Goal: Task Accomplishment & Management: Manage account settings

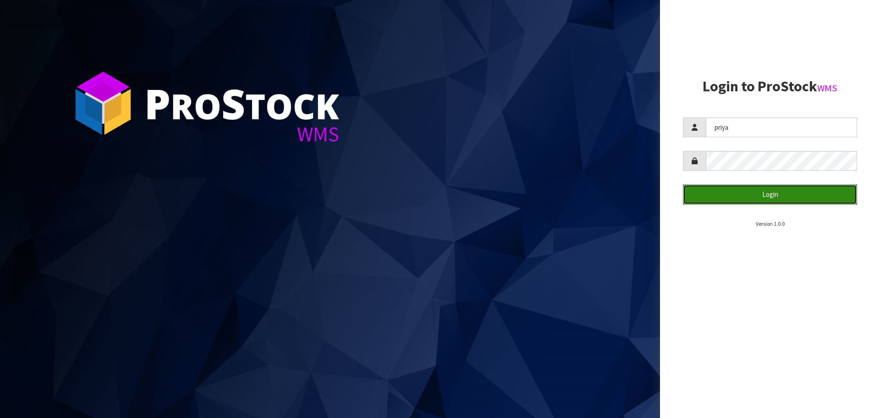
click at [806, 194] on button "Login" at bounding box center [770, 194] width 174 height 20
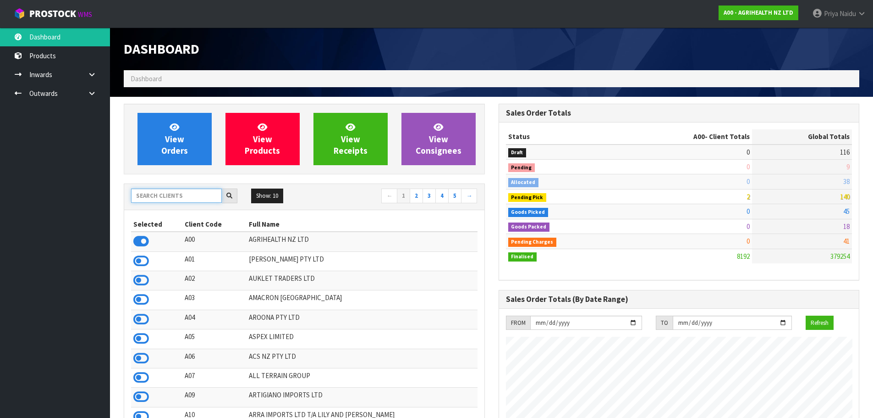
click at [142, 200] on input "text" at bounding box center [176, 195] width 91 height 14
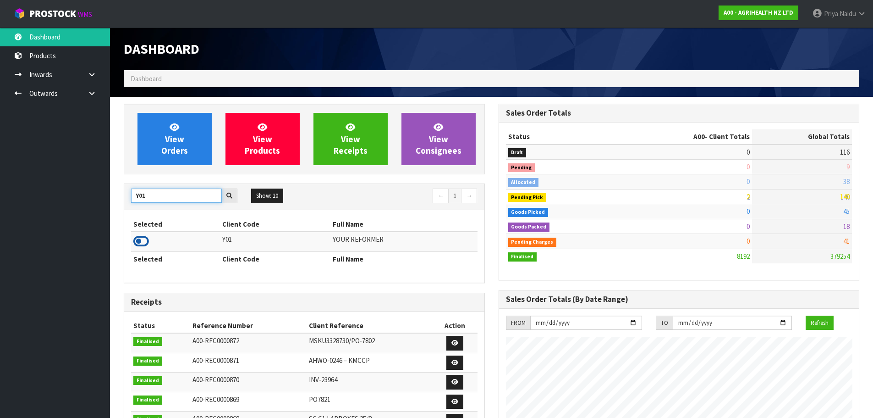
type input "Y01"
click at [143, 237] on icon at bounding box center [141, 241] width 16 height 14
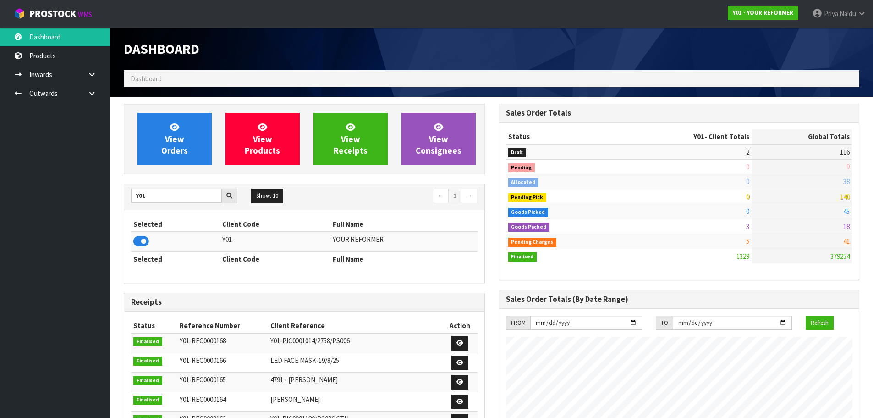
scroll to position [694, 375]
click at [177, 150] on span "View Orders" at bounding box center [174, 138] width 27 height 34
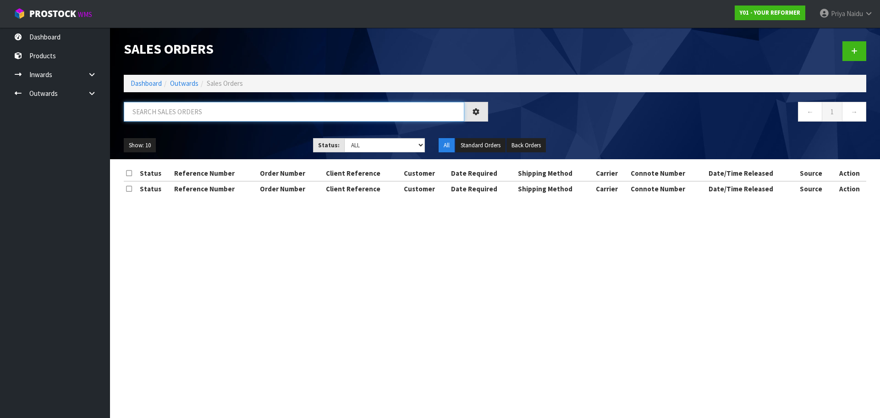
drag, startPoint x: 194, startPoint y: 109, endPoint x: 195, endPoint y: 114, distance: 5.5
click at [195, 106] on input "text" at bounding box center [294, 112] width 341 height 20
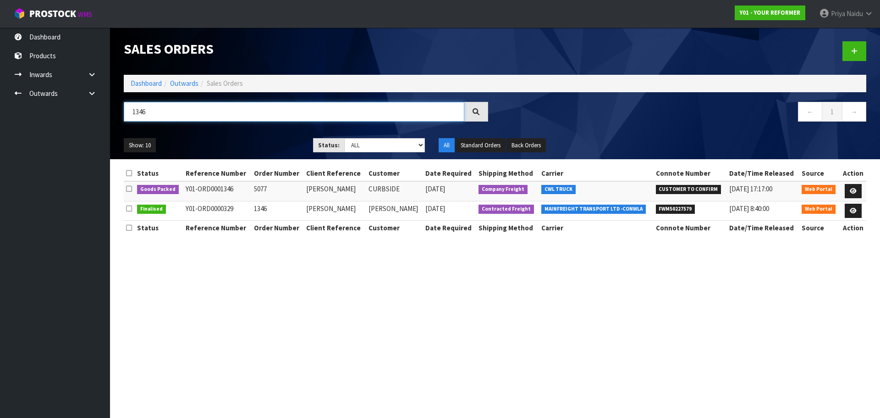
type input "1346"
click at [237, 145] on ul "Show: 10 5 10 25 50" at bounding box center [212, 145] width 176 height 15
click at [850, 189] on icon at bounding box center [853, 191] width 7 height 6
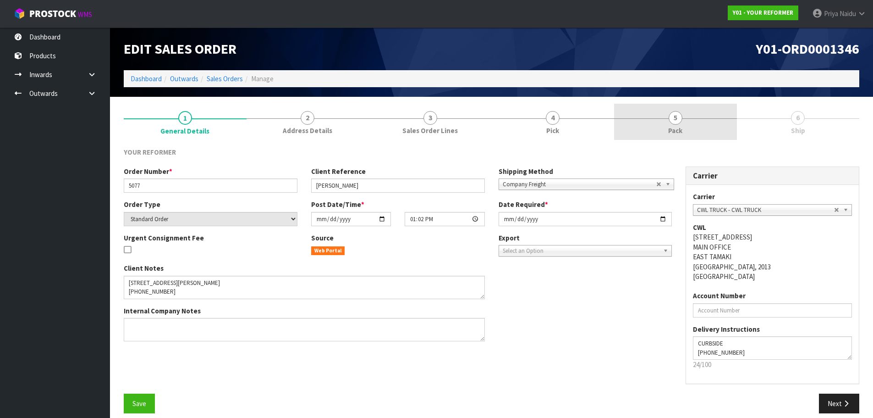
click at [681, 131] on span "Pack" at bounding box center [675, 131] width 14 height 10
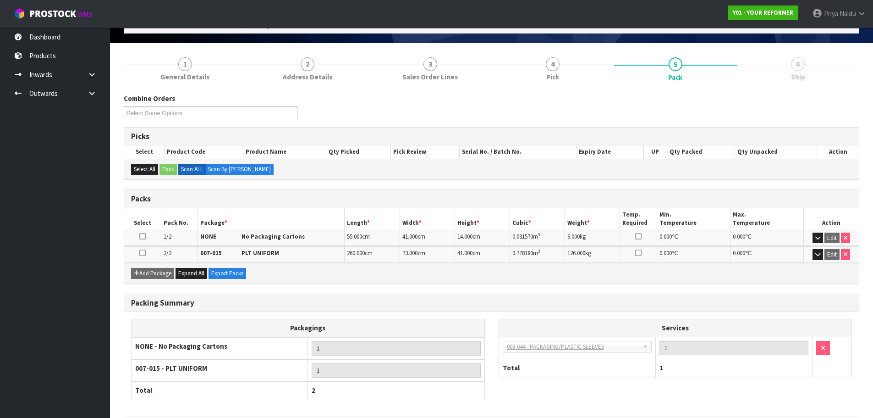
scroll to position [95, 0]
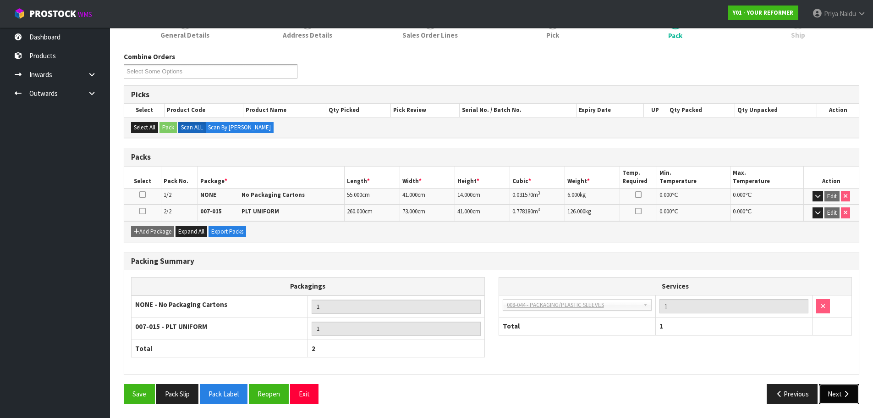
click at [823, 384] on button "Next" at bounding box center [839, 394] width 40 height 20
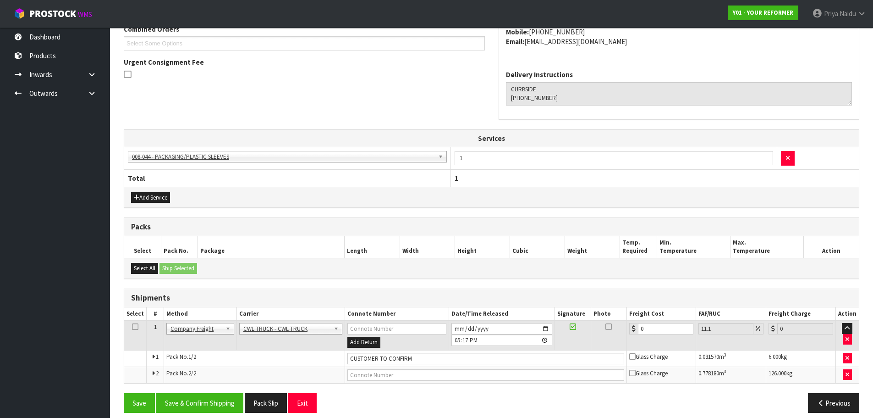
scroll to position [223, 0]
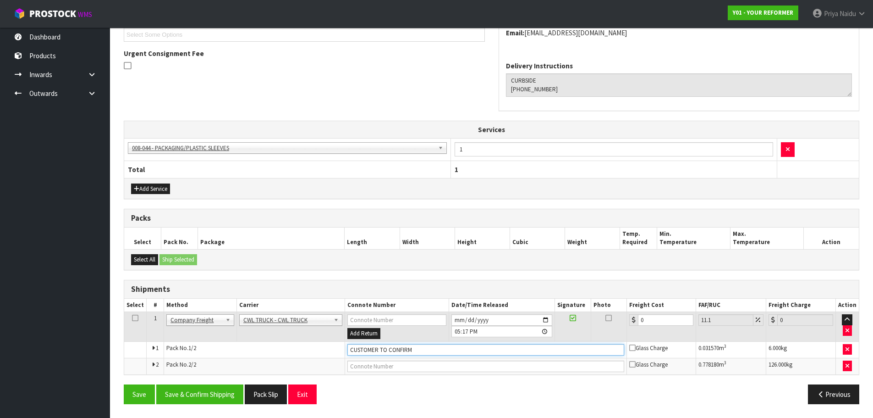
click at [425, 348] on input "CUSTOMER TO CONFIRM" at bounding box center [485, 349] width 277 height 11
type input "C"
type input "CWL TRUCK DELIVERY"
click at [180, 398] on button "Save & Confirm Shipping" at bounding box center [199, 394] width 87 height 20
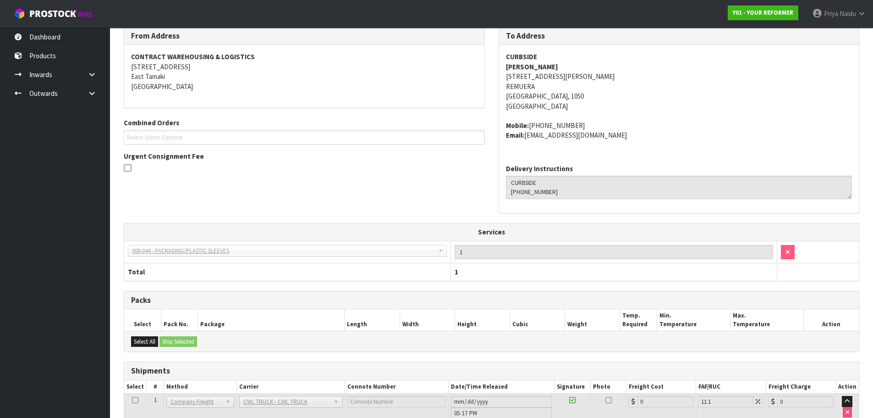
scroll to position [233, 0]
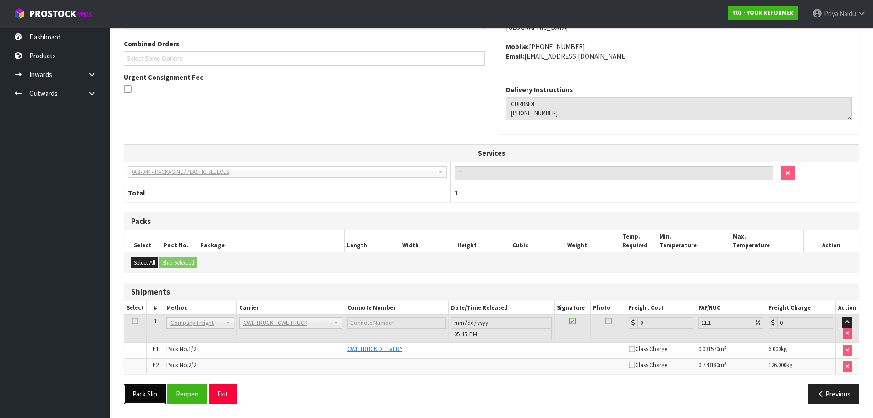
click at [134, 393] on button "Pack Slip" at bounding box center [145, 394] width 42 height 20
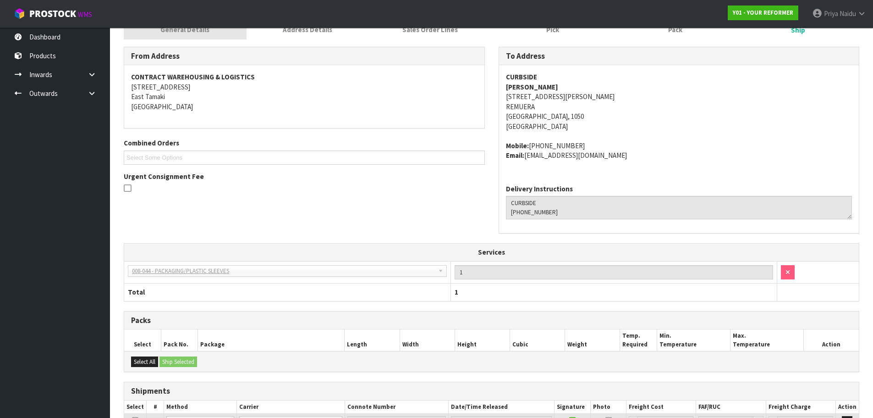
scroll to position [4, 0]
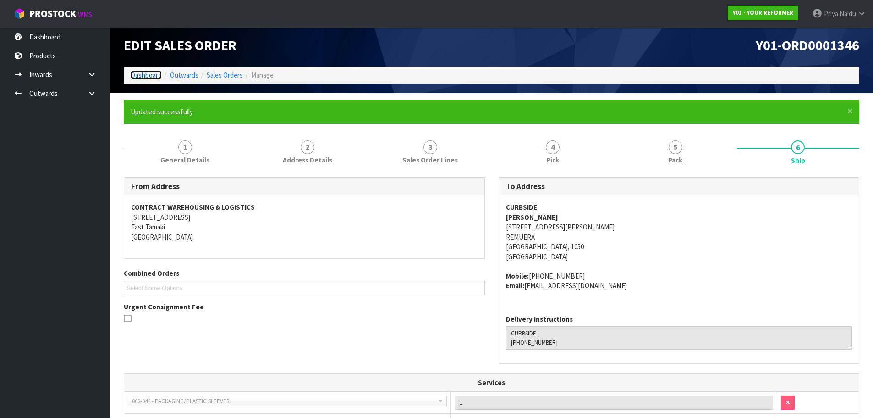
click at [147, 77] on link "Dashboard" at bounding box center [146, 75] width 31 height 9
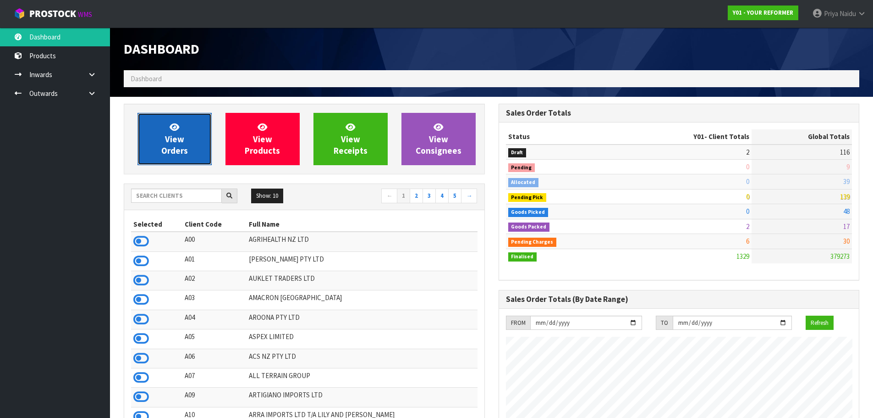
click at [161, 140] on link "View Orders" at bounding box center [175, 139] width 74 height 52
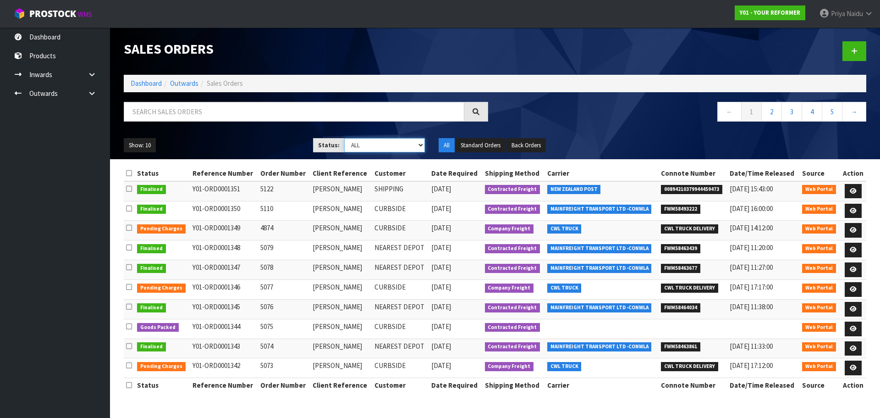
click at [359, 143] on select "Draft Pending Allocated Pending Pick Goods Picked Goods Packed Pending Charges …" at bounding box center [384, 145] width 81 height 14
click at [344, 138] on select "Draft Pending Allocated Pending Pick Goods Picked Goods Packed Pending Charges …" at bounding box center [384, 145] width 81 height 14
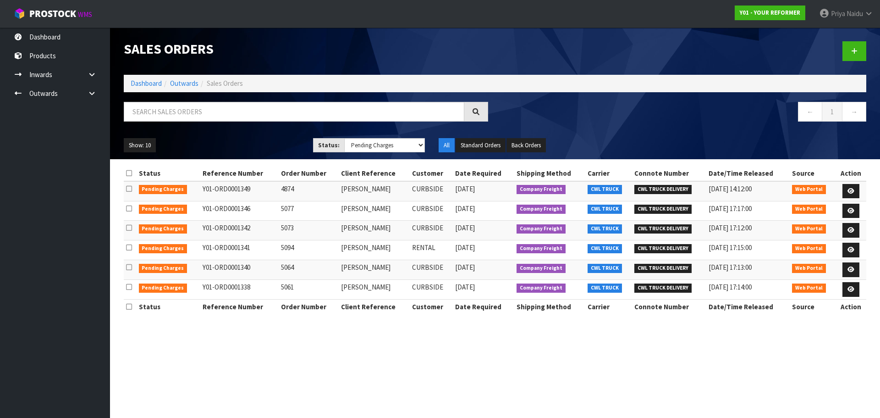
click at [250, 147] on ul "Show: 10 5 10 25 50" at bounding box center [212, 145] width 176 height 15
click at [359, 146] on select "Draft Pending Allocated Pending Pick Goods Picked Goods Packed Pending Charges …" at bounding box center [384, 145] width 81 height 14
select select "string:9"
click at [344, 138] on select "Draft Pending Allocated Pending Pick Goods Picked Goods Packed Pending Charges …" at bounding box center [384, 145] width 81 height 14
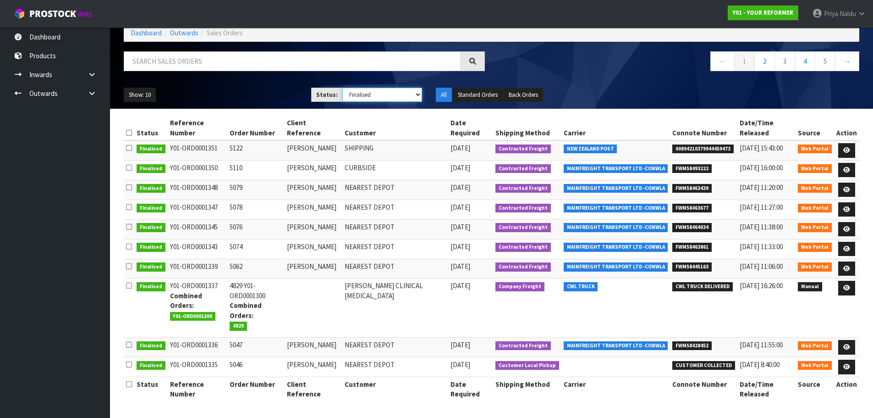
scroll to position [35, 0]
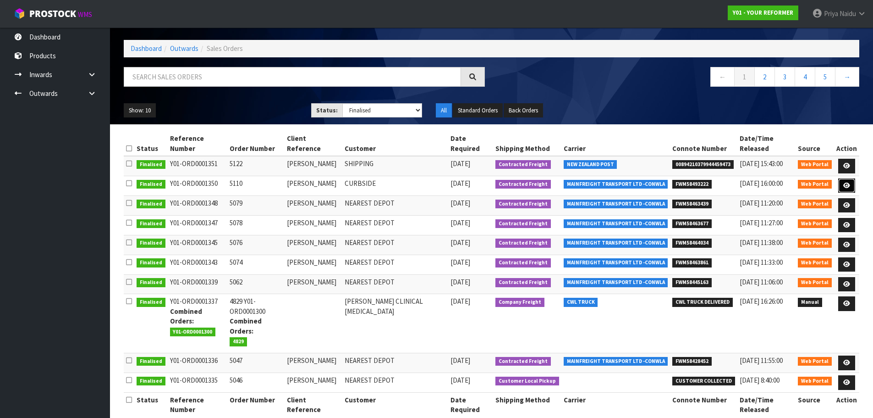
click at [847, 188] on icon at bounding box center [846, 185] width 7 height 6
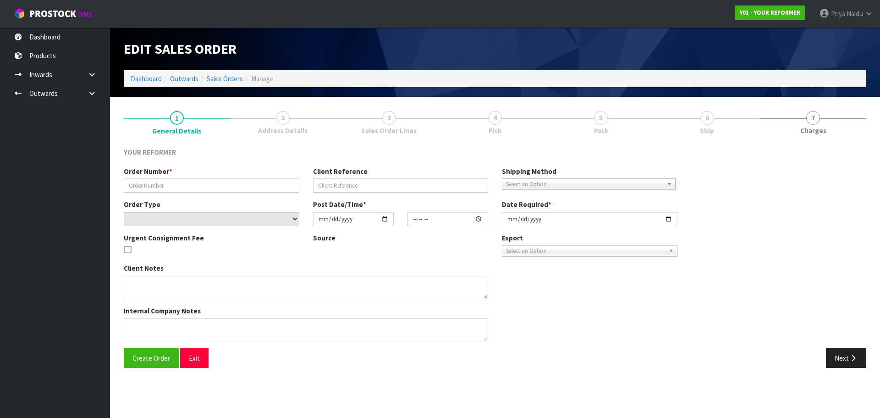
type input "5110"
type input "[PERSON_NAME]"
select select "number:0"
type input "[DATE]"
type input "13:05:00.000"
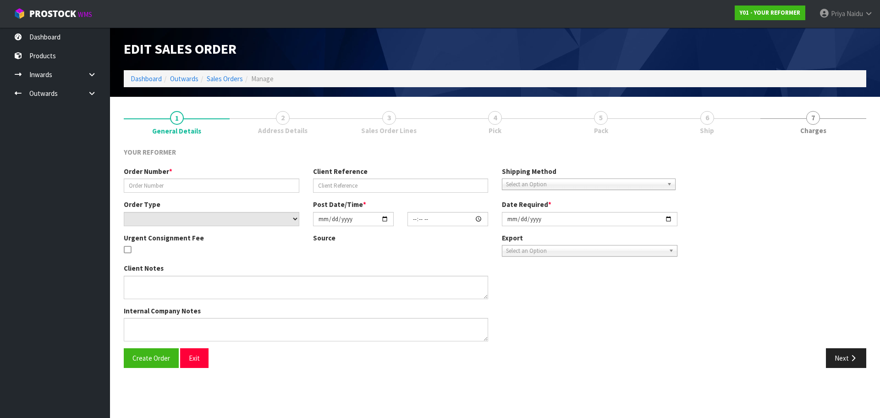
type input "[DATE]"
type textarea "KATE HENSHAW 67 ELIZABETH AVENUE SEED AND FIELD SERVICES CAN RAKAIA 7710 NEW ZE…"
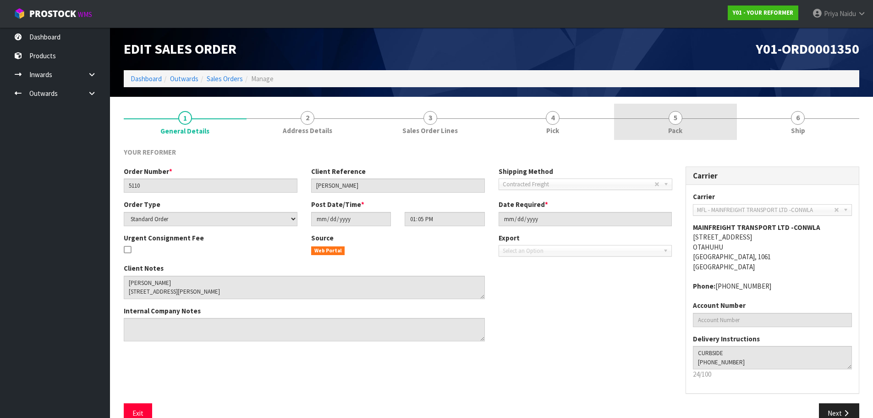
click at [666, 114] on link "5 Pack" at bounding box center [675, 122] width 123 height 36
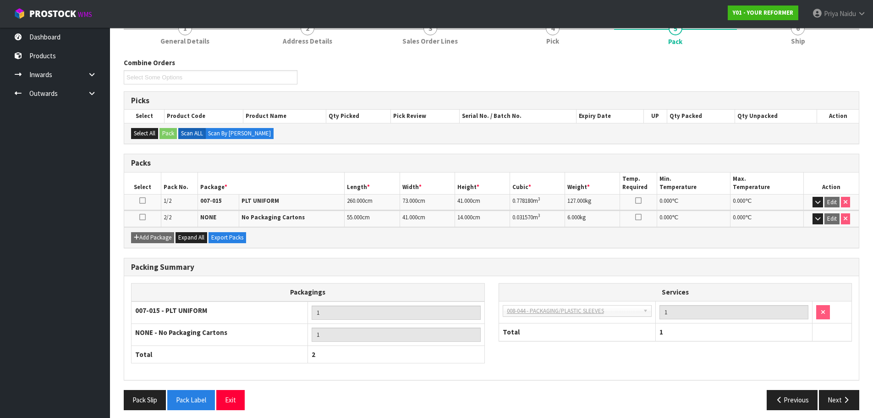
scroll to position [95, 0]
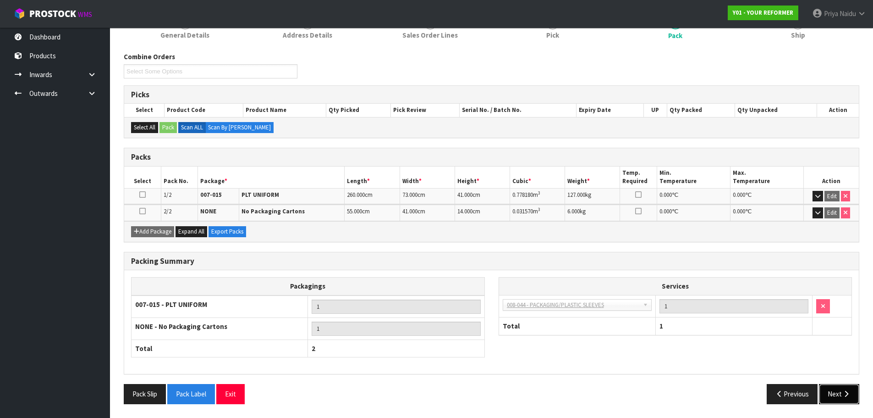
click at [842, 395] on icon "button" at bounding box center [846, 393] width 9 height 7
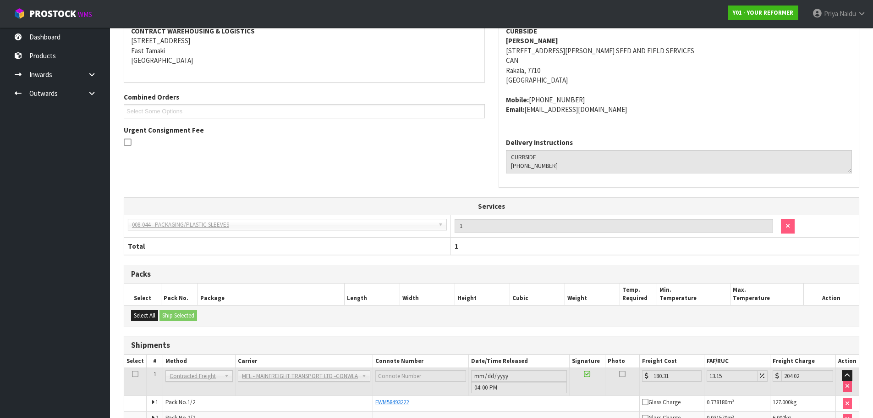
scroll to position [199, 0]
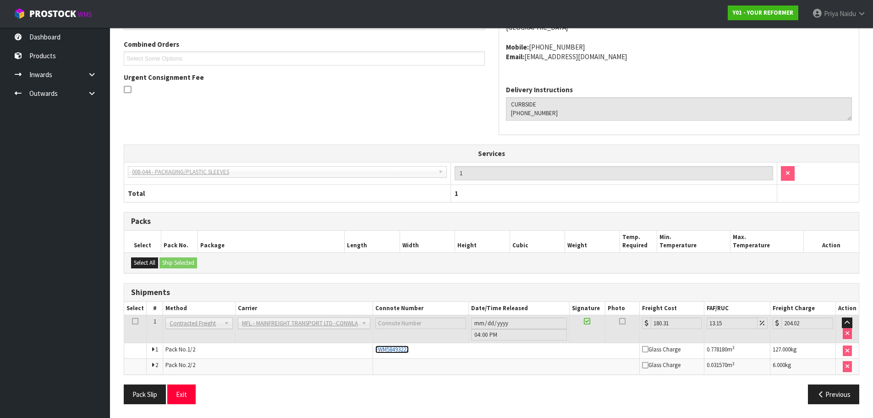
click at [375, 347] on span "FWM58493222" at bounding box center [391, 349] width 33 height 8
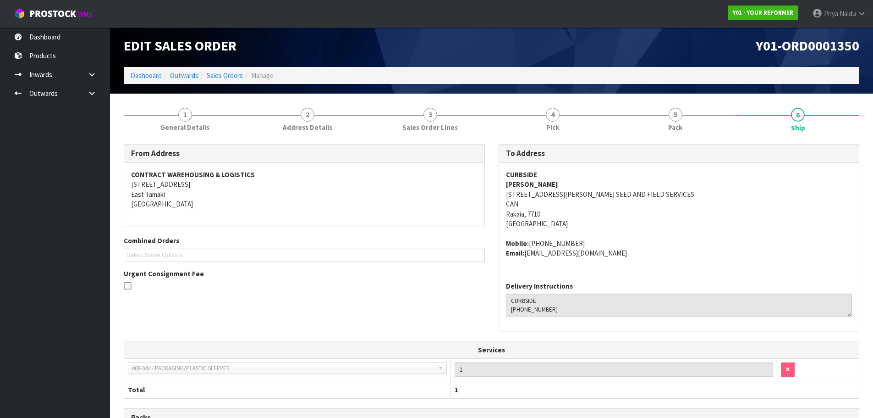
scroll to position [0, 0]
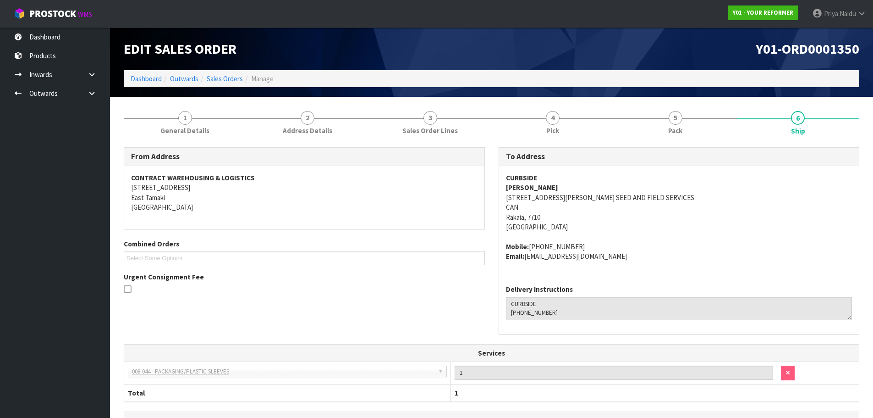
drag, startPoint x: 504, startPoint y: 197, endPoint x: 185, endPoint y: 151, distance: 322.3
click at [503, 196] on div "CURBSIDE KATE HENSHAW 67 ELIZABETH AVENUE SEED AND FIELD SERVICES CAN Rakaia, 7…" at bounding box center [679, 221] width 360 height 111
click at [137, 83] on link "Dashboard" at bounding box center [146, 78] width 31 height 9
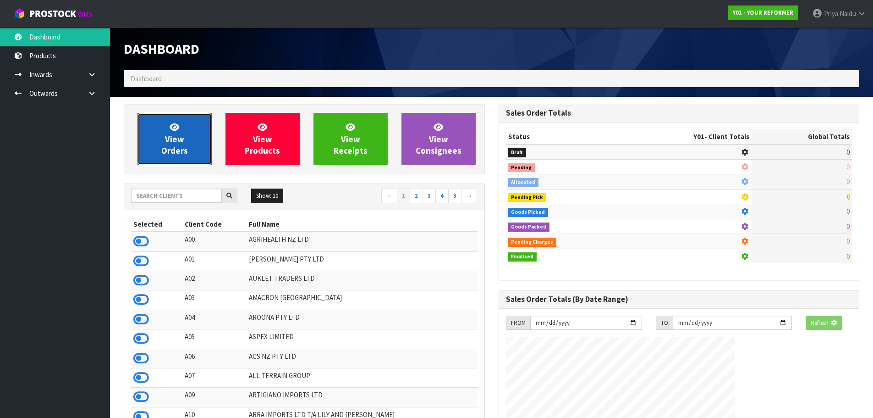
click at [174, 126] on icon at bounding box center [175, 126] width 10 height 9
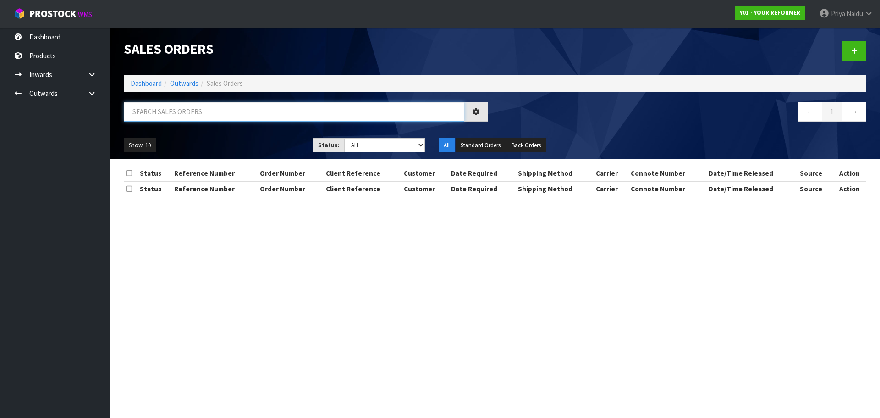
click at [181, 105] on input "text" at bounding box center [294, 112] width 341 height 20
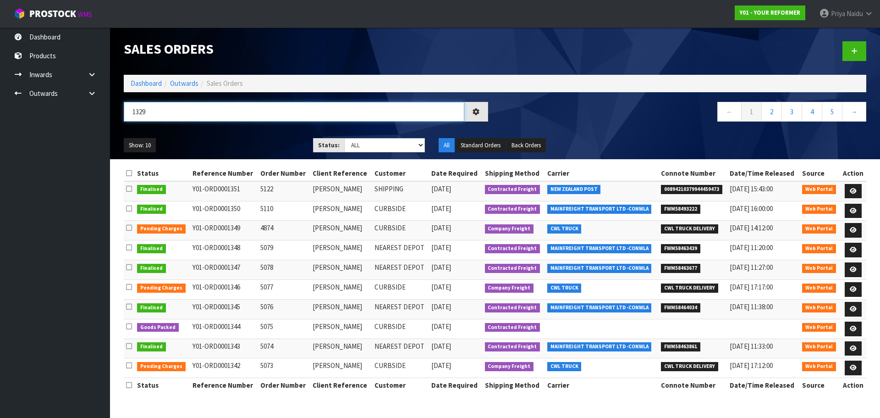
type input "1329"
click at [230, 145] on ul "Show: 10 5 10 25 50" at bounding box center [212, 145] width 176 height 15
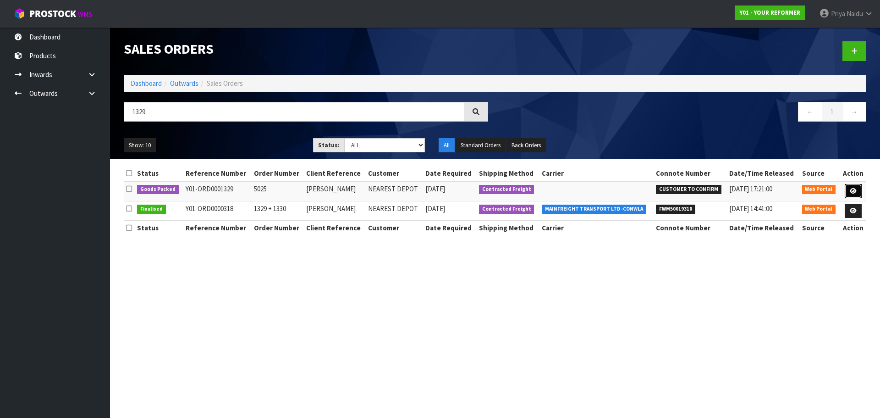
click at [852, 188] on icon at bounding box center [853, 191] width 7 height 6
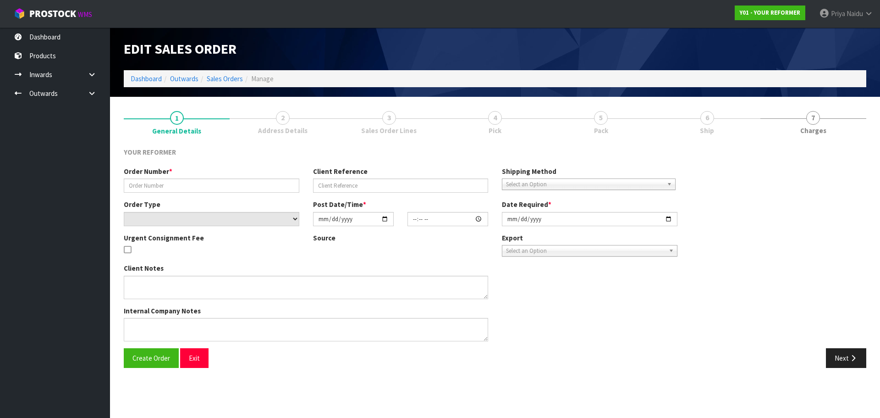
type input "5025"
type input "[PERSON_NAME]"
select select "number:0"
type input "[DATE]"
type input "12:36:00.000"
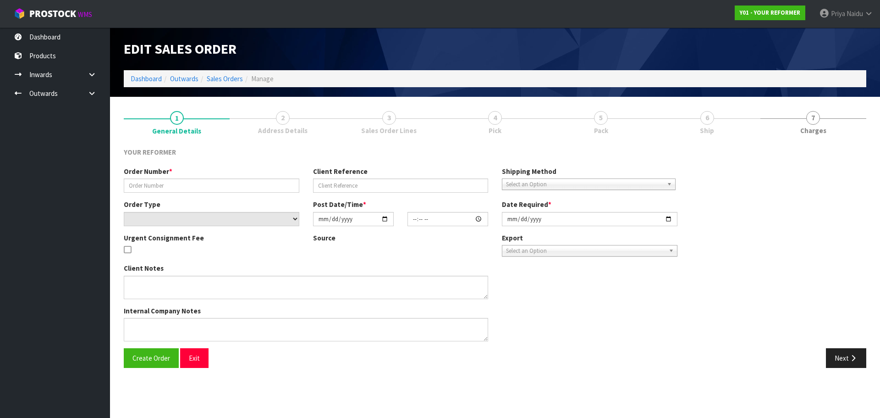
type input "[DATE]"
type textarea "[PERSON_NAME] 4 DURNESS [STREET_ADDRESS] [PHONE_NUMBER]"
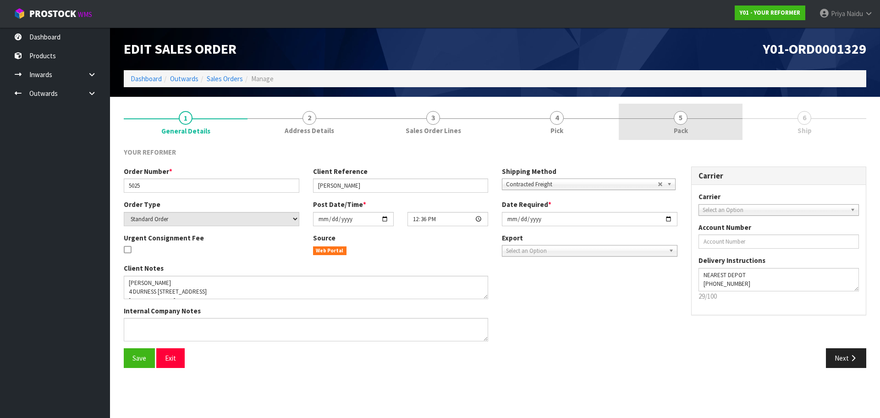
drag, startPoint x: 666, startPoint y: 125, endPoint x: 666, endPoint y: 138, distance: 13.3
click at [666, 138] on link "5 Pack" at bounding box center [681, 122] width 124 height 36
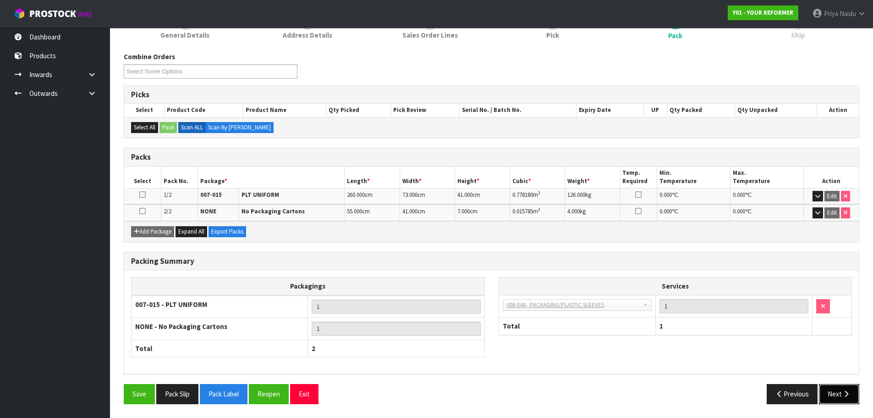
drag, startPoint x: 842, startPoint y: 392, endPoint x: 833, endPoint y: 384, distance: 12.0
click at [842, 391] on button "Next" at bounding box center [839, 394] width 40 height 20
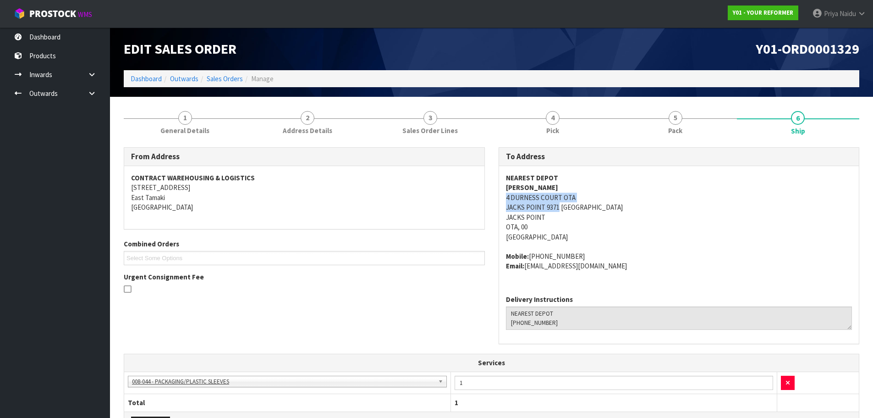
copy address "4 DURNESS COURT OTA JACKS POINT 9371"
drag, startPoint x: 498, startPoint y: 200, endPoint x: 559, endPoint y: 210, distance: 62.3
click at [559, 210] on div "To Address NEAREST DEPOT [PERSON_NAME] [STREET_ADDRESS] Mobile: [PHONE_NUMBER] …" at bounding box center [679, 250] width 375 height 206
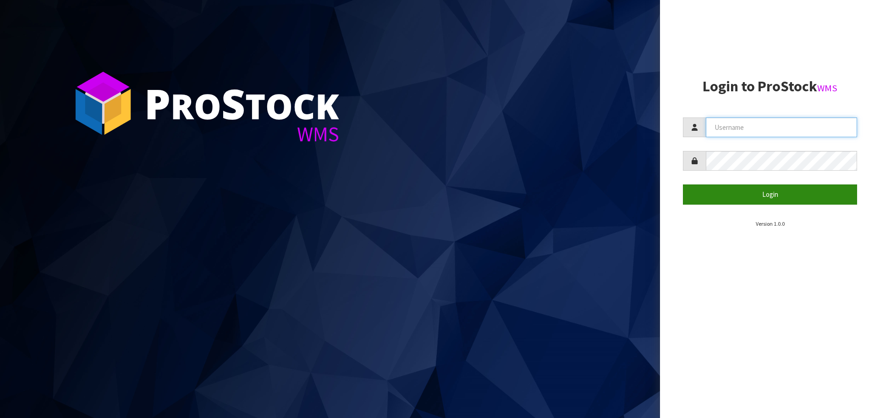
type input "priya"
click at [793, 195] on button "Login" at bounding box center [770, 194] width 174 height 20
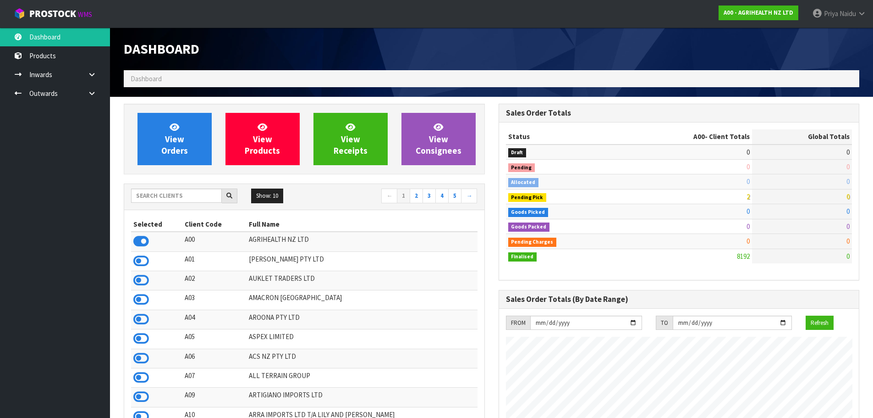
scroll to position [694, 375]
click at [173, 195] on input "text" at bounding box center [176, 195] width 91 height 14
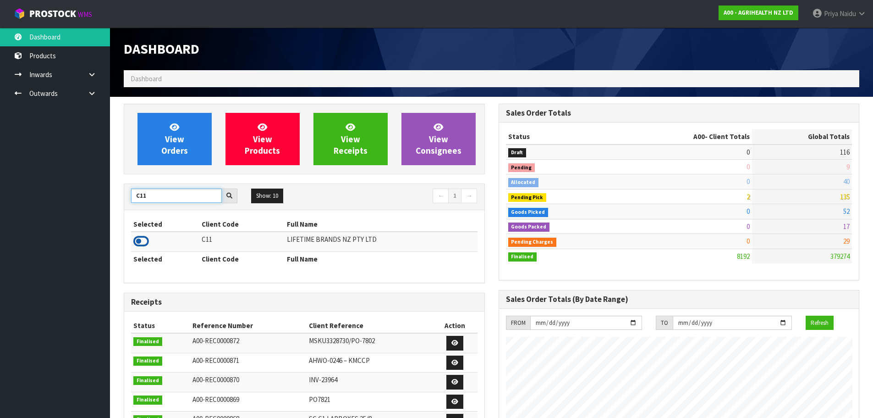
type input "C11"
click at [141, 238] on icon at bounding box center [141, 241] width 16 height 14
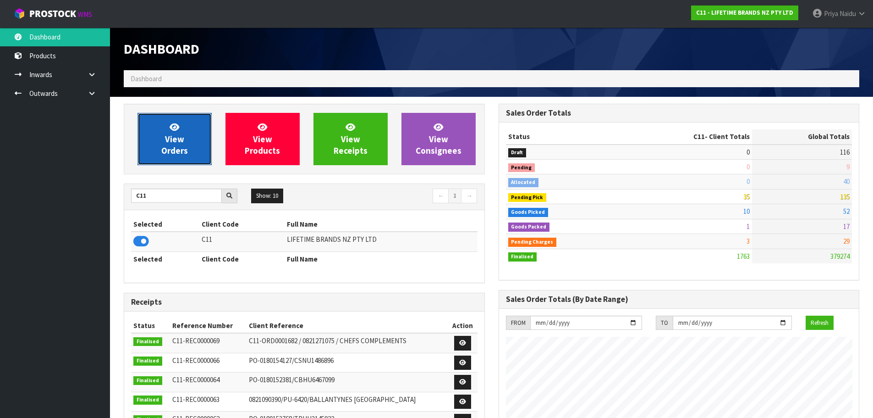
click at [184, 147] on span "View Orders" at bounding box center [174, 138] width 27 height 34
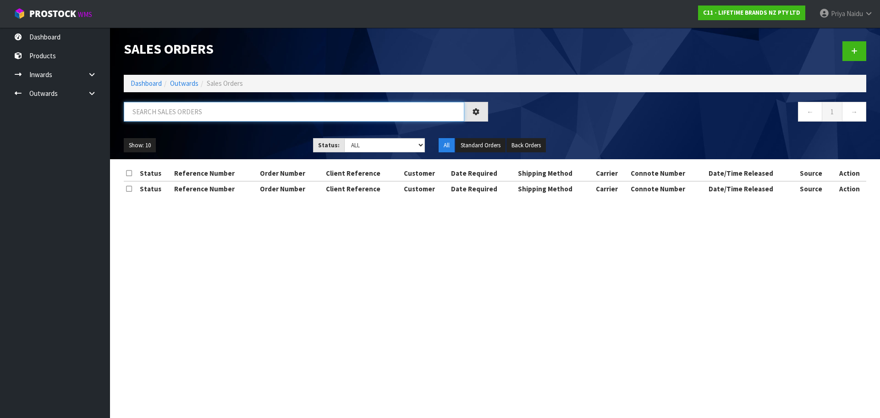
click at [190, 111] on input "text" at bounding box center [294, 112] width 341 height 20
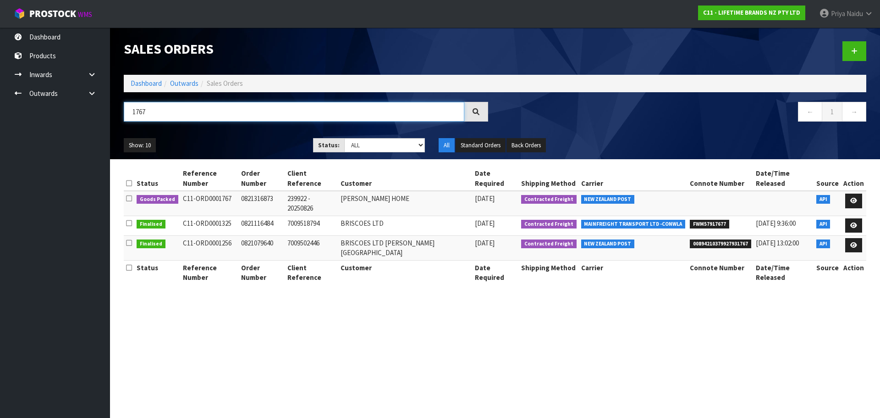
type input "1767"
click at [263, 143] on ul "Show: 10 5 10 25 50" at bounding box center [212, 145] width 176 height 15
click at [852, 198] on icon at bounding box center [853, 201] width 7 height 6
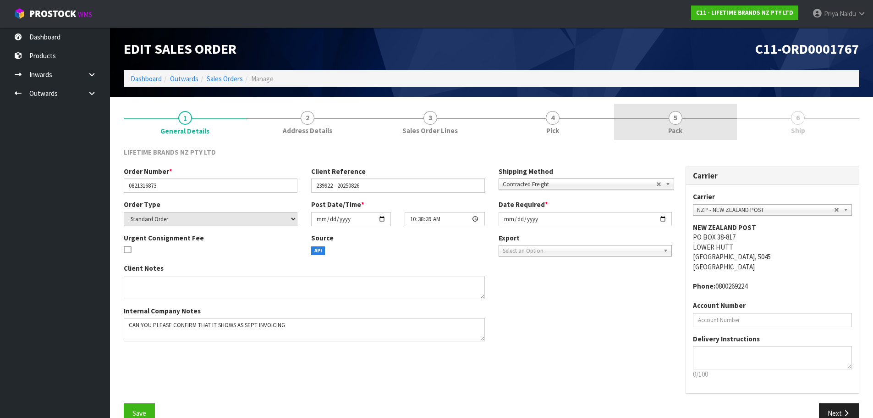
click at [698, 109] on link "5 Pack" at bounding box center [675, 122] width 123 height 36
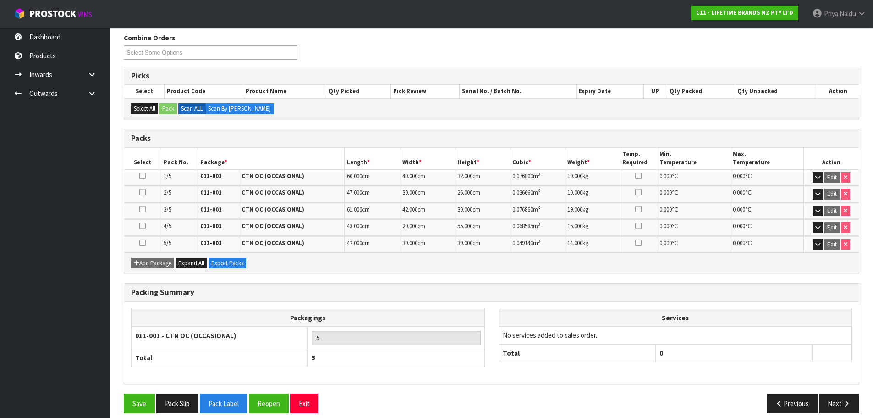
scroll to position [123, 0]
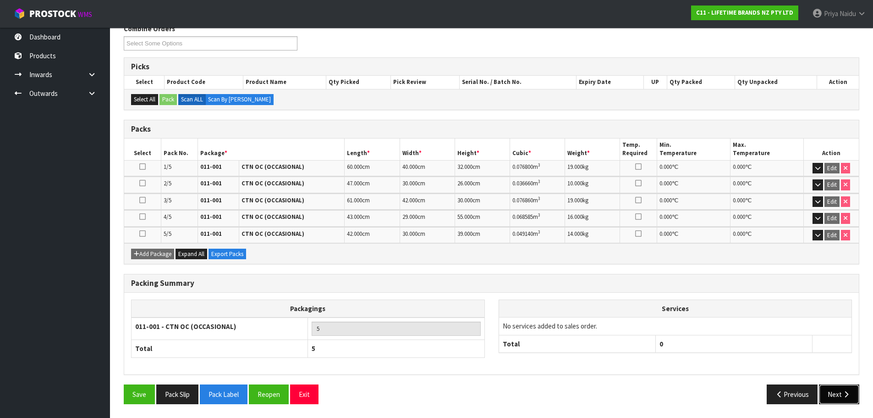
click at [840, 394] on button "Next" at bounding box center [839, 394] width 40 height 20
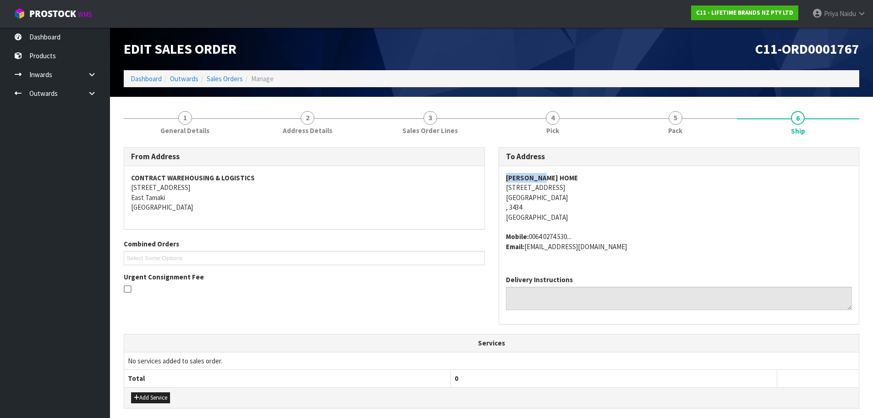
copy strong "[PERSON_NAME] HOME"
drag, startPoint x: 498, startPoint y: 176, endPoint x: 558, endPoint y: 173, distance: 60.1
click at [558, 173] on div "To Address [PERSON_NAME][GEOGRAPHIC_DATA] [STREET_ADDRESS] Mobile: [PHONE_NUMBE…" at bounding box center [679, 240] width 375 height 187
copy address "[STREET_ADDRESS]"
drag, startPoint x: 503, startPoint y: 188, endPoint x: 576, endPoint y: 208, distance: 75.5
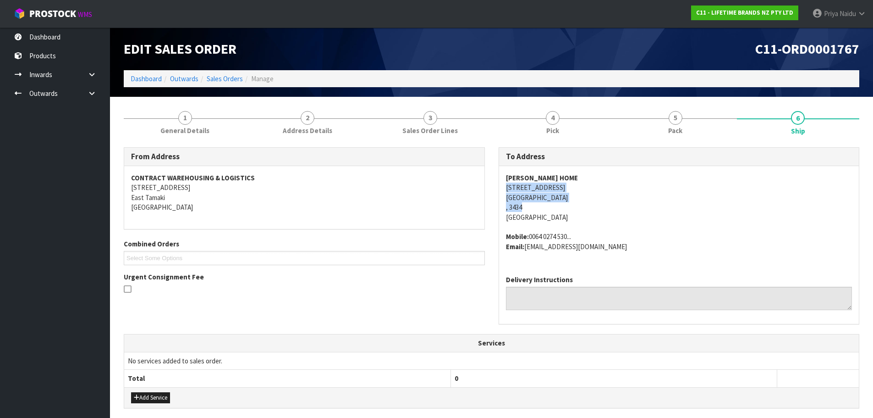
click at [576, 208] on div "[PERSON_NAME] HOME [STREET_ADDRESS] Mobile: [PHONE_NUMBER]... Email: [EMAIL_ADD…" at bounding box center [679, 217] width 360 height 102
drag, startPoint x: 644, startPoint y: 218, endPoint x: 638, endPoint y: 215, distance: 7.2
click at [644, 218] on address "[PERSON_NAME] HOME [STREET_ADDRESS]" at bounding box center [679, 197] width 347 height 49
copy address "[STREET_ADDRESS]"
drag, startPoint x: 495, startPoint y: 186, endPoint x: 599, endPoint y: 188, distance: 104.1
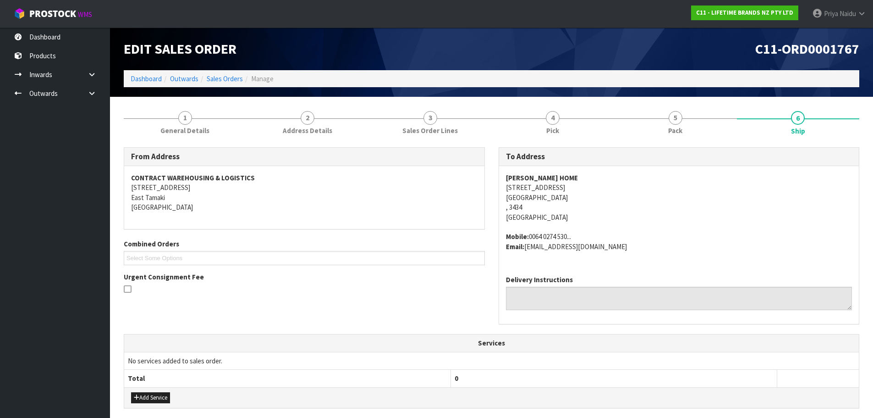
click at [599, 188] on div "To Address [PERSON_NAME][GEOGRAPHIC_DATA] [STREET_ADDRESS] Mobile: [PHONE_NUMBE…" at bounding box center [679, 240] width 375 height 187
copy address "0064 0274 530..."
drag, startPoint x: 530, startPoint y: 236, endPoint x: 279, endPoint y: 222, distance: 251.6
click at [597, 223] on span "[PERSON_NAME] HOME [STREET_ADDRESS] Mobile: [PHONE_NUMBER]... Email: [EMAIL_ADD…" at bounding box center [679, 212] width 347 height 78
click at [524, 247] on strong "Email:" at bounding box center [515, 246] width 18 height 9
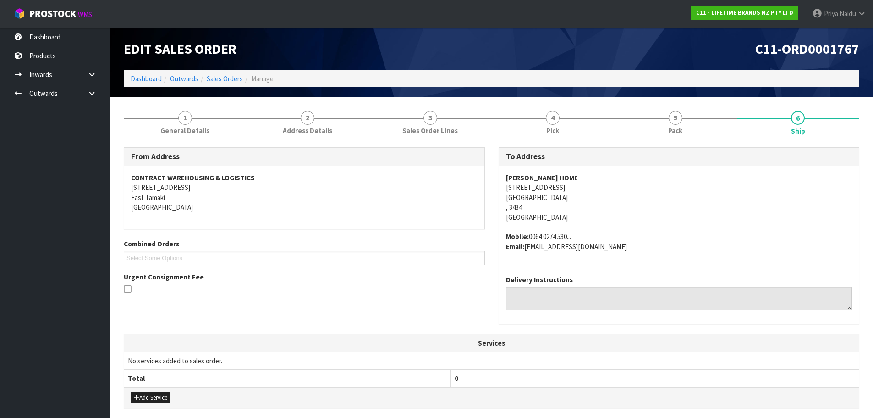
click at [528, 250] on address "Mobile: [PHONE_NUMBER]... Email: [EMAIL_ADDRESS][DOMAIN_NAME]" at bounding box center [679, 241] width 347 height 20
copy address "[EMAIL_ADDRESS][DOMAIN_NAME]"
drag, startPoint x: 526, startPoint y: 248, endPoint x: 586, endPoint y: 248, distance: 60.0
click at [611, 246] on address "Mobile: [PHONE_NUMBER]... Email: [EMAIL_ADDRESS][DOMAIN_NAME]" at bounding box center [679, 241] width 347 height 20
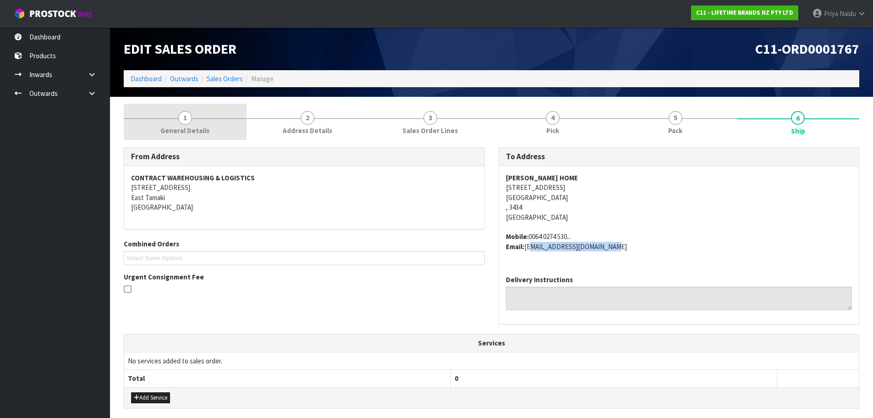
click at [215, 137] on link "1 General Details" at bounding box center [185, 122] width 123 height 36
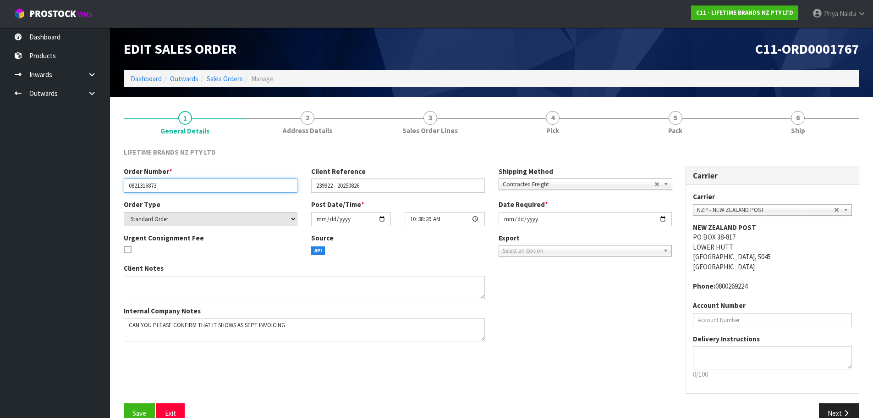
drag, startPoint x: 135, startPoint y: 185, endPoint x: 191, endPoint y: 183, distance: 56.4
click at [191, 183] on input "0821316873" at bounding box center [211, 185] width 174 height 14
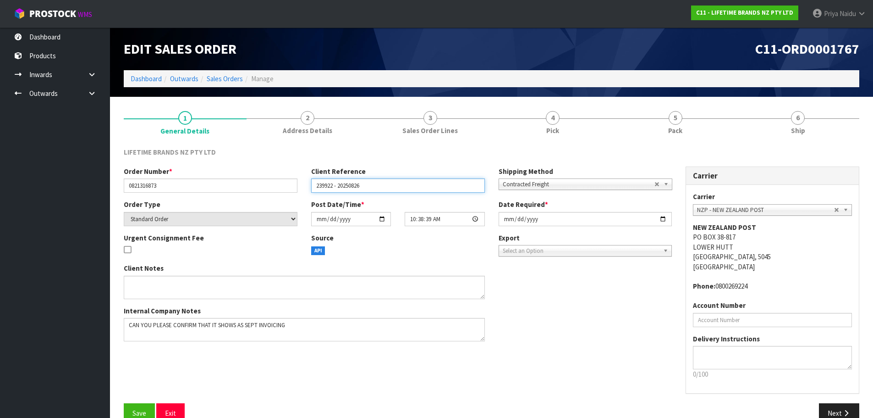
drag, startPoint x: 314, startPoint y: 188, endPoint x: 386, endPoint y: 187, distance: 72.4
click at [386, 187] on input "239922 - 20250826" at bounding box center [398, 185] width 174 height 14
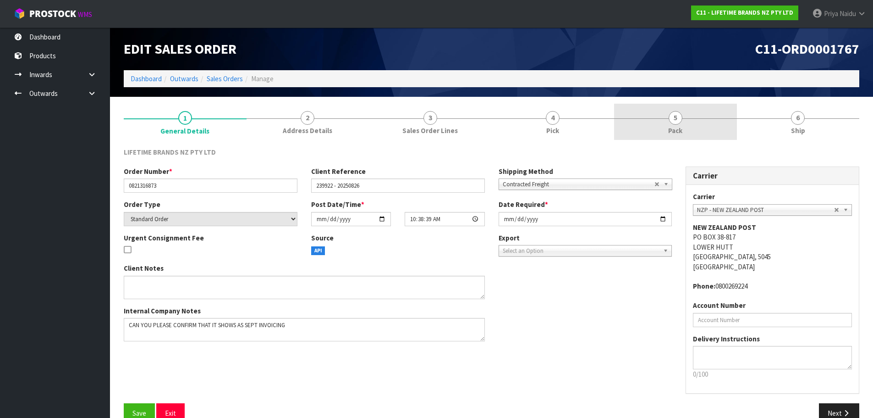
click at [662, 129] on link "5 Pack" at bounding box center [675, 122] width 123 height 36
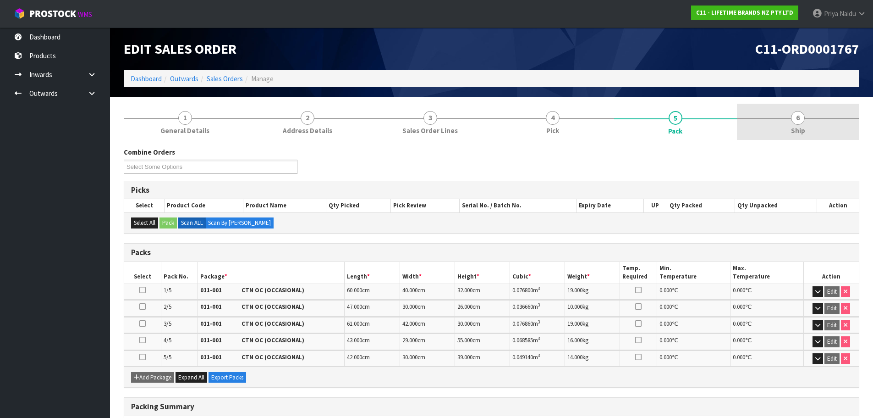
click at [803, 108] on link "6 Ship" at bounding box center [798, 122] width 123 height 36
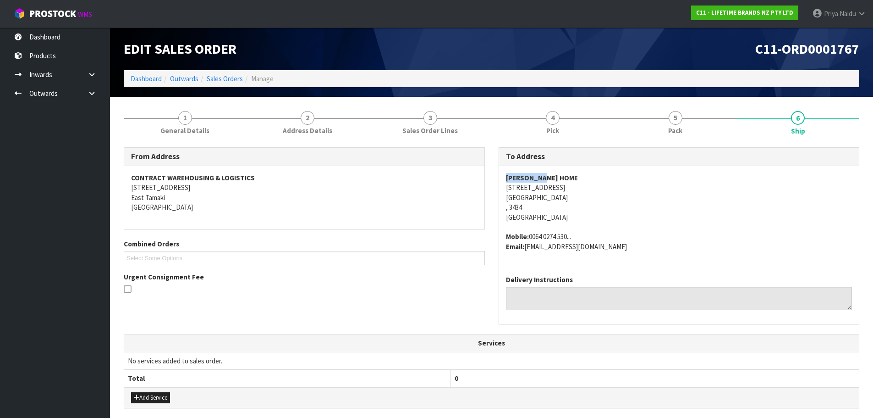
copy strong "[PERSON_NAME] HOME"
drag, startPoint x: 502, startPoint y: 178, endPoint x: 581, endPoint y: 176, distance: 78.4
click at [581, 176] on div "[PERSON_NAME] HOME [STREET_ADDRESS] Mobile: [PHONE_NUMBER]... Email: [EMAIL_ADD…" at bounding box center [679, 217] width 360 height 102
click at [683, 182] on address "[PERSON_NAME] HOME [STREET_ADDRESS]" at bounding box center [679, 197] width 347 height 49
click at [574, 202] on address "[PERSON_NAME] HOME [STREET_ADDRESS]" at bounding box center [679, 197] width 347 height 49
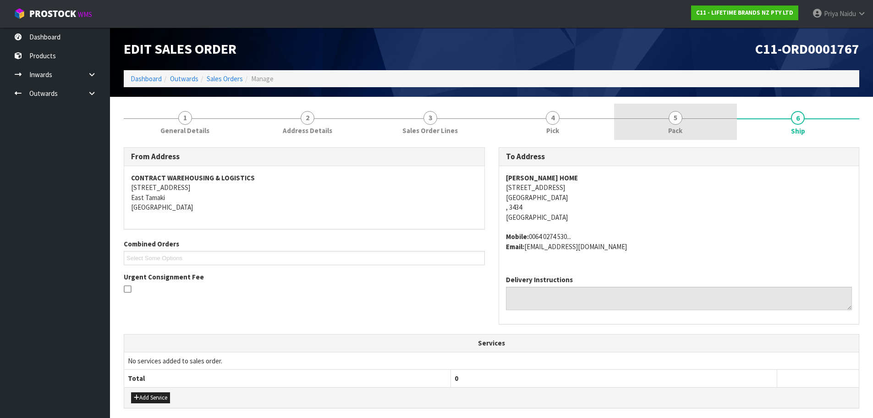
click at [701, 110] on link "5 Pack" at bounding box center [675, 122] width 123 height 36
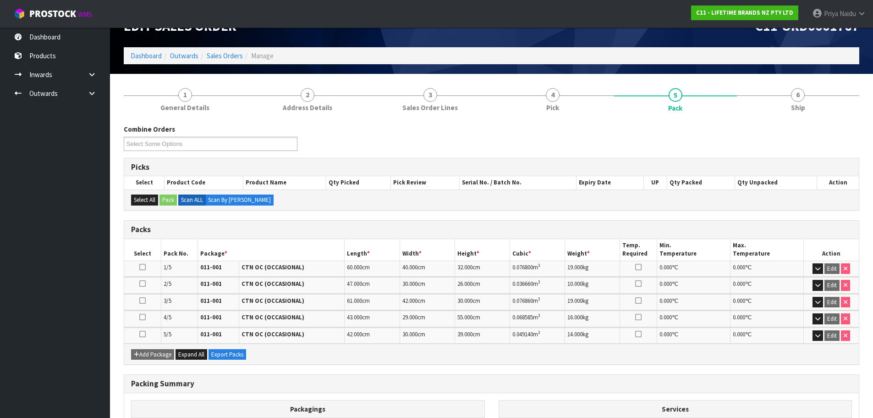
scroll to position [46, 0]
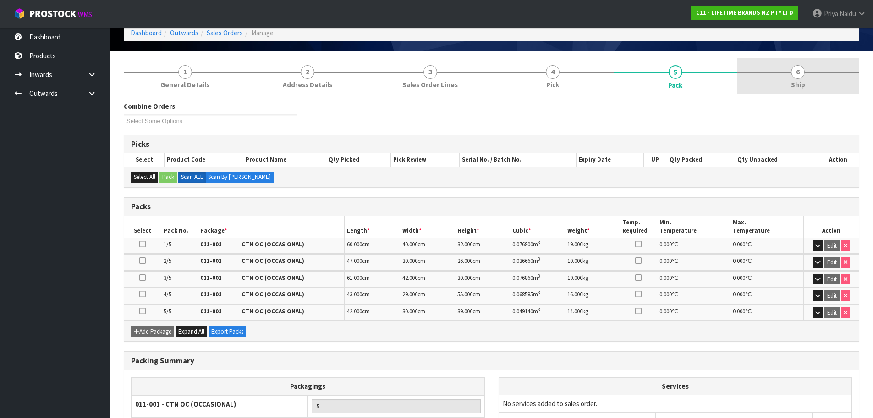
drag, startPoint x: 780, startPoint y: 79, endPoint x: 755, endPoint y: 88, distance: 26.7
click at [780, 79] on link "6 Ship" at bounding box center [798, 76] width 123 height 36
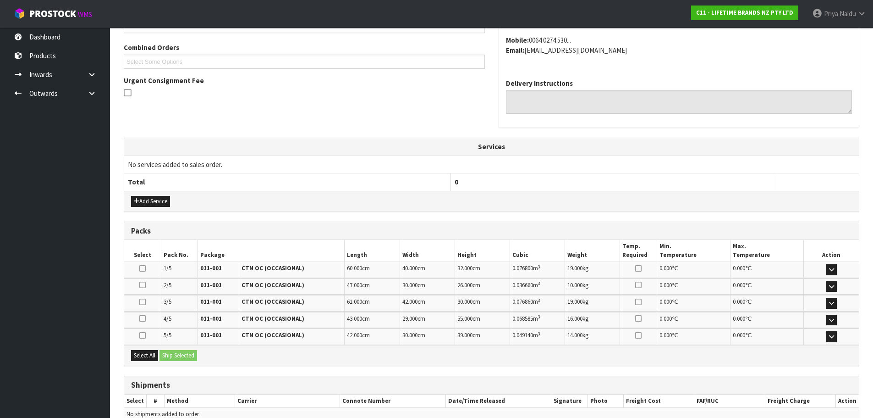
scroll to position [229, 0]
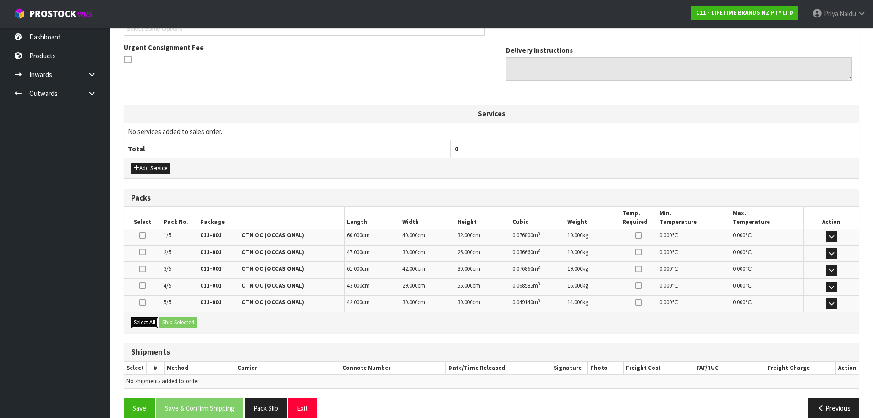
click at [151, 321] on button "Select All" at bounding box center [144, 322] width 27 height 11
click at [171, 321] on button "Ship Selected" at bounding box center [179, 322] width 38 height 11
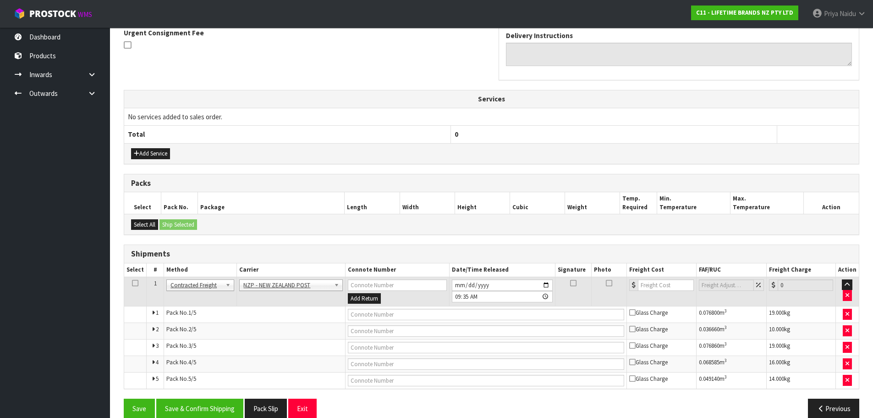
scroll to position [258, 0]
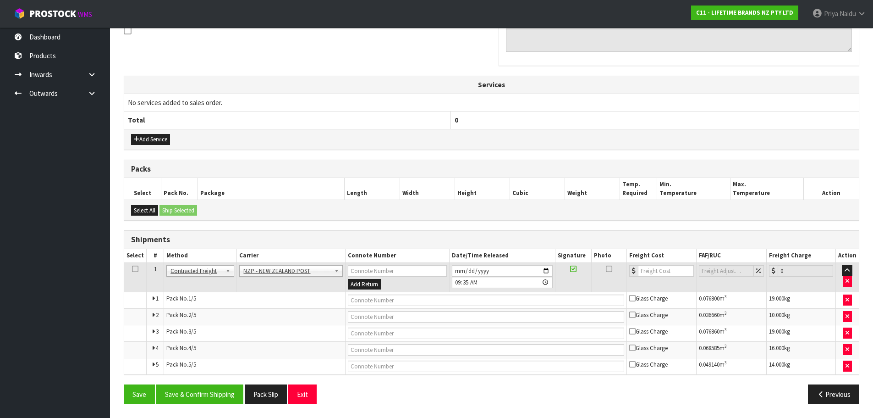
click at [275, 261] on th "Carrier" at bounding box center [291, 255] width 108 height 13
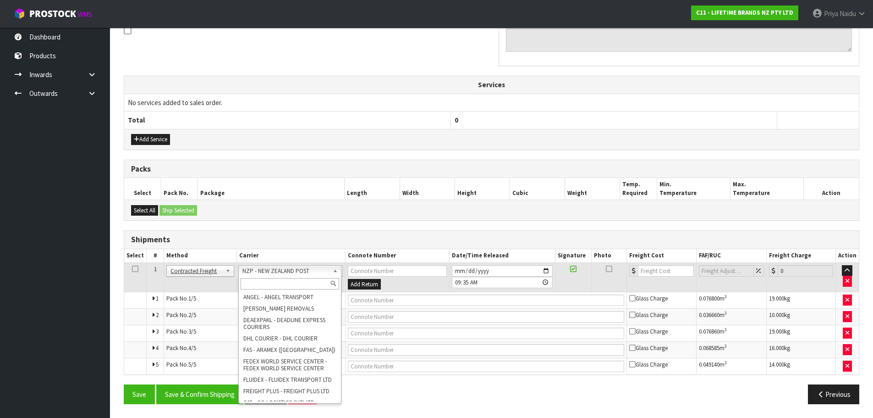
click at [259, 287] on input "text" at bounding box center [290, 283] width 99 height 11
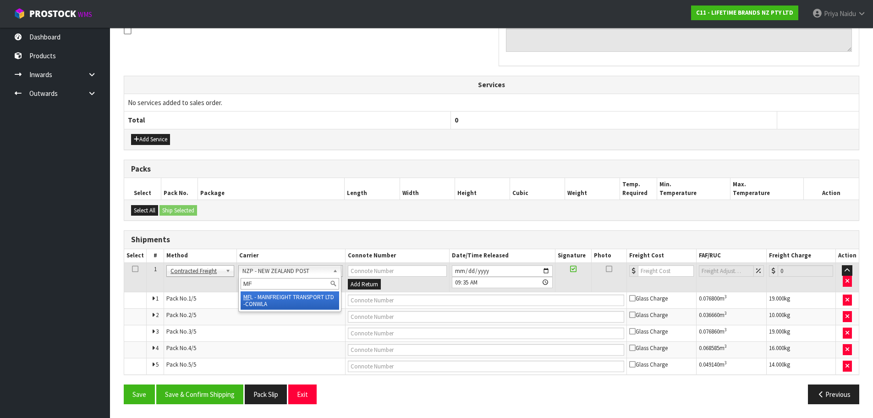
type input "MF"
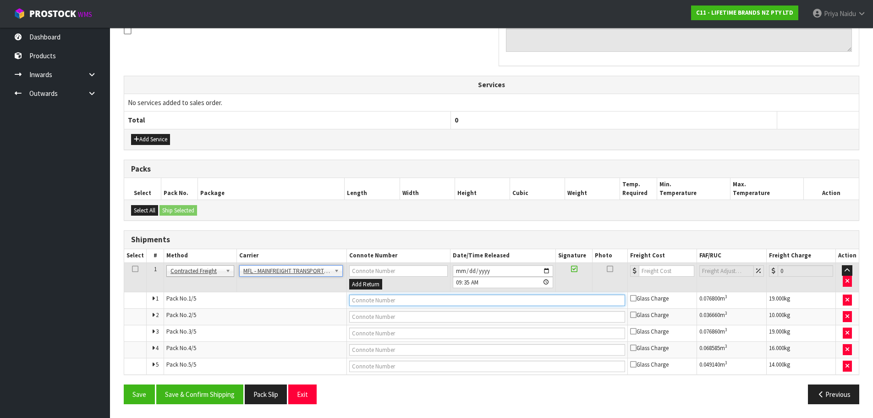
click at [370, 298] on input "text" at bounding box center [487, 299] width 276 height 11
paste input "FWM58499602"
type input "FWM58499602"
click at [650, 269] on input "number" at bounding box center [666, 270] width 55 height 11
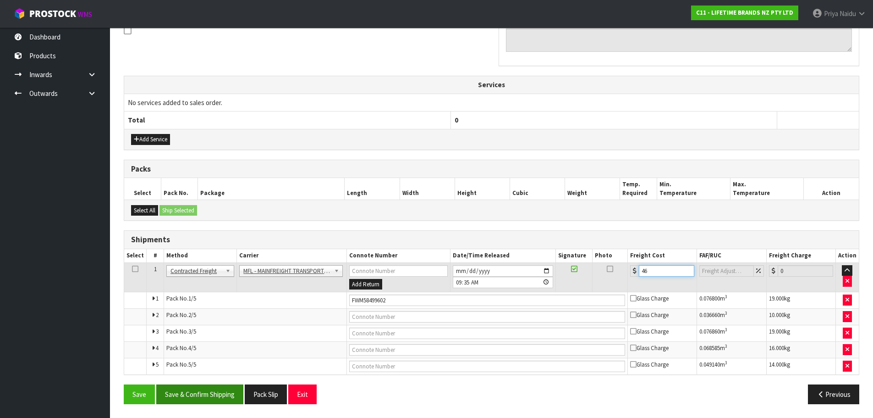
type input "46"
click at [198, 390] on button "Save & Confirm Shipping" at bounding box center [199, 394] width 87 height 20
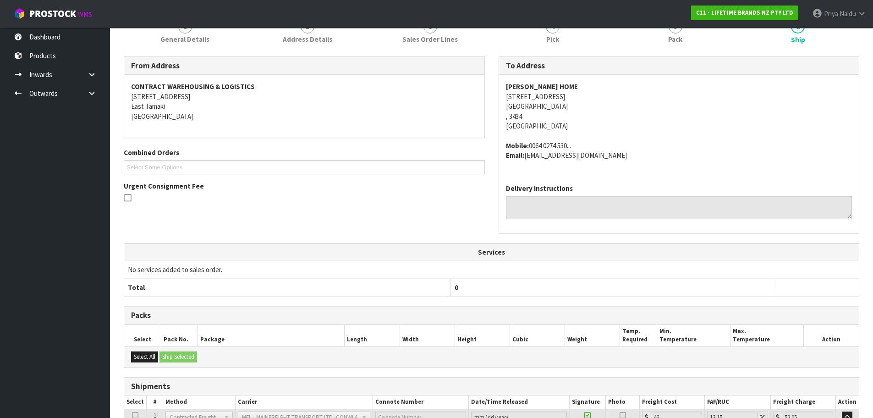
scroll to position [0, 0]
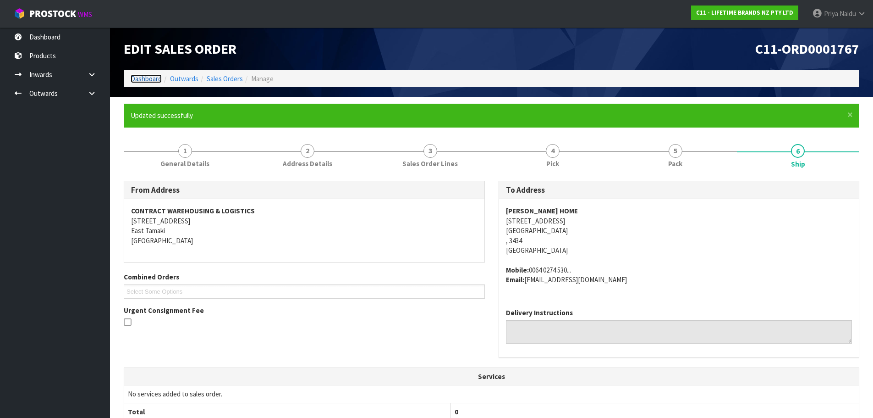
click at [143, 77] on link "Dashboard" at bounding box center [146, 78] width 31 height 9
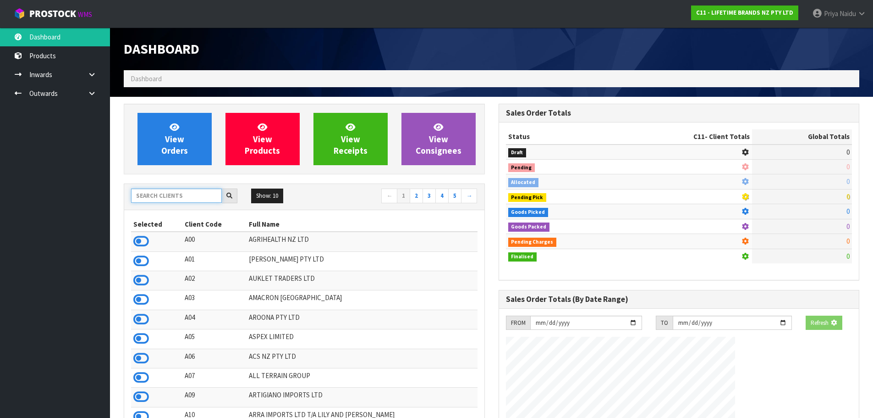
click at [179, 197] on input "text" at bounding box center [176, 195] width 91 height 14
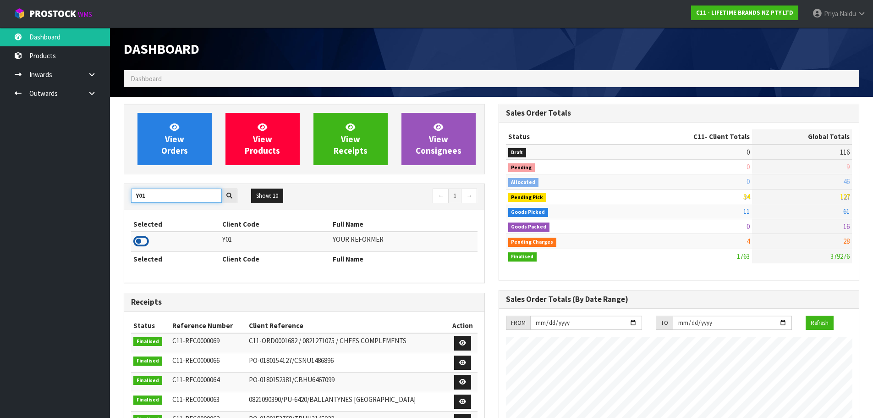
type input "Y01"
click at [143, 239] on icon at bounding box center [141, 241] width 16 height 14
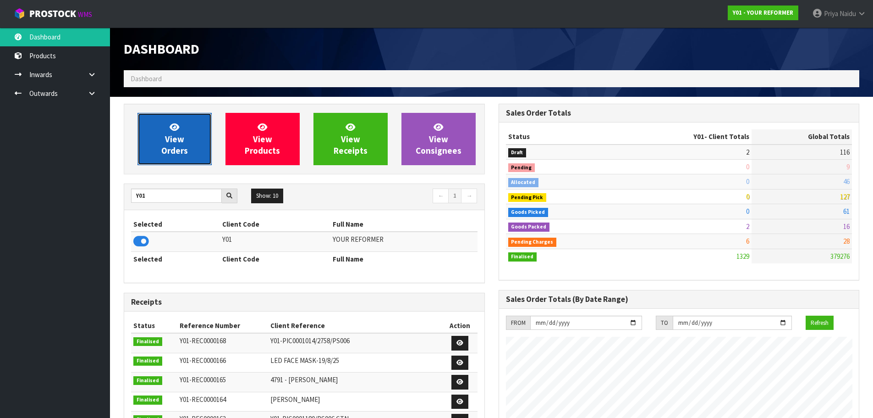
click at [170, 139] on span "View Orders" at bounding box center [174, 138] width 27 height 34
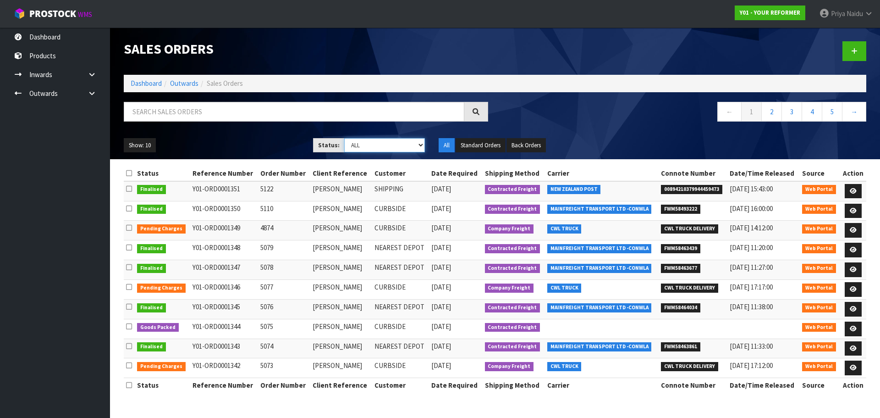
click at [373, 149] on select "Draft Pending Allocated Pending Pick Goods Picked Goods Packed Pending Charges …" at bounding box center [384, 145] width 81 height 14
select select "string:5"
click at [344, 138] on select "Draft Pending Allocated Pending Pick Goods Picked Goods Packed Pending Charges …" at bounding box center [384, 145] width 81 height 14
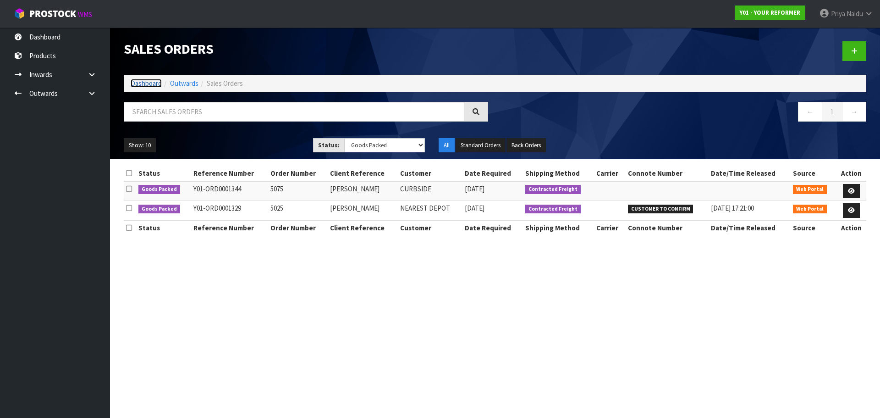
click at [140, 83] on link "Dashboard" at bounding box center [146, 83] width 31 height 9
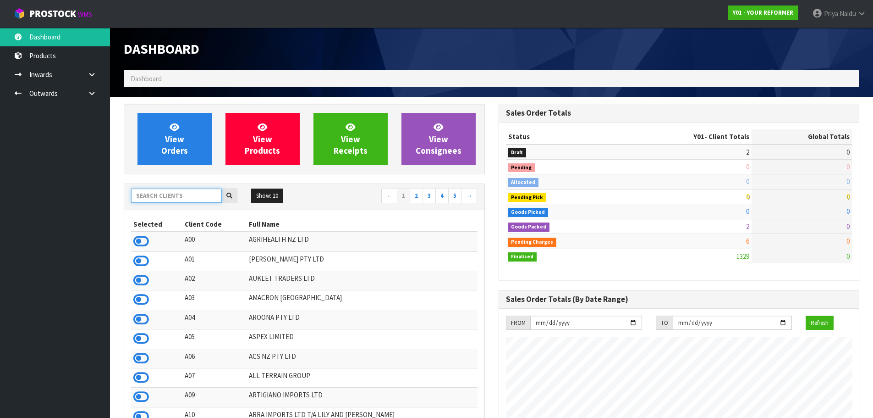
scroll to position [694, 375]
click at [195, 200] on input "text" at bounding box center [176, 195] width 91 height 14
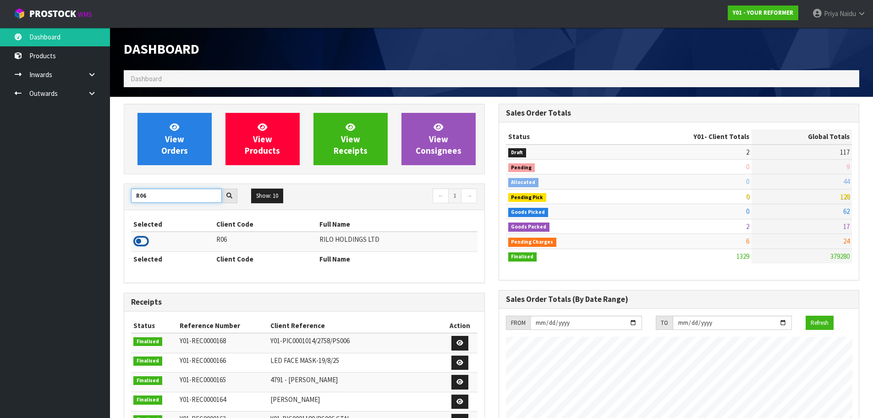
type input "R06"
click at [141, 238] on icon at bounding box center [141, 241] width 16 height 14
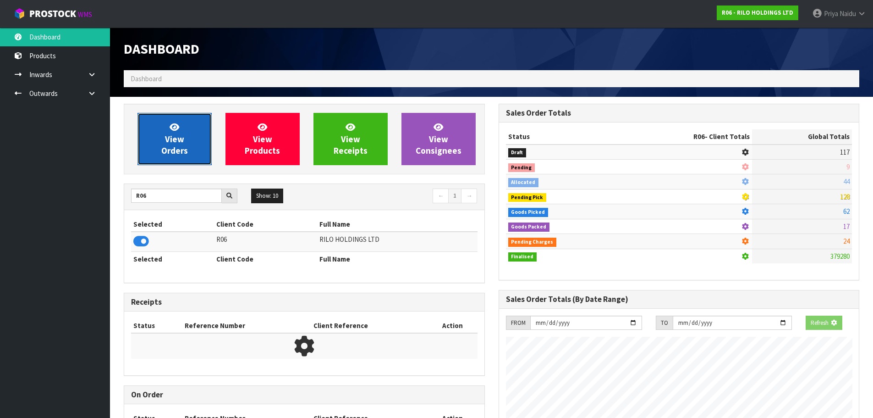
click at [178, 151] on span "View Orders" at bounding box center [174, 138] width 27 height 34
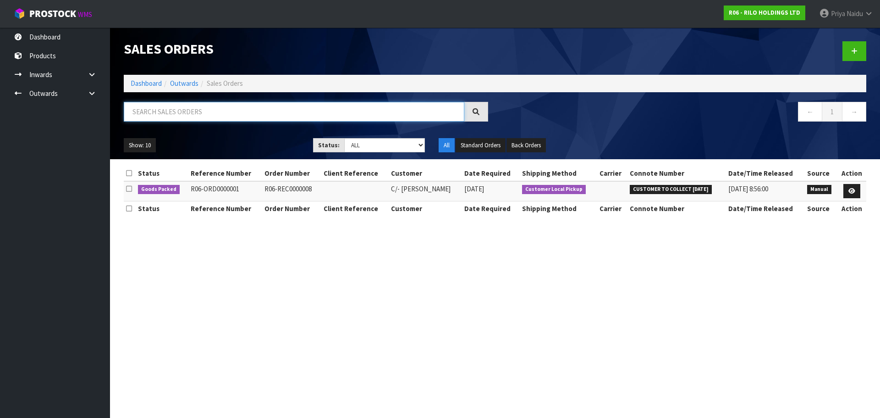
click at [191, 112] on input "text" at bounding box center [294, 112] width 341 height 20
type input "1"
click at [852, 189] on icon at bounding box center [851, 191] width 7 height 6
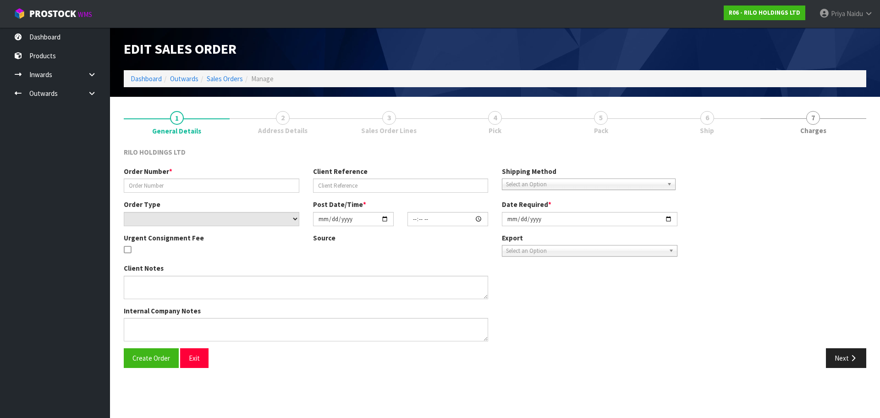
type input "R06-REC0000008"
select select "number:0"
type input "[DATE]"
type input "08:49:00.000"
type input "[DATE]"
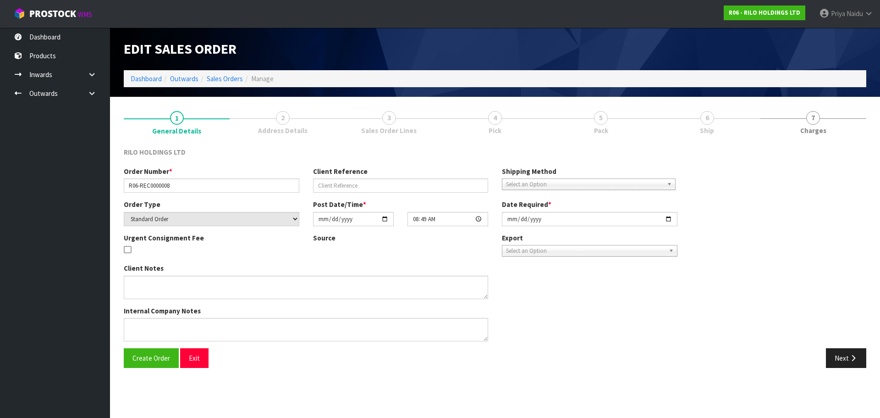
type textarea "15 MINS WORK ORDER , TAKE OUT FROM THE CONTAINER"
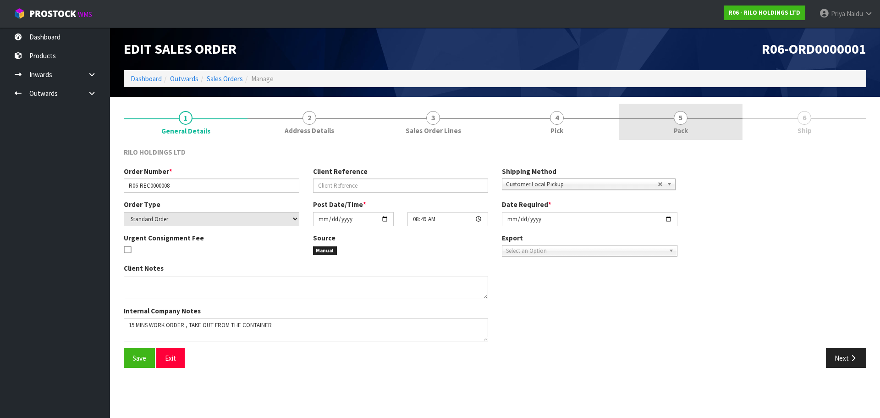
click at [695, 107] on link "5 Pack" at bounding box center [681, 122] width 124 height 36
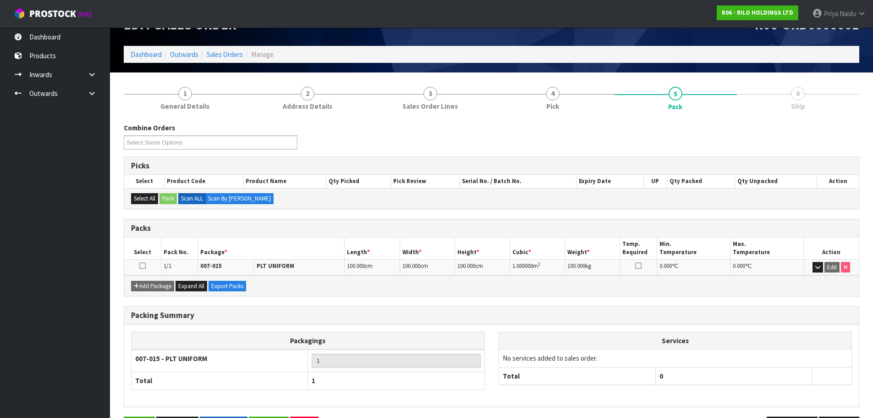
scroll to position [56, 0]
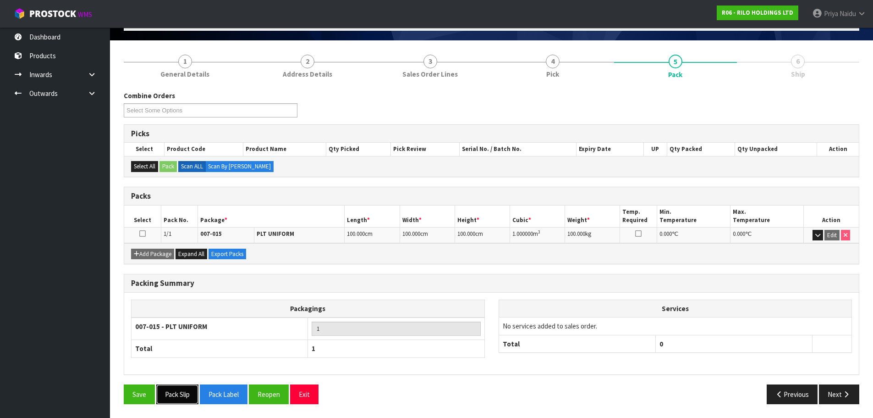
click at [185, 396] on button "Pack Slip" at bounding box center [177, 394] width 42 height 20
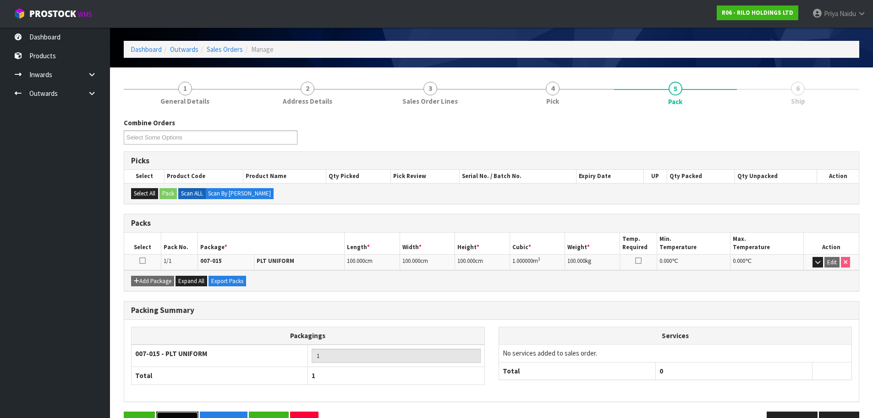
scroll to position [0, 0]
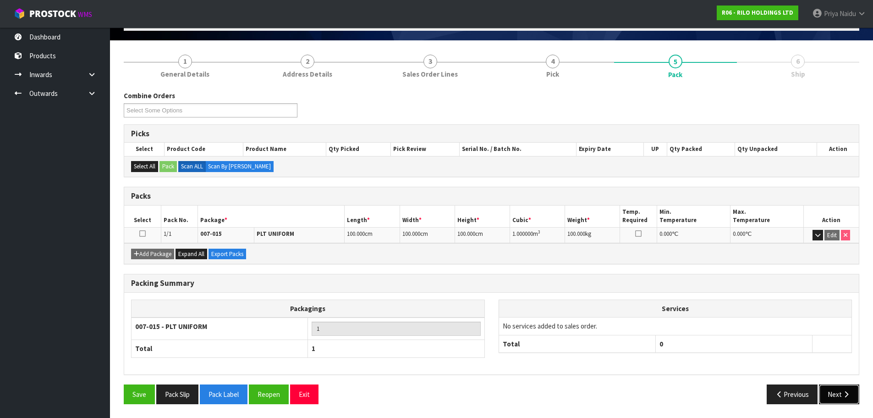
click at [837, 399] on button "Next" at bounding box center [839, 394] width 40 height 20
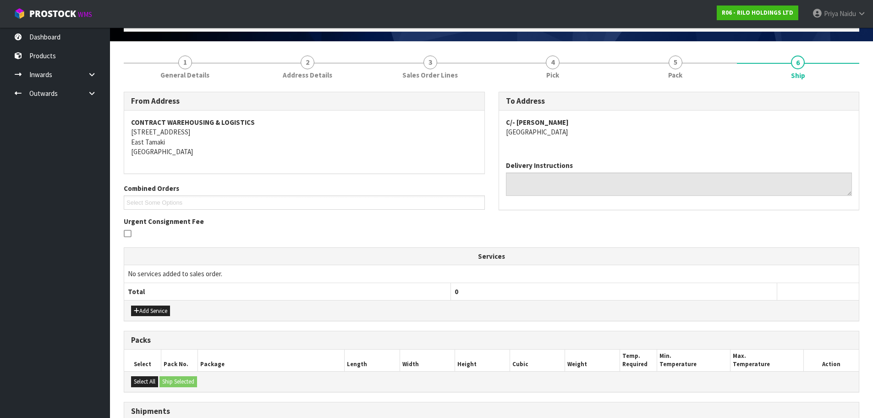
scroll to position [161, 0]
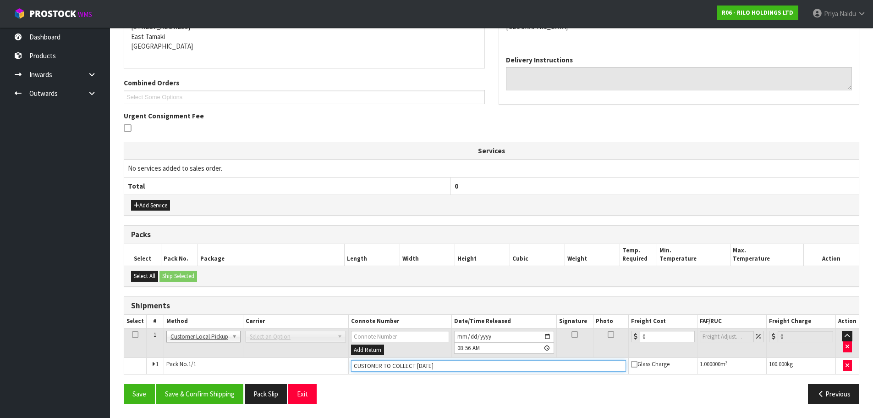
click at [446, 363] on input "CUSTOMER TO COLLECT [DATE]" at bounding box center [488, 365] width 275 height 11
type input "C"
type input "CUSTOMER COLLECTED"
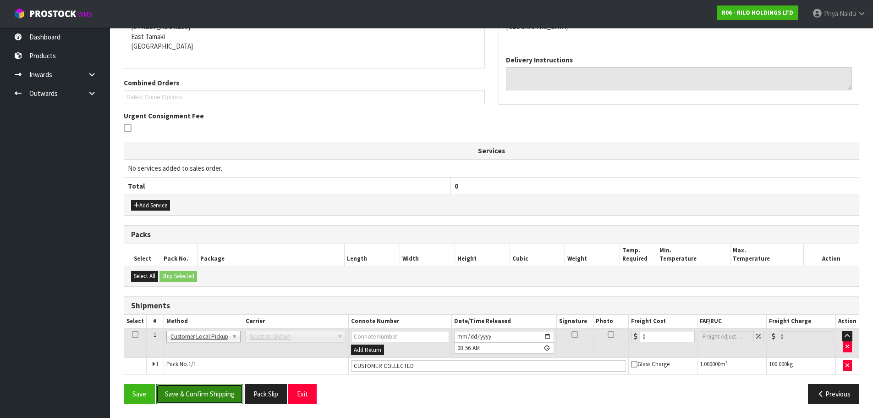
click at [215, 396] on button "Save & Confirm Shipping" at bounding box center [199, 394] width 87 height 20
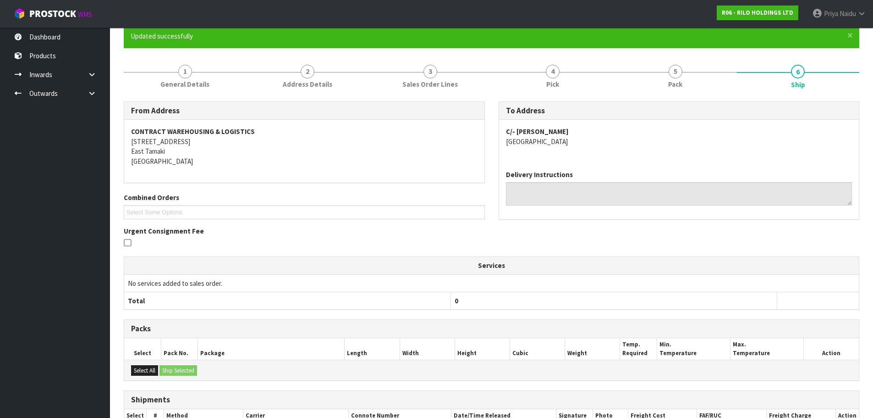
scroll to position [0, 0]
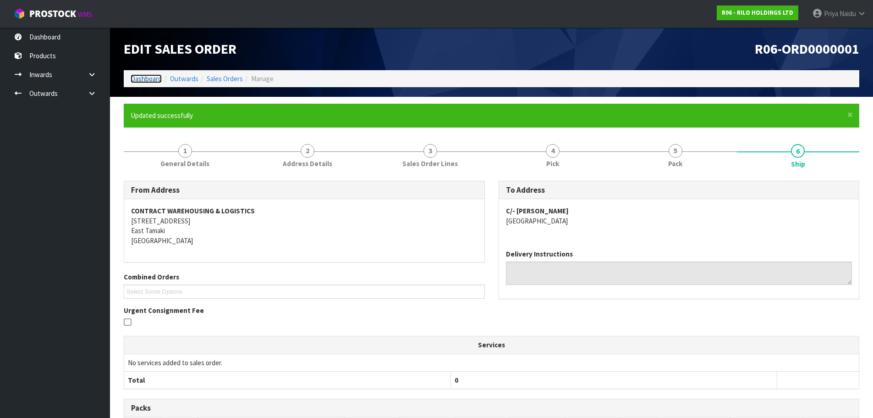
click at [147, 80] on link "Dashboard" at bounding box center [146, 78] width 31 height 9
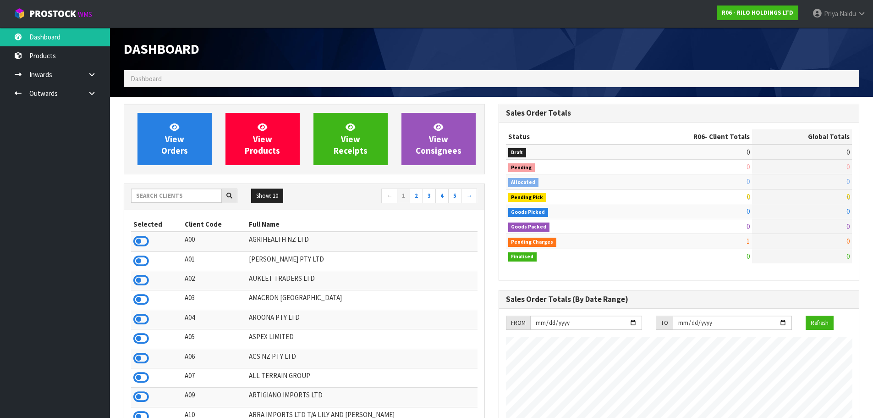
scroll to position [561, 375]
click at [185, 194] on input "text" at bounding box center [176, 195] width 91 height 14
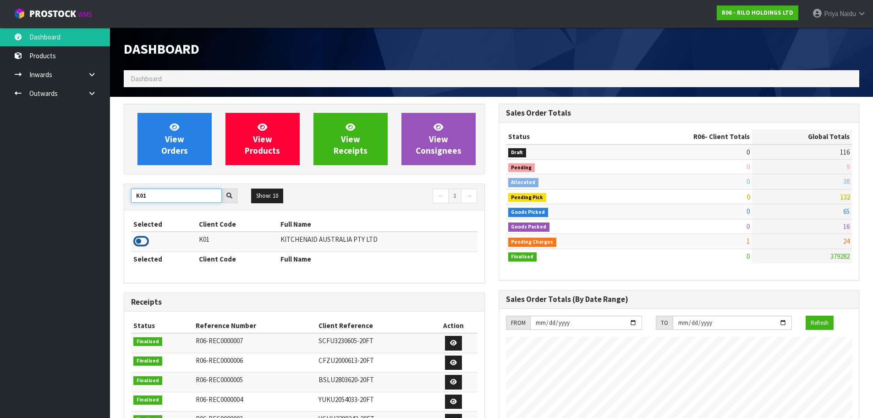
type input "K01"
click at [143, 241] on icon at bounding box center [141, 241] width 16 height 14
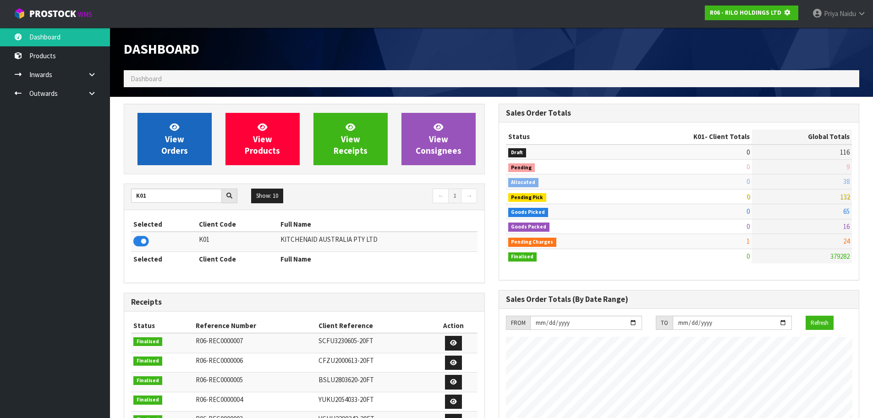
scroll to position [572, 375]
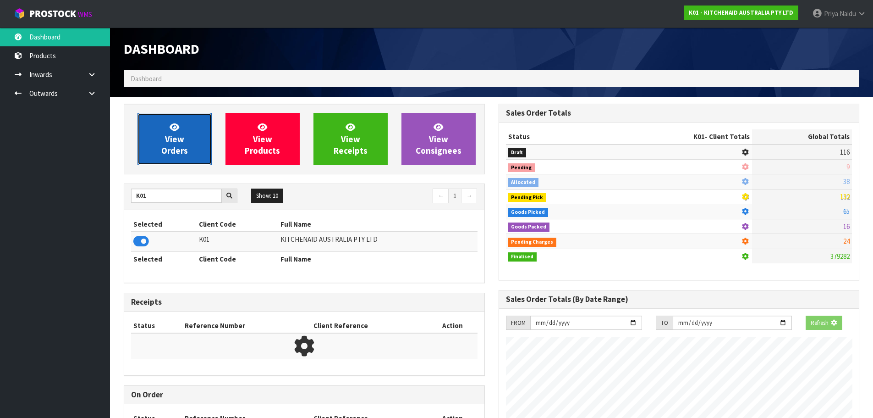
click at [174, 129] on icon at bounding box center [175, 126] width 10 height 9
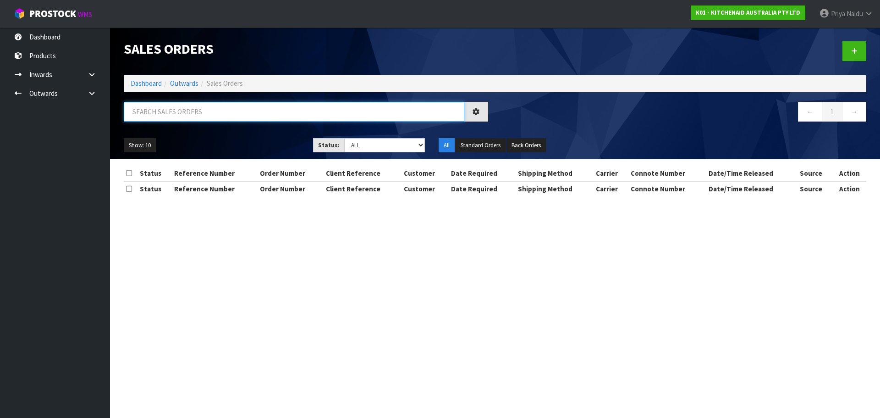
click at [187, 114] on input "text" at bounding box center [294, 112] width 341 height 20
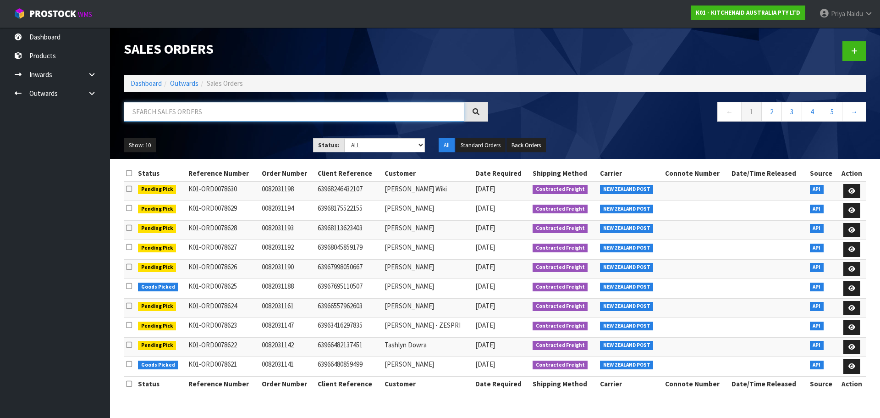
click at [207, 109] on input "text" at bounding box center [294, 112] width 341 height 20
type input "78516"
click at [210, 138] on ul "Show: 10 5 10 25 50" at bounding box center [212, 145] width 176 height 15
click at [232, 127] on div "78516" at bounding box center [306, 115] width 378 height 27
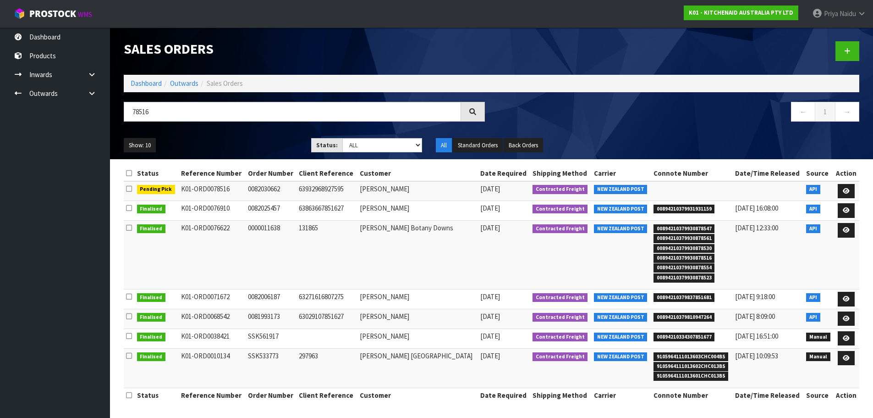
click at [239, 133] on div "Show: 10 5 10 25 50 Status: Draft Pending Allocated Pending Pick Goods Picked G…" at bounding box center [491, 145] width 749 height 28
click at [148, 85] on link "Dashboard" at bounding box center [146, 83] width 31 height 9
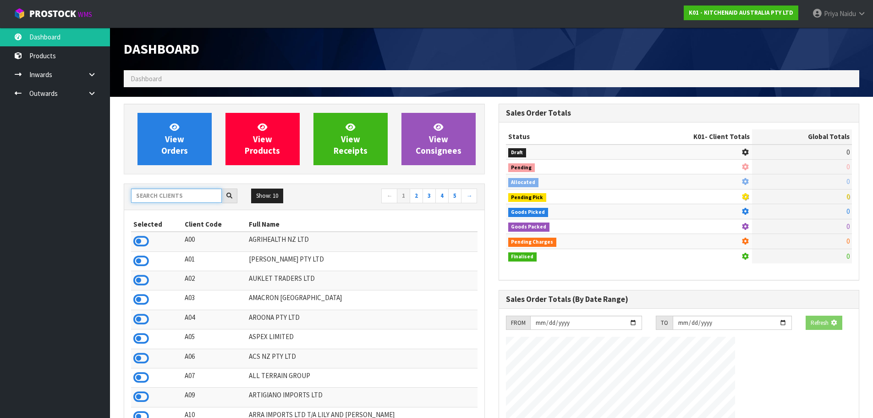
click at [175, 195] on input "text" at bounding box center [176, 195] width 91 height 14
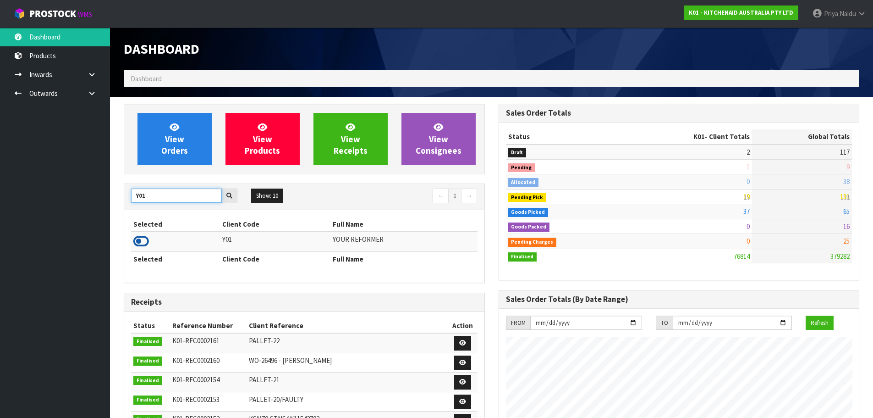
type input "Y01"
click at [144, 244] on icon at bounding box center [141, 241] width 16 height 14
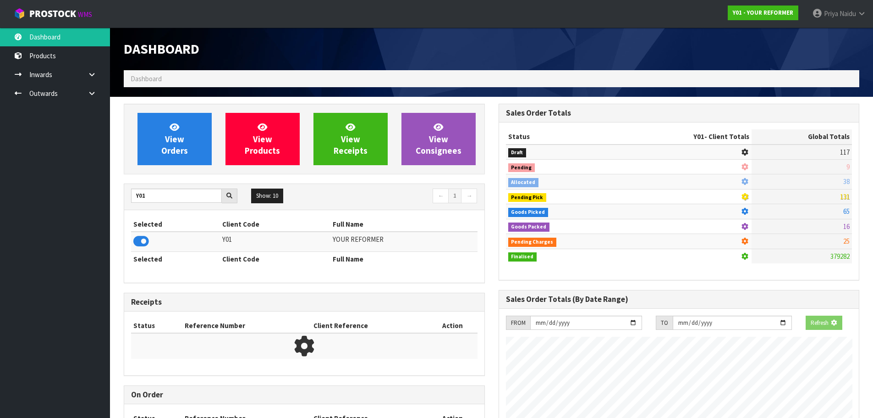
scroll to position [457814, 458011]
click at [165, 161] on link "View Orders" at bounding box center [175, 139] width 74 height 52
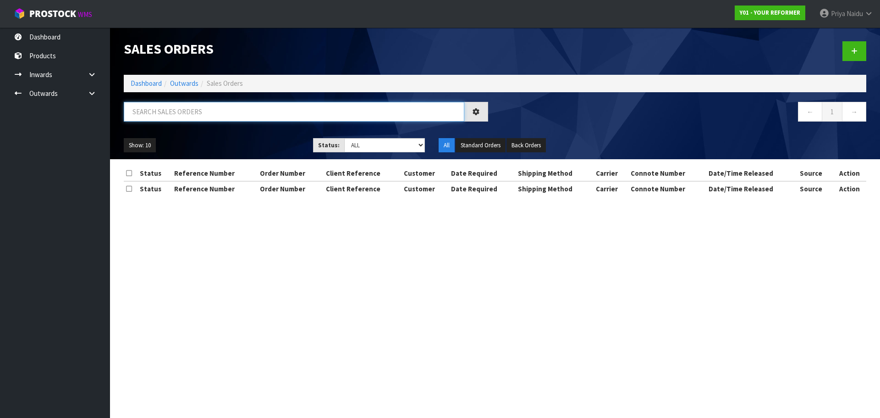
click at [188, 117] on input "text" at bounding box center [294, 112] width 341 height 20
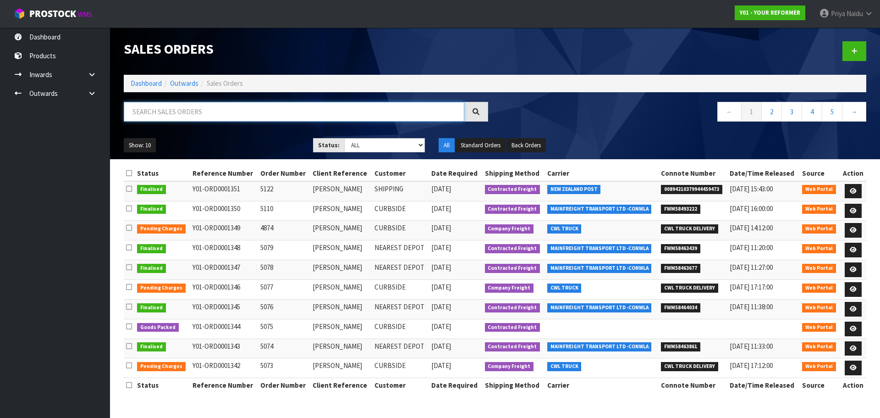
click at [188, 114] on input "text" at bounding box center [294, 112] width 341 height 20
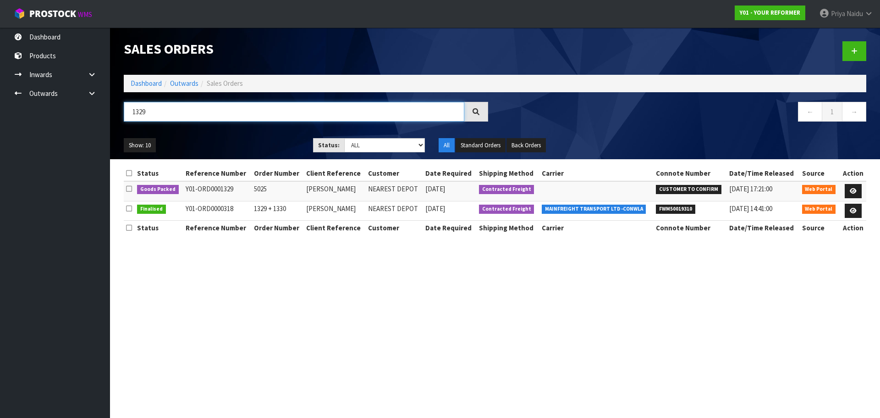
type input "1329"
click at [848, 190] on link at bounding box center [853, 191] width 17 height 15
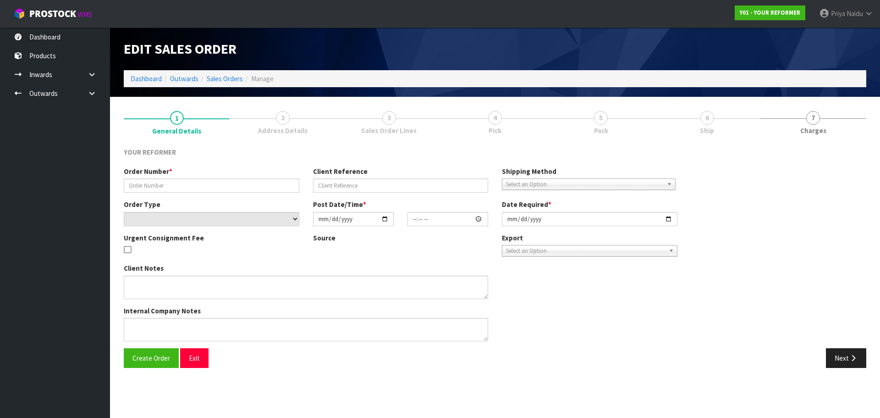
type input "5025"
type input "[PERSON_NAME]"
select select "number:0"
type input "[DATE]"
type input "12:36:00.000"
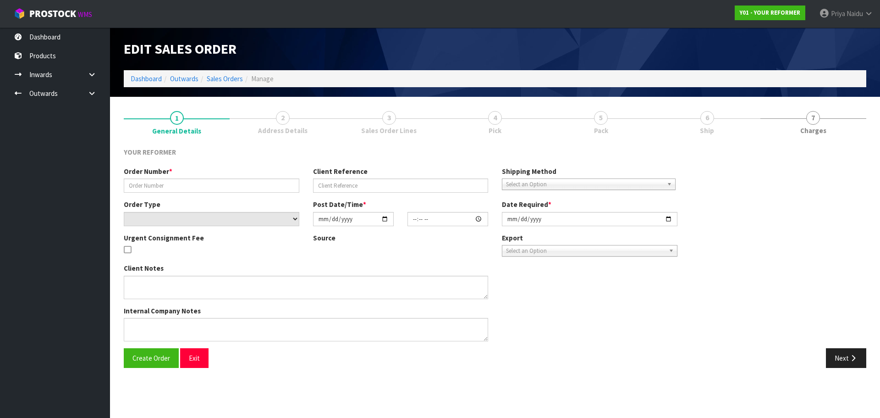
type input "[DATE]"
type textarea "[PERSON_NAME] 4 DURNESS [STREET_ADDRESS] [PHONE_NUMBER]"
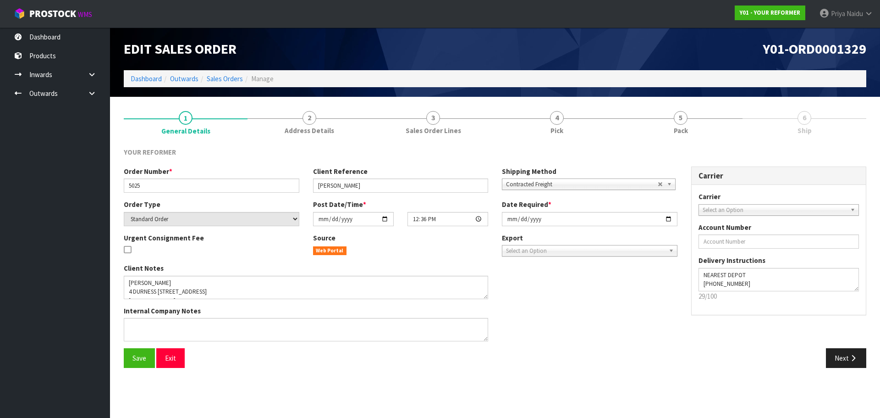
click at [668, 118] on div at bounding box center [681, 118] width 124 height 0
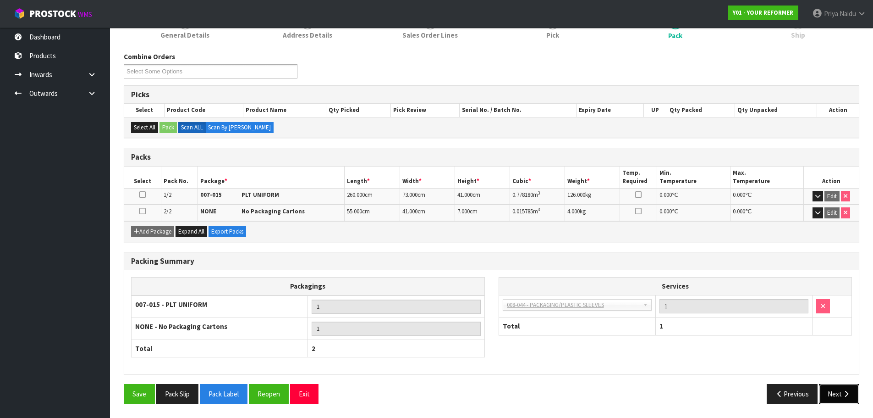
click at [832, 401] on button "Next" at bounding box center [839, 394] width 40 height 20
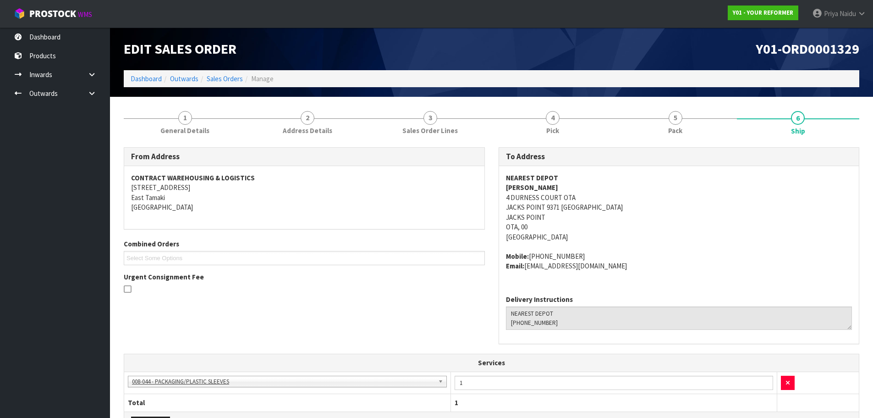
copy strong "[PERSON_NAME]"
drag, startPoint x: 497, startPoint y: 190, endPoint x: 318, endPoint y: 193, distance: 179.7
click at [560, 187] on div "To Address NEAREST DEPOT [PERSON_NAME] [STREET_ADDRESS] Mobile: [PHONE_NUMBER] …" at bounding box center [679, 250] width 375 height 206
copy address "[PHONE_NUMBER]"
drag, startPoint x: 529, startPoint y: 255, endPoint x: 596, endPoint y: 248, distance: 67.3
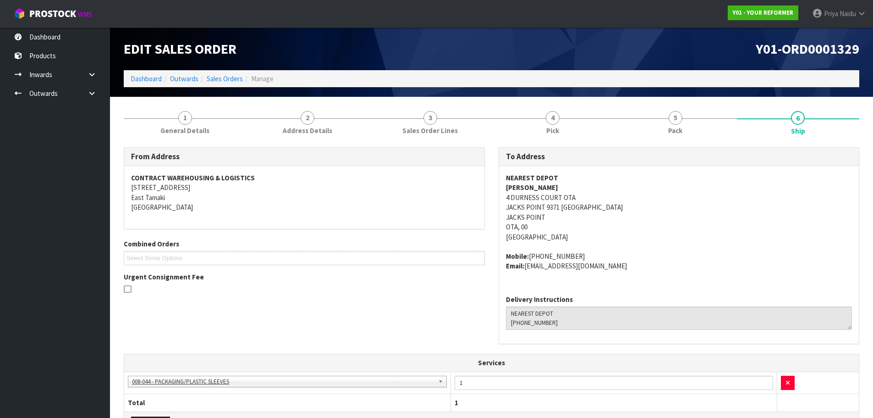
click at [596, 248] on span "NEAREST DEPOT [PERSON_NAME] 4 DURNESS [STREET_ADDRESS] Mobile: [PHONE_NUMBER] E…" at bounding box center [679, 222] width 347 height 98
copy address "[EMAIL_ADDRESS][DOMAIN_NAME]"
drag, startPoint x: 526, startPoint y: 267, endPoint x: 635, endPoint y: 275, distance: 109.0
click at [635, 275] on div "NEAREST DEPOT [PERSON_NAME] 4 DURNESS [STREET_ADDRESS] Mobile: [PHONE_NUMBER] E…" at bounding box center [679, 226] width 360 height 121
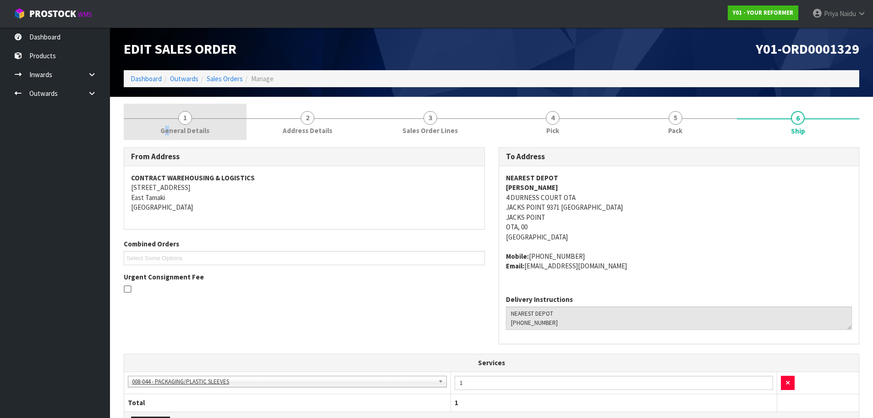
drag, startPoint x: 168, startPoint y: 127, endPoint x: 170, endPoint y: 132, distance: 5.2
click at [169, 127] on span "General Details" at bounding box center [184, 131] width 49 height 10
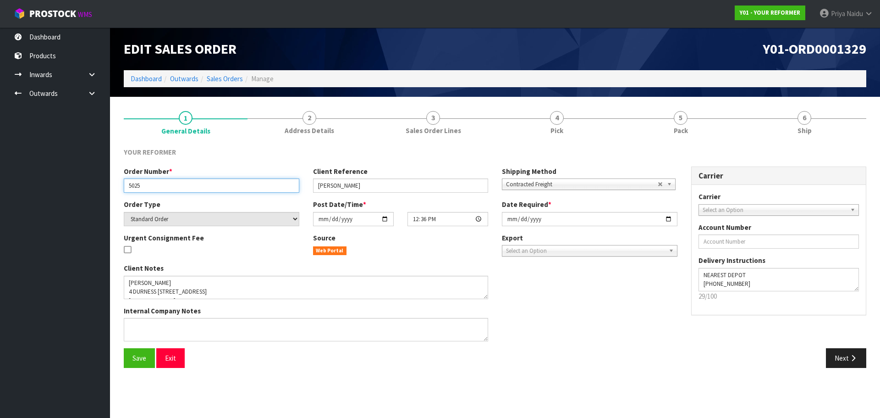
drag, startPoint x: 126, startPoint y: 186, endPoint x: 156, endPoint y: 183, distance: 29.9
click at [156, 183] on input "5025" at bounding box center [212, 185] width 176 height 14
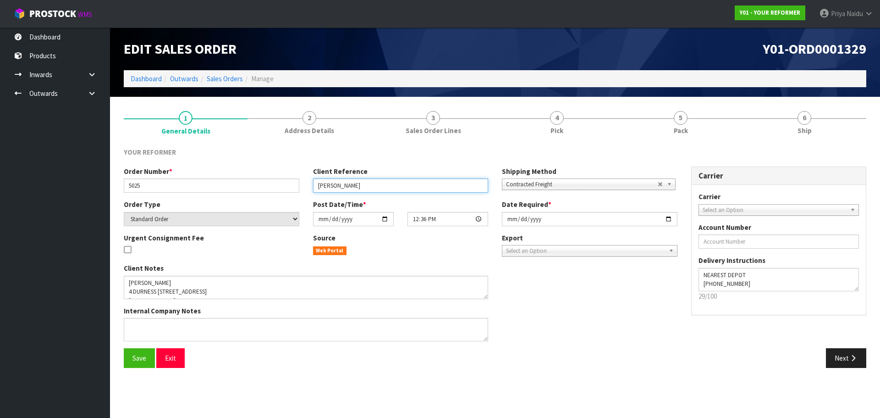
drag, startPoint x: 316, startPoint y: 185, endPoint x: 384, endPoint y: 182, distance: 68.4
click at [384, 182] on input "[PERSON_NAME]" at bounding box center [401, 185] width 176 height 14
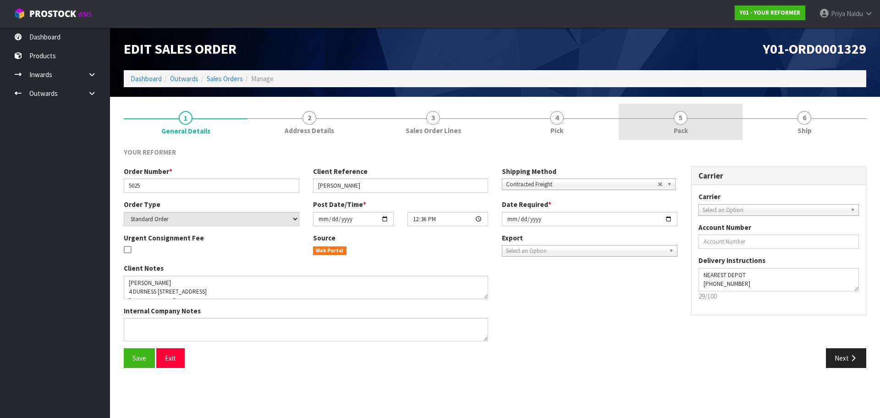
drag, startPoint x: 670, startPoint y: 133, endPoint x: 661, endPoint y: 137, distance: 10.1
click at [670, 133] on link "5 Pack" at bounding box center [681, 122] width 124 height 36
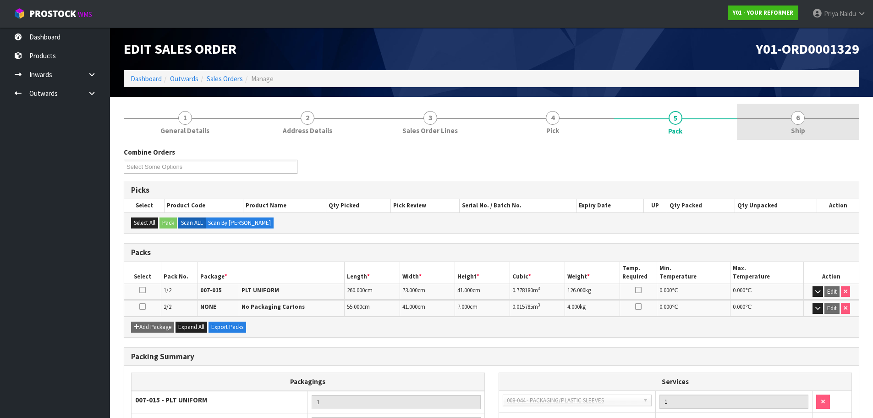
click at [804, 132] on span "Ship" at bounding box center [798, 131] width 14 height 10
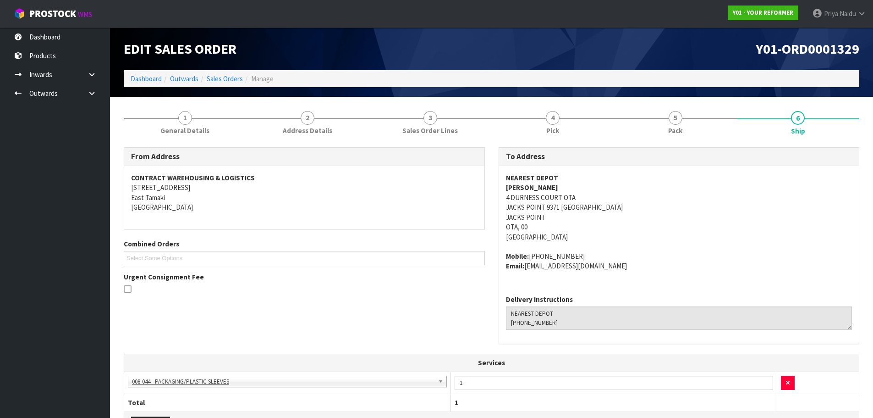
drag, startPoint x: 502, startPoint y: 190, endPoint x: 557, endPoint y: 184, distance: 55.4
click at [557, 184] on div "NEAREST DEPOT [PERSON_NAME] 4 DURNESS [STREET_ADDRESS] Mobile: [PHONE_NUMBER] E…" at bounding box center [679, 226] width 360 height 121
copy strong "[PERSON_NAME]"
drag, startPoint x: 501, startPoint y: 257, endPoint x: 604, endPoint y: 255, distance: 102.7
click at [604, 255] on div "NEAREST DEPOT [PERSON_NAME] 4 DURNESS [STREET_ADDRESS] Mobile: [PHONE_NUMBER] E…" at bounding box center [679, 226] width 360 height 121
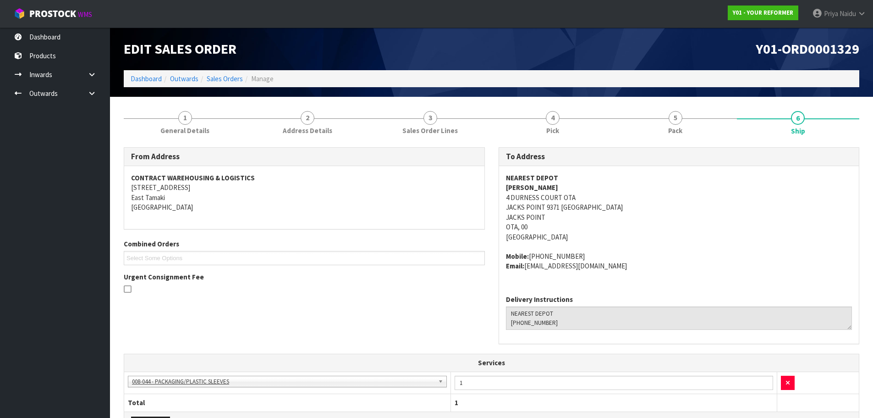
click at [717, 275] on div "NEAREST DEPOT [PERSON_NAME] 4 DURNESS [STREET_ADDRESS] Mobile: [PHONE_NUMBER] E…" at bounding box center [679, 226] width 360 height 121
click at [721, 231] on address "NEAREST DEPOT [PERSON_NAME] 4 DURNESS COURT OTA JACKS POINT 9371 NEW ZEALAND [G…" at bounding box center [679, 207] width 347 height 69
click at [706, 253] on address "Mobile: [PHONE_NUMBER] Email: [EMAIL_ADDRESS][DOMAIN_NAME]" at bounding box center [679, 261] width 347 height 20
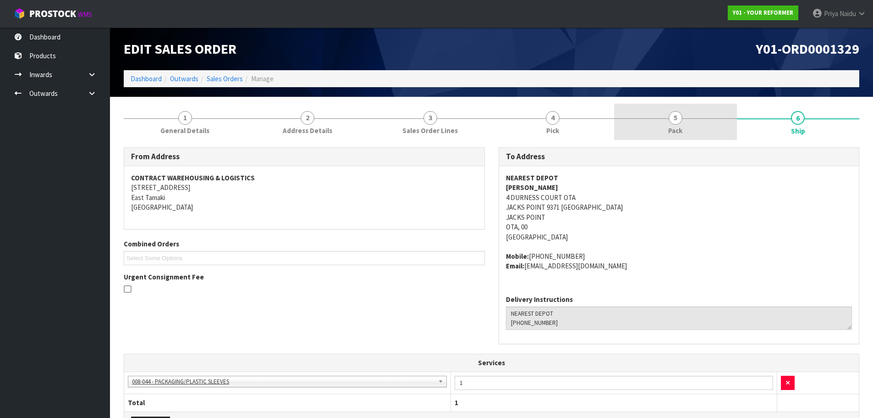
click at [629, 128] on link "5 Pack" at bounding box center [675, 122] width 123 height 36
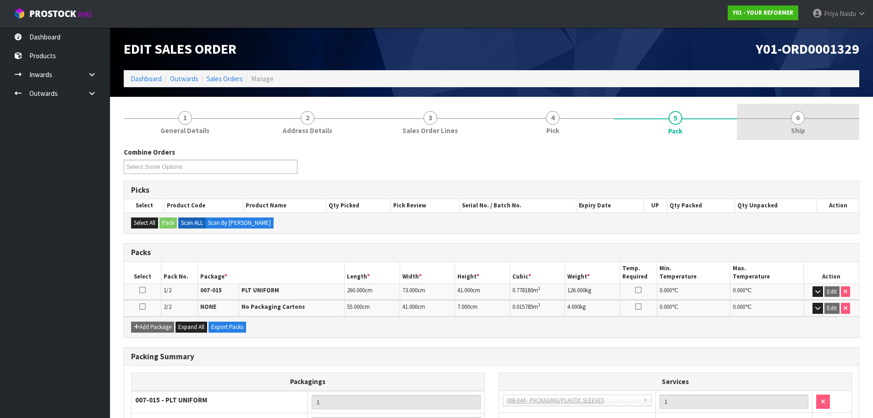
click at [836, 120] on link "6 Ship" at bounding box center [798, 122] width 123 height 36
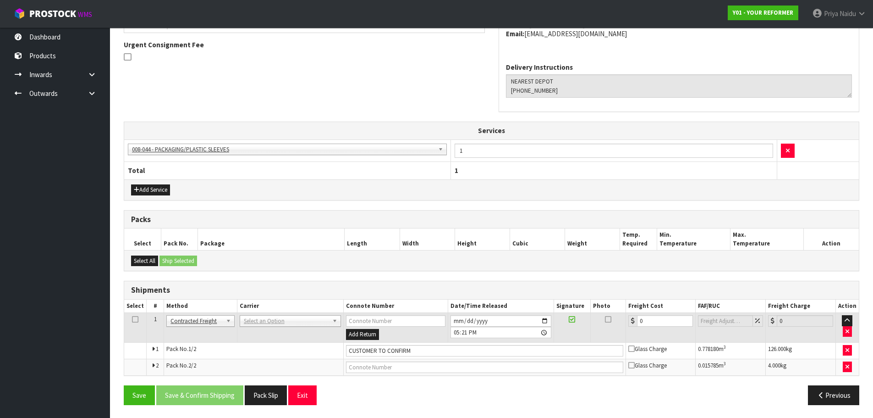
scroll to position [233, 0]
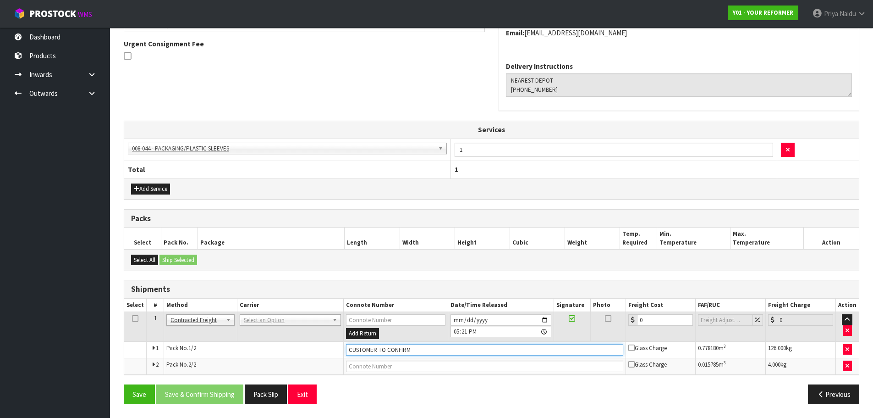
click at [416, 350] on input "CUSTOMER TO CONFIRM" at bounding box center [484, 349] width 277 height 11
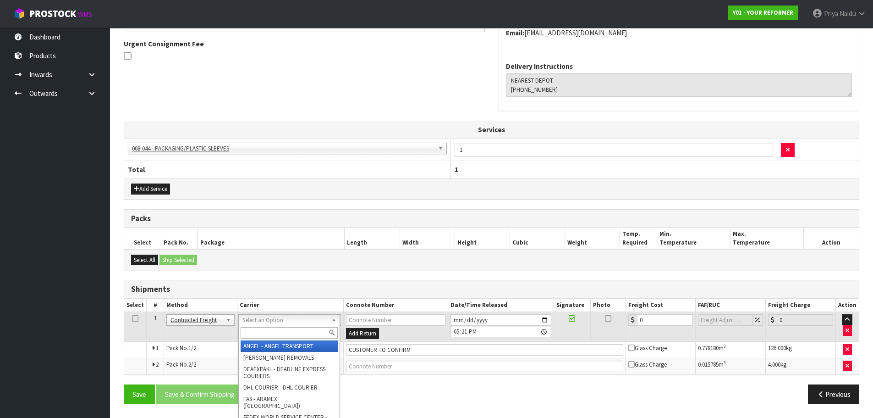
click at [281, 328] on input "text" at bounding box center [289, 332] width 97 height 11
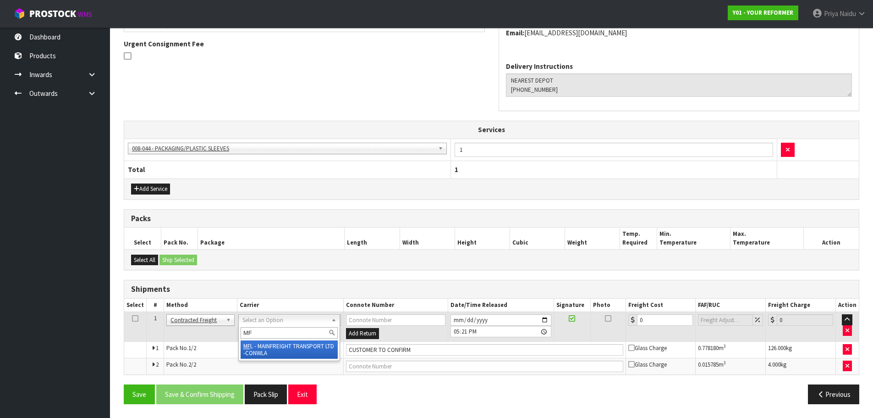
type input "MF"
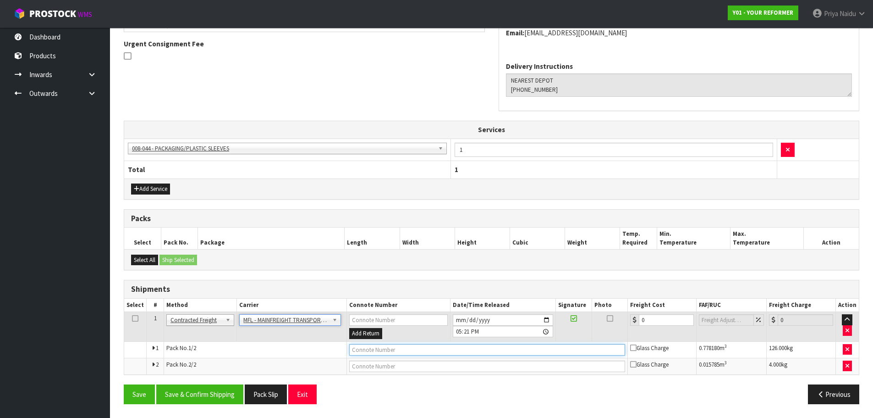
click at [386, 350] on input "text" at bounding box center [487, 349] width 276 height 11
paste input "FWM58500729"
type input "FWM58500729"
click at [657, 321] on input "0" at bounding box center [666, 319] width 55 height 11
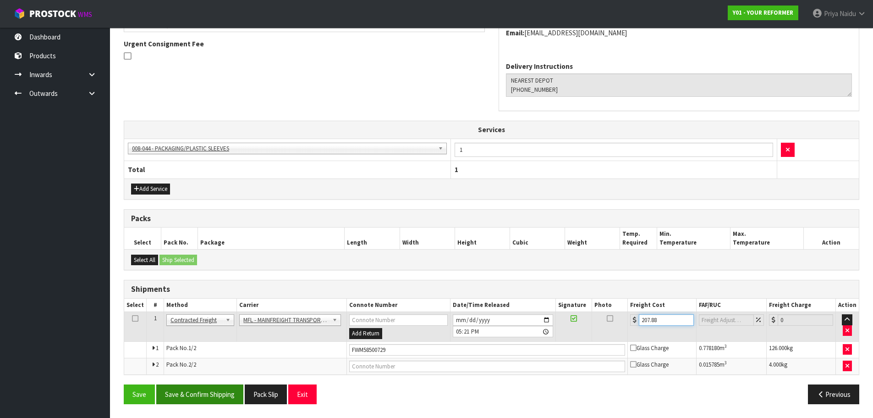
type input "207.88"
click at [204, 388] on button "Save & Confirm Shipping" at bounding box center [199, 394] width 87 height 20
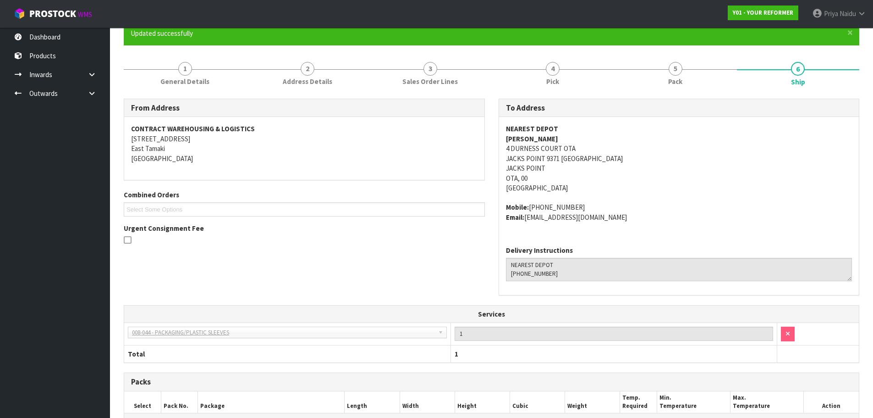
scroll to position [0, 0]
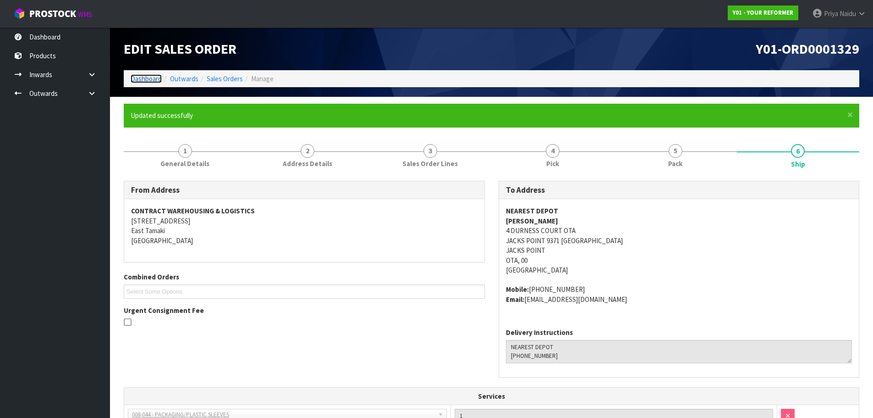
click at [150, 78] on link "Dashboard" at bounding box center [146, 78] width 31 height 9
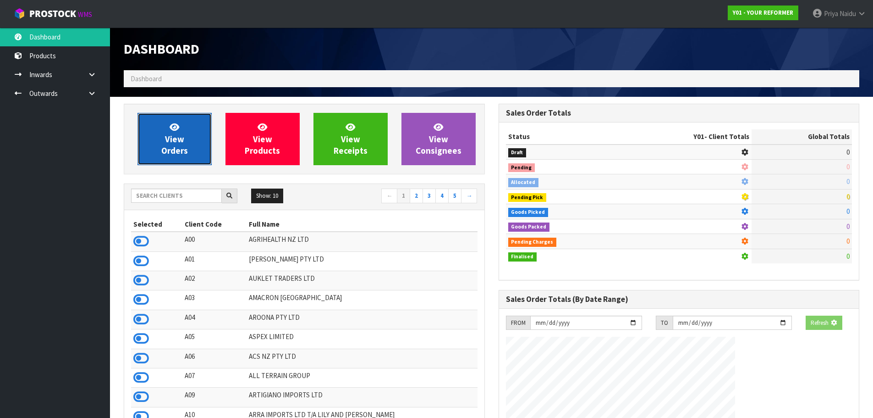
click at [172, 133] on link "View Orders" at bounding box center [175, 139] width 74 height 52
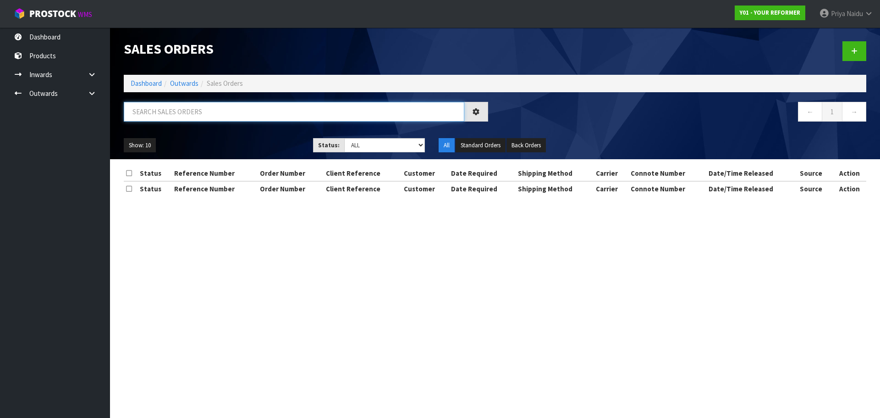
click at [190, 110] on input "text" at bounding box center [294, 112] width 341 height 20
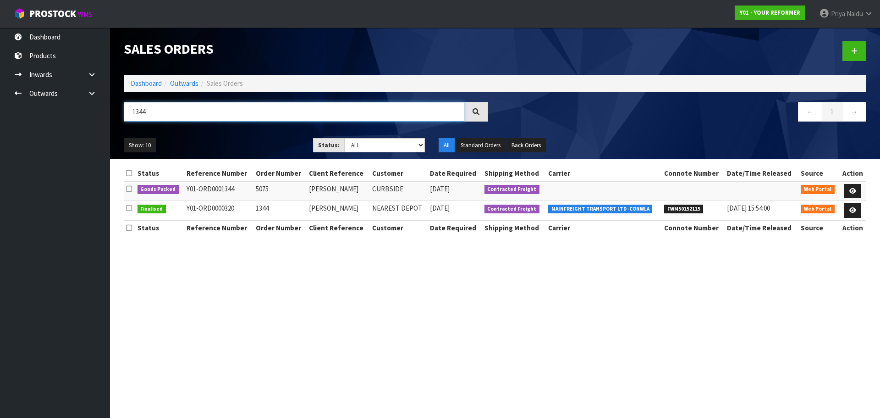
type input "1344"
click at [238, 143] on ul "Show: 10 5 10 25 50" at bounding box center [212, 145] width 176 height 15
click at [854, 184] on link at bounding box center [852, 191] width 17 height 15
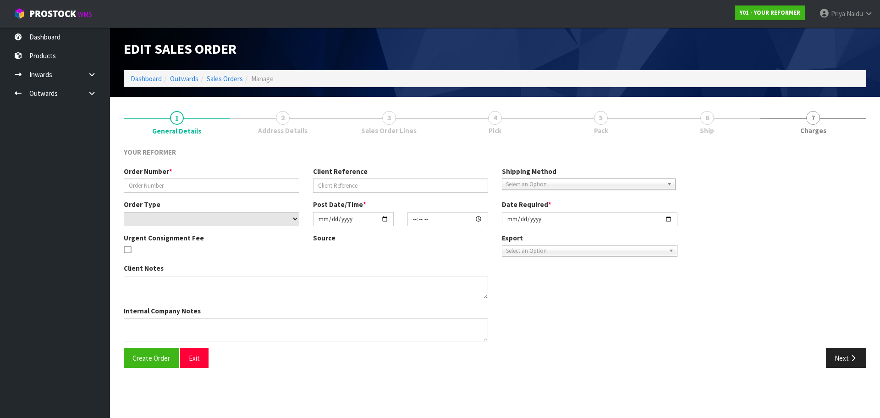
type input "5075"
type input "[PERSON_NAME]"
select select "number:0"
type input "[DATE]"
type input "12:55:00.000"
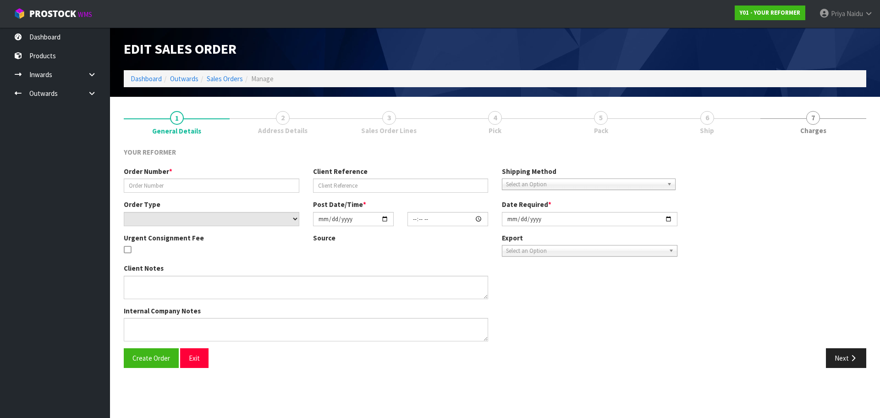
type input "[DATE]"
type textarea "[STREET_ADDRESS] [PHONE_NUMBER]"
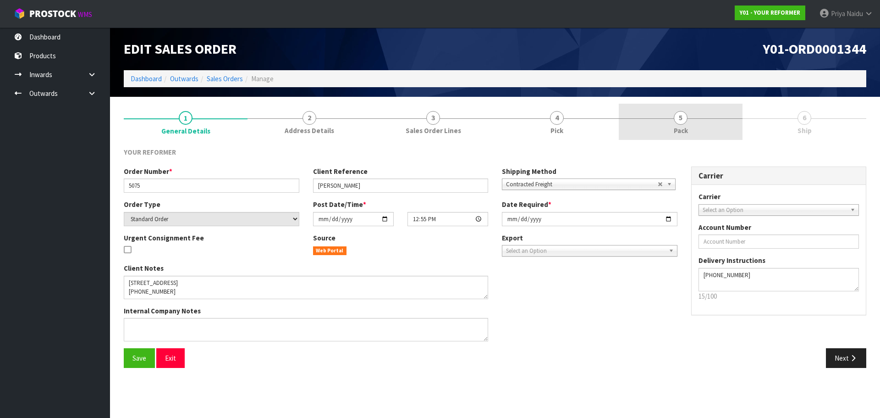
click at [672, 120] on link "5 Pack" at bounding box center [681, 122] width 124 height 36
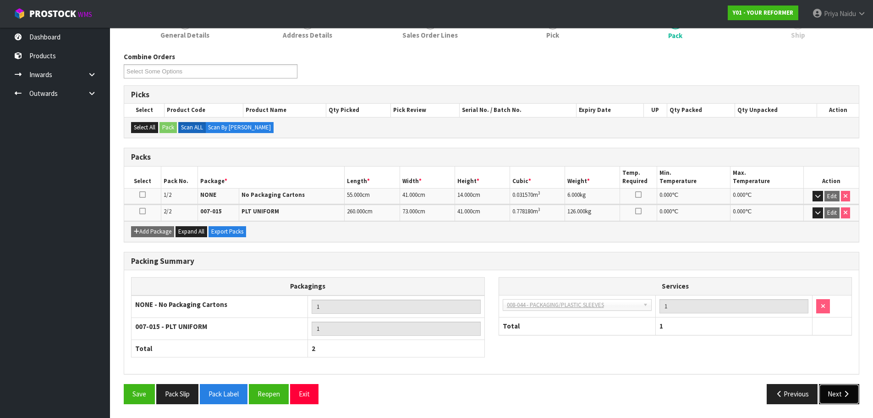
click at [834, 391] on button "Next" at bounding box center [839, 394] width 40 height 20
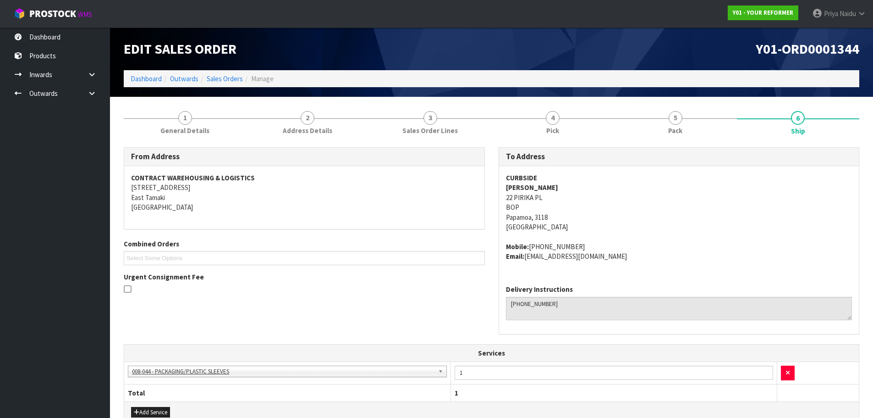
drag, startPoint x: 504, startPoint y: 185, endPoint x: 487, endPoint y: 195, distance: 19.7
click at [571, 184] on div "CURBSIDE DANIELLE [STREET_ADDRESS] Mobile: [PHONE_NUMBER] Email: [EMAIL_ADDRESS…" at bounding box center [679, 221] width 360 height 111
drag, startPoint x: 499, startPoint y: 198, endPoint x: 565, endPoint y: 216, distance: 68.2
click at [565, 215] on div "CURBSIDE DANIELLE [STREET_ADDRESS] Mobile: [PHONE_NUMBER] Email: [EMAIL_ADDRESS…" at bounding box center [679, 221] width 360 height 111
click at [705, 202] on address "CURBSIDE [PERSON_NAME] [STREET_ADDRESS]" at bounding box center [679, 202] width 347 height 59
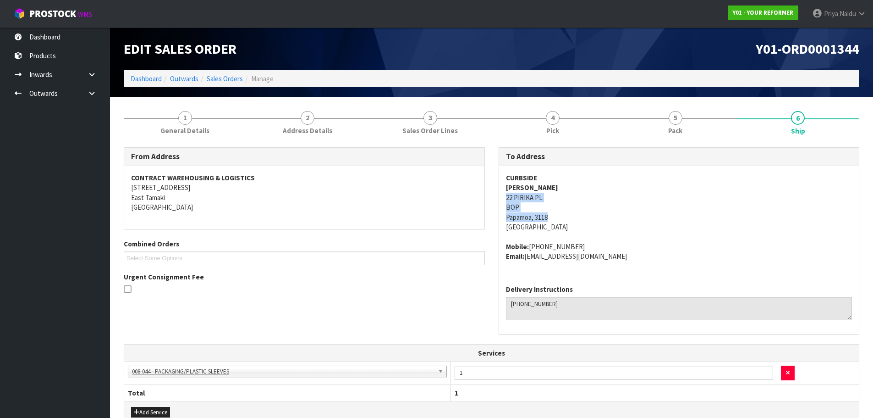
click at [501, 193] on div "CURBSIDE DANIELLE [STREET_ADDRESS] Mobile: [PHONE_NUMBER] Email: [EMAIL_ADDRESS…" at bounding box center [679, 221] width 360 height 111
drag, startPoint x: 501, startPoint y: 193, endPoint x: 545, endPoint y: 194, distance: 43.6
click at [545, 194] on div "CURBSIDE DANIELLE [STREET_ADDRESS] Mobile: [PHONE_NUMBER] Email: [EMAIL_ADDRESS…" at bounding box center [679, 221] width 360 height 111
drag, startPoint x: 529, startPoint y: 245, endPoint x: 465, endPoint y: 237, distance: 64.1
click at [593, 243] on address "Mobile: [PHONE_NUMBER] Email: [EMAIL_ADDRESS][DOMAIN_NAME]" at bounding box center [679, 252] width 347 height 20
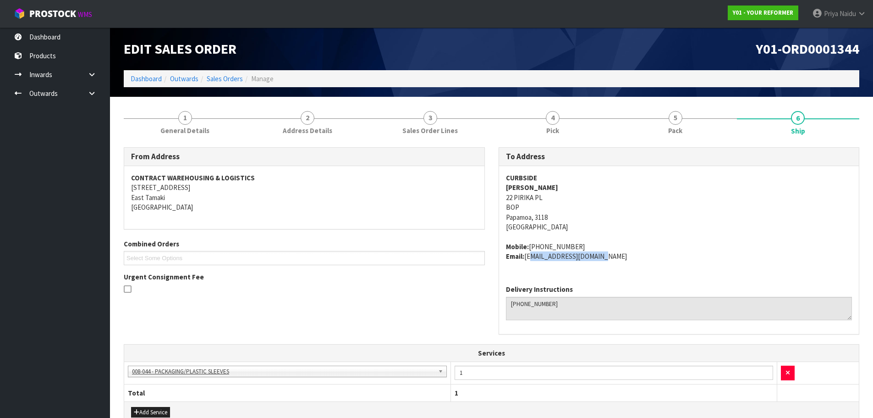
drag, startPoint x: 526, startPoint y: 258, endPoint x: 610, endPoint y: 264, distance: 84.1
click at [610, 264] on div "CURBSIDE DANIELLE [STREET_ADDRESS] Mobile: [PHONE_NUMBER] Email: [EMAIL_ADDRESS…" at bounding box center [679, 221] width 360 height 111
drag, startPoint x: 500, startPoint y: 186, endPoint x: 415, endPoint y: 190, distance: 84.9
click at [579, 184] on div "CURBSIDE DANIELLE [STREET_ADDRESS] Mobile: [PHONE_NUMBER] Email: [EMAIL_ADDRESS…" at bounding box center [679, 221] width 360 height 111
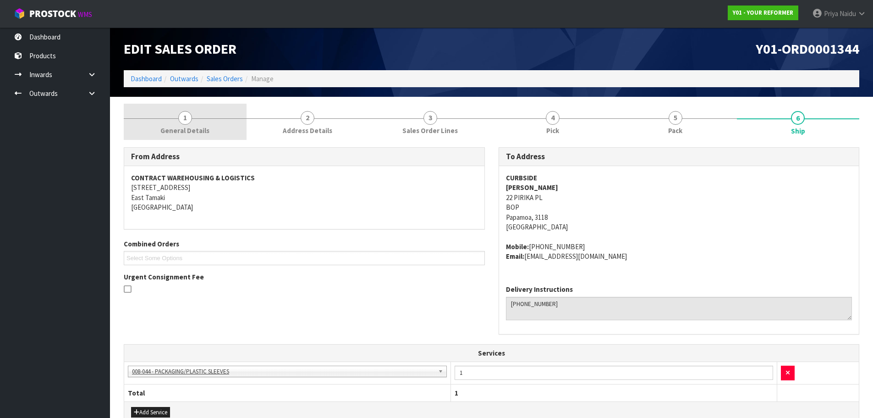
click at [183, 118] on span "1" at bounding box center [185, 118] width 14 height 14
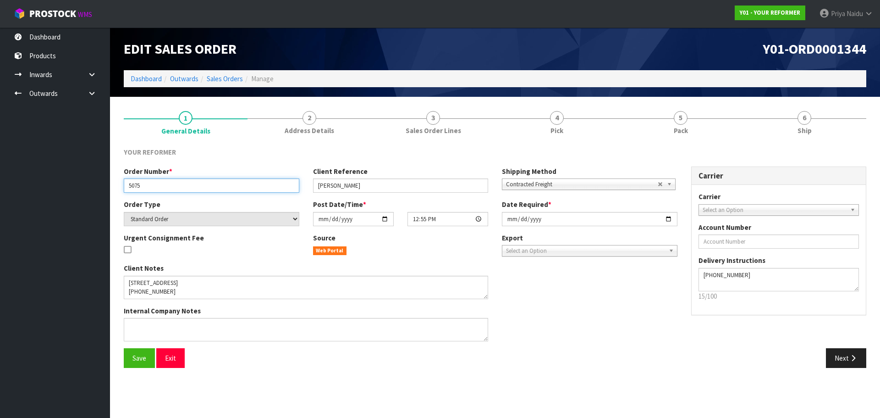
click at [127, 186] on input "5075" at bounding box center [212, 185] width 176 height 14
click at [143, 181] on input "5075" at bounding box center [212, 185] width 176 height 14
drag, startPoint x: 124, startPoint y: 186, endPoint x: 165, endPoint y: 186, distance: 40.8
click at [165, 186] on input "5075" at bounding box center [212, 185] width 176 height 14
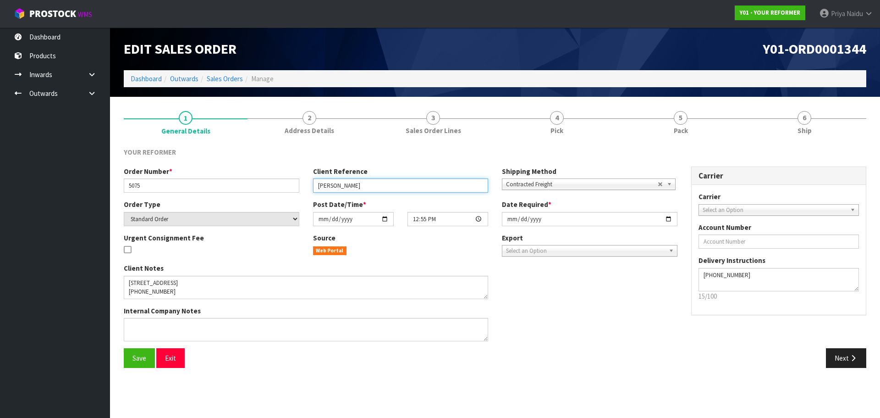
drag, startPoint x: 316, startPoint y: 185, endPoint x: 379, endPoint y: 189, distance: 62.5
click at [379, 189] on input "[PERSON_NAME]" at bounding box center [401, 185] width 176 height 14
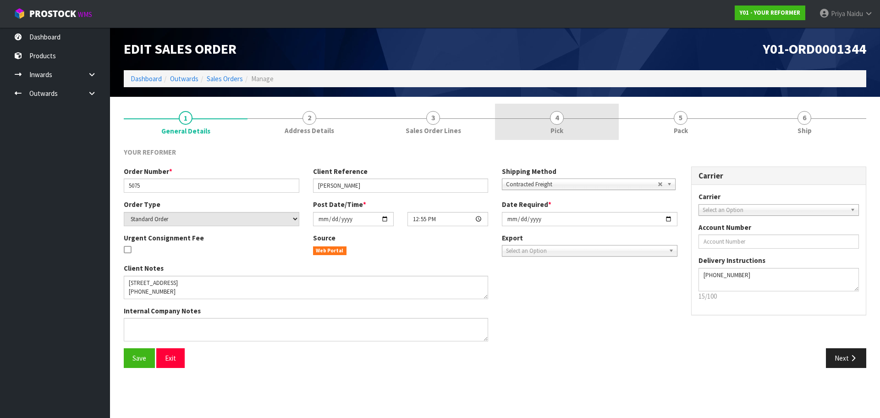
drag, startPoint x: 634, startPoint y: 124, endPoint x: 573, endPoint y: 124, distance: 61.0
click at [634, 124] on link "5 Pack" at bounding box center [681, 122] width 124 height 36
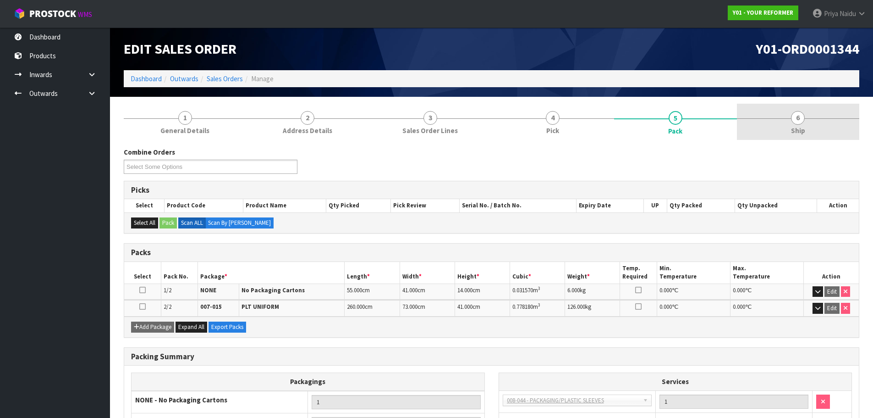
click at [819, 108] on link "6 Ship" at bounding box center [798, 122] width 123 height 36
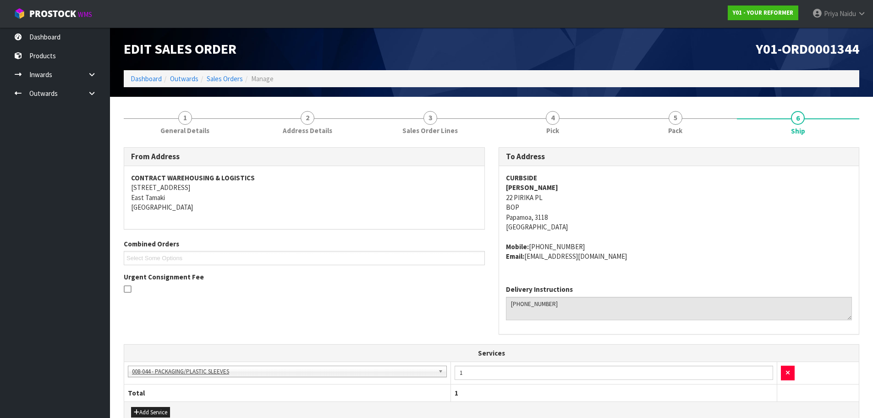
drag, startPoint x: 502, startPoint y: 186, endPoint x: 571, endPoint y: 185, distance: 68.8
click at [571, 185] on div "CURBSIDE DANIELLE [STREET_ADDRESS] Mobile: [PHONE_NUMBER] Email: [EMAIL_ADDRESS…" at bounding box center [679, 221] width 360 height 111
drag, startPoint x: 505, startPoint y: 248, endPoint x: 185, endPoint y: 270, distance: 321.2
click at [584, 242] on div "CURBSIDE DANIELLE [STREET_ADDRESS] Mobile: [PHONE_NUMBER] Email: [EMAIL_ADDRESS…" at bounding box center [679, 221] width 360 height 111
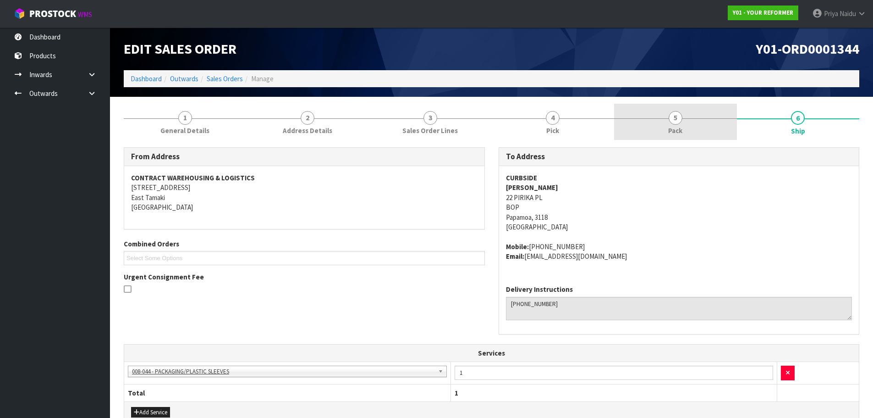
drag, startPoint x: 684, startPoint y: 132, endPoint x: 677, endPoint y: 132, distance: 6.4
click at [684, 132] on link "5 Pack" at bounding box center [675, 122] width 123 height 36
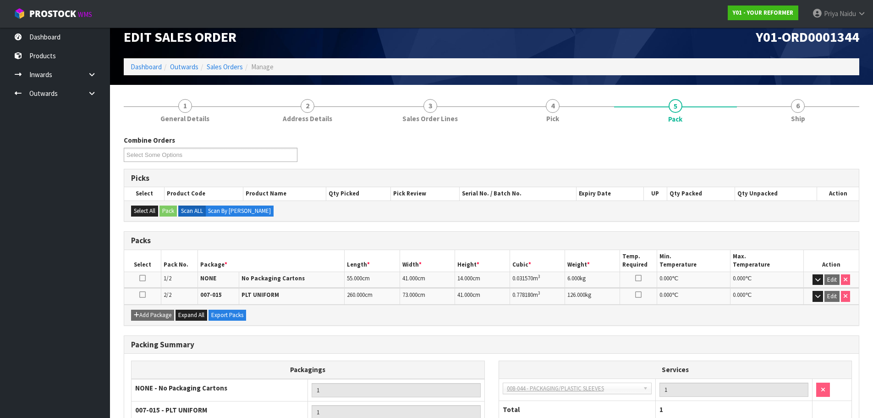
scroll to position [46, 0]
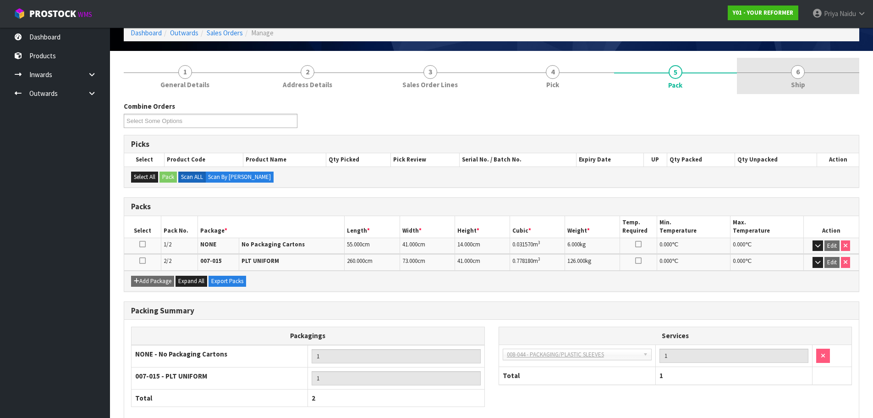
click at [784, 78] on link "6 Ship" at bounding box center [798, 76] width 123 height 36
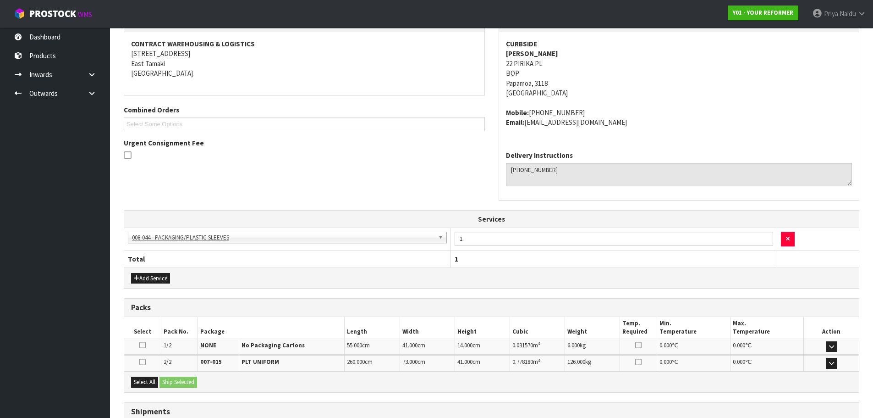
scroll to position [207, 0]
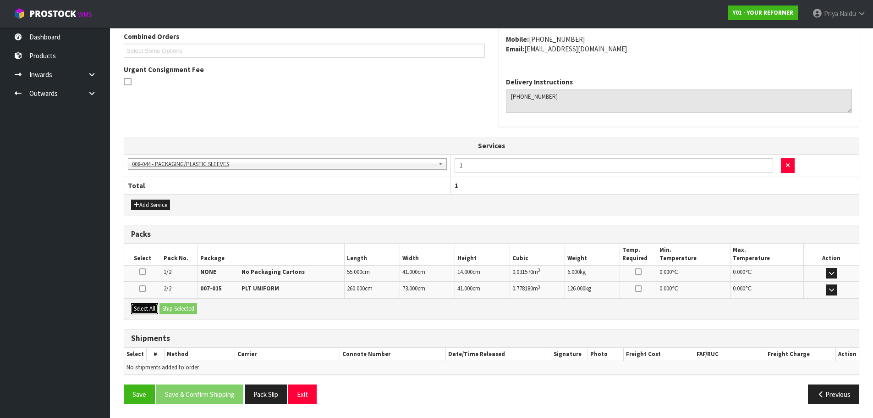
drag, startPoint x: 149, startPoint y: 306, endPoint x: 176, endPoint y: 308, distance: 27.1
click at [149, 306] on button "Select All" at bounding box center [144, 308] width 27 height 11
click at [176, 308] on button "Ship Selected" at bounding box center [179, 308] width 38 height 11
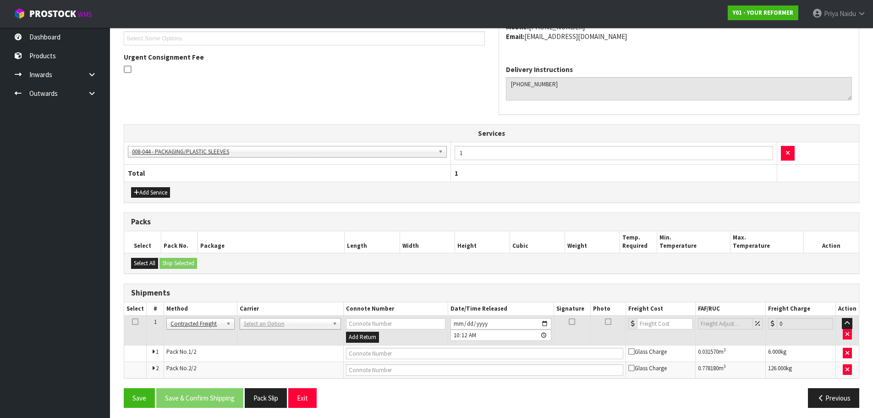
scroll to position [223, 0]
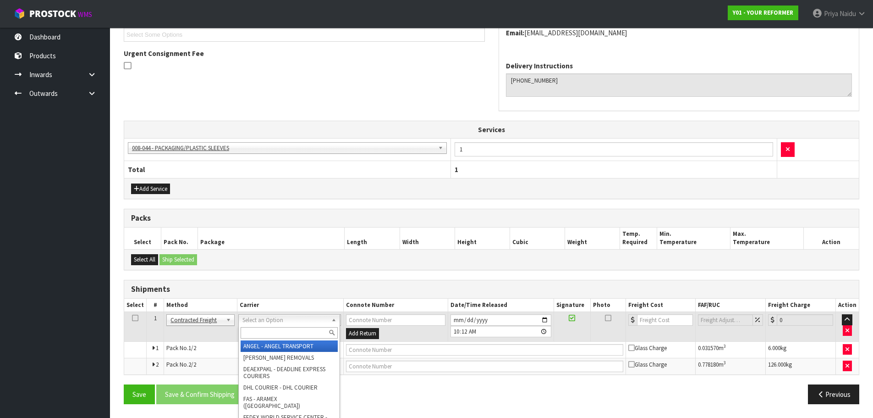
click at [258, 334] on input "text" at bounding box center [289, 332] width 97 height 11
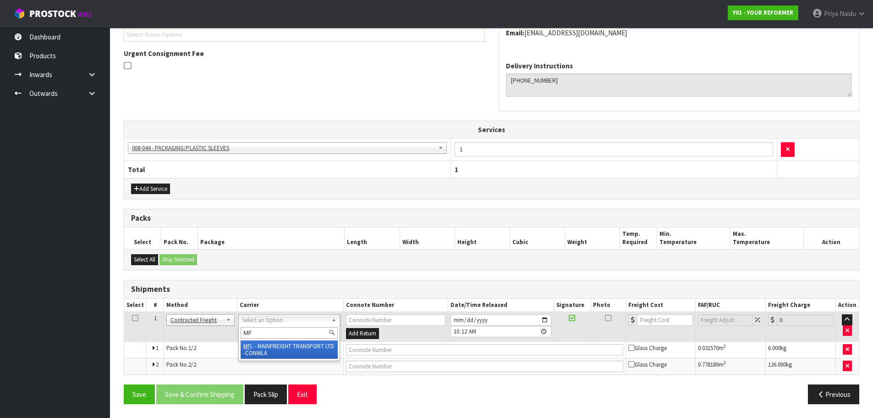
type input "MF"
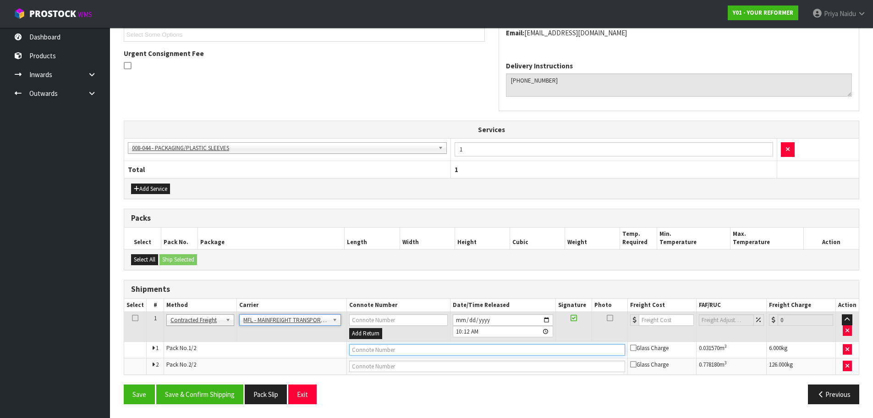
click at [391, 350] on input "text" at bounding box center [487, 349] width 276 height 11
paste input "FWM58500933"
type input "FWM58500933"
click at [660, 322] on input "number" at bounding box center [666, 319] width 55 height 11
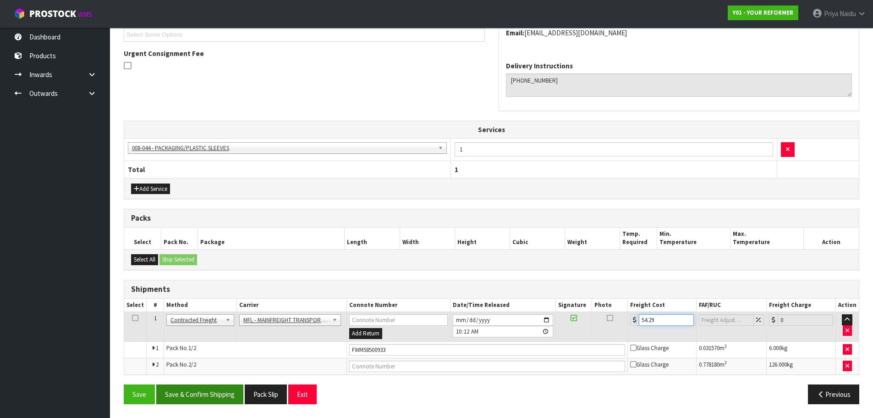
type input "54.29"
click at [218, 391] on button "Save & Confirm Shipping" at bounding box center [199, 394] width 87 height 20
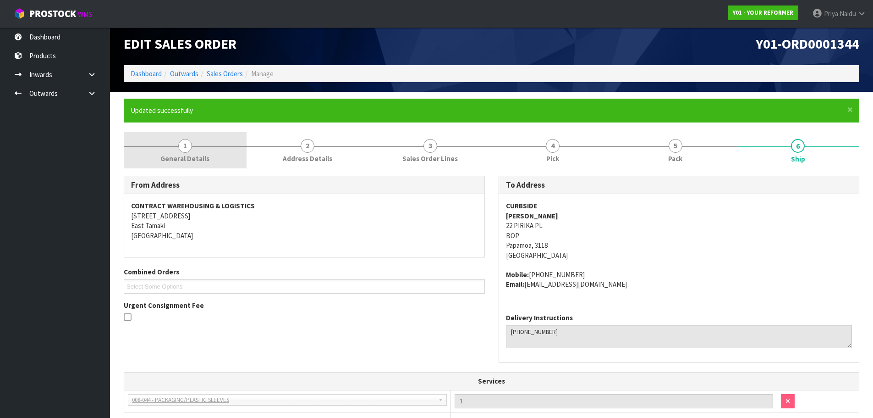
scroll to position [0, 0]
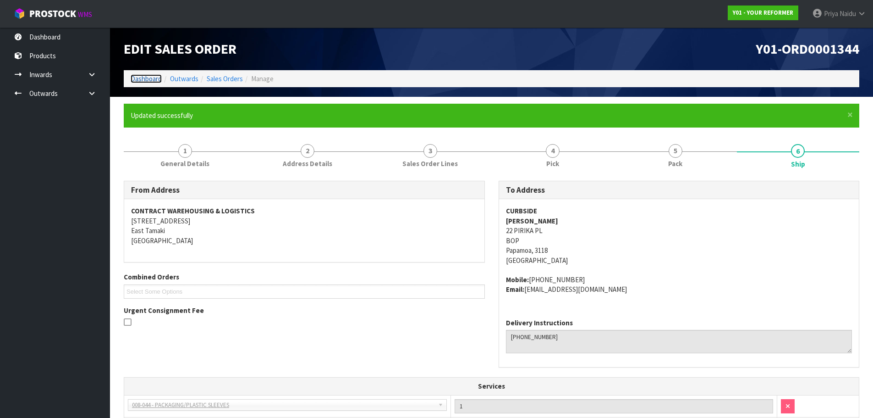
click at [151, 76] on link "Dashboard" at bounding box center [146, 78] width 31 height 9
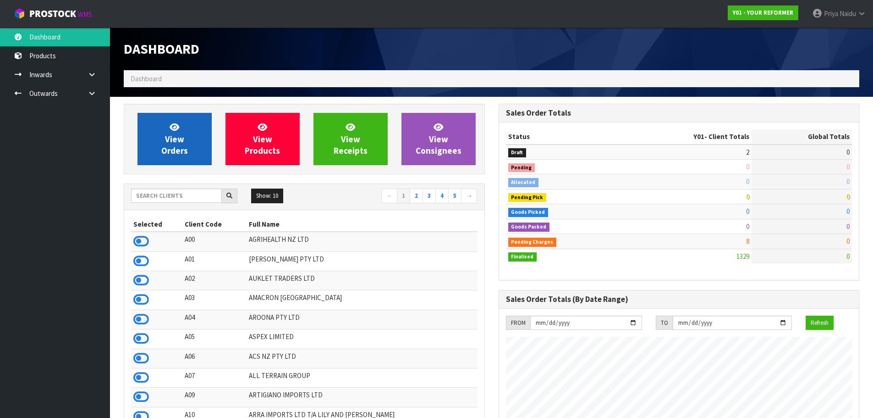
scroll to position [694, 375]
click at [165, 139] on link "View Orders" at bounding box center [175, 139] width 74 height 52
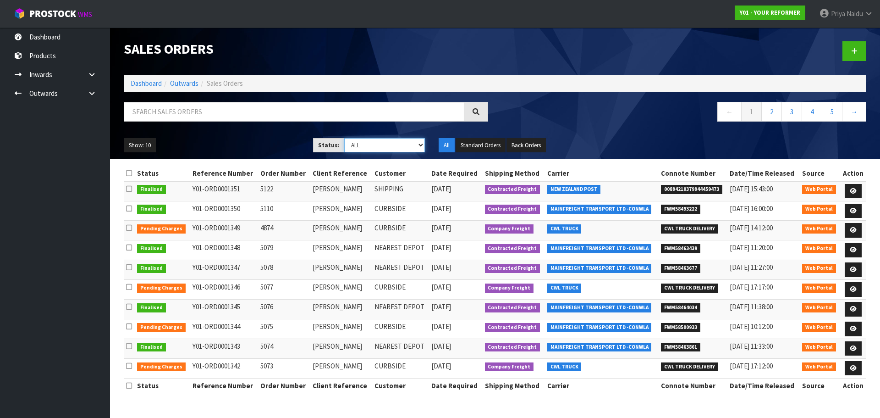
click at [364, 145] on select "Draft Pending Allocated Pending Pick Goods Picked Goods Packed Pending Charges …" at bounding box center [384, 145] width 81 height 14
click at [344, 138] on select "Draft Pending Allocated Pending Pick Goods Picked Goods Packed Pending Charges …" at bounding box center [384, 145] width 81 height 14
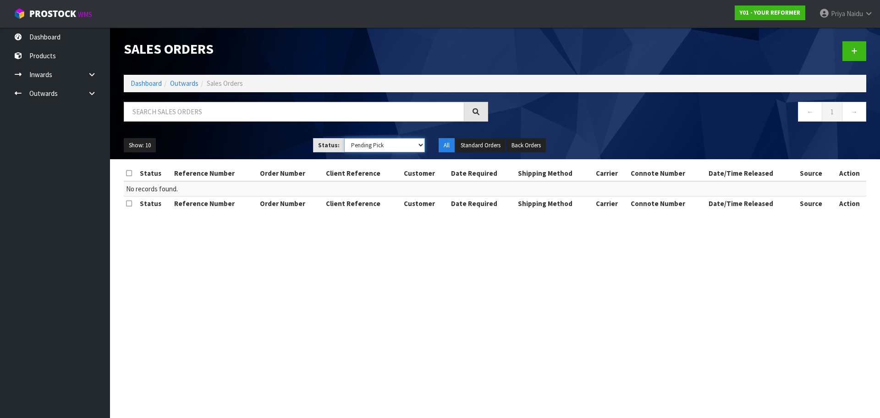
click at [369, 147] on select "Draft Pending Allocated Pending Pick Goods Picked Goods Packed Pending Charges …" at bounding box center [384, 145] width 81 height 14
click at [344, 138] on select "Draft Pending Allocated Pending Pick Goods Picked Goods Packed Pending Charges …" at bounding box center [384, 145] width 81 height 14
drag, startPoint x: 365, startPoint y: 147, endPoint x: 365, endPoint y: 152, distance: 5.0
click at [365, 147] on select "Draft Pending Allocated Pending Pick Goods Picked Goods Packed Pending Charges …" at bounding box center [384, 145] width 81 height 14
click at [344, 138] on select "Draft Pending Allocated Pending Pick Goods Picked Goods Packed Pending Charges …" at bounding box center [384, 145] width 81 height 14
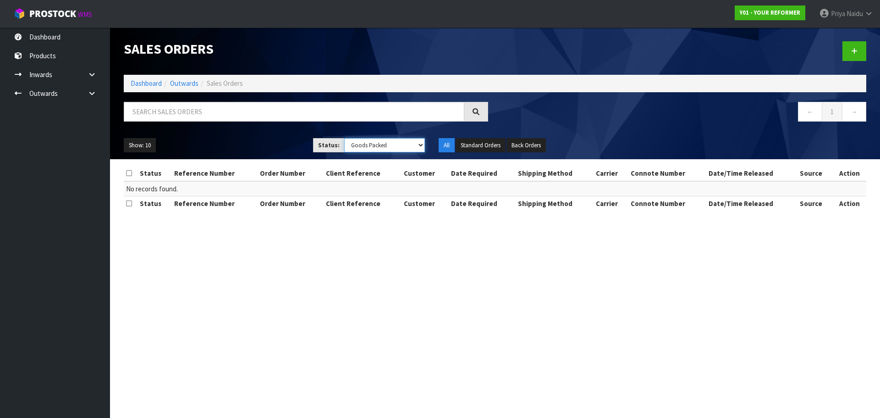
click at [364, 145] on select "Draft Pending Allocated Pending Pick Goods Picked Goods Packed Pending Charges …" at bounding box center [384, 145] width 81 height 14
select select "string:6"
click at [344, 138] on select "Draft Pending Allocated Pending Pick Goods Picked Goods Packed Pending Charges …" at bounding box center [384, 145] width 81 height 14
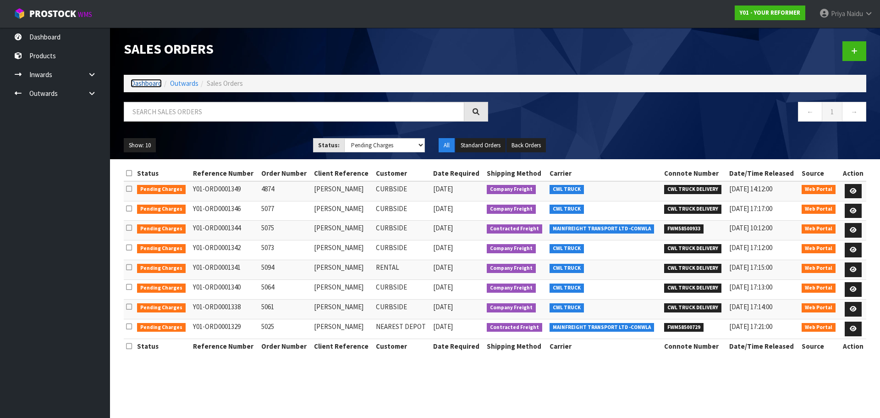
click at [149, 83] on link "Dashboard" at bounding box center [146, 83] width 31 height 9
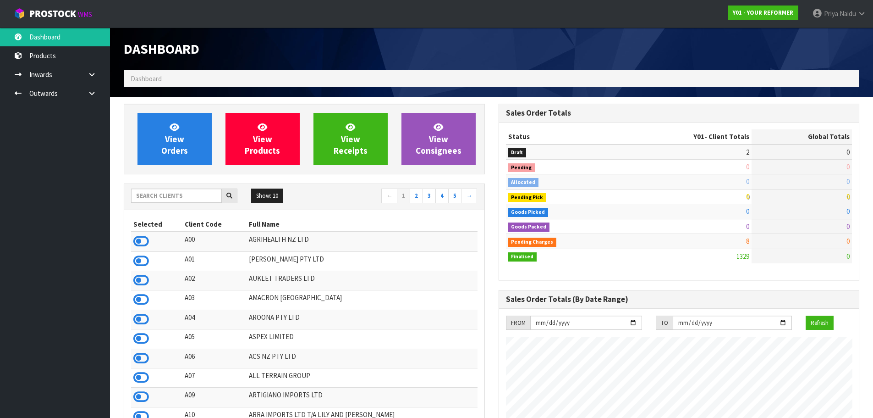
scroll to position [694, 375]
click at [176, 189] on input "text" at bounding box center [176, 195] width 91 height 14
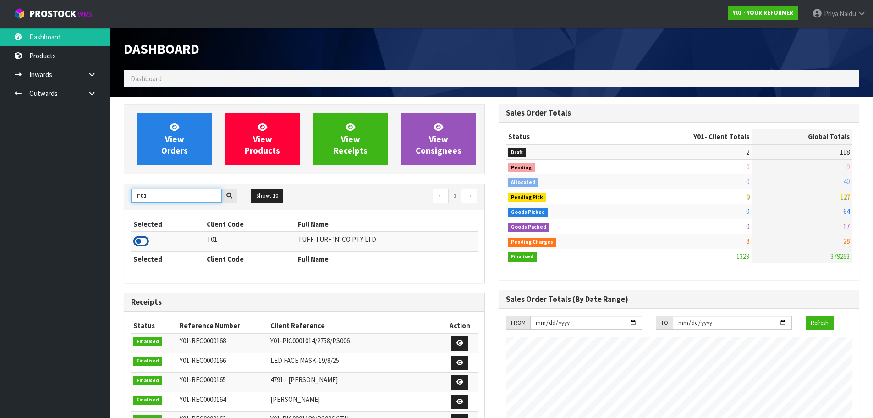
type input "T01"
click at [142, 237] on icon at bounding box center [141, 241] width 16 height 14
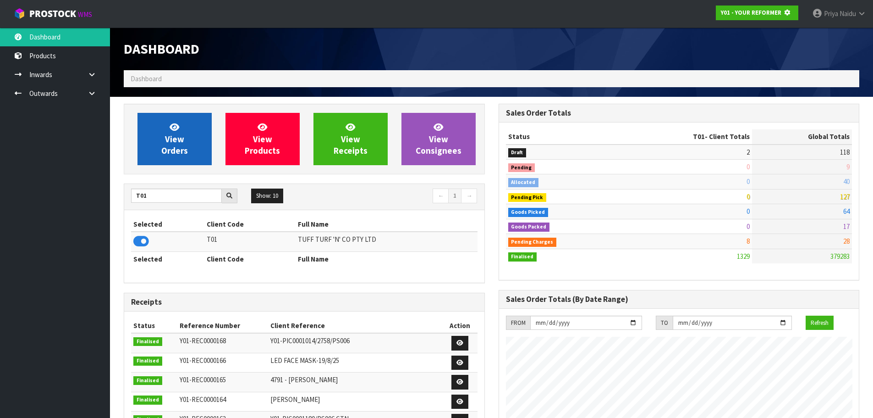
scroll to position [457814, 458011]
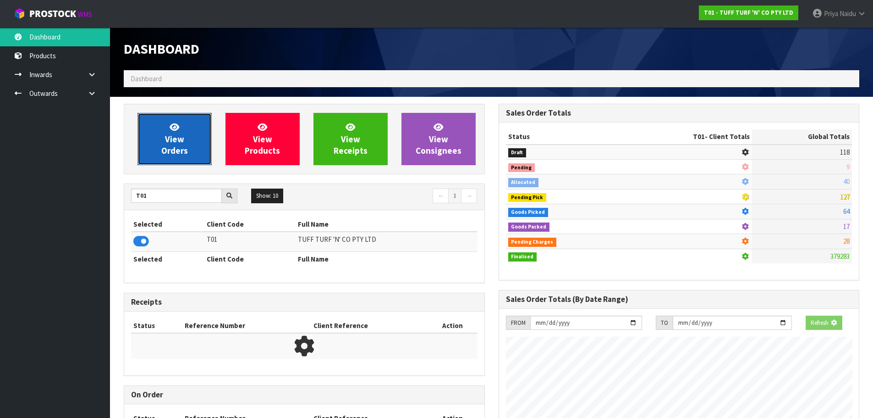
click at [179, 136] on span "View Orders" at bounding box center [174, 138] width 27 height 34
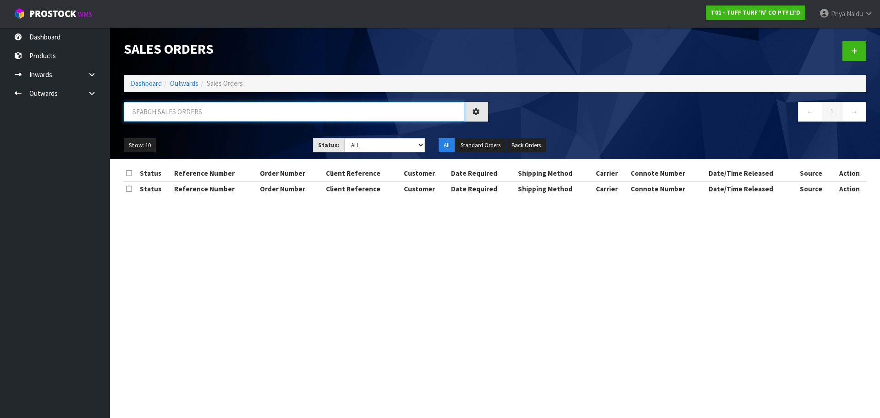
click at [182, 110] on input "text" at bounding box center [294, 112] width 341 height 20
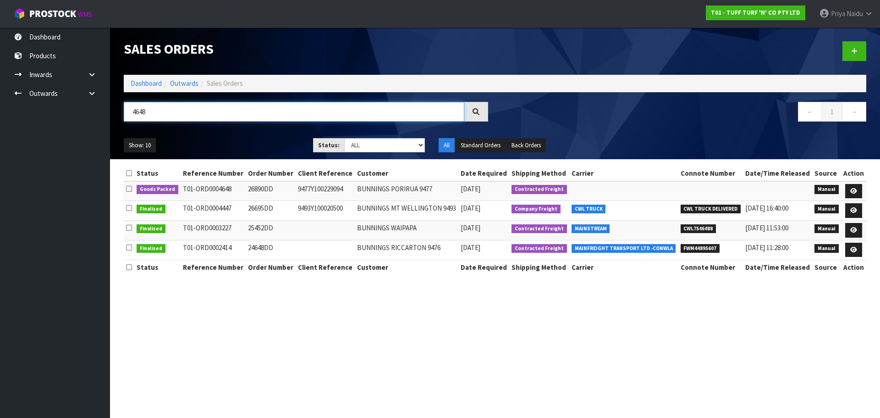
type input "4648"
click at [853, 189] on icon at bounding box center [853, 191] width 7 height 6
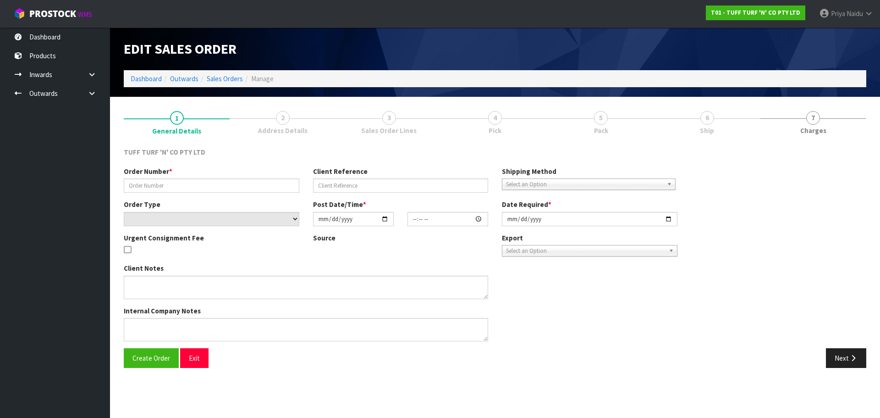
type input "26890DD"
type input "9477Y100229094"
select select "number:0"
type input "[DATE]"
type input "13:06:00.000"
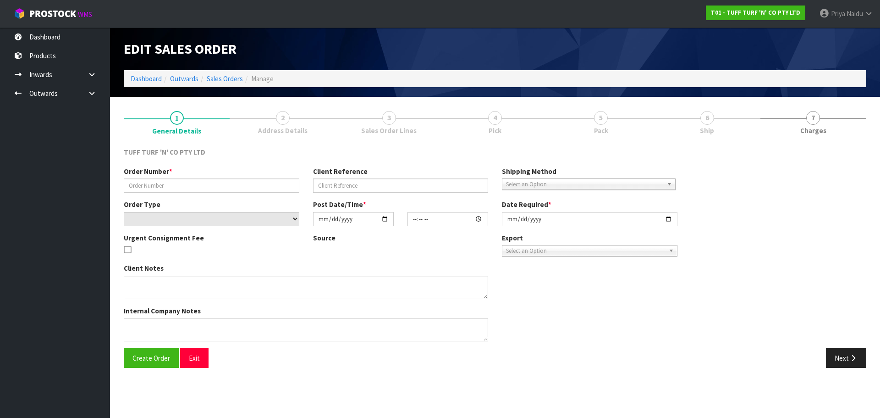
type input "[DATE]"
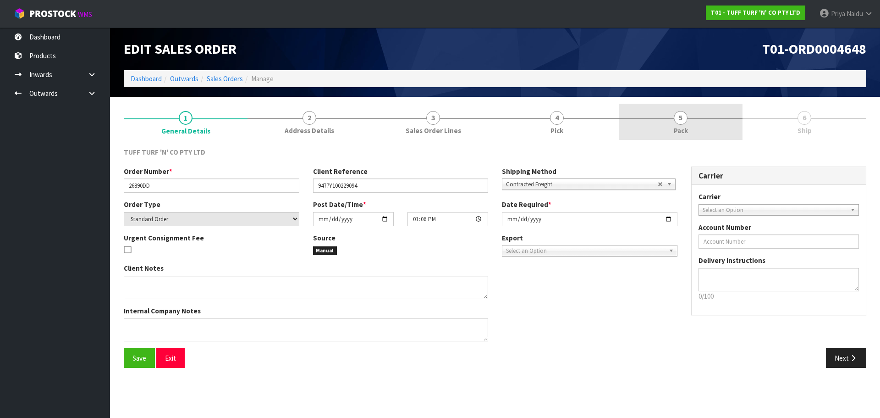
click at [699, 131] on link "5 Pack" at bounding box center [681, 122] width 124 height 36
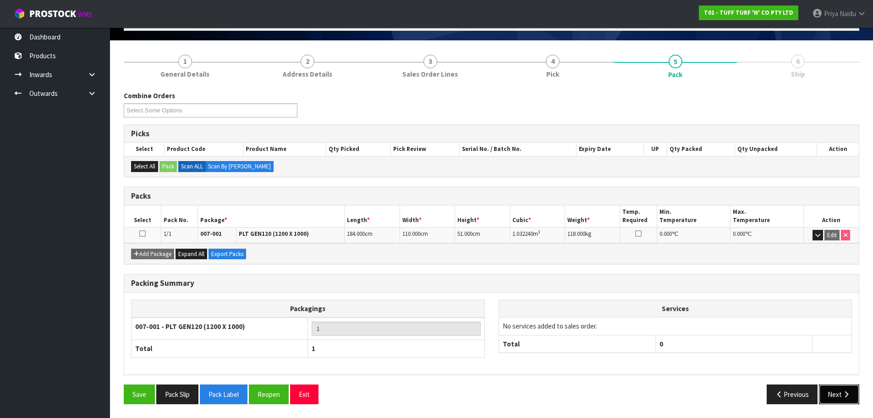
click at [821, 394] on button "Next" at bounding box center [839, 394] width 40 height 20
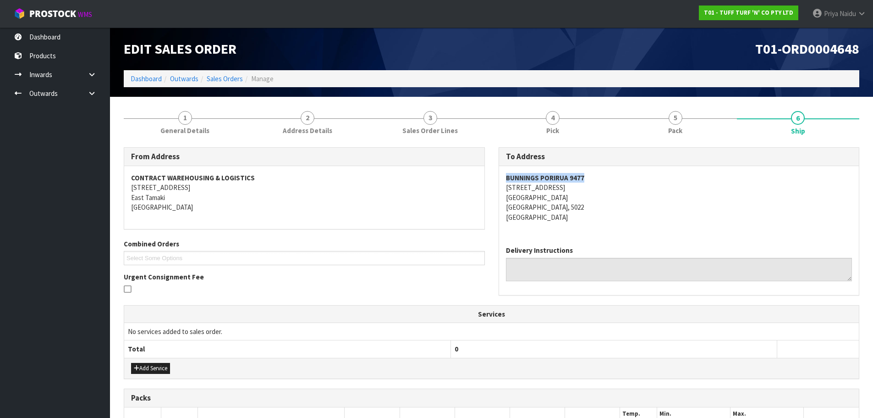
drag, startPoint x: 501, startPoint y: 176, endPoint x: 598, endPoint y: 182, distance: 97.9
click at [605, 181] on div "BUNNINGS PORIRUA [STREET_ADDRESS]" at bounding box center [679, 202] width 360 height 72
drag, startPoint x: 604, startPoint y: 217, endPoint x: 576, endPoint y: 202, distance: 32.2
click at [604, 217] on address "BUNNINGS PORIRUA [STREET_ADDRESS]" at bounding box center [679, 197] width 347 height 49
drag, startPoint x: 498, startPoint y: 177, endPoint x: 624, endPoint y: 174, distance: 126.1
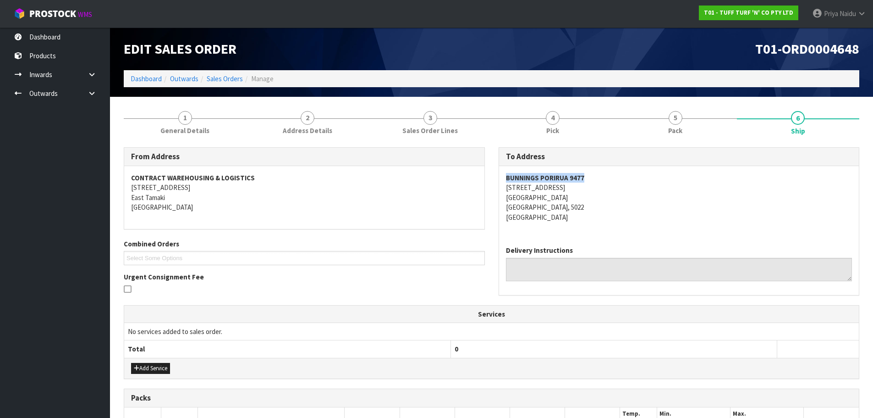
click at [624, 174] on div "To Address BUNNINGS PORIRUA [STREET_ADDRESS] Delivery Instructions" at bounding box center [679, 225] width 375 height 157
click at [589, 203] on address "BUNNINGS PORIRUA [STREET_ADDRESS]" at bounding box center [679, 197] width 347 height 49
drag, startPoint x: 513, startPoint y: 183, endPoint x: 580, endPoint y: 183, distance: 66.9
click at [580, 183] on div "To Address BUNNINGS PORIRUA [STREET_ADDRESS] Delivery Instructions" at bounding box center [679, 225] width 375 height 157
click at [632, 217] on address "BUNNINGS PORIRUA [STREET_ADDRESS]" at bounding box center [679, 197] width 347 height 49
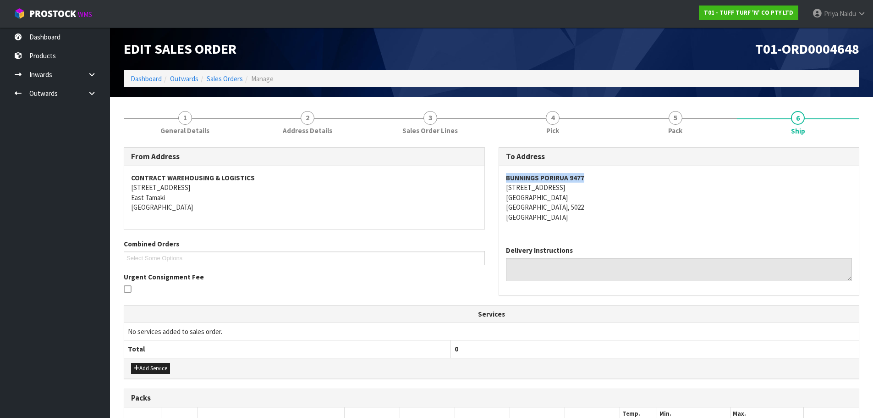
drag, startPoint x: 500, startPoint y: 176, endPoint x: 633, endPoint y: 175, distance: 132.5
click at [633, 175] on div "BUNNINGS PORIRUA [STREET_ADDRESS]" at bounding box center [679, 202] width 360 height 72
click at [608, 206] on address "BUNNINGS PORIRUA [STREET_ADDRESS]" at bounding box center [679, 197] width 347 height 49
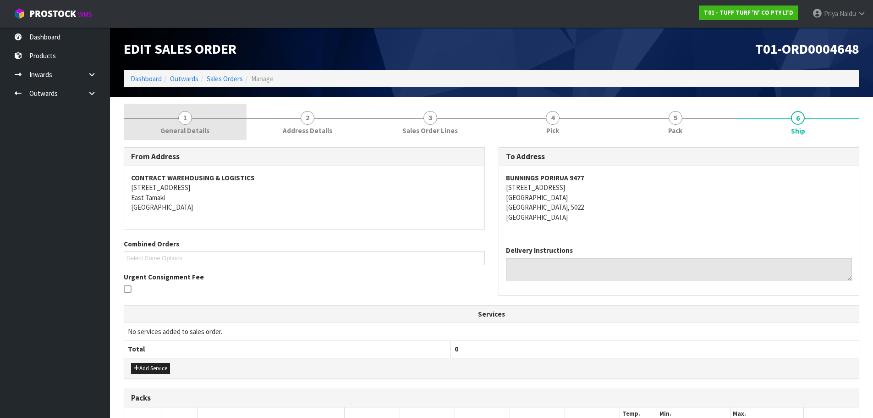
click at [171, 121] on link "1 General Details" at bounding box center [185, 122] width 123 height 36
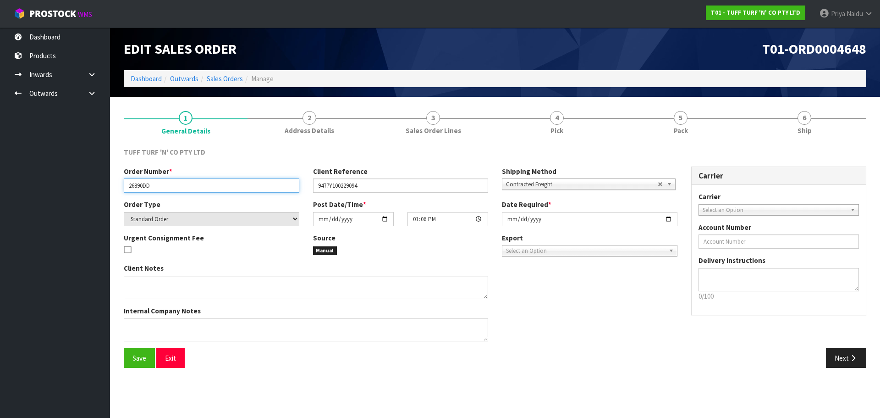
drag, startPoint x: 129, startPoint y: 182, endPoint x: 168, endPoint y: 184, distance: 39.4
click at [168, 184] on input "26890DD" at bounding box center [212, 185] width 176 height 14
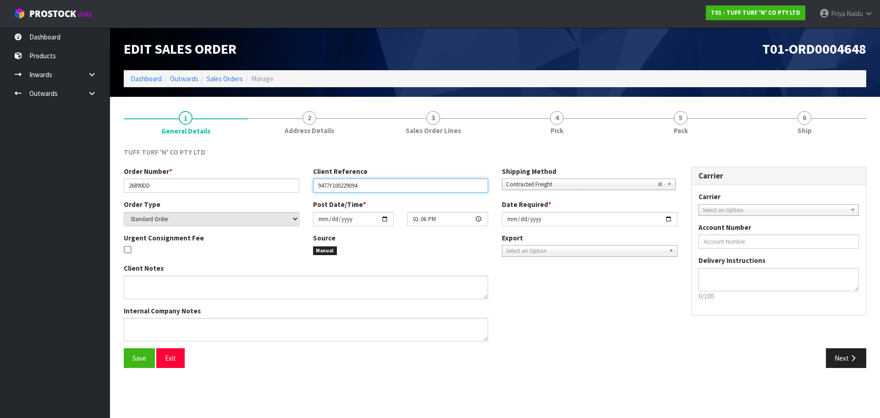
drag, startPoint x: 316, startPoint y: 186, endPoint x: 382, endPoint y: 187, distance: 65.6
click at [382, 187] on input "9477Y100229094" at bounding box center [401, 185] width 176 height 14
click at [653, 142] on div "TUFF TURF 'N' CO PTY LTD Order Number * 26890DD Client Reference 9477Y100229094…" at bounding box center [495, 257] width 743 height 234
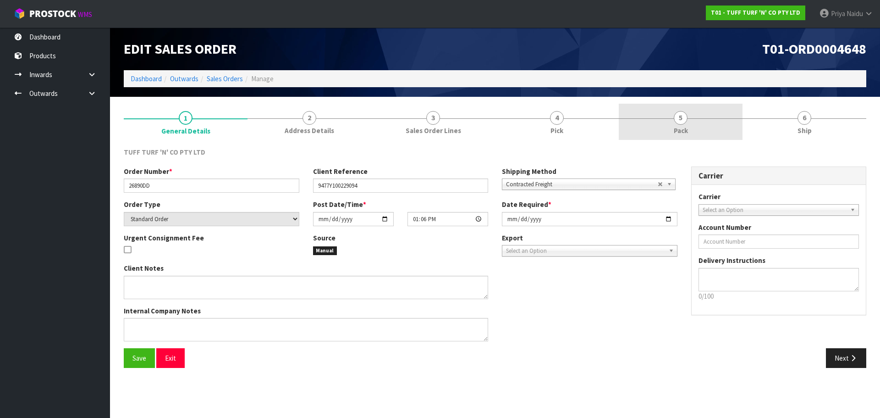
click at [653, 138] on link "5 Pack" at bounding box center [681, 122] width 124 height 36
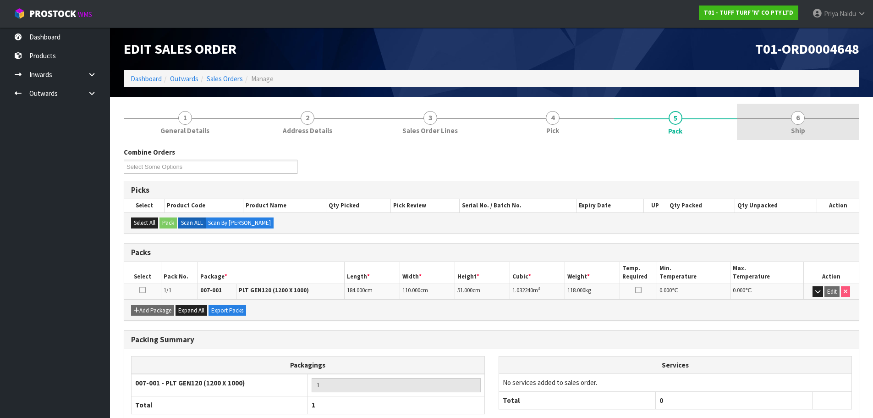
click at [815, 123] on link "6 Ship" at bounding box center [798, 122] width 123 height 36
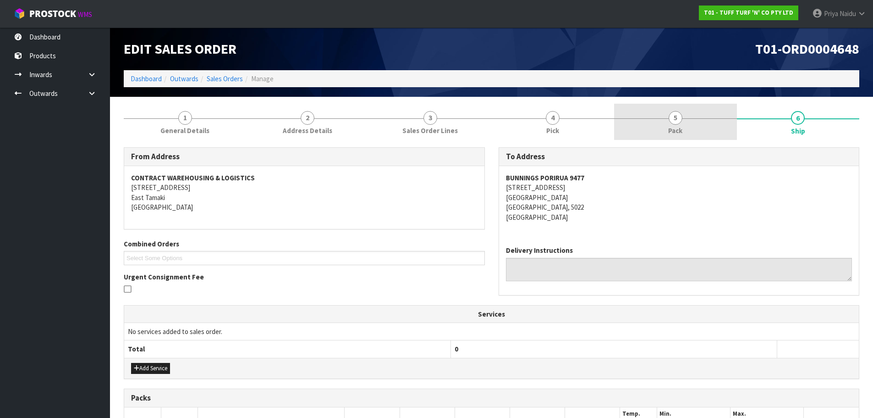
click at [646, 118] on link "5 Pack" at bounding box center [675, 122] width 123 height 36
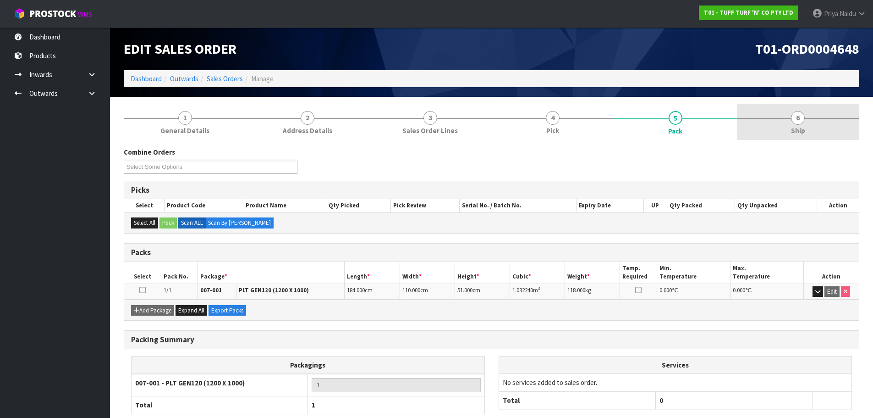
drag, startPoint x: 797, startPoint y: 130, endPoint x: 753, endPoint y: 125, distance: 44.2
click at [796, 129] on span "Ship" at bounding box center [798, 131] width 14 height 10
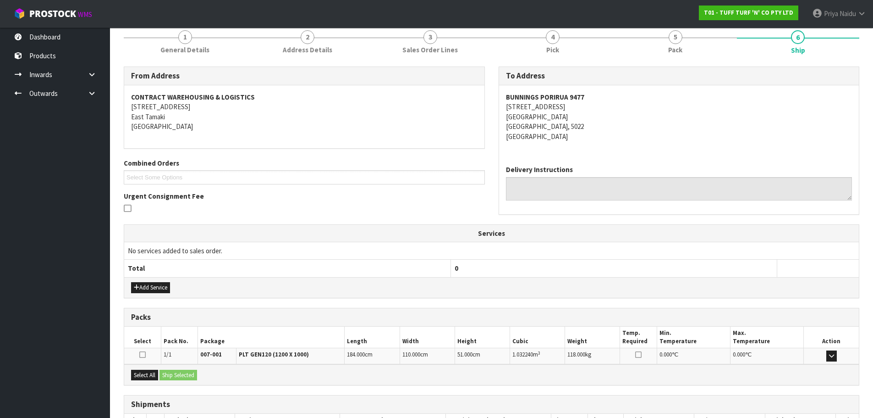
scroll to position [147, 0]
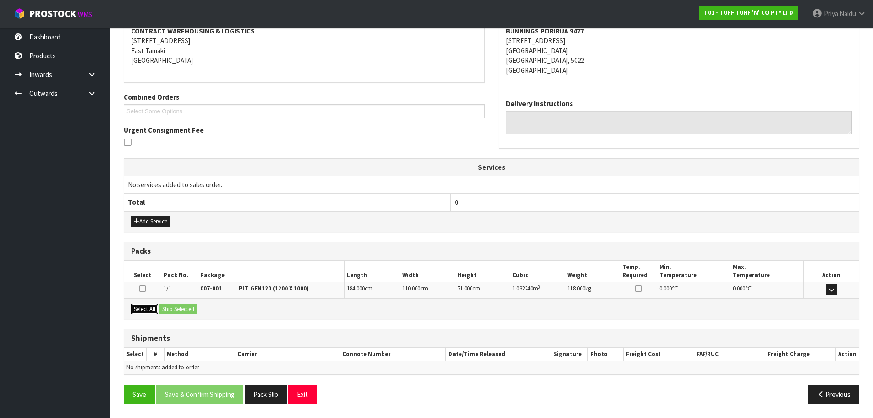
click at [154, 309] on button "Select All" at bounding box center [144, 308] width 27 height 11
click at [172, 310] on button "Ship Selected" at bounding box center [179, 308] width 38 height 11
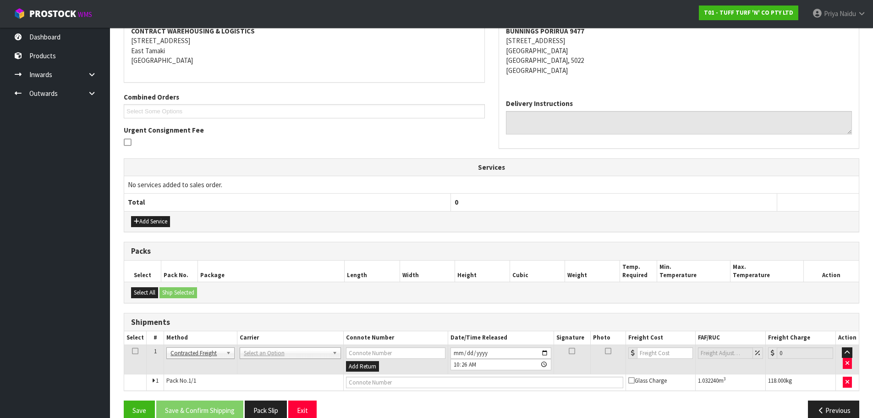
scroll to position [163, 0]
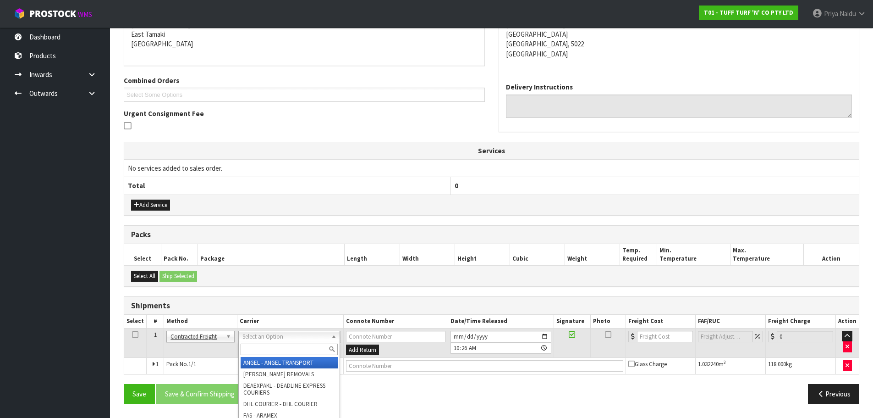
click at [264, 352] on input "text" at bounding box center [289, 348] width 97 height 11
type input "MF"
drag, startPoint x: 305, startPoint y: 365, endPoint x: 358, endPoint y: 363, distance: 52.7
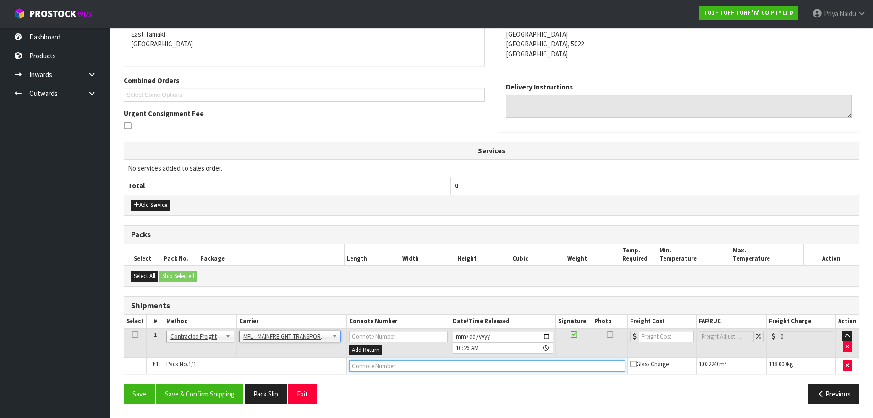
click at [360, 363] on input "text" at bounding box center [487, 365] width 276 height 11
paste input "FWM58501420"
type input "FWM58501420"
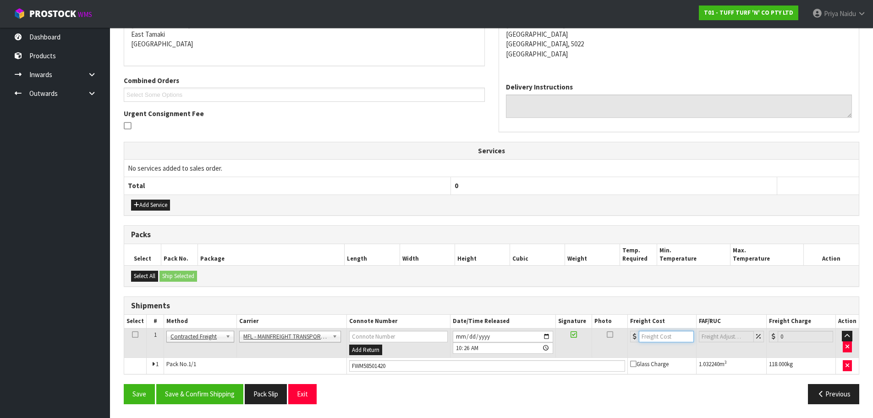
drag, startPoint x: 650, startPoint y: 335, endPoint x: 644, endPoint y: 329, distance: 8.1
click at [650, 334] on input "number" at bounding box center [666, 335] width 55 height 11
type input "94.74"
click at [219, 391] on button "Save & Confirm Shipping" at bounding box center [199, 394] width 87 height 20
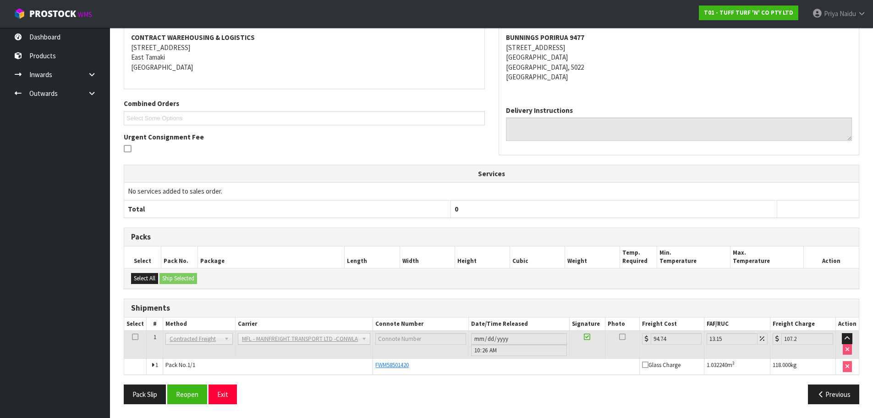
scroll to position [0, 0]
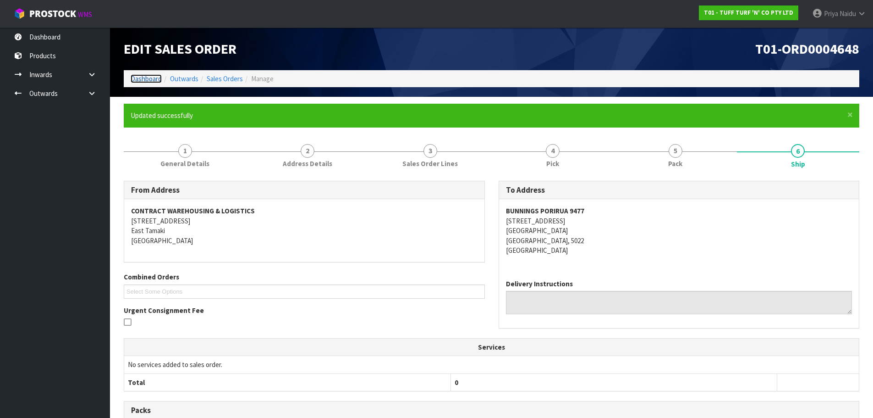
click at [157, 77] on link "Dashboard" at bounding box center [146, 78] width 31 height 9
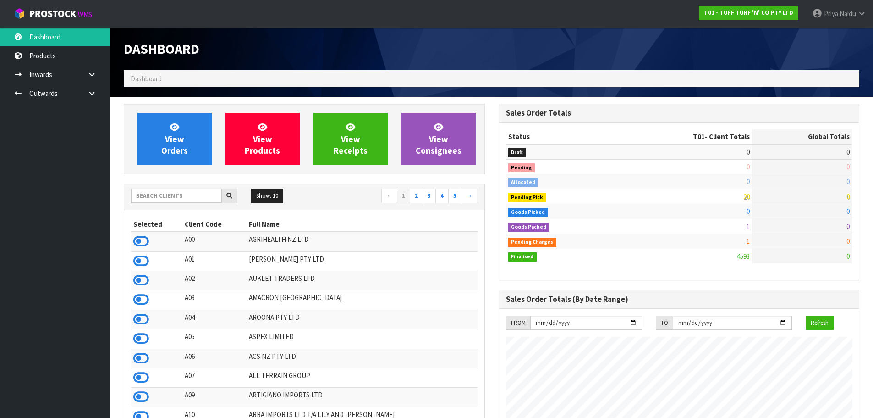
scroll to position [694, 375]
click at [186, 193] on input "text" at bounding box center [176, 195] width 91 height 14
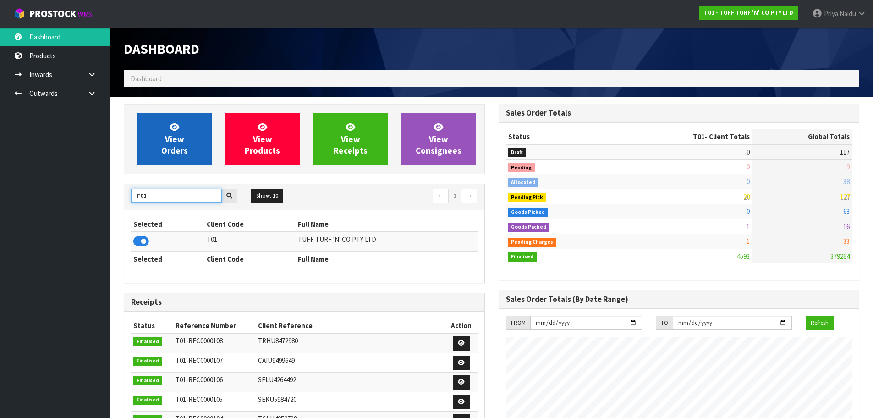
type input "T01"
click at [180, 143] on span "View Orders" at bounding box center [174, 138] width 27 height 34
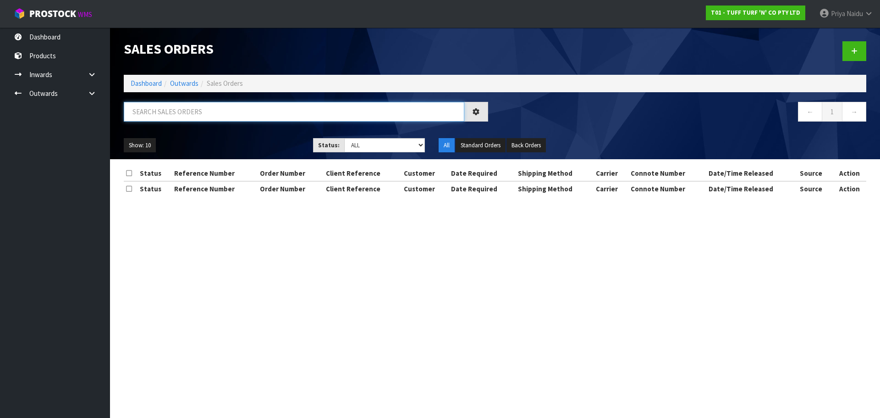
click at [189, 112] on input "text" at bounding box center [294, 112] width 341 height 20
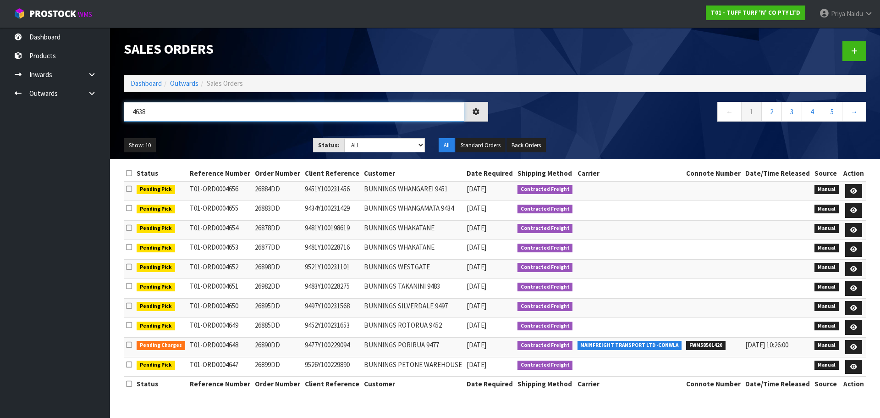
type input "4638"
click at [227, 138] on ul "Show: 10 5 10 25 50" at bounding box center [212, 145] width 176 height 15
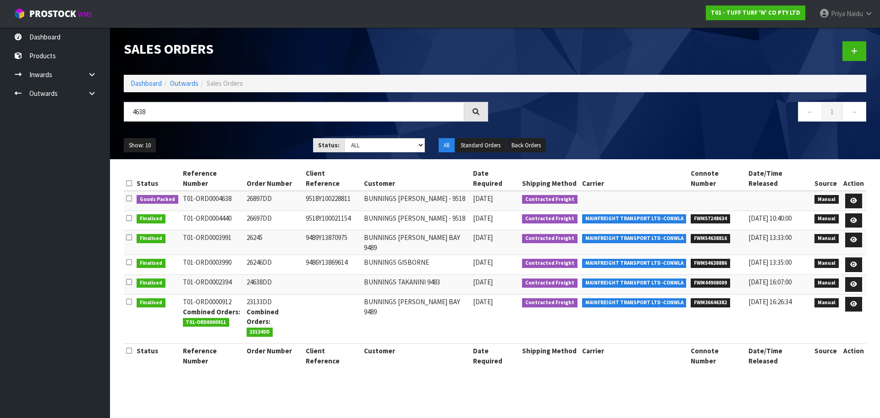
click at [231, 149] on ul "Show: 10 5 10 25 50" at bounding box center [212, 145] width 176 height 15
click at [855, 198] on icon at bounding box center [853, 201] width 7 height 6
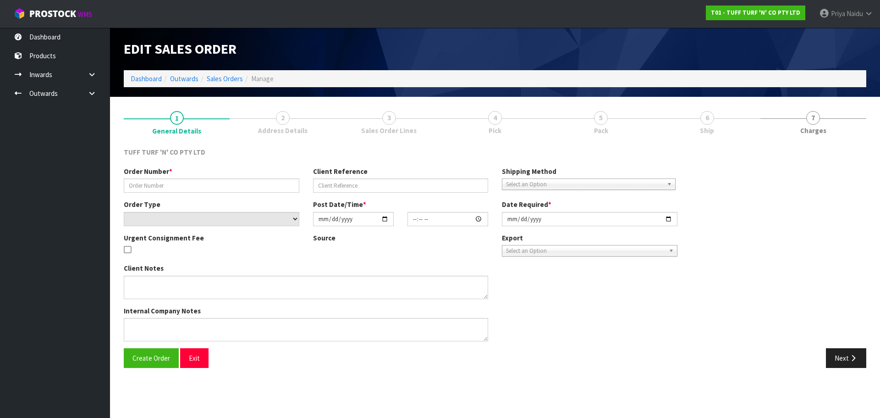
type input "26897DD"
type input "9518Y100228811"
select select "number:0"
type input "[DATE]"
type input "12:19:00.000"
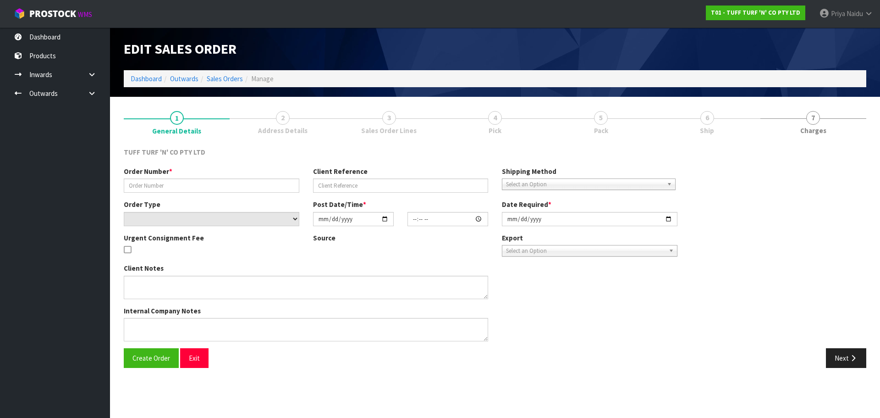
type input "[DATE]"
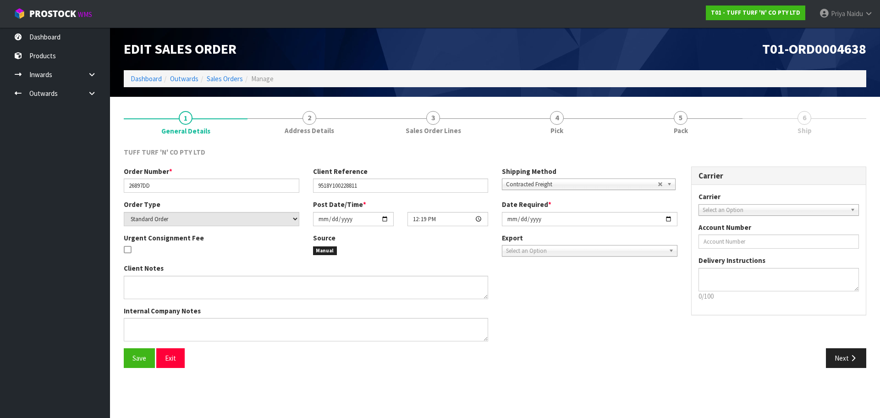
click at [694, 124] on link "5 Pack" at bounding box center [681, 122] width 124 height 36
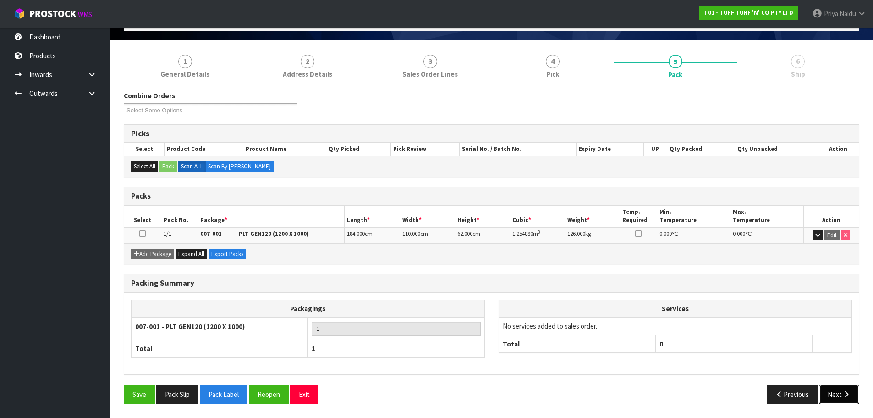
click at [834, 389] on button "Next" at bounding box center [839, 394] width 40 height 20
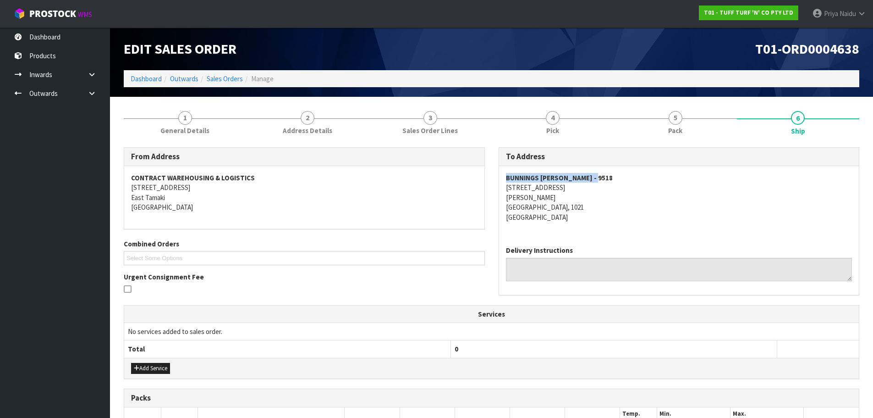
drag, startPoint x: 506, startPoint y: 176, endPoint x: 603, endPoint y: 173, distance: 96.8
click at [603, 173] on address "BUNNINGS [PERSON_NAME] - 9518 272 - [STREET_ADDRESS][PERSON_NAME]" at bounding box center [679, 197] width 347 height 49
drag, startPoint x: 502, startPoint y: 190, endPoint x: 592, endPoint y: 204, distance: 91.4
click at [612, 206] on div "BUNNINGS [PERSON_NAME] - 9518 272 - [STREET_ADDRESS][PERSON_NAME]" at bounding box center [679, 202] width 360 height 72
click at [633, 215] on address "BUNNINGS [PERSON_NAME] - 9518 272 - [STREET_ADDRESS][PERSON_NAME]" at bounding box center [679, 197] width 347 height 49
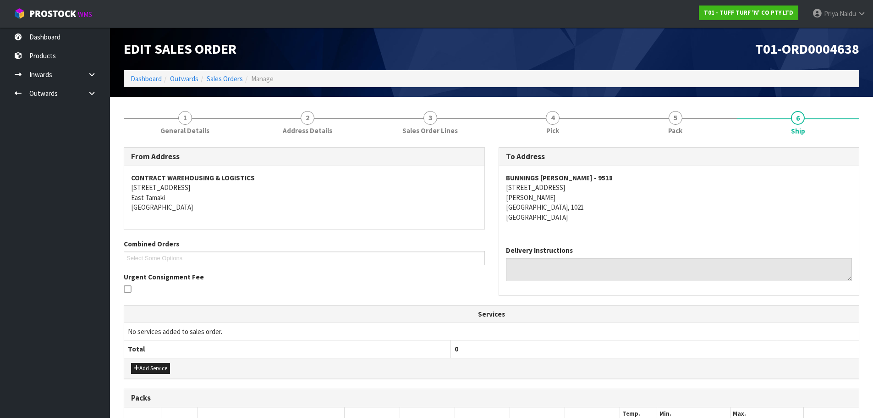
drag, startPoint x: 492, startPoint y: 185, endPoint x: 575, endPoint y: 200, distance: 84.3
click at [625, 189] on div "To Address [GEOGRAPHIC_DATA][PERSON_NAME] - 9518 [STREET_ADDRESS][PERSON_NAME] …" at bounding box center [679, 225] width 375 height 157
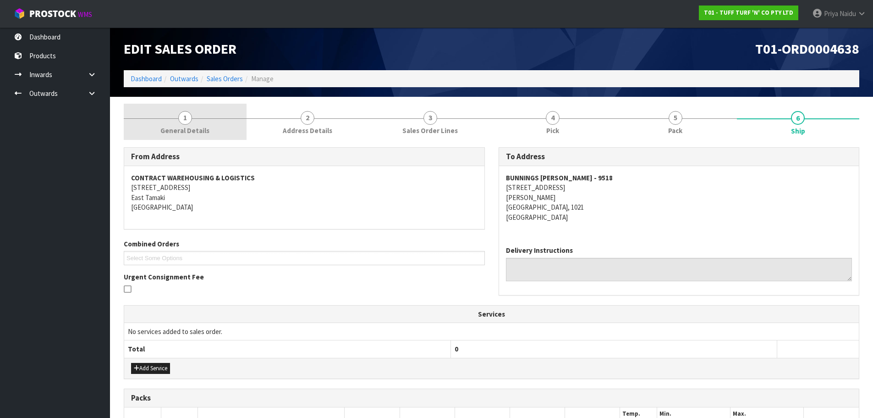
click at [208, 135] on link "1 General Details" at bounding box center [185, 122] width 123 height 36
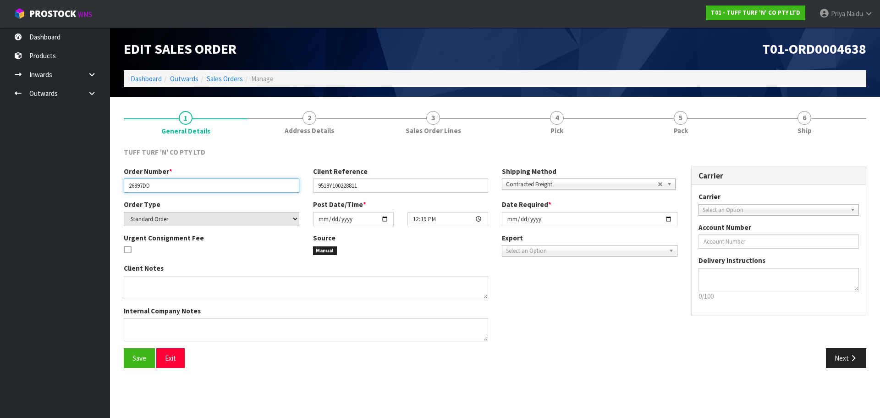
drag, startPoint x: 125, startPoint y: 185, endPoint x: 180, endPoint y: 184, distance: 55.0
click at [180, 184] on input "26897DD" at bounding box center [212, 185] width 176 height 14
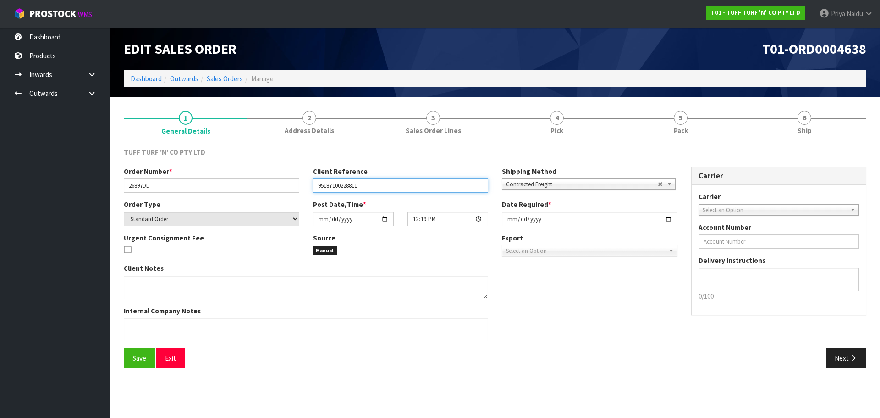
drag, startPoint x: 314, startPoint y: 186, endPoint x: 286, endPoint y: 198, distance: 30.8
click at [382, 186] on input "9518Y100228811" at bounding box center [401, 185] width 176 height 14
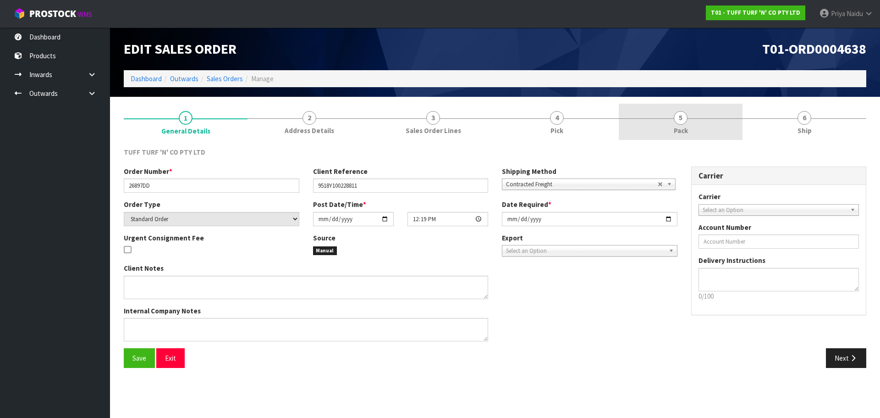
drag, startPoint x: 651, startPoint y: 138, endPoint x: 632, endPoint y: 137, distance: 19.7
click at [651, 137] on link "5 Pack" at bounding box center [681, 122] width 124 height 36
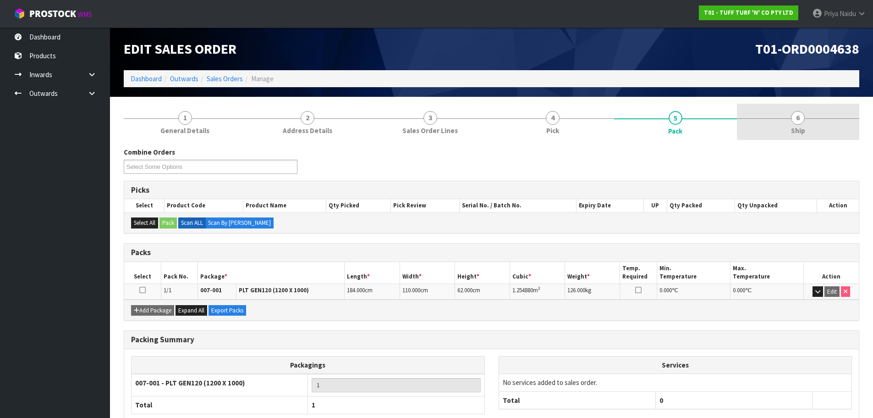
click at [787, 118] on div at bounding box center [798, 118] width 123 height 0
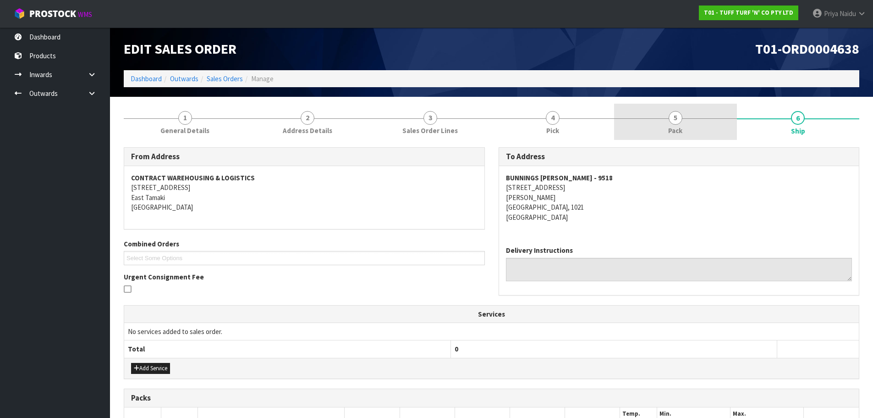
click at [680, 121] on span "5" at bounding box center [676, 118] width 14 height 14
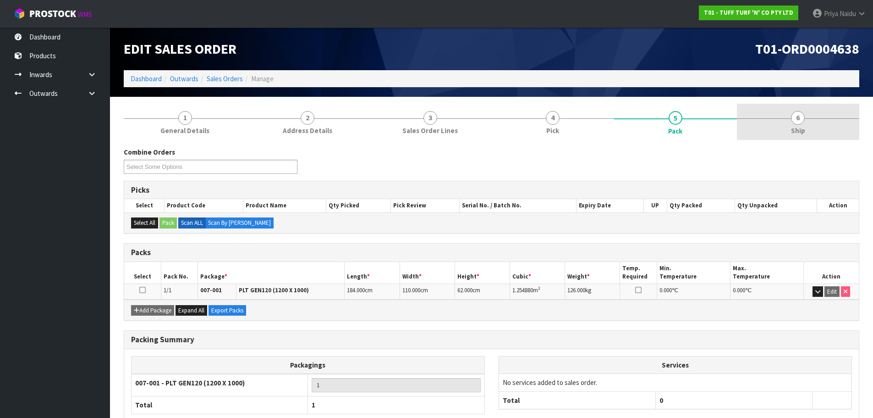
drag, startPoint x: 808, startPoint y: 137, endPoint x: 799, endPoint y: 136, distance: 8.8
click at [807, 136] on link "6 Ship" at bounding box center [798, 122] width 123 height 36
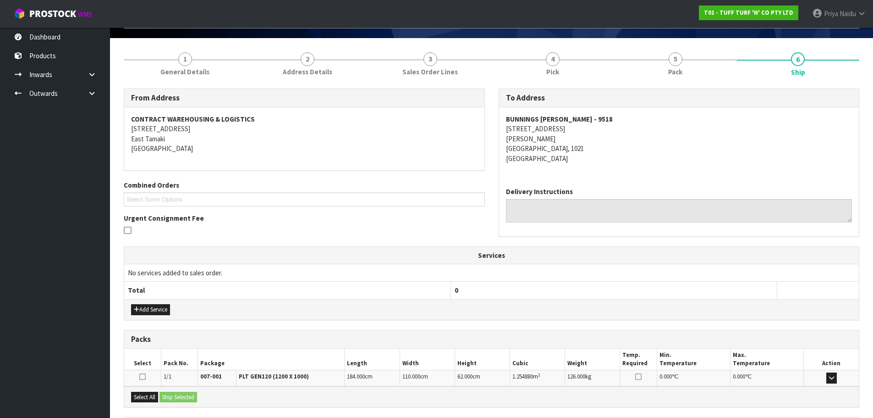
scroll to position [147, 0]
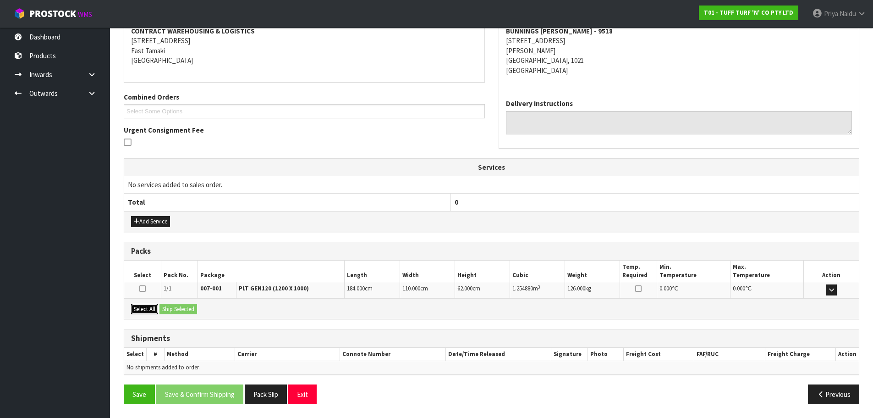
click at [149, 307] on button "Select All" at bounding box center [144, 308] width 27 height 11
click at [182, 312] on button "Ship Selected" at bounding box center [179, 308] width 38 height 11
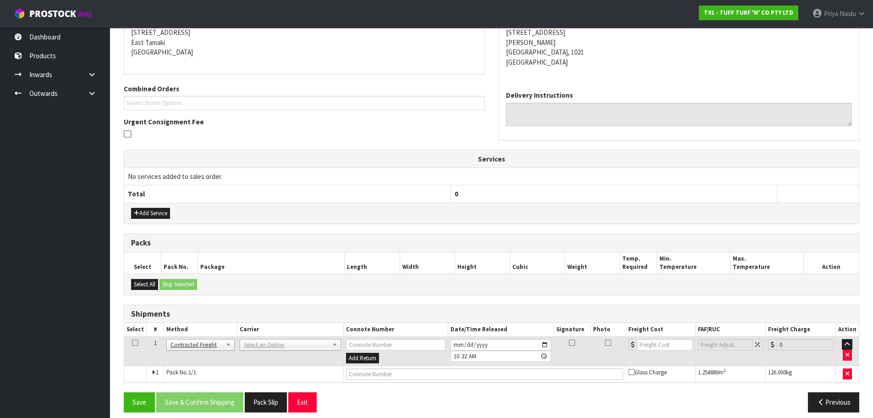
scroll to position [163, 0]
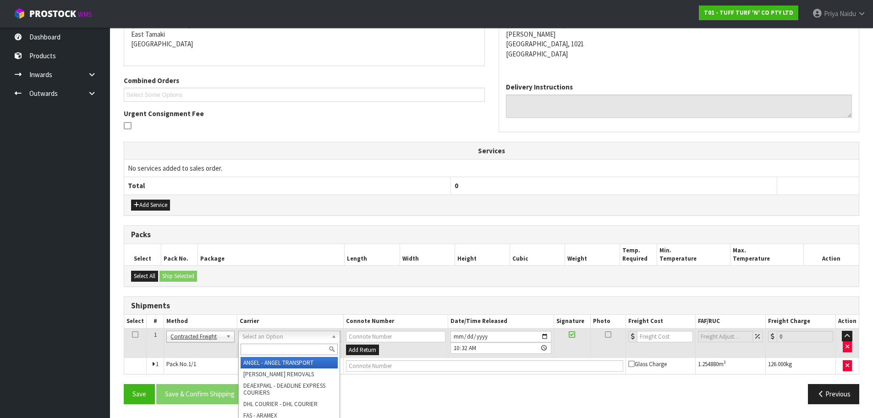
click at [259, 347] on input "text" at bounding box center [289, 348] width 97 height 11
type input "MF"
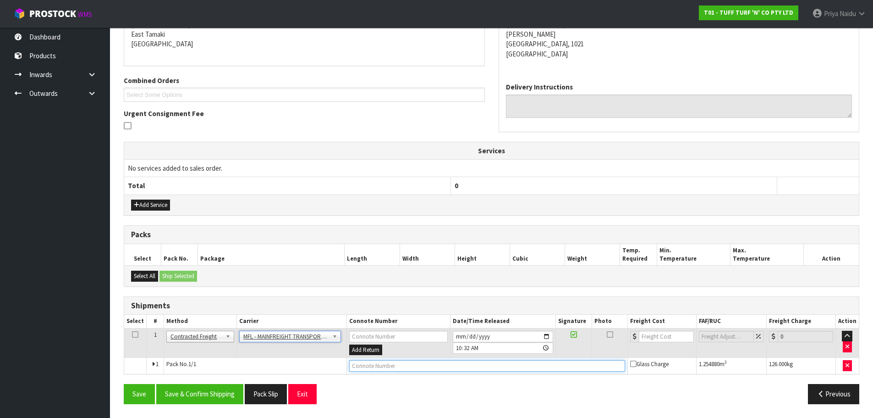
click at [401, 366] on input "text" at bounding box center [487, 365] width 276 height 11
paste input "FWM58501660"
type input "FWM58501660"
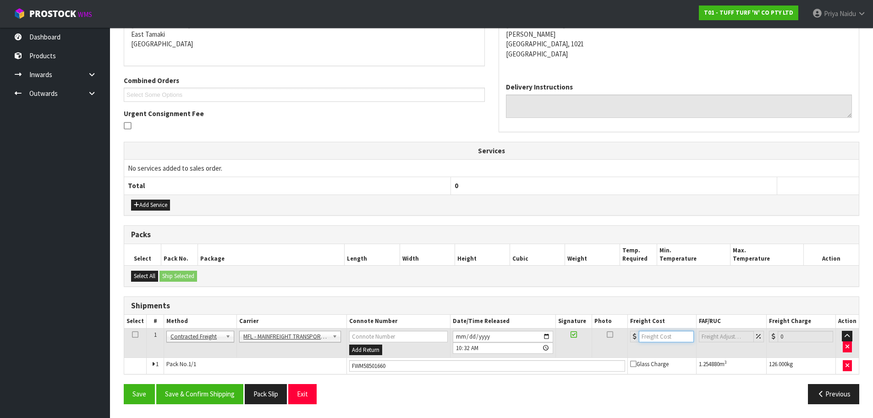
click at [652, 339] on input "number" at bounding box center [666, 335] width 55 height 11
type input "41.37"
click at [204, 403] on button "Save & Confirm Shipping" at bounding box center [199, 394] width 87 height 20
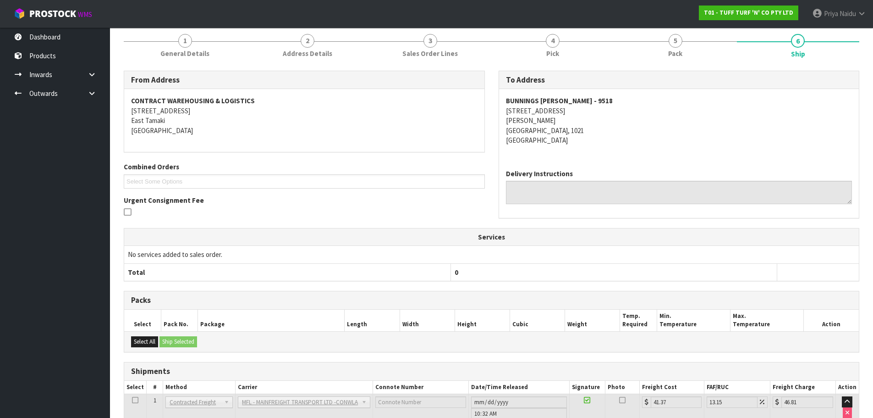
scroll to position [0, 0]
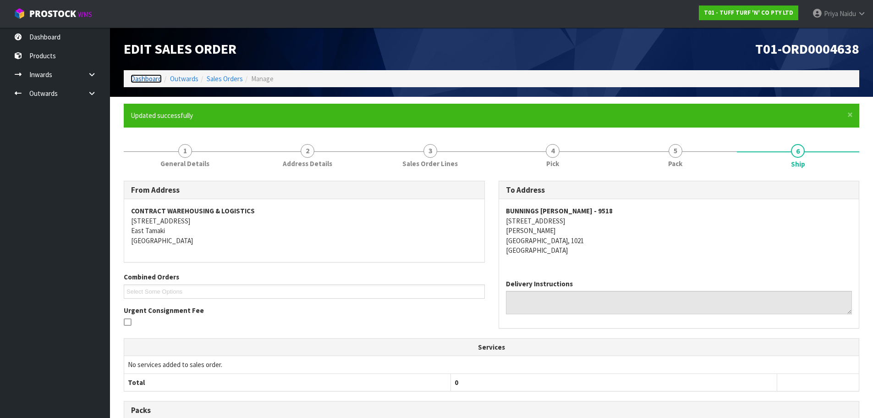
drag, startPoint x: 141, startPoint y: 75, endPoint x: 148, endPoint y: 84, distance: 11.4
click at [141, 75] on link "Dashboard" at bounding box center [146, 78] width 31 height 9
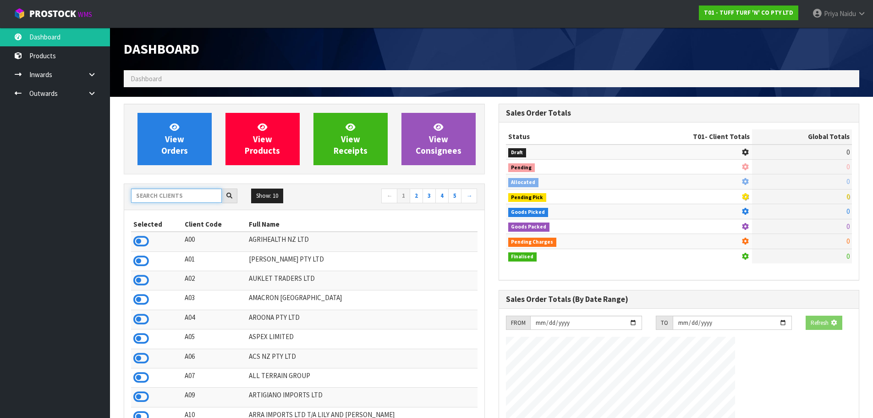
click at [169, 203] on input "text" at bounding box center [176, 195] width 91 height 14
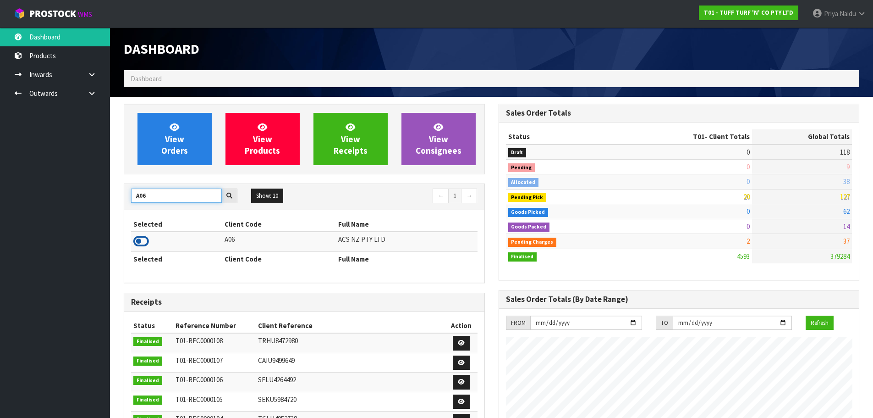
type input "A06"
click at [140, 239] on icon at bounding box center [141, 241] width 16 height 14
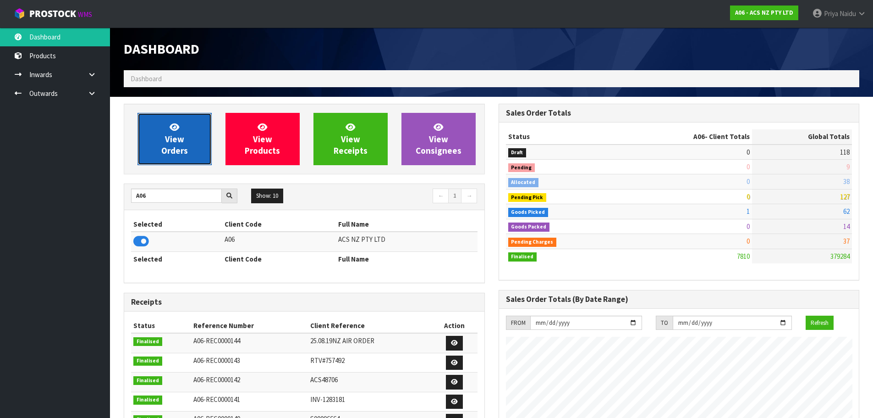
click at [180, 146] on span "View Orders" at bounding box center [174, 138] width 27 height 34
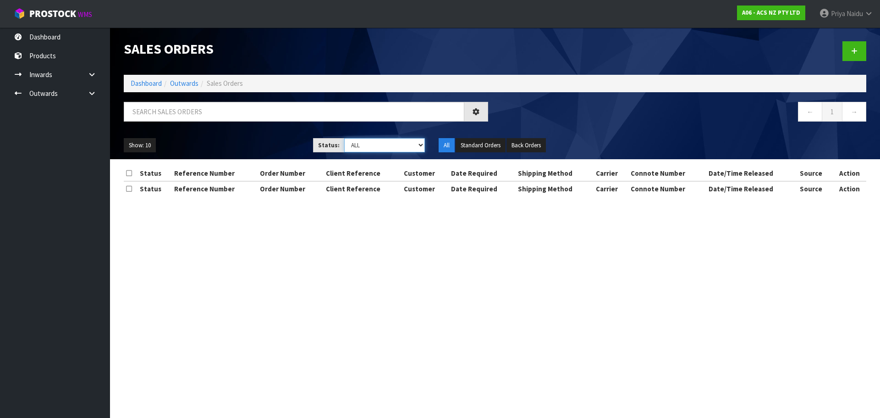
click at [377, 146] on select "Draft Pending Allocated Pending Pick Goods Picked Goods Packed Pending Charges …" at bounding box center [384, 145] width 81 height 14
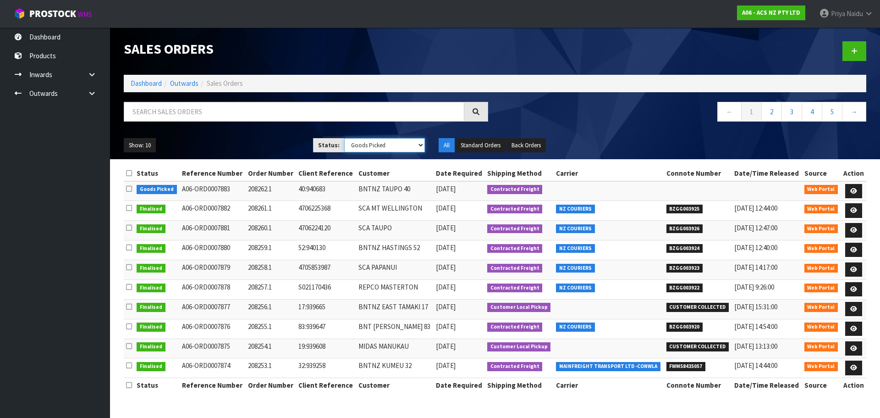
click at [344, 138] on select "Draft Pending Allocated Pending Pick Goods Picked Goods Packed Pending Charges …" at bounding box center [384, 145] width 81 height 14
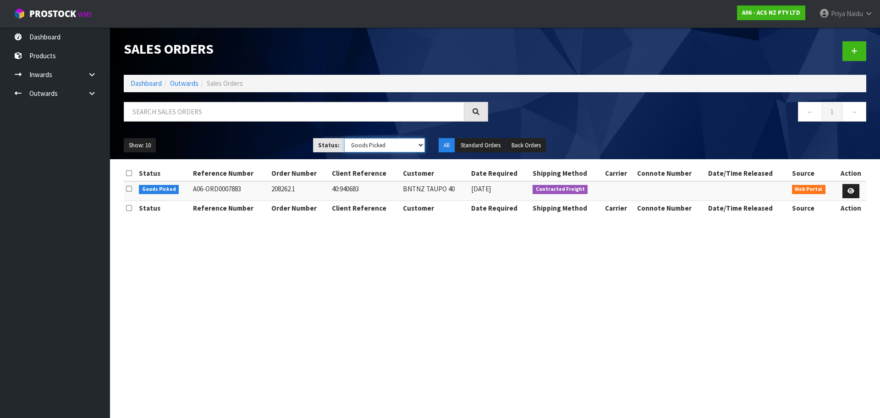
click at [354, 145] on select "Draft Pending Allocated Pending Pick Goods Picked Goods Packed Pending Charges …" at bounding box center [384, 145] width 81 height 14
select select "string:3"
click at [344, 138] on select "Draft Pending Allocated Pending Pick Goods Picked Goods Packed Pending Charges …" at bounding box center [384, 145] width 81 height 14
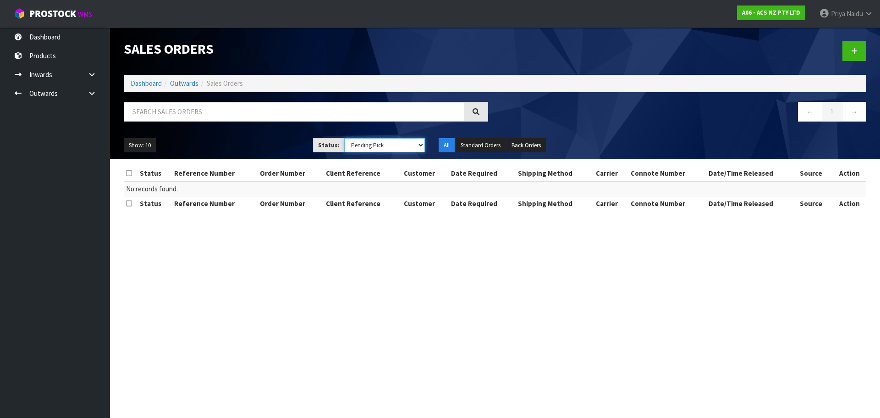
click at [371, 142] on select "Draft Pending Allocated Pending Pick Goods Picked Goods Packed Pending Charges …" at bounding box center [384, 145] width 81 height 14
click at [344, 138] on select "Draft Pending Allocated Pending Pick Goods Picked Goods Packed Pending Charges …" at bounding box center [384, 145] width 81 height 14
click at [153, 86] on link "Dashboard" at bounding box center [146, 83] width 31 height 9
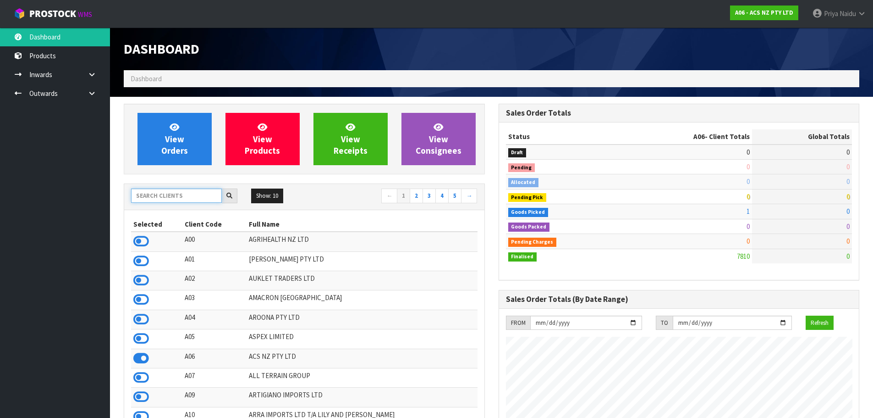
click at [168, 197] on input "text" at bounding box center [176, 195] width 91 height 14
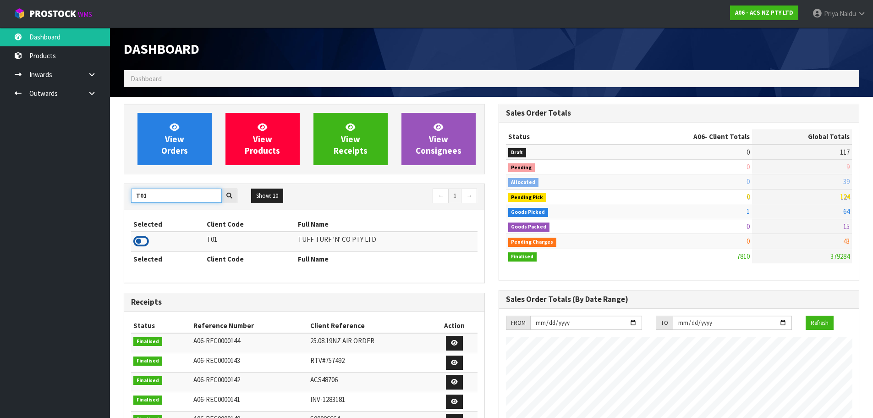
type input "T01"
click at [139, 239] on icon at bounding box center [141, 241] width 16 height 14
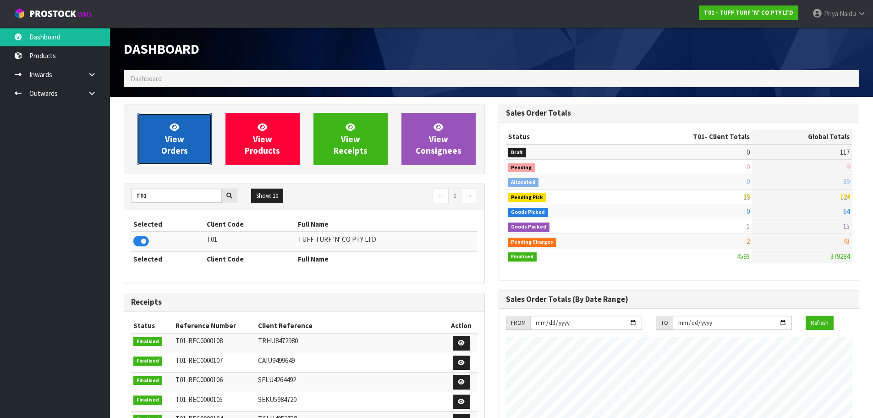
click at [172, 162] on link "View Orders" at bounding box center [175, 139] width 74 height 52
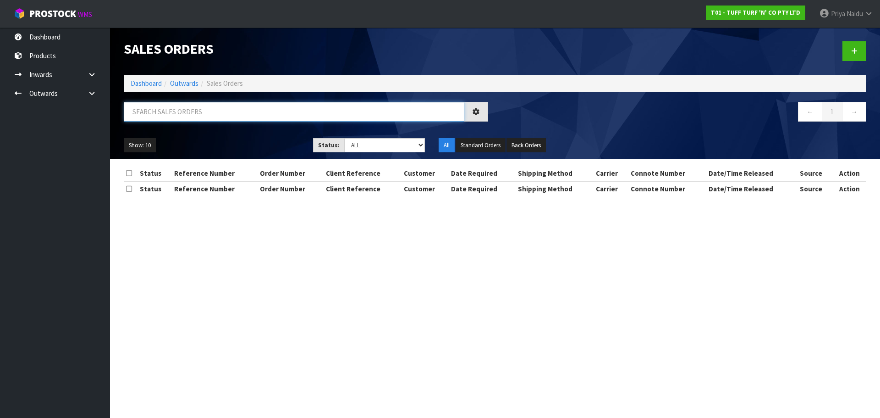
click at [208, 119] on input "text" at bounding box center [294, 112] width 341 height 20
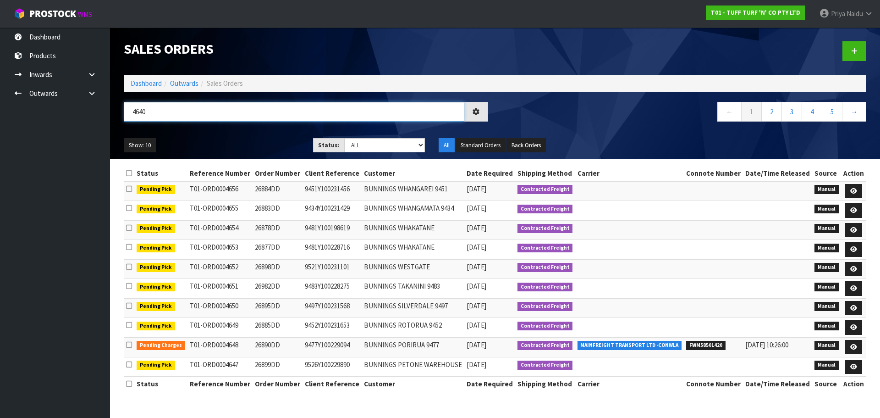
type input "4640"
click at [252, 139] on ul "Show: 10 5 10 25 50" at bounding box center [212, 145] width 176 height 15
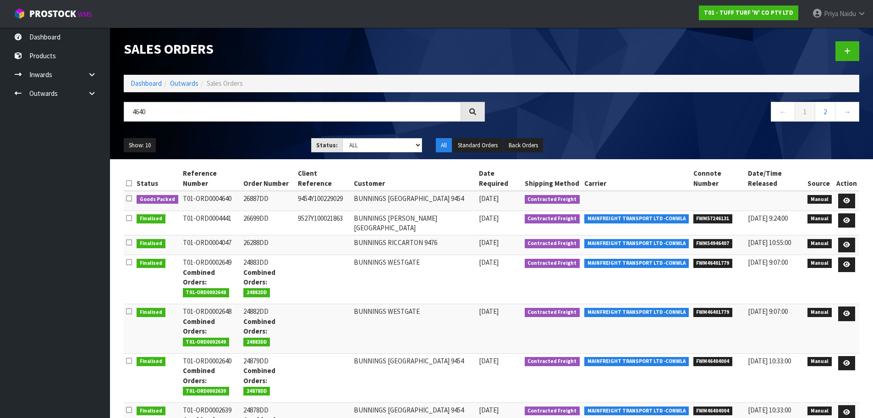
click at [253, 139] on ul "Show: 10 5 10 25 50" at bounding box center [211, 145] width 174 height 15
click at [844, 198] on icon at bounding box center [846, 201] width 7 height 6
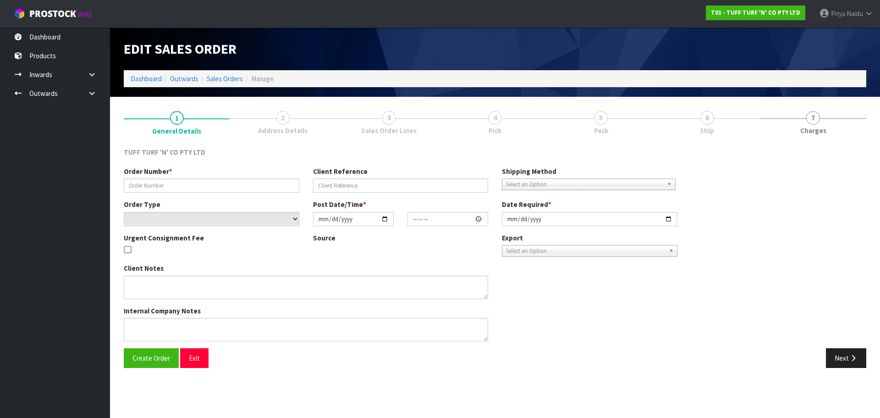
type input "26887DD"
type input "9454Y100229029"
select select "number:0"
type input "[DATE]"
type input "12:23:00.000"
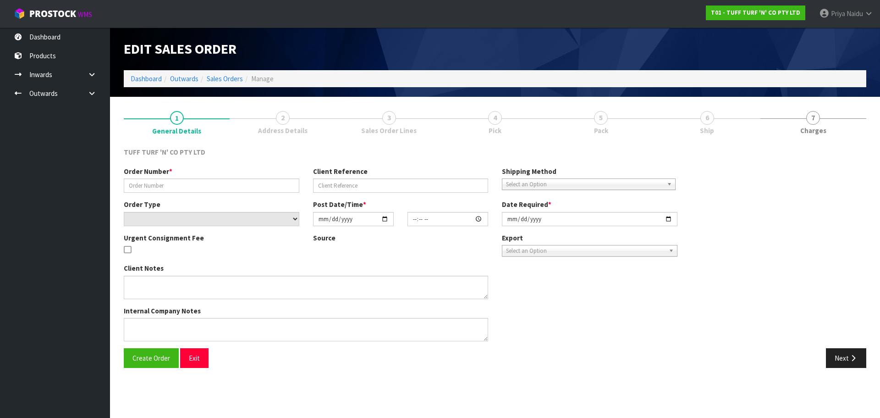
type input "[DATE]"
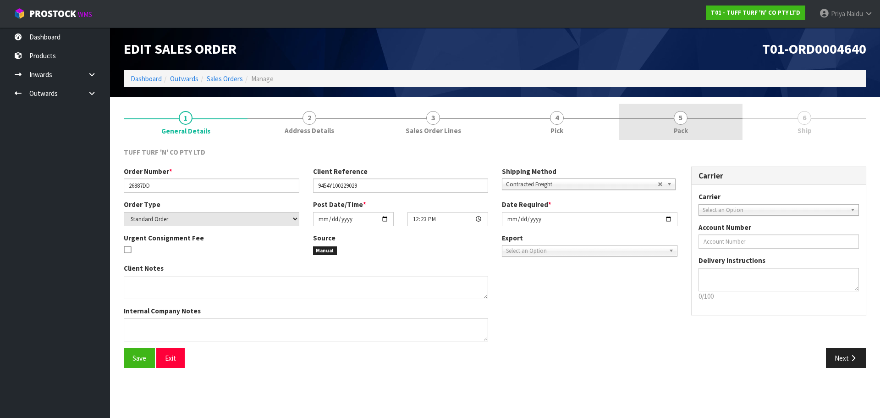
click at [690, 118] on div at bounding box center [681, 118] width 124 height 0
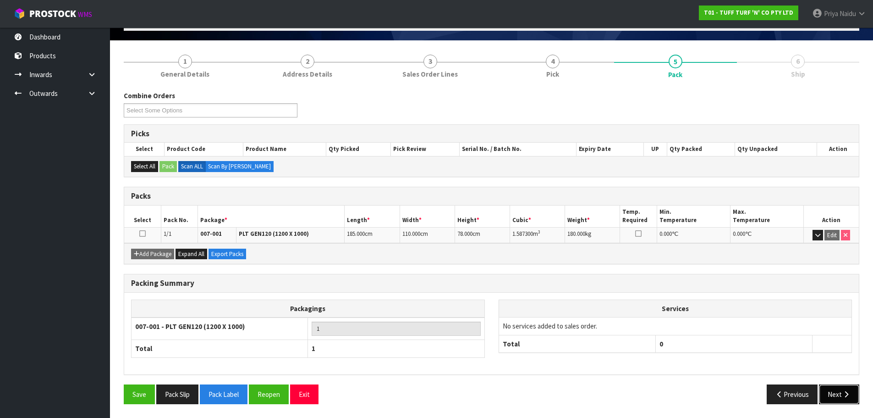
click at [840, 396] on button "Next" at bounding box center [839, 394] width 40 height 20
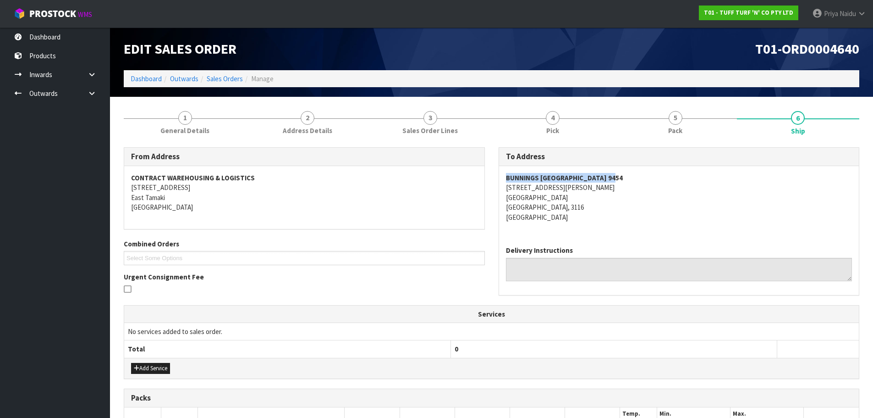
drag, startPoint x: 503, startPoint y: 177, endPoint x: 542, endPoint y: 184, distance: 39.6
click at [648, 181] on div "BUNNINGS [GEOGRAPHIC_DATA] 9454 5 [PERSON_NAME][STREET_ADDRESS]" at bounding box center [679, 202] width 360 height 72
drag, startPoint x: 646, startPoint y: 210, endPoint x: 628, endPoint y: 207, distance: 18.5
click at [646, 210] on address "BUNNINGS [GEOGRAPHIC_DATA] 9454 5 [PERSON_NAME][STREET_ADDRESS]" at bounding box center [679, 197] width 347 height 49
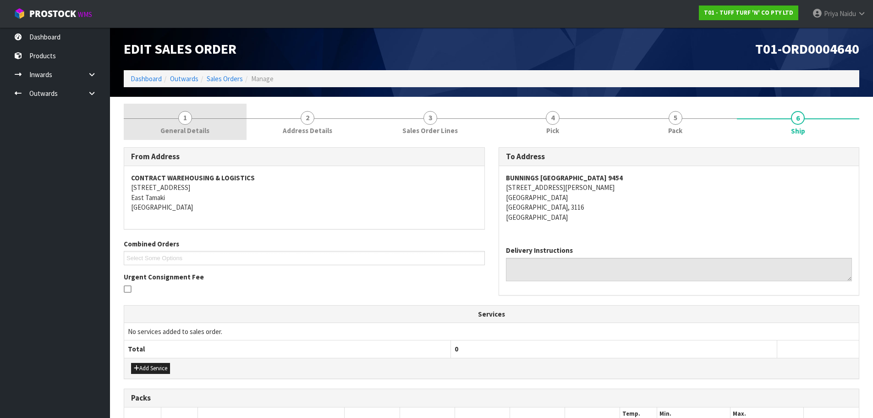
click at [168, 125] on link "1 General Details" at bounding box center [185, 122] width 123 height 36
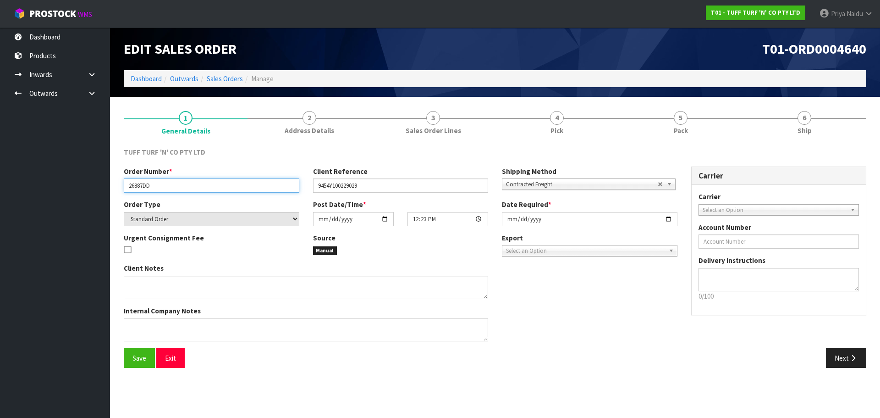
drag, startPoint x: 125, startPoint y: 180, endPoint x: 173, endPoint y: 184, distance: 48.3
click at [173, 184] on input "26887DD" at bounding box center [212, 185] width 176 height 14
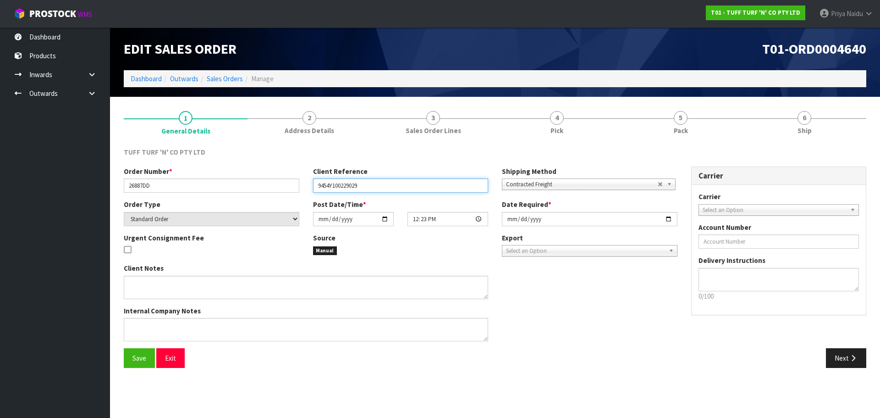
drag, startPoint x: 319, startPoint y: 185, endPoint x: 375, endPoint y: 189, distance: 56.1
click at [375, 189] on input "9454Y100229029" at bounding box center [401, 185] width 176 height 14
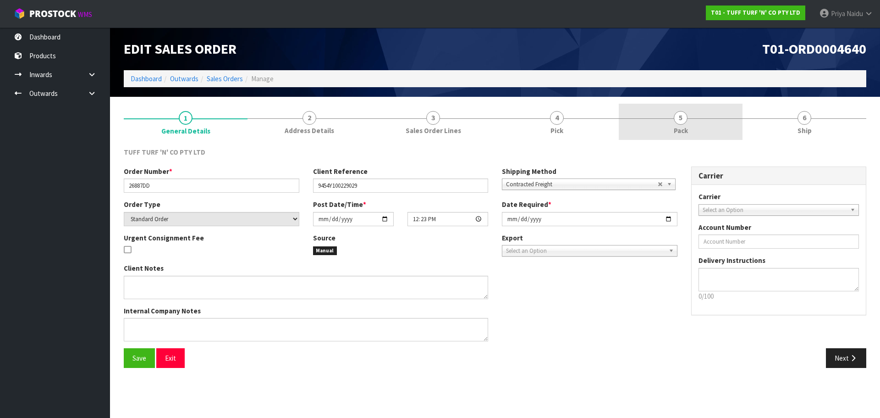
click at [690, 118] on link "5 Pack" at bounding box center [681, 122] width 124 height 36
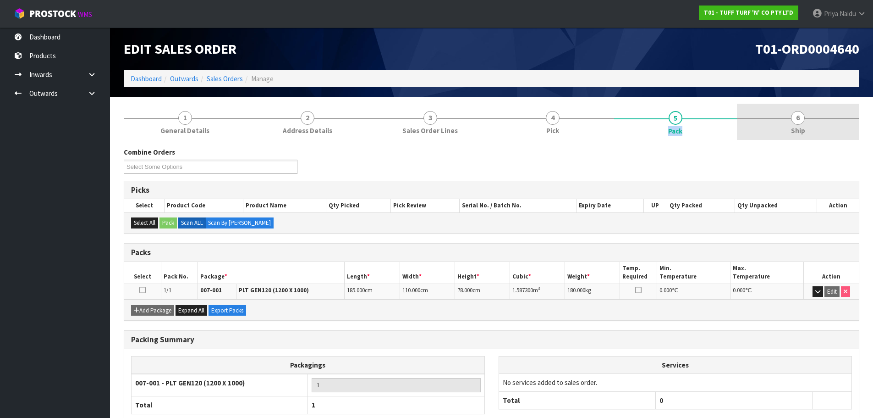
click at [786, 124] on link "6 Ship" at bounding box center [798, 122] width 123 height 36
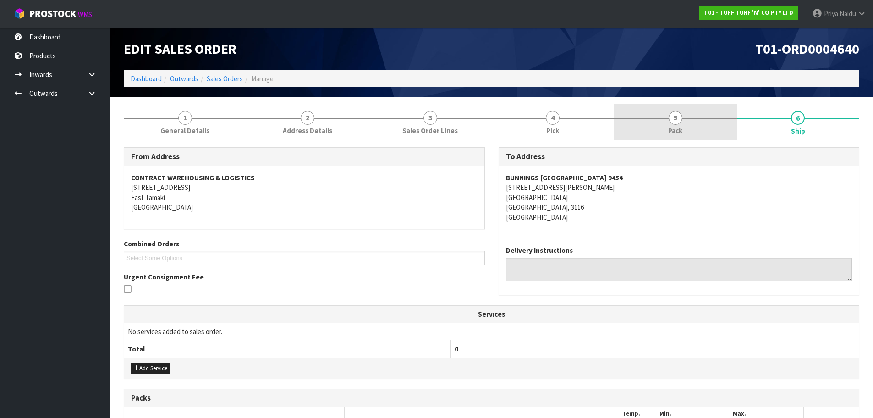
click at [654, 138] on link "5 Pack" at bounding box center [675, 122] width 123 height 36
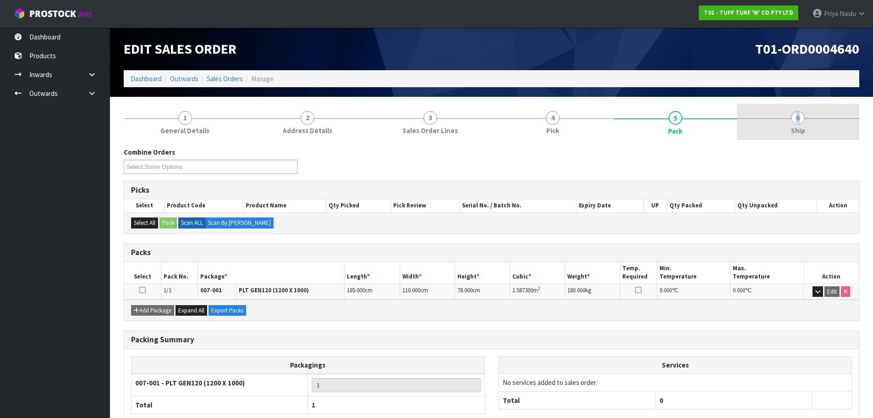
click at [794, 116] on span "6" at bounding box center [798, 118] width 14 height 14
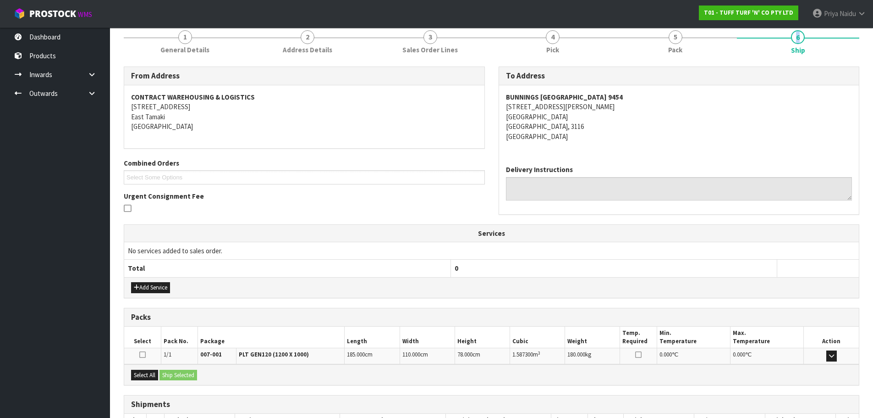
scroll to position [147, 0]
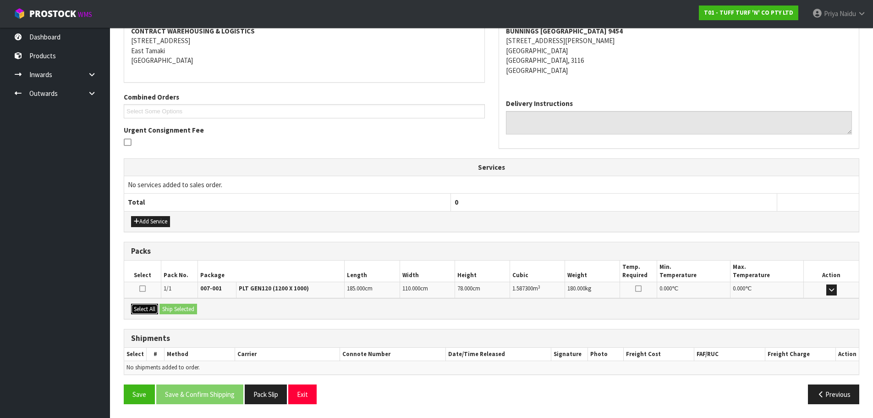
drag, startPoint x: 150, startPoint y: 308, endPoint x: 166, endPoint y: 308, distance: 15.6
click at [154, 308] on button "Select All" at bounding box center [144, 308] width 27 height 11
click at [173, 308] on button "Ship Selected" at bounding box center [179, 308] width 38 height 11
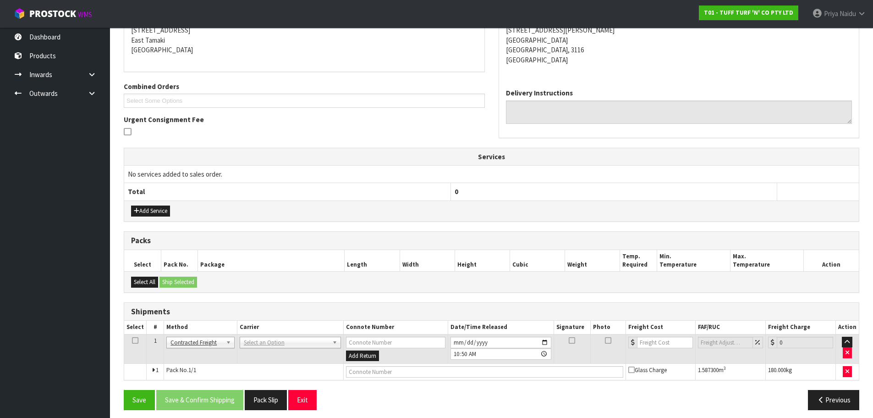
scroll to position [163, 0]
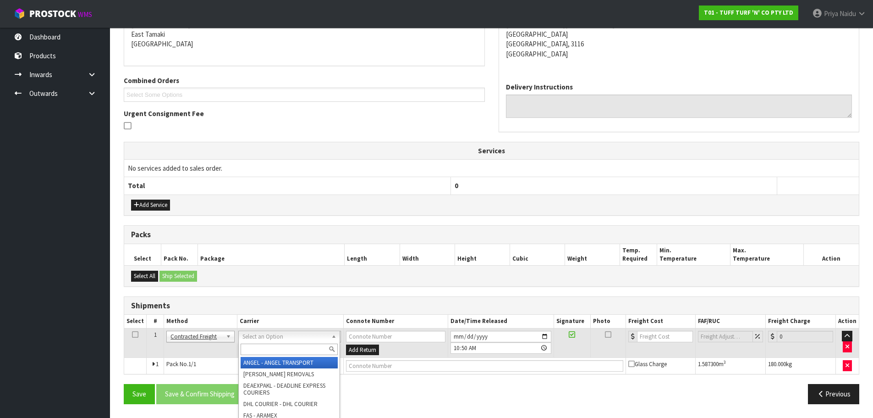
click at [268, 345] on input "text" at bounding box center [289, 348] width 97 height 11
type input "MF"
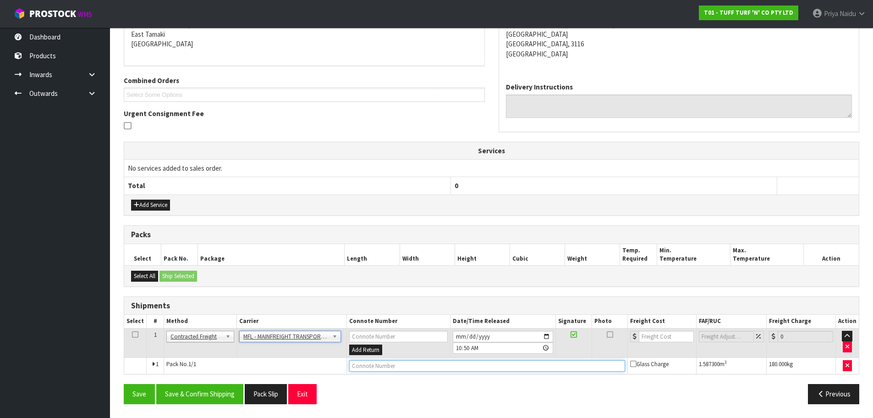
click at [387, 364] on input "text" at bounding box center [487, 365] width 276 height 11
paste input "FWM58502373"
type input "FWM58502373"
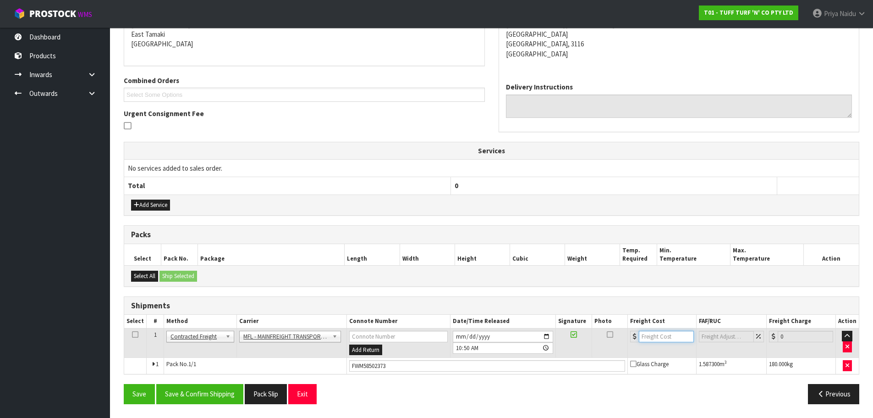
click at [659, 332] on input "number" at bounding box center [666, 335] width 55 height 11
type input "84.81"
click at [217, 397] on button "Save & Confirm Shipping" at bounding box center [199, 394] width 87 height 20
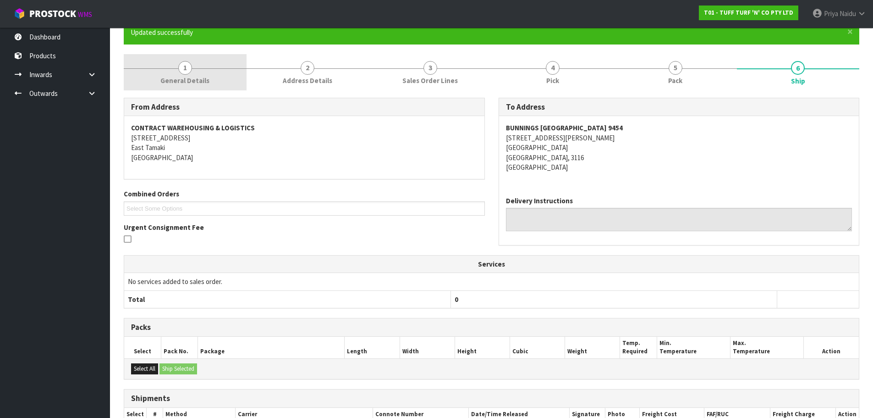
scroll to position [0, 0]
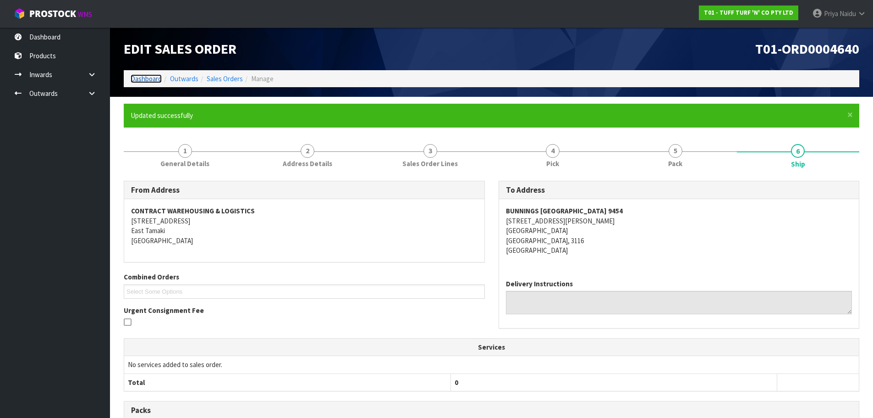
click at [140, 80] on link "Dashboard" at bounding box center [146, 78] width 31 height 9
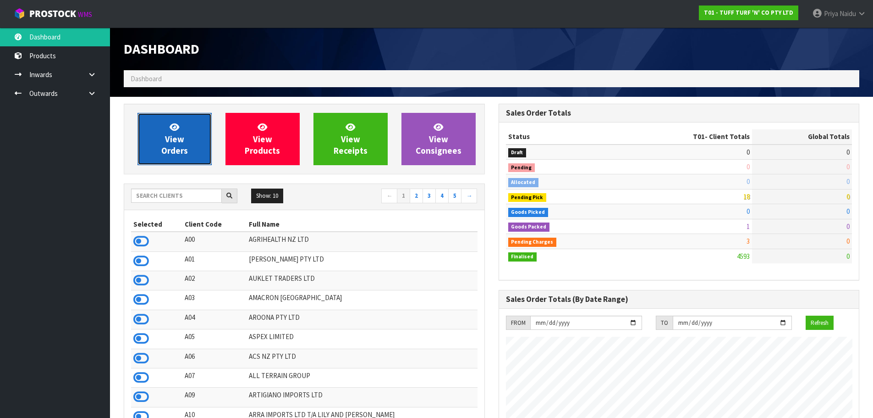
click at [183, 151] on span "View Orders" at bounding box center [174, 138] width 27 height 34
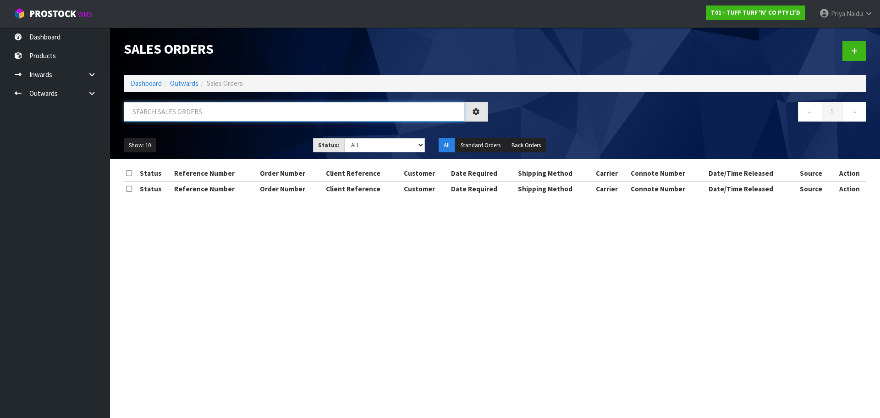
click at [191, 110] on input "text" at bounding box center [294, 112] width 341 height 20
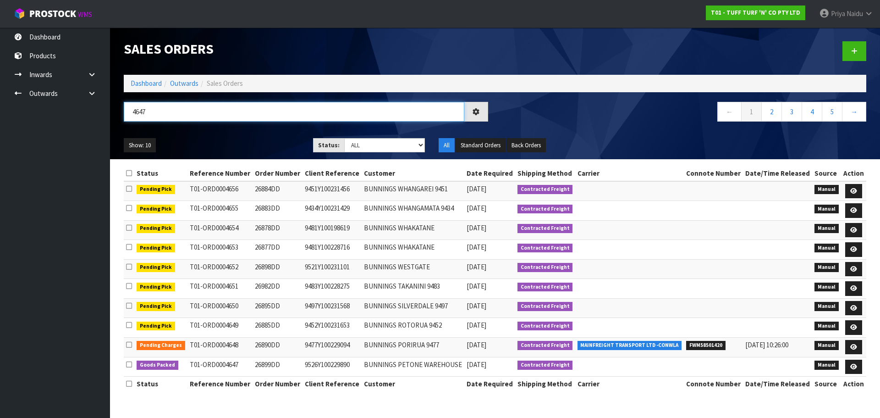
type input "4647"
click at [235, 148] on ul "Show: 10 5 10 25 50" at bounding box center [212, 145] width 176 height 15
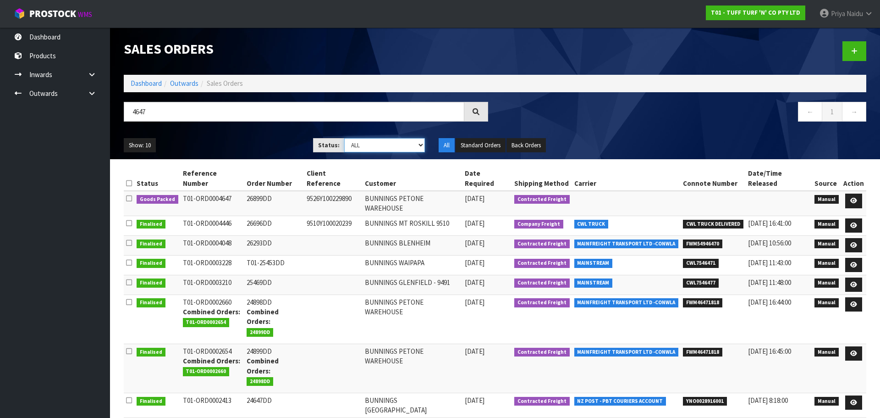
click at [362, 146] on select "Draft Pending Allocated Pending Pick Goods Picked Goods Packed Pending Charges …" at bounding box center [384, 145] width 81 height 14
click at [231, 133] on div "Show: 10 5 10 25 50 Status: Draft Pending Allocated Pending Pick Goods Picked G…" at bounding box center [495, 145] width 756 height 28
click at [246, 144] on ul "Show: 10 5 10 25 50" at bounding box center [212, 145] width 176 height 15
click at [269, 141] on ul "Show: 10 5 10 25 50" at bounding box center [212, 145] width 176 height 15
click at [267, 138] on ul "Show: 10 5 10 25 50" at bounding box center [212, 145] width 176 height 15
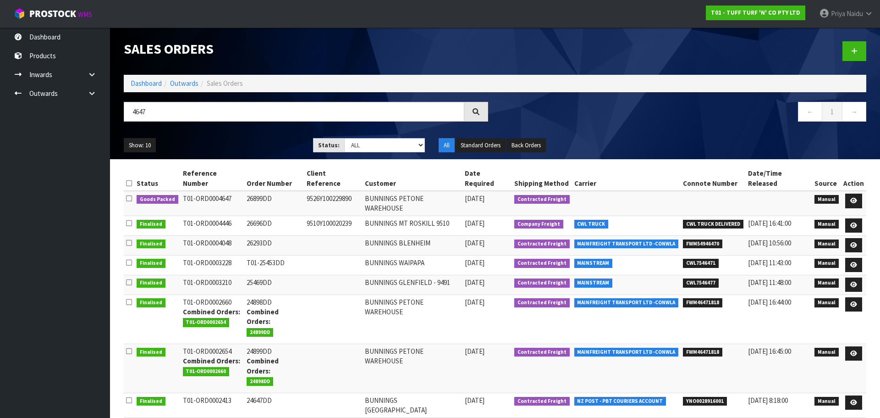
click at [268, 137] on div "Show: 10 5 10 25 50 Status: Draft Pending Allocated Pending Pick Goods Picked G…" at bounding box center [495, 145] width 756 height 28
click at [247, 140] on ul "Show: 10 5 10 25 50" at bounding box center [212, 145] width 176 height 15
click at [854, 193] on link at bounding box center [853, 200] width 17 height 15
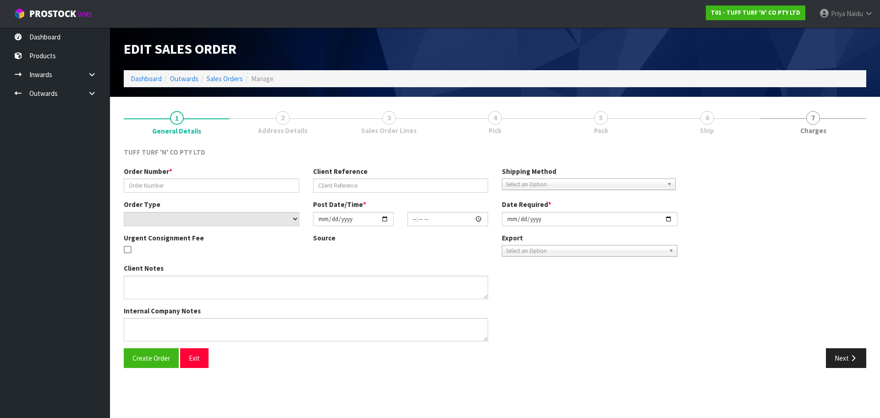
click at [717, 116] on link "6 Ship" at bounding box center [707, 122] width 106 height 36
type input "26899DD"
type input "9526Y100229890"
select select "number:0"
type input "[DATE]"
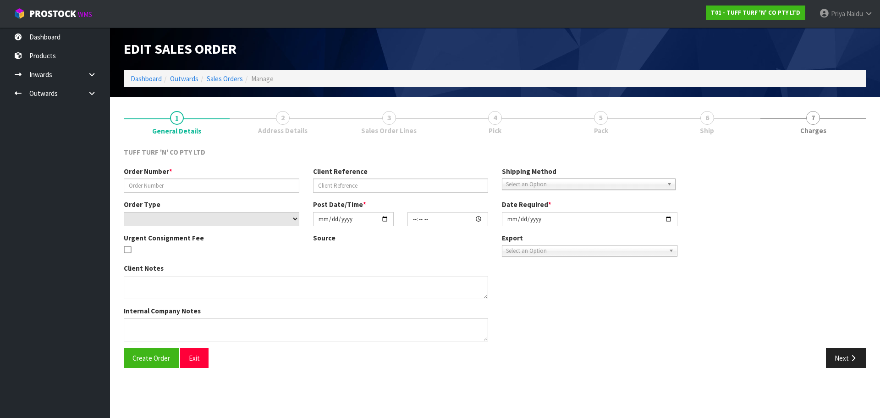
type input "12:52:00.000"
type input "[DATE]"
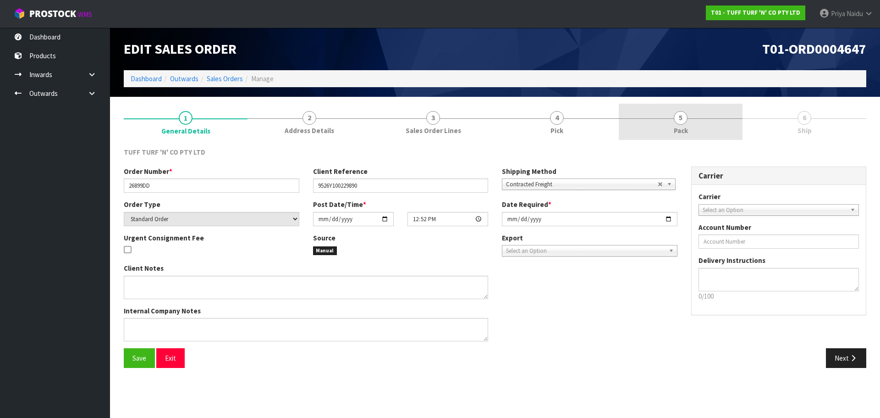
click at [712, 116] on link "5 Pack" at bounding box center [681, 122] width 124 height 36
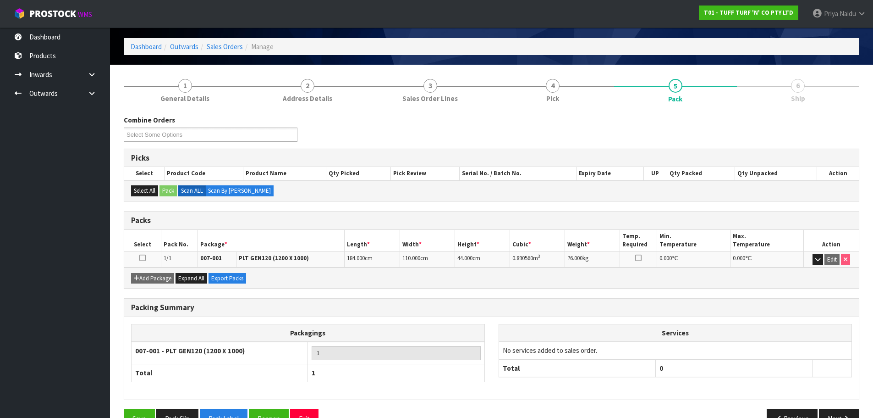
scroll to position [56, 0]
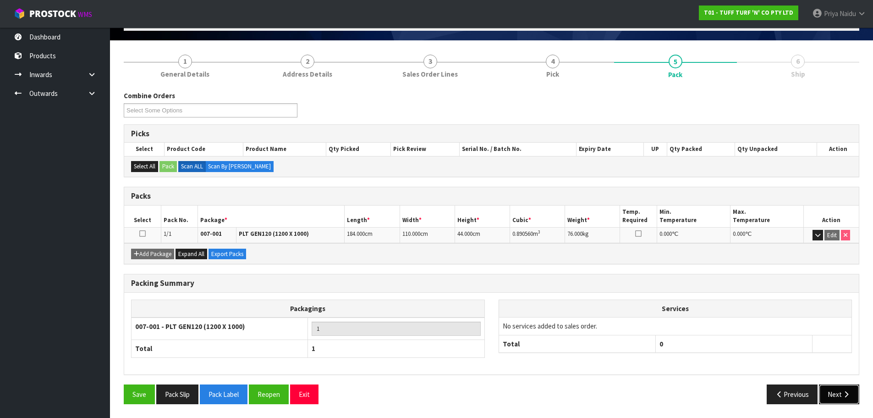
click at [839, 385] on button "Next" at bounding box center [839, 394] width 40 height 20
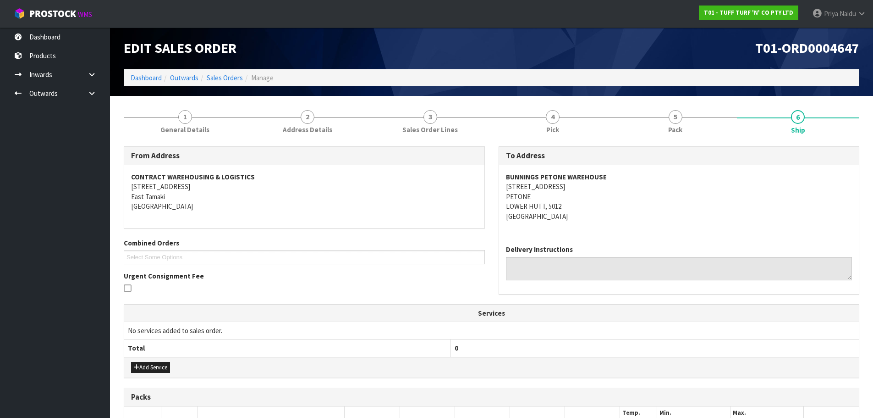
scroll to position [0, 0]
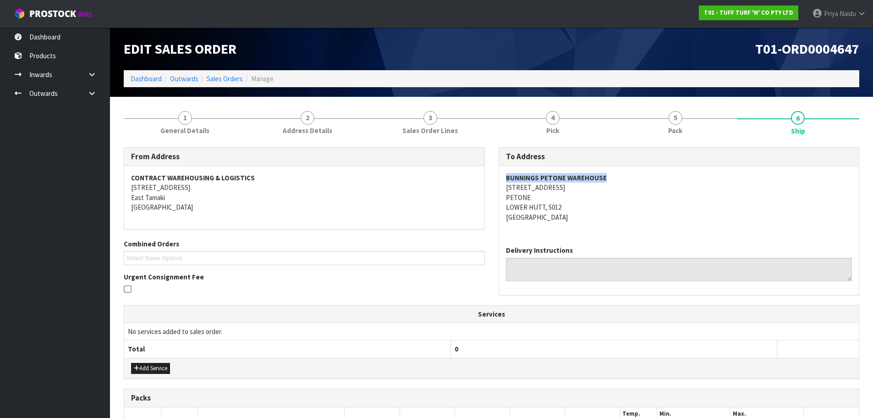
drag, startPoint x: 561, startPoint y: 176, endPoint x: 379, endPoint y: 168, distance: 181.7
click at [637, 176] on div "BUNNINGS PETONE WAREHOUSE [STREET_ADDRESS]" at bounding box center [679, 202] width 360 height 72
click at [639, 205] on address "BUNNINGS PETONE WAREHOUSE [STREET_ADDRESS]" at bounding box center [679, 197] width 347 height 49
drag, startPoint x: 504, startPoint y: 186, endPoint x: 576, endPoint y: 190, distance: 72.1
click at [576, 190] on div "BUNNINGS PETONE WAREHOUSE [STREET_ADDRESS]" at bounding box center [679, 202] width 360 height 72
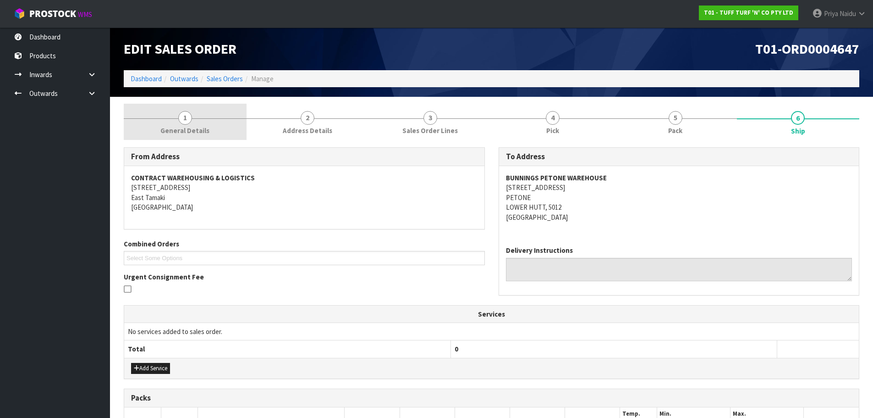
click at [182, 126] on span "General Details" at bounding box center [184, 131] width 49 height 10
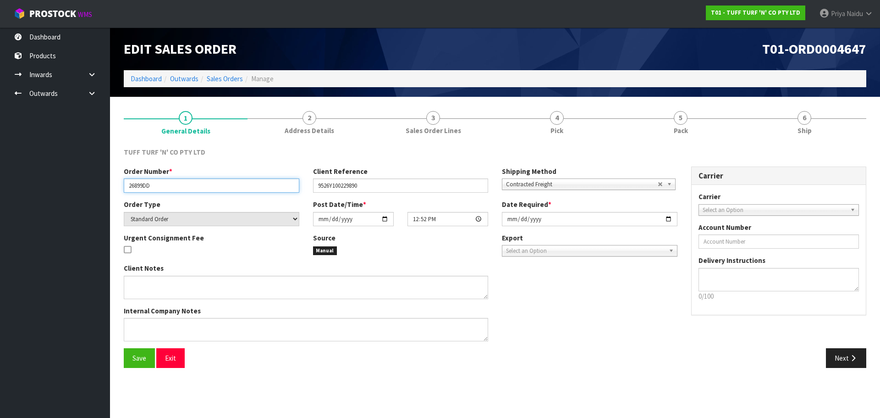
drag, startPoint x: 128, startPoint y: 185, endPoint x: 156, endPoint y: 185, distance: 28.4
click at [156, 185] on input "26899DD" at bounding box center [212, 185] width 176 height 14
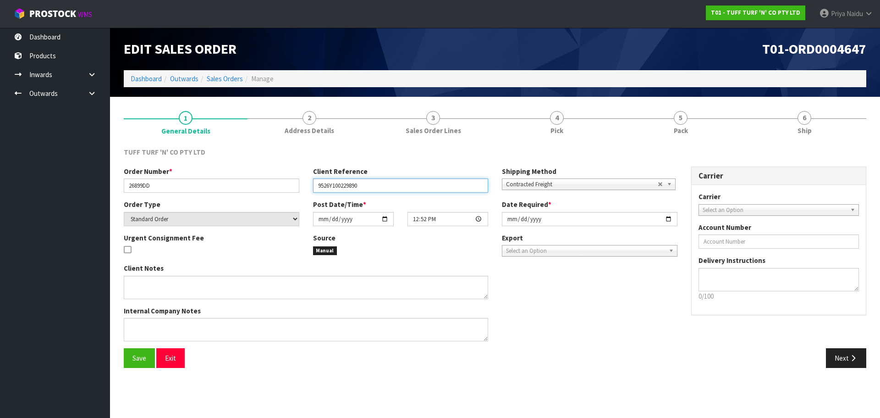
drag, startPoint x: 316, startPoint y: 186, endPoint x: 374, endPoint y: 193, distance: 58.2
click at [375, 193] on input "9526Y100229890" at bounding box center [401, 185] width 176 height 14
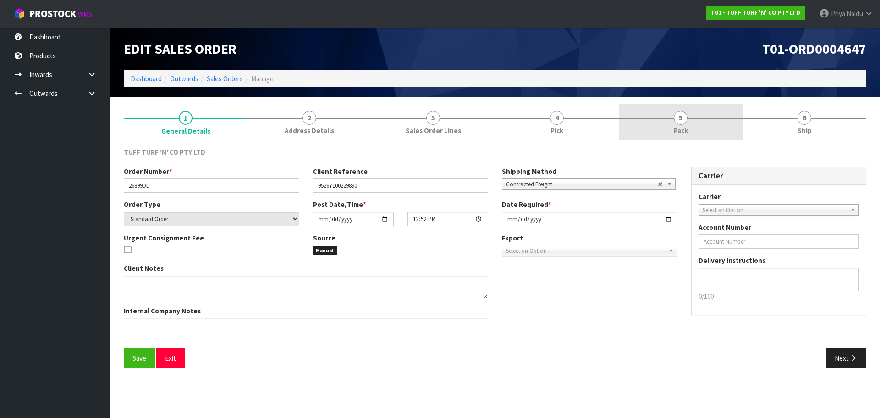
click at [628, 126] on link "5 Pack" at bounding box center [681, 122] width 124 height 36
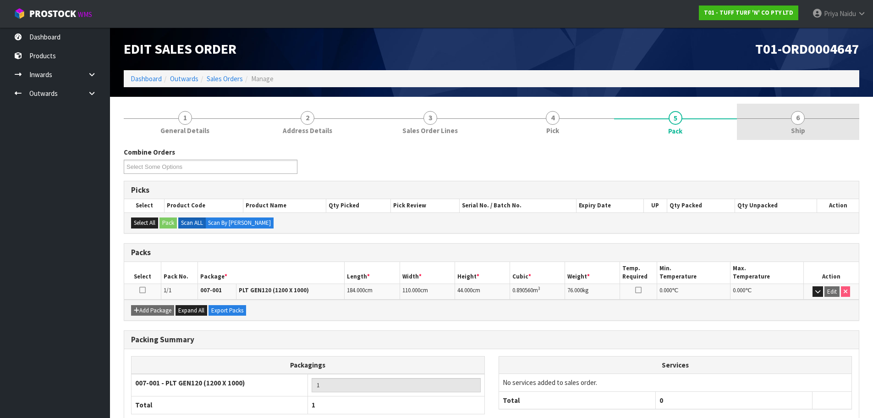
click at [787, 137] on link "6 Ship" at bounding box center [798, 122] width 123 height 36
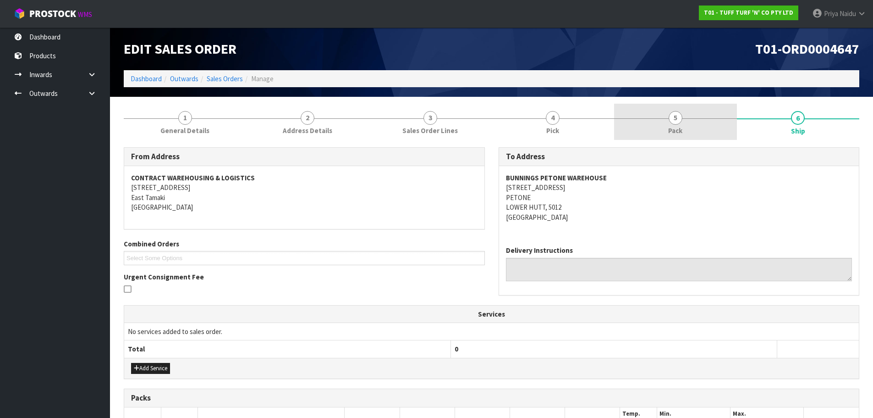
click at [662, 127] on link "5 Pack" at bounding box center [675, 122] width 123 height 36
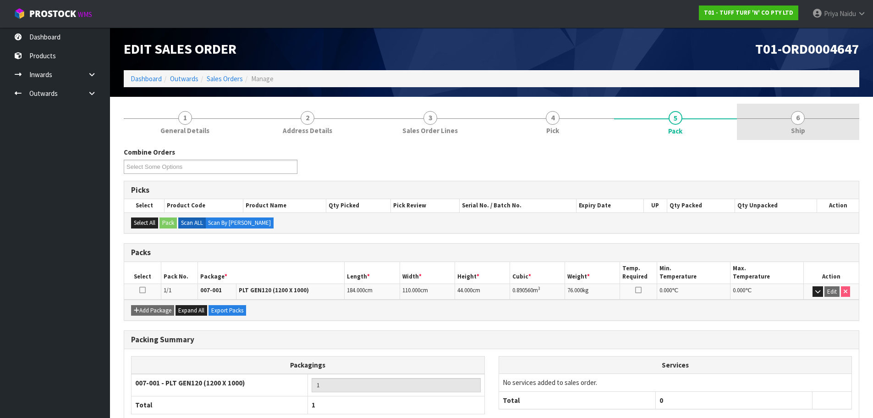
click at [803, 117] on span "6" at bounding box center [798, 118] width 14 height 14
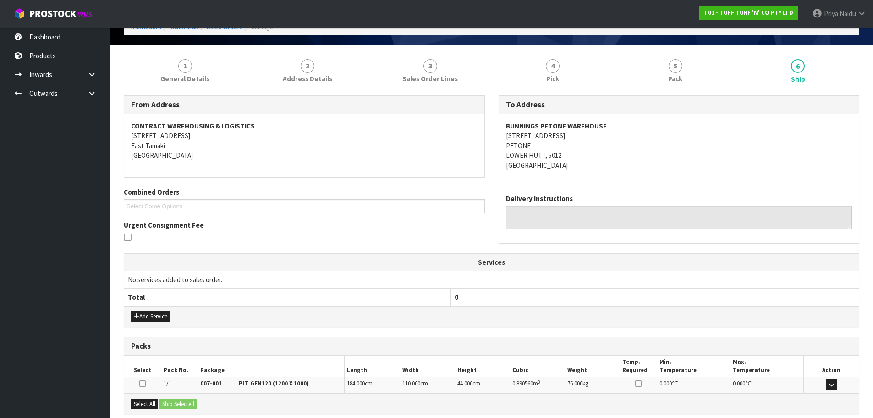
scroll to position [147, 0]
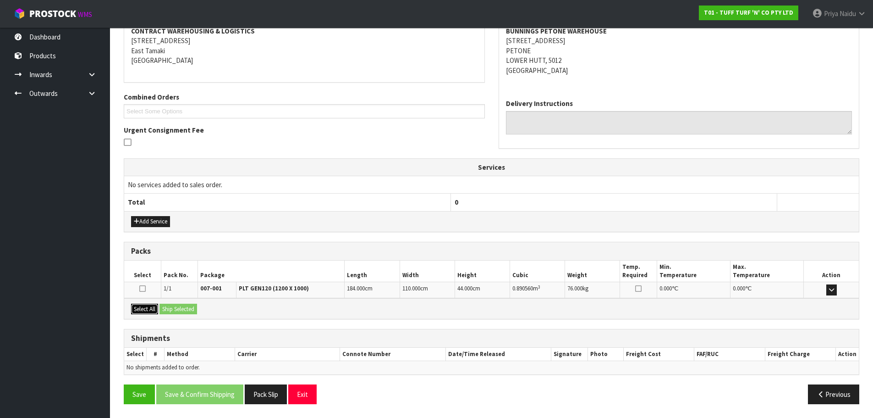
drag, startPoint x: 149, startPoint y: 309, endPoint x: 168, endPoint y: 308, distance: 19.3
click at [149, 309] on button "Select All" at bounding box center [144, 308] width 27 height 11
click at [178, 304] on button "Ship Selected" at bounding box center [179, 308] width 38 height 11
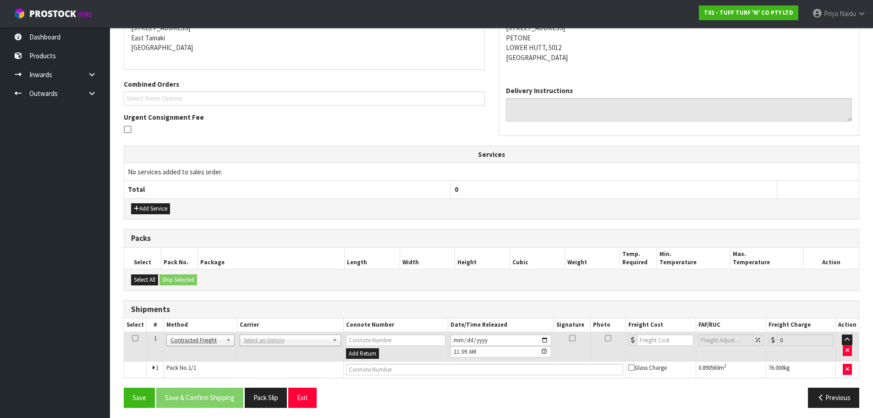
scroll to position [163, 0]
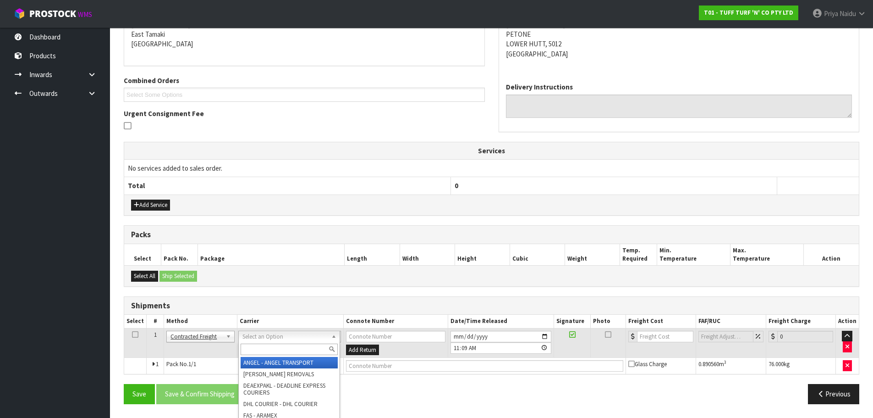
click at [270, 348] on input "text" at bounding box center [289, 348] width 97 height 11
type input "MF"
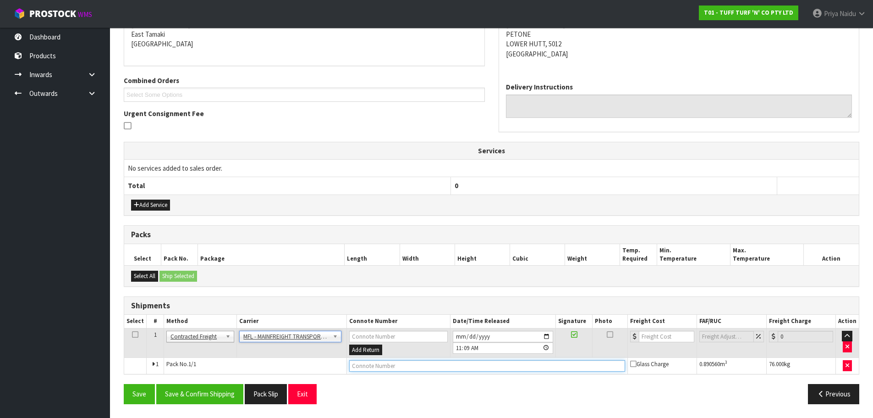
click at [359, 370] on input "text" at bounding box center [487, 365] width 276 height 11
paste input "FWM58503168"
type input "FWM58503168"
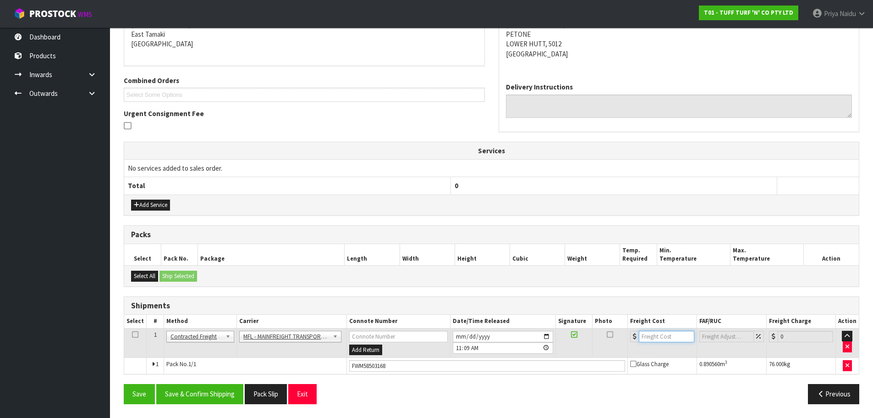
click at [655, 337] on input "number" at bounding box center [666, 335] width 55 height 11
type input "83.10"
click at [143, 202] on button "Add Service" at bounding box center [150, 204] width 39 height 11
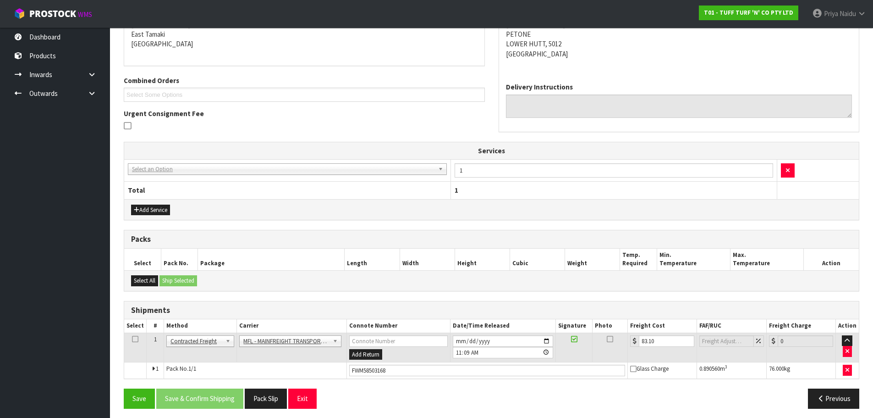
click at [173, 162] on td "003-036 - EXTERNAL PLANT HIRE 008-035 - OUTWARD HDLG+/HOIST LIFT ON/OFF 008-036…" at bounding box center [287, 170] width 326 height 22
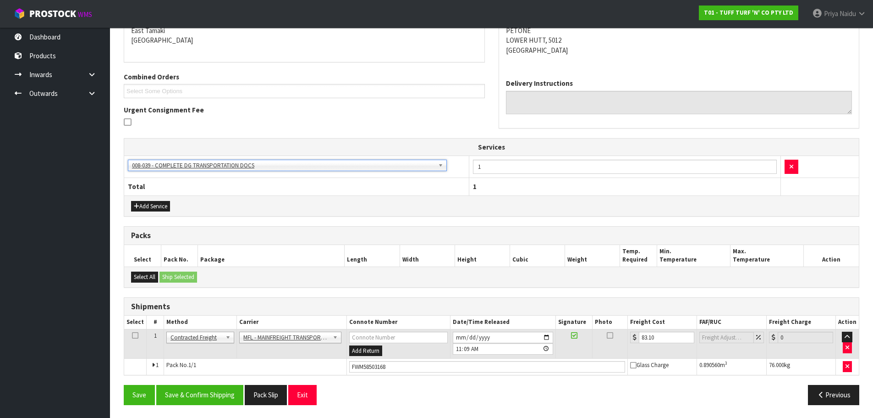
scroll to position [168, 0]
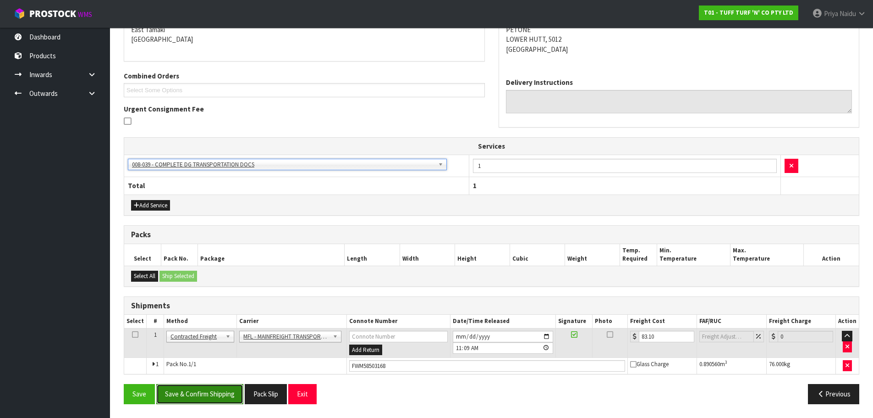
click at [222, 389] on button "Save & Confirm Shipping" at bounding box center [199, 394] width 87 height 20
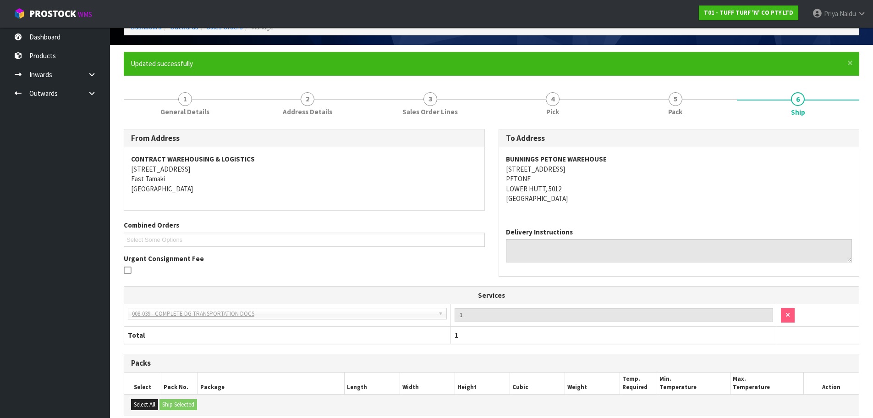
scroll to position [0, 0]
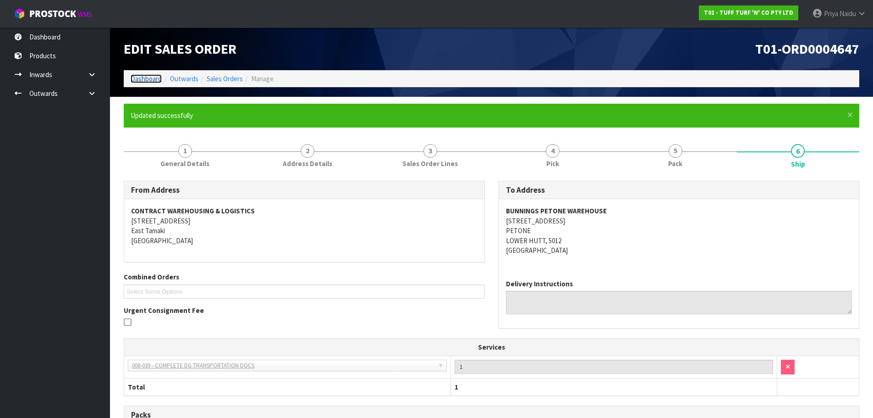
drag, startPoint x: 141, startPoint y: 78, endPoint x: 160, endPoint y: 91, distance: 22.9
click at [141, 78] on link "Dashboard" at bounding box center [146, 78] width 31 height 9
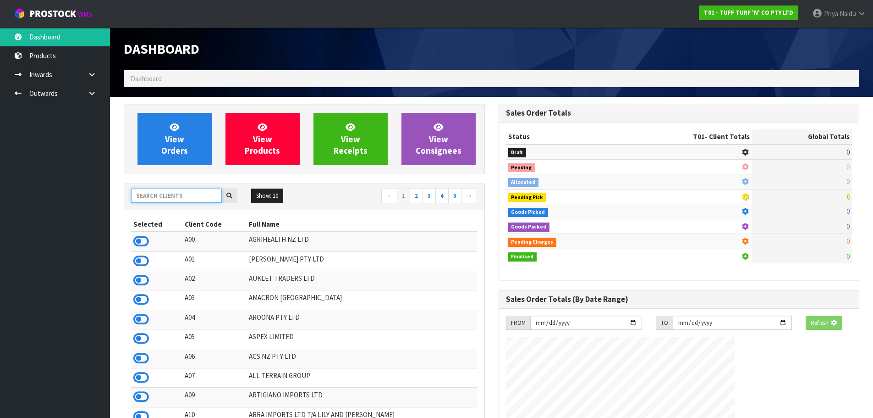
click at [165, 194] on input "text" at bounding box center [176, 195] width 91 height 14
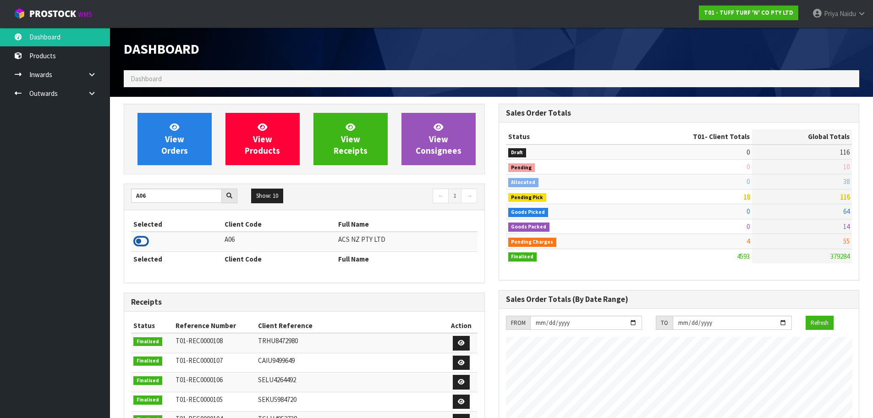
click at [140, 242] on icon at bounding box center [141, 241] width 16 height 14
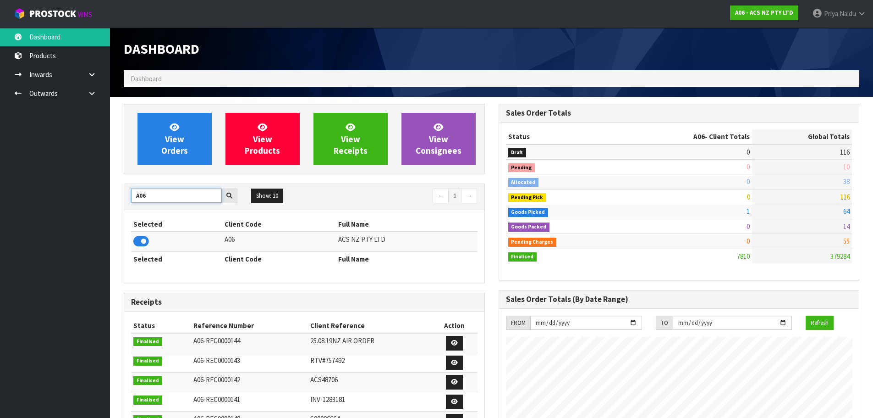
click at [160, 197] on input "A06" at bounding box center [176, 195] width 91 height 14
type input "A"
click at [141, 238] on icon at bounding box center [141, 241] width 16 height 14
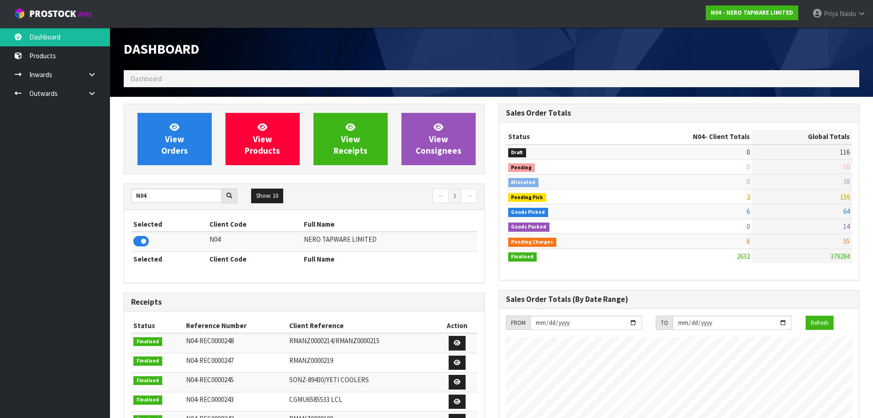
scroll to position [714, 375]
click at [163, 192] on input "N04" at bounding box center [176, 195] width 91 height 14
click at [140, 238] on icon at bounding box center [141, 241] width 16 height 14
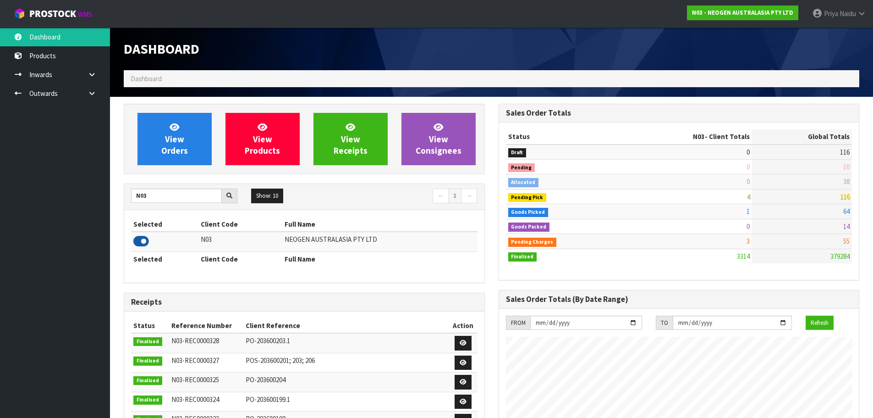
scroll to position [694, 375]
click at [160, 190] on input "N03" at bounding box center [176, 195] width 91 height 14
type input "N"
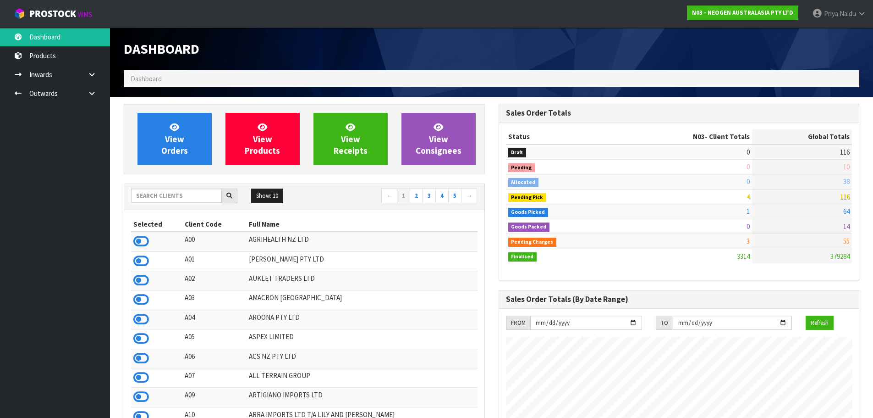
click at [162, 194] on input "text" at bounding box center [176, 195] width 91 height 14
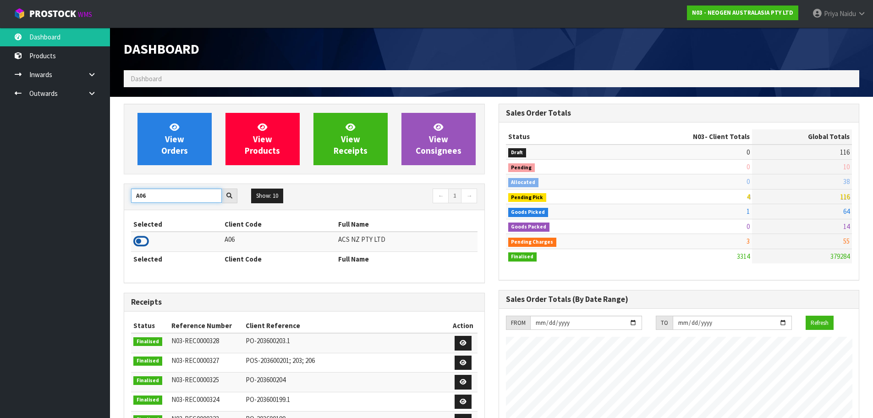
type input "A06"
click at [140, 240] on icon at bounding box center [141, 241] width 16 height 14
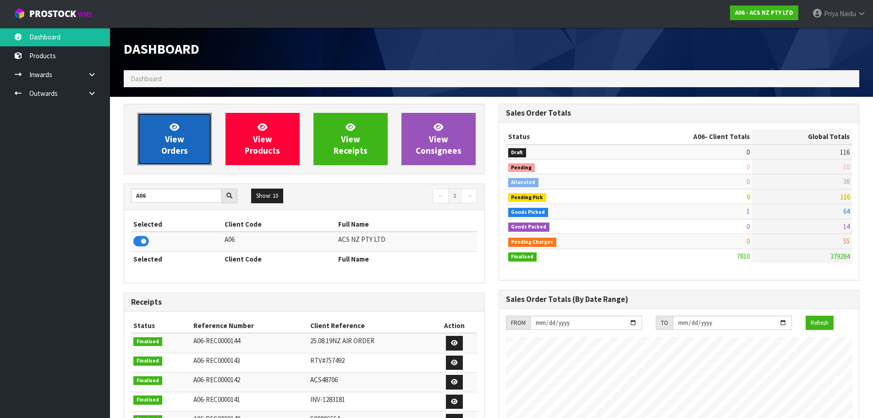
click at [179, 150] on span "View Orders" at bounding box center [174, 138] width 27 height 34
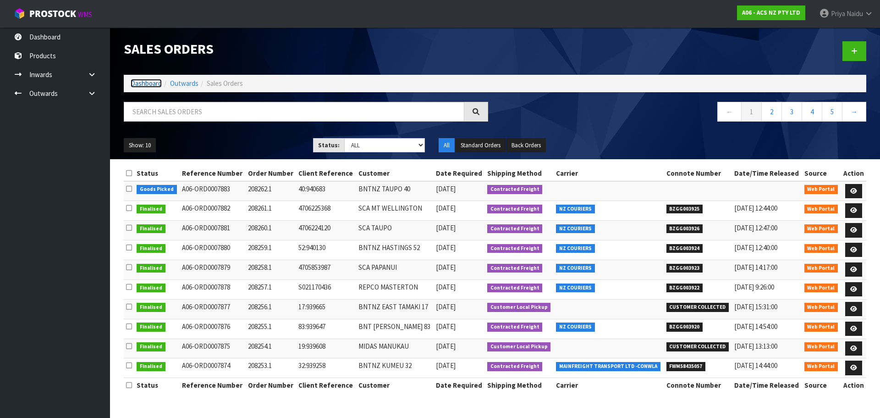
click at [147, 82] on link "Dashboard" at bounding box center [146, 83] width 31 height 9
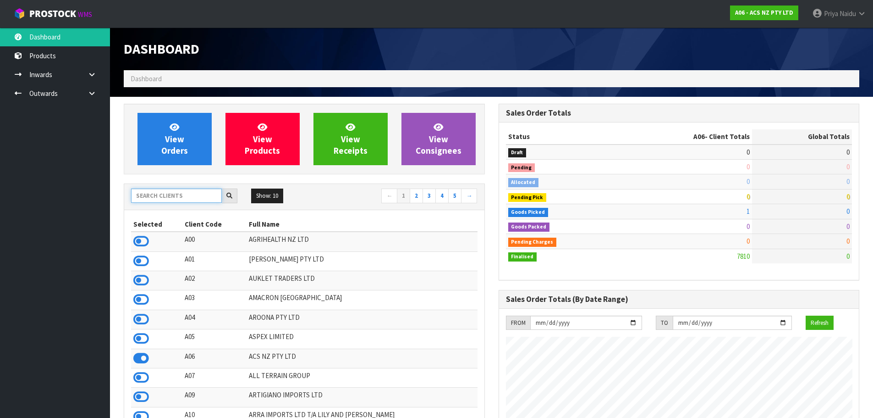
scroll to position [694, 375]
click at [156, 200] on input "text" at bounding box center [176, 195] width 91 height 14
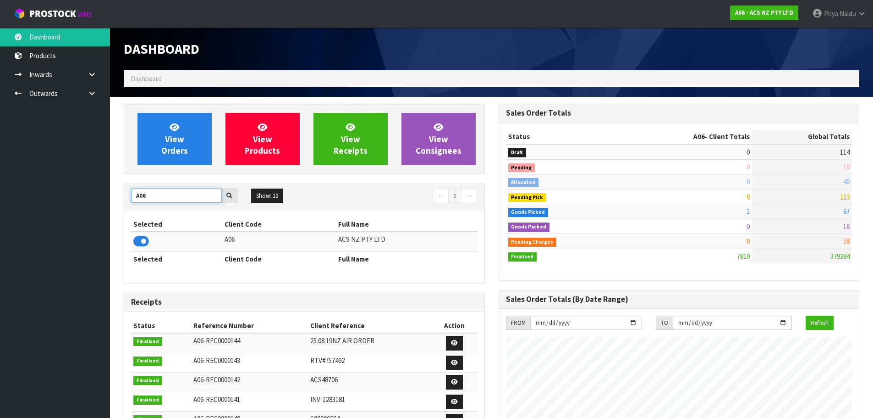
click at [164, 197] on input "A06" at bounding box center [176, 195] width 91 height 14
type input "A"
type input "T01"
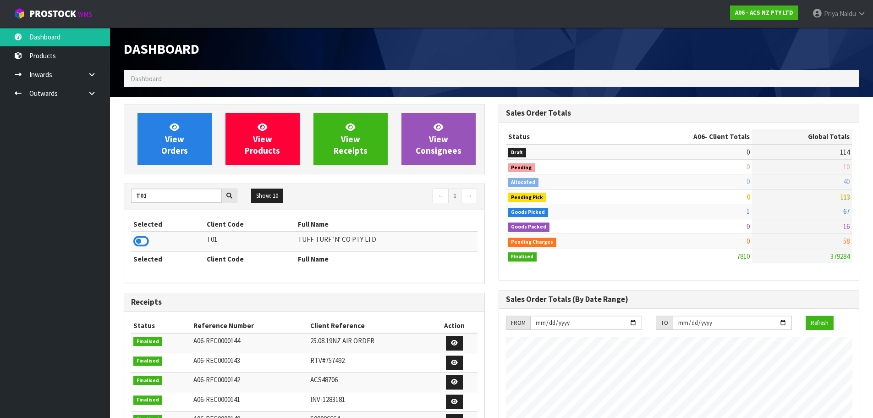
click at [141, 239] on icon at bounding box center [141, 241] width 16 height 14
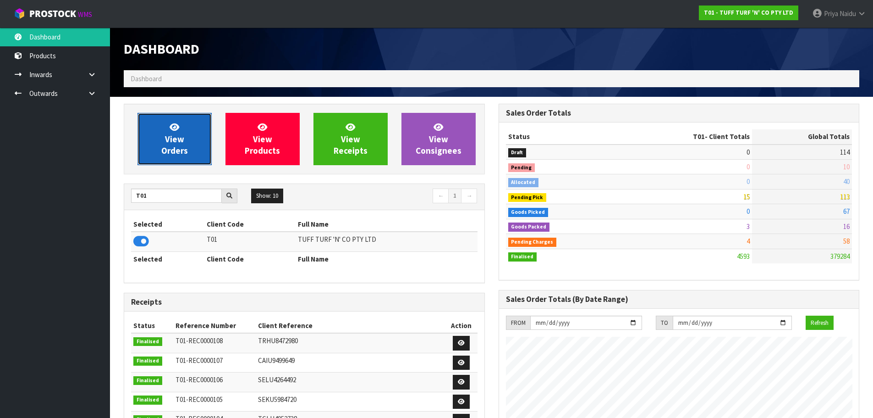
click at [169, 141] on span "View Orders" at bounding box center [174, 138] width 27 height 34
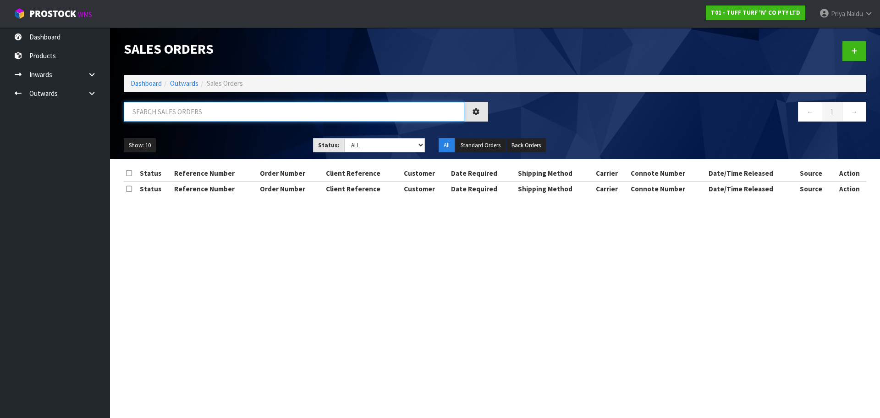
click at [192, 112] on input "text" at bounding box center [294, 112] width 341 height 20
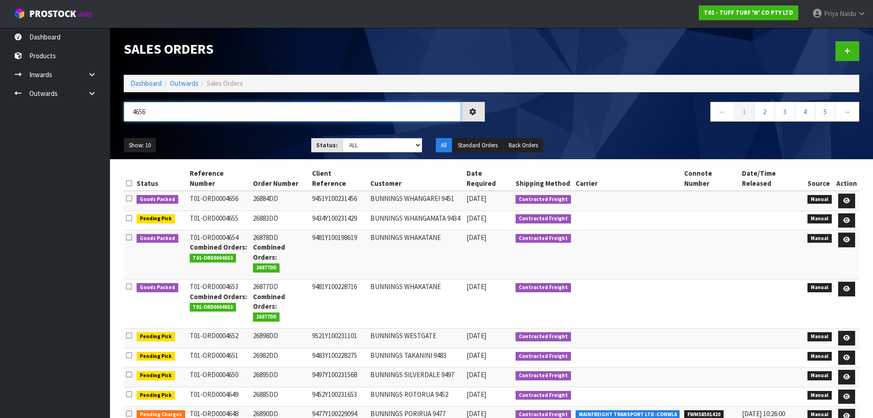
type input "4656"
click at [253, 140] on ul "Show: 10 5 10 25 50" at bounding box center [211, 145] width 174 height 15
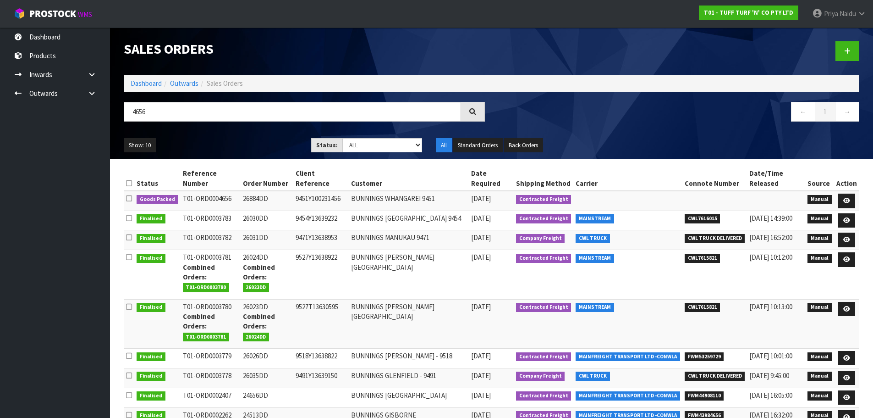
click at [257, 141] on ul "Show: 10 5 10 25 50" at bounding box center [211, 145] width 174 height 15
click at [250, 139] on ul "Show: 10 5 10 25 50" at bounding box center [211, 145] width 174 height 15
click at [251, 138] on ul "Show: 10 5 10 25 50" at bounding box center [211, 145] width 174 height 15
click at [848, 199] on icon at bounding box center [846, 201] width 7 height 6
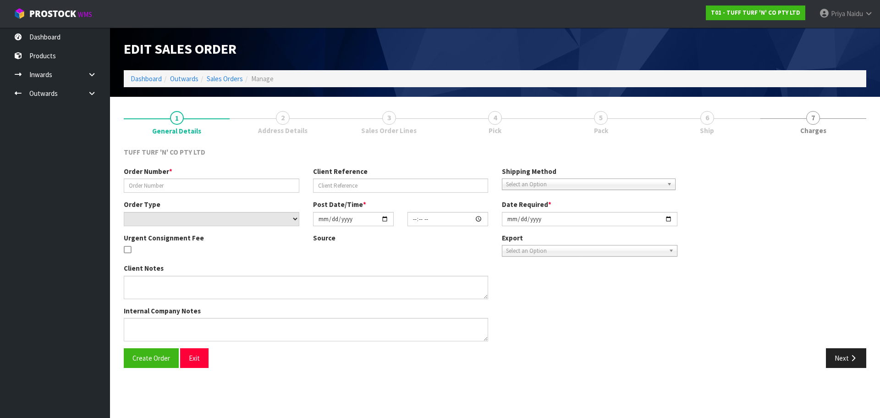
type input "26884DD"
type input "9451Y100231456"
select select "number:0"
type input "[DATE]"
type input "13:19:00.000"
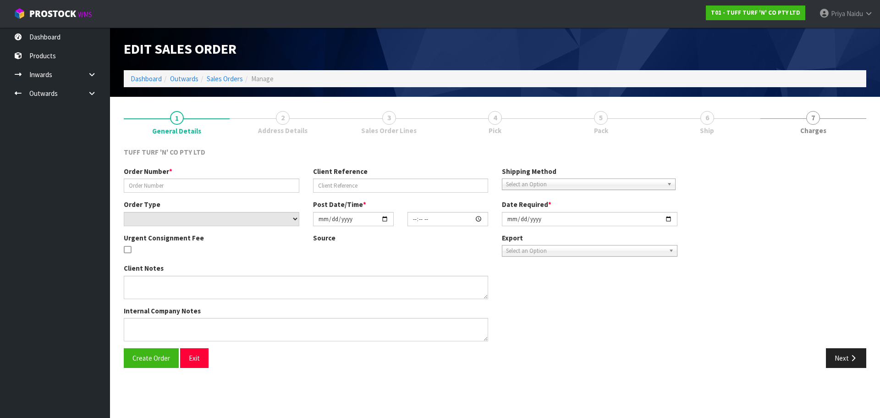
type input "[DATE]"
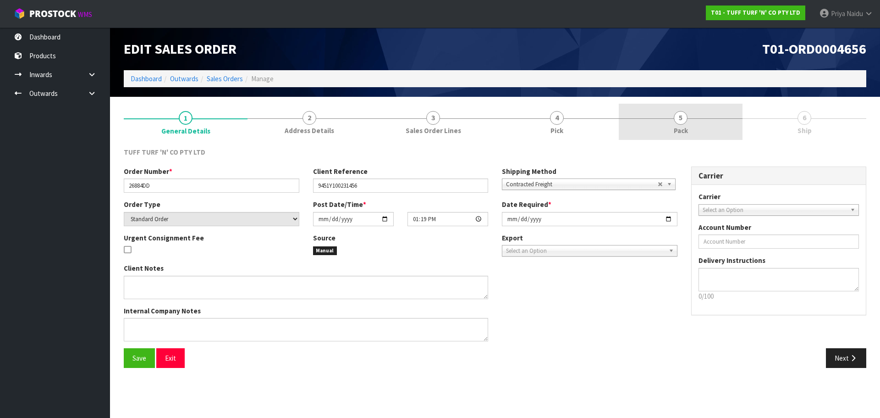
click at [699, 125] on link "5 Pack" at bounding box center [681, 122] width 124 height 36
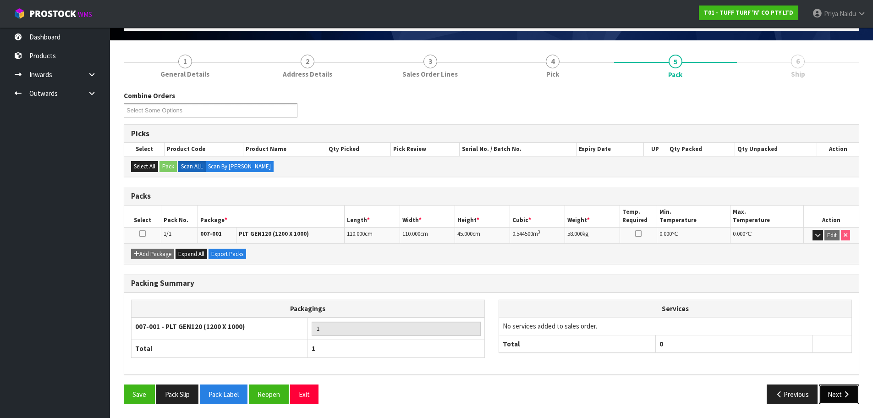
click at [831, 396] on button "Next" at bounding box center [839, 394] width 40 height 20
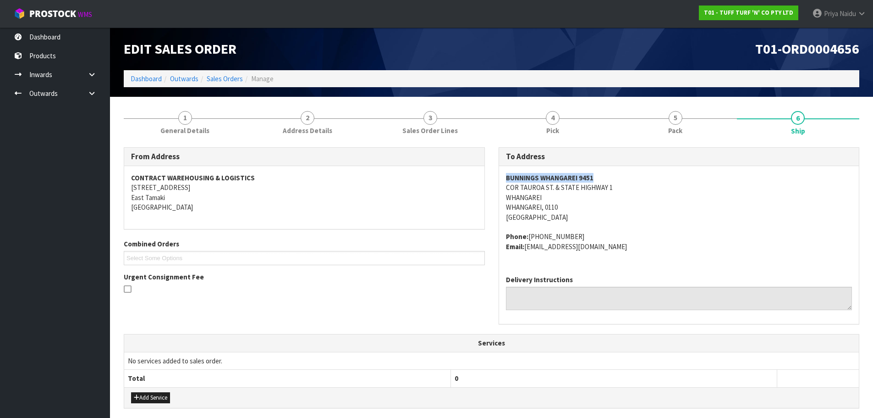
drag, startPoint x: 504, startPoint y: 178, endPoint x: 608, endPoint y: 172, distance: 104.7
click at [608, 172] on div "BUNNINGS WHANGAREI [STREET_ADDRESS] & STATE HIGHWAY 1 [GEOGRAPHIC_DATA], 0110 […" at bounding box center [679, 217] width 360 height 102
click at [664, 194] on address "BUNNINGS WHANGAREI [STREET_ADDRESS] & STATE HIGHWAY 1 [GEOGRAPHIC_DATA], 0110 […" at bounding box center [679, 197] width 347 height 49
drag, startPoint x: 503, startPoint y: 186, endPoint x: 622, endPoint y: 187, distance: 119.6
click at [622, 187] on div "BUNNINGS WHANGAREI [STREET_ADDRESS] & STATE HIGHWAY 1 [GEOGRAPHIC_DATA], 0110 […" at bounding box center [679, 217] width 360 height 102
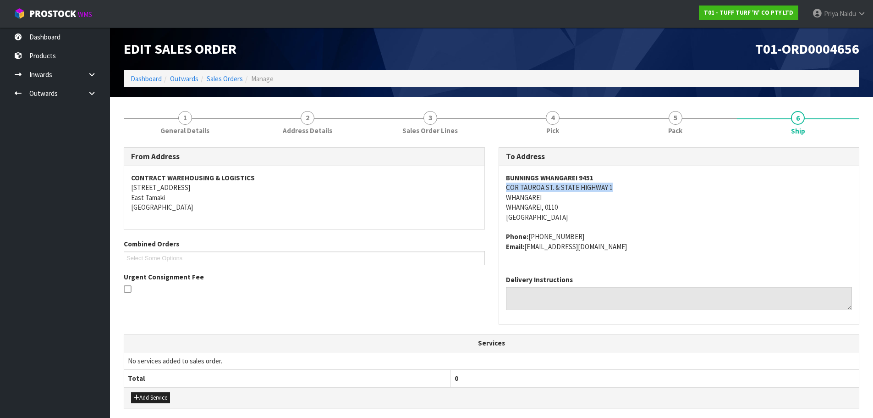
click at [505, 176] on div "BUNNINGS WHANGAREI [STREET_ADDRESS] & STATE HIGHWAY 1 [GEOGRAPHIC_DATA], 0110 […" at bounding box center [679, 217] width 360 height 102
drag, startPoint x: 505, startPoint y: 176, endPoint x: 605, endPoint y: 175, distance: 99.5
click at [605, 175] on div "BUNNINGS WHANGAREI [STREET_ADDRESS] & STATE HIGHWAY 1 [GEOGRAPHIC_DATA], 0110 […" at bounding box center [679, 217] width 360 height 102
click at [685, 185] on address "BUNNINGS WHANGAREI [STREET_ADDRESS] & STATE HIGHWAY 1 [GEOGRAPHIC_DATA], 0110 […" at bounding box center [679, 197] width 347 height 49
drag, startPoint x: 541, startPoint y: 236, endPoint x: 581, endPoint y: 238, distance: 40.4
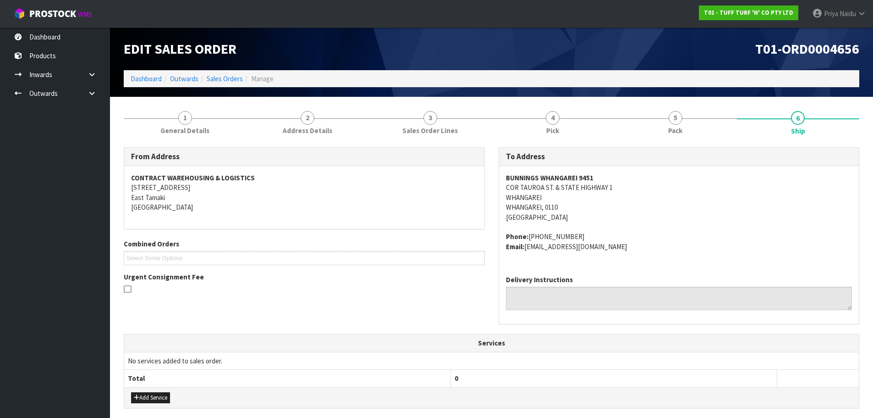
click at [581, 238] on address "Phone: [PHONE_NUMBER] Email: [EMAIL_ADDRESS][DOMAIN_NAME]" at bounding box center [679, 241] width 347 height 20
drag, startPoint x: 526, startPoint y: 248, endPoint x: 362, endPoint y: 262, distance: 164.6
click at [614, 249] on address "Phone: [PHONE_NUMBER] Email: [EMAIL_ADDRESS][DOMAIN_NAME]" at bounding box center [679, 241] width 347 height 20
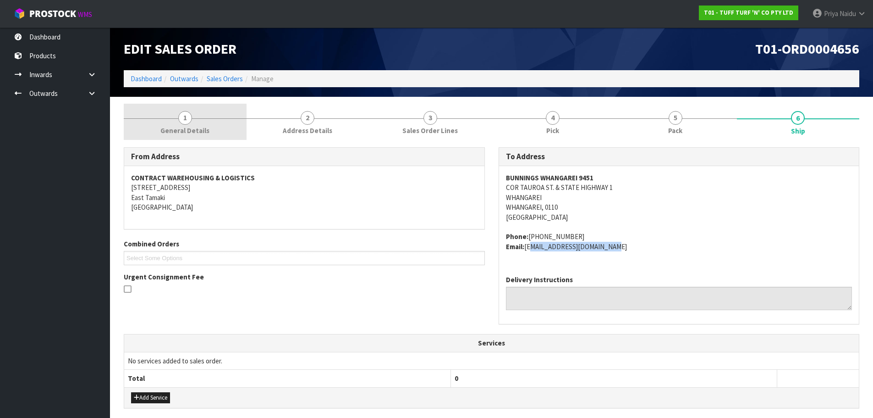
click at [207, 117] on link "1 General Details" at bounding box center [185, 122] width 123 height 36
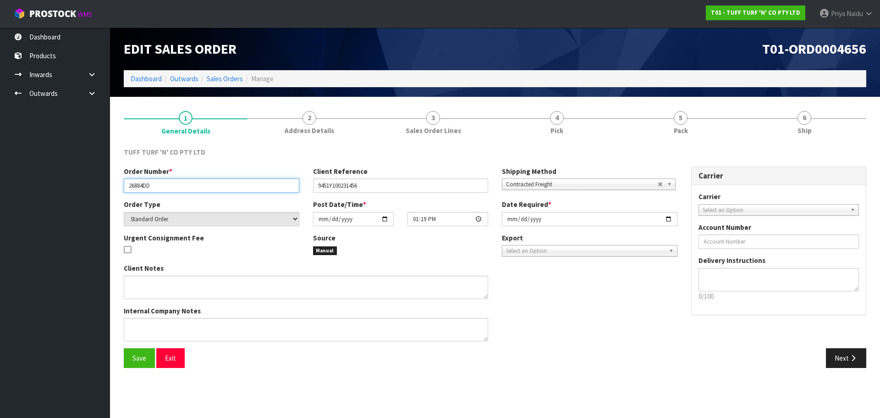
drag, startPoint x: 124, startPoint y: 184, endPoint x: 193, endPoint y: 183, distance: 68.3
click at [193, 183] on input "26884DD" at bounding box center [212, 185] width 176 height 14
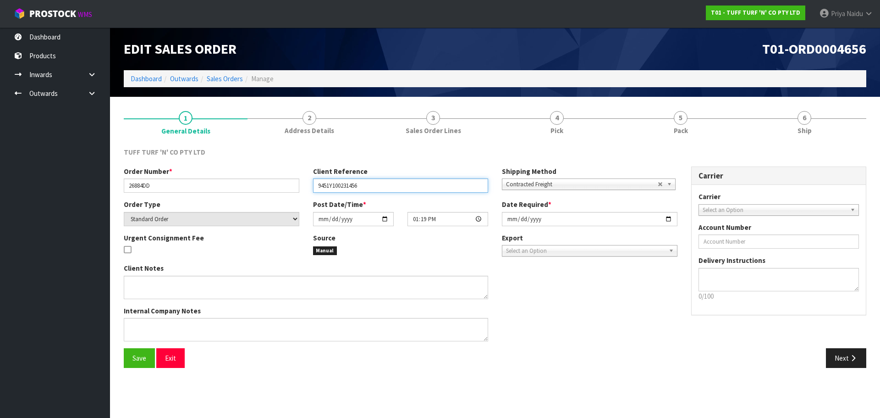
drag, startPoint x: 318, startPoint y: 184, endPoint x: 374, endPoint y: 184, distance: 55.9
click at [374, 184] on input "9451Y100231456" at bounding box center [401, 185] width 176 height 14
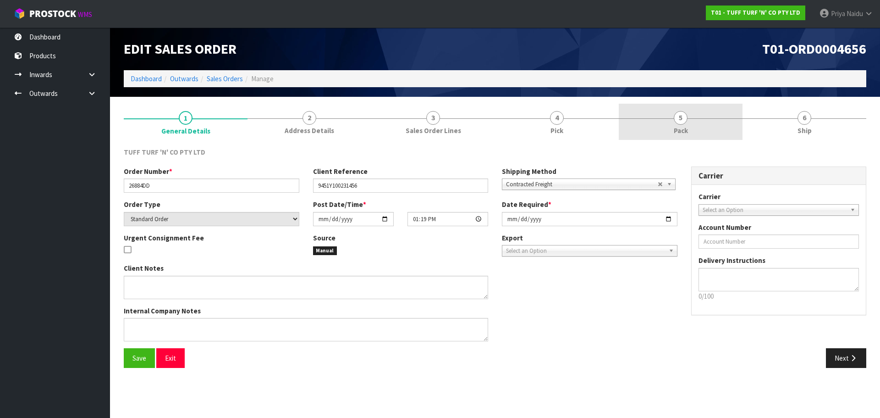
drag, startPoint x: 680, startPoint y: 132, endPoint x: 674, endPoint y: 132, distance: 6.0
click at [680, 132] on span "Pack" at bounding box center [681, 131] width 14 height 10
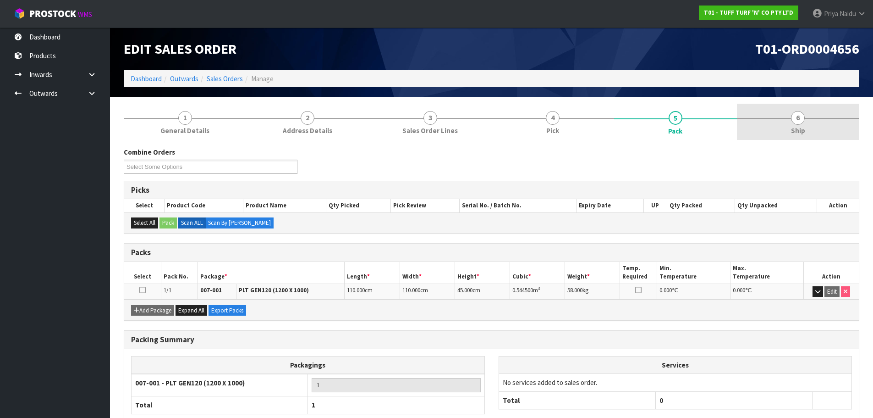
click at [813, 127] on link "6 Ship" at bounding box center [798, 122] width 123 height 36
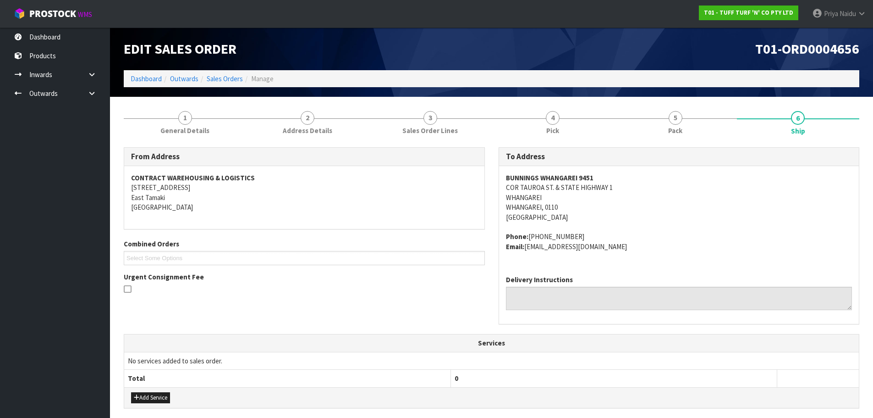
click at [656, 238] on address "Phone: [PHONE_NUMBER] Email: [EMAIL_ADDRESS][DOMAIN_NAME]" at bounding box center [679, 241] width 347 height 20
click at [695, 141] on div "From Address CONTRACT WAREHOUSING & LOGISTICS [STREET_ADDRESS] Combined Orders …" at bounding box center [492, 363] width 736 height 446
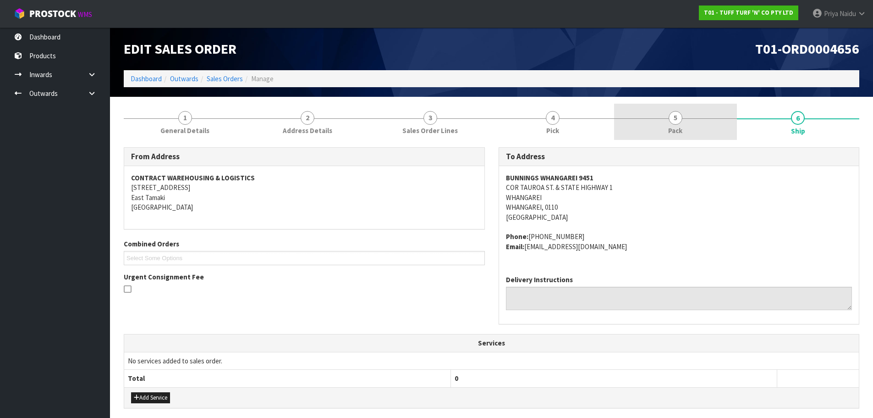
click at [638, 112] on link "5 Pack" at bounding box center [675, 122] width 123 height 36
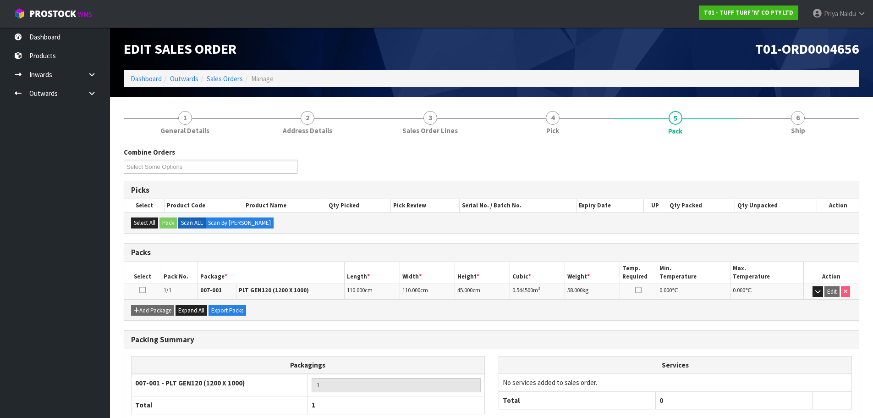
scroll to position [46, 0]
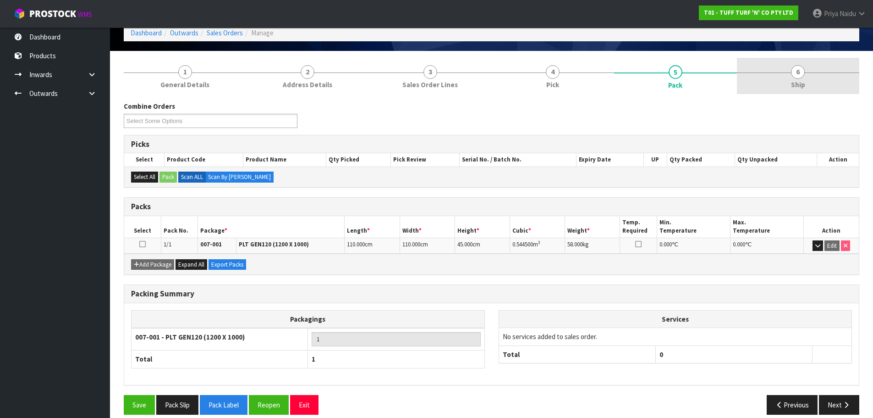
click at [793, 89] on span "Ship" at bounding box center [798, 85] width 14 height 10
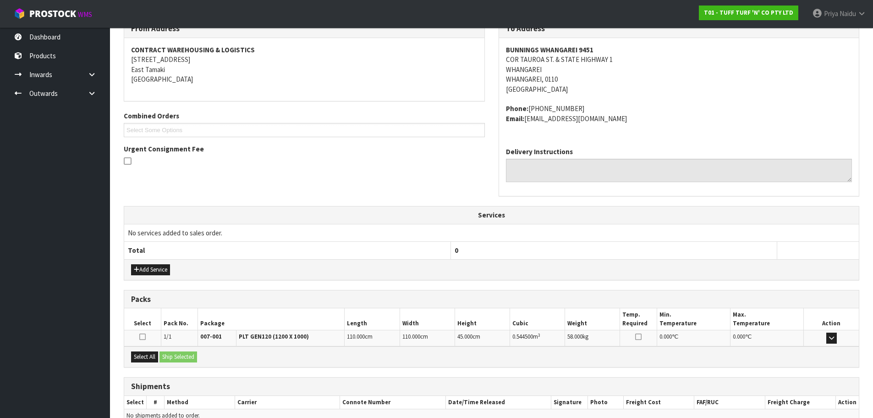
scroll to position [176, 0]
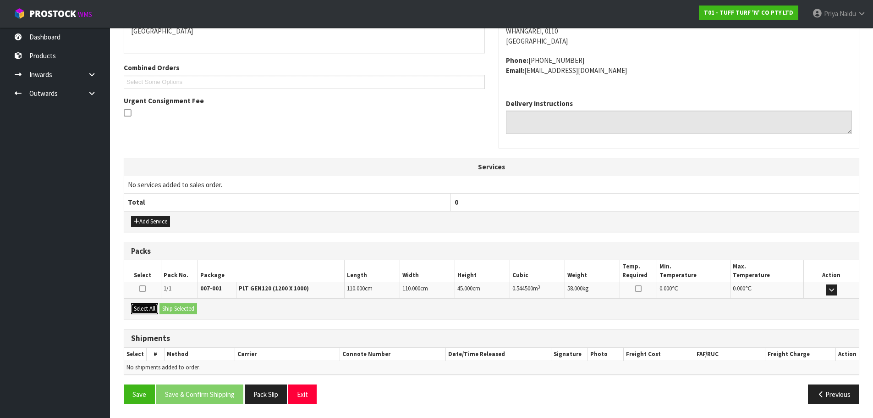
drag, startPoint x: 150, startPoint y: 311, endPoint x: 160, endPoint y: 310, distance: 9.2
click at [151, 311] on button "Select All" at bounding box center [144, 308] width 27 height 11
click at [176, 309] on button "Ship Selected" at bounding box center [179, 308] width 38 height 11
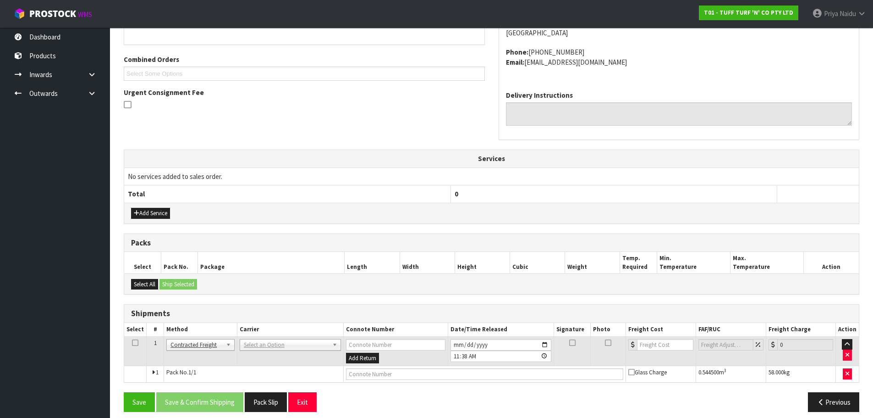
scroll to position [192, 0]
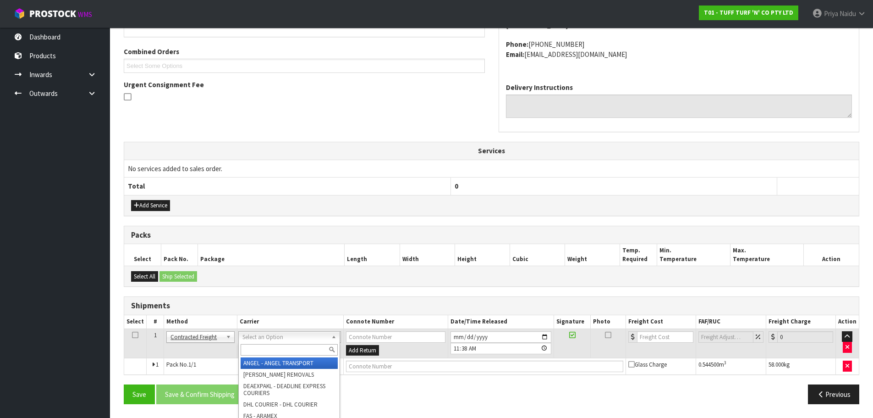
click at [267, 345] on input "text" at bounding box center [289, 349] width 97 height 11
type input "MF"
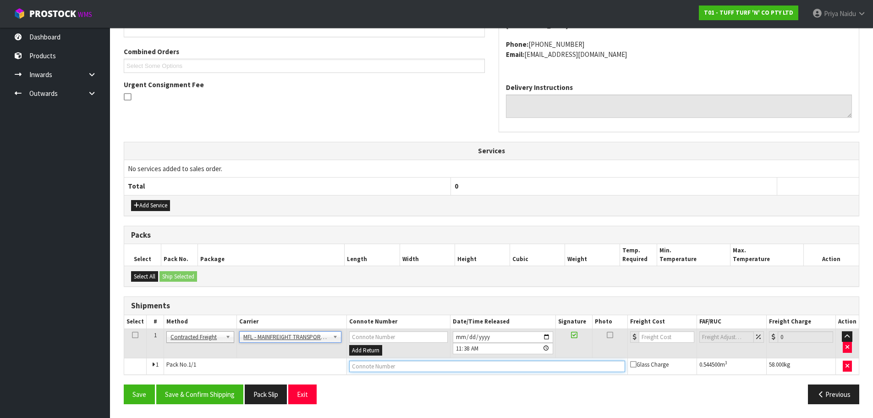
click at [364, 369] on input "text" at bounding box center [487, 365] width 276 height 11
paste input "FWM58504477"
type input "FWM58504477"
click at [667, 334] on input "number" at bounding box center [666, 336] width 55 height 11
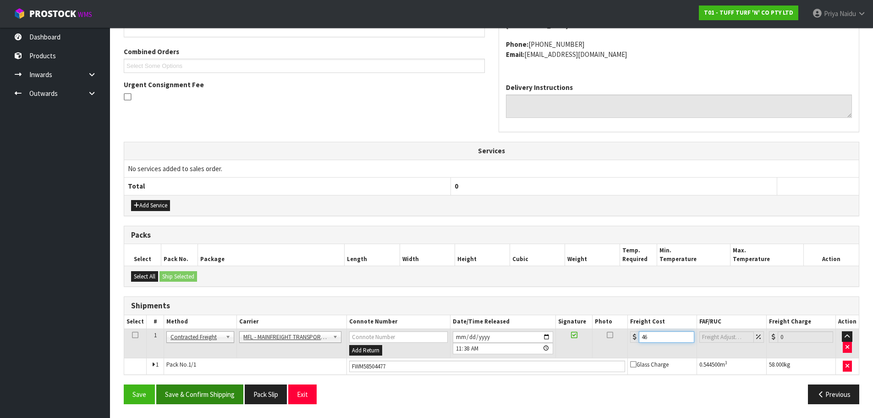
type input "46"
click at [207, 398] on button "Save & Confirm Shipping" at bounding box center [199, 394] width 87 height 20
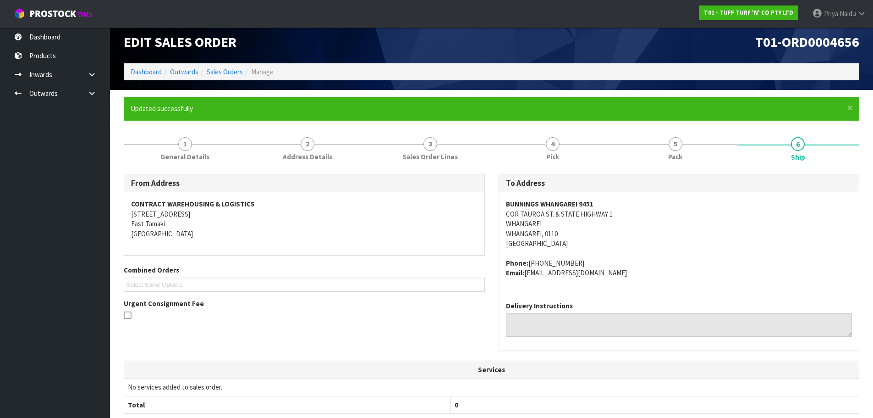
scroll to position [0, 0]
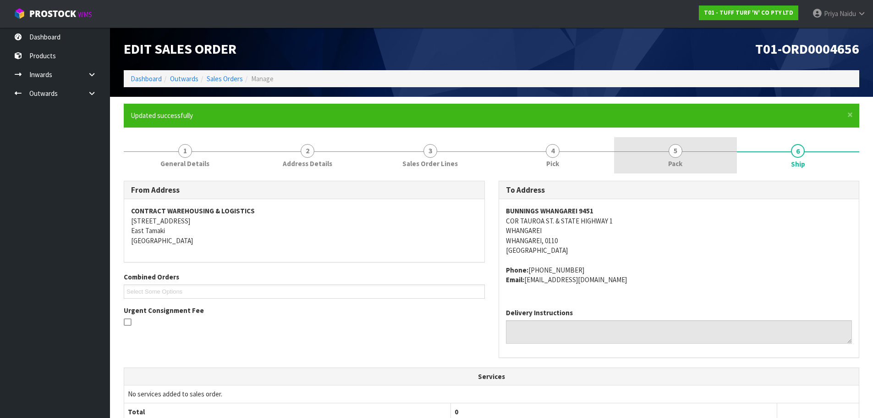
drag, startPoint x: 691, startPoint y: 141, endPoint x: 661, endPoint y: 149, distance: 31.7
click at [691, 141] on link "5 Pack" at bounding box center [675, 155] width 123 height 36
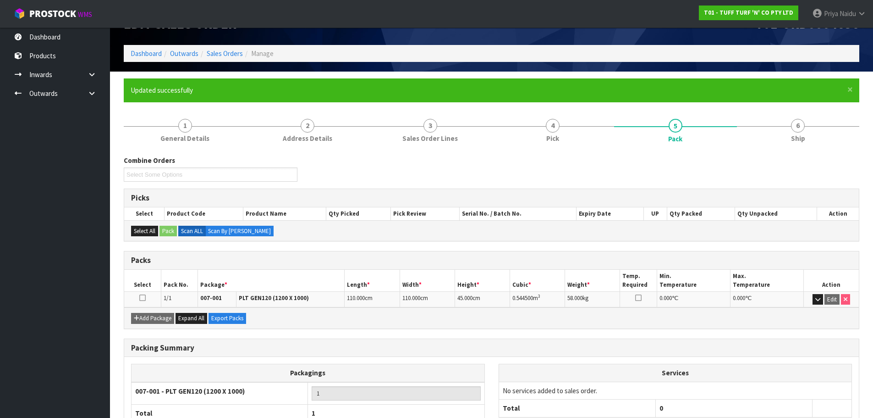
scroll to position [90, 0]
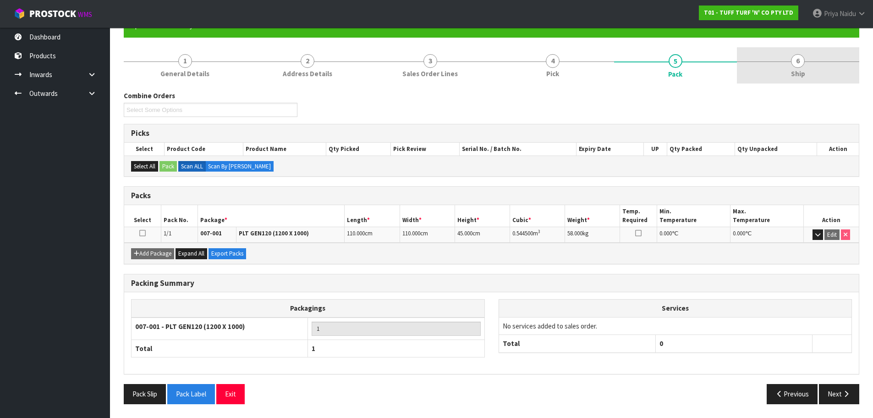
click at [799, 66] on span "6" at bounding box center [798, 61] width 14 height 14
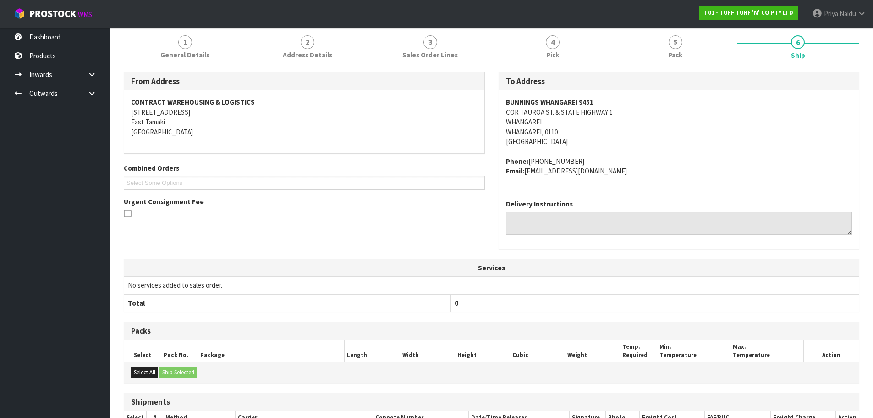
scroll to position [0, 0]
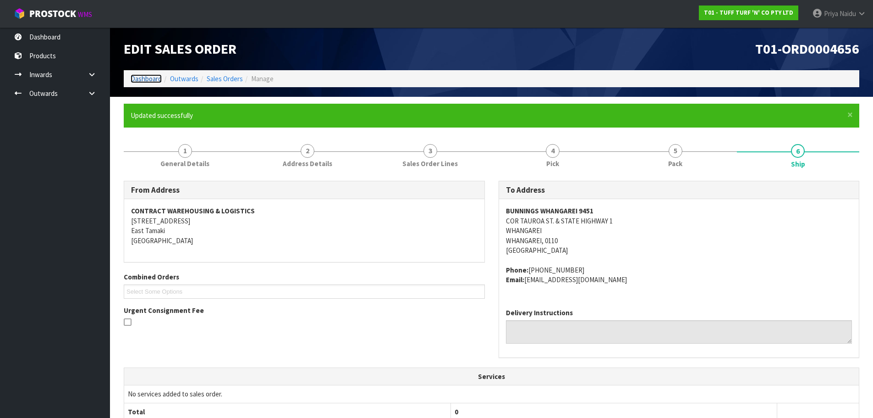
click at [149, 77] on link "Dashboard" at bounding box center [146, 78] width 31 height 9
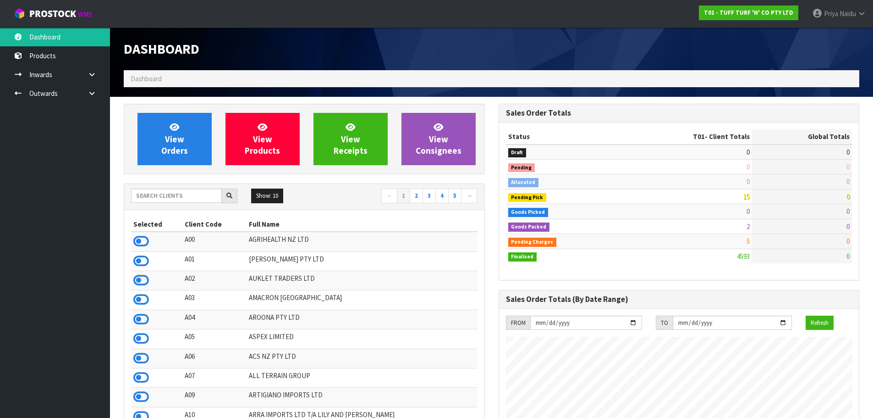
scroll to position [694, 375]
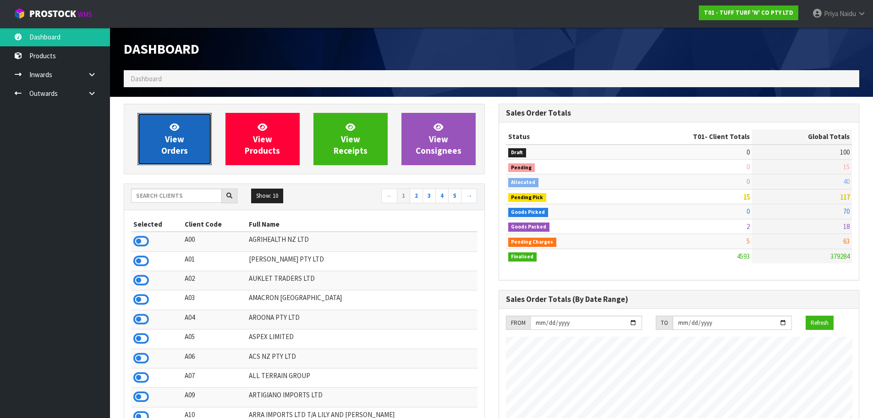
click at [179, 156] on link "View Orders" at bounding box center [175, 139] width 74 height 52
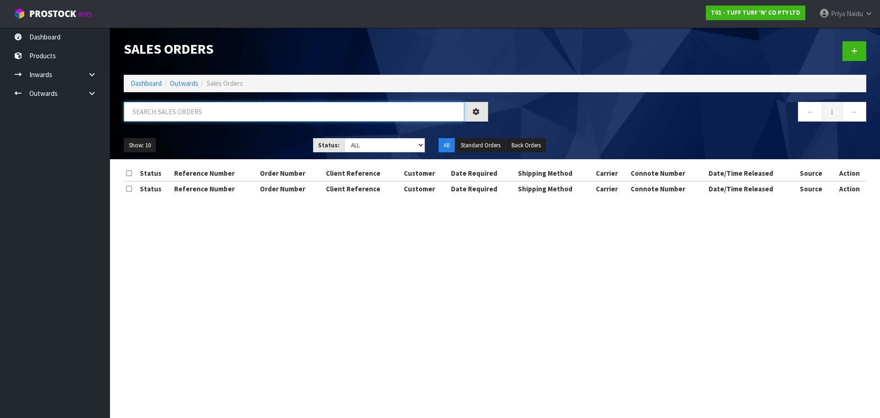
click at [209, 108] on input "text" at bounding box center [294, 112] width 341 height 20
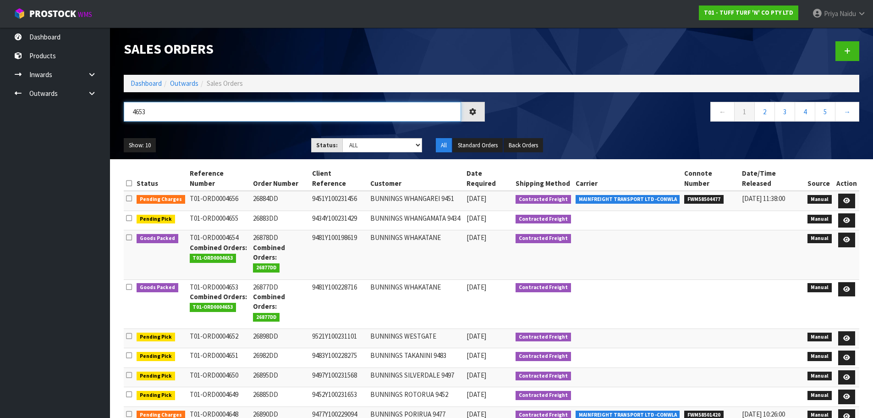
type input "4653"
click at [247, 138] on ul "Show: 10 5 10 25 50" at bounding box center [211, 145] width 174 height 15
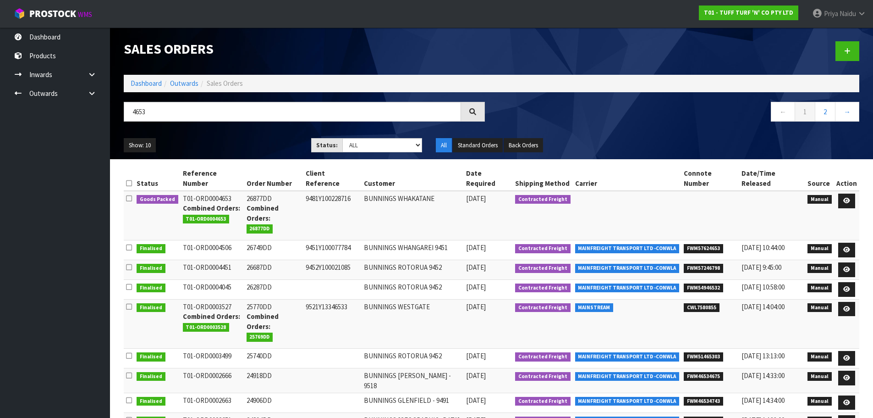
click at [250, 134] on div "Show: 10 5 10 25 50 Status: Draft Pending Allocated Pending Pick Goods Picked G…" at bounding box center [491, 145] width 749 height 28
click at [845, 198] on icon at bounding box center [846, 201] width 7 height 6
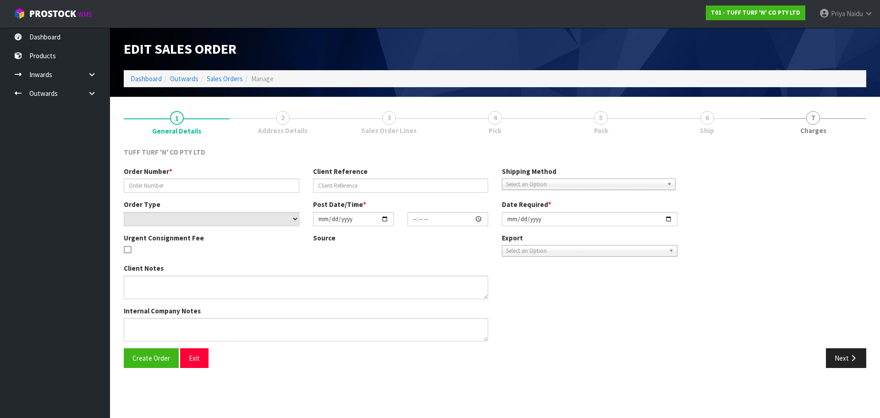
type input "26877DD"
type input "9481Y100228716"
select select "number:0"
type input "[DATE]"
type input "13:13:00.000"
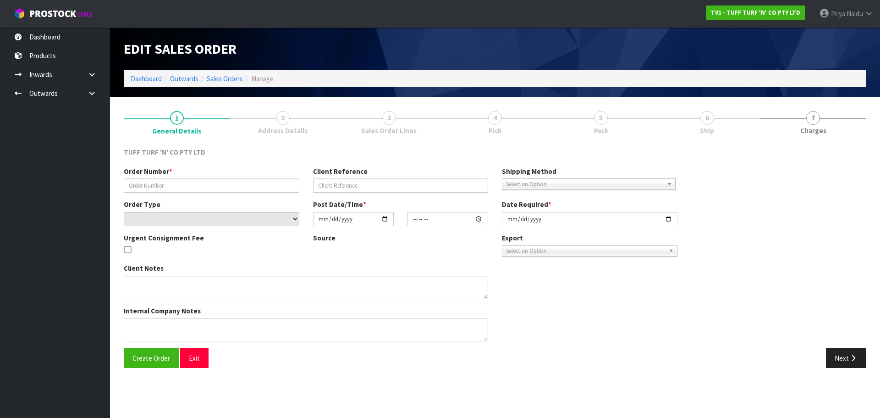
type input "[DATE]"
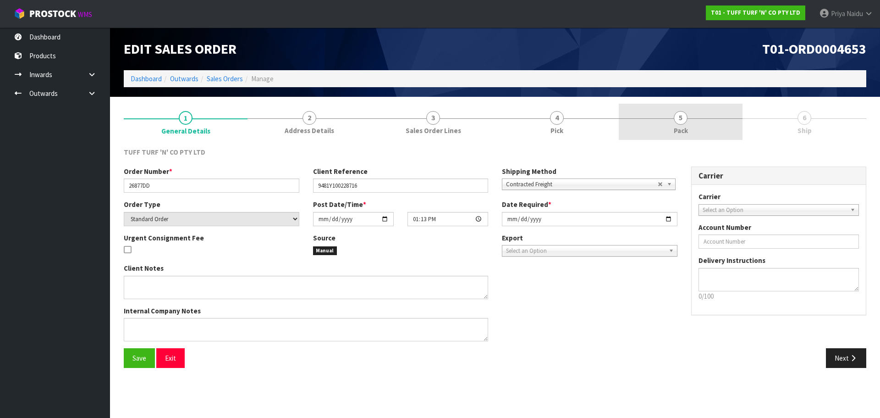
click at [684, 120] on span "5" at bounding box center [681, 118] width 14 height 14
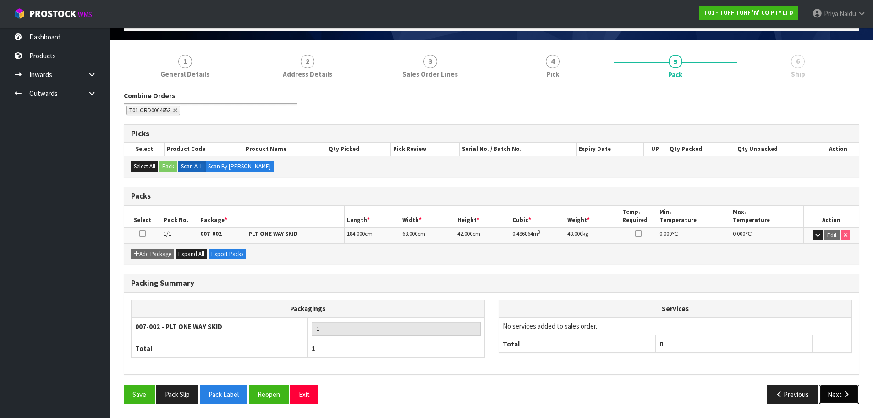
click at [840, 398] on button "Next" at bounding box center [839, 394] width 40 height 20
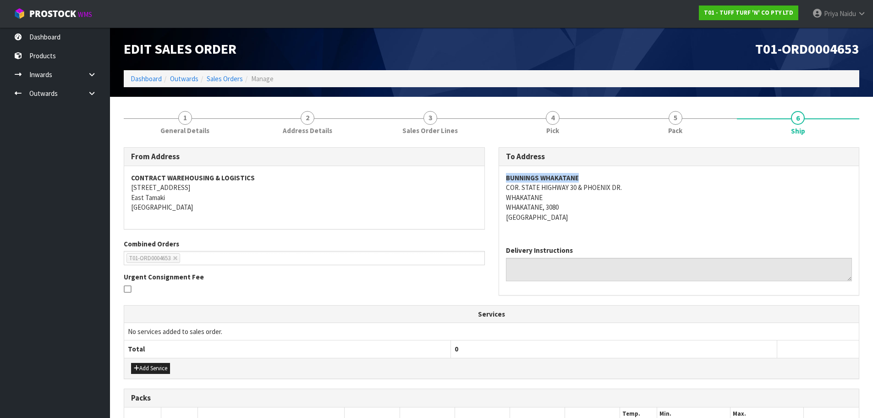
drag, startPoint x: 496, startPoint y: 176, endPoint x: 588, endPoint y: 170, distance: 92.4
click at [588, 170] on div "To Address BUNNINGS WHAKATANE COR. STATE HIGHWAY 30 & PHOENIX DR. [GEOGRAPHIC_D…" at bounding box center [679, 225] width 375 height 157
drag, startPoint x: 659, startPoint y: 212, endPoint x: 646, endPoint y: 205, distance: 15.0
click at [660, 212] on address "BUNNINGS WHAKATANE COR. STATE HIGHWAY 30 & PHOENIX DR. [GEOGRAPHIC_DATA], 3080 …" at bounding box center [679, 197] width 347 height 49
drag, startPoint x: 500, startPoint y: 187, endPoint x: 635, endPoint y: 187, distance: 134.8
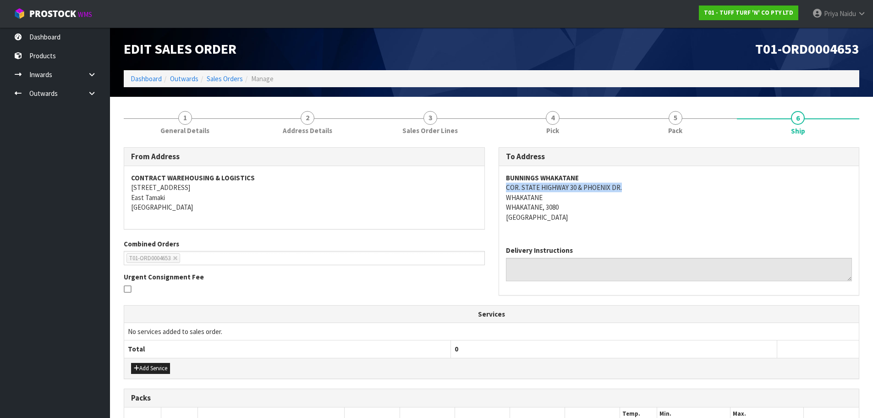
click at [635, 187] on div "BUNNINGS WHAKATANE COR. STATE HIGHWAY 30 & PHOENIX DR. [GEOGRAPHIC_DATA], 3080 …" at bounding box center [679, 202] width 360 height 72
click at [683, 204] on address "BUNNINGS WHAKATANE COR. STATE HIGHWAY 30 & PHOENIX DR. [GEOGRAPHIC_DATA], 3080 …" at bounding box center [679, 197] width 347 height 49
drag, startPoint x: 497, startPoint y: 176, endPoint x: 594, endPoint y: 174, distance: 97.2
click at [594, 174] on div "To Address BUNNINGS WHAKATANE COR. STATE HIGHWAY 30 & PHOENIX DR. [GEOGRAPHIC_D…" at bounding box center [679, 225] width 375 height 157
click at [617, 234] on div "BUNNINGS WHAKATANE COR. STATE HIGHWAY 30 & PHOENIX DR. [GEOGRAPHIC_DATA], 3080 …" at bounding box center [679, 202] width 360 height 72
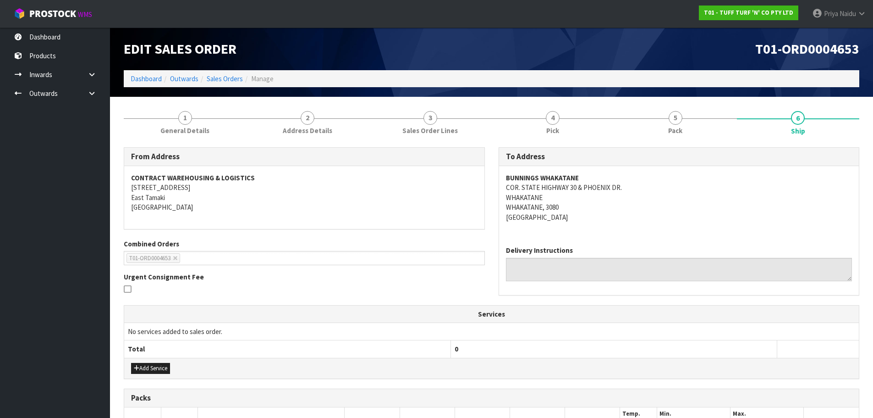
click at [650, 223] on div "BUNNINGS WHAKATANE COR. STATE HIGHWAY 30 & PHOENIX DR. [GEOGRAPHIC_DATA], 3080 …" at bounding box center [679, 202] width 360 height 72
click at [639, 221] on address "BUNNINGS WHAKATANE COR. STATE HIGHWAY 30 & PHOENIX DR. [GEOGRAPHIC_DATA], 3080 …" at bounding box center [679, 197] width 347 height 49
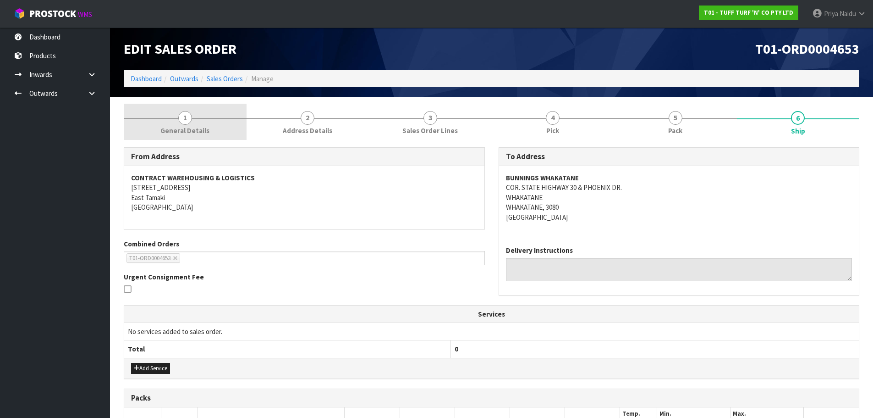
click at [187, 127] on span "General Details" at bounding box center [184, 131] width 49 height 10
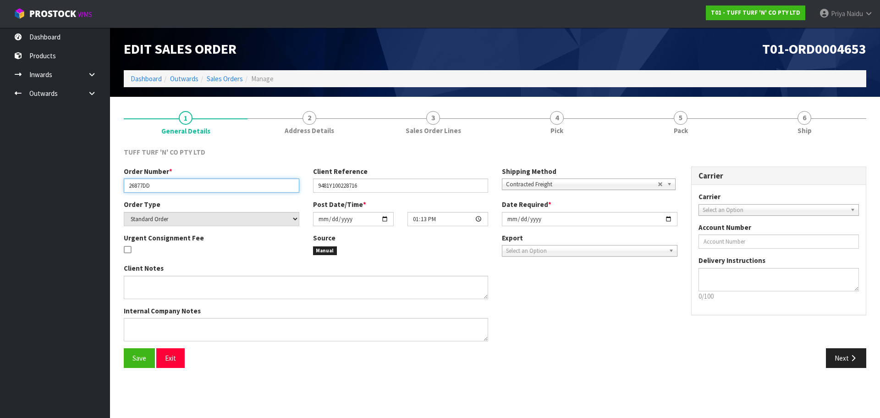
drag, startPoint x: 125, startPoint y: 184, endPoint x: 172, endPoint y: 184, distance: 47.2
click at [172, 184] on input "26877DD" at bounding box center [212, 185] width 176 height 14
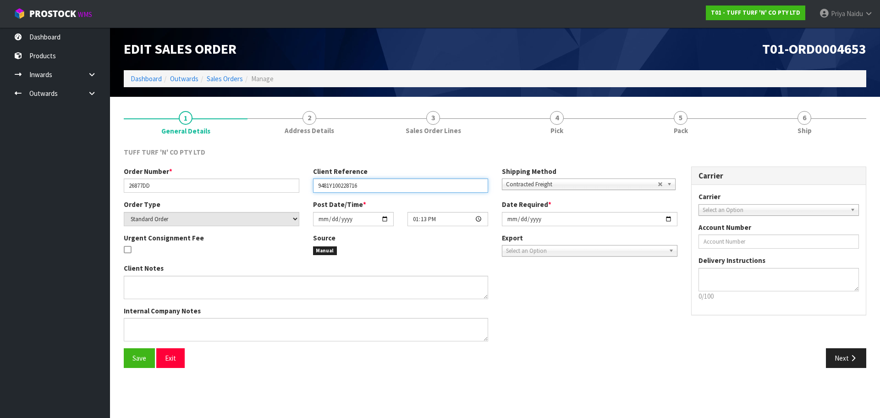
drag, startPoint x: 317, startPoint y: 182, endPoint x: 386, endPoint y: 190, distance: 69.1
click at [386, 190] on input "9481Y100228716" at bounding box center [401, 185] width 176 height 14
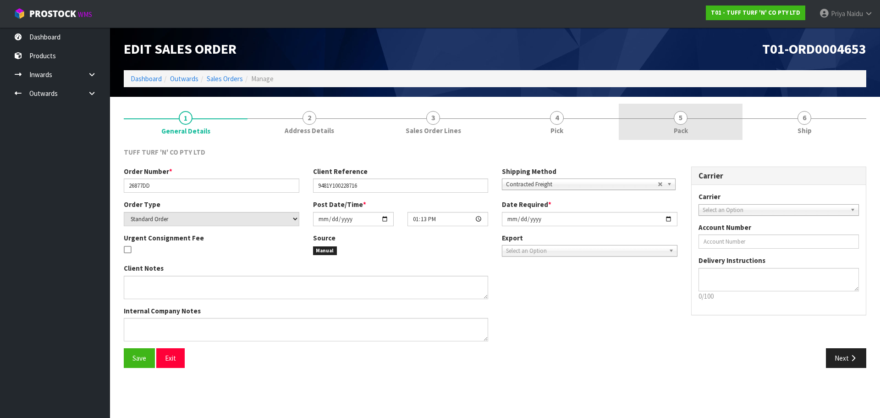
click at [646, 124] on link "5 Pack" at bounding box center [681, 122] width 124 height 36
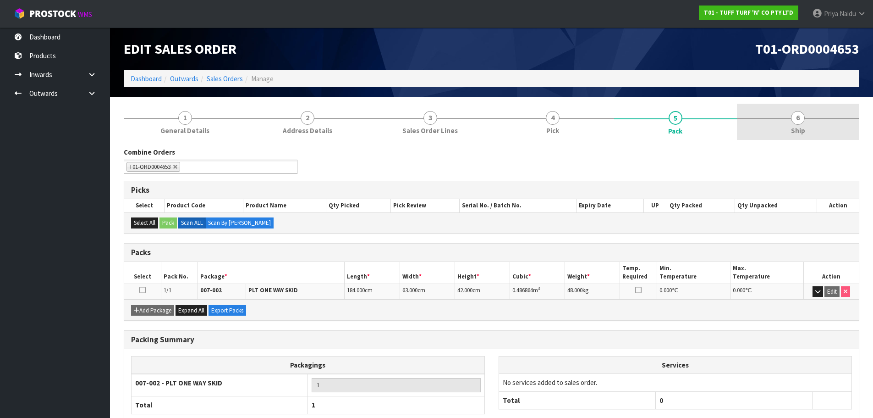
click at [795, 111] on span "6" at bounding box center [798, 118] width 14 height 14
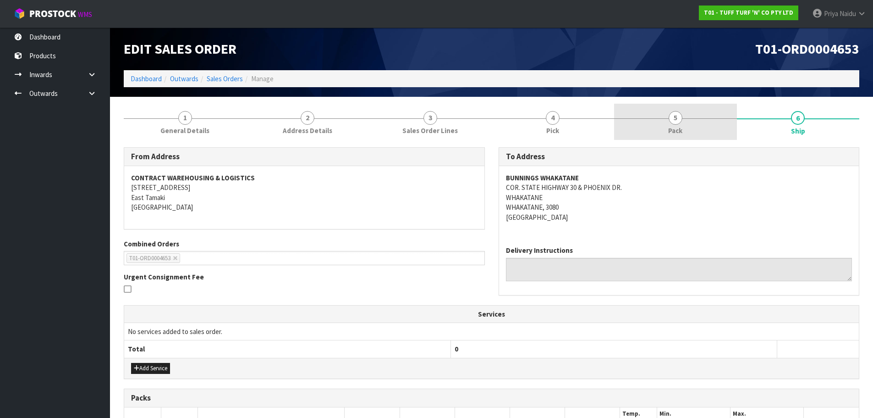
click at [643, 120] on link "5 Pack" at bounding box center [675, 122] width 123 height 36
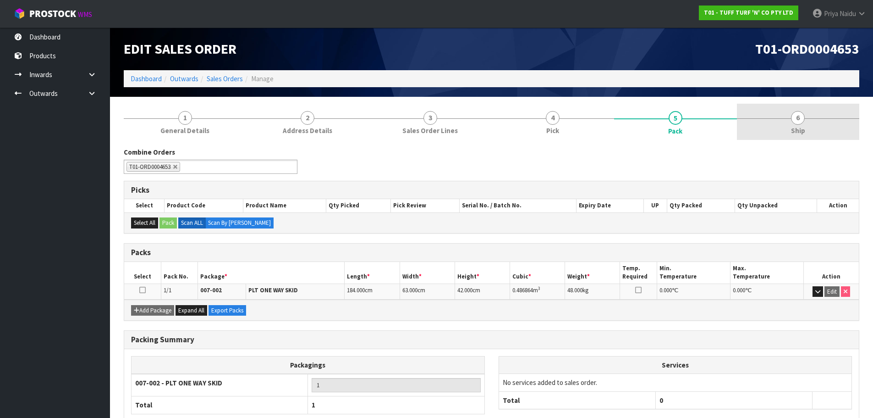
click at [783, 110] on link "6 Ship" at bounding box center [798, 122] width 123 height 36
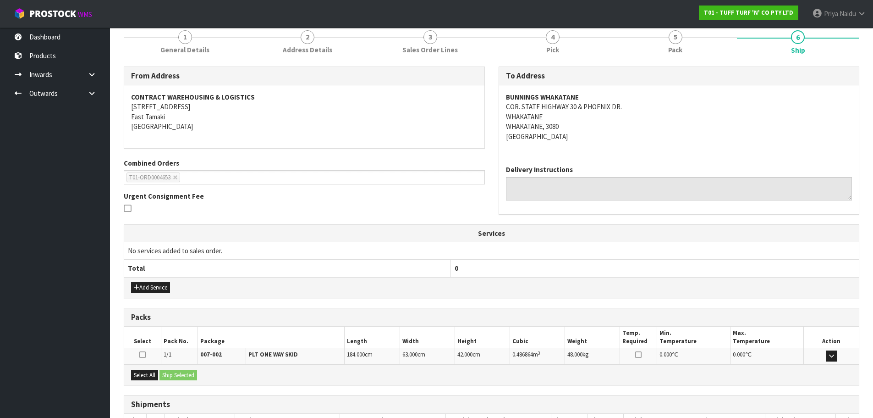
scroll to position [147, 0]
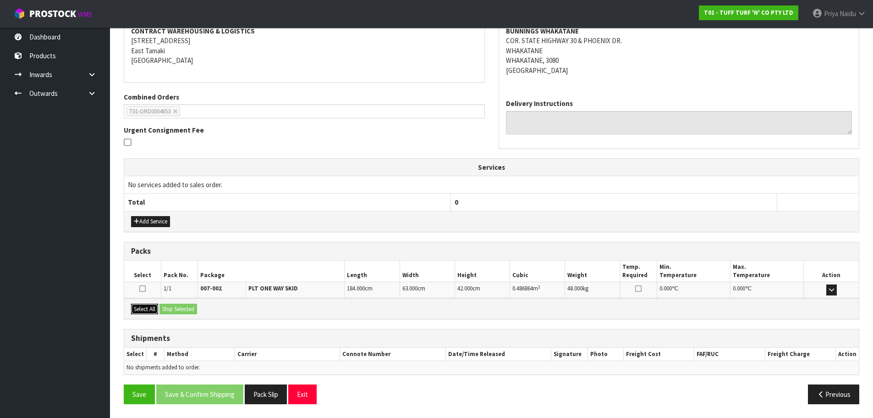
drag, startPoint x: 150, startPoint y: 310, endPoint x: 169, endPoint y: 308, distance: 19.3
click at [150, 310] on button "Select All" at bounding box center [144, 308] width 27 height 11
click at [169, 308] on button "Ship Selected" at bounding box center [179, 308] width 38 height 11
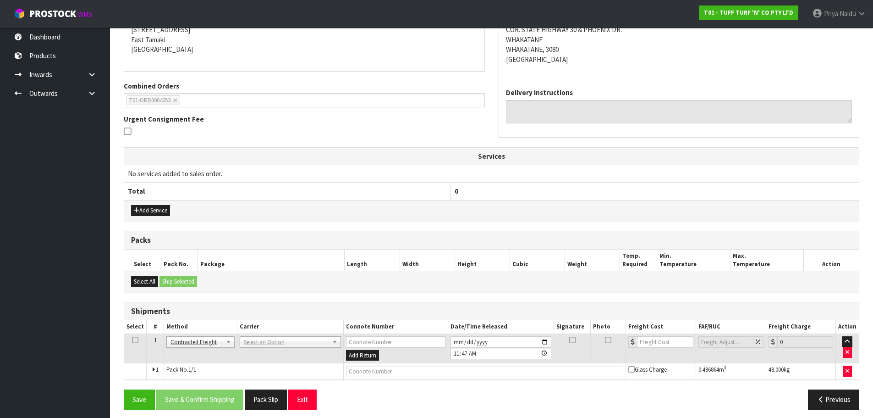
scroll to position [163, 0]
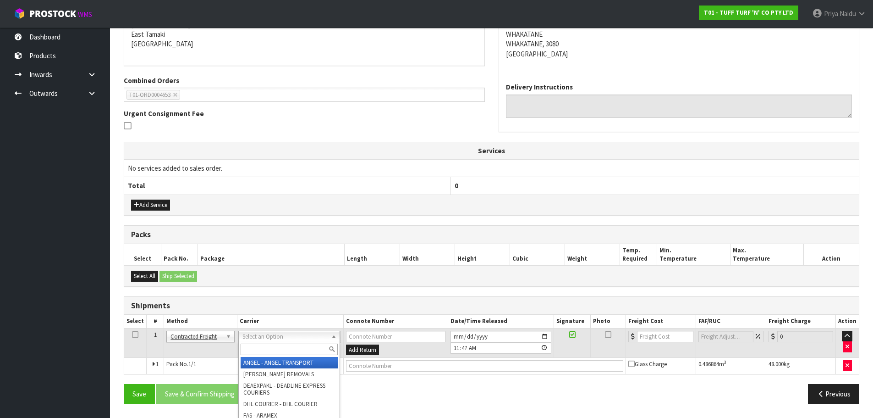
click at [263, 349] on input "text" at bounding box center [289, 348] width 97 height 11
type input "MF"
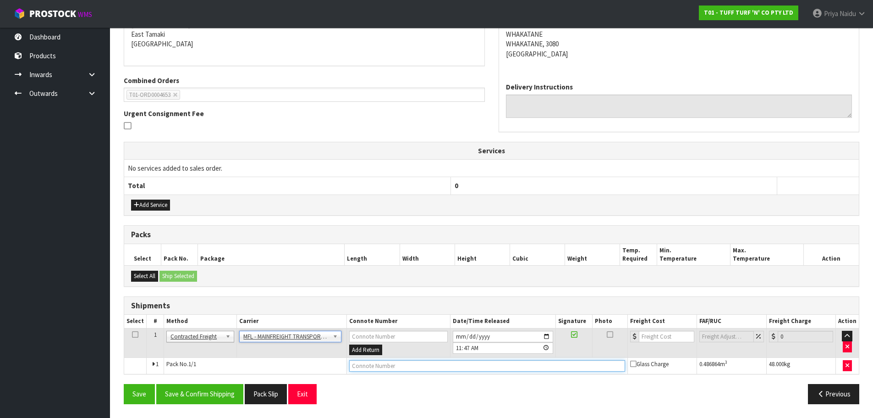
click at [362, 368] on input "text" at bounding box center [487, 365] width 276 height 11
paste input "FWM58504939"
type input "FWM58504939"
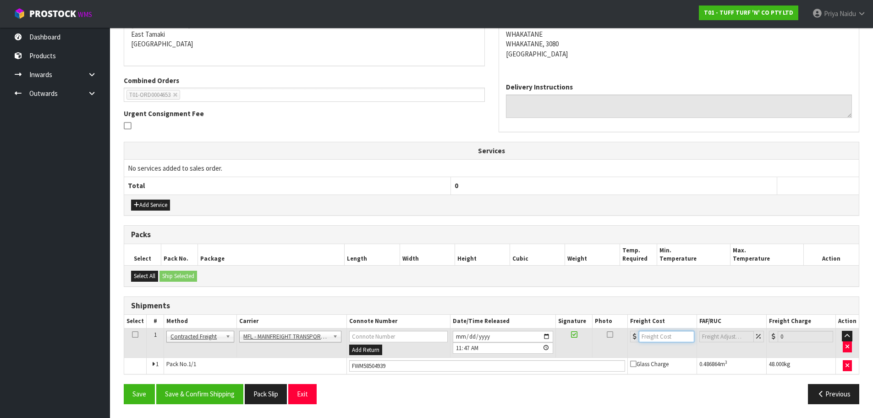
click at [652, 335] on input "number" at bounding box center [666, 335] width 55 height 11
type input "49.60"
click at [215, 394] on button "Save & Confirm Shipping" at bounding box center [199, 394] width 87 height 20
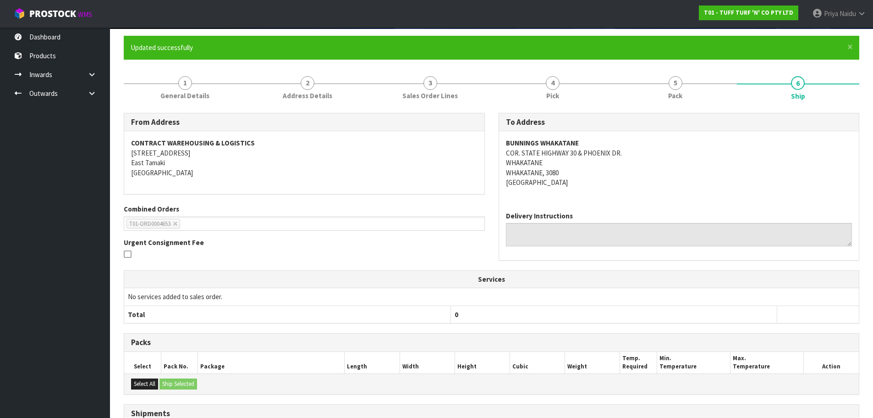
scroll to position [0, 0]
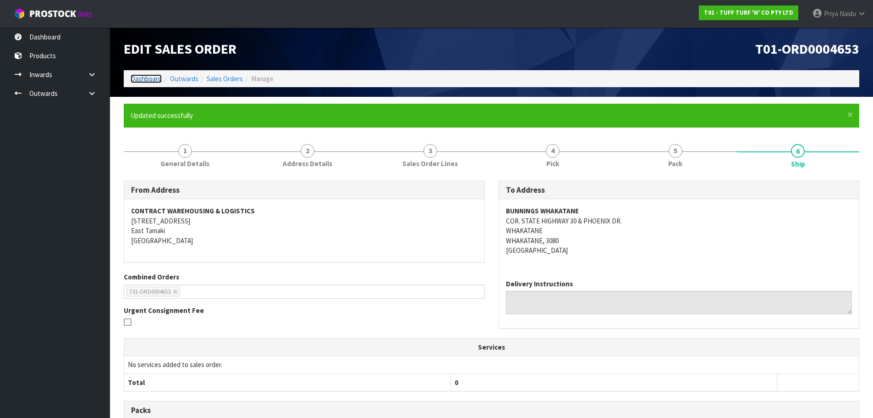
click at [145, 82] on link "Dashboard" at bounding box center [146, 78] width 31 height 9
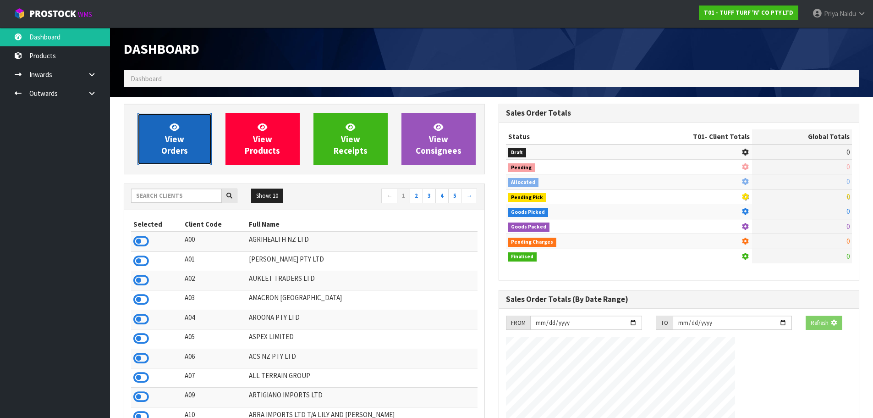
click at [176, 145] on span "View Orders" at bounding box center [174, 138] width 27 height 34
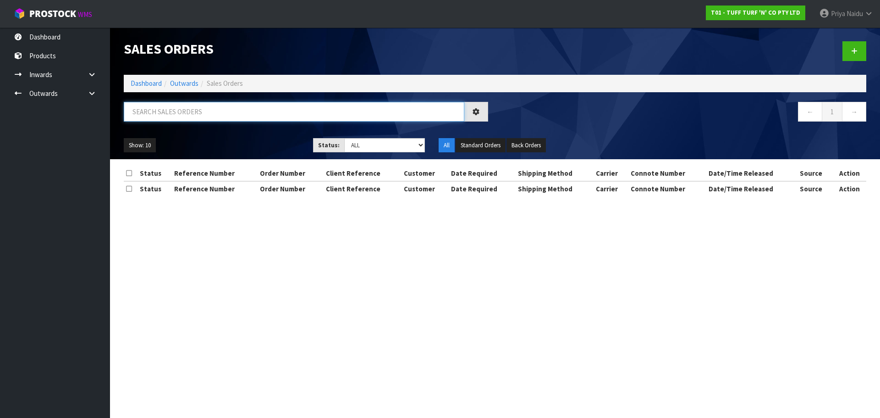
click at [197, 112] on input "text" at bounding box center [294, 112] width 341 height 20
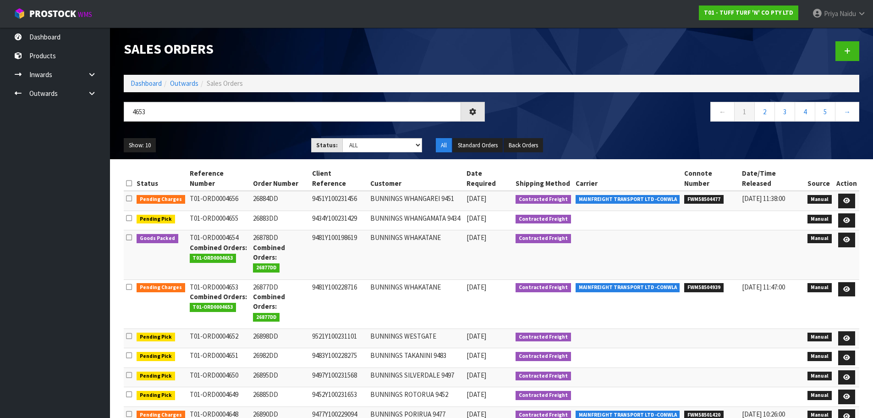
click at [252, 137] on div "Show: 10 5 10 25 50 Status: Draft Pending Allocated Pending Pick Goods Picked G…" at bounding box center [491, 145] width 749 height 28
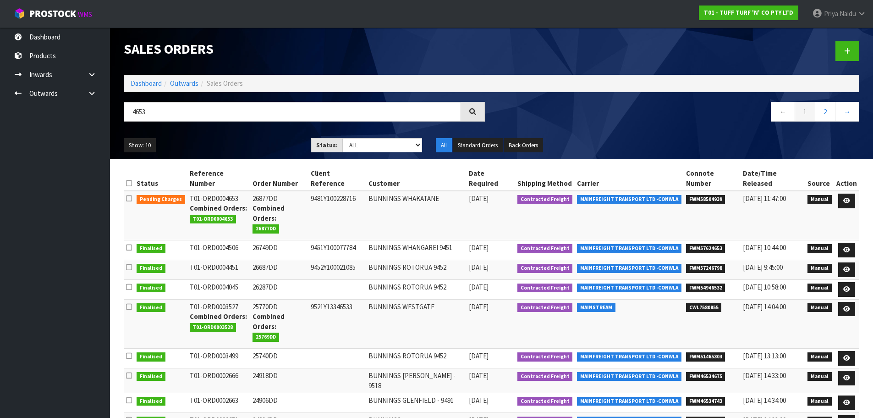
click at [243, 134] on div "Show: 10 5 10 25 50 Status: Draft Pending Allocated Pending Pick Goods Picked G…" at bounding box center [491, 145] width 749 height 28
click at [204, 105] on input "4653" at bounding box center [292, 112] width 337 height 20
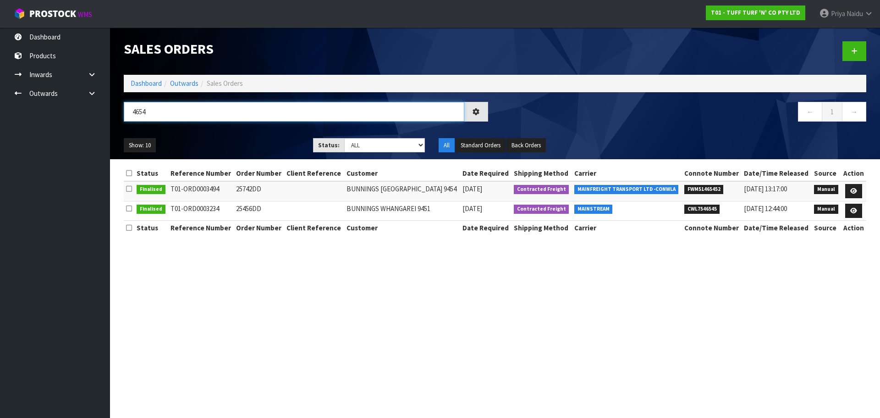
type input "4654"
click at [276, 145] on ul "Show: 10 5 10 25 50" at bounding box center [212, 145] width 176 height 15
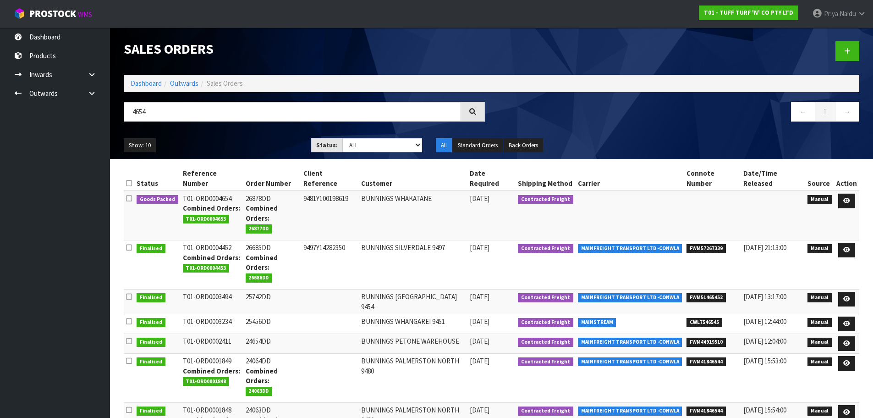
click at [272, 144] on ul "Show: 10 5 10 25 50" at bounding box center [211, 145] width 174 height 15
click at [845, 198] on icon at bounding box center [846, 201] width 7 height 6
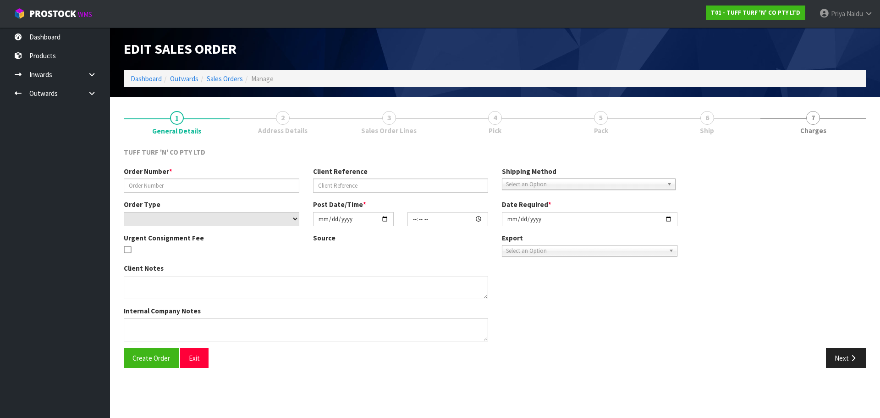
type input "26878DD"
type input "9481Y100198619"
select select "number:0"
type input "[DATE]"
type input "13:18:00.000"
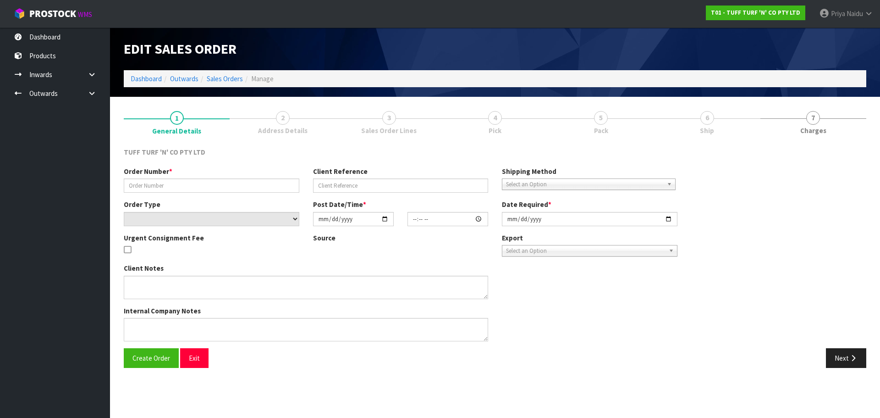
type input "[DATE]"
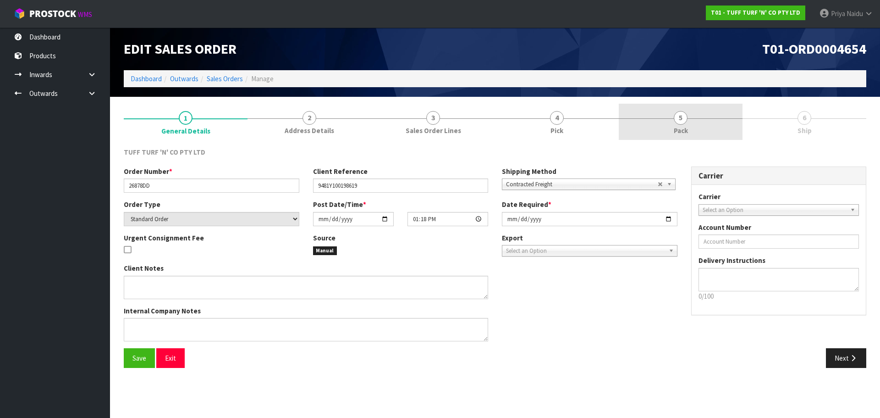
click at [702, 131] on link "5 Pack" at bounding box center [681, 122] width 124 height 36
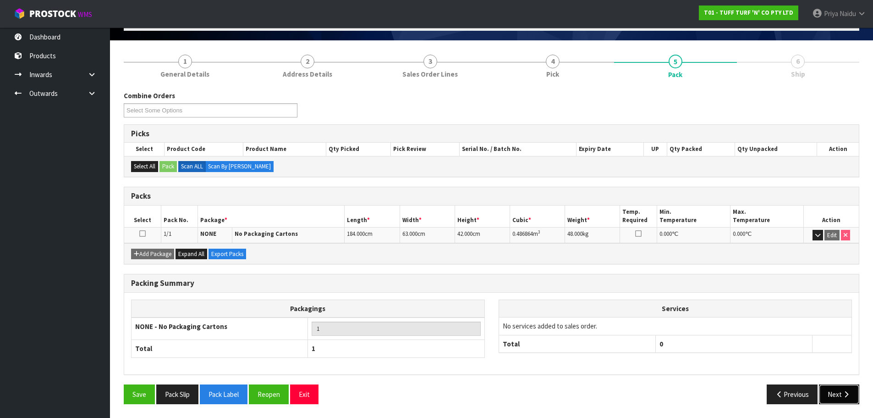
click at [823, 385] on button "Next" at bounding box center [839, 394] width 40 height 20
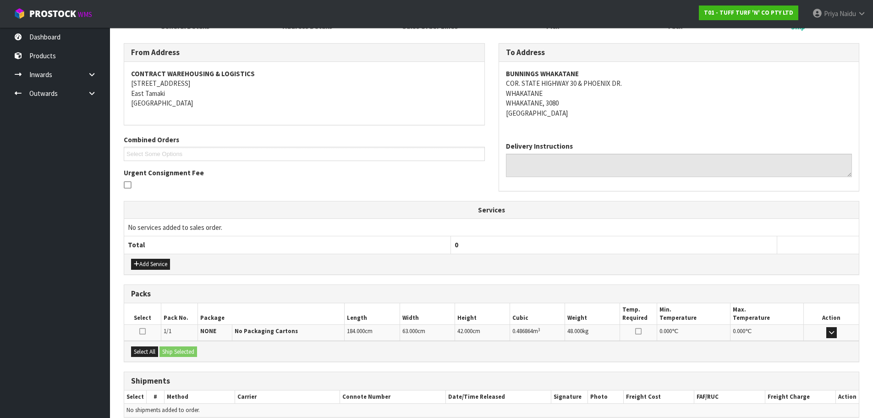
scroll to position [147, 0]
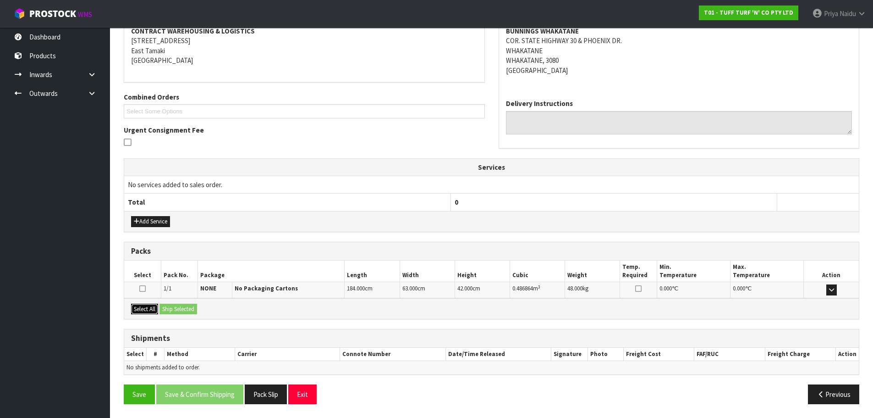
drag, startPoint x: 151, startPoint y: 314, endPoint x: 157, endPoint y: 310, distance: 6.6
click at [152, 313] on button "Select All" at bounding box center [144, 308] width 27 height 11
click at [171, 308] on button "Ship Selected" at bounding box center [179, 308] width 38 height 11
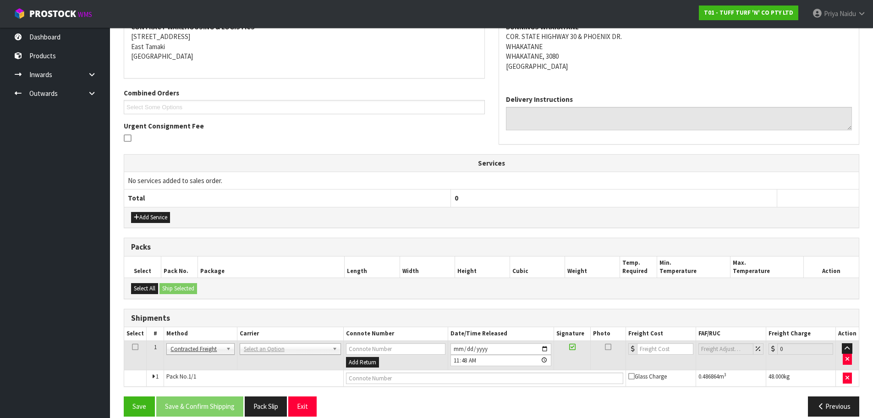
scroll to position [163, 0]
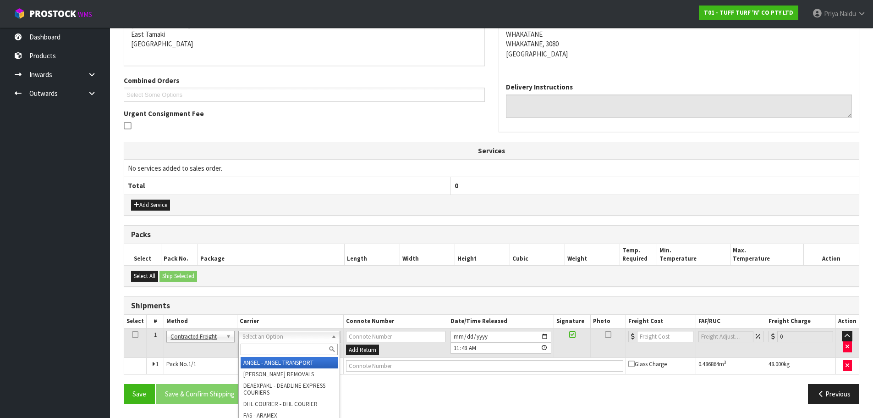
click at [266, 348] on input "text" at bounding box center [289, 348] width 97 height 11
type input "MF"
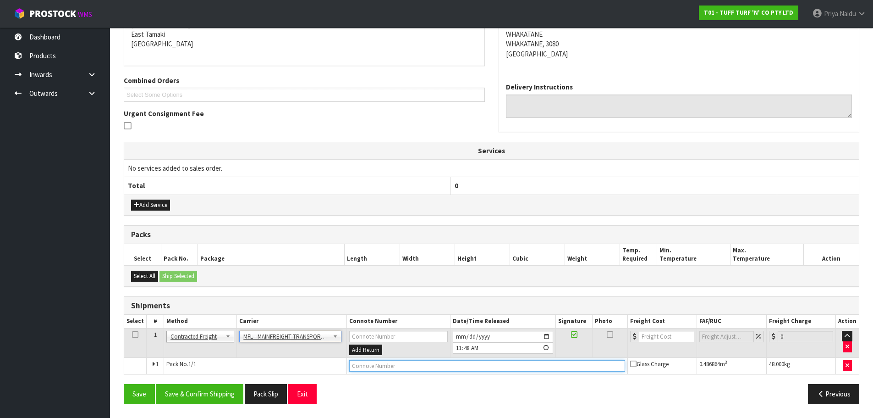
click at [394, 363] on input "text" at bounding box center [487, 365] width 276 height 11
paste input "FWM58504939"
type input "FWM58504939"
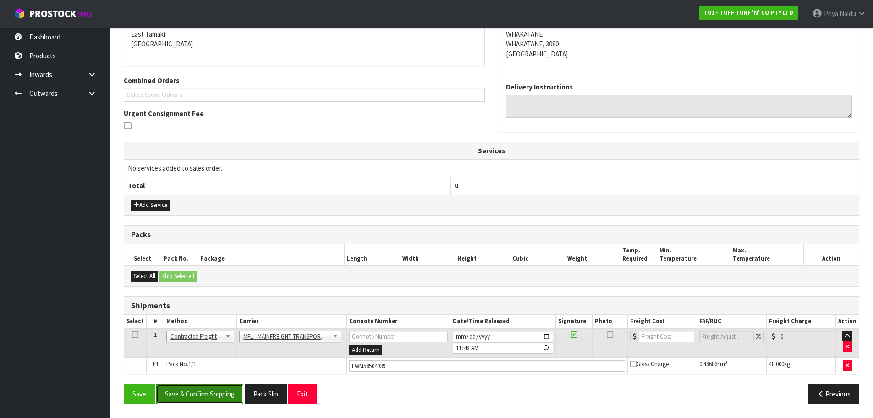
click at [221, 391] on button "Save & Confirm Shipping" at bounding box center [199, 394] width 87 height 20
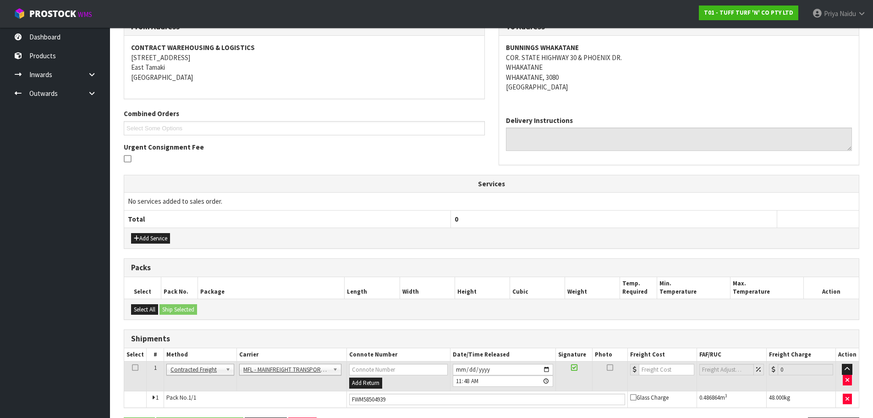
scroll to position [0, 0]
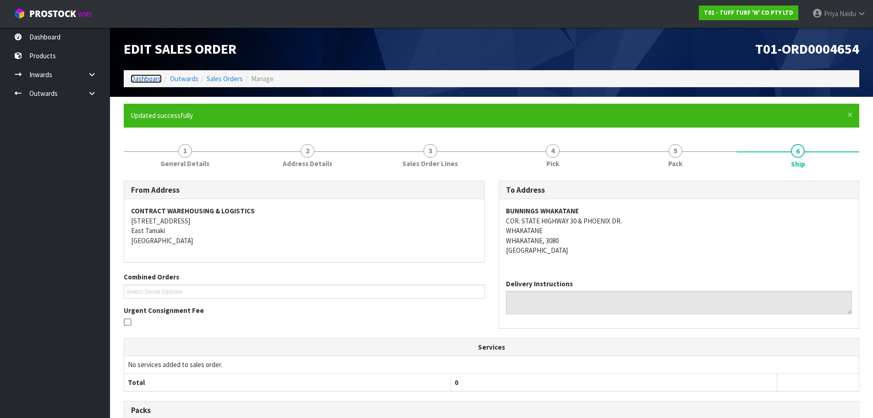
drag, startPoint x: 153, startPoint y: 77, endPoint x: 158, endPoint y: 78, distance: 5.4
click at [153, 77] on link "Dashboard" at bounding box center [146, 78] width 31 height 9
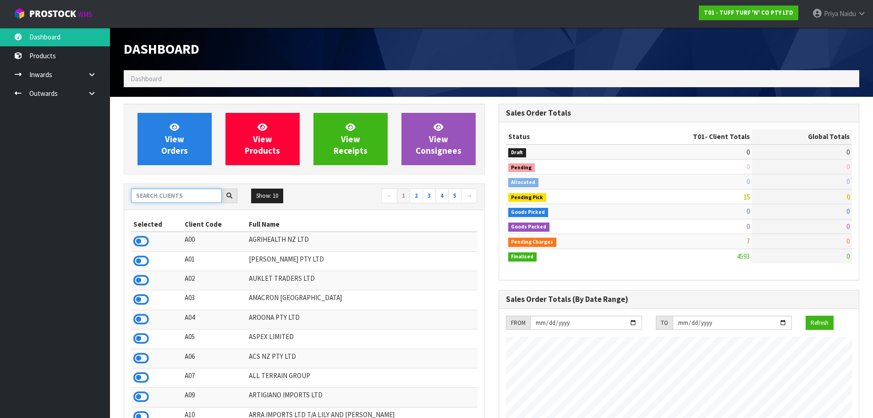
drag, startPoint x: 164, startPoint y: 192, endPoint x: 172, endPoint y: 174, distance: 19.5
click at [165, 191] on input "text" at bounding box center [176, 195] width 91 height 14
type input "0"
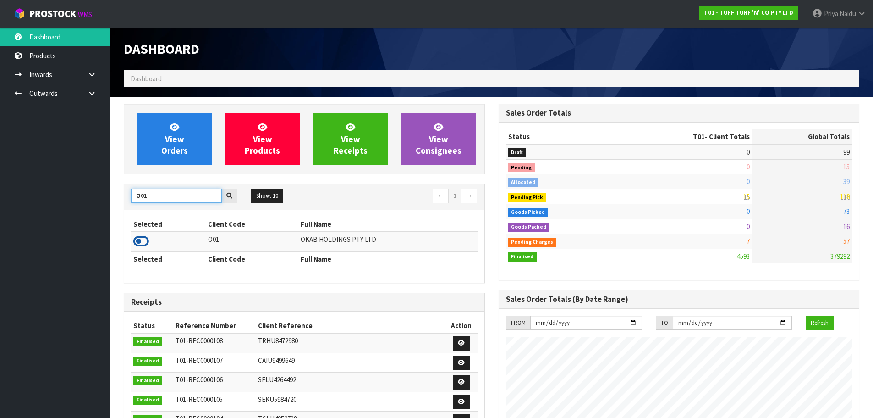
type input "O01"
click at [143, 240] on icon at bounding box center [141, 241] width 16 height 14
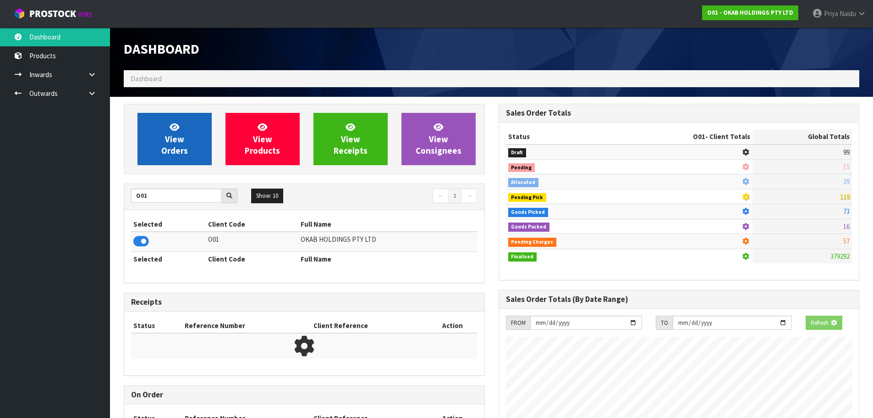
scroll to position [457814, 458011]
click at [193, 138] on link "View Orders" at bounding box center [175, 139] width 74 height 52
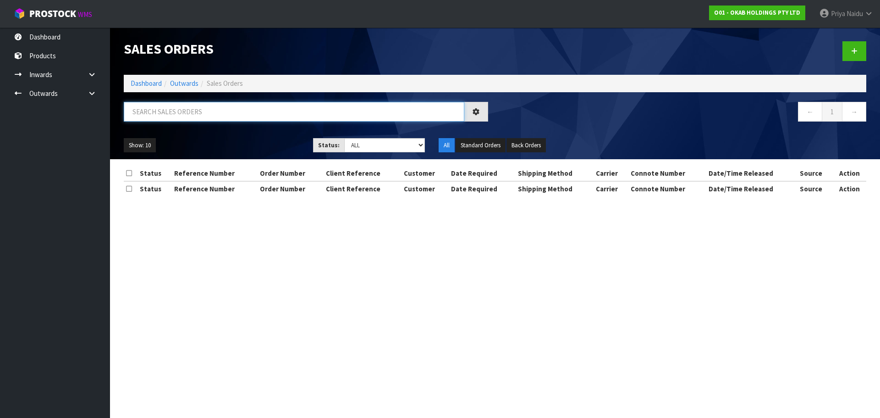
click at [169, 105] on input "text" at bounding box center [294, 112] width 341 height 20
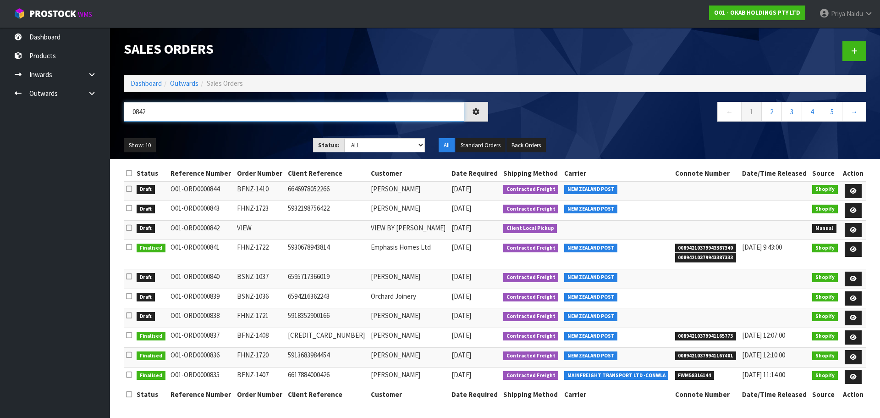
type input "0842"
click at [251, 134] on div "Show: 10 5 10 25 50 Status: Draft Pending Allocated Pending Pick Goods Picked G…" at bounding box center [495, 145] width 756 height 28
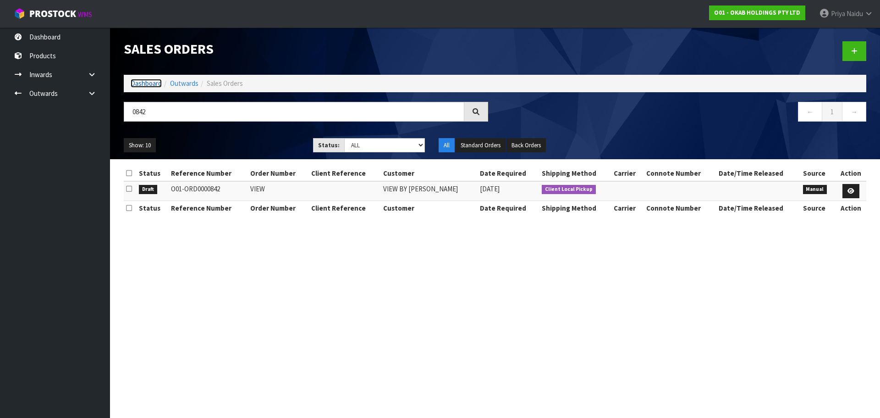
click at [149, 83] on link "Dashboard" at bounding box center [146, 83] width 31 height 9
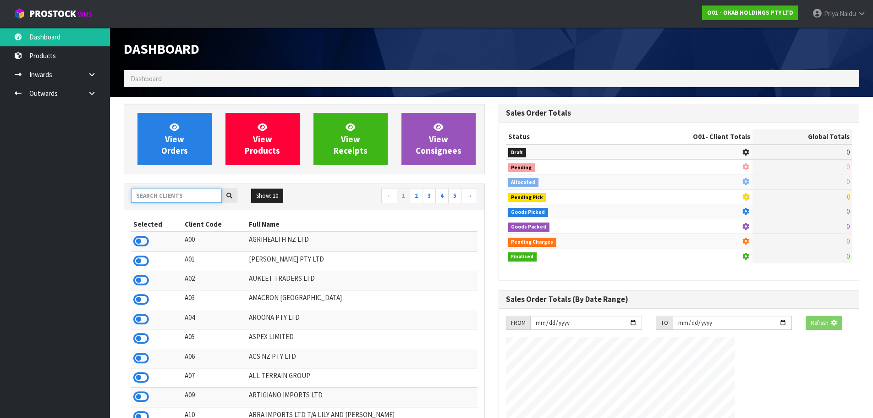
click at [156, 191] on input "text" at bounding box center [176, 195] width 91 height 14
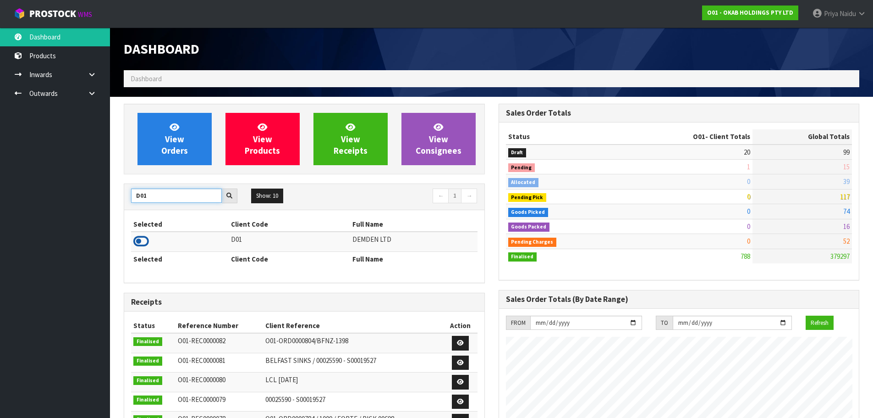
type input "D01"
click at [141, 239] on icon at bounding box center [141, 241] width 16 height 14
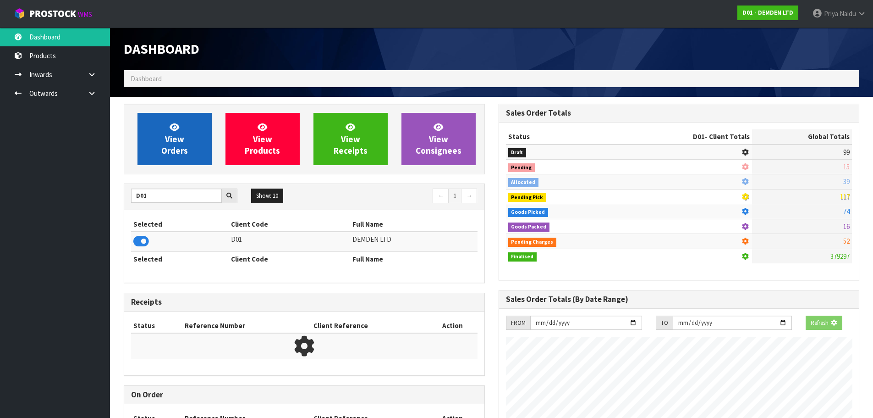
scroll to position [457814, 458011]
click at [171, 134] on span "View Orders" at bounding box center [174, 138] width 27 height 34
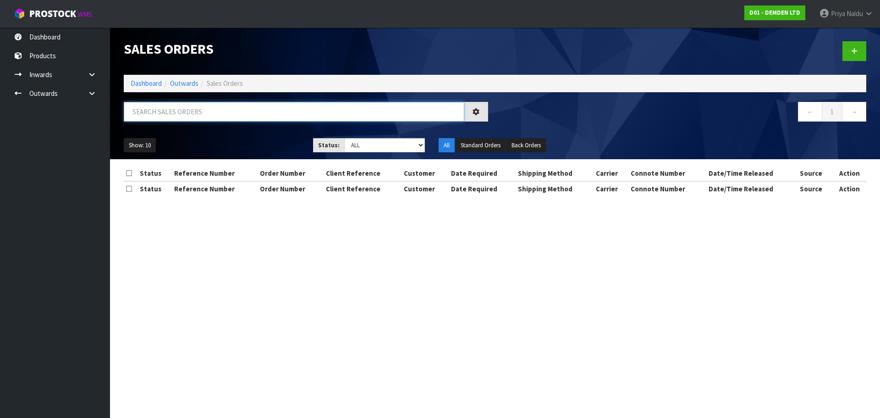
click at [180, 115] on input "text" at bounding box center [294, 112] width 341 height 20
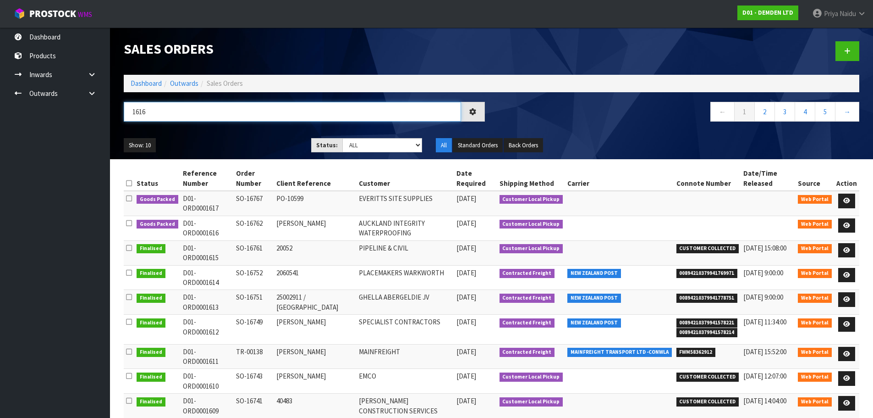
type input "1616"
click at [195, 132] on div "Show: 10 5 10 25 50 Status: Draft Pending Allocated Pending Pick Goods Picked G…" at bounding box center [491, 145] width 749 height 28
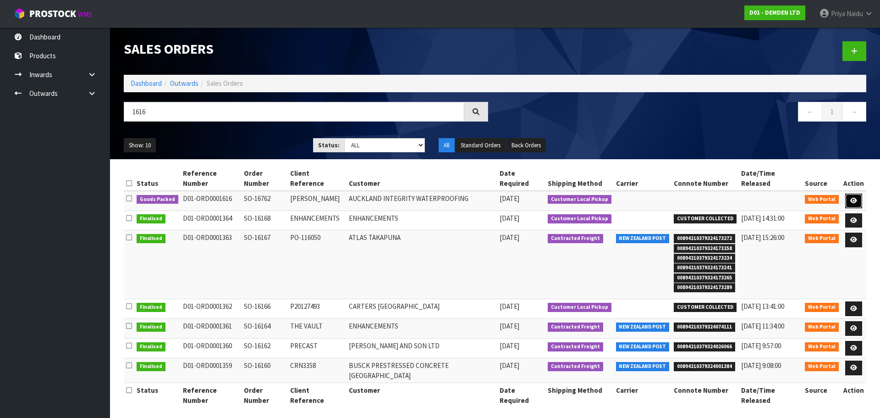
click at [854, 198] on icon at bounding box center [853, 201] width 7 height 6
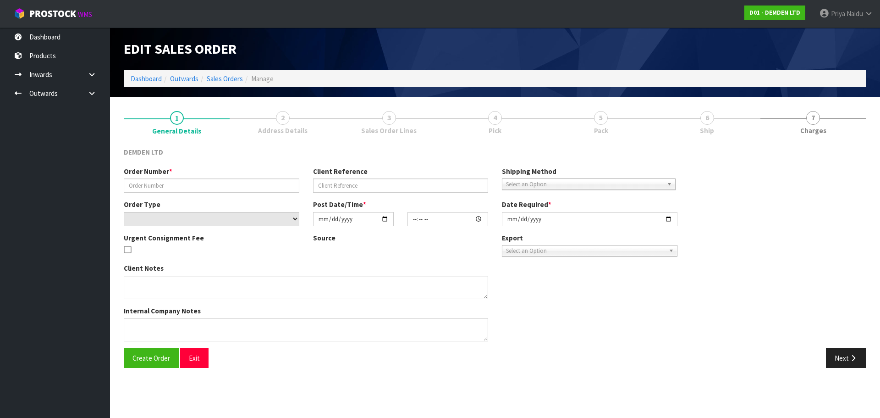
type input "SO-16762"
type input "[PERSON_NAME]"
select select "number:0"
type input "[DATE]"
type input "10:06:00.000"
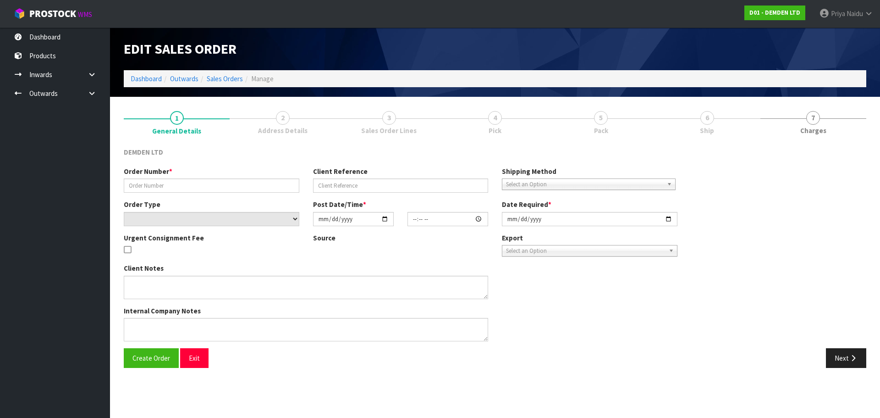
type input "[DATE]"
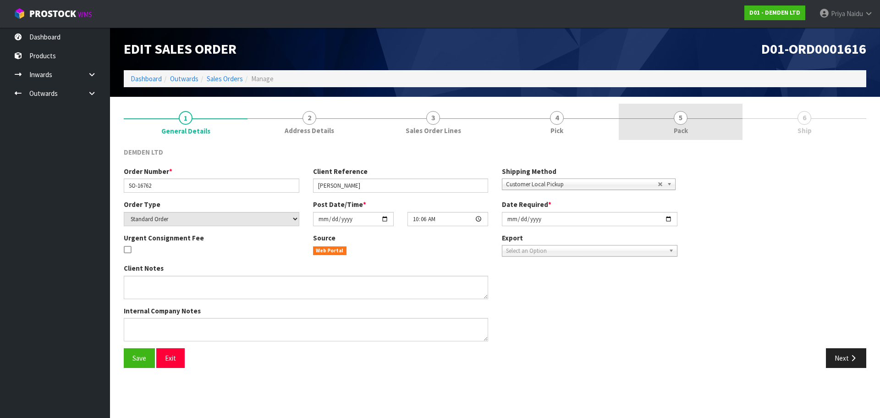
click at [708, 121] on link "5 Pack" at bounding box center [681, 122] width 124 height 36
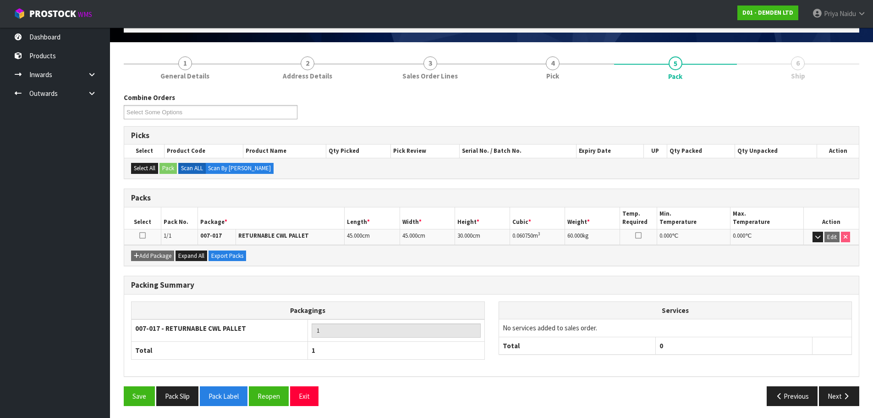
scroll to position [56, 0]
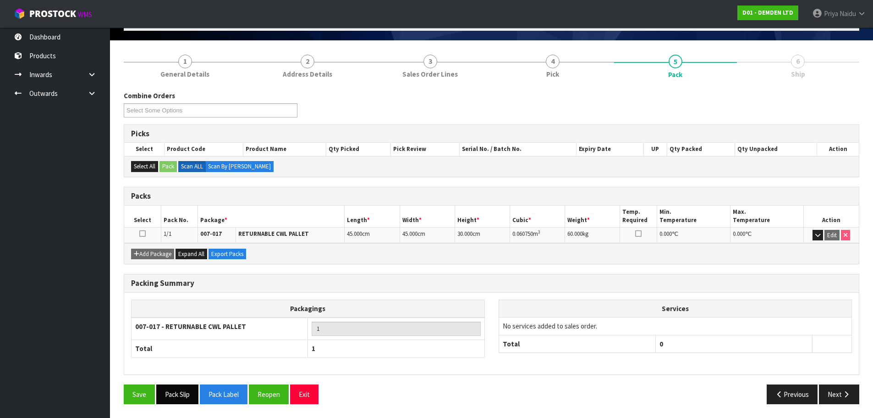
drag, startPoint x: 182, startPoint y: 407, endPoint x: 196, endPoint y: 398, distance: 16.3
click at [183, 407] on div "Save Pack Slip Pack Label Reopen Exit Previous Next" at bounding box center [491, 397] width 749 height 27
click at [197, 397] on button "Pack Slip" at bounding box center [177, 394] width 42 height 20
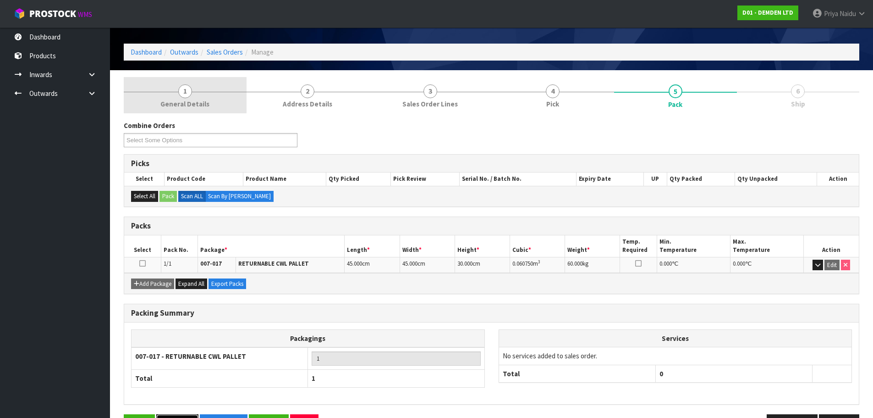
scroll to position [0, 0]
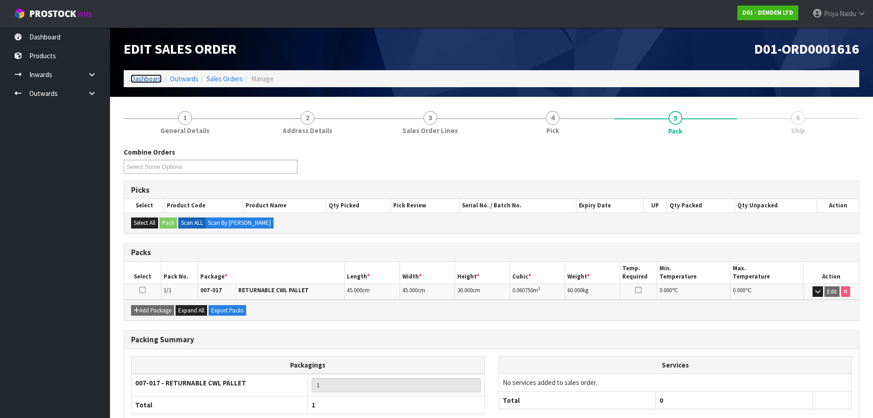
click at [150, 78] on link "Dashboard" at bounding box center [146, 78] width 31 height 9
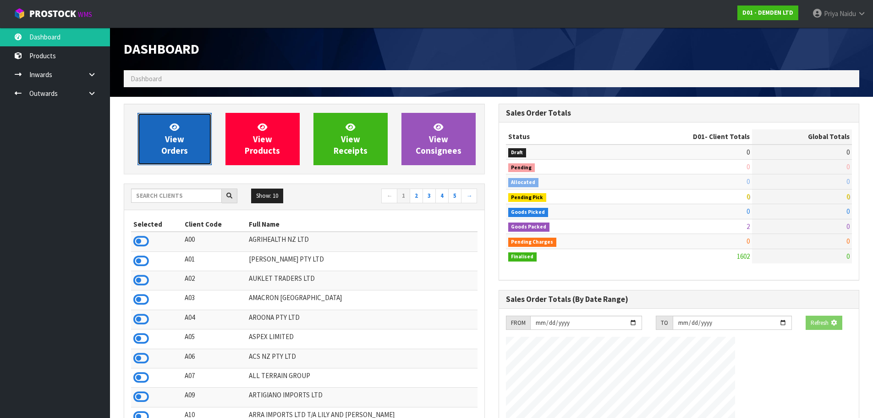
click at [172, 146] on span "View Orders" at bounding box center [174, 138] width 27 height 34
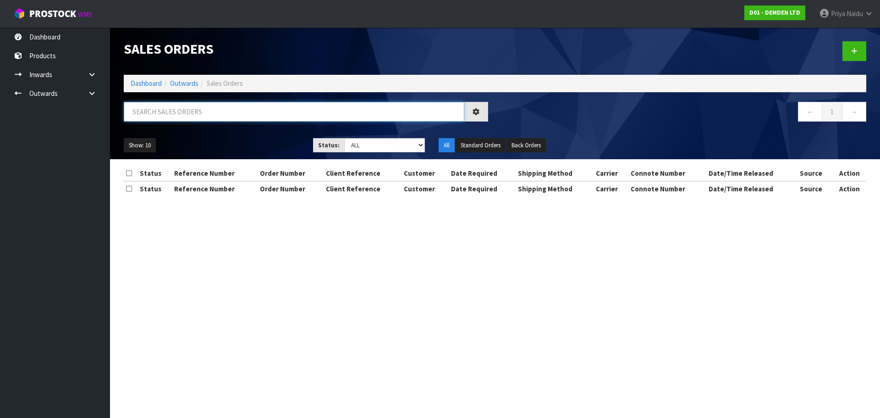
click at [186, 121] on input "text" at bounding box center [294, 112] width 341 height 20
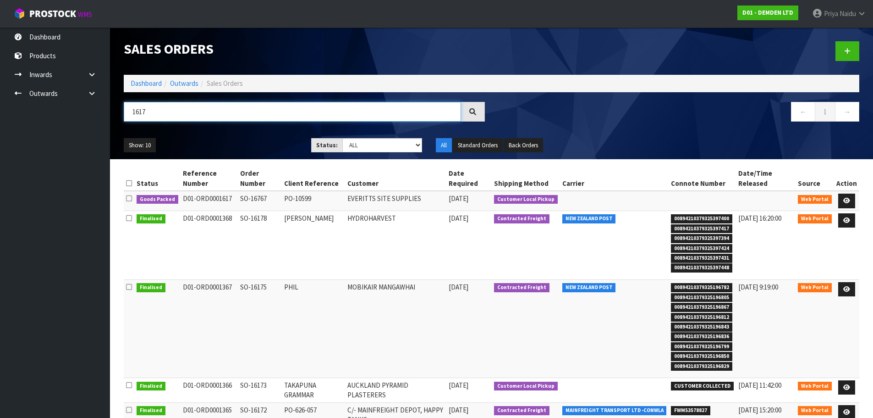
type input "1617"
click at [230, 138] on ul "Show: 10 5 10 25 50" at bounding box center [211, 145] width 174 height 15
click at [850, 198] on icon at bounding box center [846, 201] width 7 height 6
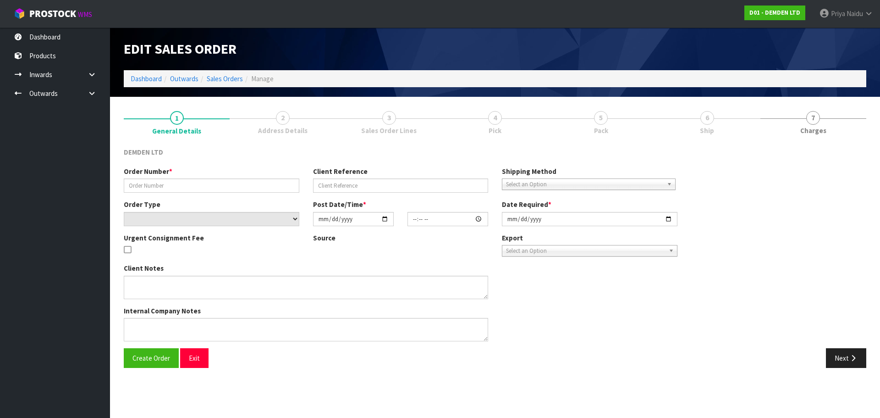
type input "SO-16767"
type input "PO-10599"
select select "number:0"
type input "[DATE]"
type input "09:17:00.000"
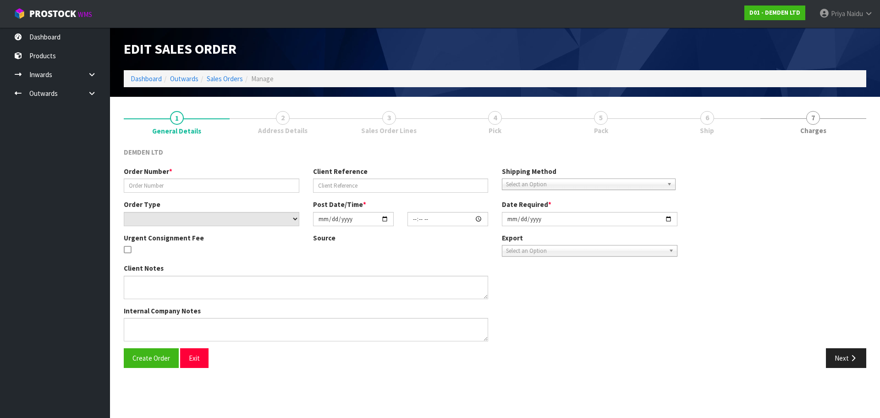
type input "[DATE]"
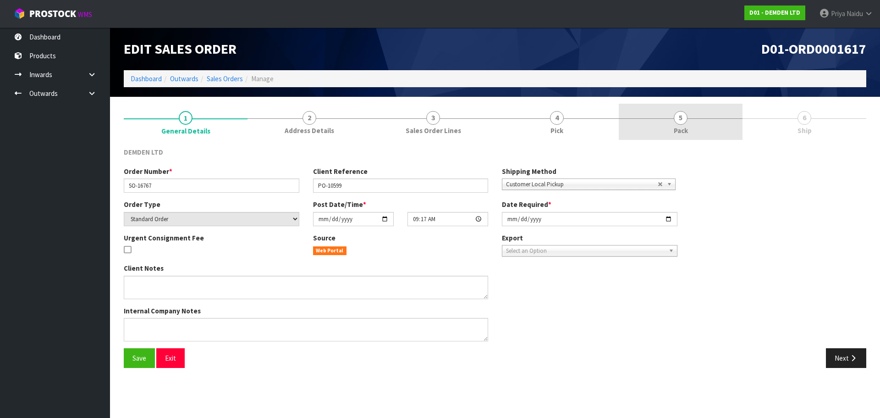
click at [693, 110] on link "5 Pack" at bounding box center [681, 122] width 124 height 36
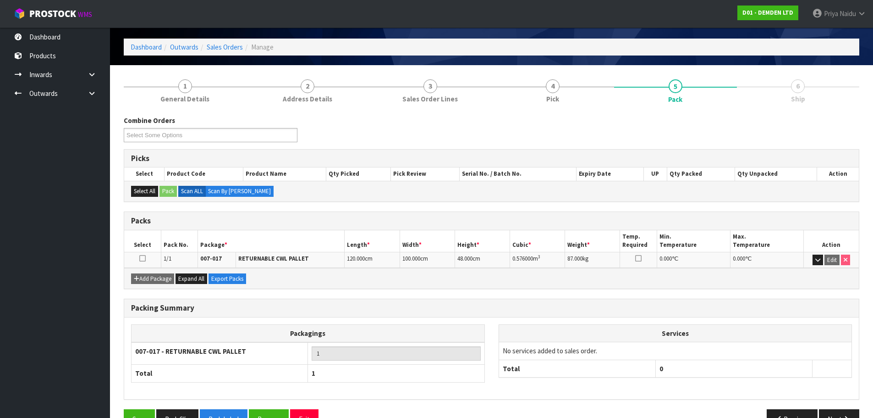
scroll to position [56, 0]
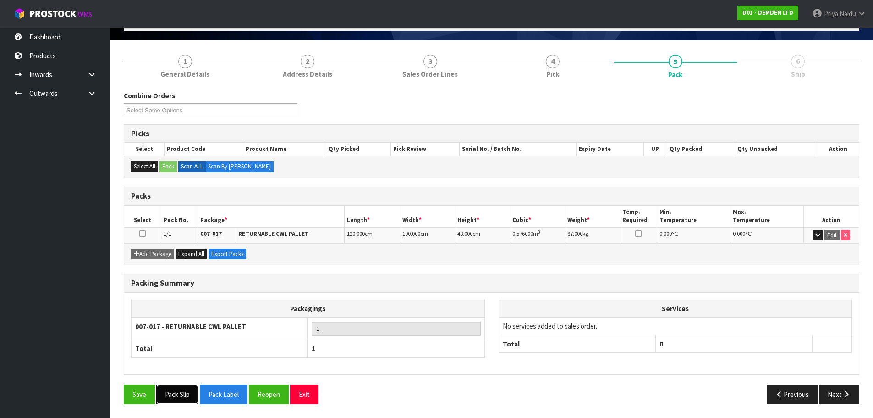
click at [186, 400] on button "Pack Slip" at bounding box center [177, 394] width 42 height 20
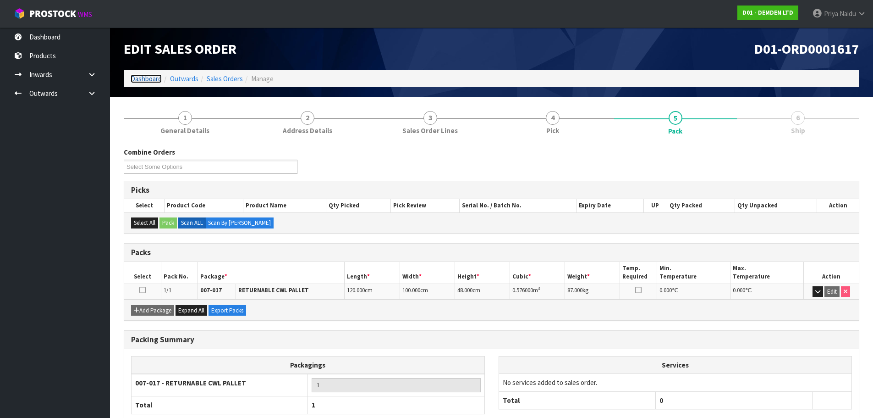
click at [140, 77] on link "Dashboard" at bounding box center [146, 78] width 31 height 9
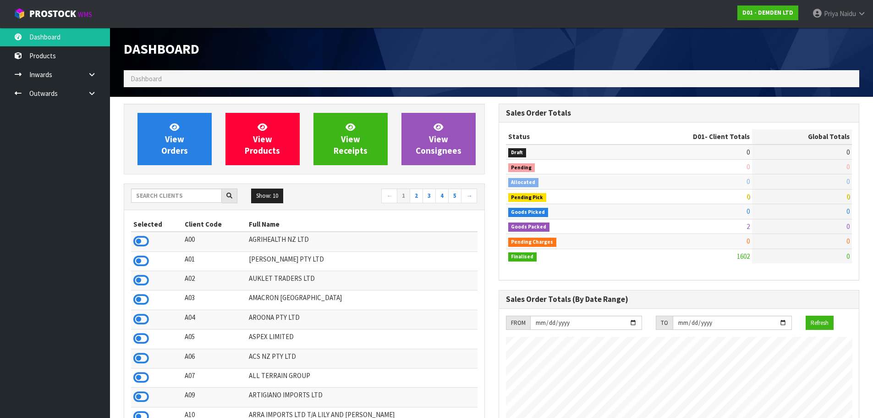
scroll to position [575, 375]
click at [181, 201] on input "text" at bounding box center [176, 195] width 91 height 14
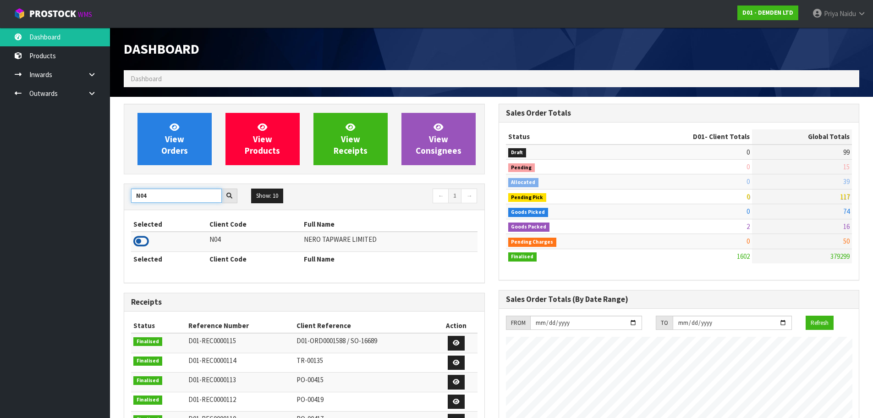
type input "N04"
click at [143, 236] on icon at bounding box center [141, 241] width 16 height 14
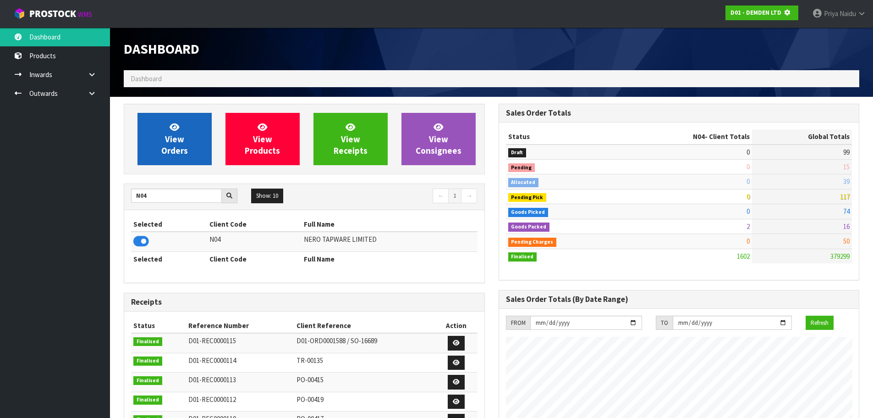
scroll to position [572, 375]
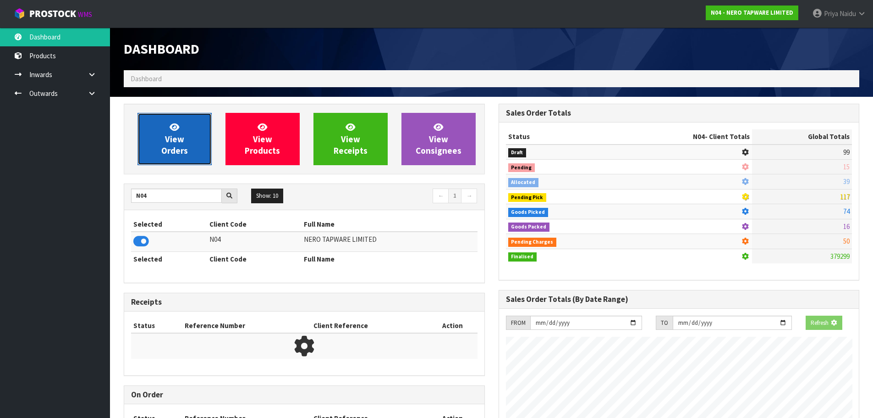
click at [193, 161] on link "View Orders" at bounding box center [175, 139] width 74 height 52
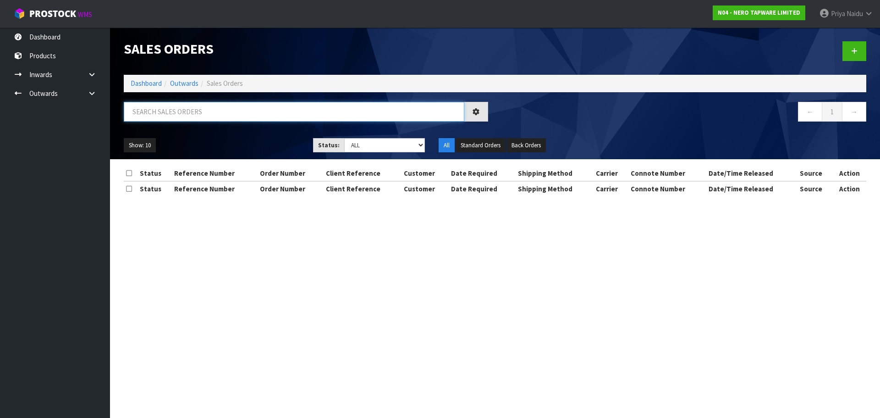
click at [201, 117] on input "text" at bounding box center [294, 112] width 341 height 20
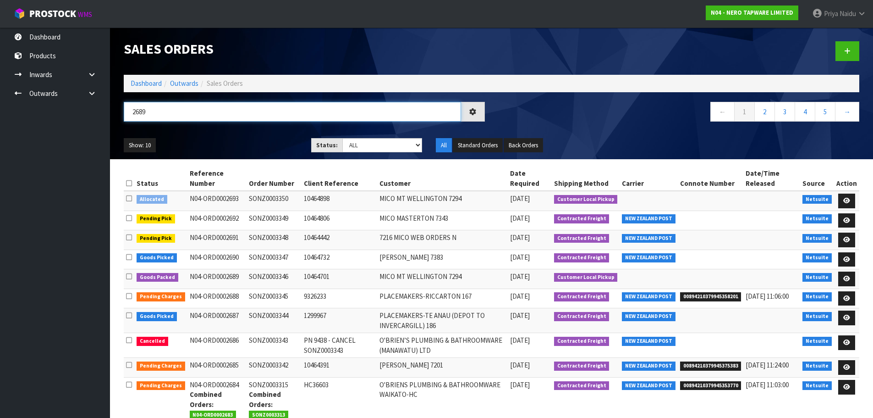
type input "2689"
click at [225, 138] on ul "Show: 10 5 10 25 50" at bounding box center [211, 145] width 174 height 15
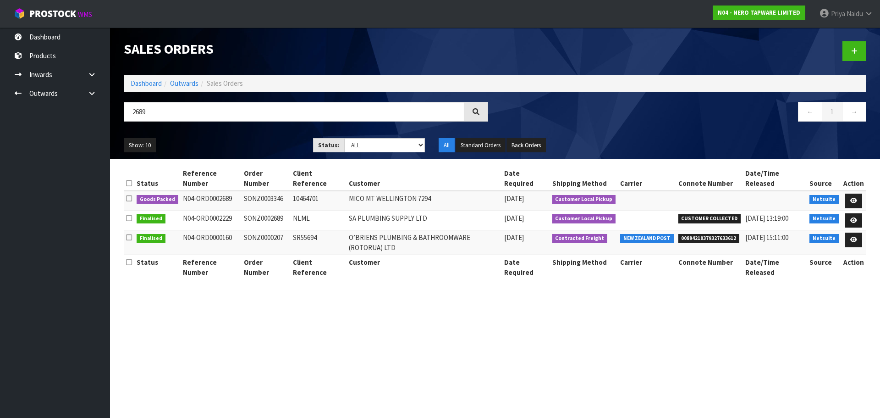
click at [225, 138] on ul "Show: 10 5 10 25 50" at bounding box center [212, 145] width 176 height 15
click at [852, 193] on link at bounding box center [853, 200] width 17 height 15
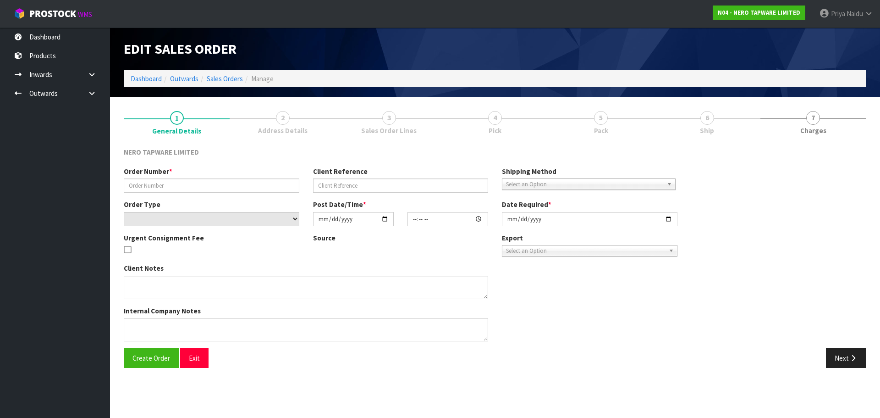
type input "SONZ0003346"
type input "10464701"
select select "number:0"
type input "[DATE]"
type input "10:30:09.000"
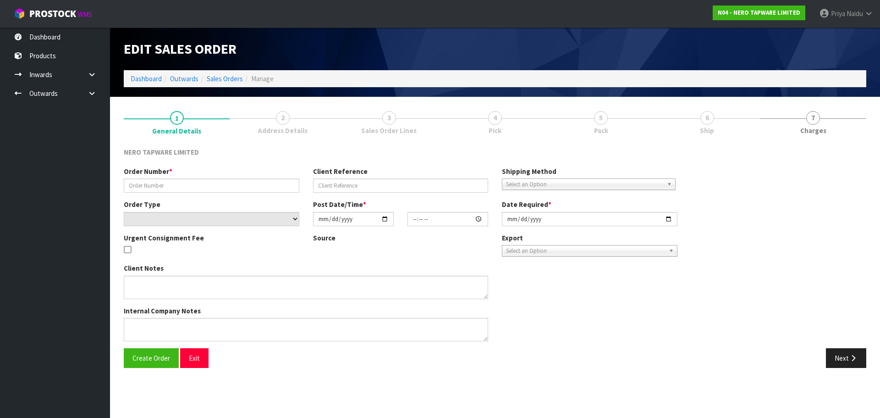
type input "[DATE]"
type textarea "customer pick up 02/09"
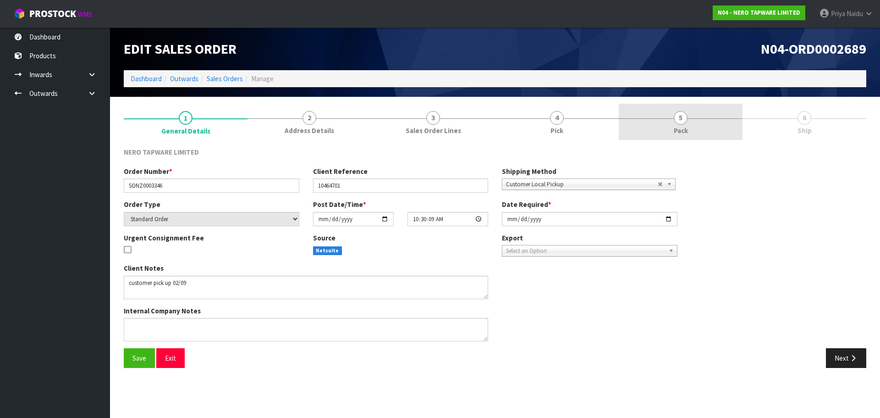
click at [687, 131] on span "Pack" at bounding box center [681, 131] width 14 height 10
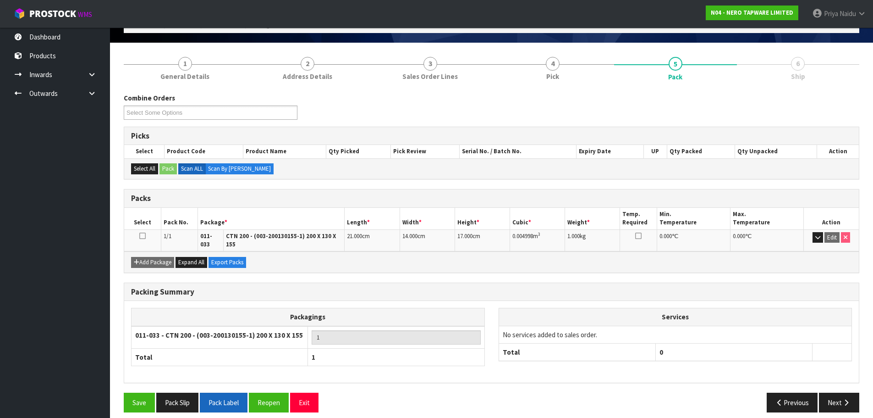
scroll to position [56, 0]
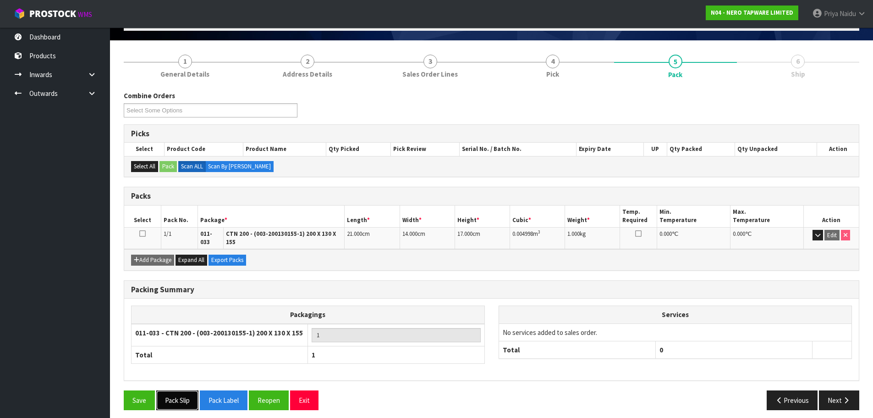
click at [180, 395] on button "Pack Slip" at bounding box center [177, 400] width 42 height 20
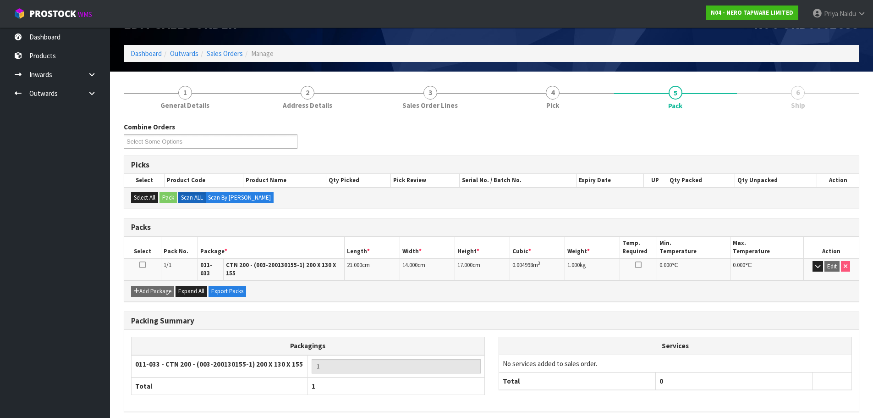
scroll to position [0, 0]
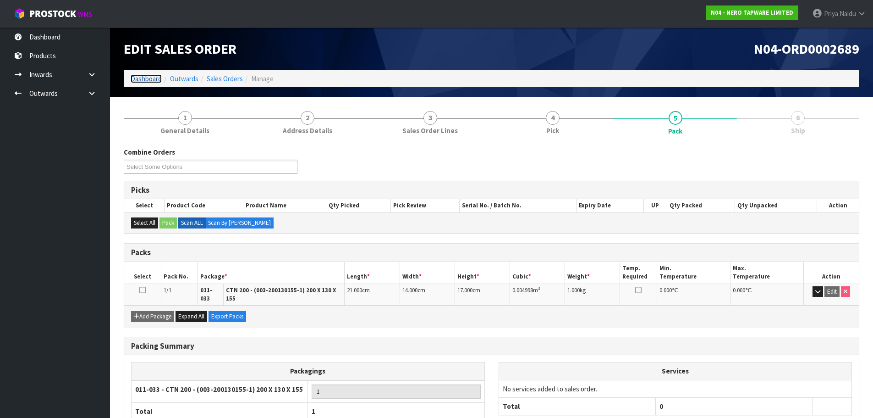
click at [151, 80] on link "Dashboard" at bounding box center [146, 78] width 31 height 9
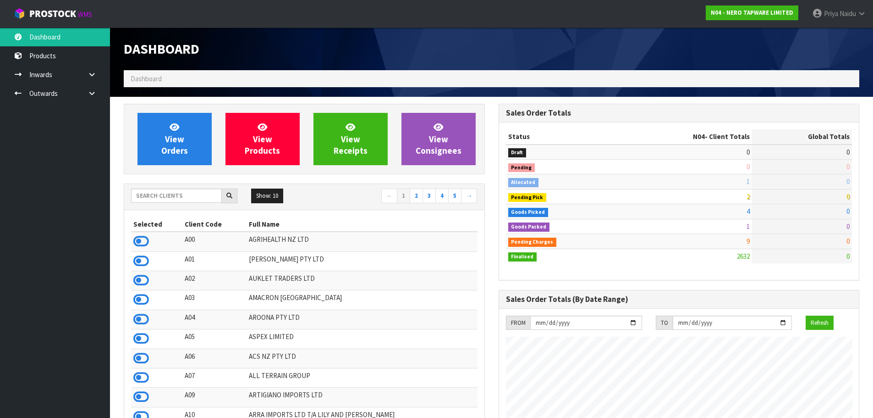
scroll to position [714, 375]
click at [167, 198] on input "text" at bounding box center [176, 195] width 91 height 14
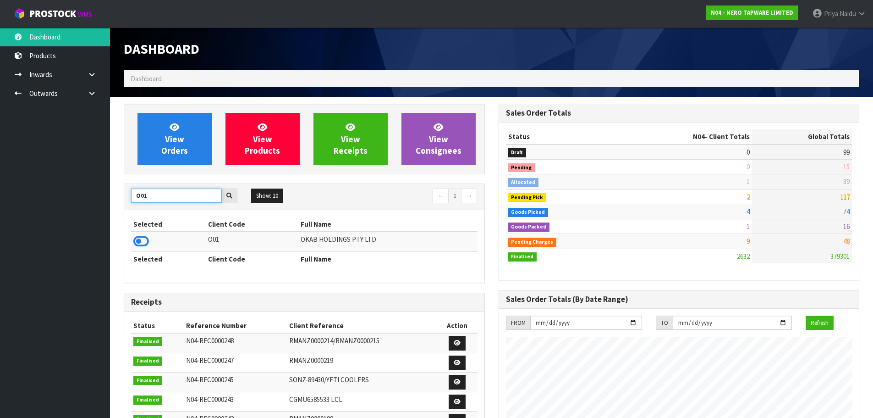
type input "O01"
click at [139, 251] on th "Selected" at bounding box center [168, 258] width 75 height 15
click at [142, 242] on icon at bounding box center [141, 241] width 16 height 14
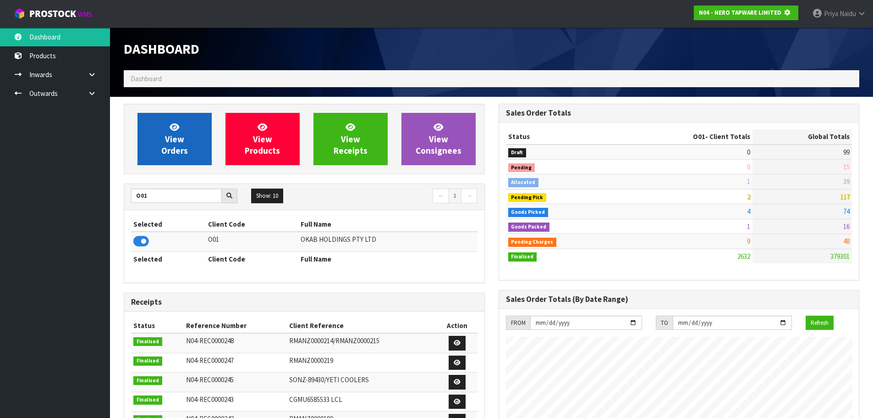
scroll to position [457814, 458011]
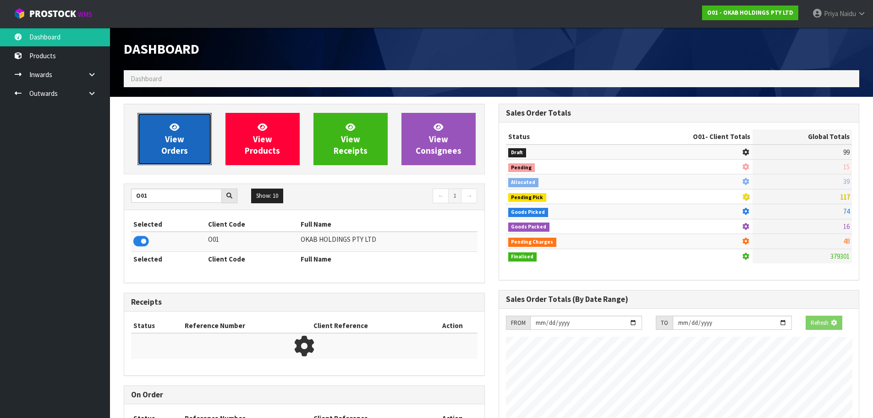
click at [157, 160] on link "View Orders" at bounding box center [175, 139] width 74 height 52
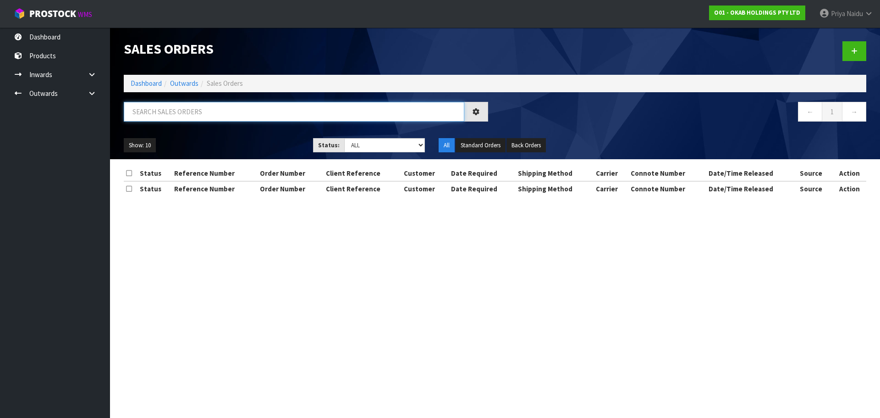
click at [188, 113] on input "text" at bounding box center [294, 112] width 341 height 20
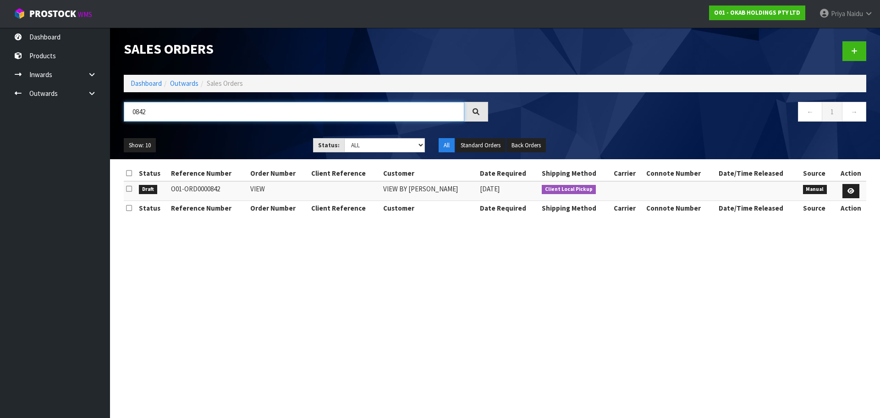
type input "0842"
click at [217, 132] on div "Show: 10 5 10 25 50 Status: Draft Pending Allocated Pending Pick Goods Picked G…" at bounding box center [495, 145] width 756 height 28
click at [143, 84] on link "Dashboard" at bounding box center [146, 83] width 31 height 9
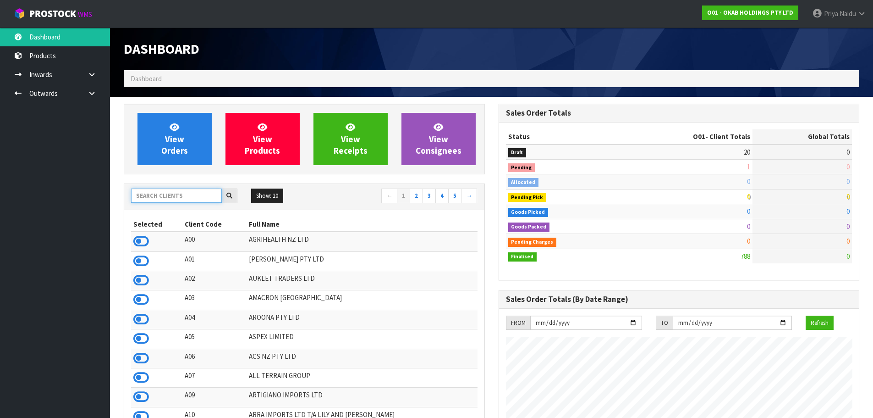
click at [169, 201] on input "text" at bounding box center [176, 195] width 91 height 14
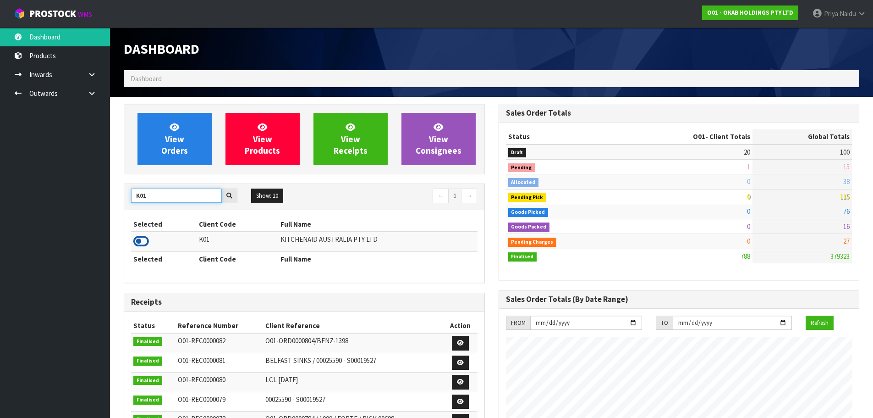
type input "K01"
click at [140, 243] on icon at bounding box center [141, 241] width 16 height 14
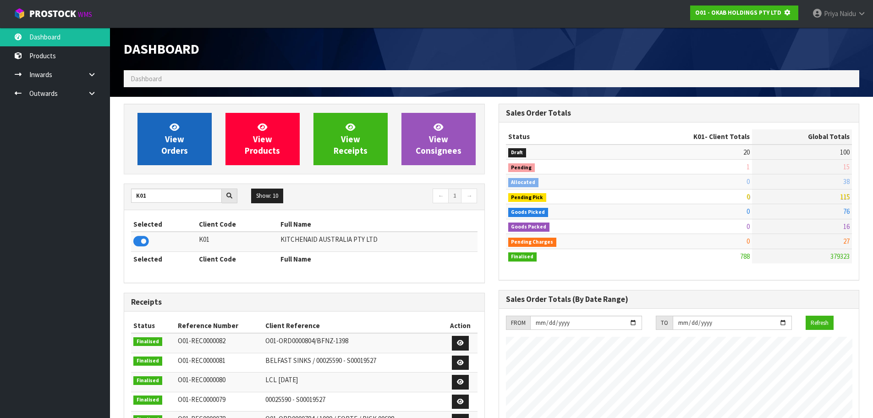
scroll to position [457814, 458011]
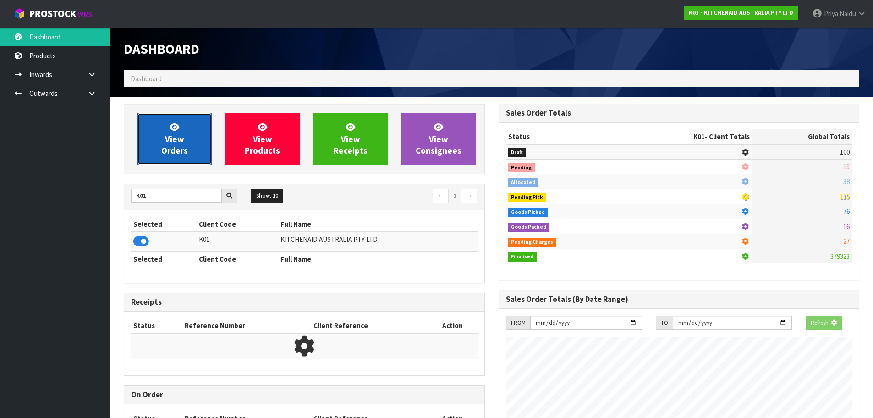
click at [164, 145] on span "View Orders" at bounding box center [174, 138] width 27 height 34
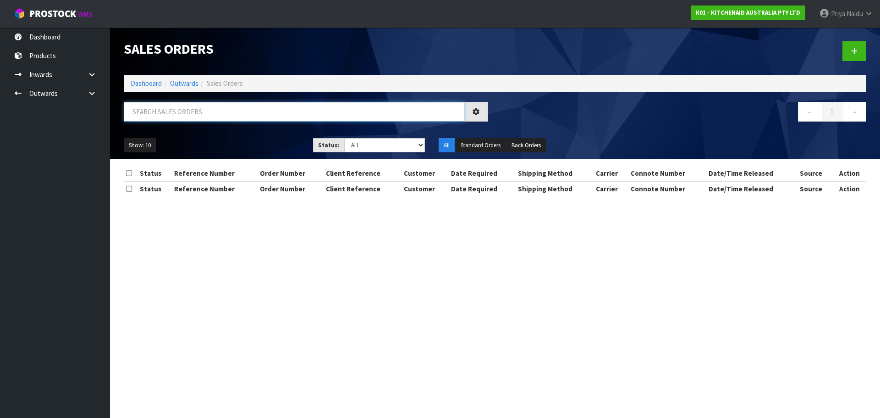
click at [176, 108] on input "text" at bounding box center [294, 112] width 341 height 20
type input "78594"
click at [363, 141] on select "Draft Pending Allocated Pending Pick Goods Picked Goods Packed Pending Charges …" at bounding box center [384, 145] width 81 height 14
select select "string:5"
click at [344, 138] on select "Draft Pending Allocated Pending Pick Goods Picked Goods Packed Pending Charges …" at bounding box center [384, 145] width 81 height 14
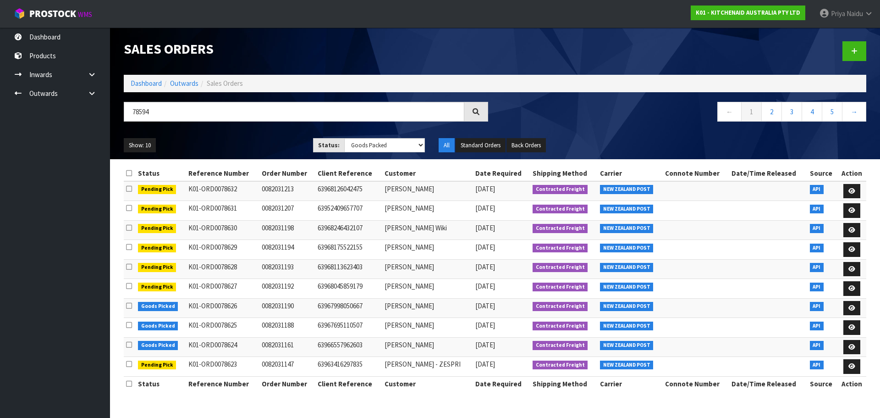
click at [227, 149] on ul "Show: 10 5 10 25 50" at bounding box center [212, 145] width 176 height 15
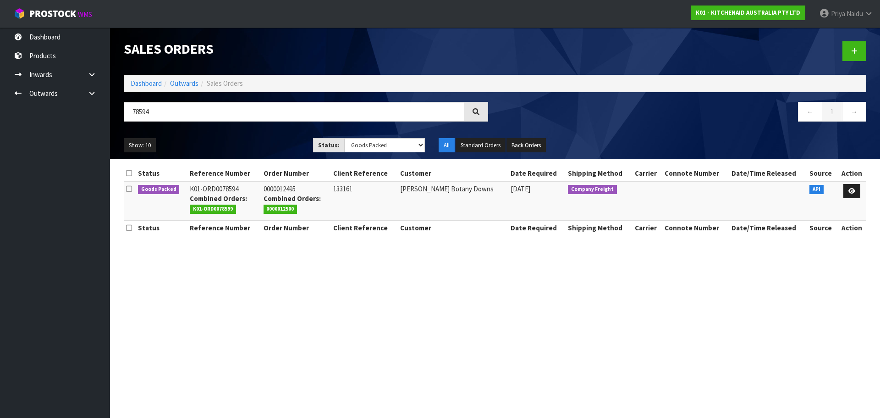
click at [239, 143] on ul "Show: 10 5 10 25 50" at bounding box center [212, 145] width 176 height 15
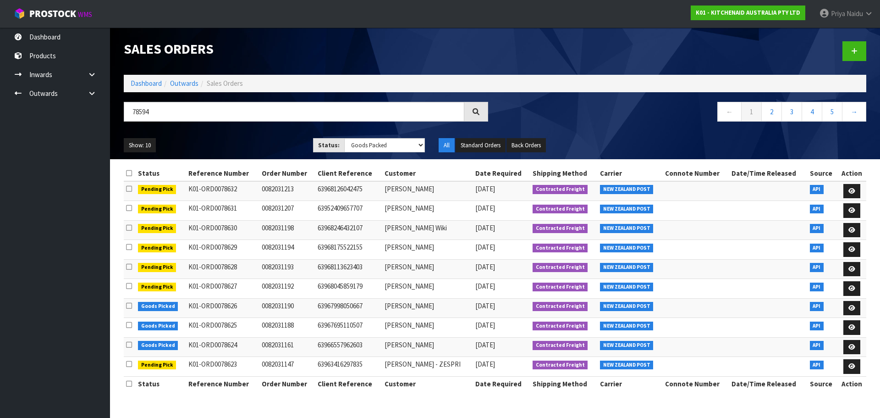
click at [253, 133] on div "Show: 10 5 10 25 50 Status: Draft Pending Allocated Pending Pick Goods Picked G…" at bounding box center [495, 145] width 756 height 28
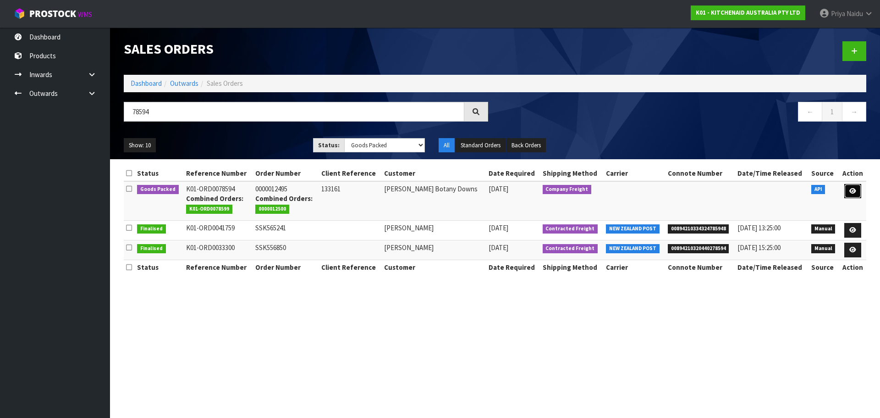
click at [853, 191] on icon at bounding box center [852, 191] width 7 height 6
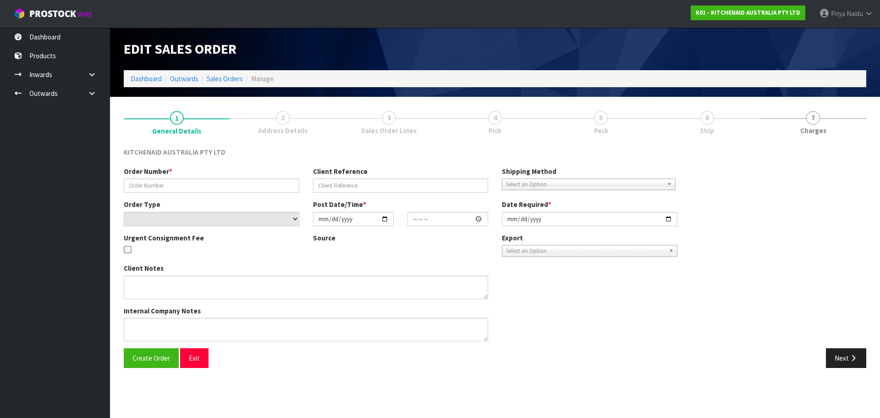
type input "0000012495"
type input "133161"
select select "number:0"
type input "[DATE]"
type input "13:33:14.000"
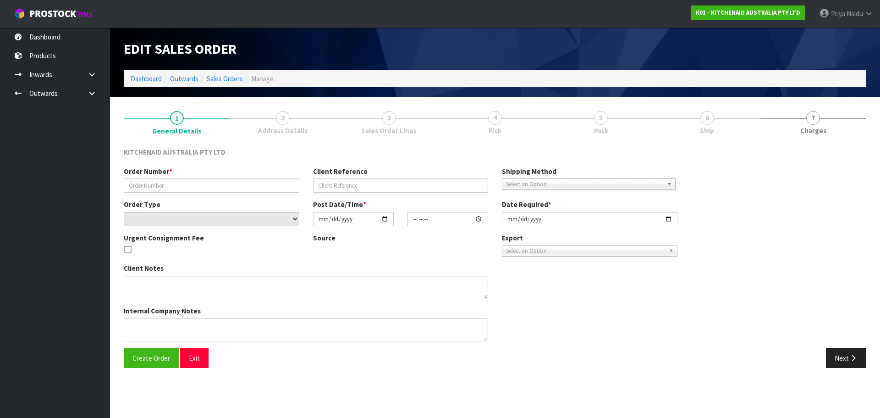
type input "[DATE]"
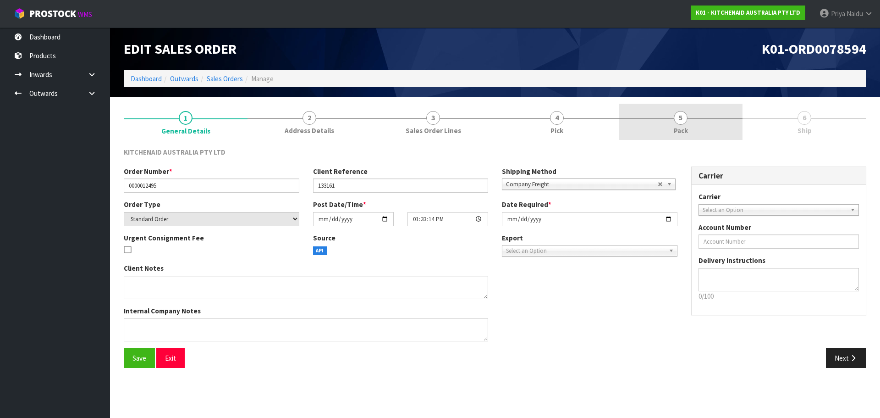
click at [669, 126] on link "5 Pack" at bounding box center [681, 122] width 124 height 36
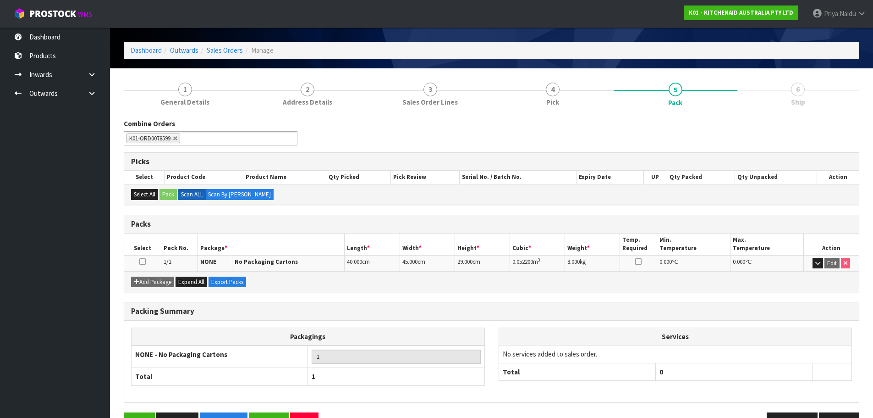
scroll to position [56, 0]
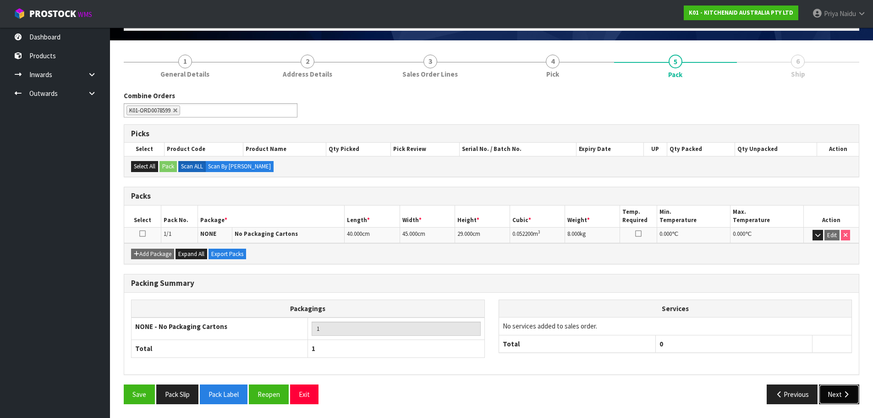
click at [827, 392] on button "Next" at bounding box center [839, 394] width 40 height 20
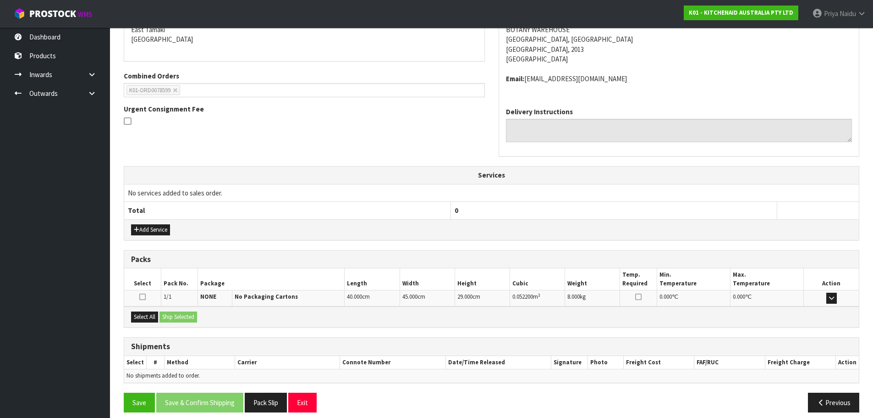
scroll to position [176, 0]
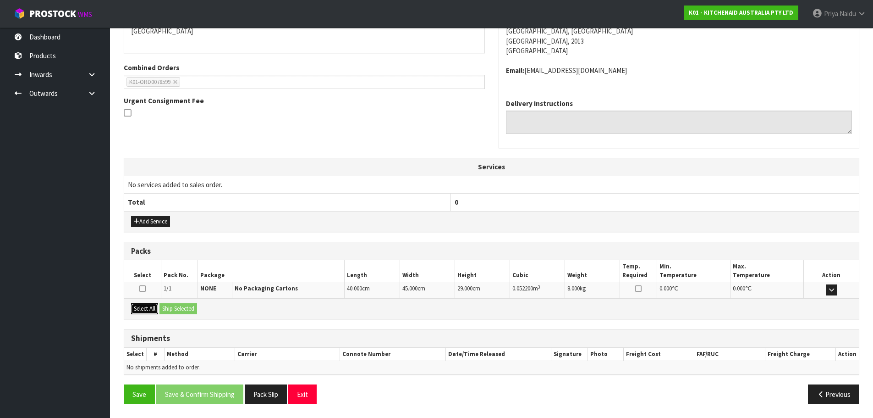
click at [148, 306] on button "Select All" at bounding box center [144, 308] width 27 height 11
click at [178, 302] on div "Select All Ship Selected" at bounding box center [491, 308] width 735 height 21
click at [187, 306] on button "Ship Selected" at bounding box center [179, 308] width 38 height 11
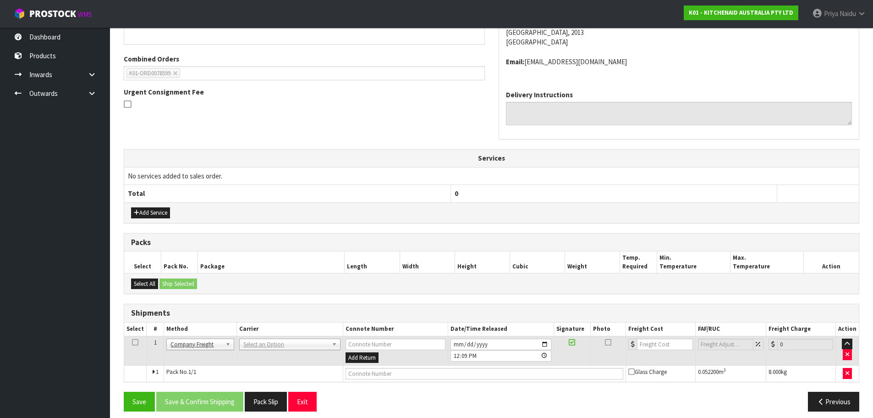
scroll to position [192, 0]
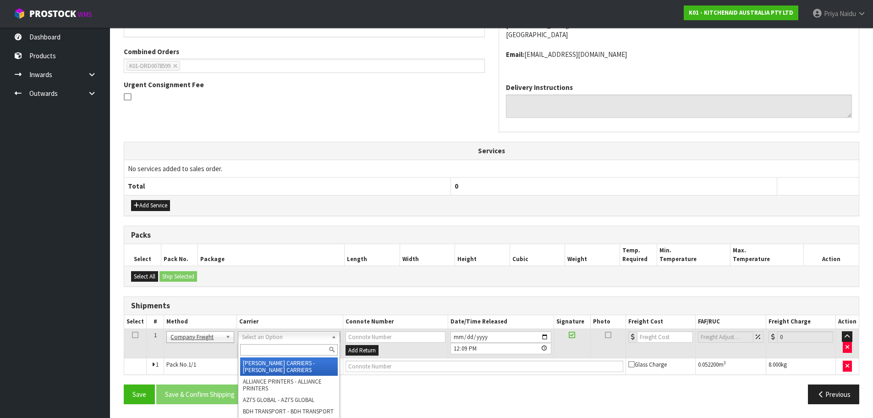
click at [259, 345] on input "text" at bounding box center [288, 349] width 97 height 11
type input "n"
click at [256, 346] on input "text" at bounding box center [289, 349] width 97 height 11
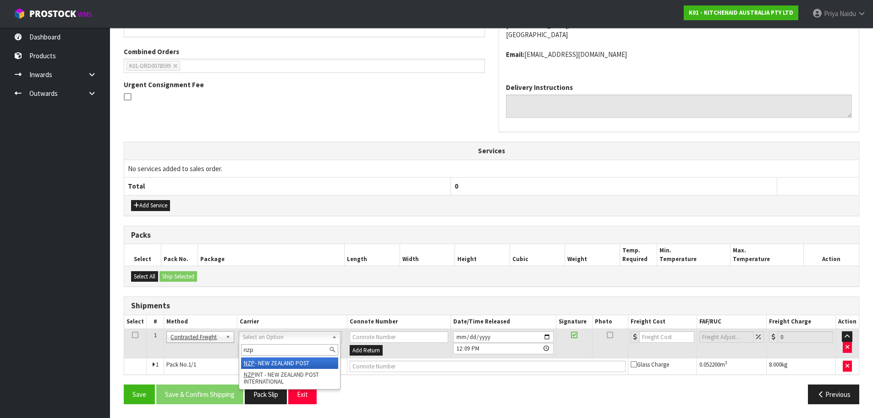
type input "nzp"
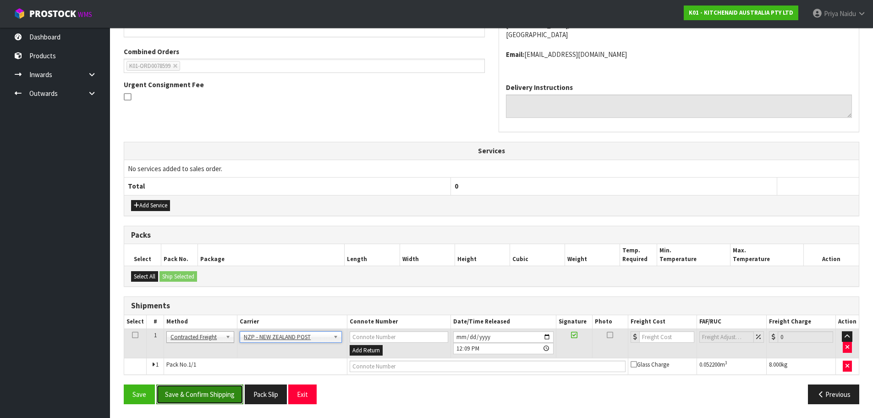
click at [169, 397] on button "Save & Confirm Shipping" at bounding box center [199, 394] width 87 height 20
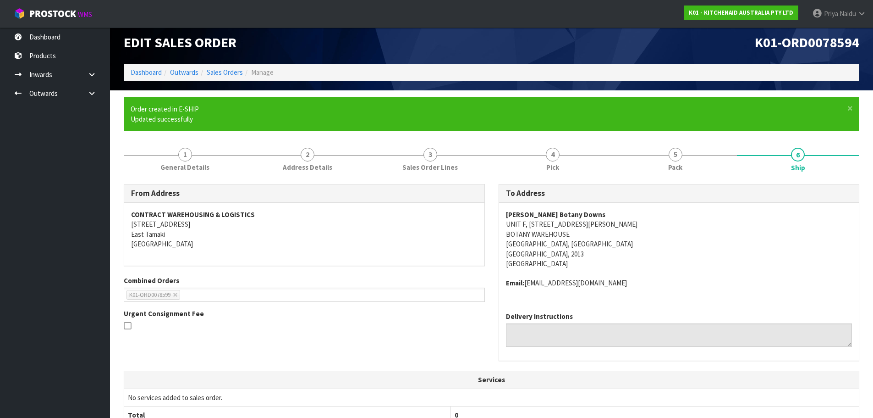
scroll to position [0, 0]
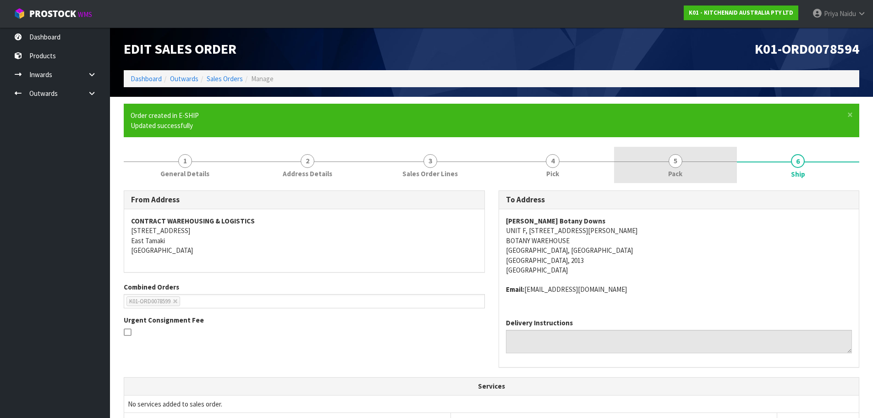
click at [665, 176] on link "5 Pack" at bounding box center [675, 165] width 123 height 36
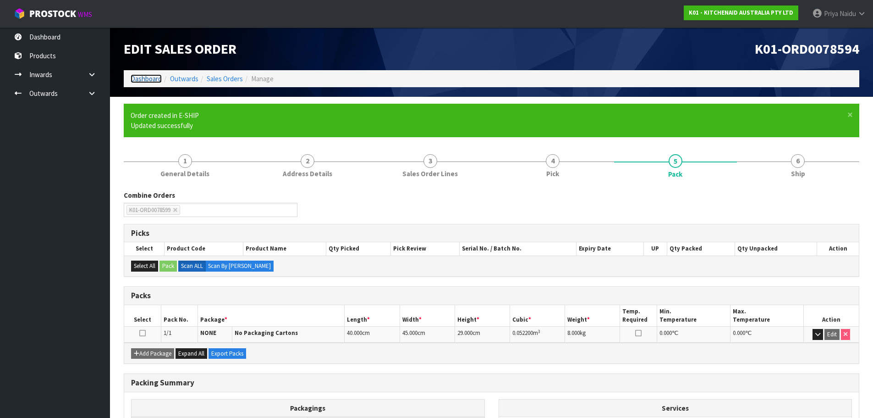
click at [143, 78] on link "Dashboard" at bounding box center [146, 78] width 31 height 9
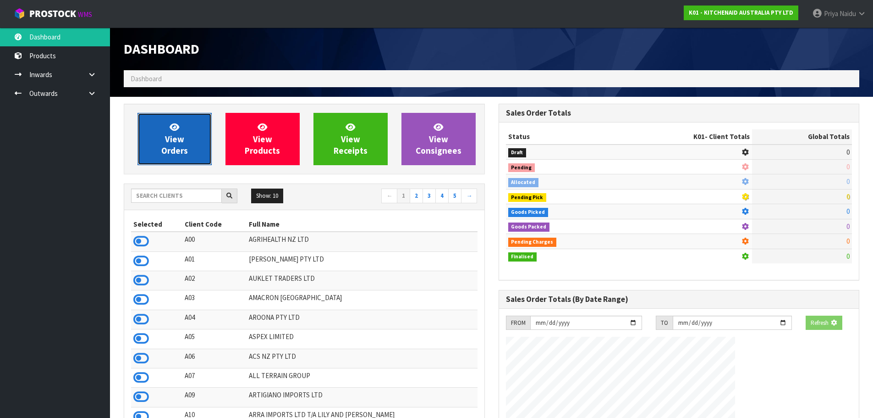
click at [176, 145] on span "View Orders" at bounding box center [174, 138] width 27 height 34
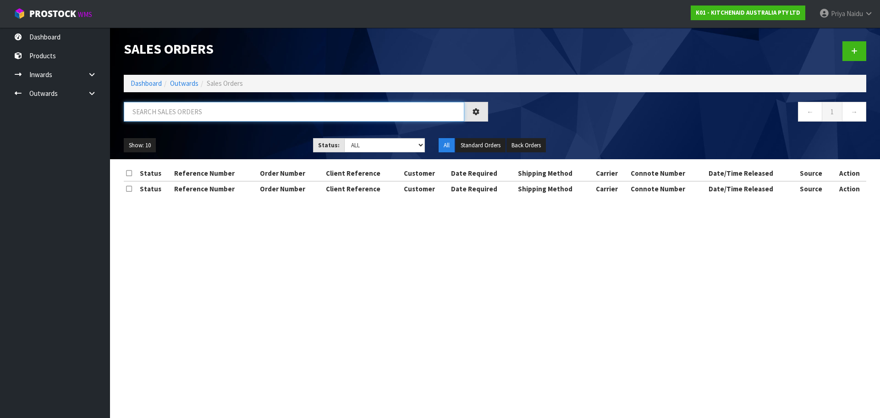
click at [189, 117] on input "text" at bounding box center [294, 112] width 341 height 20
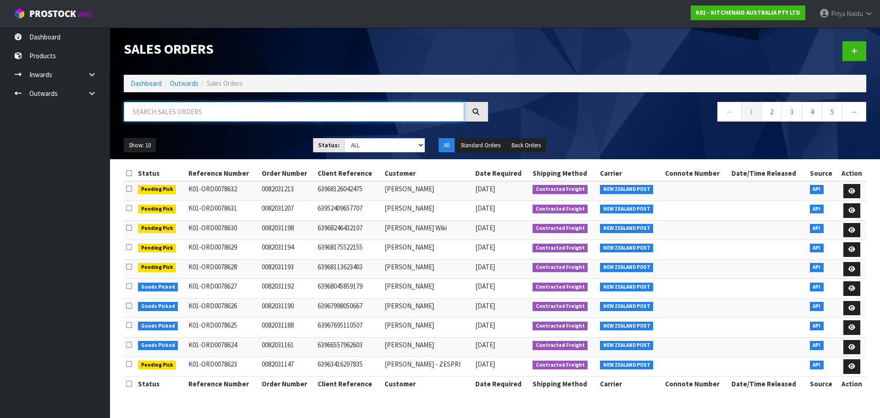
click at [194, 116] on input "text" at bounding box center [294, 112] width 341 height 20
type input "78599"
click at [270, 137] on div "Show: 10 5 10 25 50 Status: Draft Pending Allocated Pending Pick Goods Picked G…" at bounding box center [495, 145] width 756 height 28
drag, startPoint x: 362, startPoint y: 145, endPoint x: 362, endPoint y: 152, distance: 6.4
click at [362, 145] on select "Draft Pending Allocated Pending Pick Goods Picked Goods Packed Pending Charges …" at bounding box center [384, 145] width 81 height 14
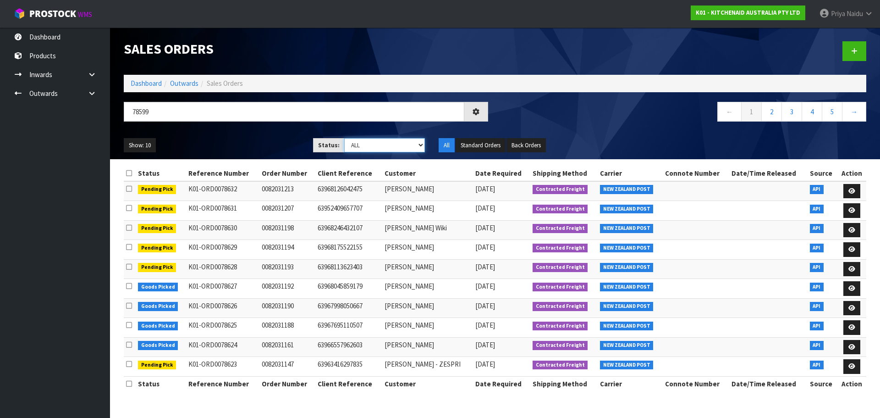
select select "string:5"
click at [344, 138] on select "Draft Pending Allocated Pending Pick Goods Picked Goods Packed Pending Charges …" at bounding box center [384, 145] width 81 height 14
click at [238, 127] on div "78599" at bounding box center [306, 115] width 378 height 27
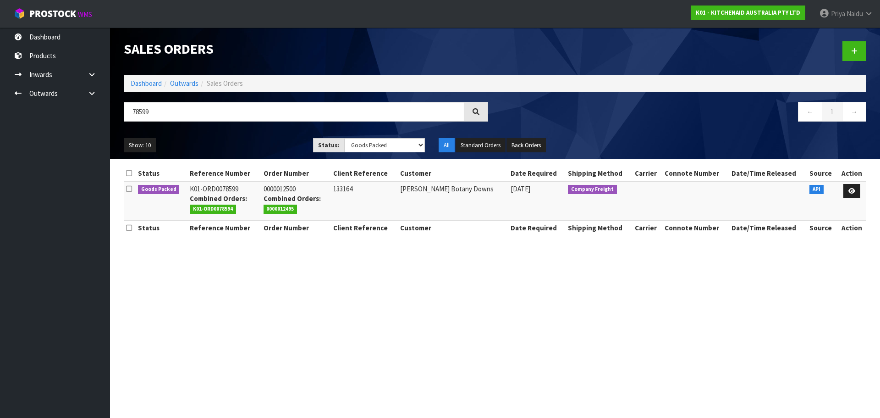
click at [238, 134] on div "Show: 10 5 10 25 50 Status: Draft Pending Allocated Pending Pick Goods Picked G…" at bounding box center [495, 145] width 756 height 28
click at [854, 190] on icon at bounding box center [851, 191] width 7 height 6
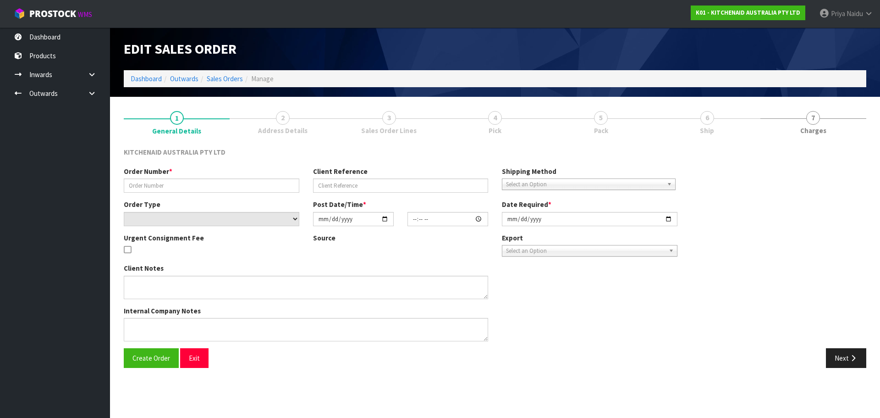
type input "0000012500"
type input "133164"
select select "number:0"
type input "[DATE]"
type input "13:33:24.000"
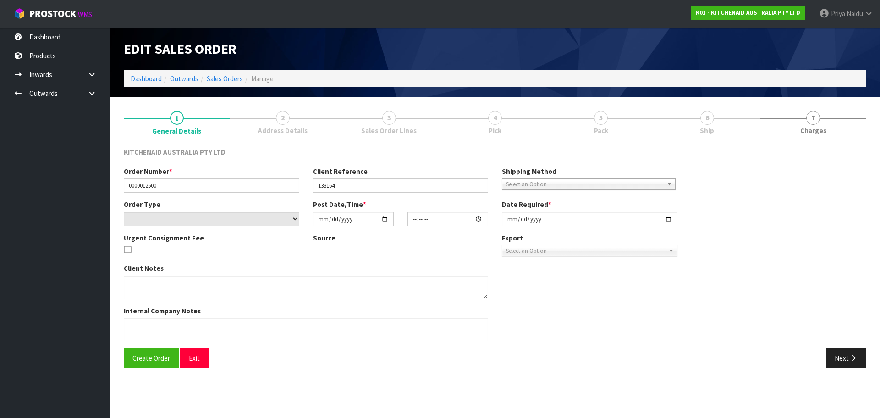
type input "[DATE]"
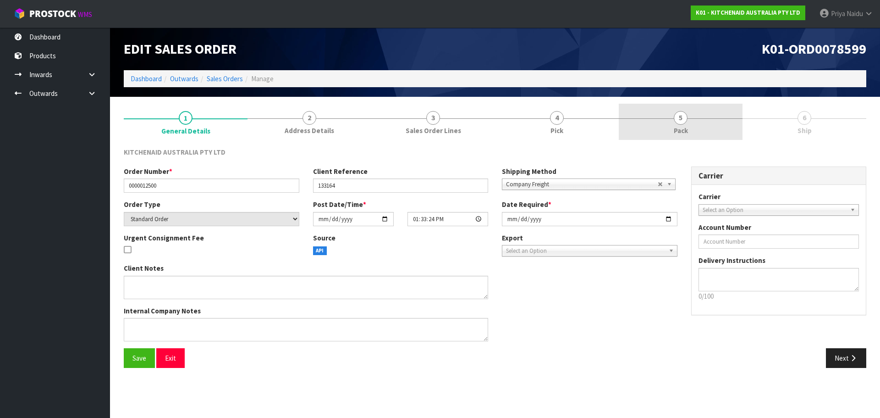
click at [677, 112] on span "5" at bounding box center [681, 118] width 14 height 14
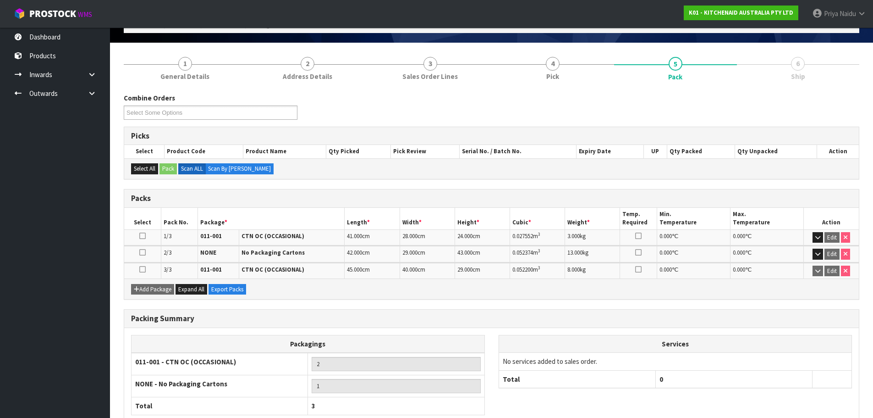
scroll to position [111, 0]
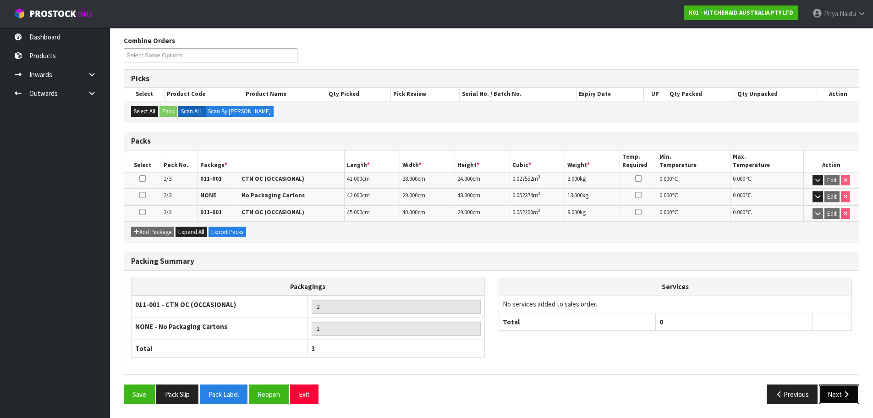
click at [838, 396] on button "Next" at bounding box center [839, 394] width 40 height 20
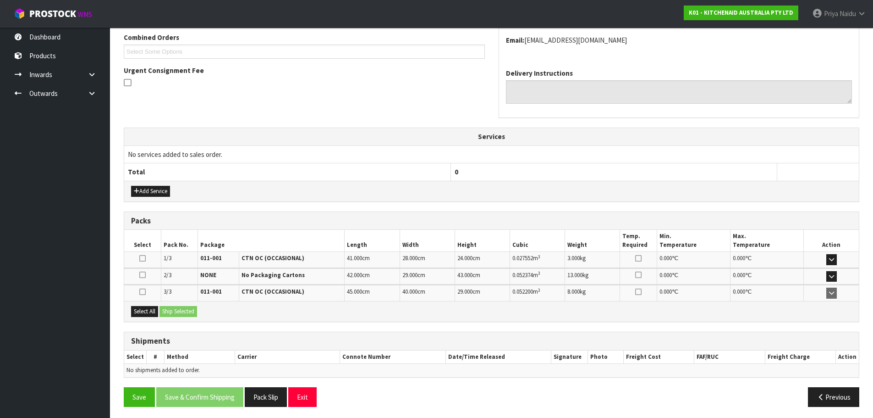
scroll to position [209, 0]
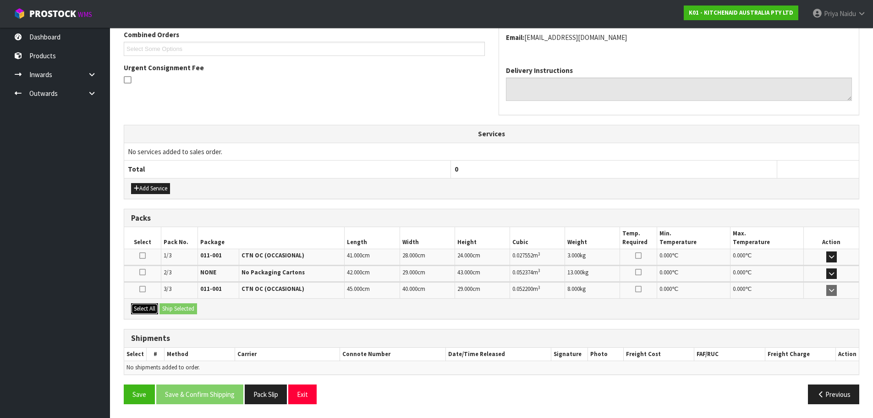
click at [148, 310] on button "Select All" at bounding box center [144, 308] width 27 height 11
drag, startPoint x: 172, startPoint y: 308, endPoint x: 196, endPoint y: 309, distance: 23.4
click at [173, 308] on button "Ship Selected" at bounding box center [179, 308] width 38 height 11
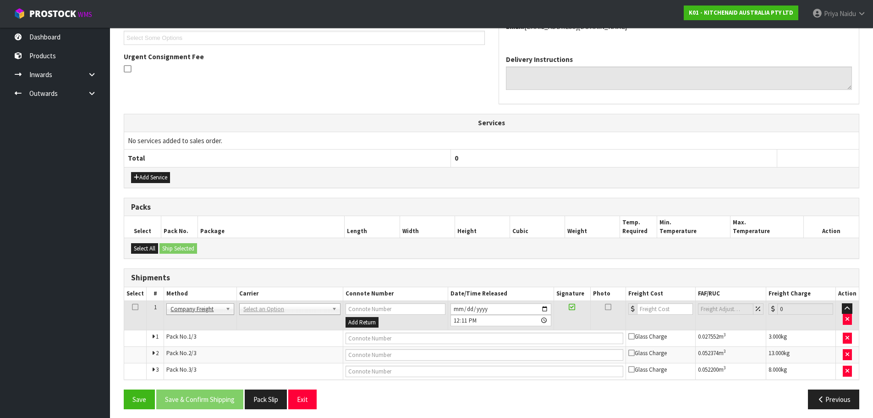
scroll to position [225, 0]
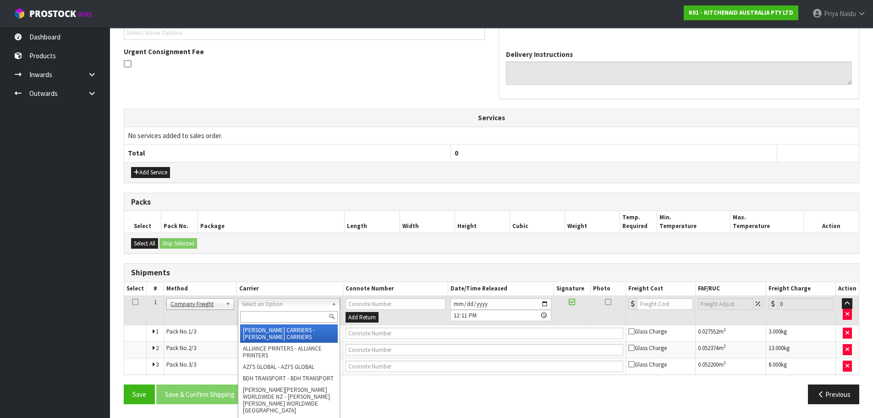
click at [255, 318] on input "text" at bounding box center [288, 316] width 97 height 11
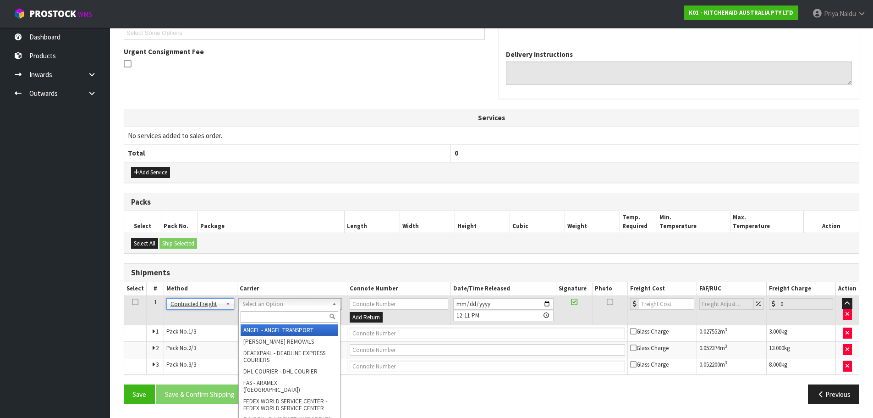
click at [264, 314] on input "text" at bounding box center [289, 316] width 97 height 11
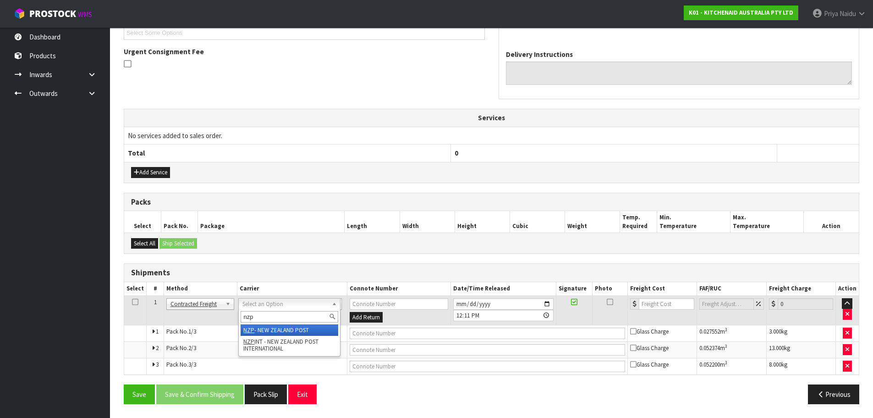
type input "nzp"
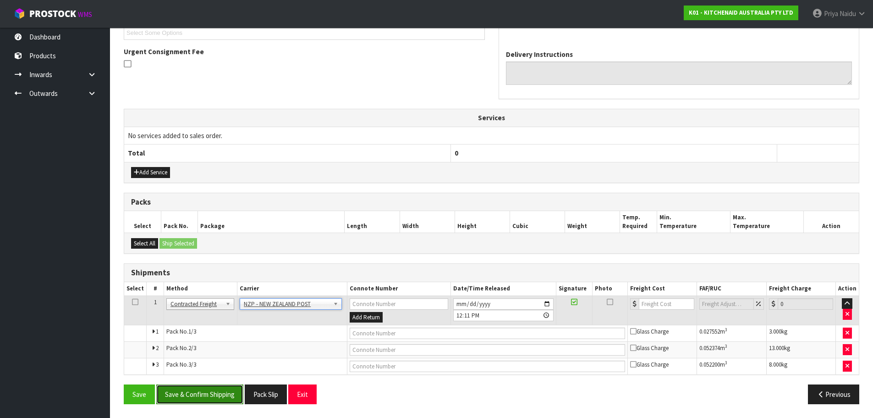
click at [218, 401] on button "Save & Confirm Shipping" at bounding box center [199, 394] width 87 height 20
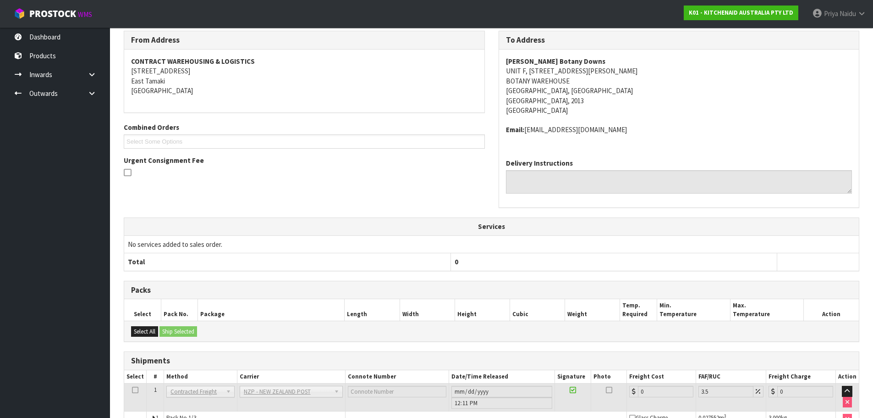
scroll to position [244, 0]
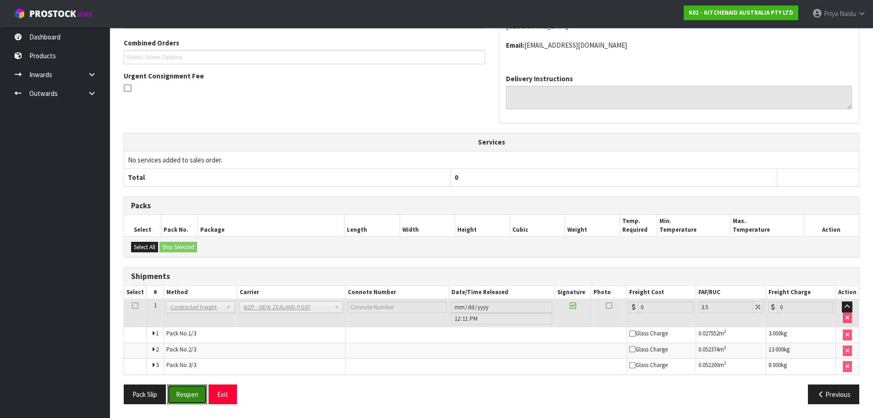
drag, startPoint x: 193, startPoint y: 388, endPoint x: 201, endPoint y: 378, distance: 13.0
click at [193, 388] on button "Reopen" at bounding box center [187, 394] width 40 height 20
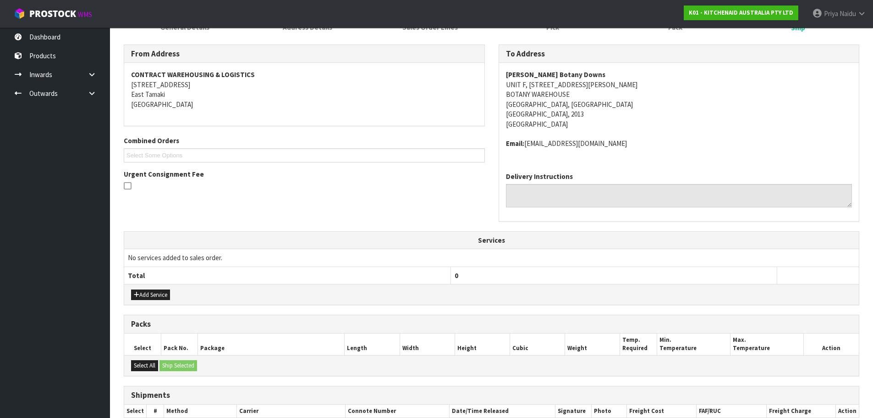
scroll to position [267, 0]
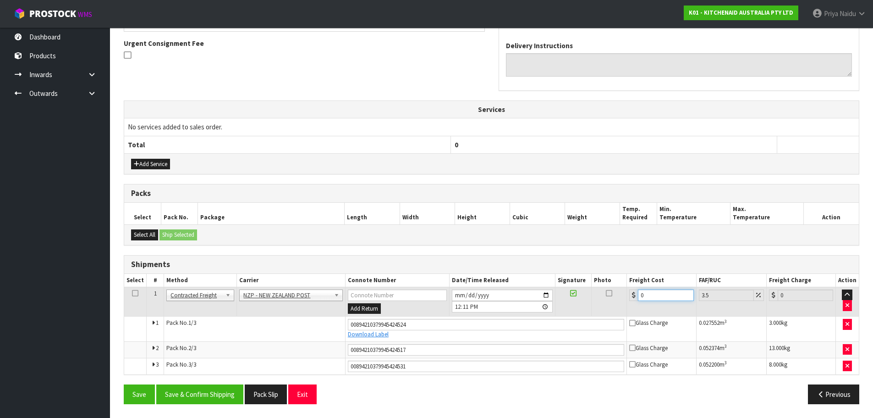
click at [650, 295] on input "0" at bounding box center [665, 294] width 55 height 11
type input "1"
type input "1.03"
type input "12"
type input "12.42"
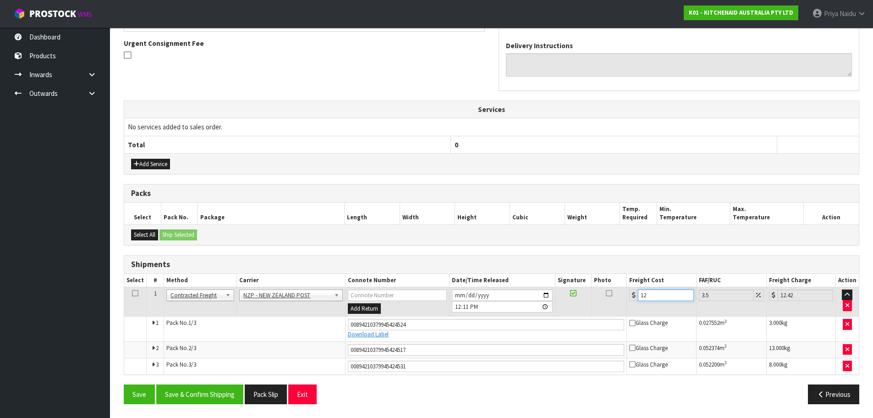
type input "12.9"
type input "13.35"
type input "12.99"
type input "13.44"
type input "12.99"
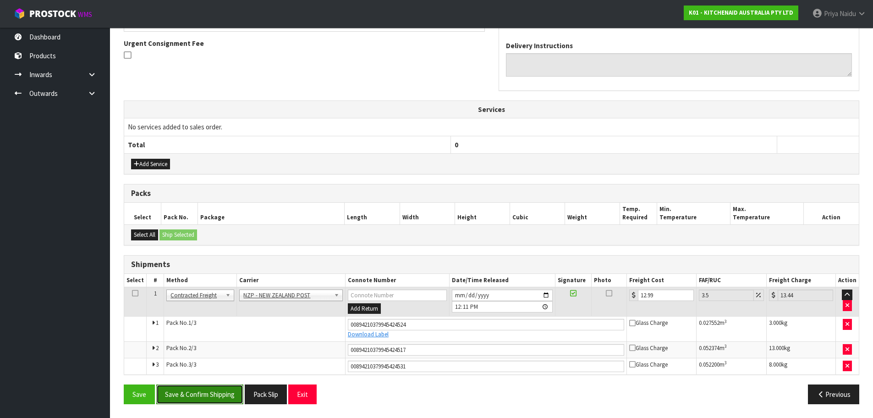
click at [198, 387] on button "Save & Confirm Shipping" at bounding box center [199, 394] width 87 height 20
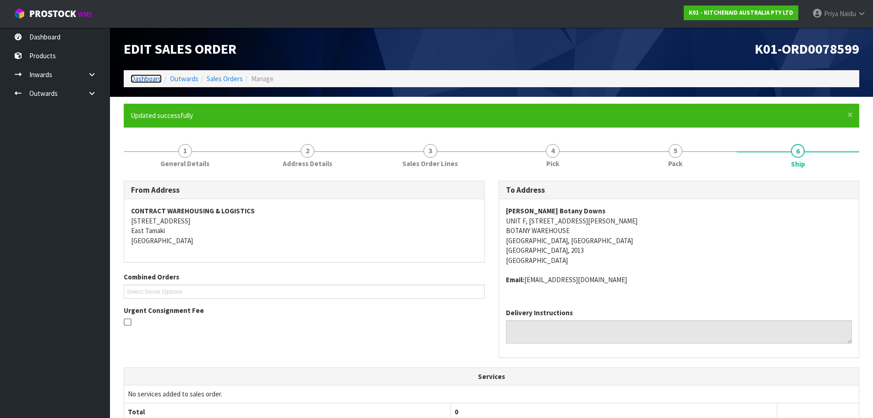
click at [142, 79] on link "Dashboard" at bounding box center [146, 78] width 31 height 9
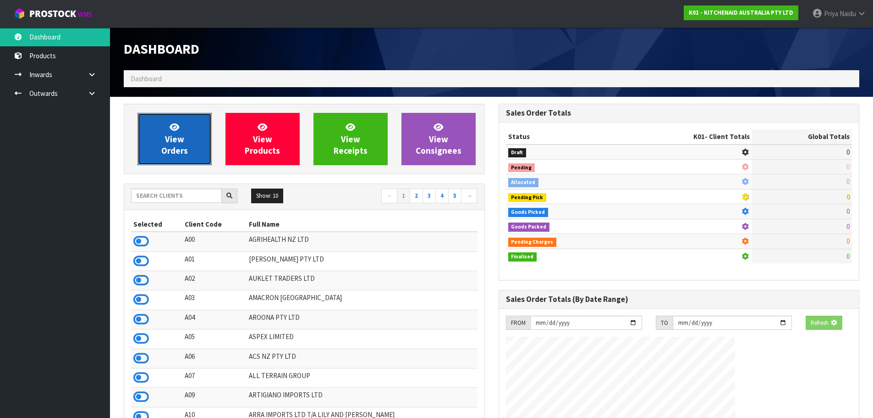
click at [152, 129] on link "View Orders" at bounding box center [175, 139] width 74 height 52
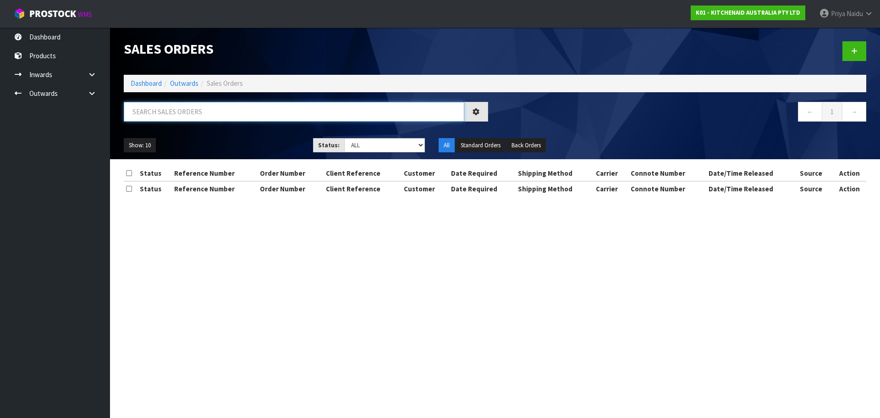
click at [176, 110] on input "text" at bounding box center [294, 112] width 341 height 20
type input "78594"
click at [228, 143] on ul "Show: 10 5 10 25 50" at bounding box center [212, 145] width 176 height 15
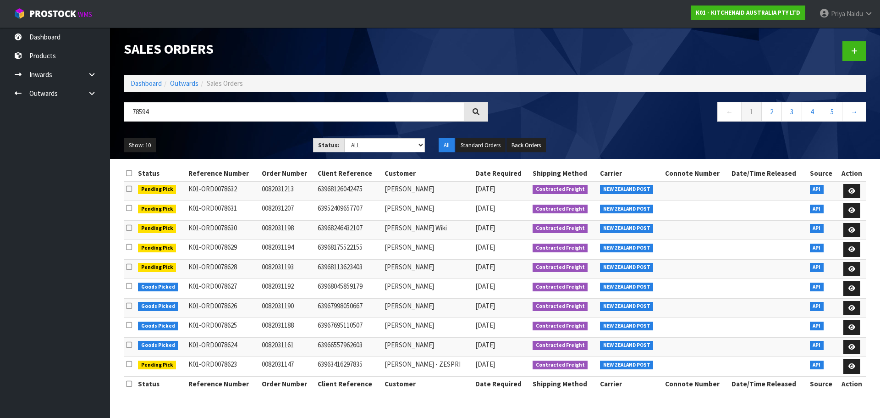
click at [228, 143] on ul "Show: 10 5 10 25 50" at bounding box center [212, 145] width 176 height 15
click at [237, 140] on ul "Show: 10 5 10 25 50" at bounding box center [212, 145] width 176 height 15
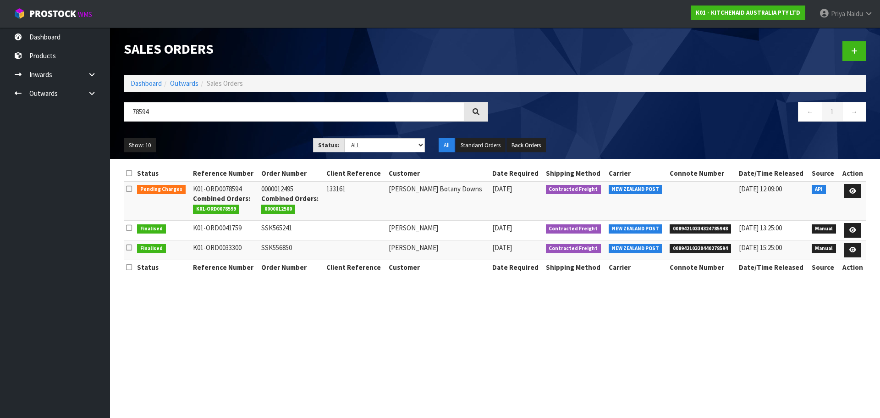
click at [237, 140] on ul "Show: 10 5 10 25 50" at bounding box center [212, 145] width 176 height 15
click at [856, 189] on icon at bounding box center [852, 191] width 7 height 6
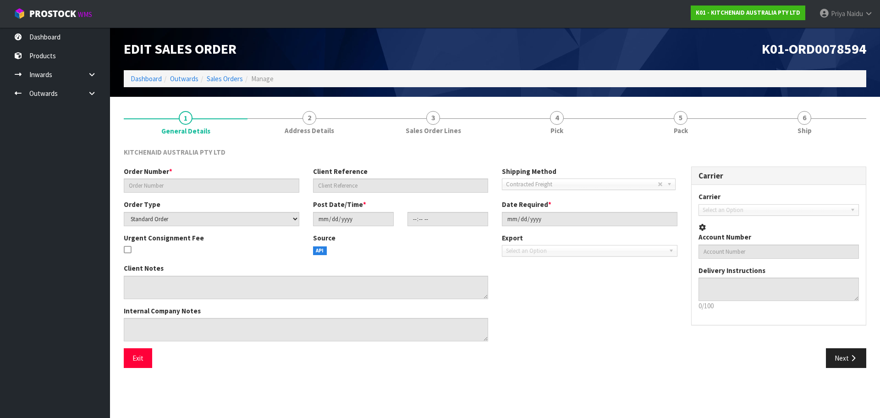
type input "0000012495"
type input "133161"
select select "number:0"
type input "[DATE]"
type input "13:33:14.000"
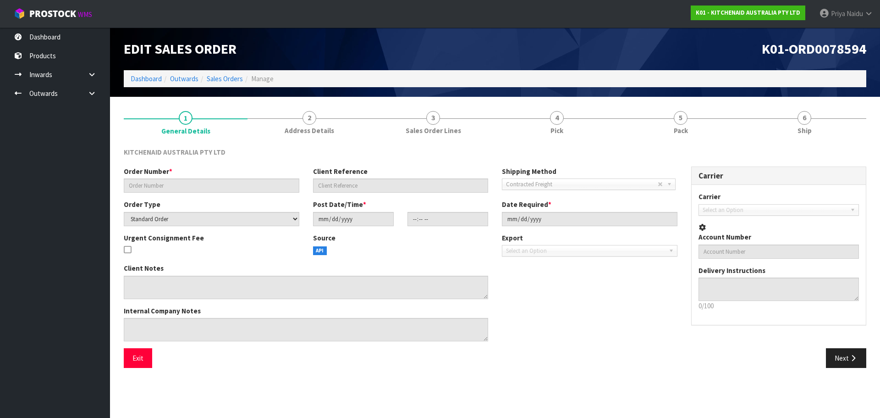
type input "[DATE]"
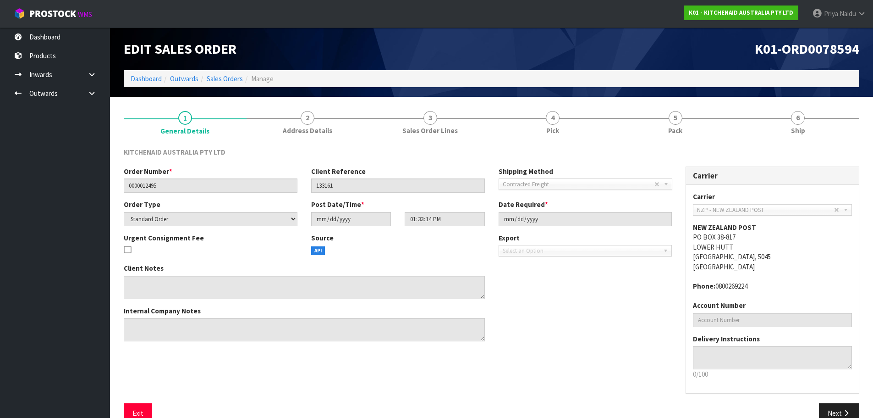
click at [656, 99] on section "1 General Details 2 Address Details 3 Sales Order Lines 4 Pick 5 Pack 6 Ship KI…" at bounding box center [491, 267] width 763 height 340
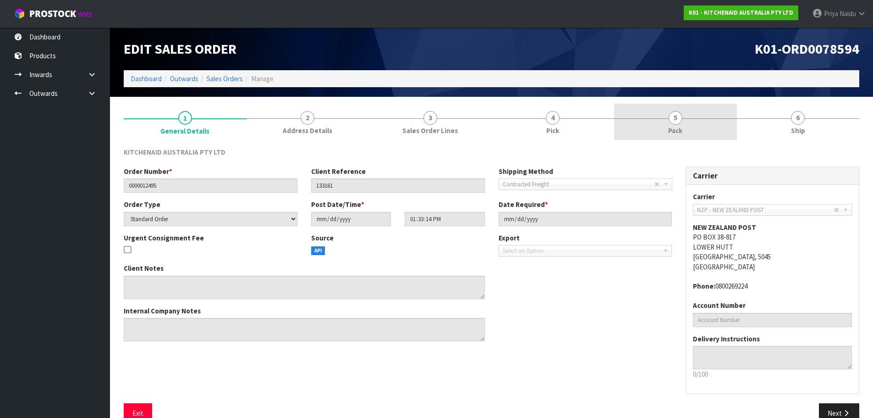
click at [661, 120] on link "5 Pack" at bounding box center [675, 122] width 123 height 36
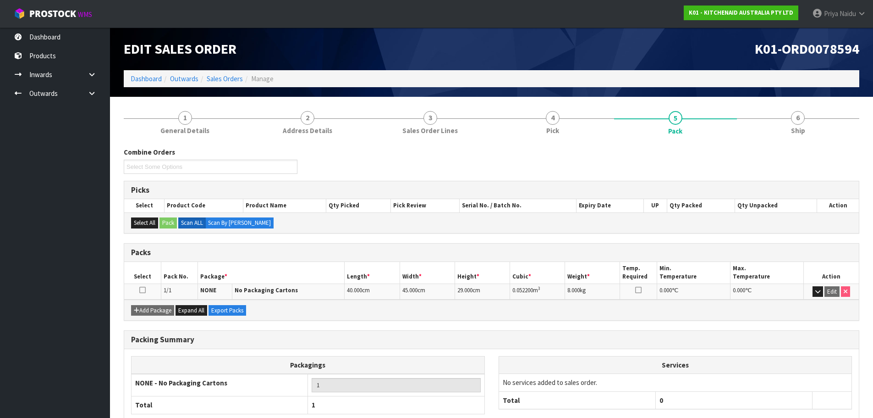
scroll to position [56, 0]
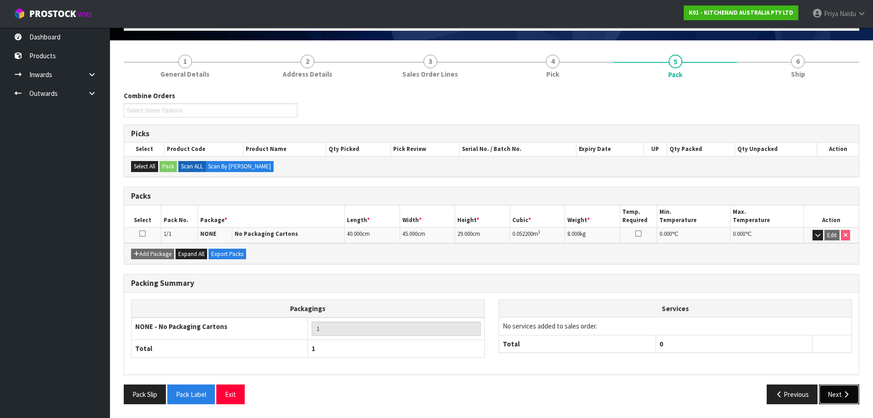
click at [837, 387] on button "Next" at bounding box center [839, 394] width 40 height 20
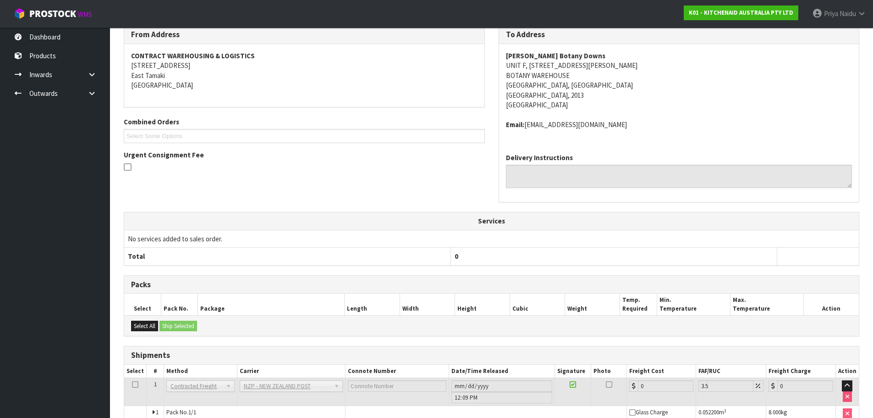
scroll to position [169, 0]
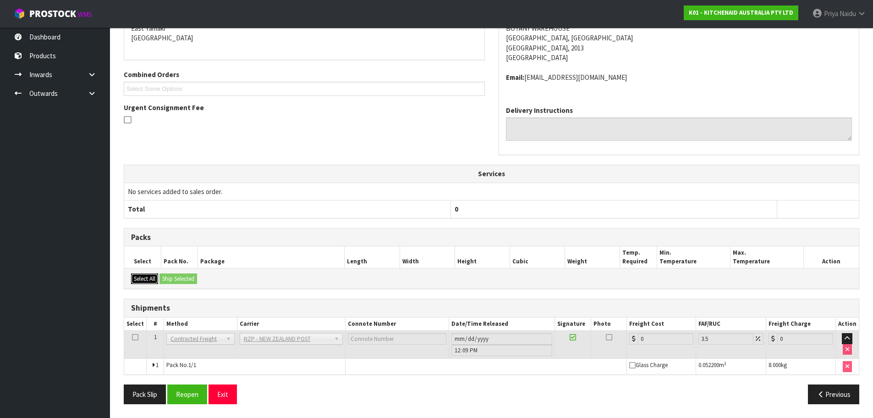
click at [142, 274] on button "Select All" at bounding box center [144, 278] width 27 height 11
click at [194, 391] on button "Reopen" at bounding box center [187, 394] width 40 height 20
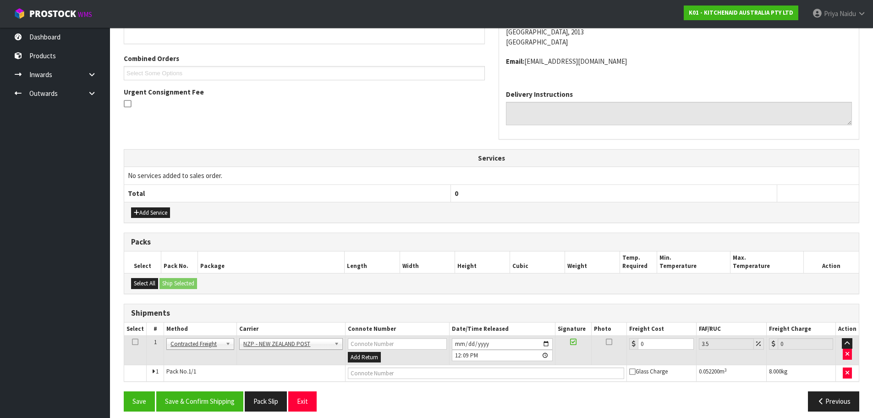
scroll to position [226, 0]
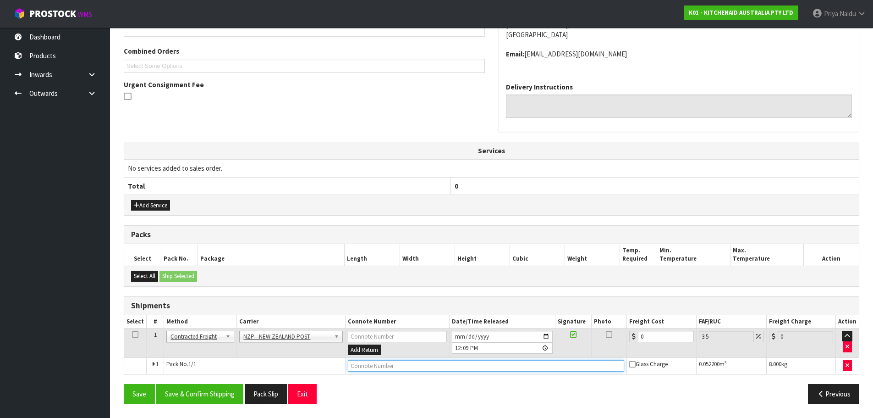
click at [389, 368] on input "text" at bounding box center [486, 365] width 277 height 11
click at [366, 348] on button "Add Return" at bounding box center [364, 349] width 33 height 11
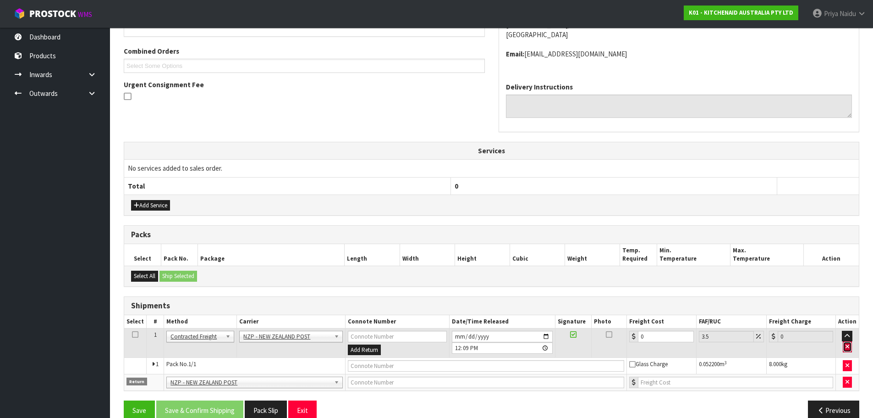
click at [849, 348] on icon "button" at bounding box center [848, 346] width 4 height 6
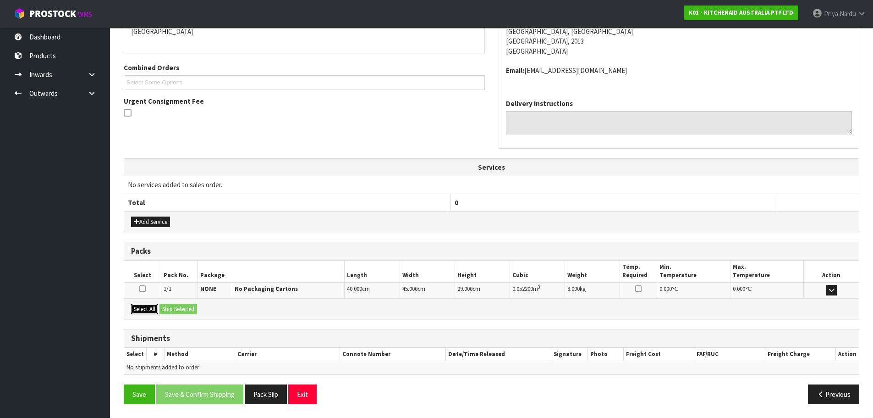
click at [149, 306] on button "Select All" at bounding box center [144, 308] width 27 height 11
click at [174, 307] on button "Ship Selected" at bounding box center [179, 308] width 38 height 11
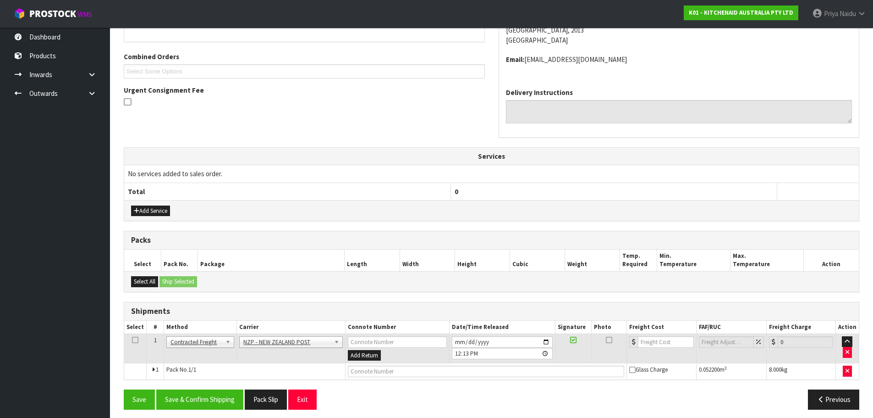
scroll to position [226, 0]
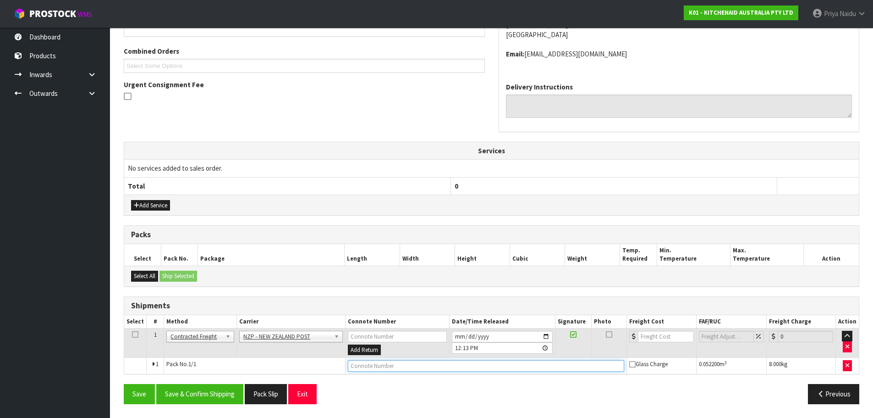
click at [361, 369] on input "text" at bounding box center [486, 365] width 277 height 11
type input "00894210379945424524"
click at [124, 384] on button "Save" at bounding box center [139, 394] width 31 height 20
click at [154, 366] on td "1" at bounding box center [155, 366] width 17 height 17
click at [156, 365] on span "1" at bounding box center [157, 364] width 3 height 8
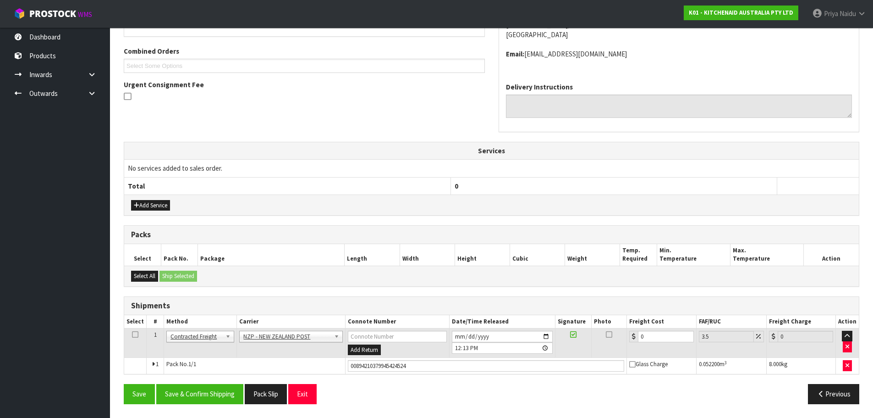
click at [173, 365] on td "Pack No. 1/1" at bounding box center [255, 366] width 182 height 17
click at [194, 365] on span "1/1" at bounding box center [192, 364] width 8 height 8
drag, startPoint x: 423, startPoint y: 366, endPoint x: 415, endPoint y: 392, distance: 27.3
click at [413, 396] on div "Save Save & Confirm Shipping Pack Slip Exit" at bounding box center [304, 394] width 375 height 20
click at [154, 363] on td "1" at bounding box center [155, 366] width 17 height 17
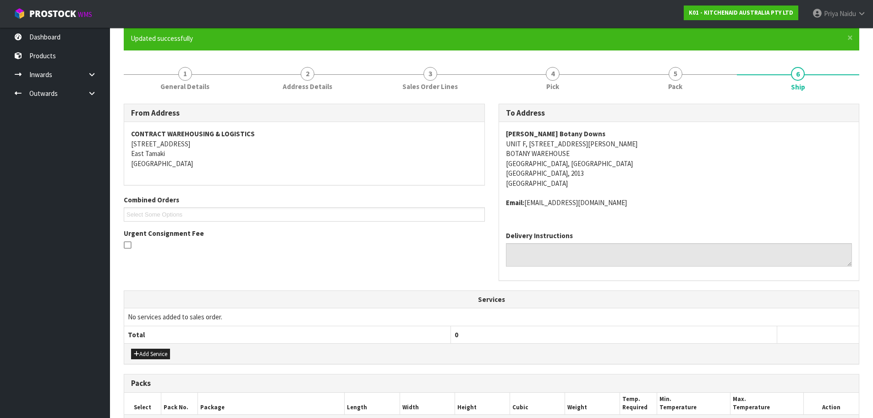
scroll to position [0, 0]
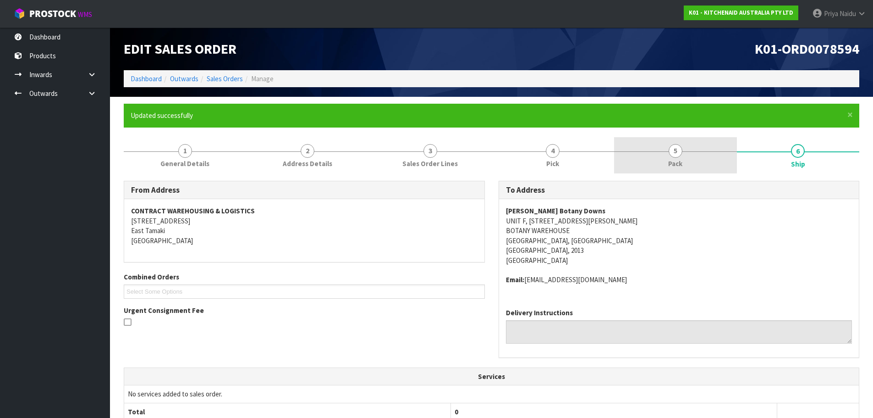
click at [674, 139] on link "5 Pack" at bounding box center [675, 155] width 123 height 36
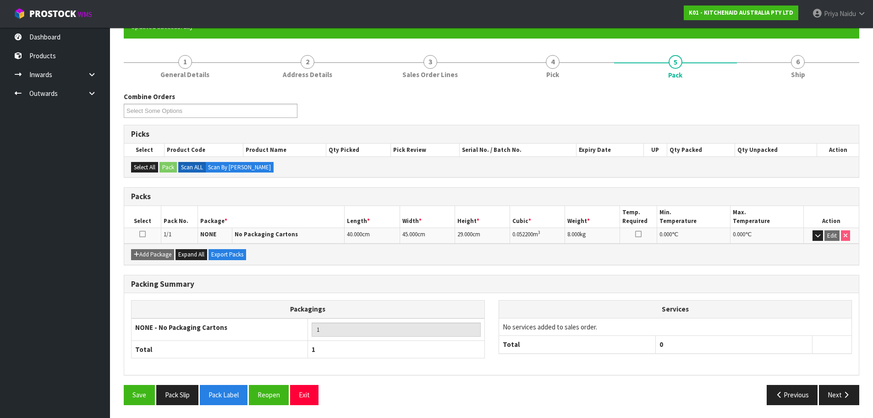
scroll to position [90, 0]
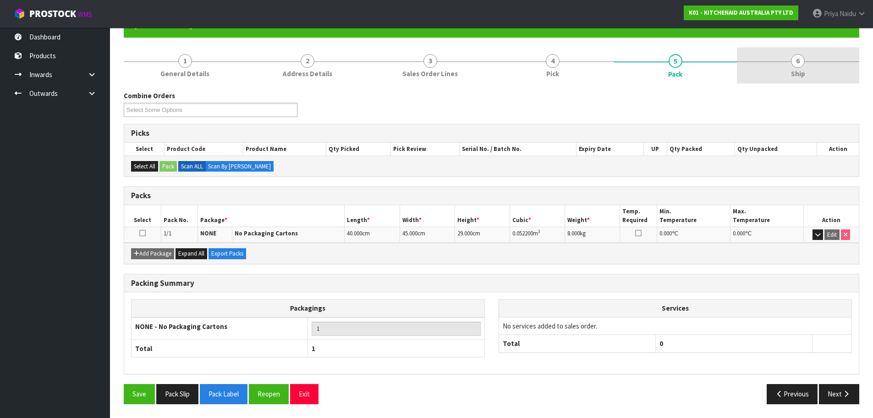
click at [767, 74] on link "6 Ship" at bounding box center [798, 65] width 123 height 36
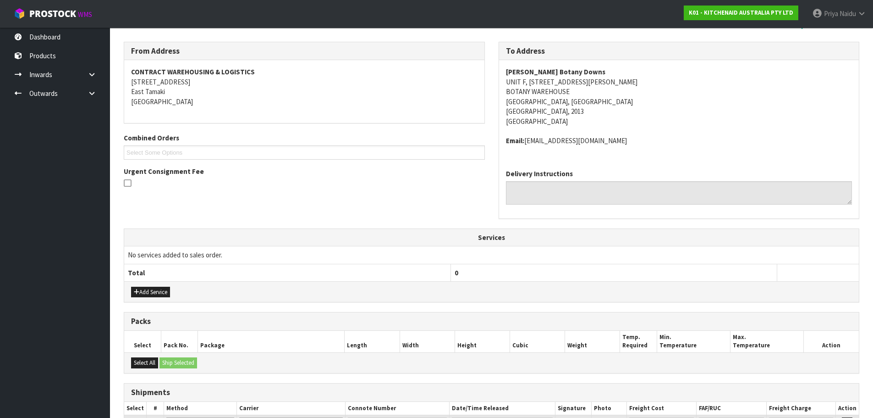
scroll to position [226, 0]
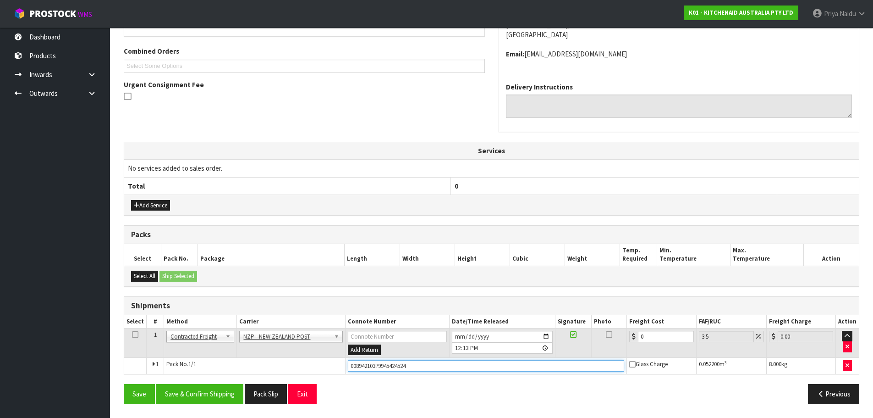
click at [427, 366] on input "00894210379945424524" at bounding box center [486, 365] width 277 height 11
type input "00894210379945424524/00894210379945424517"
click at [124, 384] on button "Save" at bounding box center [139, 394] width 31 height 20
click at [494, 367] on input "00894210379945424524/00894210379945424517" at bounding box center [486, 365] width 277 height 11
type input "00894210379945424524/00894210379945424517/00894210379945424531"
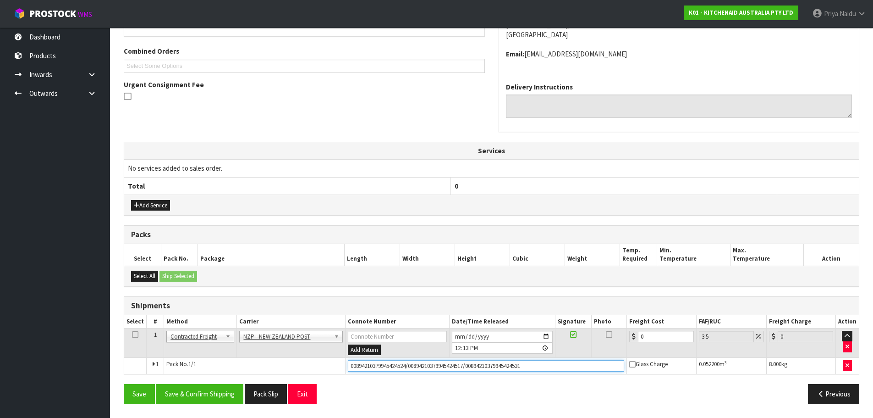
click at [124, 384] on button "Save" at bounding box center [139, 394] width 31 height 20
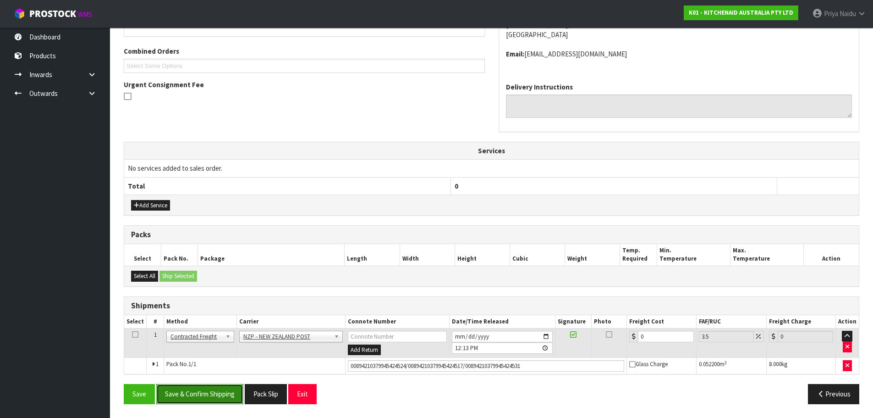
click at [209, 385] on button "Save & Confirm Shipping" at bounding box center [199, 394] width 87 height 20
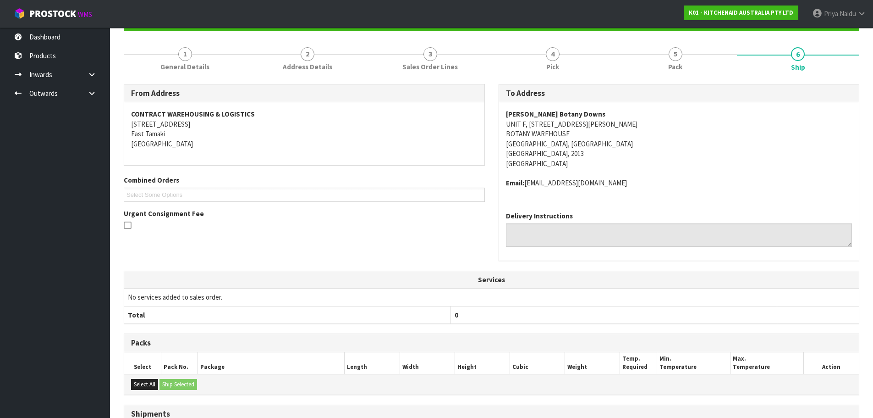
scroll to position [203, 0]
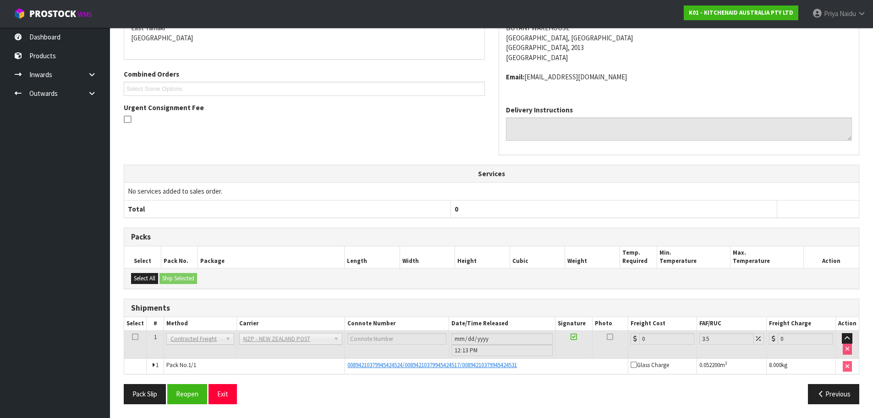
drag, startPoint x: 395, startPoint y: 218, endPoint x: 258, endPoint y: 307, distance: 163.4
drag, startPoint x: 258, startPoint y: 307, endPoint x: 317, endPoint y: 370, distance: 86.6
click at [317, 370] on td "Pack No. 1/1" at bounding box center [254, 366] width 181 height 16
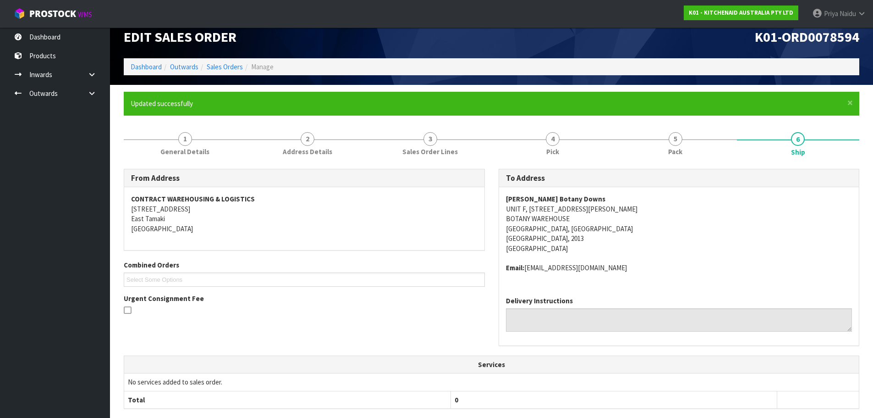
scroll to position [0, 0]
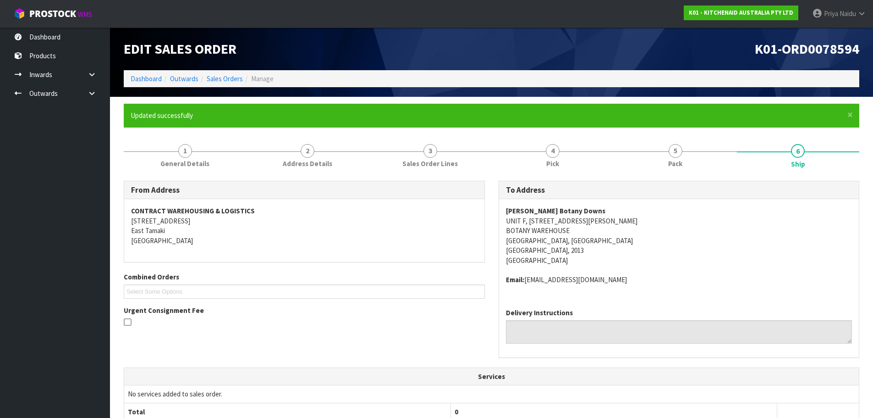
click at [148, 70] on div "Edit Sales Order" at bounding box center [304, 49] width 375 height 43
click at [152, 77] on link "Dashboard" at bounding box center [146, 78] width 31 height 9
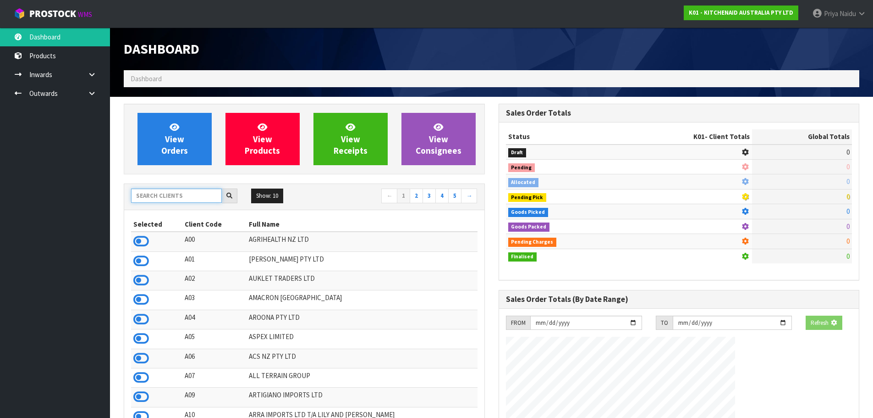
click at [169, 194] on input "text" at bounding box center [176, 195] width 91 height 14
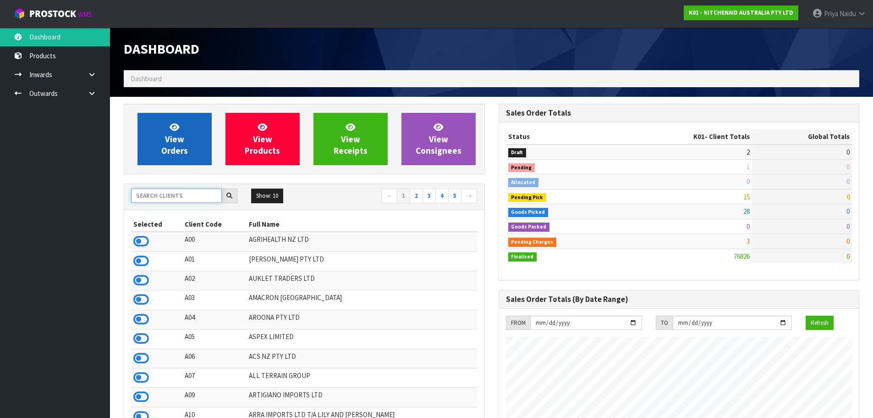
scroll to position [694, 375]
click at [173, 145] on span "View Orders" at bounding box center [174, 138] width 27 height 34
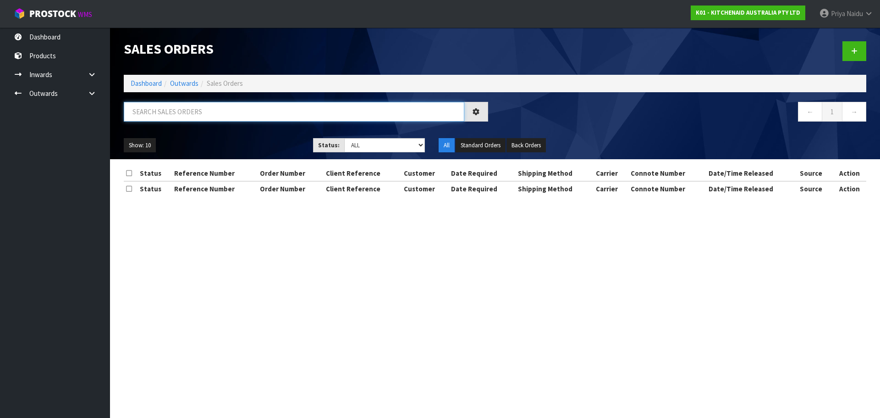
click at [209, 117] on input "text" at bounding box center [294, 112] width 341 height 20
type input "78599"
drag, startPoint x: 245, startPoint y: 129, endPoint x: 251, endPoint y: 131, distance: 6.6
click at [245, 130] on div "78599 ← 1 →" at bounding box center [495, 116] width 756 height 29
click at [274, 137] on div "Show: 10 5 10 25 50 Status: Draft Pending Allocated Pending Pick Goods Picked G…" at bounding box center [495, 145] width 756 height 28
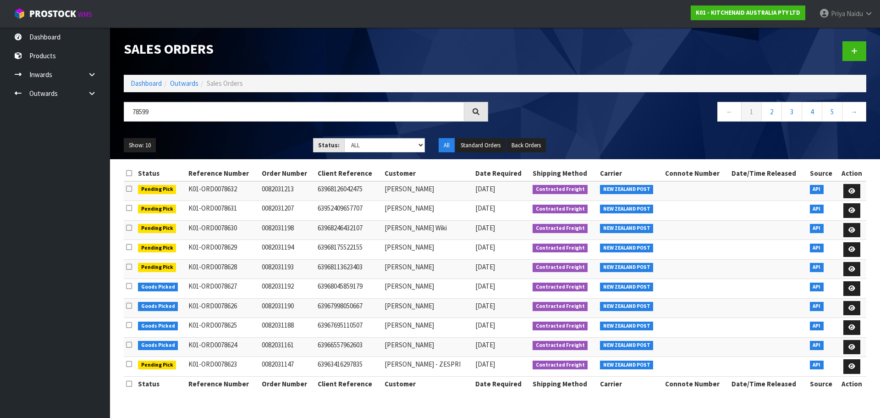
click at [246, 144] on ul "Show: 10 5 10 25 50" at bounding box center [212, 145] width 176 height 15
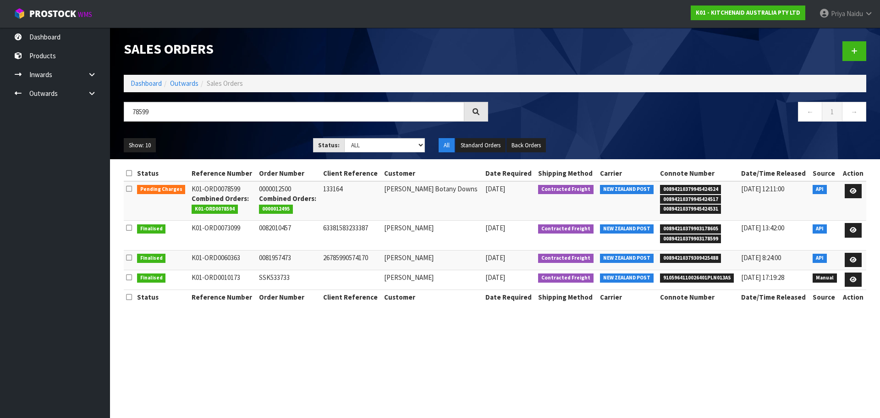
click at [251, 147] on ul "Show: 10 5 10 25 50" at bounding box center [212, 145] width 176 height 15
click at [850, 190] on icon at bounding box center [853, 191] width 7 height 6
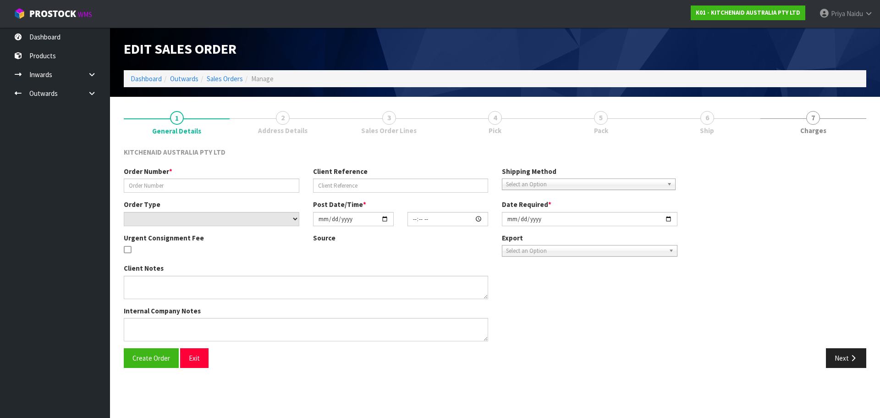
type input "0000012500"
type input "133164"
select select "number:0"
type input "[DATE]"
type input "13:33:24.000"
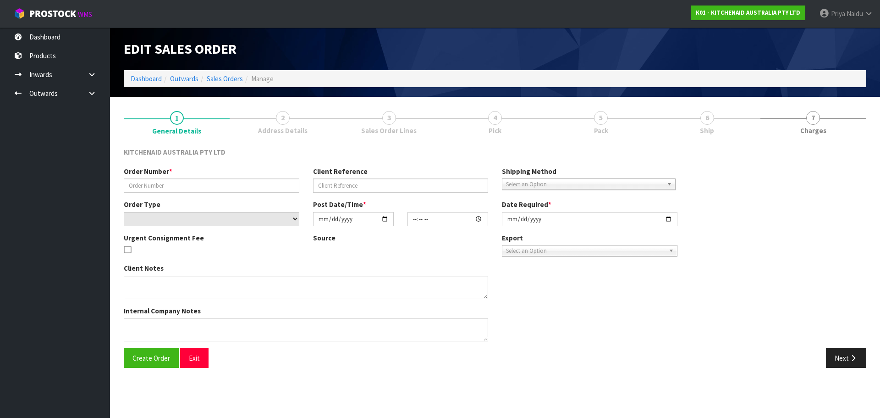
type input "[DATE]"
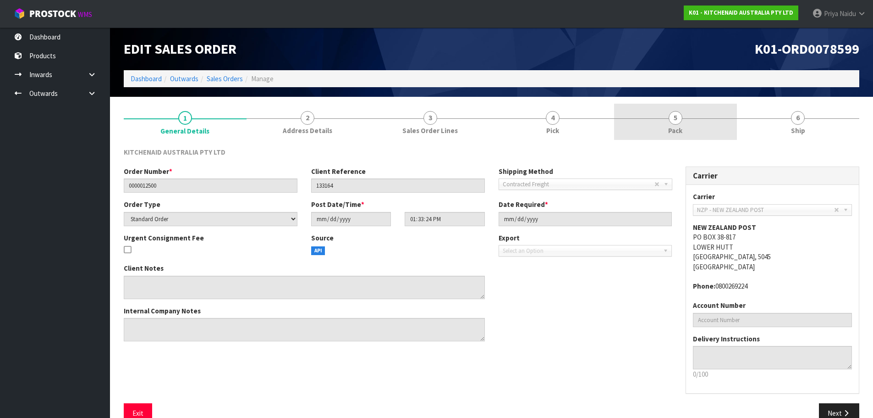
click at [681, 135] on span "Pack" at bounding box center [675, 131] width 14 height 10
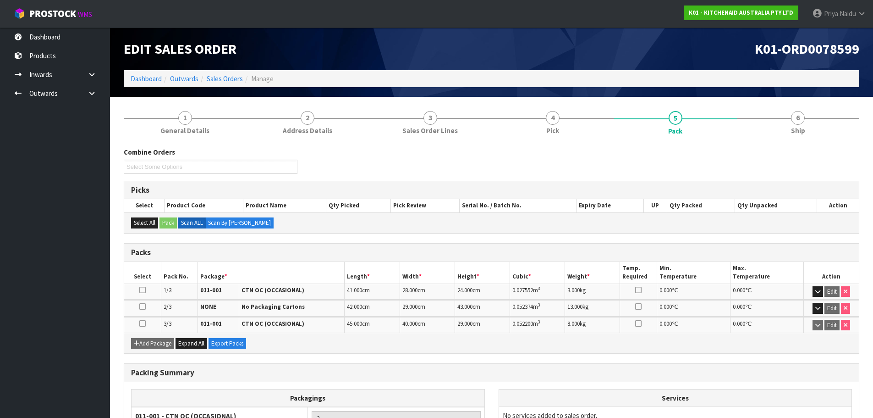
scroll to position [111, 0]
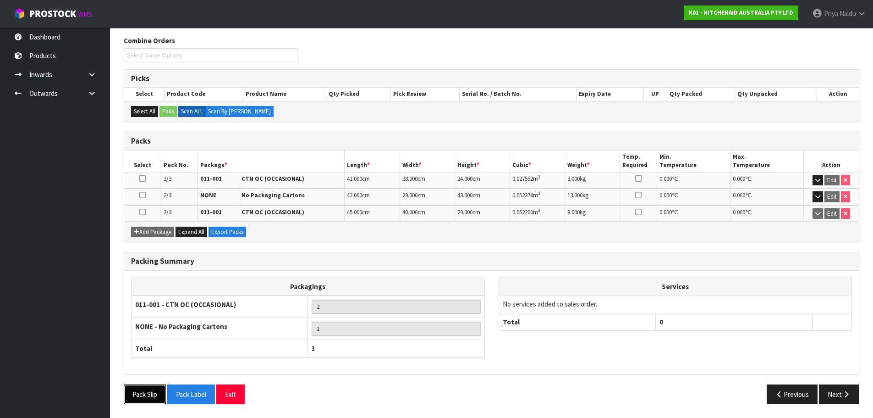
click at [142, 394] on button "Pack Slip" at bounding box center [145, 394] width 42 height 20
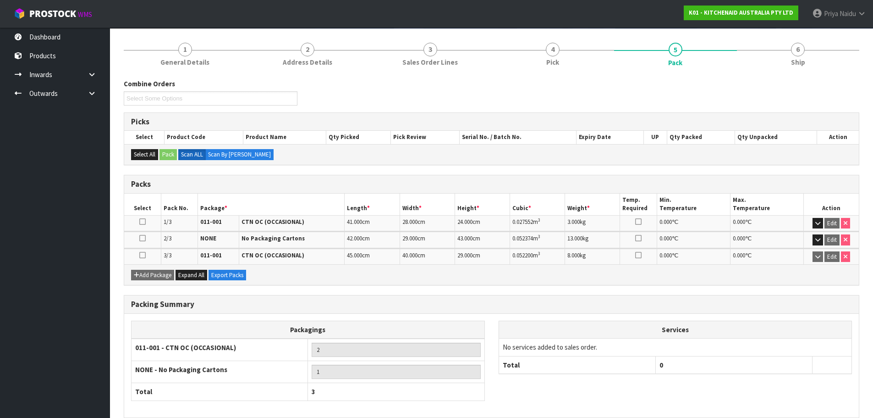
scroll to position [0, 0]
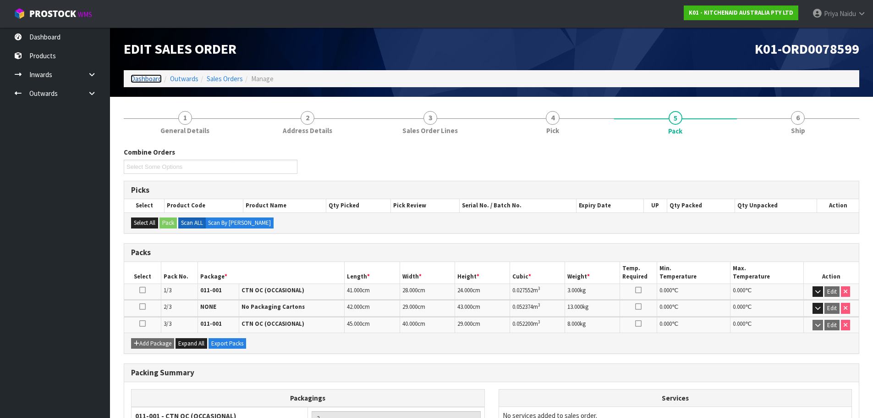
click at [142, 76] on link "Dashboard" at bounding box center [146, 78] width 31 height 9
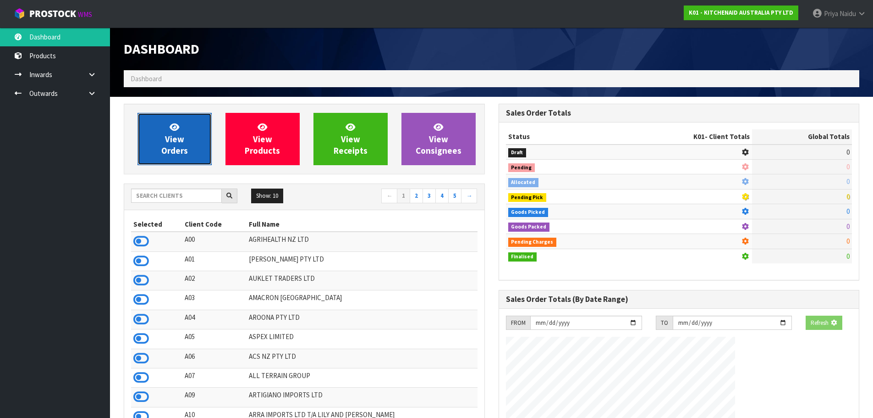
click at [152, 124] on link "View Orders" at bounding box center [175, 139] width 74 height 52
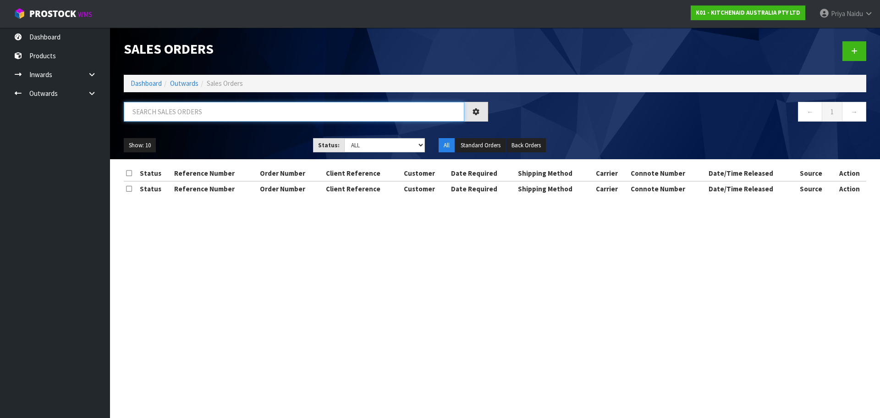
click at [165, 108] on input "text" at bounding box center [294, 112] width 341 height 20
type input "78594"
drag, startPoint x: 165, startPoint y: 138, endPoint x: 176, endPoint y: 142, distance: 12.2
click at [165, 138] on ul "Show: 10 5 10 25 50" at bounding box center [212, 145] width 176 height 15
click at [202, 144] on ul "Show: 10 5 10 25 50" at bounding box center [212, 145] width 176 height 15
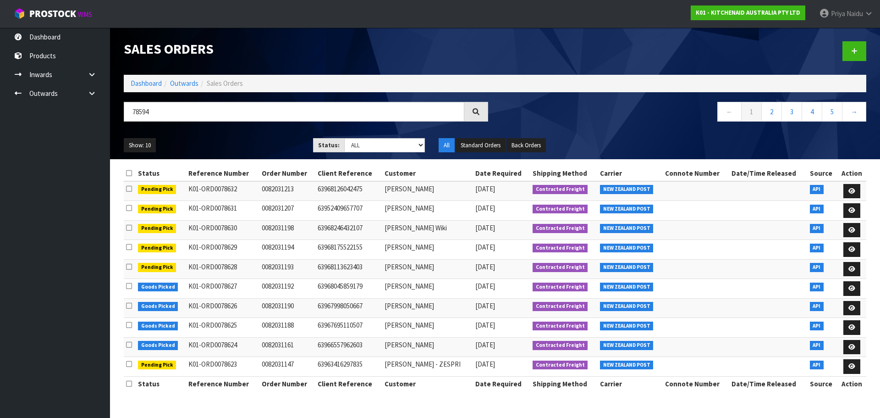
click at [226, 137] on div "Show: 10 5 10 25 50 Status: Draft Pending Allocated Pending Pick Goods Picked G…" at bounding box center [495, 145] width 756 height 28
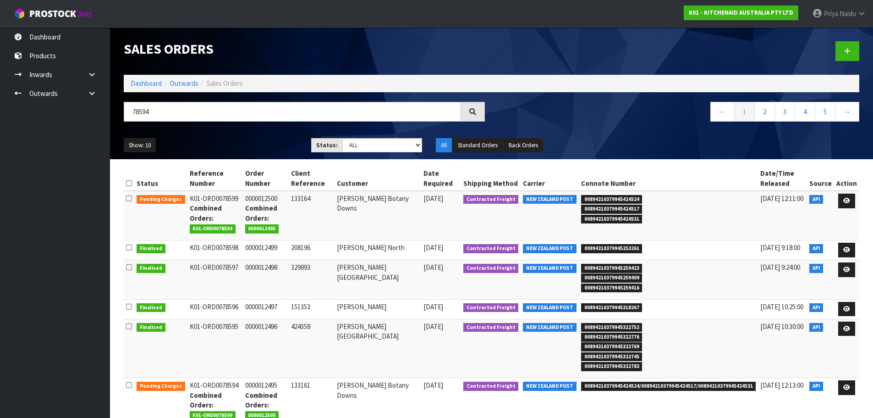
click at [216, 133] on div "Show: 10 5 10 25 50 Status: Draft Pending Allocated Pending Pick Goods Picked G…" at bounding box center [491, 145] width 749 height 28
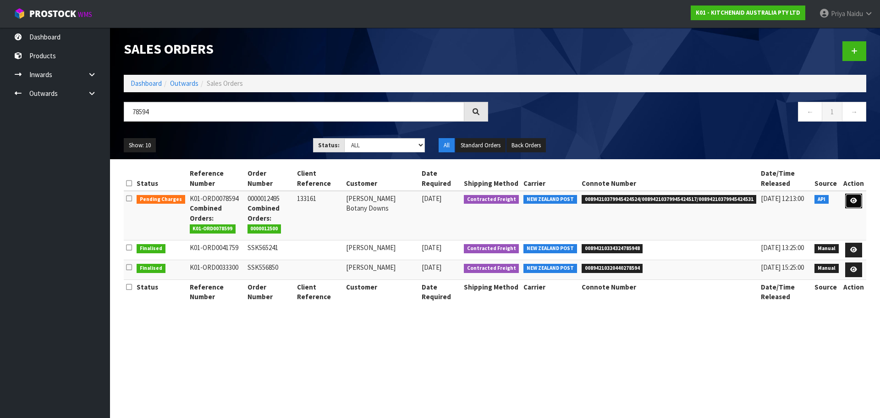
click at [854, 200] on icon at bounding box center [853, 201] width 7 height 6
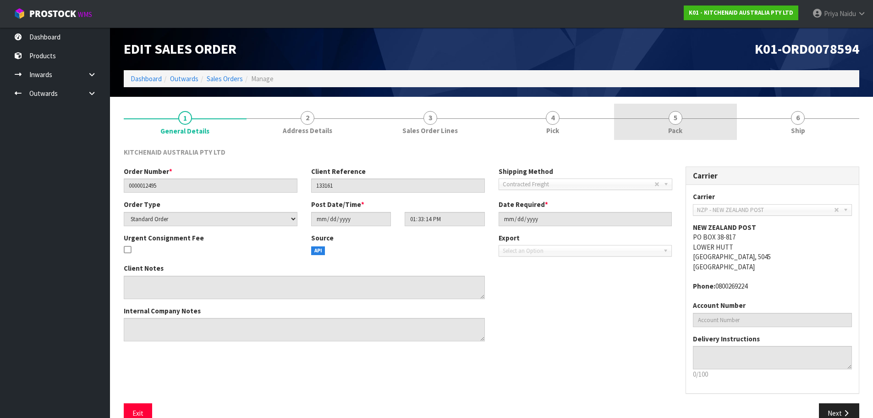
click at [684, 127] on link "5 Pack" at bounding box center [675, 122] width 123 height 36
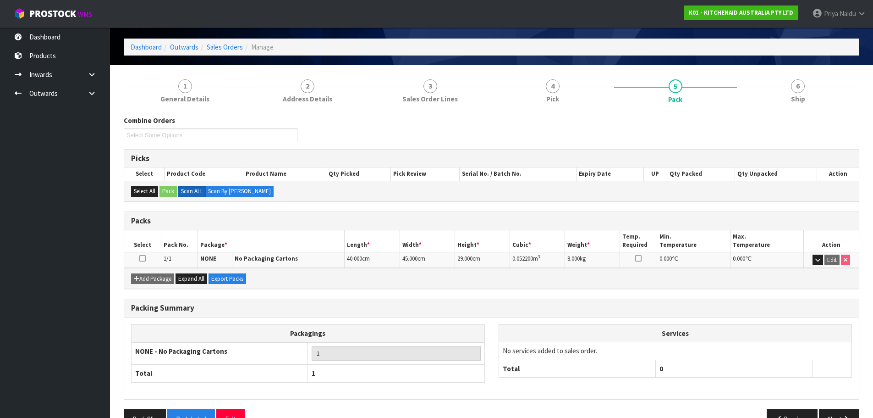
scroll to position [56, 0]
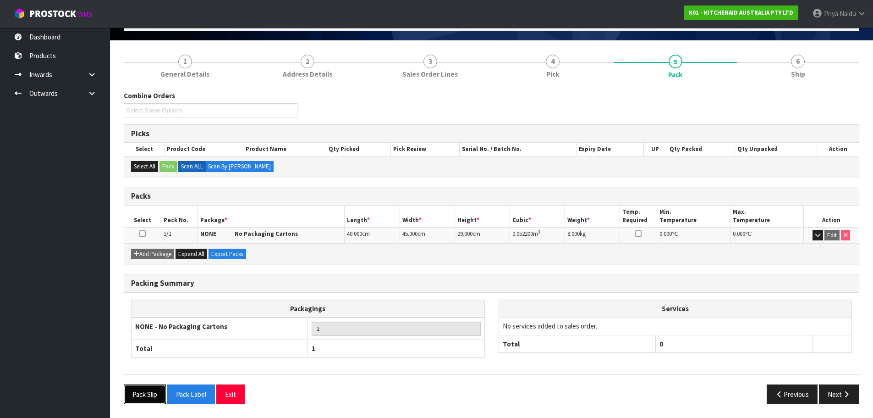
click at [152, 391] on button "Pack Slip" at bounding box center [145, 394] width 42 height 20
drag, startPoint x: 353, startPoint y: 199, endPoint x: 410, endPoint y: 266, distance: 87.8
click at [362, 211] on div "Packs Select Pack No. Package * Length * Width * Height * Cubic * Weight * Temp…" at bounding box center [492, 225] width 736 height 77
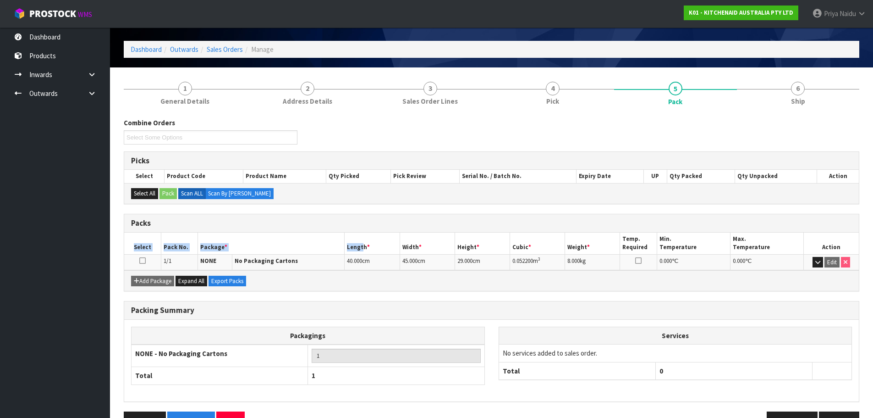
scroll to position [0, 0]
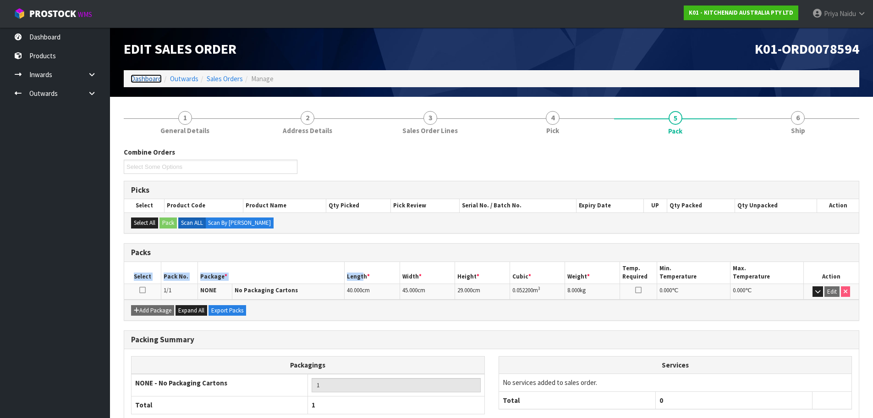
click at [154, 79] on link "Dashboard" at bounding box center [146, 78] width 31 height 9
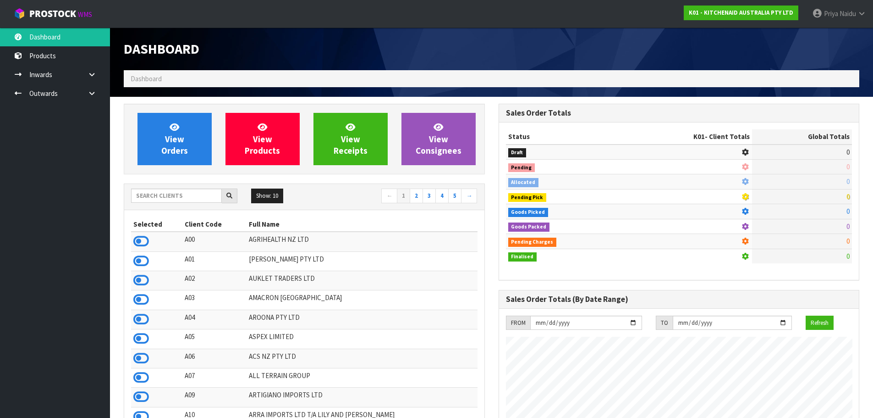
scroll to position [572, 375]
click at [170, 189] on input "text" at bounding box center [176, 195] width 91 height 14
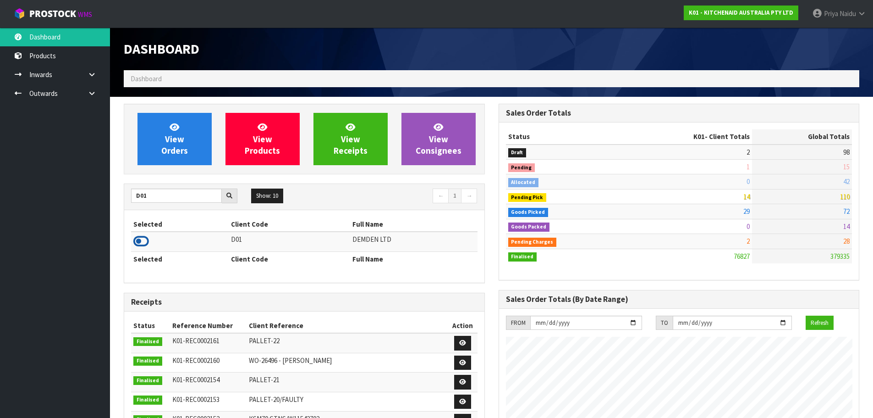
click at [140, 237] on icon at bounding box center [141, 241] width 16 height 14
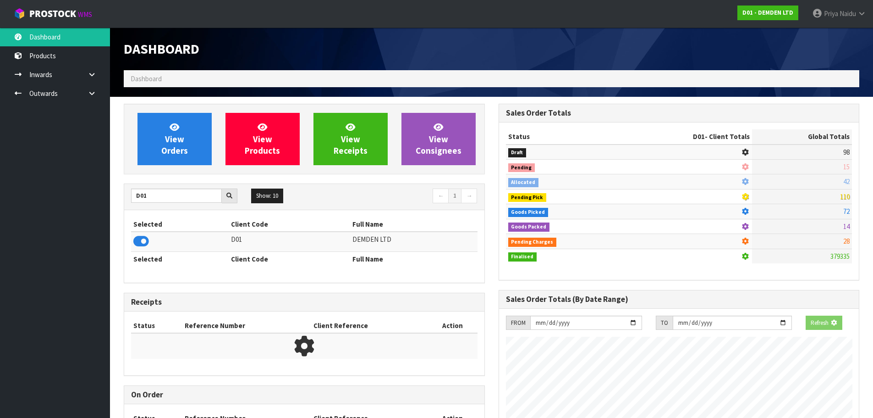
scroll to position [572, 375]
click at [177, 161] on link "View Orders" at bounding box center [175, 139] width 74 height 52
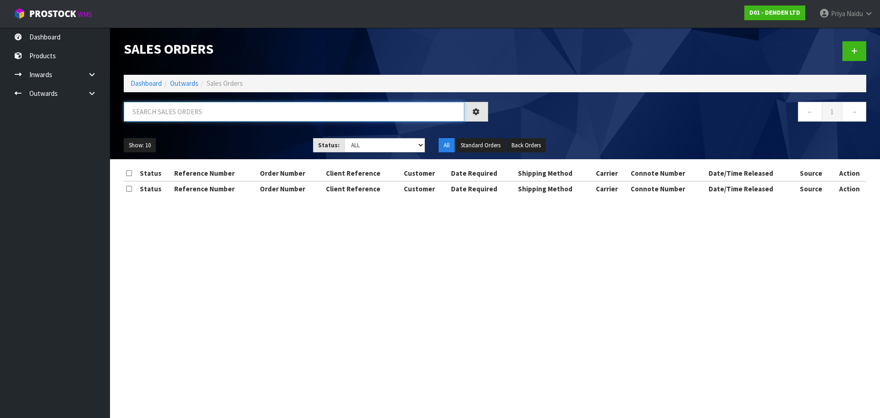
click at [197, 120] on input "text" at bounding box center [294, 112] width 341 height 20
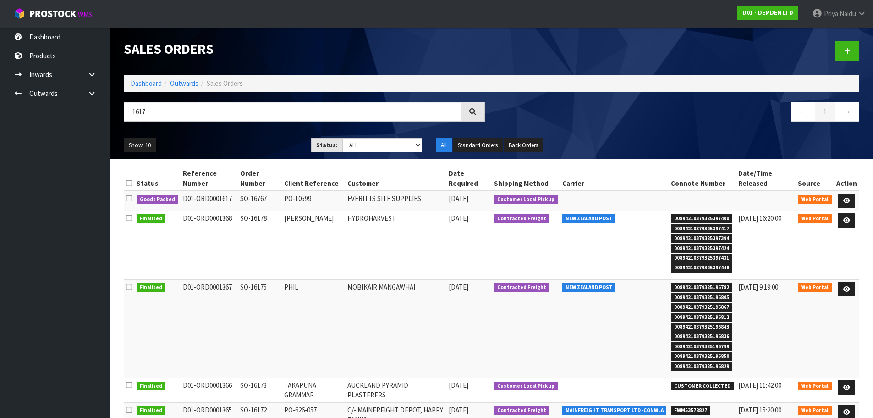
click at [230, 129] on div "1617 ← 1 →" at bounding box center [491, 116] width 749 height 29
click at [848, 199] on icon at bounding box center [846, 201] width 7 height 6
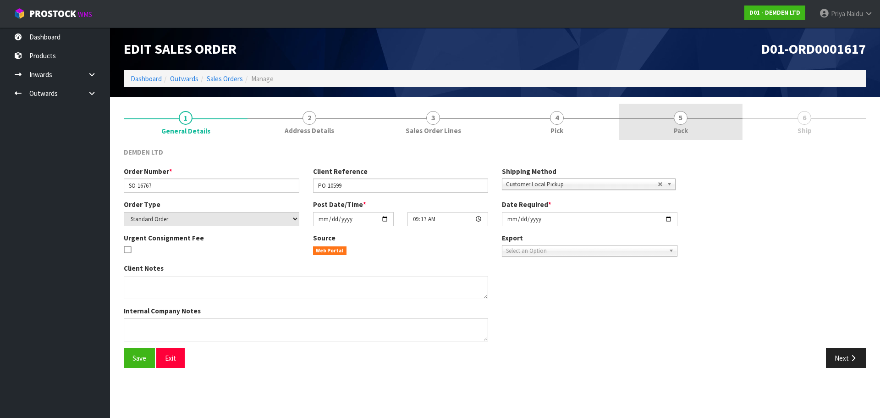
click at [700, 124] on link "5 Pack" at bounding box center [681, 122] width 124 height 36
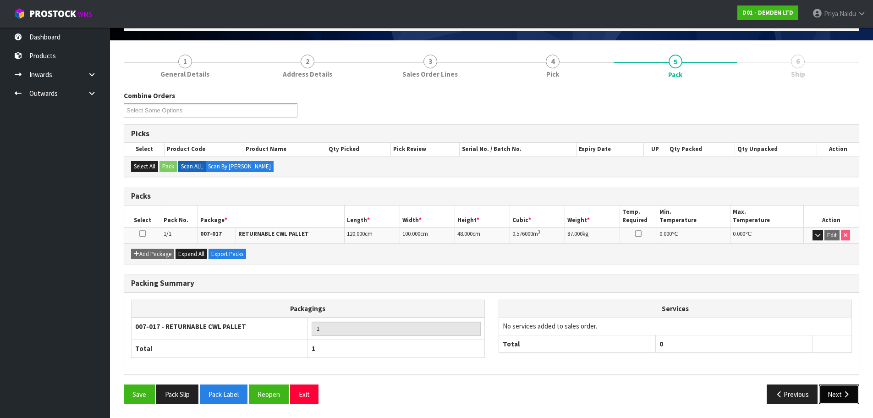
click at [837, 397] on button "Next" at bounding box center [839, 394] width 40 height 20
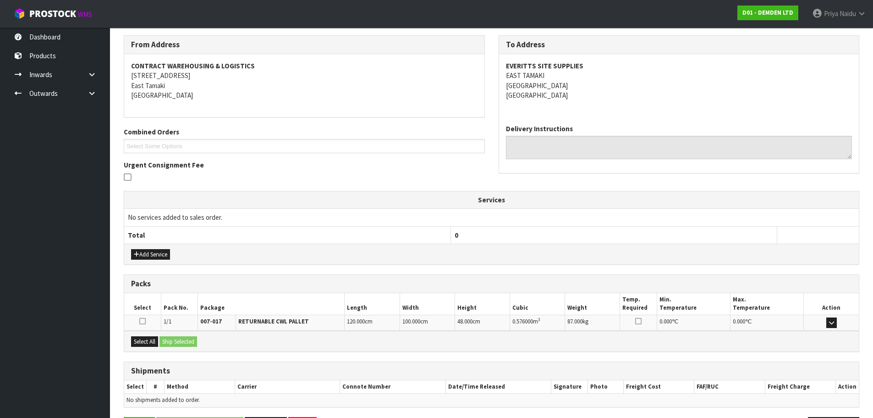
scroll to position [144, 0]
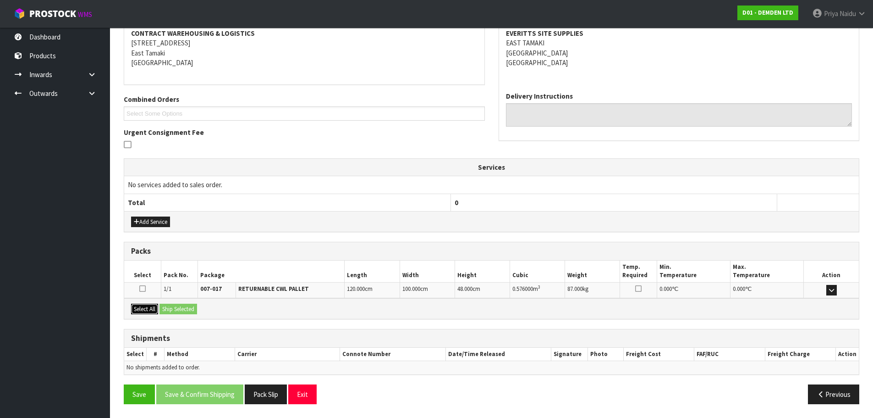
click at [149, 304] on button "Select All" at bounding box center [144, 308] width 27 height 11
drag, startPoint x: 180, startPoint y: 308, endPoint x: 221, endPoint y: 313, distance: 41.5
click at [181, 309] on button "Ship Selected" at bounding box center [179, 308] width 38 height 11
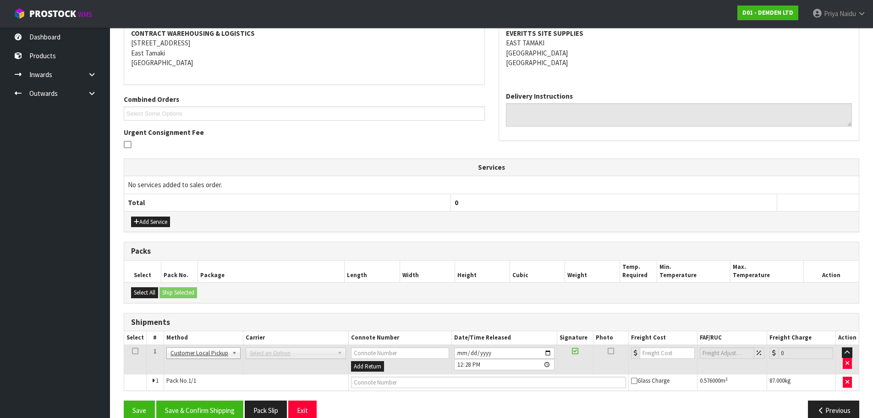
scroll to position [161, 0]
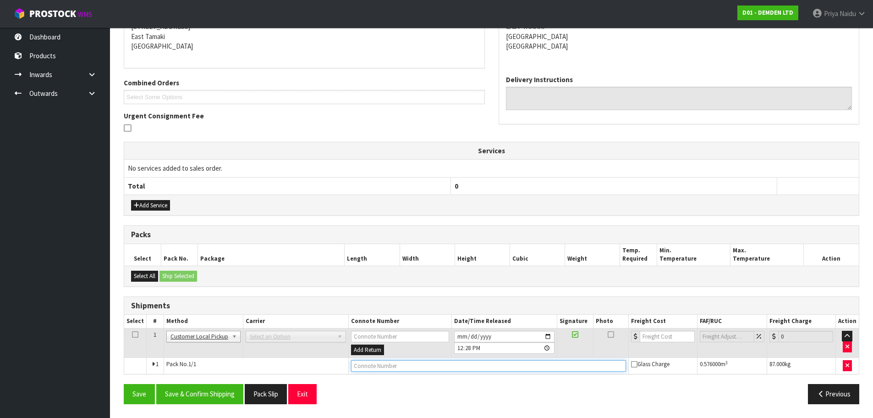
click at [408, 367] on input "text" at bounding box center [488, 365] width 275 height 11
click at [169, 416] on section "1 General Details 2 Address Details 3 Sales Order Lines 4 Pick 5 Pack 6 Ship Fr…" at bounding box center [491, 176] width 763 height 481
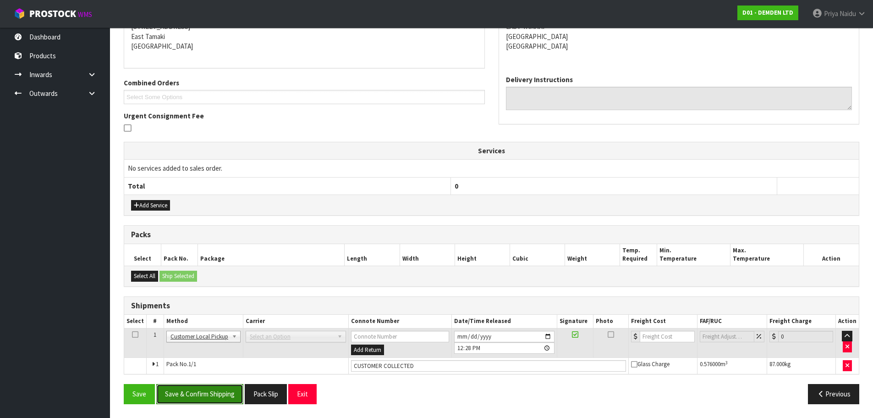
drag, startPoint x: 189, startPoint y: 403, endPoint x: 196, endPoint y: 402, distance: 6.9
click at [189, 403] on button "Save & Confirm Shipping" at bounding box center [199, 394] width 87 height 20
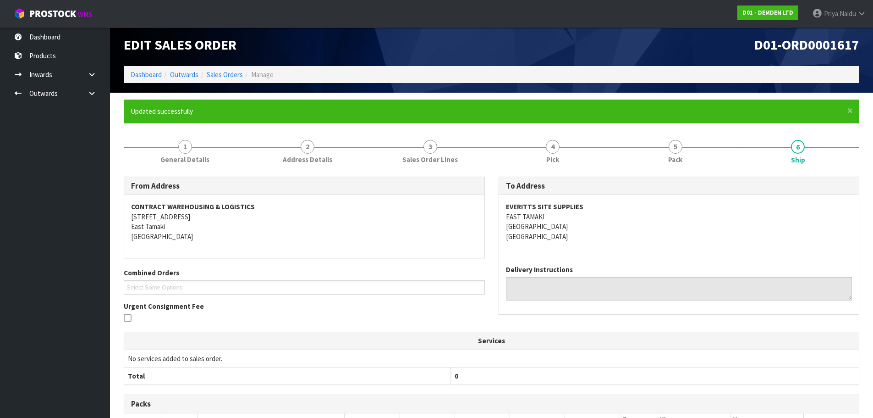
scroll to position [0, 0]
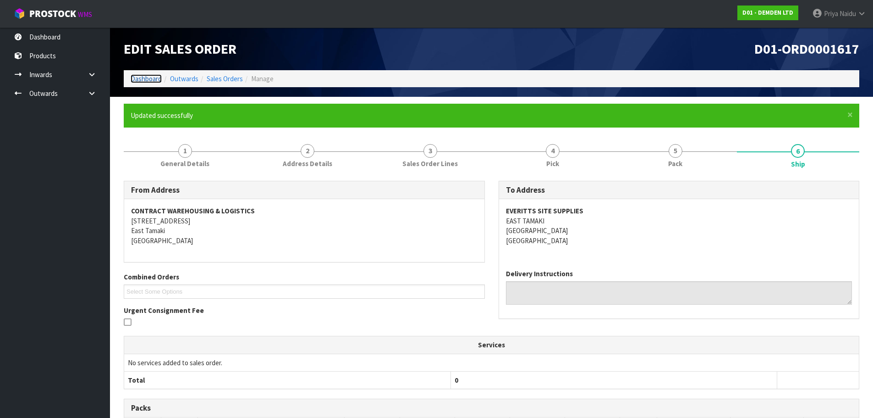
drag, startPoint x: 136, startPoint y: 80, endPoint x: 182, endPoint y: 110, distance: 55.4
click at [136, 80] on link "Dashboard" at bounding box center [146, 78] width 31 height 9
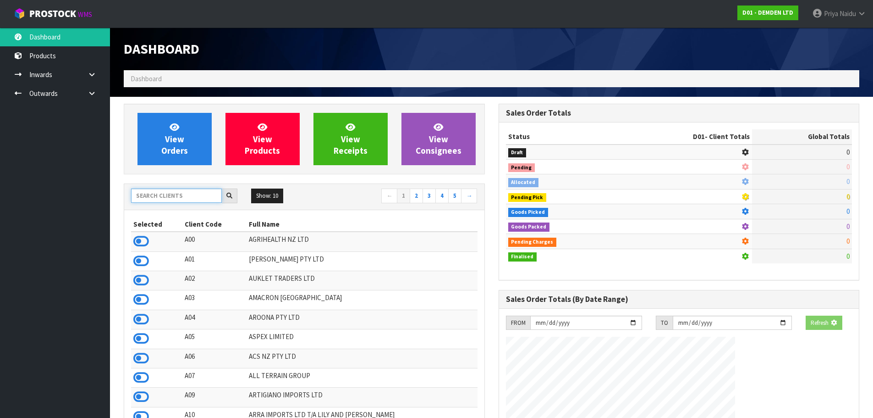
click at [162, 198] on input "text" at bounding box center [176, 195] width 91 height 14
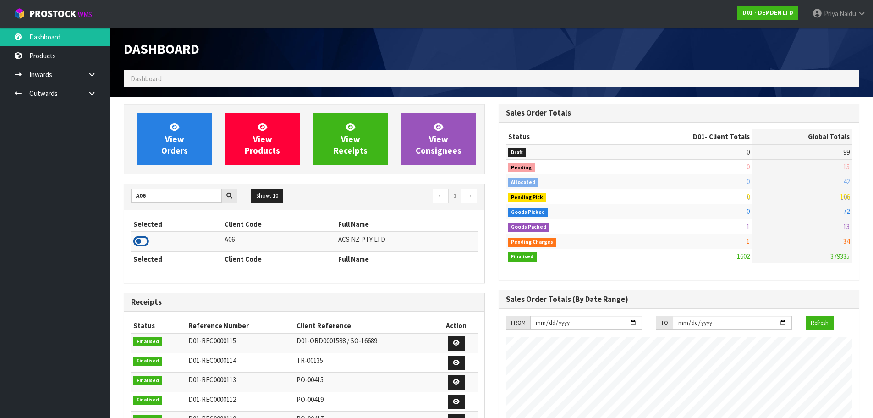
click at [144, 237] on icon at bounding box center [141, 241] width 16 height 14
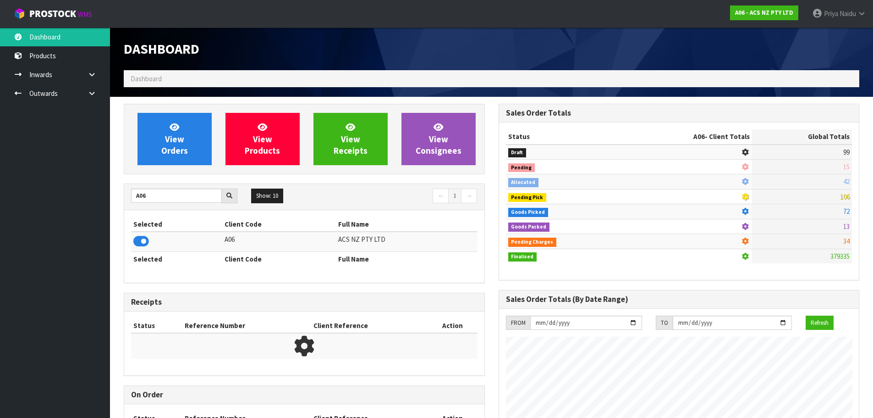
scroll to position [694, 375]
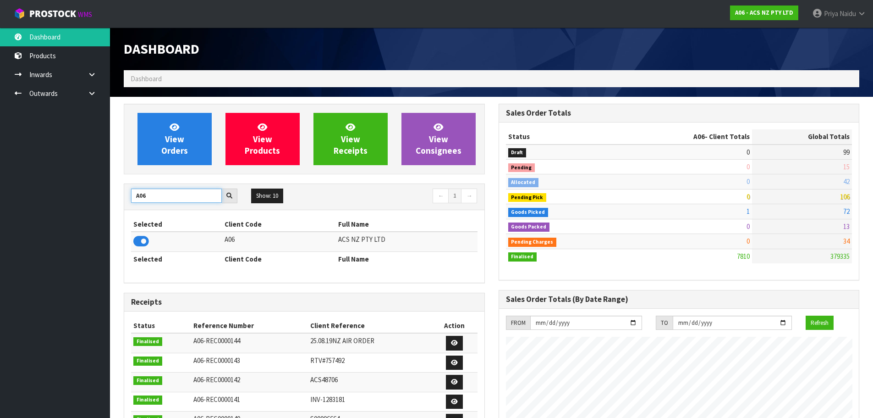
click at [159, 193] on input "A06" at bounding box center [176, 195] width 91 height 14
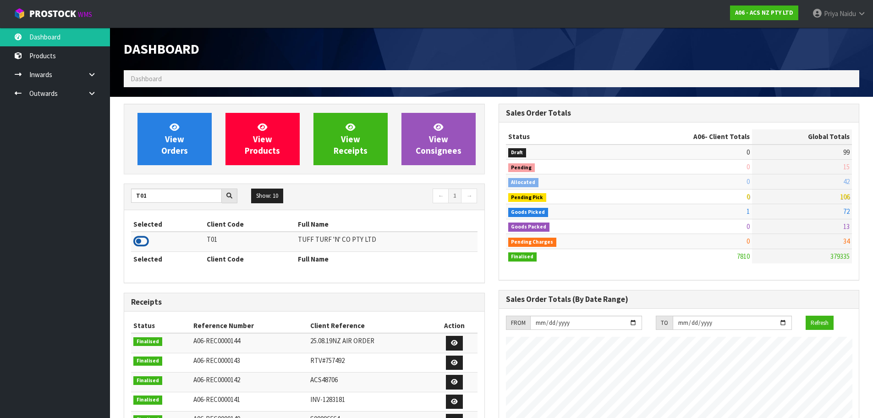
click at [142, 243] on icon at bounding box center [141, 241] width 16 height 14
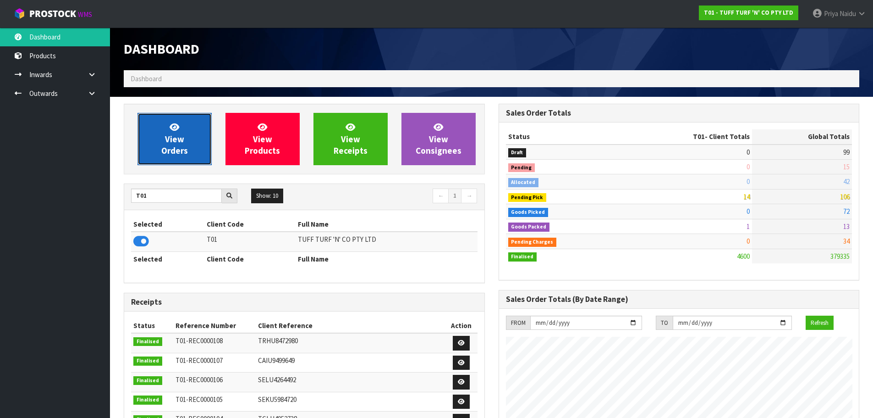
click at [173, 149] on span "View Orders" at bounding box center [174, 138] width 27 height 34
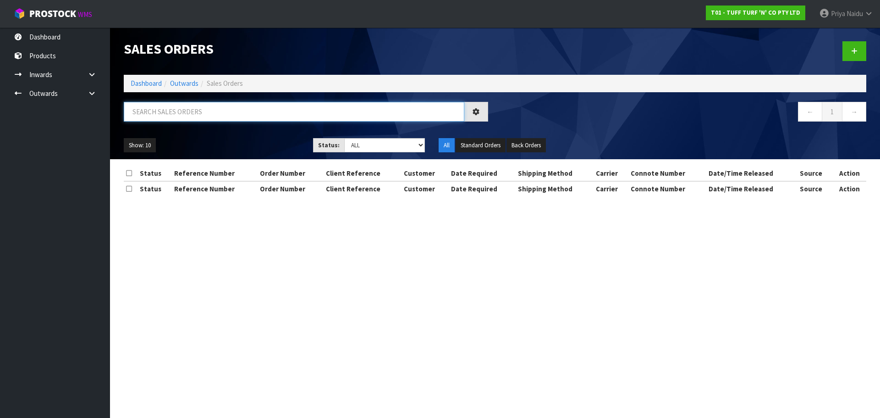
click at [190, 113] on input "text" at bounding box center [294, 112] width 341 height 20
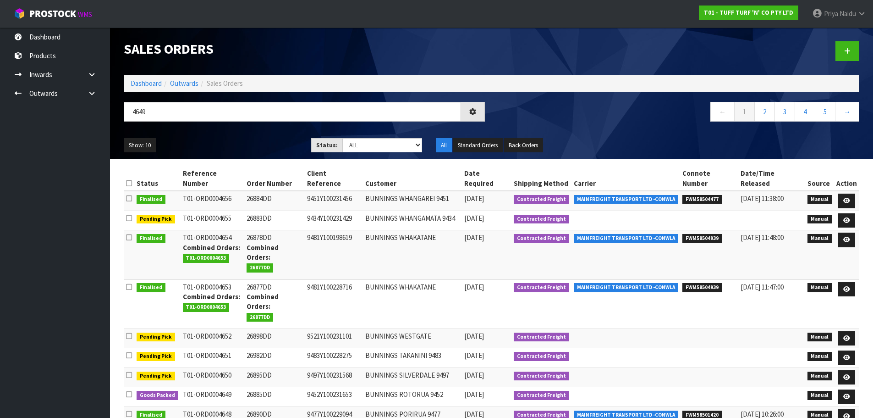
click at [256, 144] on ul "Show: 10 5 10 25 50" at bounding box center [211, 145] width 174 height 15
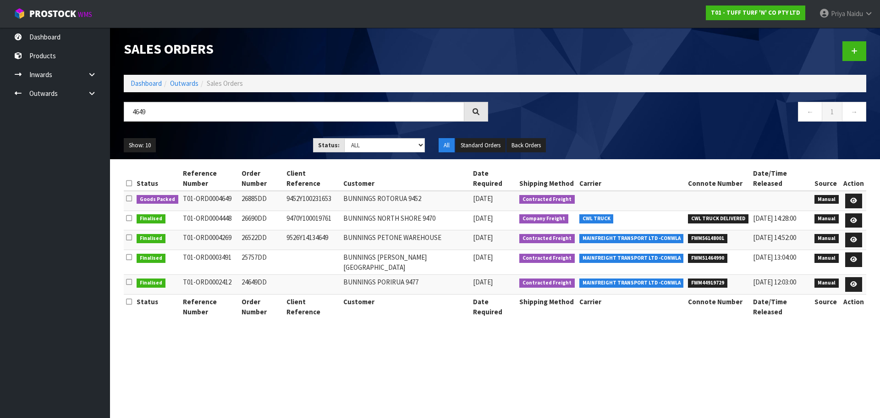
click at [256, 143] on ul "Show: 10 5 10 25 50" at bounding box center [212, 145] width 176 height 15
click at [852, 198] on icon at bounding box center [853, 201] width 7 height 6
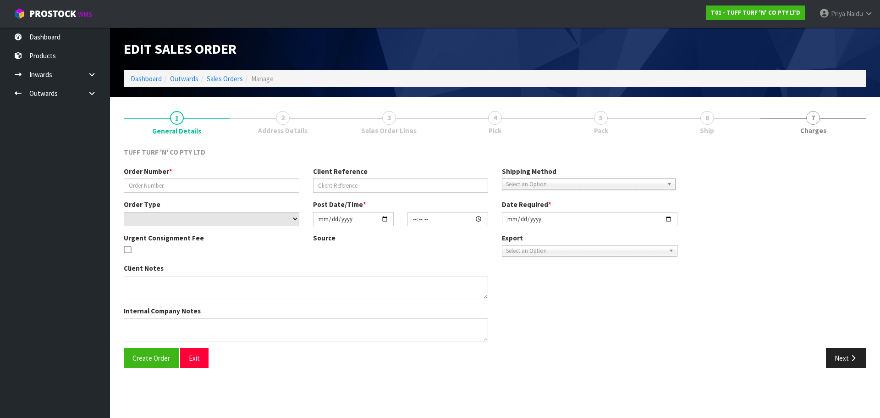
click at [674, 126] on link "6 Ship" at bounding box center [707, 122] width 106 height 36
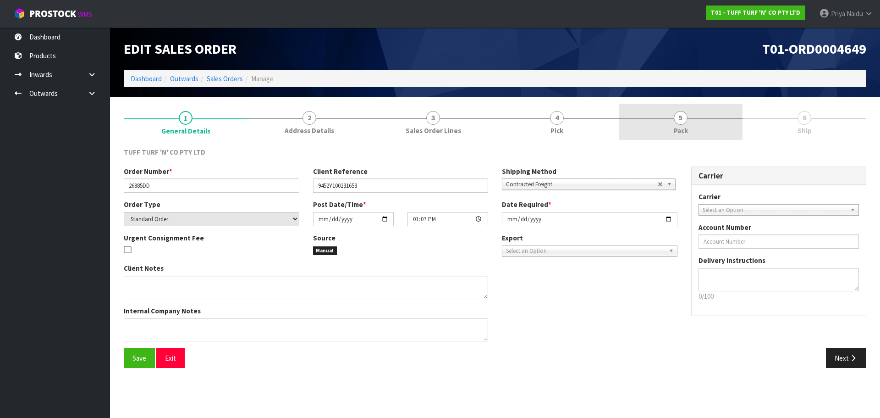
click at [683, 126] on span "Pack" at bounding box center [681, 131] width 14 height 10
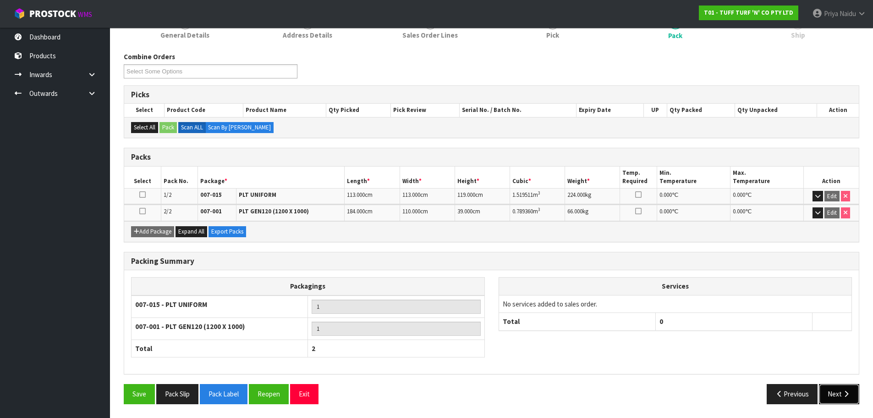
click at [837, 394] on button "Next" at bounding box center [839, 394] width 40 height 20
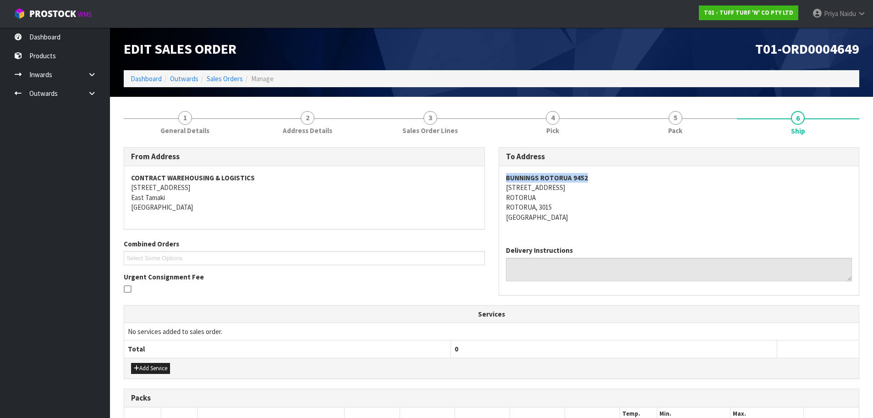
drag, startPoint x: 502, startPoint y: 176, endPoint x: 363, endPoint y: 189, distance: 140.0
click at [598, 176] on div "BUNNINGS ROTORUA 9452 24-48 [GEOGRAPHIC_DATA][STREET_ADDRESS]" at bounding box center [679, 202] width 360 height 72
click at [600, 205] on address "BUNNINGS ROTORUA 9452 24-48 [GEOGRAPHIC_DATA][STREET_ADDRESS]" at bounding box center [679, 197] width 347 height 49
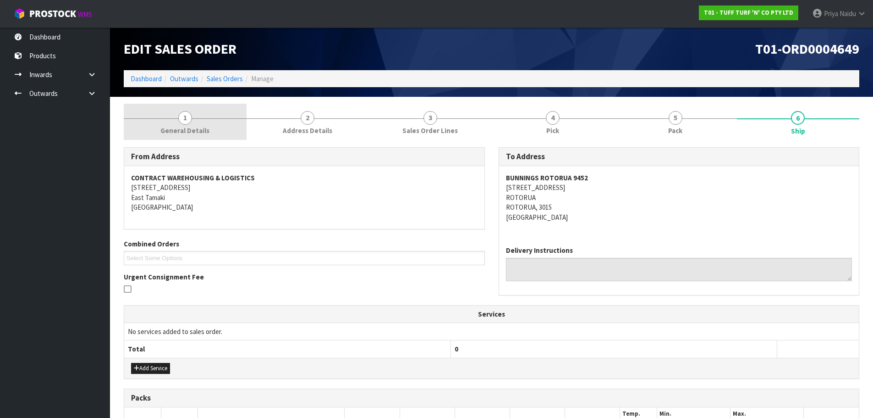
click at [195, 114] on link "1 General Details" at bounding box center [185, 122] width 123 height 36
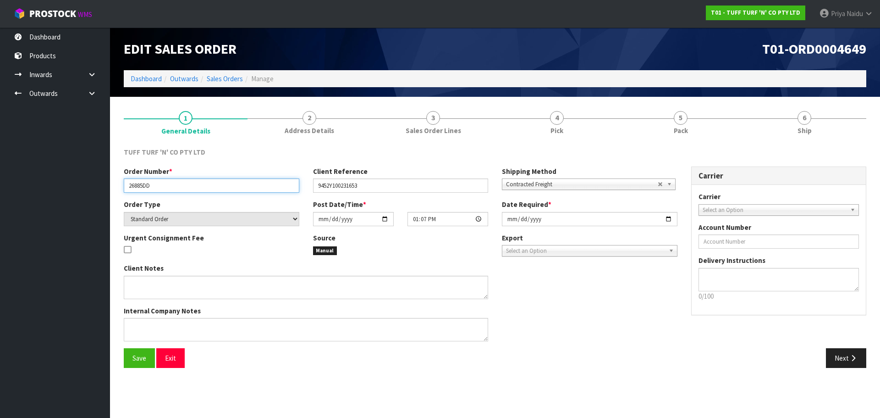
drag, startPoint x: 126, startPoint y: 183, endPoint x: 187, endPoint y: 178, distance: 61.7
click at [187, 178] on div "Order Number * 26885DD" at bounding box center [211, 179] width 189 height 26
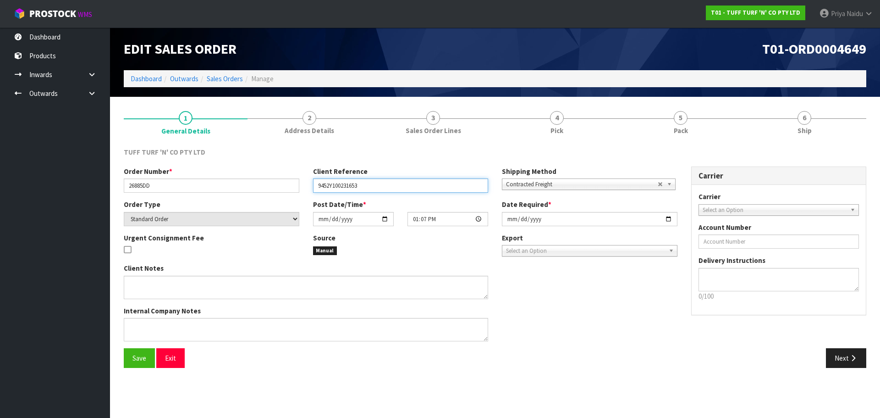
drag, startPoint x: 317, startPoint y: 188, endPoint x: 385, endPoint y: 180, distance: 68.3
click at [385, 180] on input "9452Y100231653" at bounding box center [401, 185] width 176 height 14
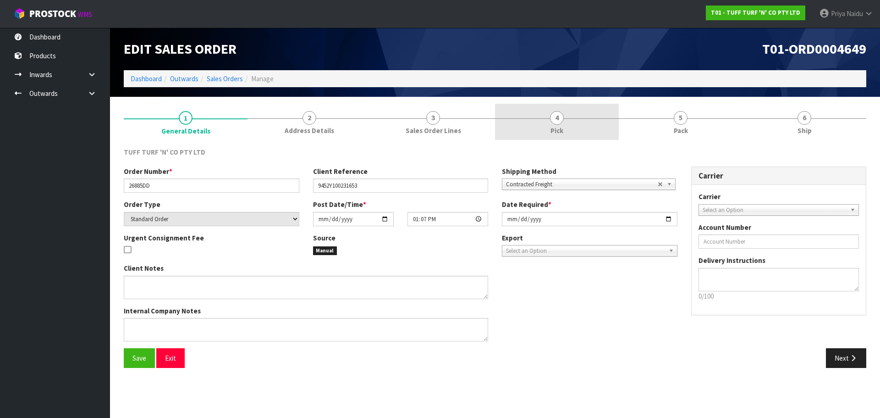
drag, startPoint x: 687, startPoint y: 122, endPoint x: 586, endPoint y: 132, distance: 101.3
click at [687, 122] on link "5 Pack" at bounding box center [681, 122] width 124 height 36
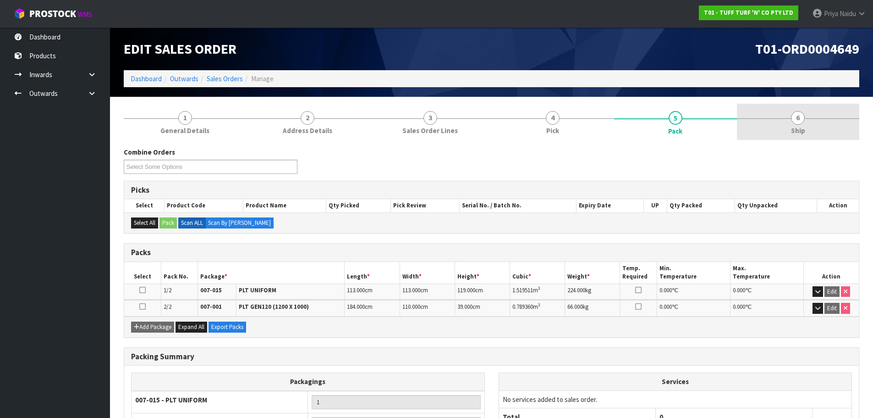
click at [786, 130] on link "6 Ship" at bounding box center [798, 122] width 123 height 36
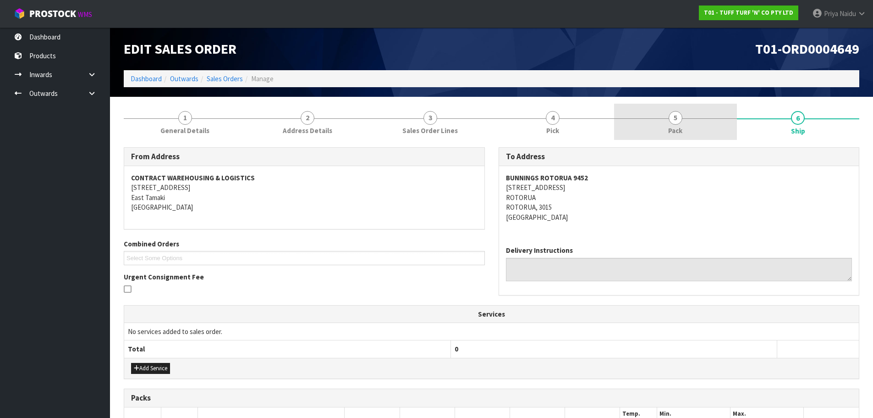
click at [638, 117] on link "5 Pack" at bounding box center [675, 122] width 123 height 36
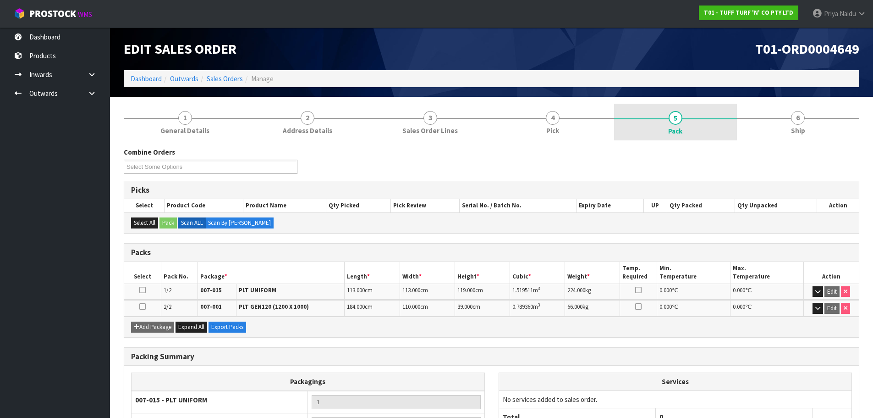
drag, startPoint x: 770, startPoint y: 110, endPoint x: 639, endPoint y: 130, distance: 132.1
click at [770, 110] on link "6 Ship" at bounding box center [798, 122] width 123 height 36
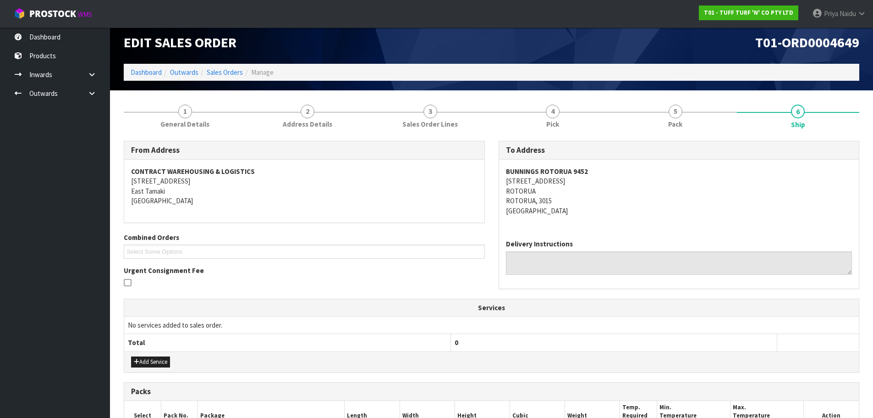
scroll to position [164, 0]
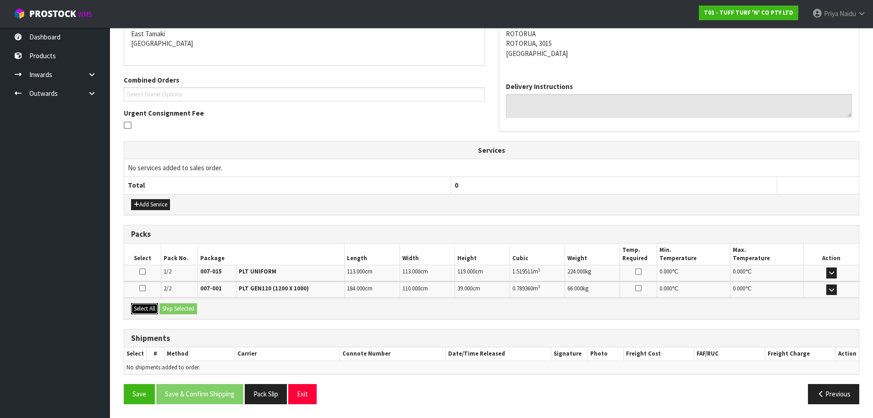
click at [150, 305] on button "Select All" at bounding box center [144, 308] width 27 height 11
click at [173, 307] on button "Ship Selected" at bounding box center [179, 308] width 38 height 11
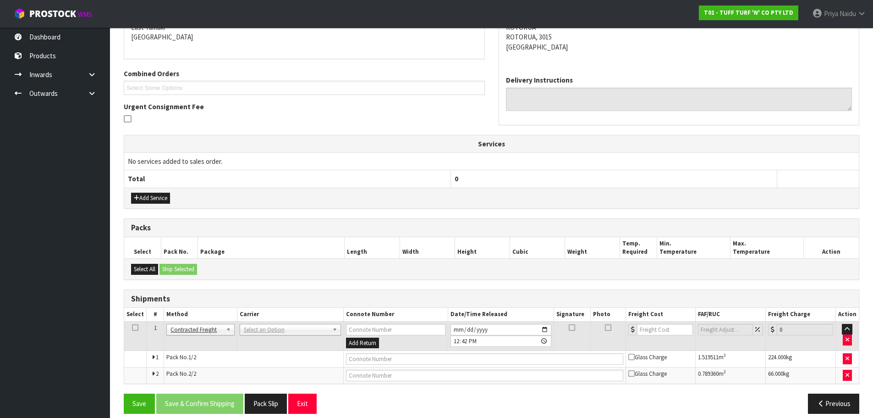
scroll to position [180, 0]
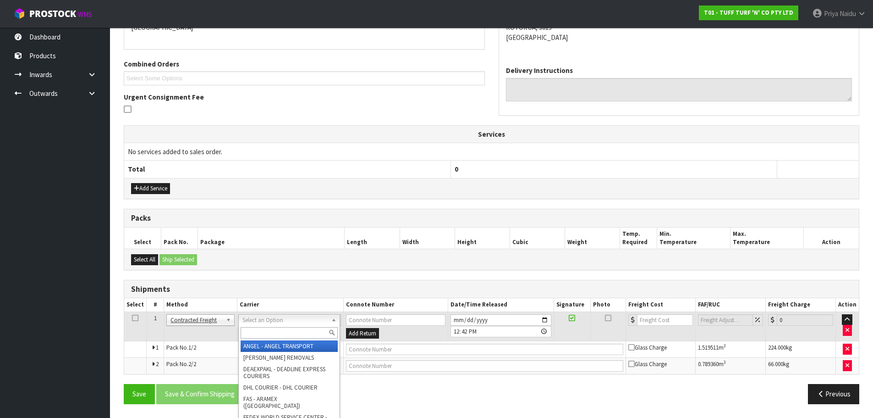
click at [256, 327] on input "text" at bounding box center [289, 332] width 97 height 11
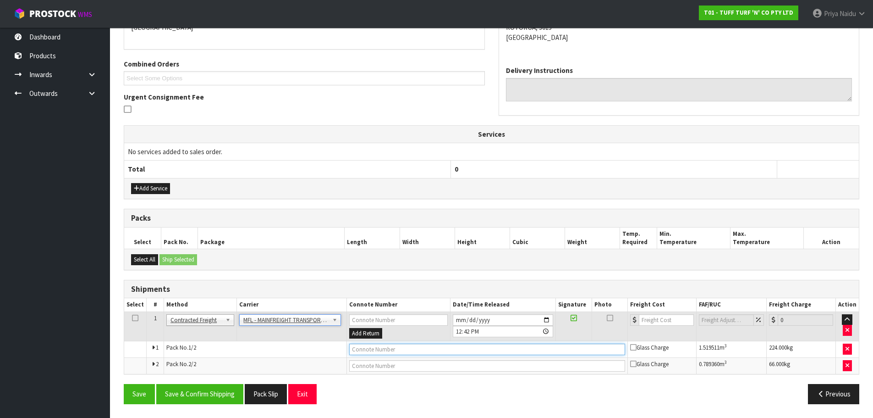
click at [372, 349] on input "text" at bounding box center [487, 348] width 276 height 11
paste input "FWM58507374"
drag, startPoint x: 660, startPoint y: 323, endPoint x: 642, endPoint y: 296, distance: 32.8
click at [659, 323] on input "number" at bounding box center [666, 319] width 55 height 11
click at [210, 400] on button "Save & Confirm Shipping" at bounding box center [199, 394] width 87 height 20
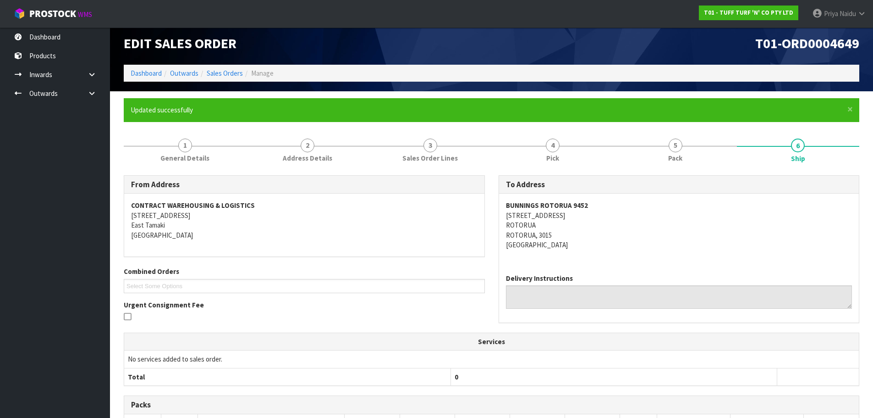
scroll to position [0, 0]
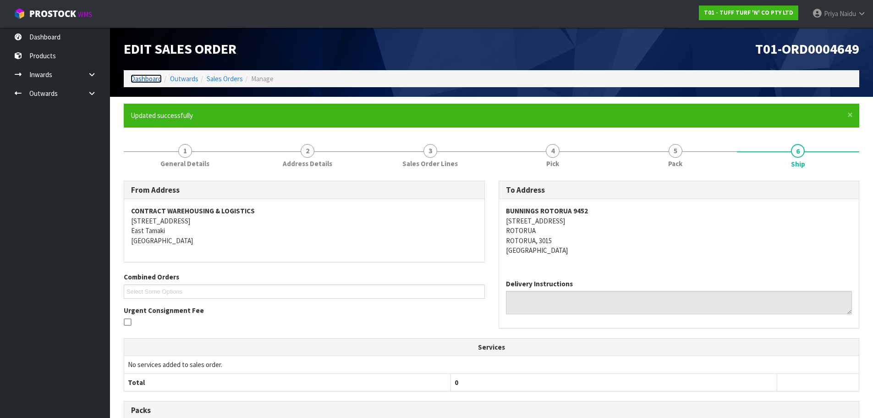
click at [147, 77] on link "Dashboard" at bounding box center [146, 78] width 31 height 9
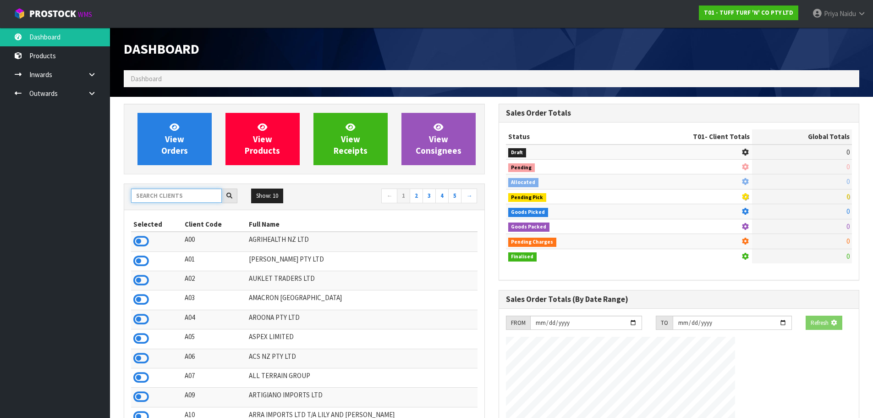
click at [175, 191] on input "text" at bounding box center [176, 195] width 91 height 14
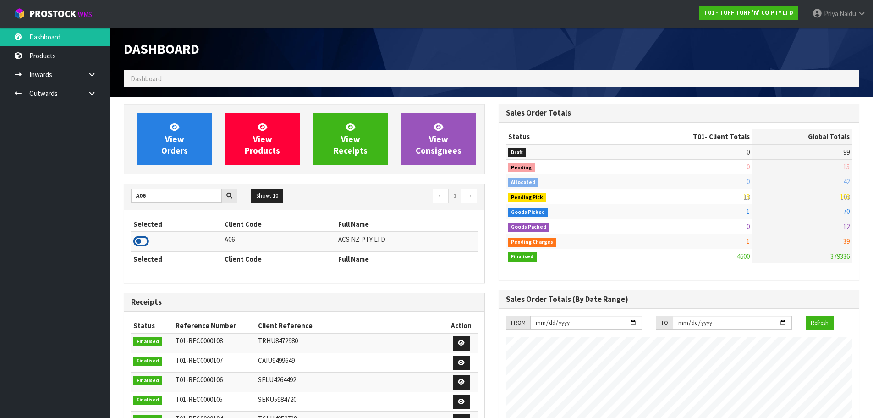
click at [138, 241] on icon at bounding box center [141, 241] width 16 height 14
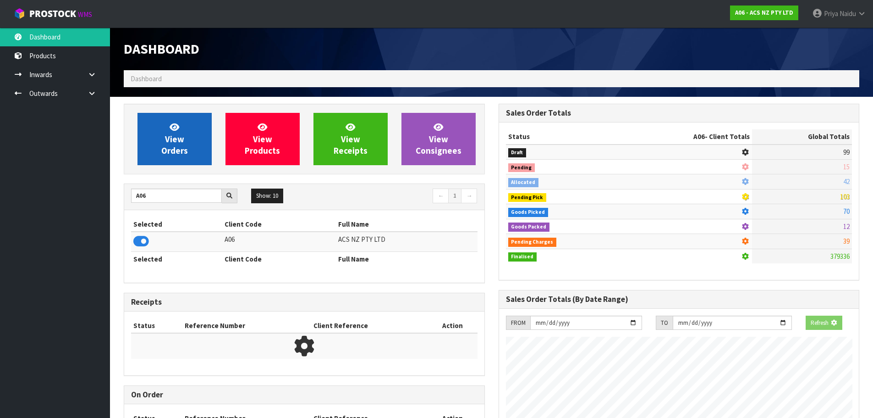
scroll to position [457814, 458011]
click at [166, 150] on span "View Orders" at bounding box center [174, 138] width 27 height 34
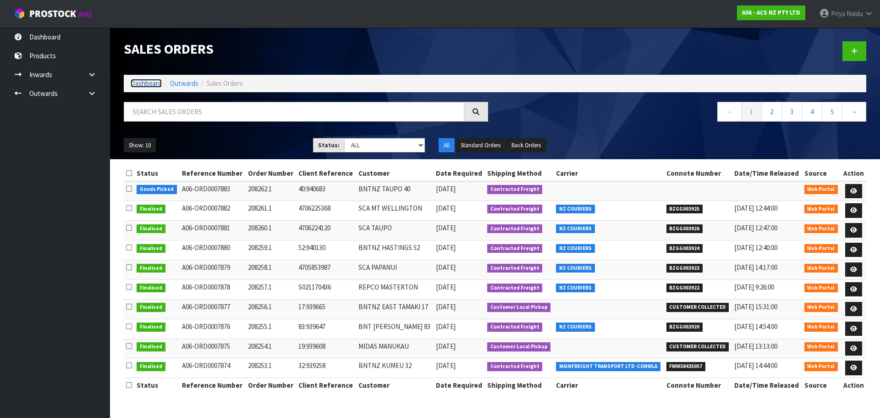
click at [149, 83] on link "Dashboard" at bounding box center [146, 83] width 31 height 9
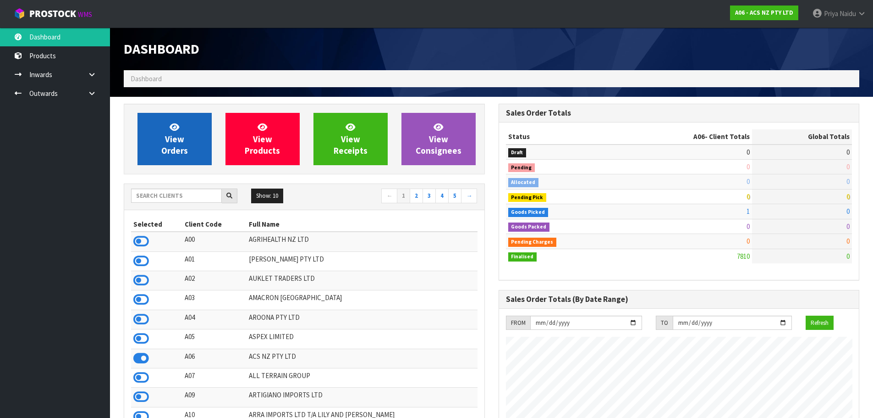
scroll to position [694, 375]
click at [173, 159] on link "View Orders" at bounding box center [175, 139] width 74 height 52
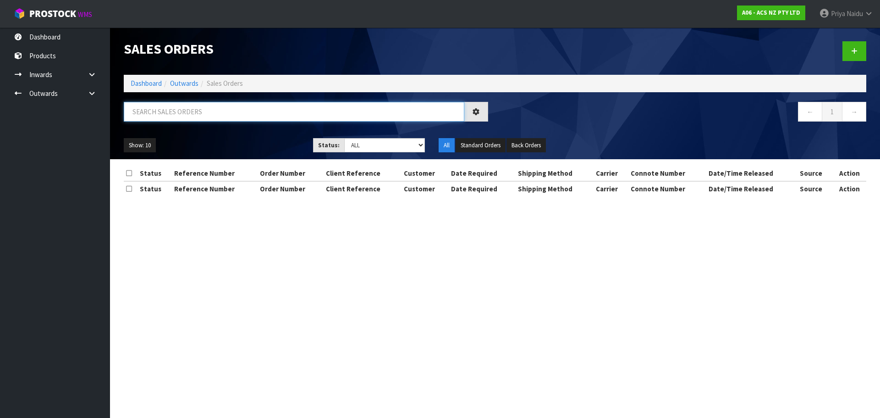
click at [187, 114] on input "text" at bounding box center [294, 112] width 341 height 20
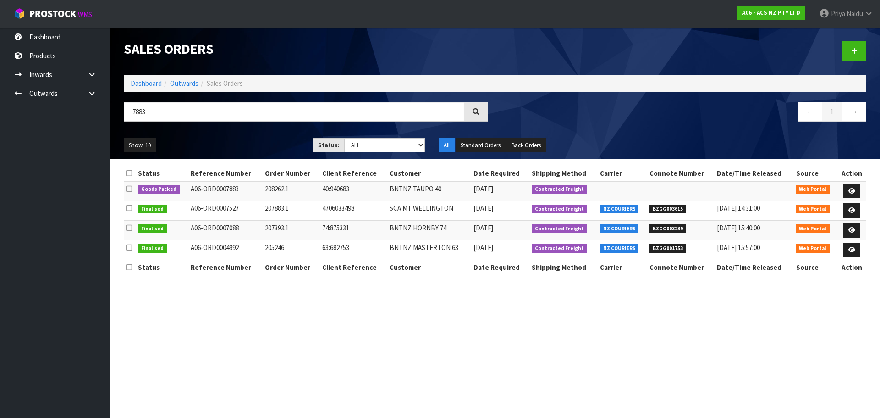
click at [227, 142] on ul "Show: 10 5 10 25 50" at bounding box center [212, 145] width 176 height 15
click at [231, 142] on ul "Show: 10 5 10 25 50" at bounding box center [212, 145] width 176 height 15
click at [242, 139] on ul "Show: 10 5 10 25 50" at bounding box center [212, 145] width 176 height 15
click at [244, 144] on ul "Show: 10 5 10 25 50" at bounding box center [212, 145] width 176 height 15
click at [246, 144] on ul "Show: 10 5 10 25 50" at bounding box center [212, 145] width 176 height 15
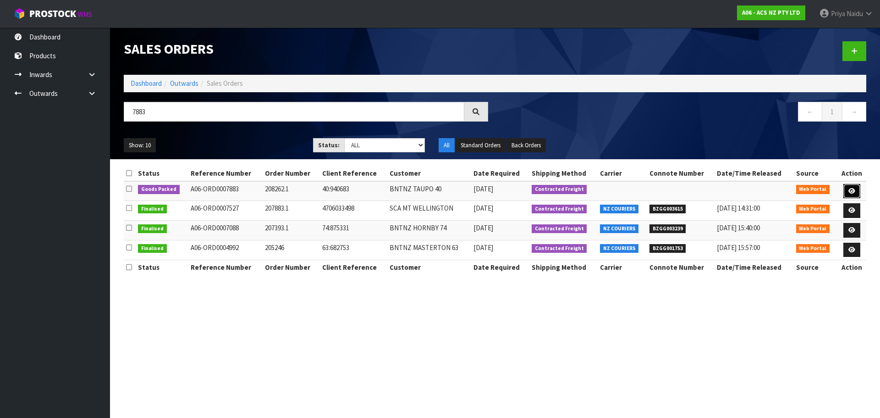
drag, startPoint x: 847, startPoint y: 189, endPoint x: 846, endPoint y: 196, distance: 6.9
click at [847, 188] on link at bounding box center [851, 191] width 17 height 15
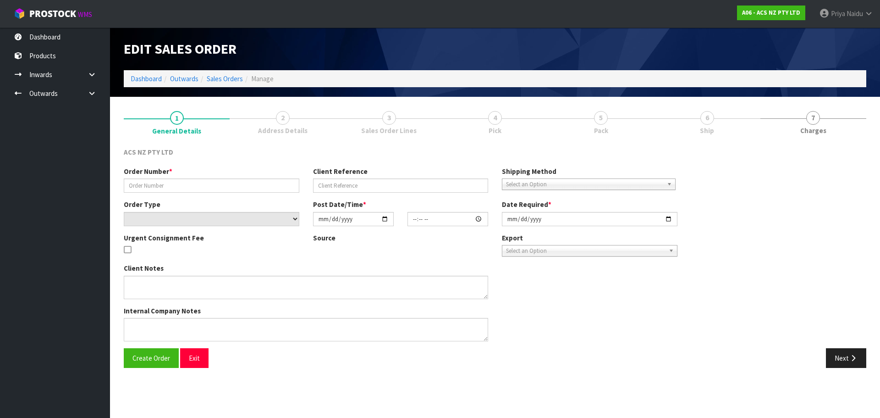
click at [689, 118] on link "6 Ship" at bounding box center [707, 122] width 106 height 36
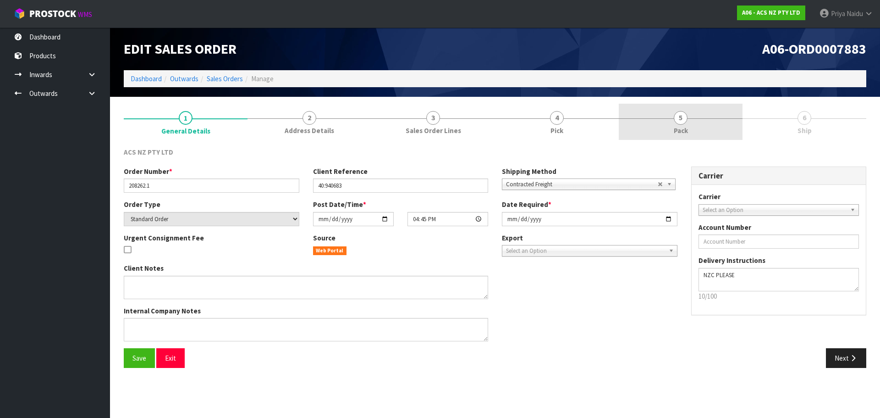
click at [688, 118] on link "5 Pack" at bounding box center [681, 122] width 124 height 36
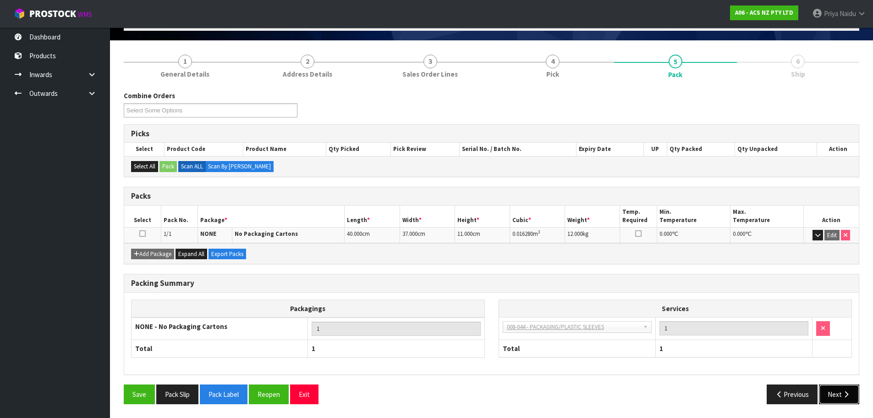
click at [842, 396] on icon "button" at bounding box center [846, 394] width 9 height 7
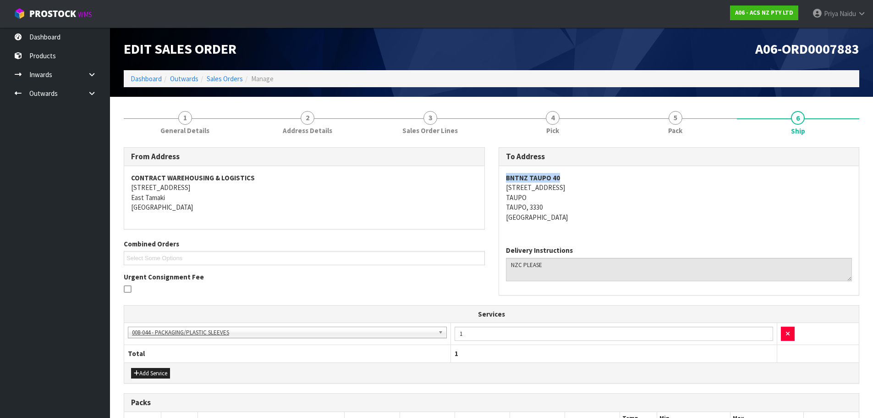
drag, startPoint x: 506, startPoint y: 176, endPoint x: 573, endPoint y: 176, distance: 66.9
click at [573, 176] on address "BNTNZ TAUPO 40 [STREET_ADDRESS]" at bounding box center [679, 197] width 347 height 49
drag, startPoint x: 498, startPoint y: 185, endPoint x: 583, endPoint y: 189, distance: 84.9
click at [581, 194] on div "To Address BNTNZ TAUPO 40 33 [STREET_ADDRESS] Delivery Instructions" at bounding box center [679, 225] width 375 height 157
click at [505, 187] on div "BNTNZ TAUPO 40 [STREET_ADDRESS]" at bounding box center [679, 202] width 360 height 72
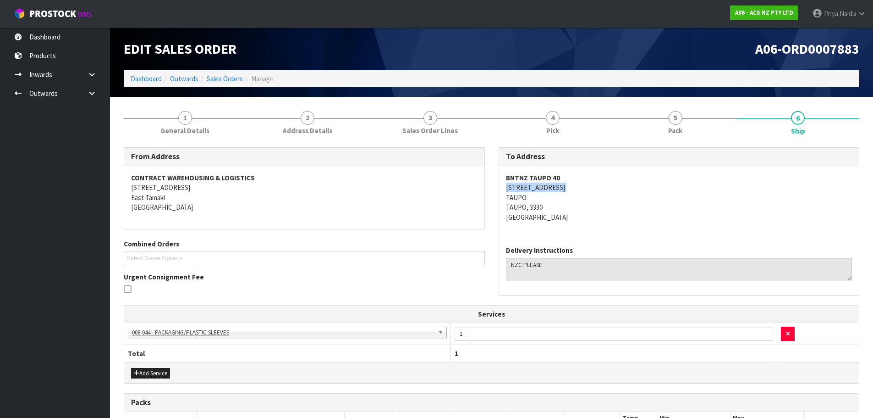
drag, startPoint x: 505, startPoint y: 187, endPoint x: 580, endPoint y: 186, distance: 75.2
click at [580, 186] on div "BNTNZ TAUPO 40 [STREET_ADDRESS]" at bounding box center [679, 202] width 360 height 72
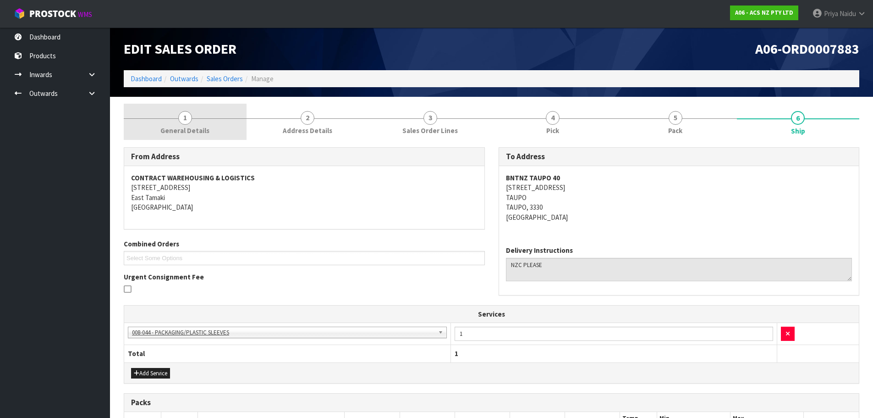
click at [163, 125] on link "1 General Details" at bounding box center [185, 122] width 123 height 36
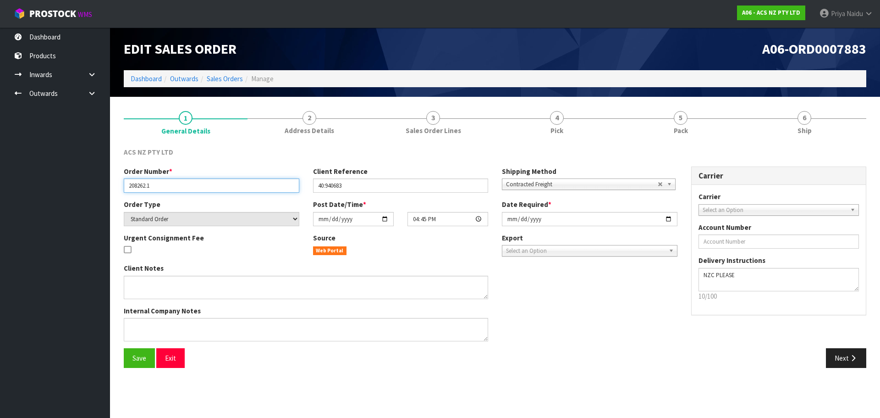
drag, startPoint x: 126, startPoint y: 187, endPoint x: 165, endPoint y: 184, distance: 39.6
click at [165, 184] on input "208262.1" at bounding box center [212, 185] width 176 height 14
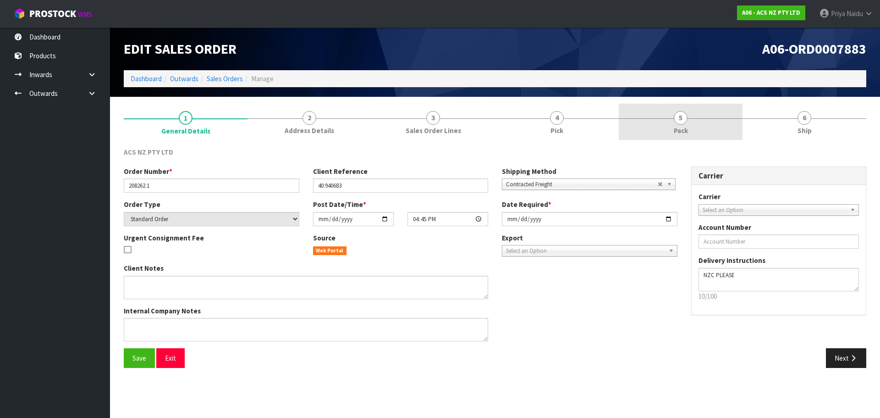
click at [673, 104] on link "5 Pack" at bounding box center [681, 122] width 124 height 36
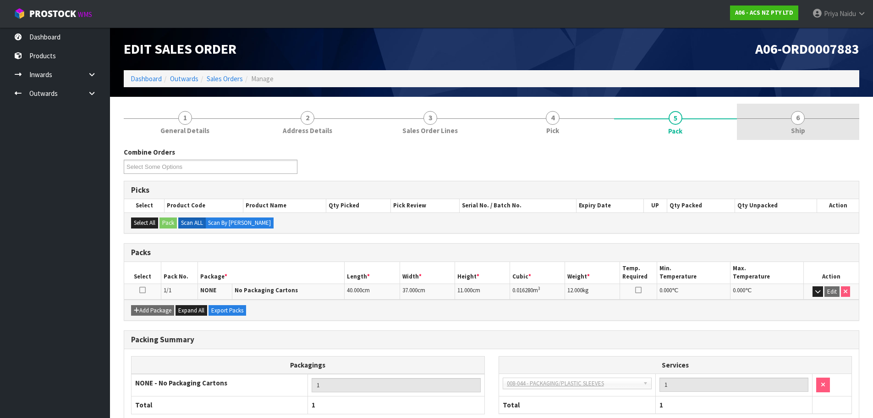
click at [797, 138] on link "6 Ship" at bounding box center [798, 122] width 123 height 36
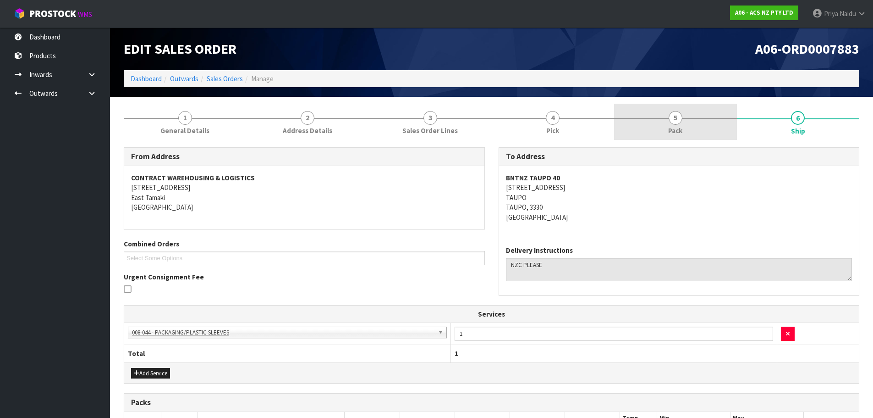
click at [654, 128] on link "5 Pack" at bounding box center [675, 122] width 123 height 36
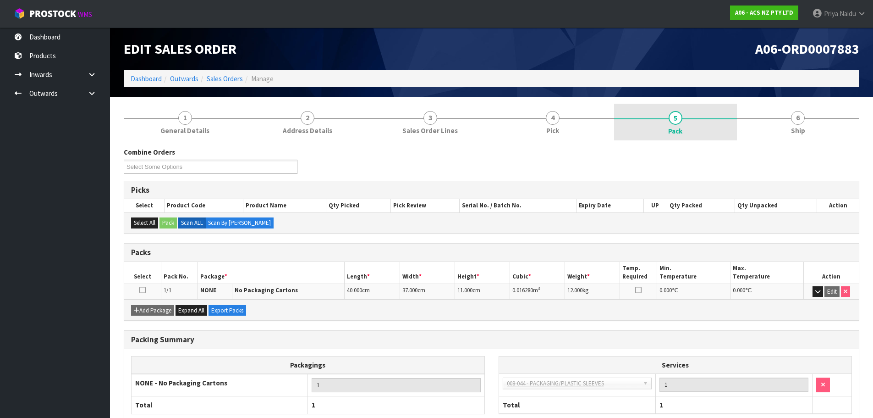
drag, startPoint x: 794, startPoint y: 111, endPoint x: 710, endPoint y: 128, distance: 85.7
click at [794, 112] on link "6 Ship" at bounding box center [798, 122] width 123 height 36
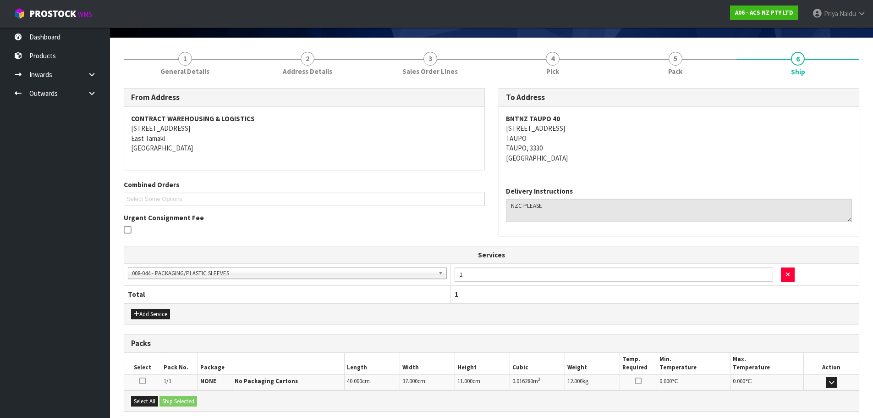
scroll to position [151, 0]
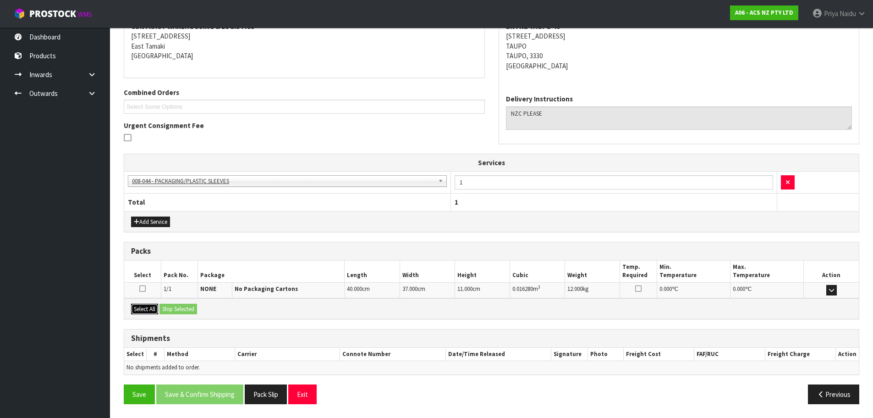
click at [141, 306] on button "Select All" at bounding box center [144, 308] width 27 height 11
drag, startPoint x: 166, startPoint y: 310, endPoint x: 182, endPoint y: 312, distance: 16.6
click at [167, 310] on button "Ship Selected" at bounding box center [179, 308] width 38 height 11
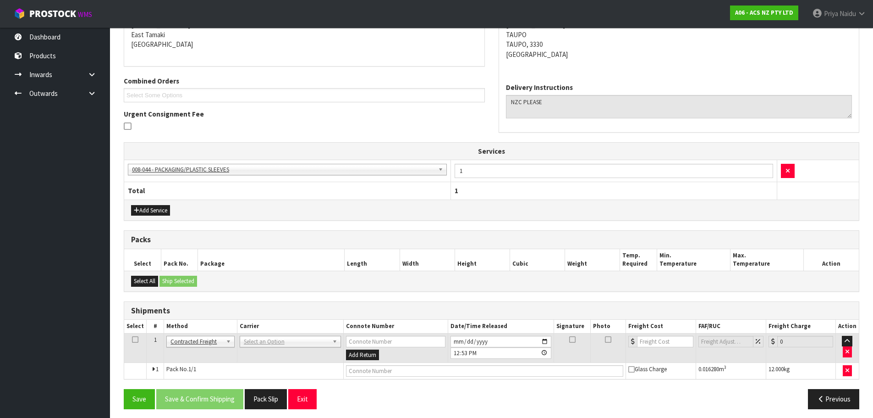
scroll to position [168, 0]
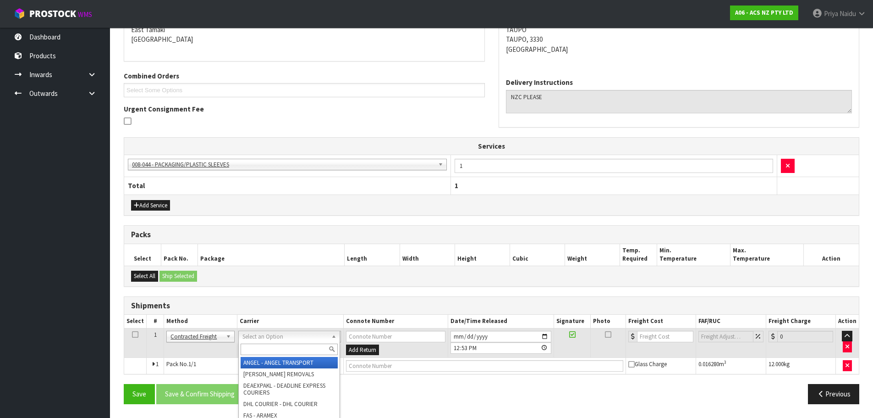
click at [276, 344] on input "text" at bounding box center [289, 348] width 97 height 11
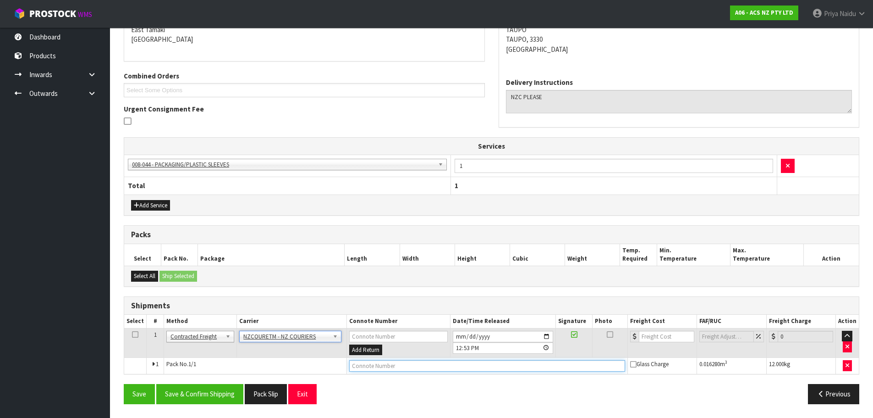
click at [400, 370] on input "text" at bounding box center [487, 365] width 276 height 11
paste input "BZGG003927"
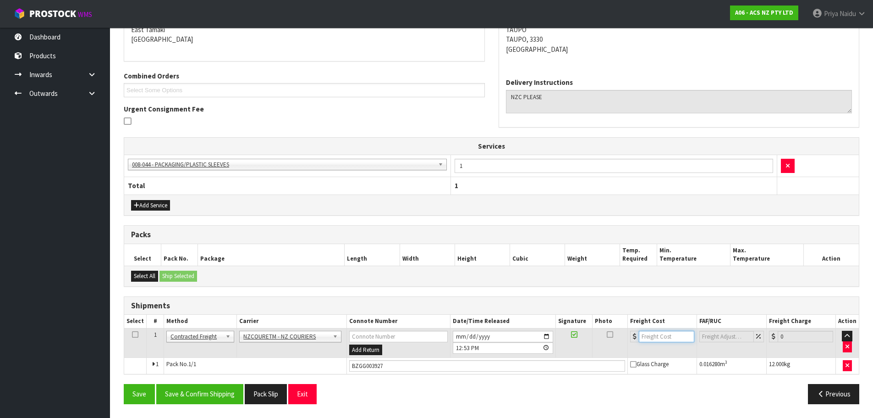
click at [655, 336] on input "number" at bounding box center [666, 335] width 55 height 11
click at [207, 396] on button "Save & Confirm Shipping" at bounding box center [199, 394] width 87 height 20
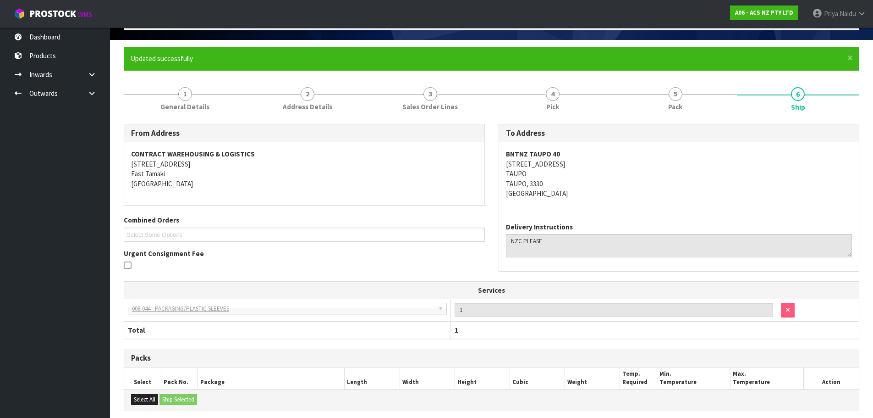
scroll to position [0, 0]
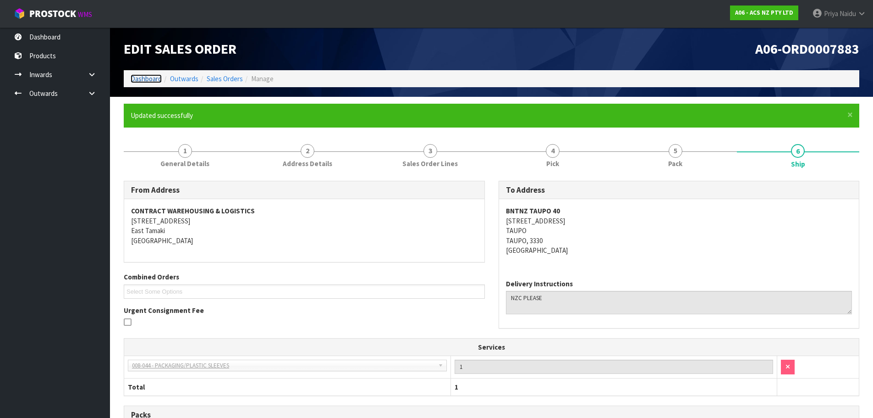
click at [152, 81] on link "Dashboard" at bounding box center [146, 78] width 31 height 9
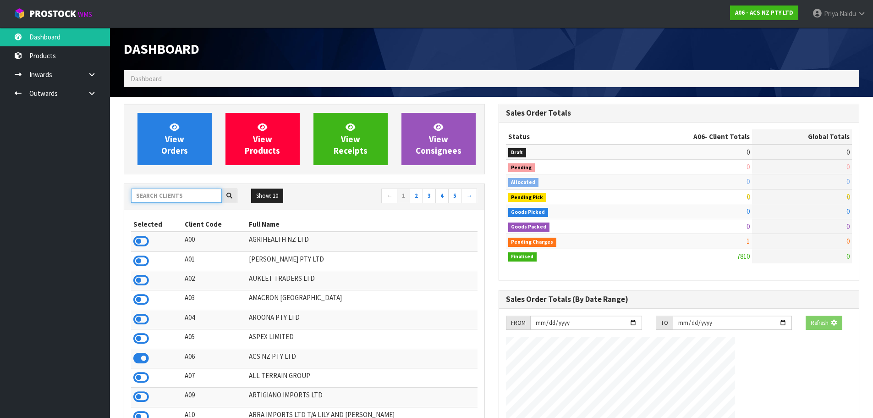
click at [187, 191] on input "text" at bounding box center [176, 195] width 91 height 14
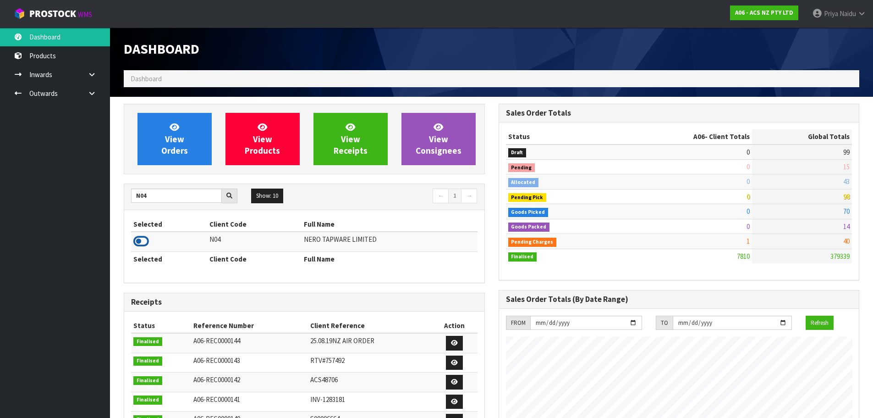
click at [141, 243] on icon at bounding box center [141, 241] width 16 height 14
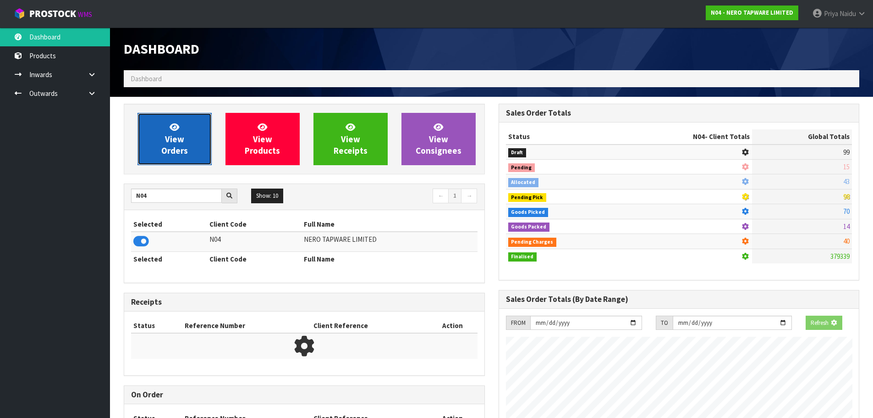
click at [171, 155] on span "View Orders" at bounding box center [174, 138] width 27 height 34
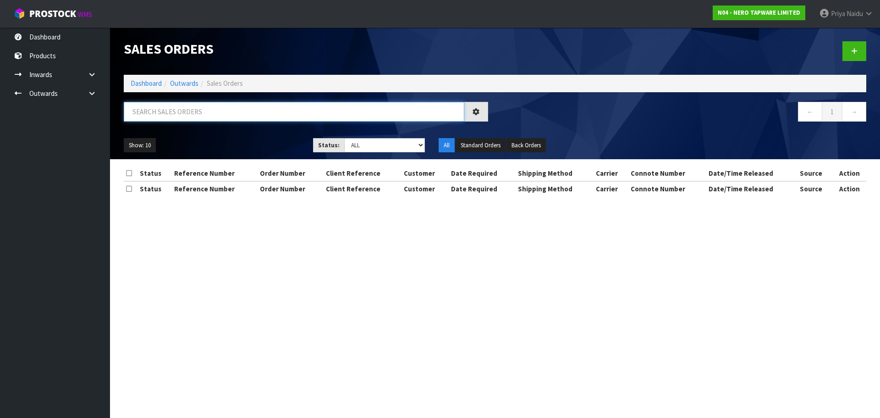
click at [182, 113] on input "text" at bounding box center [294, 112] width 341 height 20
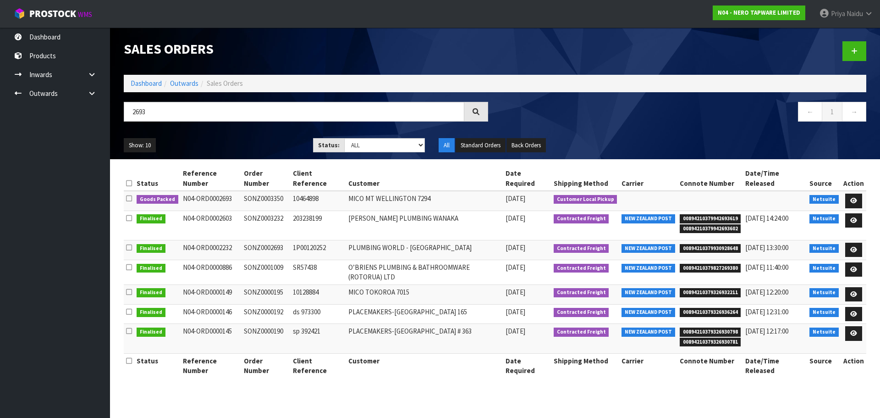
click at [231, 134] on div "Show: 10 5 10 25 50 Status: Draft Pending Allocated Pending Pick Goods Picked G…" at bounding box center [495, 145] width 756 height 28
click at [854, 198] on icon at bounding box center [853, 201] width 7 height 6
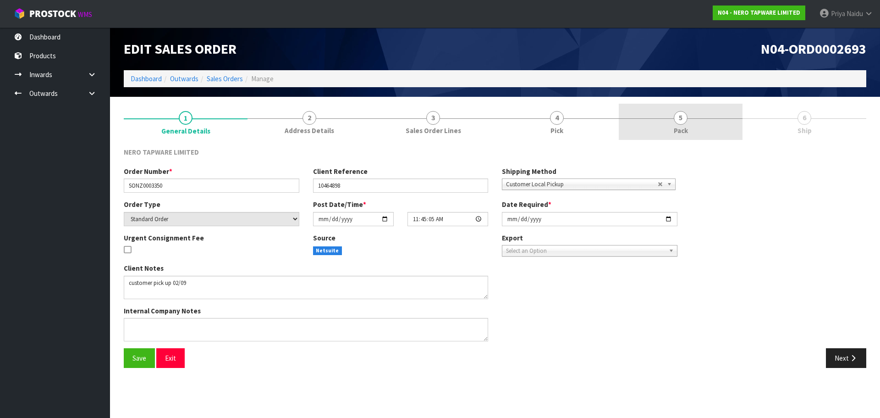
click at [685, 115] on span "5" at bounding box center [681, 118] width 14 height 14
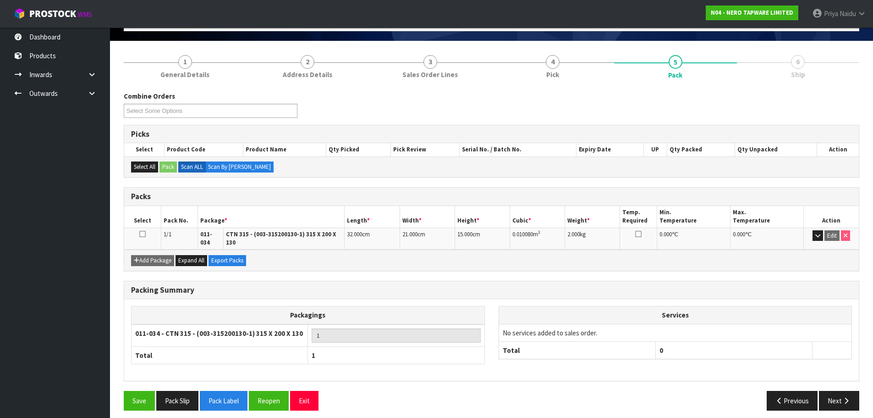
scroll to position [56, 0]
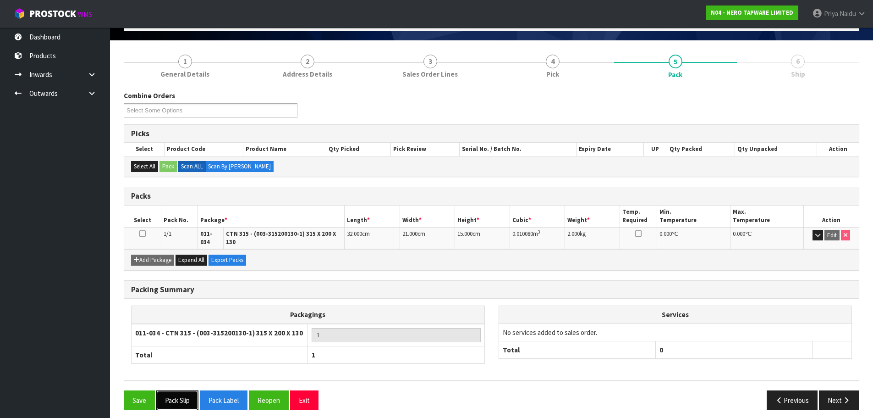
click at [183, 399] on button "Pack Slip" at bounding box center [177, 400] width 42 height 20
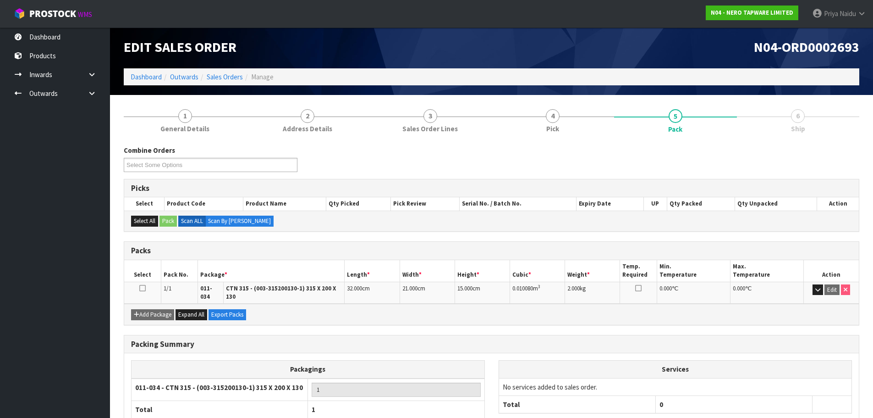
scroll to position [0, 0]
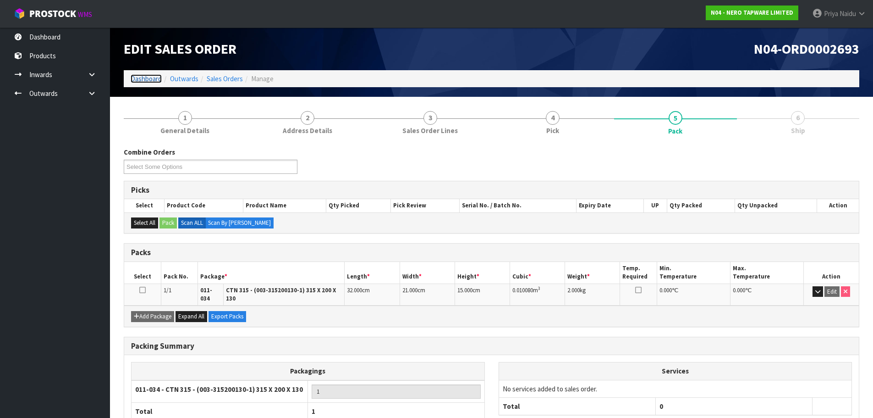
click at [141, 76] on link "Dashboard" at bounding box center [146, 78] width 31 height 9
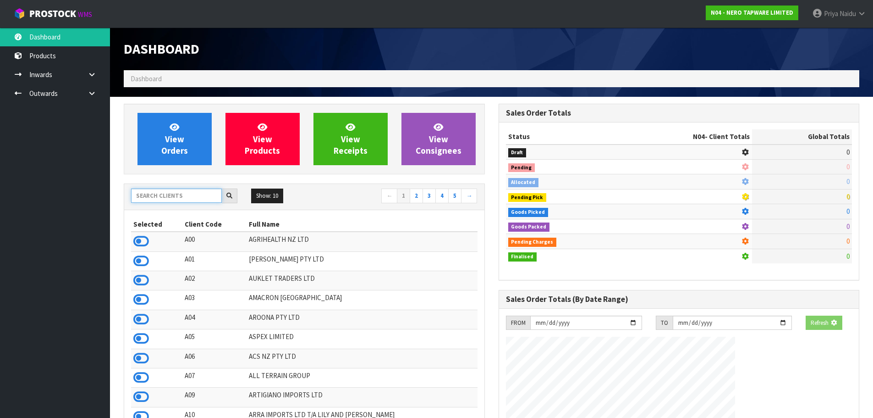
click at [171, 192] on input "text" at bounding box center [176, 195] width 91 height 14
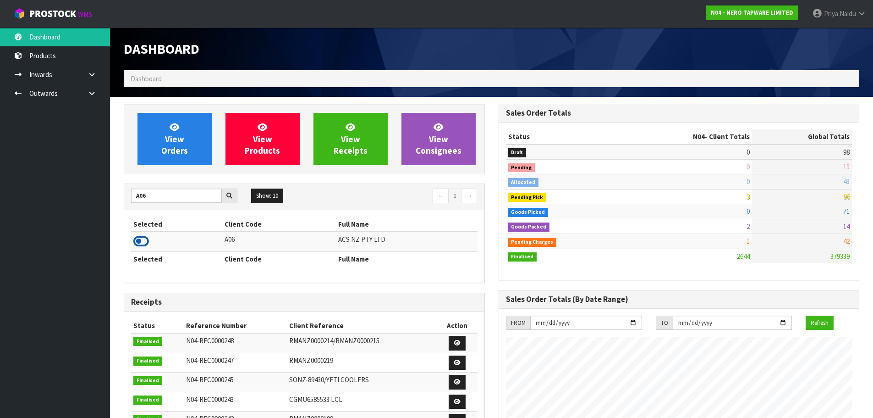
click at [138, 241] on icon at bounding box center [141, 241] width 16 height 14
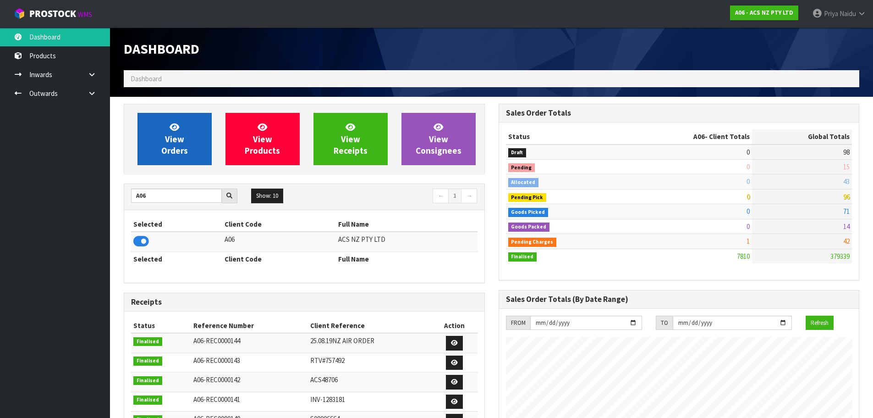
scroll to position [694, 375]
click at [185, 140] on link "View Orders" at bounding box center [175, 139] width 74 height 52
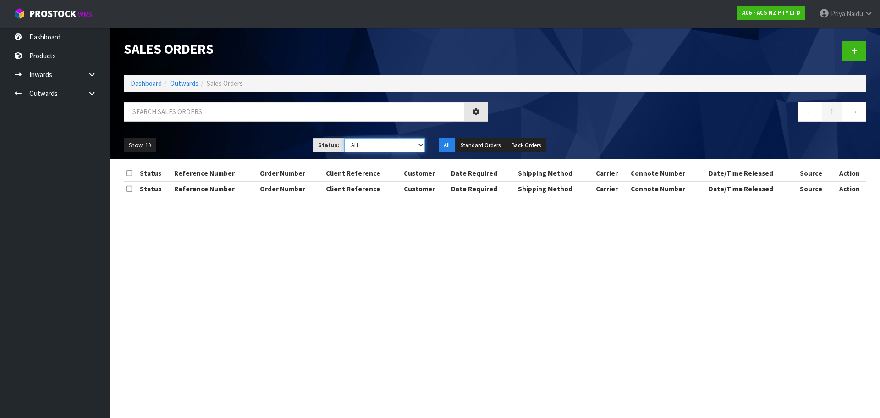
click at [358, 143] on select "Draft Pending Allocated Pending Pick Goods Picked Goods Packed Pending Charges …" at bounding box center [384, 145] width 81 height 14
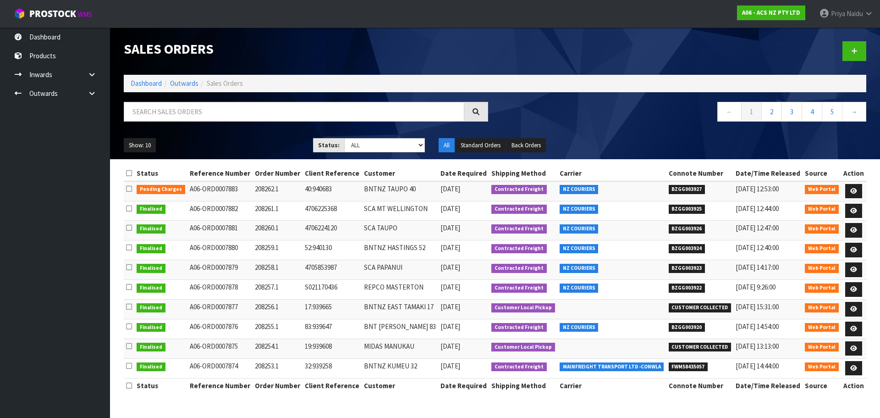
click at [242, 133] on div "Show: 10 5 10 25 50 Status: Draft Pending Allocated Pending Pick Goods Picked G…" at bounding box center [495, 145] width 756 height 28
click at [145, 82] on link "Dashboard" at bounding box center [146, 83] width 31 height 9
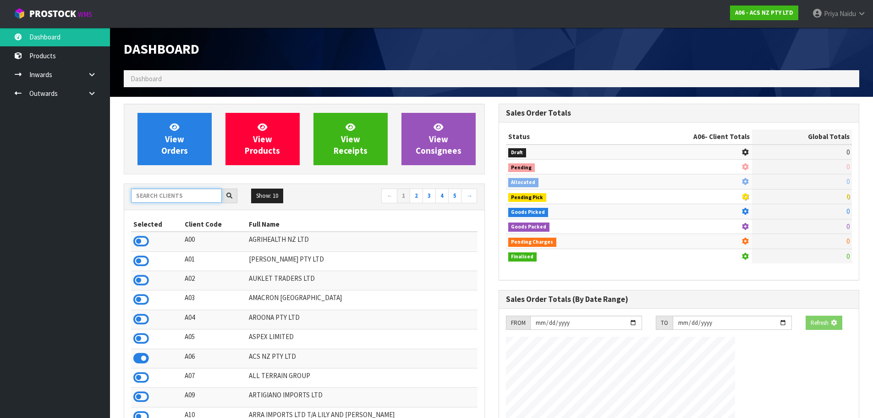
click at [165, 198] on input "text" at bounding box center [176, 195] width 91 height 14
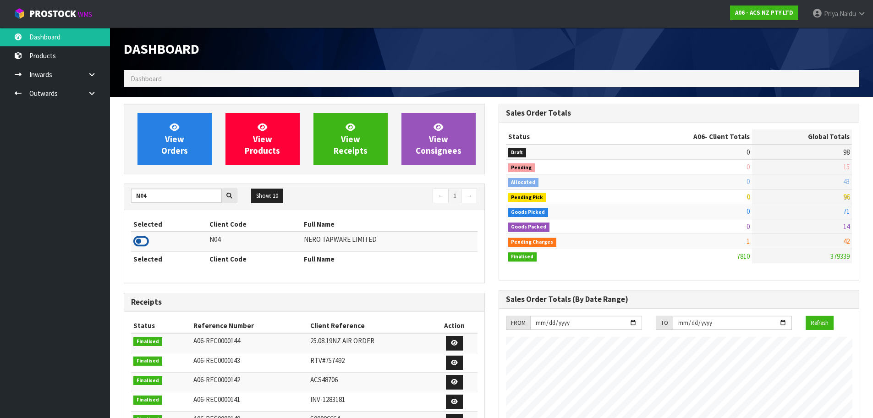
click at [139, 242] on icon at bounding box center [141, 241] width 16 height 14
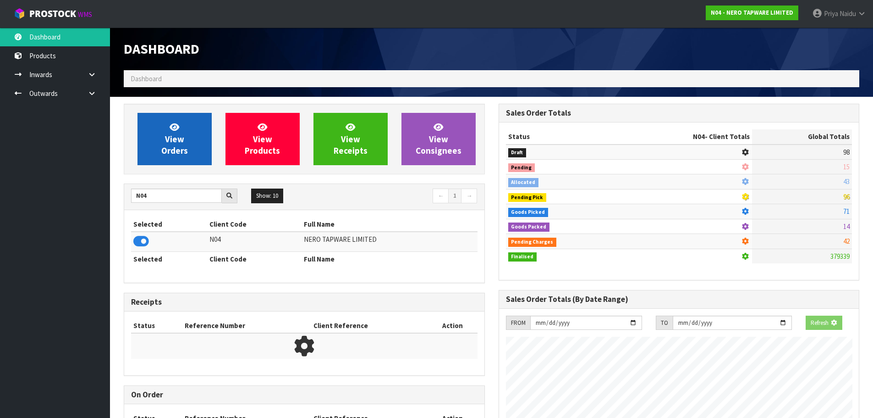
scroll to position [457814, 458011]
click at [171, 147] on span "View Orders" at bounding box center [174, 138] width 27 height 34
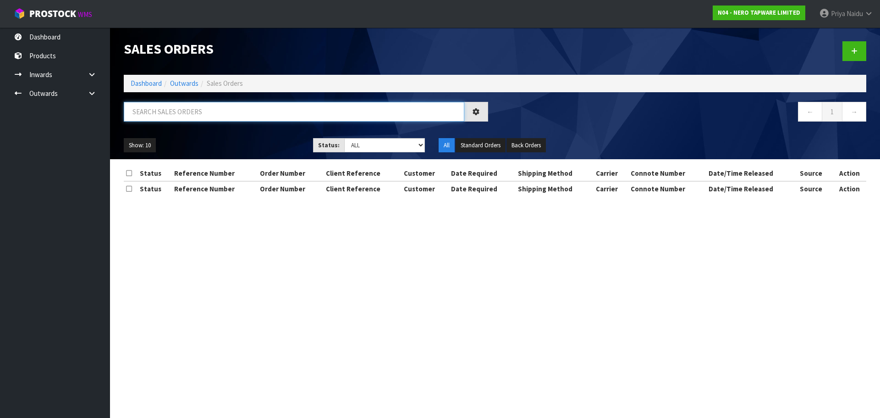
click at [190, 115] on input "text" at bounding box center [294, 112] width 341 height 20
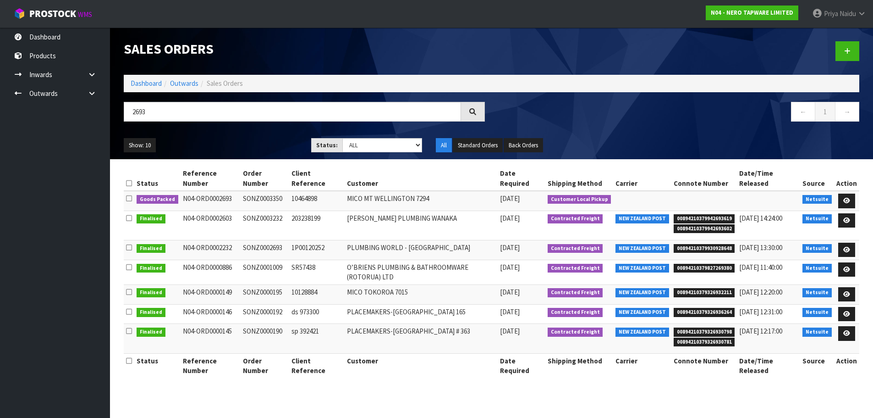
click at [248, 131] on div "Show: 10 5 10 25 50 Status: Draft Pending Allocated Pending Pick Goods Picked G…" at bounding box center [491, 145] width 749 height 28
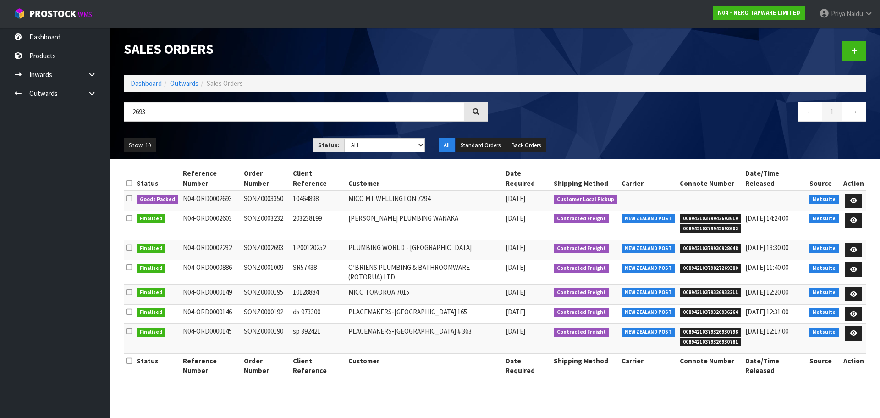
click at [231, 142] on ul "Show: 10 5 10 25 50" at bounding box center [212, 145] width 176 height 15
click at [850, 193] on link at bounding box center [853, 200] width 17 height 15
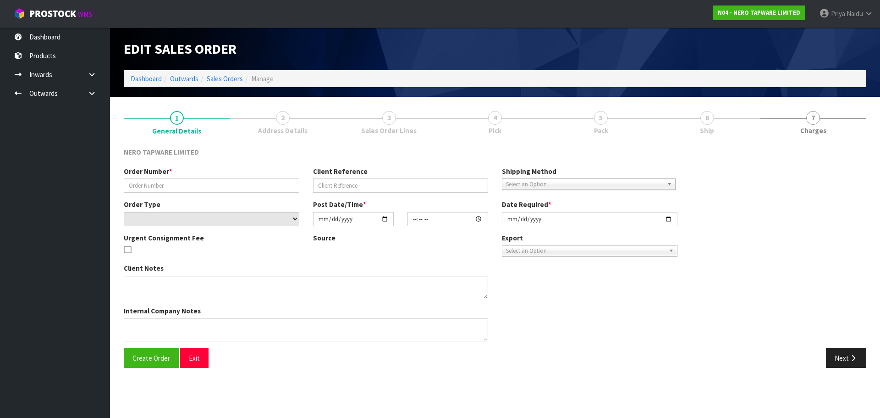
click at [686, 117] on ul "1 General Details 2 Address Details 3 Sales Order Lines 4 Pick 5 Pack 6 Ship 7 …" at bounding box center [495, 122] width 743 height 37
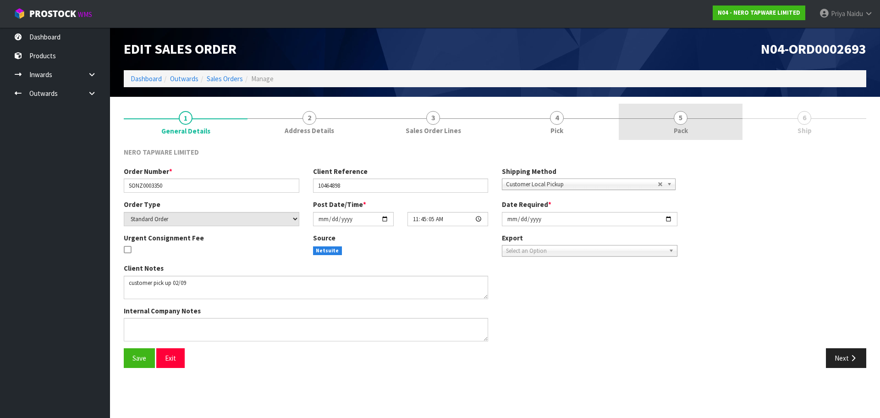
drag, startPoint x: 686, startPoint y: 117, endPoint x: 691, endPoint y: 136, distance: 19.1
click at [686, 119] on span "5" at bounding box center [681, 118] width 14 height 14
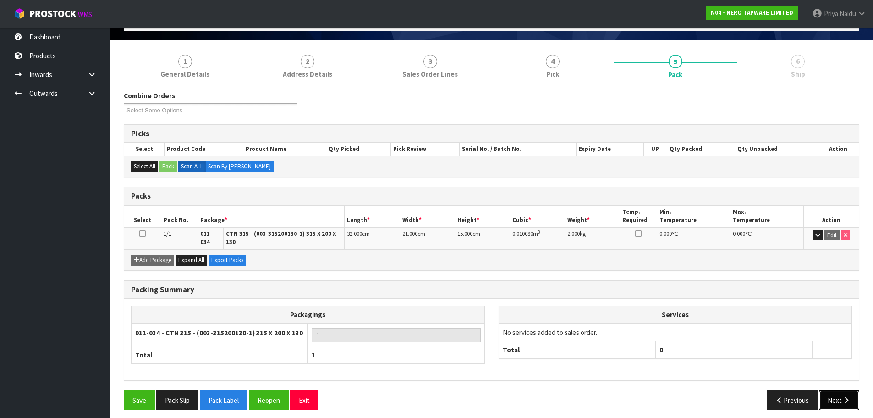
click at [835, 395] on button "Next" at bounding box center [839, 400] width 40 height 20
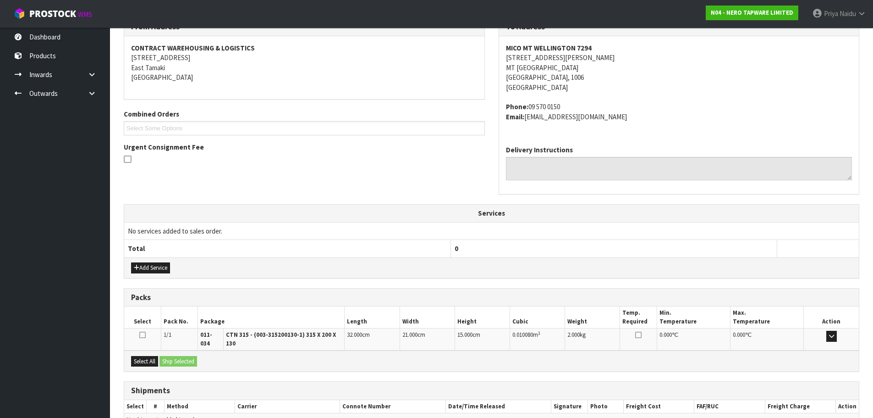
scroll to position [176, 0]
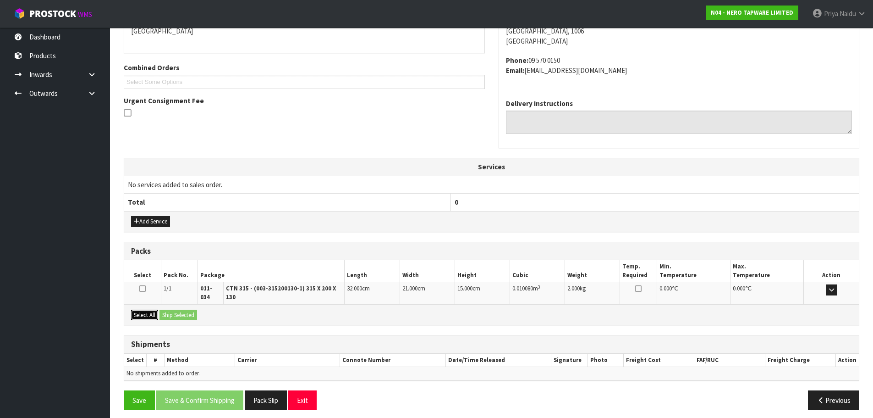
drag, startPoint x: 143, startPoint y: 309, endPoint x: 193, endPoint y: 314, distance: 50.7
click at [143, 309] on button "Select All" at bounding box center [144, 314] width 27 height 11
click at [196, 314] on div "Select All Ship Selected" at bounding box center [491, 314] width 735 height 21
click at [188, 310] on button "Ship Selected" at bounding box center [179, 314] width 38 height 11
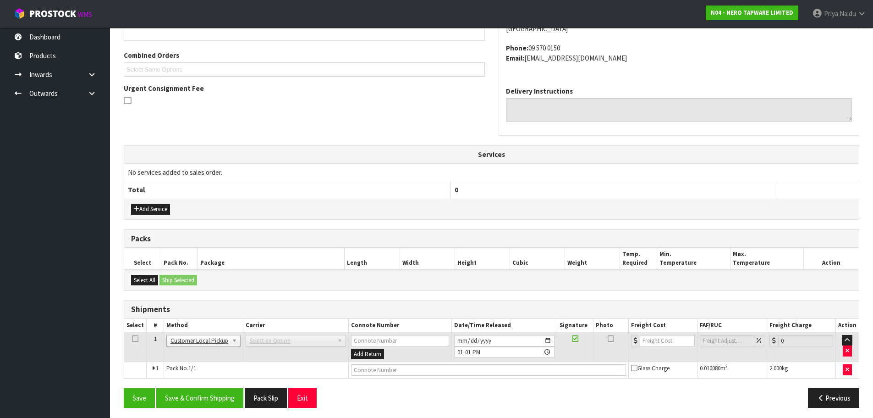
scroll to position [192, 0]
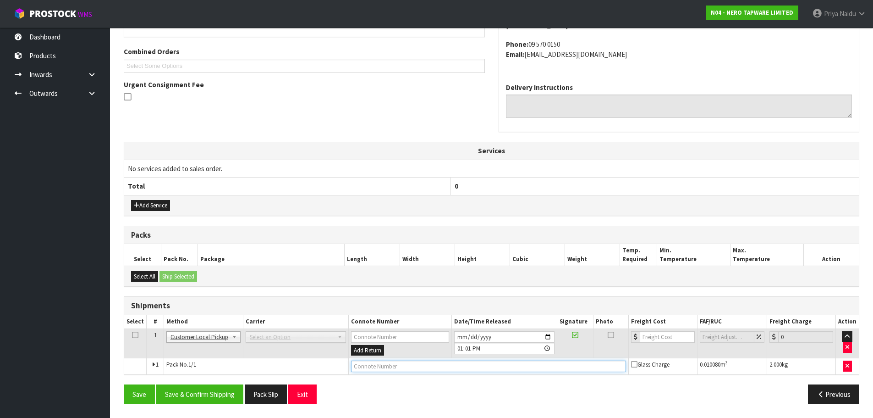
click at [374, 364] on input "text" at bounding box center [488, 365] width 275 height 11
click at [218, 394] on button "Save & Confirm Shipping" at bounding box center [199, 394] width 87 height 20
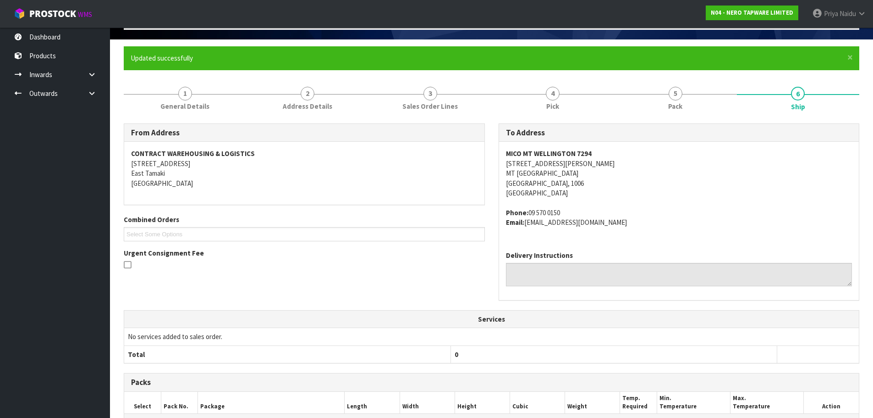
scroll to position [0, 0]
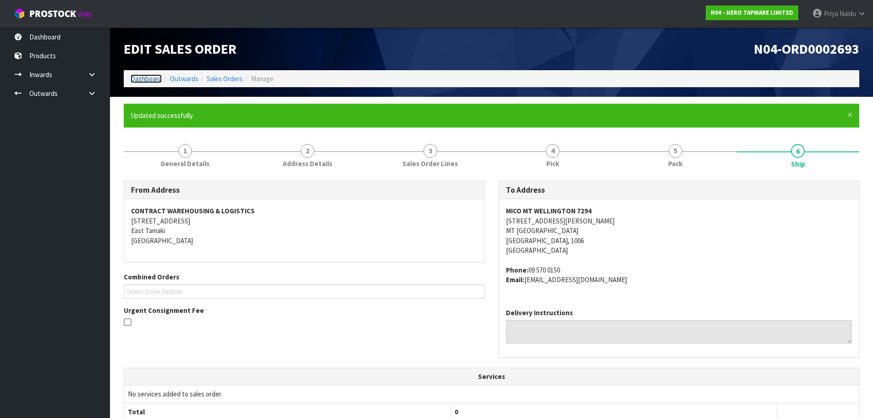
drag, startPoint x: 144, startPoint y: 75, endPoint x: 159, endPoint y: 78, distance: 15.0
click at [144, 75] on link "Dashboard" at bounding box center [146, 78] width 31 height 9
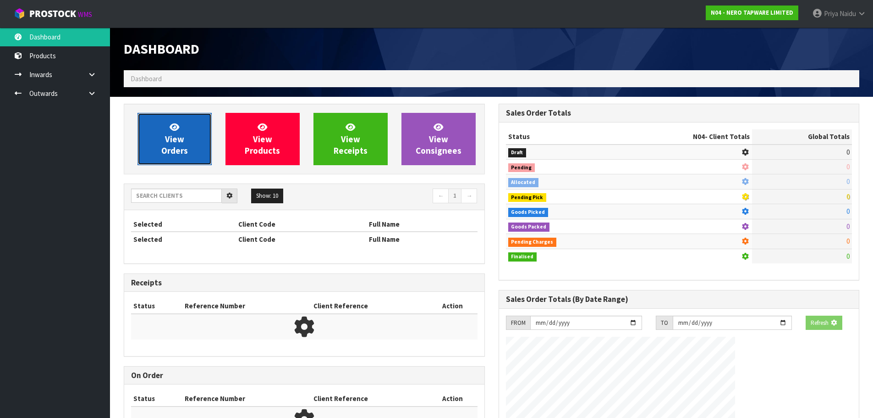
click at [183, 122] on link "View Orders" at bounding box center [175, 139] width 74 height 52
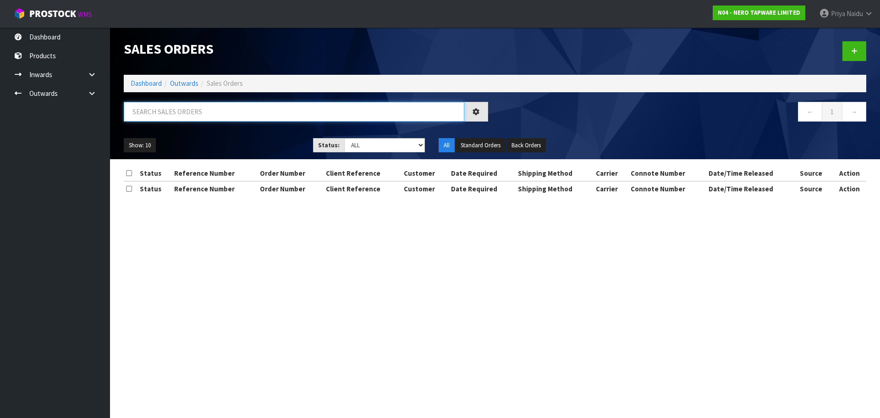
click at [188, 113] on input "text" at bounding box center [294, 112] width 341 height 20
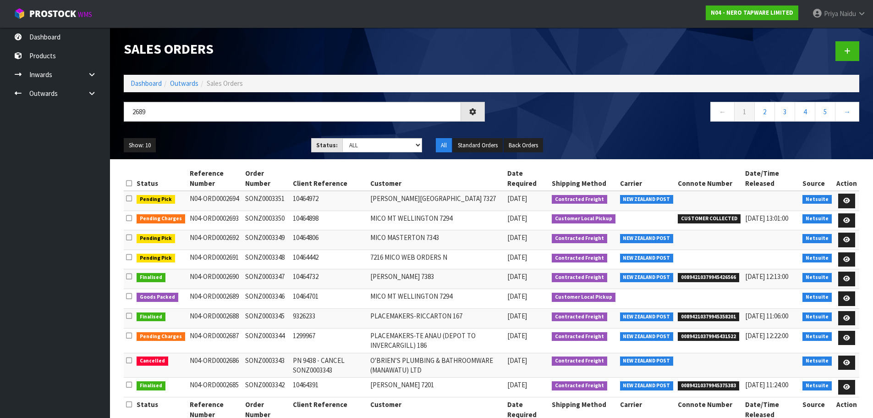
click at [239, 137] on div "Show: 10 5 10 25 50 Status: Draft Pending Allocated Pending Pick Goods Picked G…" at bounding box center [491, 145] width 749 height 28
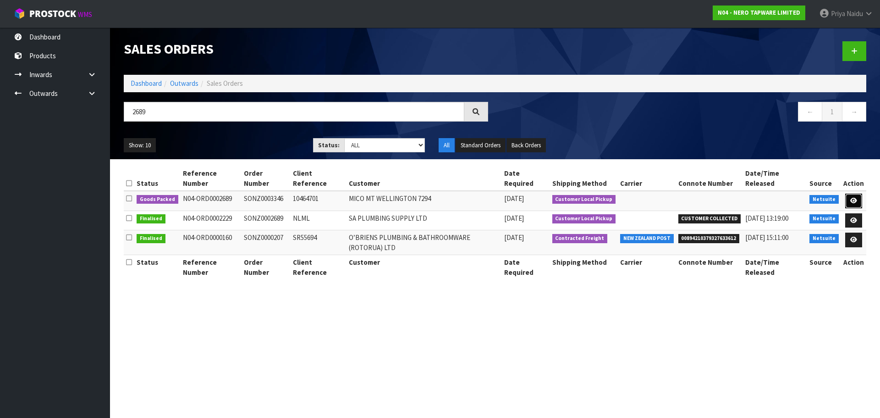
click at [854, 193] on link at bounding box center [853, 200] width 17 height 15
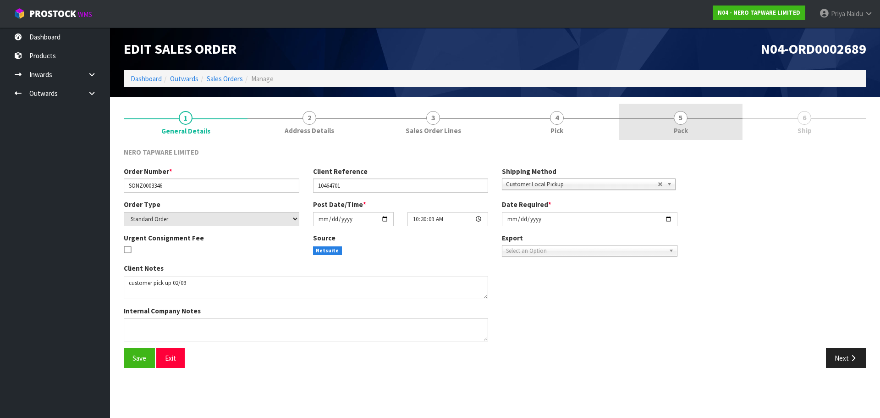
click at [710, 130] on link "5 Pack" at bounding box center [681, 122] width 124 height 36
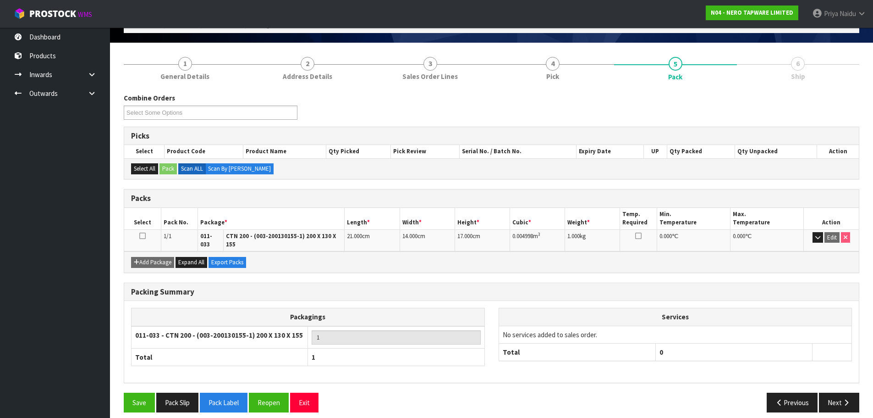
scroll to position [56, 0]
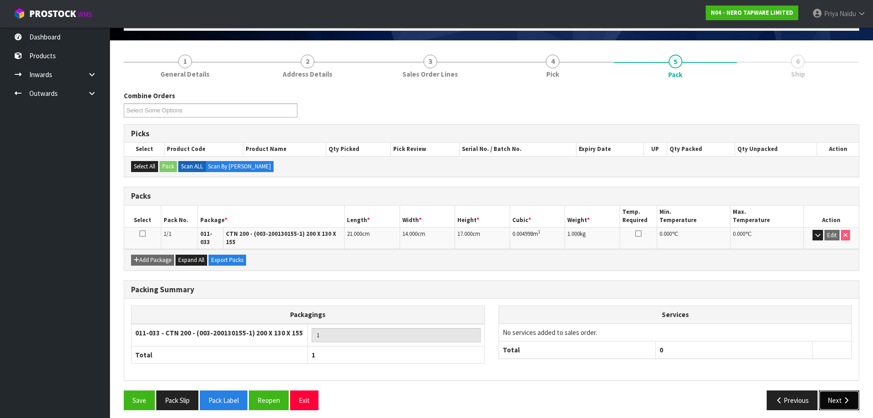
click at [846, 397] on icon "button" at bounding box center [846, 400] width 9 height 7
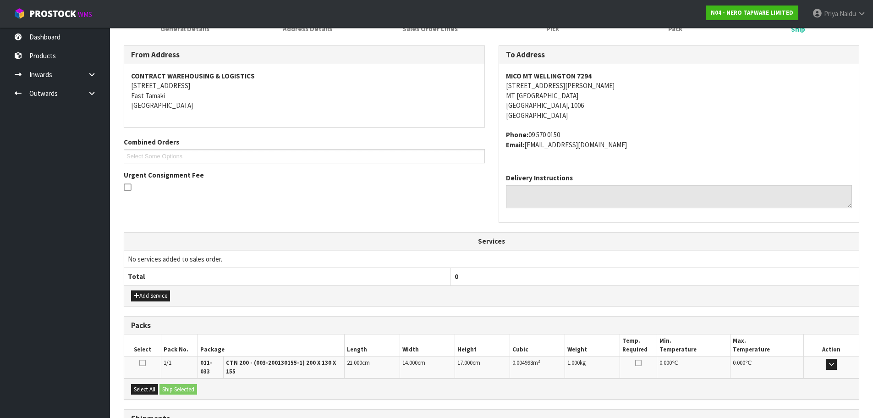
scroll to position [176, 0]
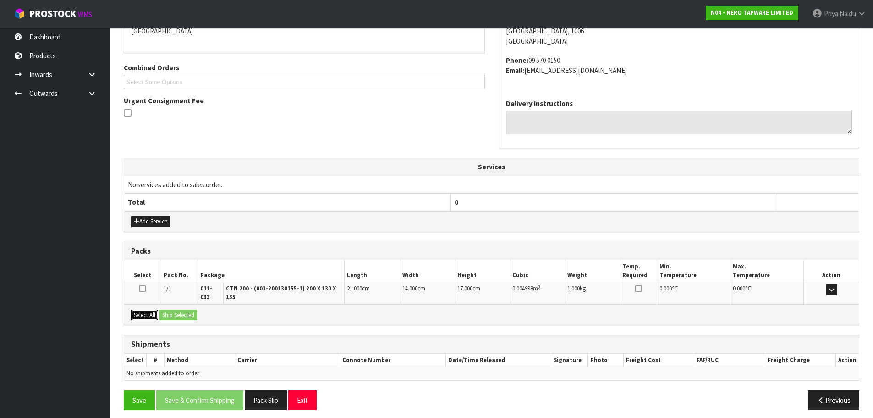
click at [151, 309] on button "Select All" at bounding box center [144, 314] width 27 height 11
click at [184, 311] on button "Ship Selected" at bounding box center [179, 314] width 38 height 11
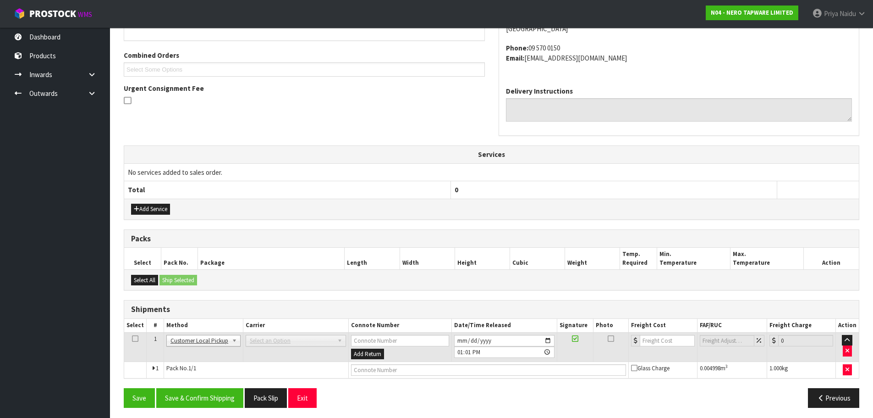
scroll to position [192, 0]
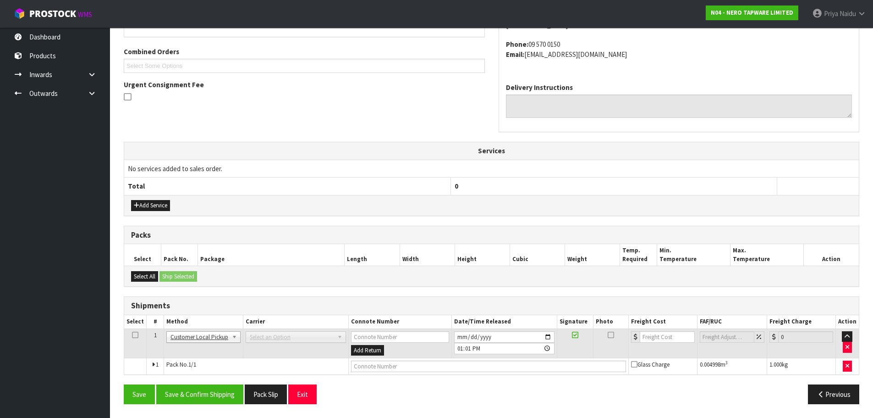
drag, startPoint x: 371, startPoint y: 373, endPoint x: 375, endPoint y: 369, distance: 6.2
click at [372, 373] on td at bounding box center [489, 366] width 280 height 17
click at [376, 368] on input "text" at bounding box center [488, 365] width 275 height 11
click at [213, 391] on button "Save & Confirm Shipping" at bounding box center [199, 394] width 87 height 20
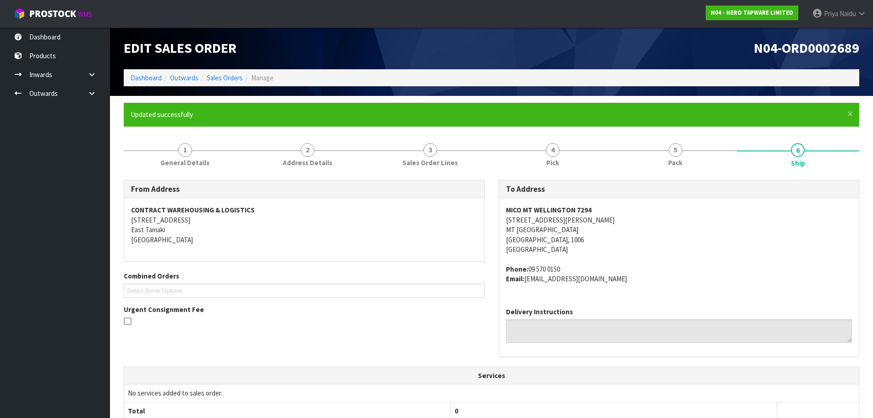
scroll to position [0, 0]
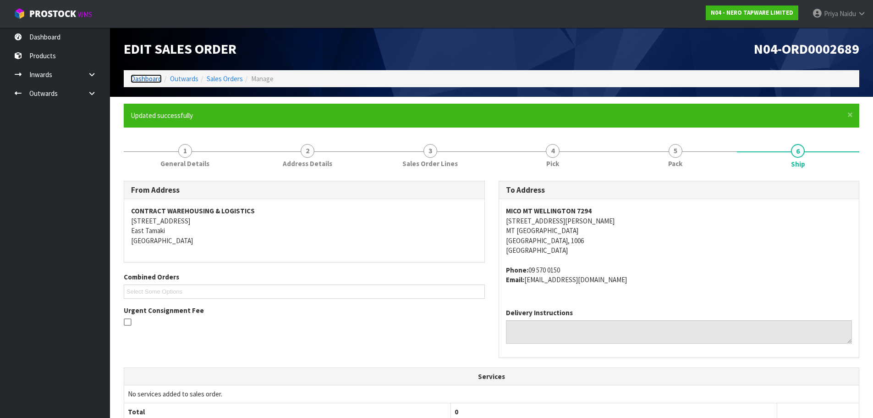
click at [153, 80] on link "Dashboard" at bounding box center [146, 78] width 31 height 9
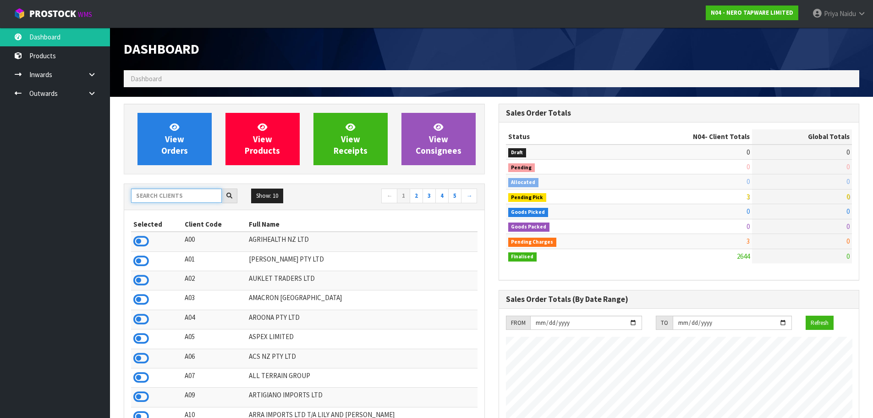
click at [156, 197] on input "text" at bounding box center [176, 195] width 91 height 14
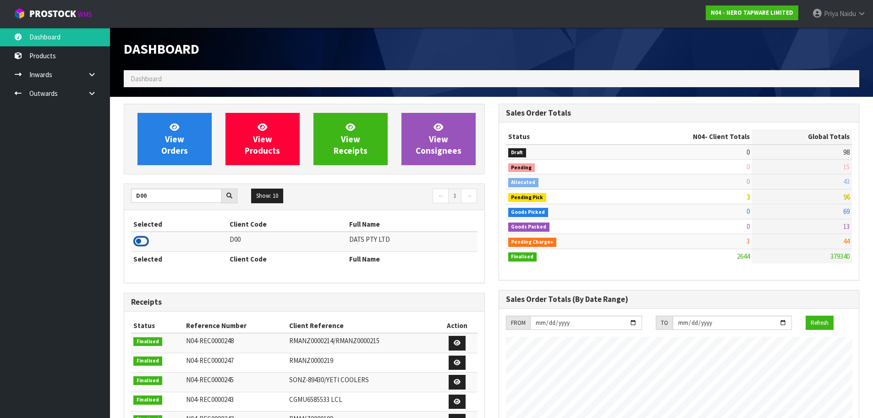
click at [144, 241] on icon at bounding box center [141, 241] width 16 height 14
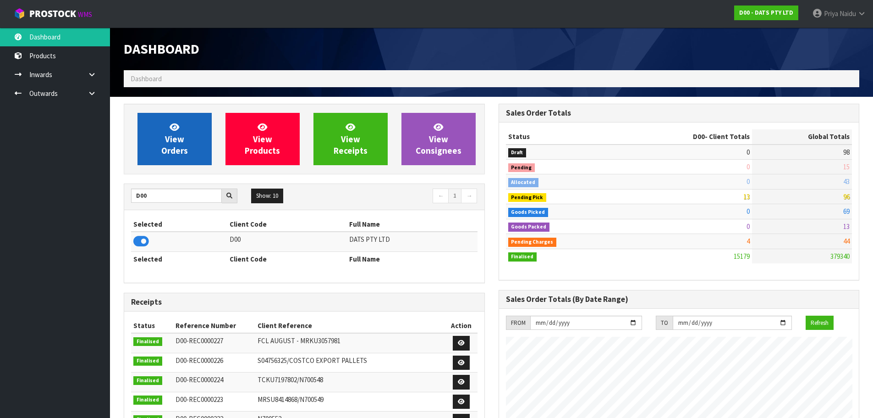
scroll to position [694, 375]
click at [182, 135] on span "View Orders" at bounding box center [174, 138] width 27 height 34
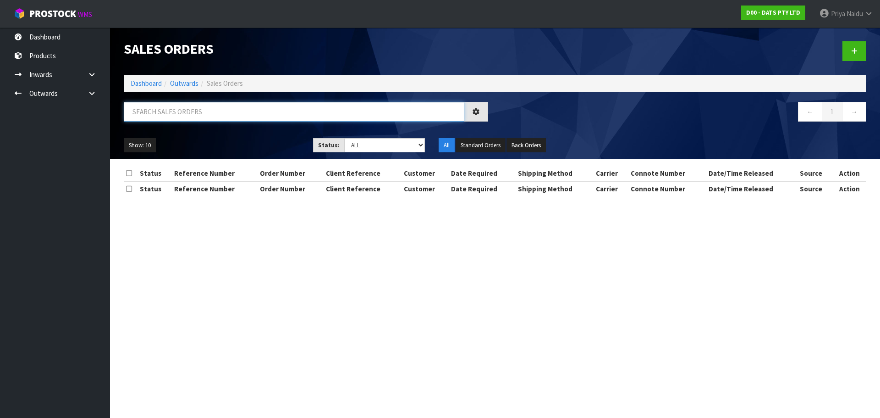
click at [191, 117] on input "text" at bounding box center [294, 112] width 341 height 20
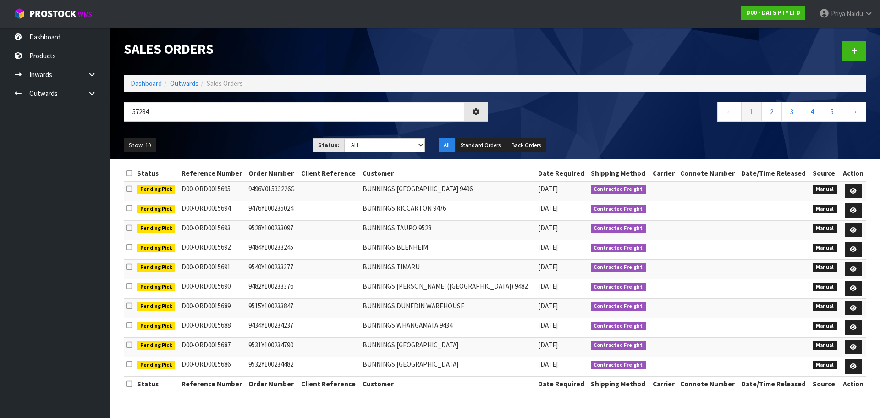
click at [201, 127] on div "57284" at bounding box center [306, 115] width 378 height 27
click at [262, 143] on ul "Show: 10 5 10 25 50" at bounding box center [212, 145] width 176 height 15
click at [248, 138] on ul "Show: 10 5 10 25 50" at bounding box center [212, 145] width 176 height 15
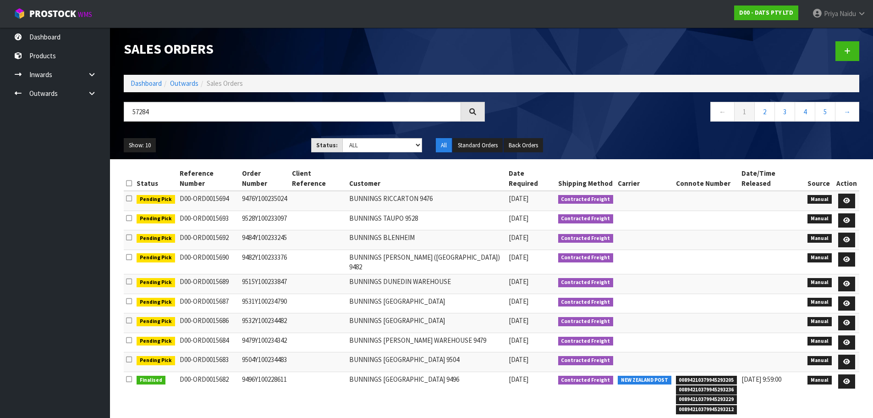
click at [246, 139] on ul "Show: 10 5 10 25 50" at bounding box center [211, 145] width 174 height 15
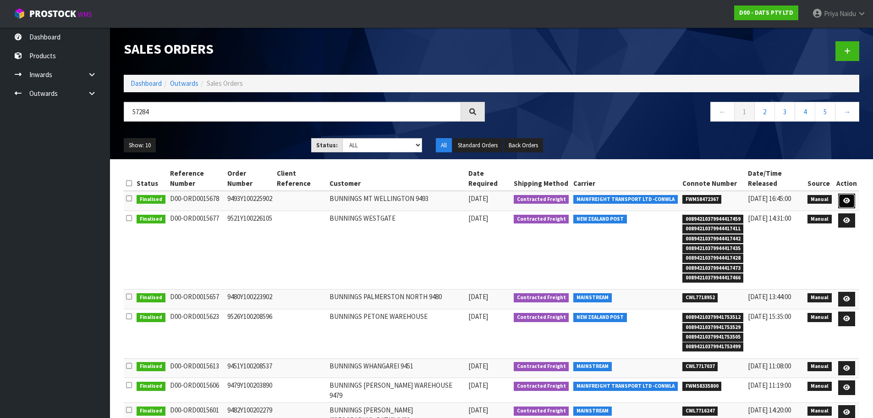
click at [848, 193] on link at bounding box center [846, 200] width 17 height 15
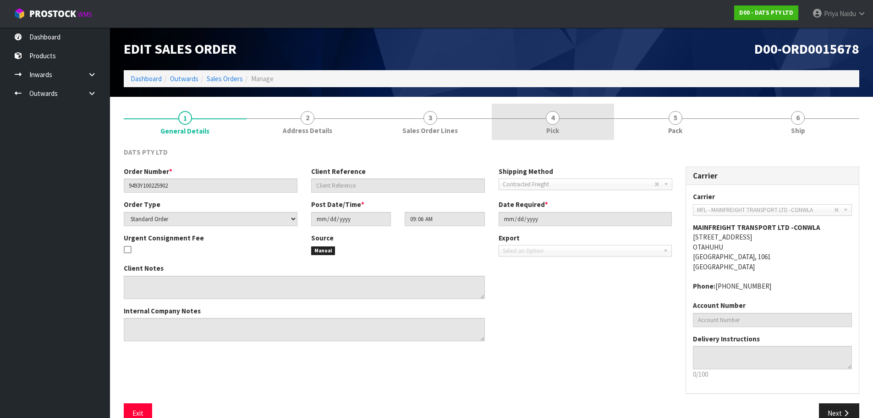
click at [562, 124] on link "4 Pick" at bounding box center [553, 122] width 123 height 36
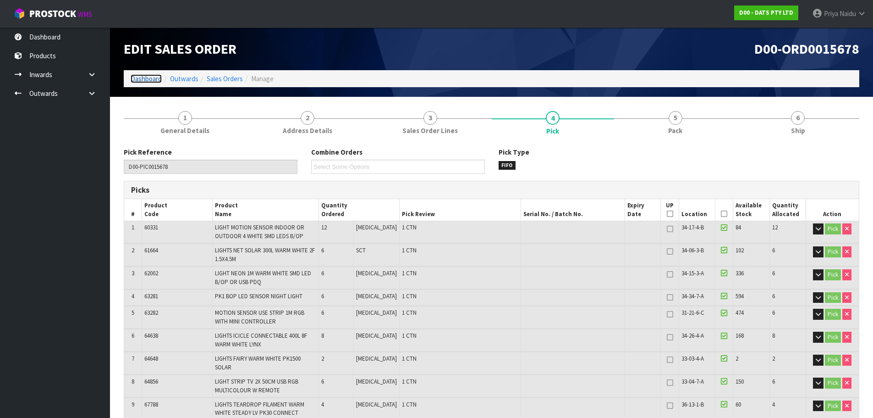
click at [148, 77] on link "Dashboard" at bounding box center [146, 78] width 31 height 9
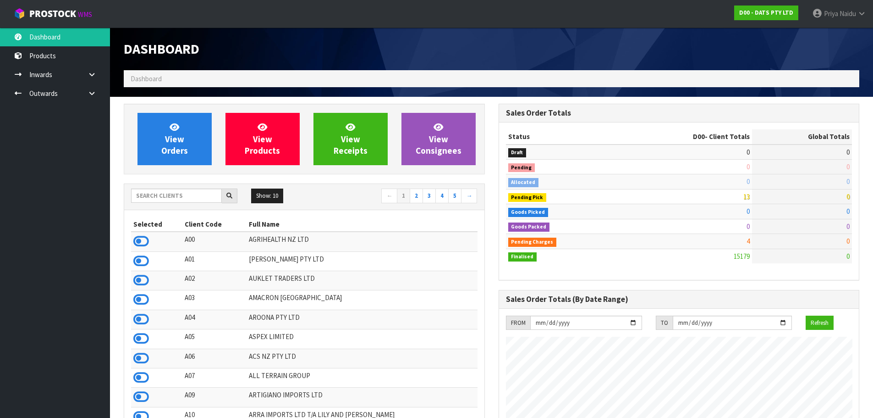
scroll to position [694, 375]
click at [163, 201] on input "text" at bounding box center [176, 195] width 91 height 14
click at [184, 196] on input "text" at bounding box center [176, 195] width 91 height 14
click at [578, 244] on td "Pending Charges" at bounding box center [563, 241] width 114 height 15
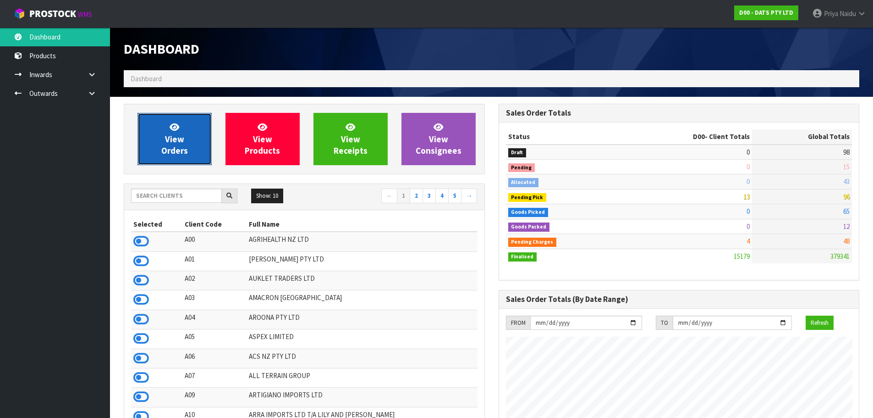
click at [201, 145] on link "View Orders" at bounding box center [175, 139] width 74 height 52
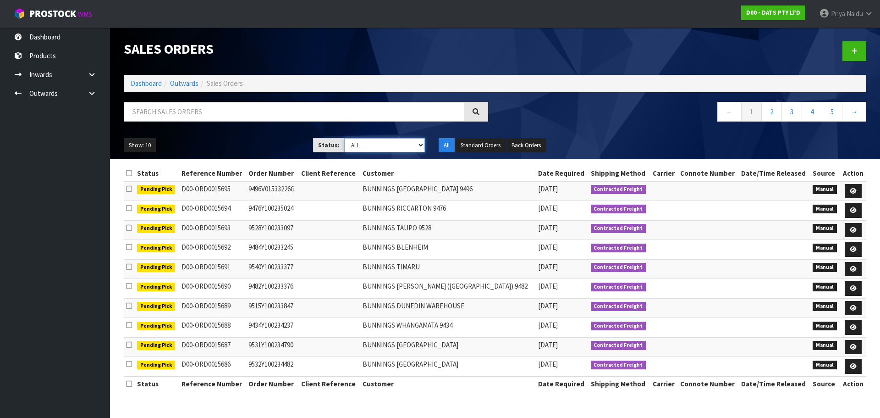
click at [381, 146] on select "Draft Pending Allocated Pending Pick Goods Picked Goods Packed Pending Charges …" at bounding box center [384, 145] width 81 height 14
click at [344, 138] on select "Draft Pending Allocated Pending Pick Goods Picked Goods Packed Pending Charges …" at bounding box center [384, 145] width 81 height 14
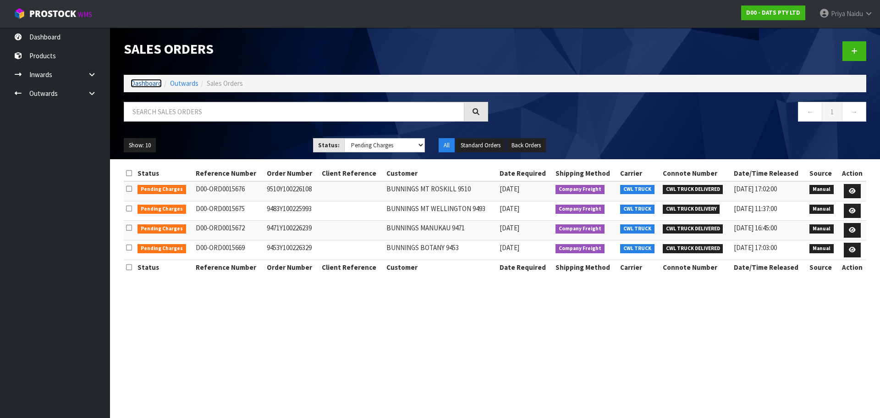
click at [154, 83] on link "Dashboard" at bounding box center [146, 83] width 31 height 9
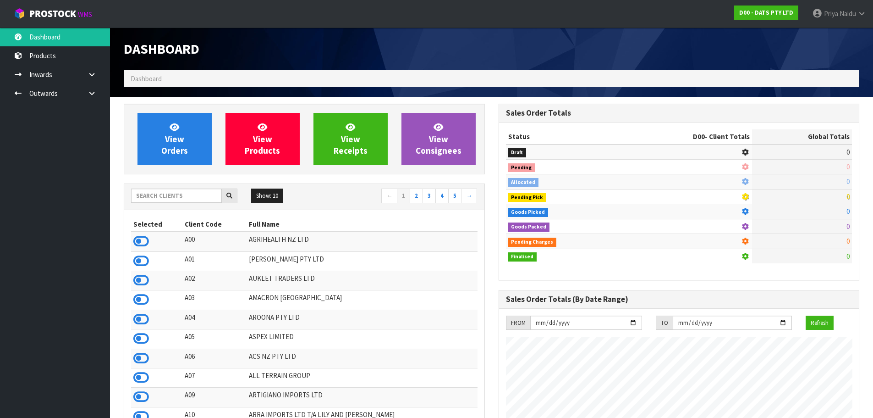
scroll to position [572, 375]
click at [191, 191] on input "text" at bounding box center [176, 195] width 91 height 14
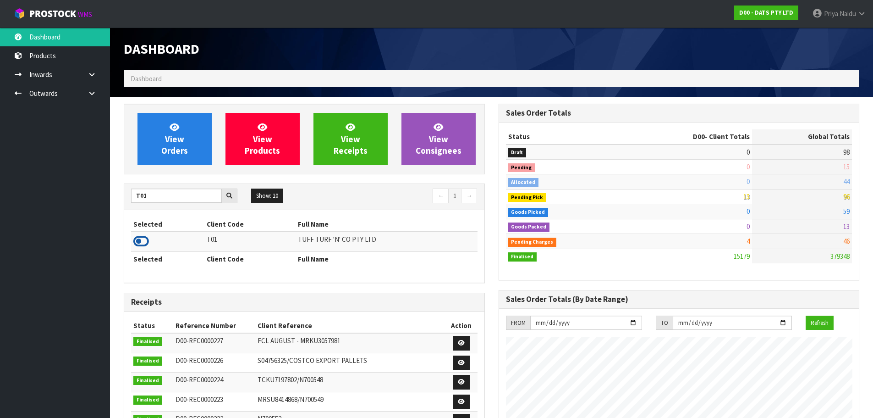
click at [144, 242] on icon at bounding box center [141, 241] width 16 height 14
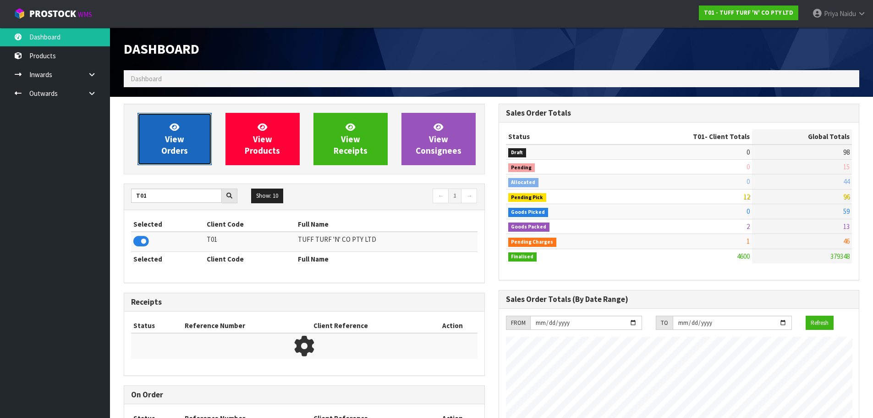
click at [179, 141] on span "View Orders" at bounding box center [174, 138] width 27 height 34
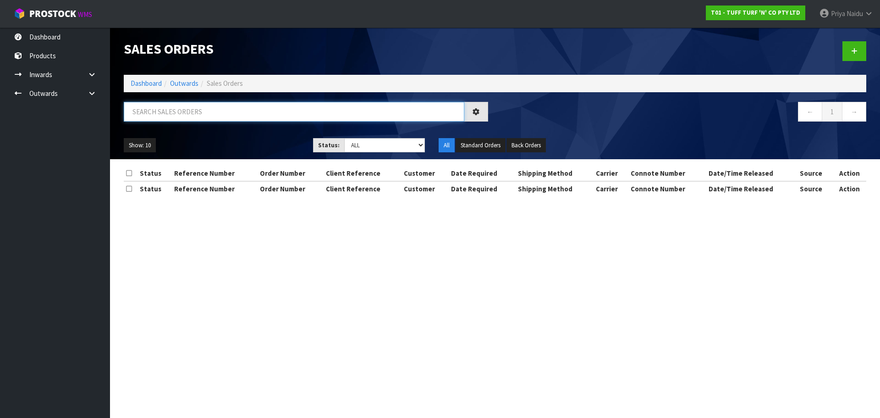
click at [184, 105] on input "text" at bounding box center [294, 112] width 341 height 20
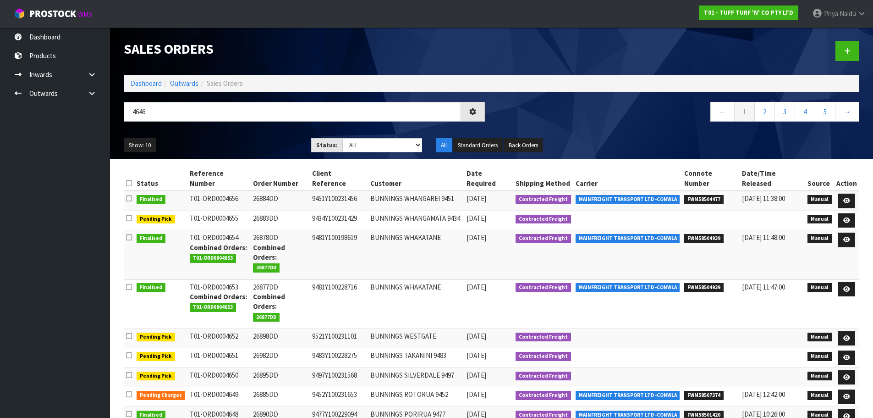
click at [199, 140] on ul "Show: 10 5 10 25 50" at bounding box center [211, 145] width 174 height 15
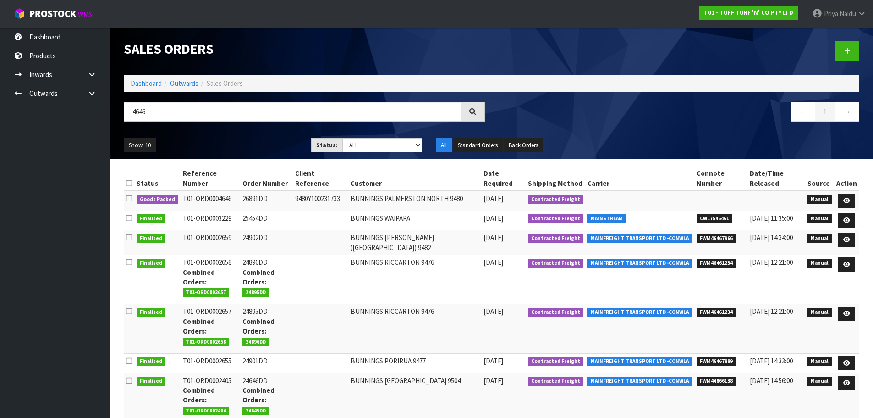
click at [201, 140] on ul "Show: 10 5 10 25 50" at bounding box center [211, 145] width 174 height 15
click at [846, 198] on icon at bounding box center [846, 201] width 7 height 6
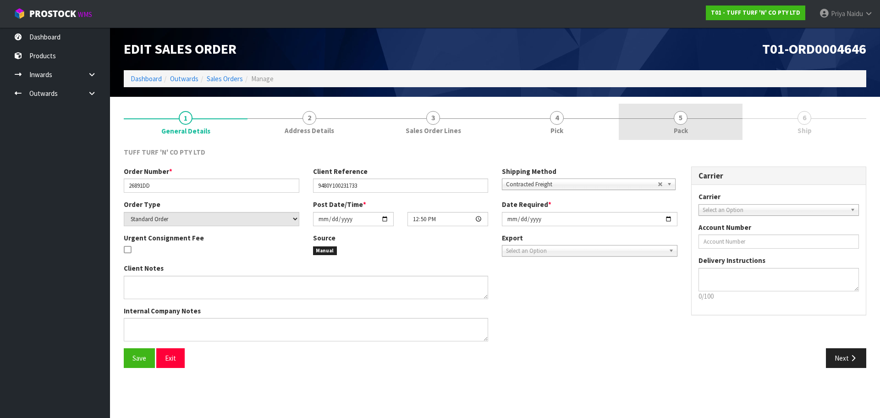
click at [674, 112] on link "5 Pack" at bounding box center [681, 122] width 124 height 36
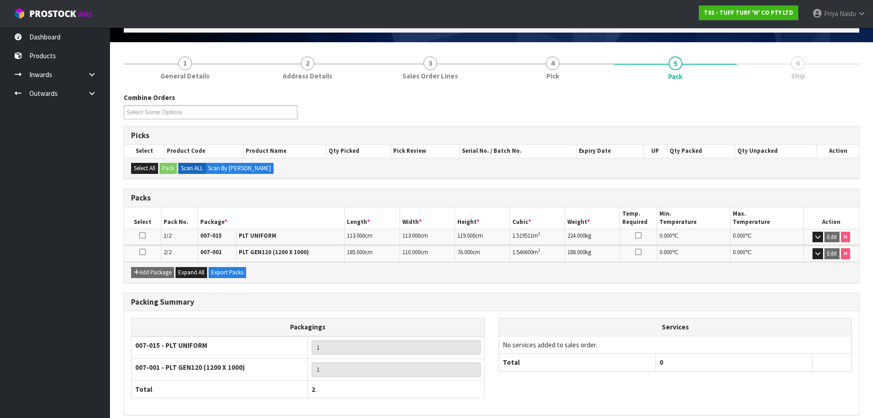
scroll to position [95, 0]
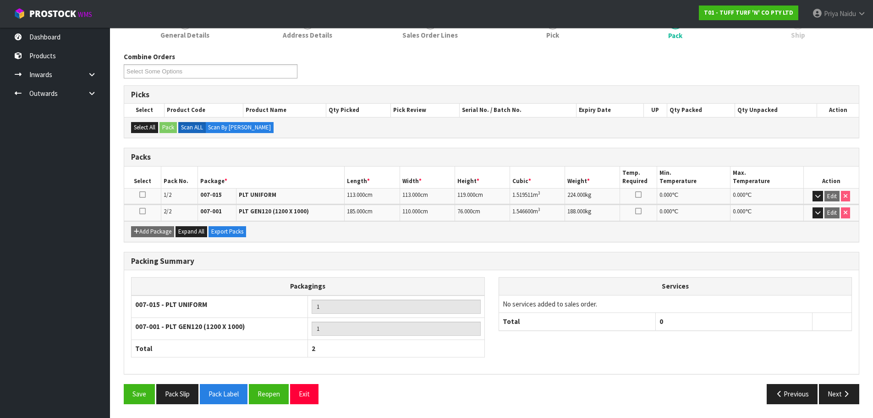
click at [834, 383] on div "Packing Summary Packagings 007-015 - PLT UNIFORM 1 007-001 - PLT GEN120 (1200 X…" at bounding box center [491, 318] width 749 height 132
click at [847, 401] on button "Next" at bounding box center [839, 394] width 40 height 20
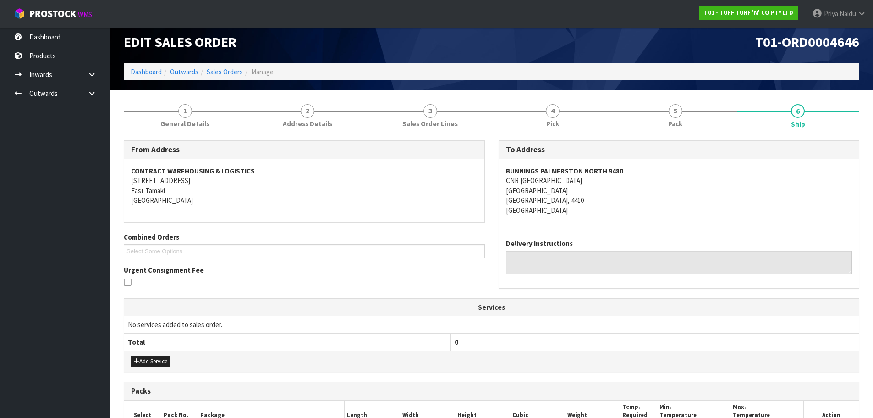
scroll to position [0, 0]
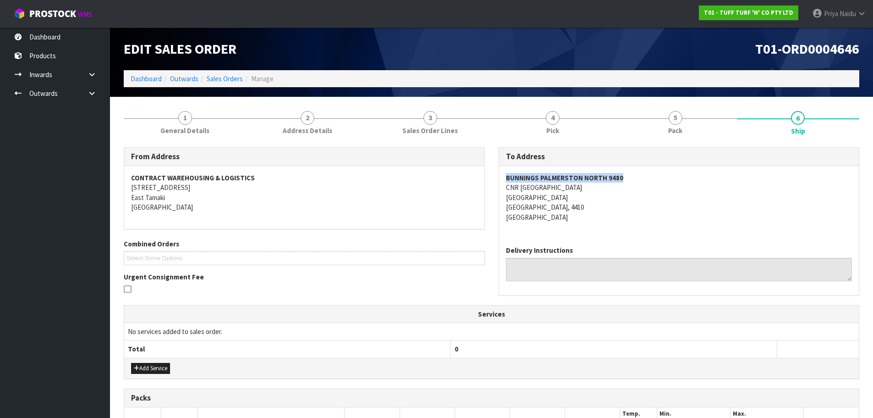
drag, startPoint x: 497, startPoint y: 176, endPoint x: 641, endPoint y: 180, distance: 144.0
click at [641, 180] on div "To Address [GEOGRAPHIC_DATA] [STREET_ADDRESS] Delivery Instructions" at bounding box center [679, 225] width 375 height 157
click at [628, 211] on address "BUNNINGS [GEOGRAPHIC_DATA] [STREET_ADDRESS]" at bounding box center [679, 197] width 347 height 49
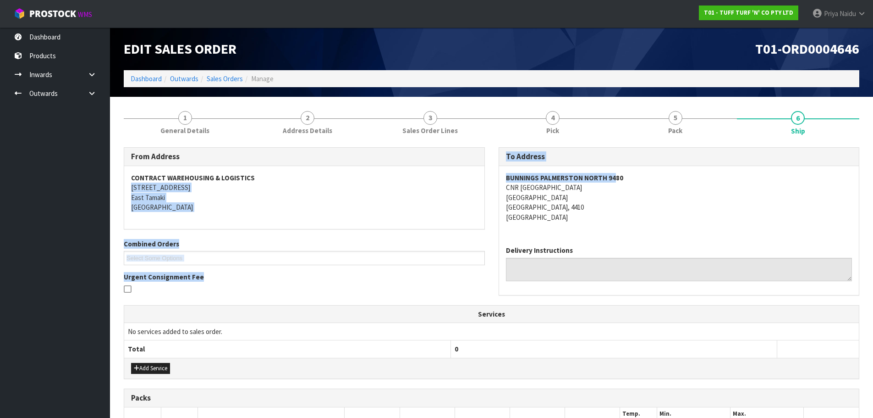
drag, startPoint x: 491, startPoint y: 186, endPoint x: 597, endPoint y: 186, distance: 105.9
click at [612, 180] on div "From Address CONTRACT WAREHOUSING & LOGISTICS [STREET_ADDRESS] Combined Orders …" at bounding box center [491, 225] width 749 height 157
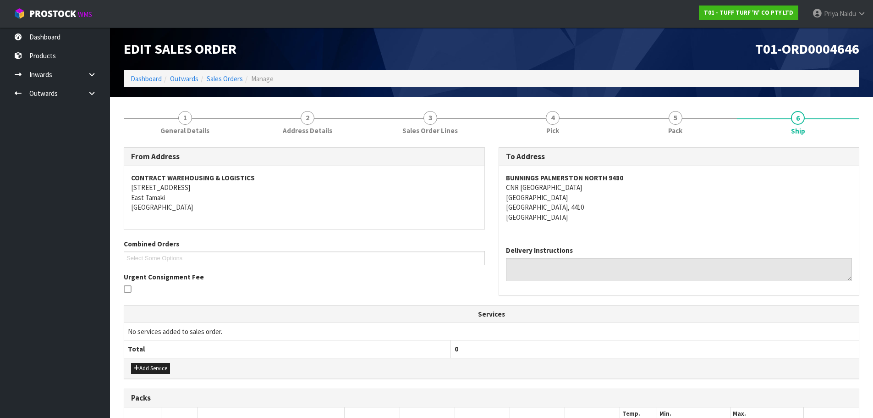
click at [500, 188] on div "BUNNINGS [GEOGRAPHIC_DATA] [STREET_ADDRESS]" at bounding box center [679, 202] width 360 height 72
drag, startPoint x: 500, startPoint y: 188, endPoint x: 386, endPoint y: 226, distance: 120.3
click at [604, 188] on div "BUNNINGS [GEOGRAPHIC_DATA] [STREET_ADDRESS]" at bounding box center [679, 202] width 360 height 72
drag, startPoint x: 504, startPoint y: 178, endPoint x: 630, endPoint y: 175, distance: 126.1
click at [634, 175] on div "BUNNINGS [GEOGRAPHIC_DATA] [STREET_ADDRESS]" at bounding box center [679, 202] width 360 height 72
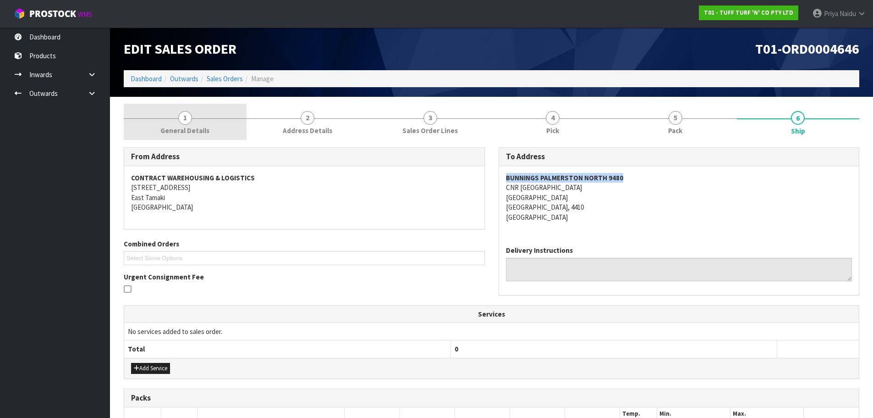
drag, startPoint x: 191, startPoint y: 116, endPoint x: 186, endPoint y: 118, distance: 5.3
click at [191, 116] on span "1" at bounding box center [185, 118] width 14 height 14
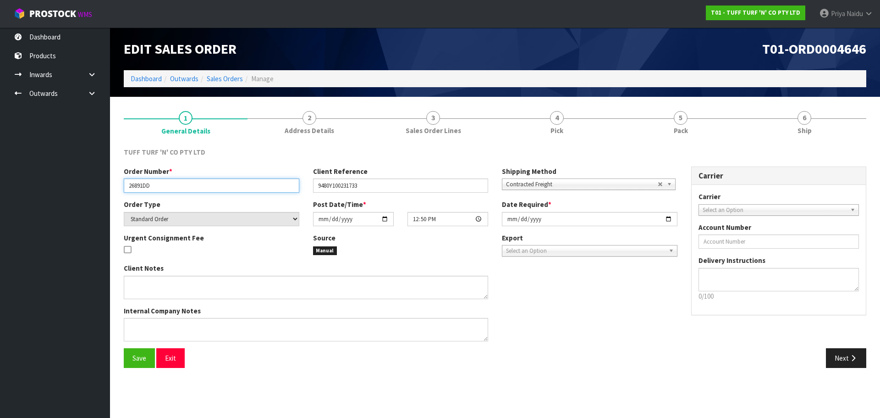
drag, startPoint x: 128, startPoint y: 187, endPoint x: 176, endPoint y: 180, distance: 48.2
click at [176, 180] on input "26891DD" at bounding box center [212, 185] width 176 height 14
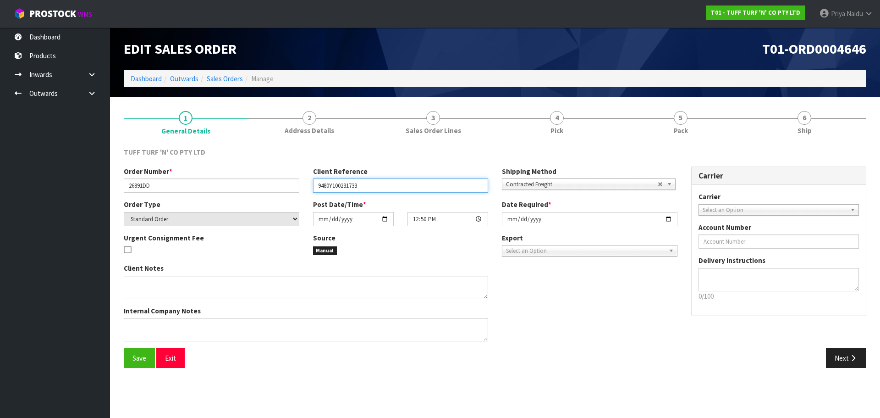
drag, startPoint x: 313, startPoint y: 185, endPoint x: 264, endPoint y: 174, distance: 50.3
click at [375, 195] on div "Order Number * 26891DD Client Reference 9480Y100231733 Shipping Method Client L…" at bounding box center [400, 182] width 567 height 33
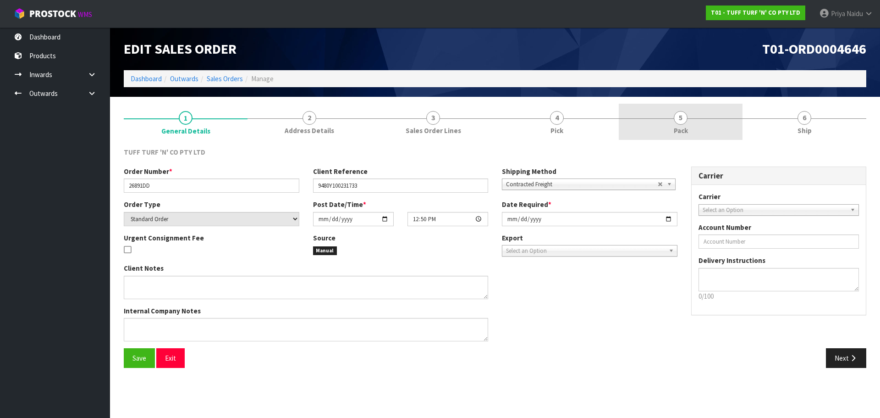
drag, startPoint x: 673, startPoint y: 129, endPoint x: 637, endPoint y: 134, distance: 37.0
click at [672, 129] on link "5 Pack" at bounding box center [681, 122] width 124 height 36
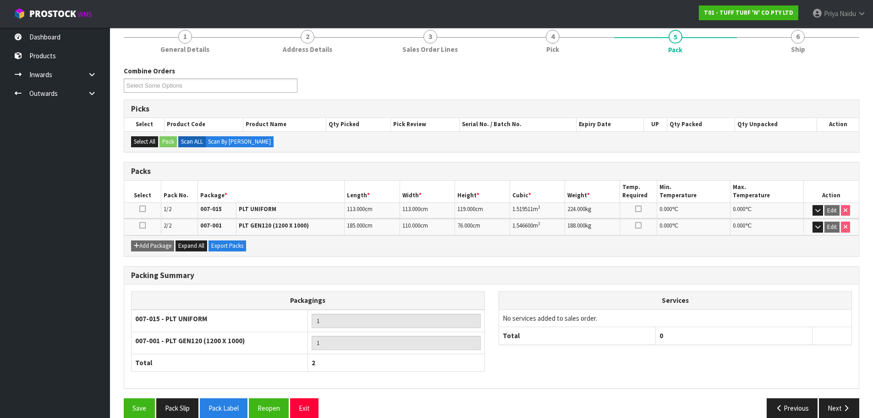
scroll to position [95, 0]
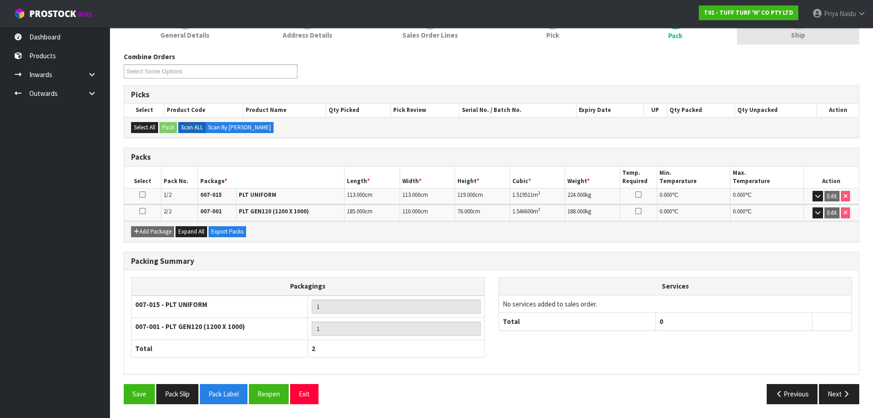
drag, startPoint x: 798, startPoint y: 43, endPoint x: 788, endPoint y: 44, distance: 9.7
click at [798, 43] on link "6 Ship" at bounding box center [798, 26] width 123 height 36
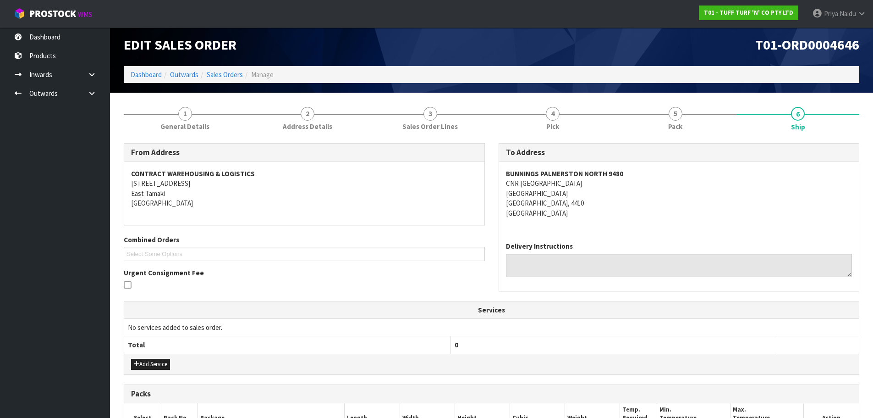
scroll to position [4, 0]
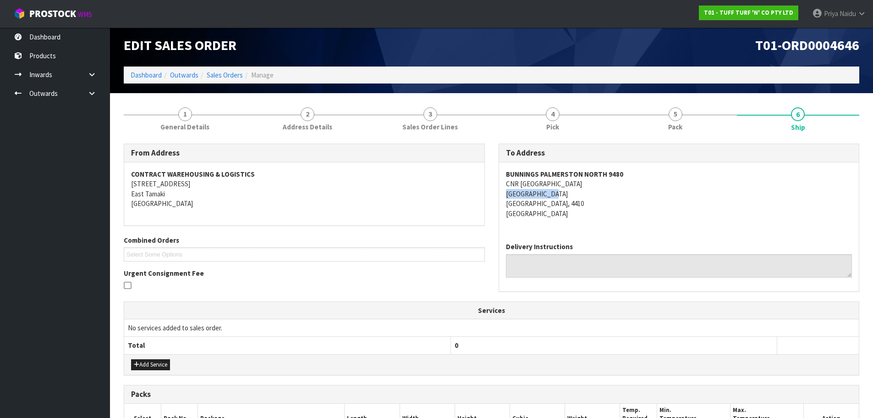
drag, startPoint x: 501, startPoint y: 193, endPoint x: 544, endPoint y: 189, distance: 42.8
click at [554, 189] on div "BUNNINGS [GEOGRAPHIC_DATA] [STREET_ADDRESS]" at bounding box center [679, 198] width 360 height 72
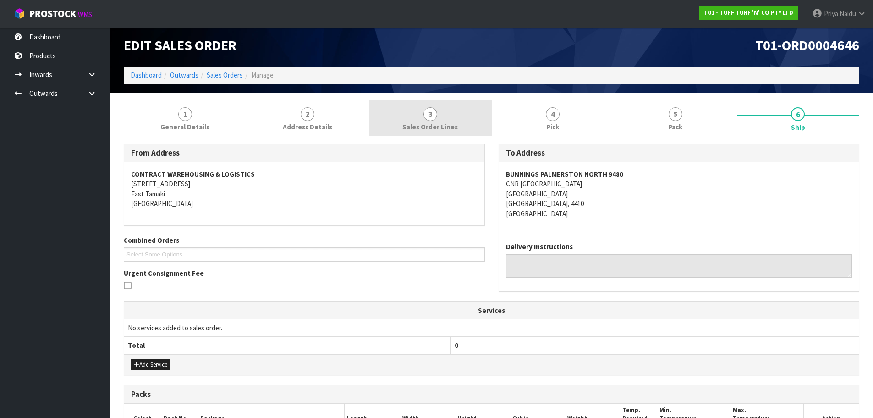
drag, startPoint x: 664, startPoint y: 130, endPoint x: 464, endPoint y: 131, distance: 199.9
click at [664, 129] on link "5 Pack" at bounding box center [675, 118] width 123 height 36
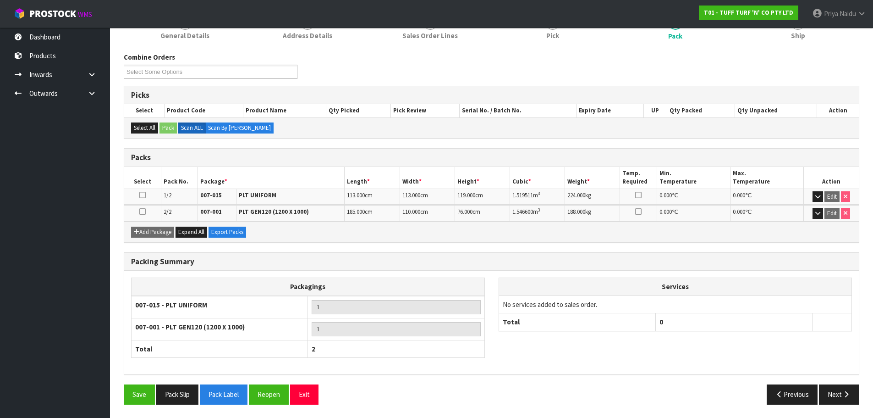
scroll to position [95, 0]
click at [177, 390] on button "Pack Slip" at bounding box center [177, 394] width 42 height 20
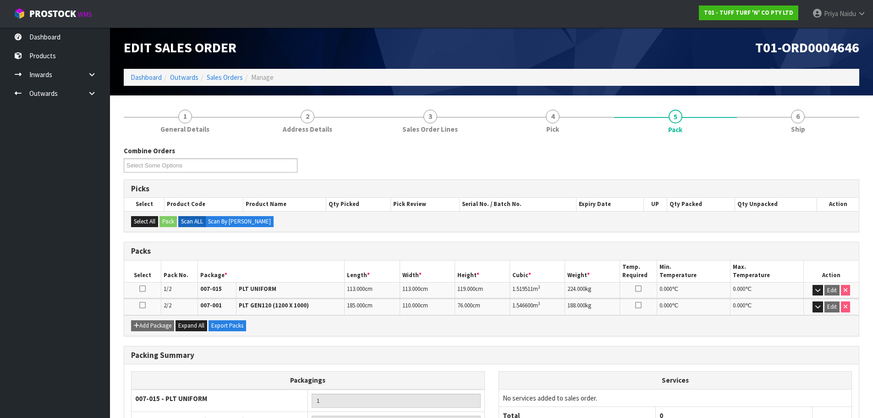
scroll to position [0, 0]
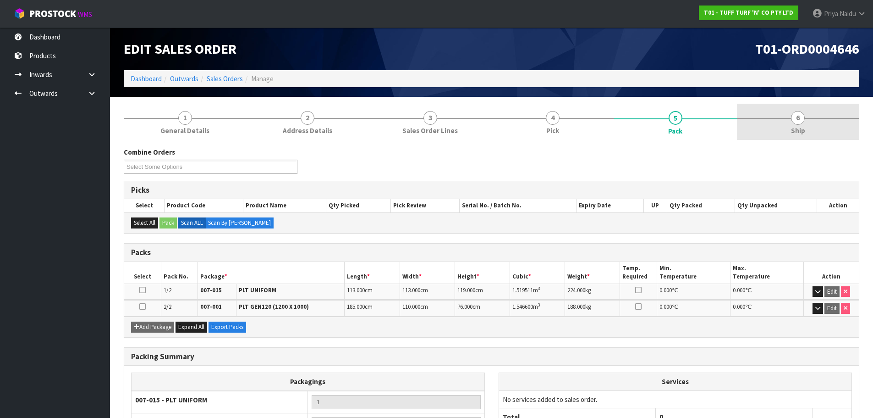
click at [826, 125] on link "6 Ship" at bounding box center [798, 122] width 123 height 36
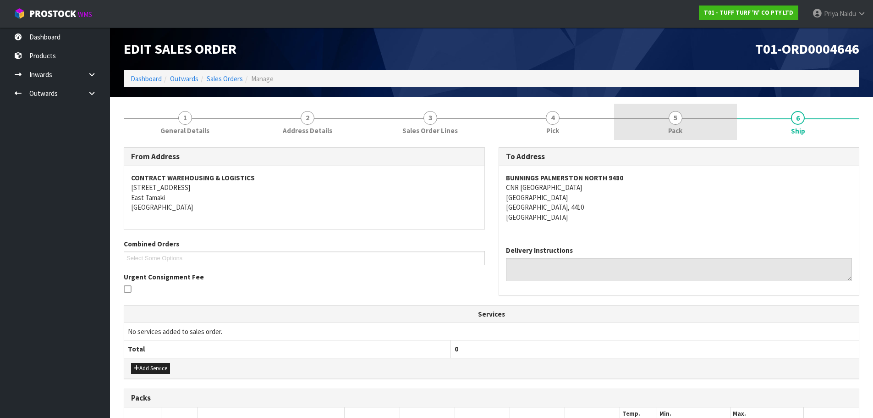
click at [650, 120] on link "5 Pack" at bounding box center [675, 122] width 123 height 36
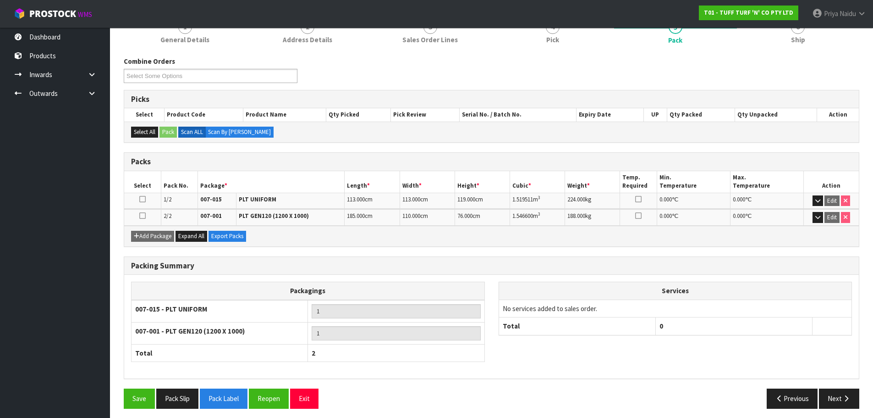
scroll to position [92, 0]
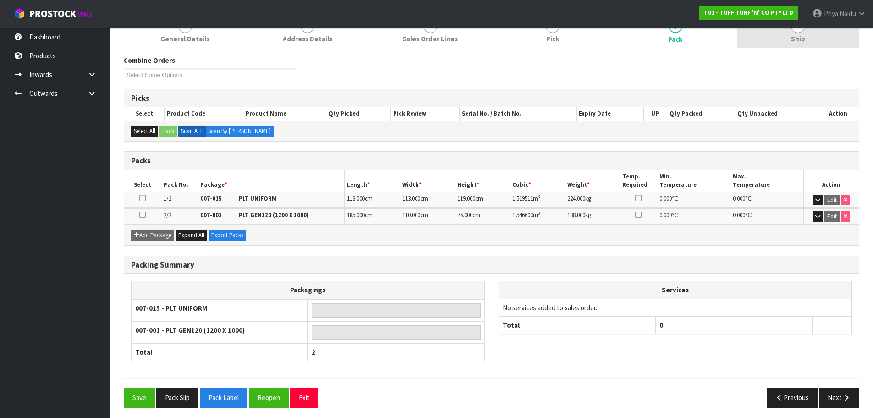
click at [816, 36] on link "6 Ship" at bounding box center [798, 30] width 123 height 36
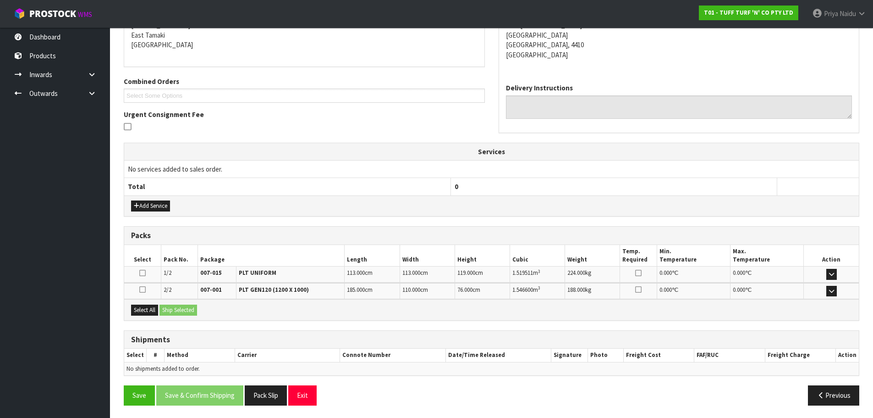
scroll to position [164, 0]
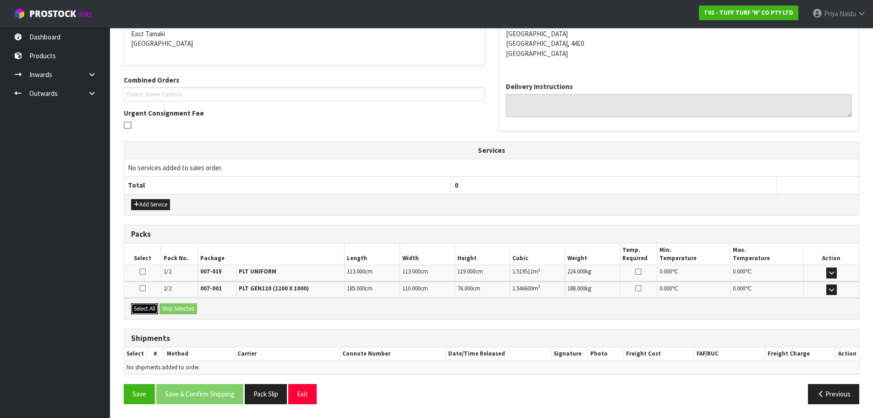
click at [154, 313] on button "Select All" at bounding box center [144, 308] width 27 height 11
drag, startPoint x: 168, startPoint y: 313, endPoint x: 187, endPoint y: 312, distance: 18.4
click at [171, 313] on button "Ship Selected" at bounding box center [179, 308] width 38 height 11
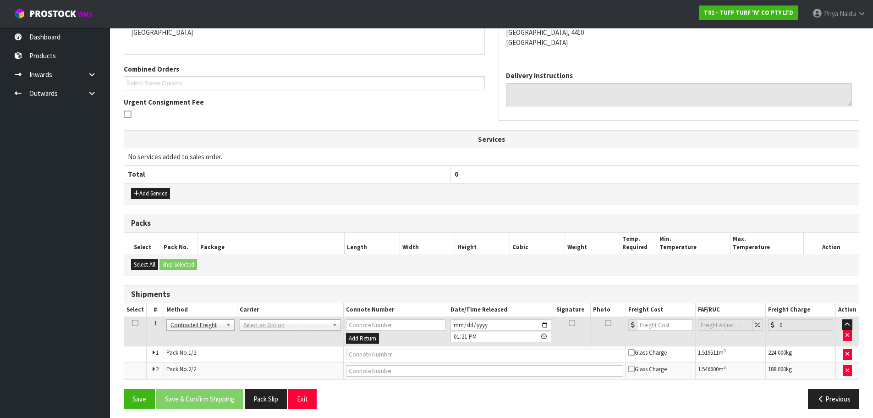
scroll to position [180, 0]
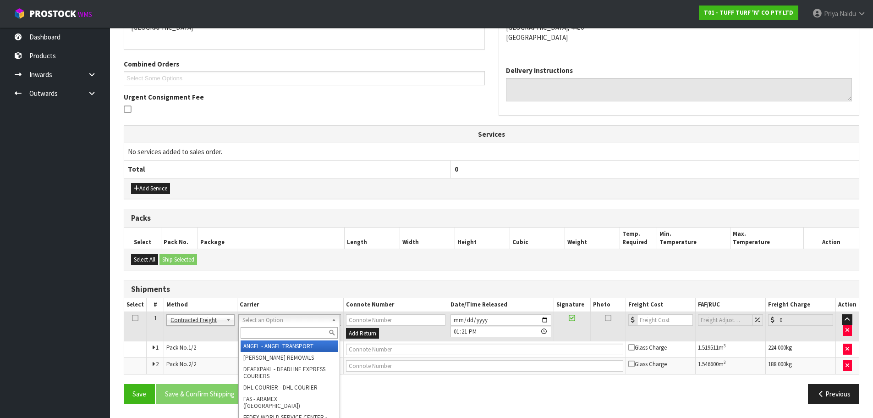
click at [278, 330] on input "text" at bounding box center [289, 332] width 97 height 11
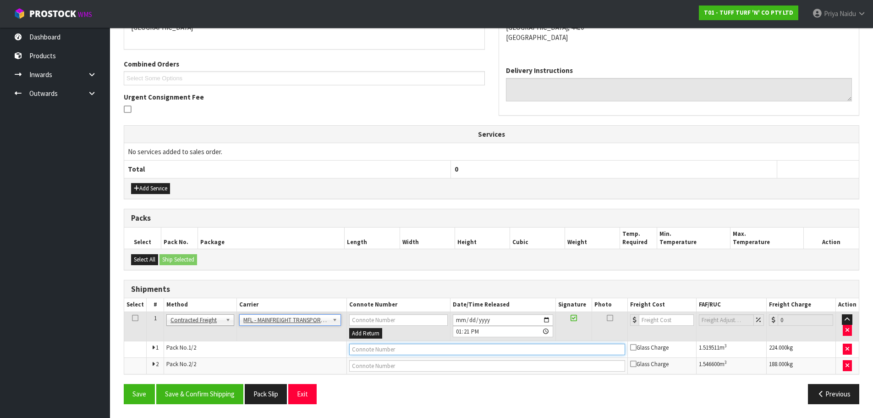
click at [371, 345] on input "text" at bounding box center [487, 348] width 276 height 11
paste input "FWM58508993"
click at [660, 317] on input "number" at bounding box center [666, 319] width 55 height 11
click at [213, 386] on button "Save & Confirm Shipping" at bounding box center [199, 394] width 87 height 20
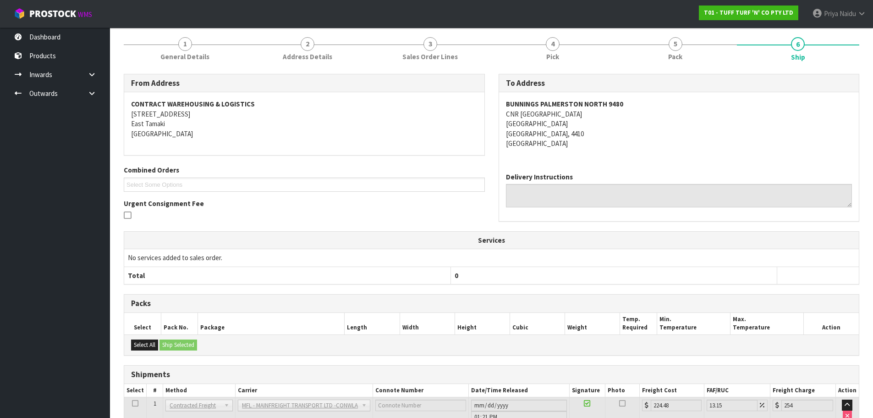
scroll to position [0, 0]
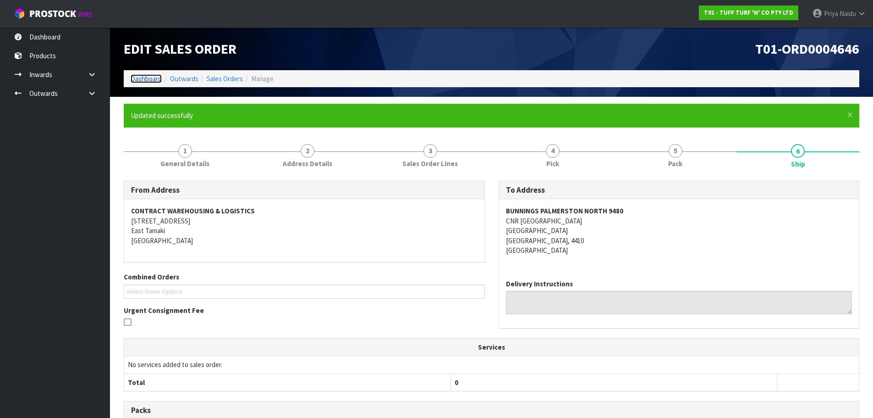
click at [149, 78] on link "Dashboard" at bounding box center [146, 78] width 31 height 9
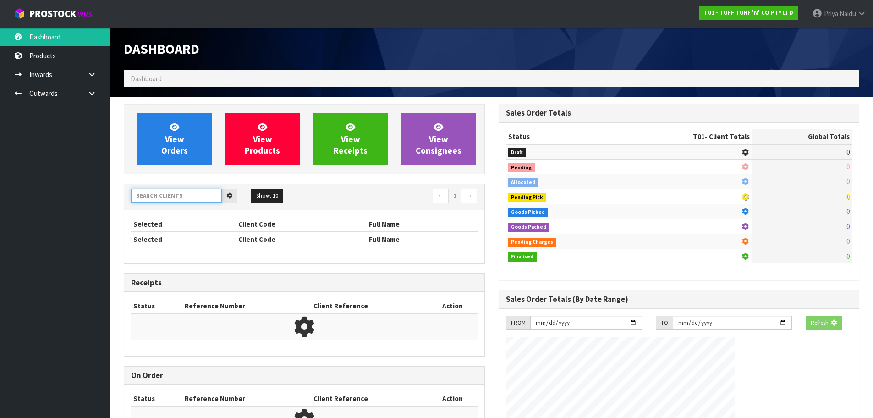
click at [158, 199] on input "text" at bounding box center [176, 195] width 91 height 14
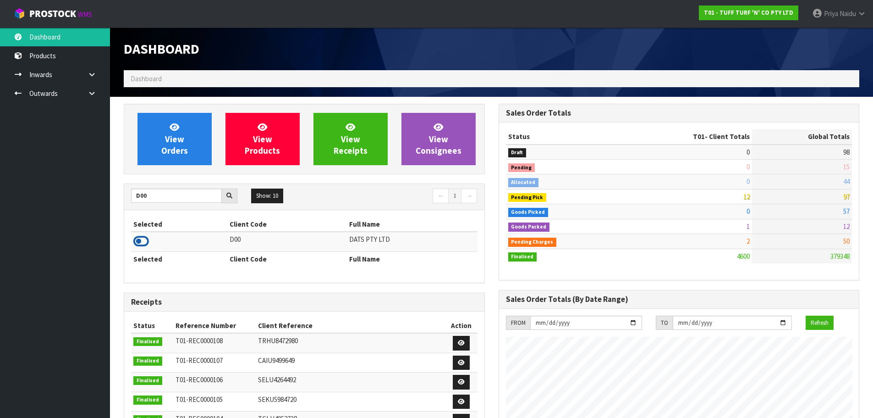
click at [143, 241] on icon at bounding box center [141, 241] width 16 height 14
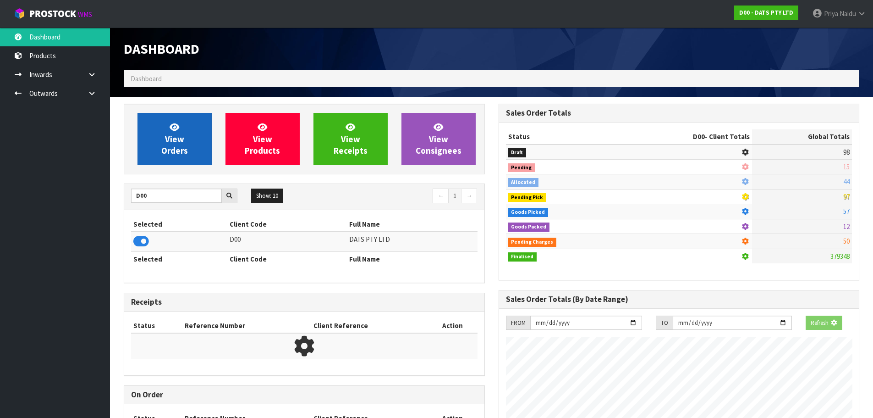
scroll to position [457814, 458011]
click at [171, 153] on span "View Orders" at bounding box center [174, 138] width 27 height 34
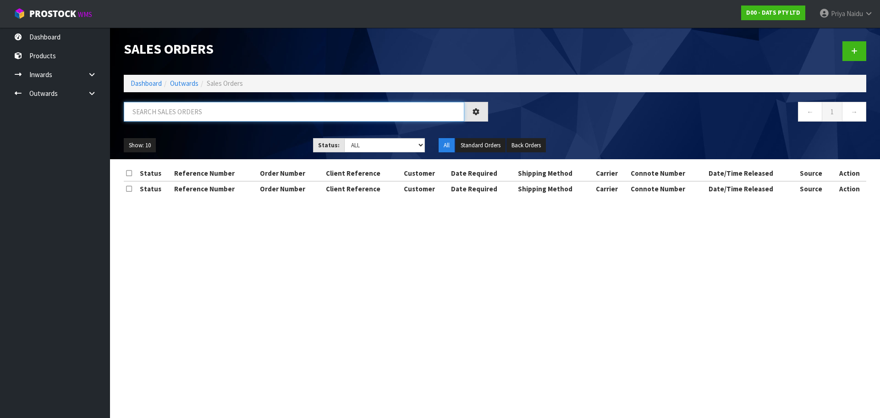
click at [180, 112] on input "text" at bounding box center [294, 112] width 341 height 20
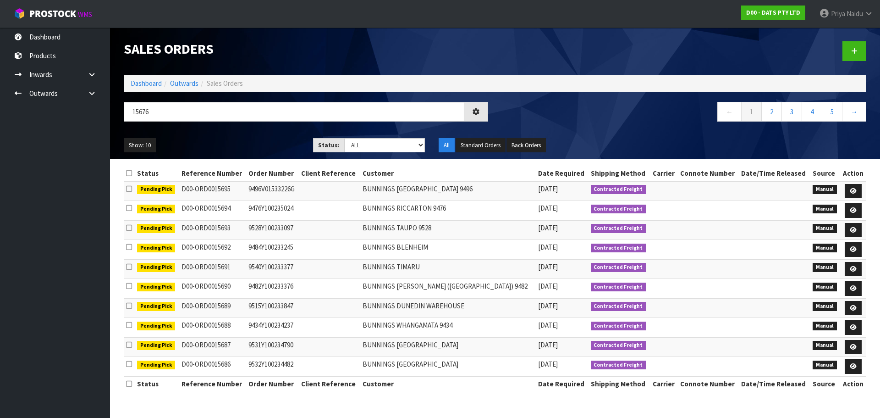
click at [229, 138] on ul "Show: 10 5 10 25 50" at bounding box center [212, 145] width 176 height 15
click at [235, 141] on ul "Show: 10 5 10 25 50" at bounding box center [212, 145] width 176 height 15
click at [235, 142] on ul "Show: 10 5 10 25 50" at bounding box center [212, 145] width 176 height 15
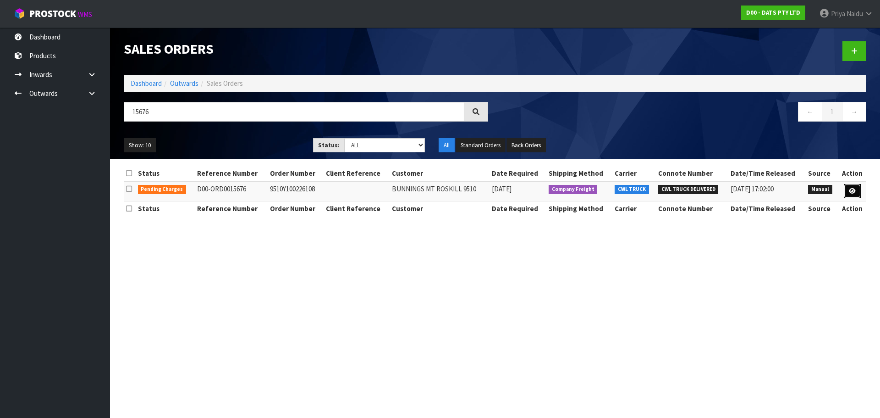
click at [854, 189] on icon at bounding box center [852, 191] width 7 height 6
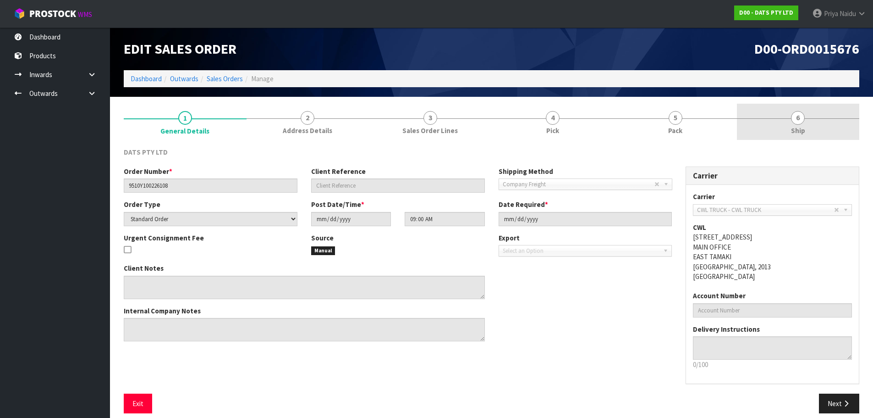
click at [793, 123] on span "6" at bounding box center [798, 118] width 14 height 14
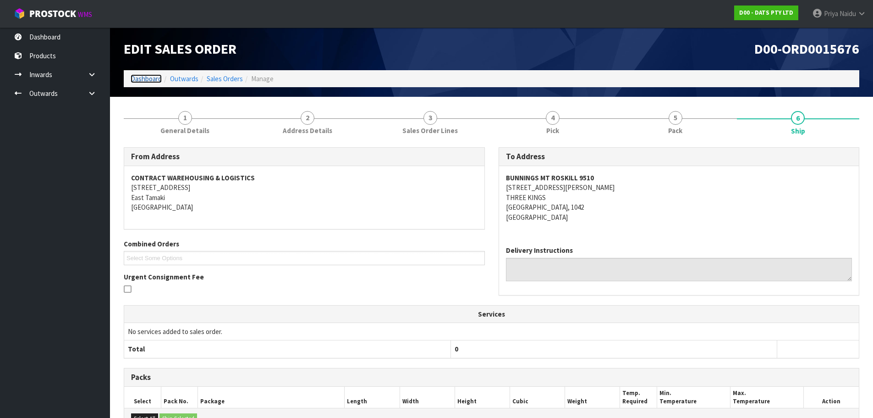
click at [151, 78] on link "Dashboard" at bounding box center [146, 78] width 31 height 9
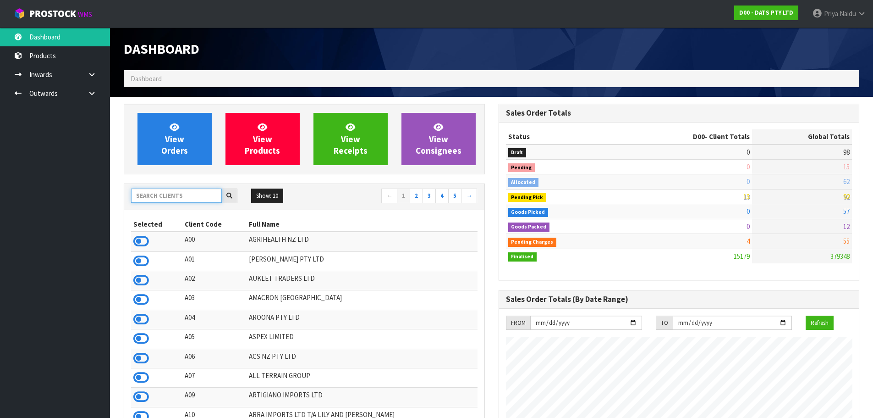
click at [191, 197] on input "text" at bounding box center [176, 195] width 91 height 14
click at [189, 194] on input "text" at bounding box center [176, 195] width 91 height 14
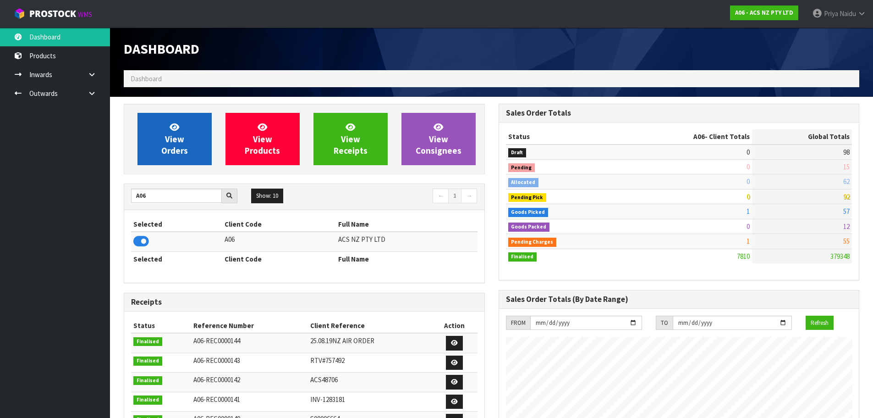
scroll to position [694, 375]
click at [172, 146] on span "View Orders" at bounding box center [174, 138] width 27 height 34
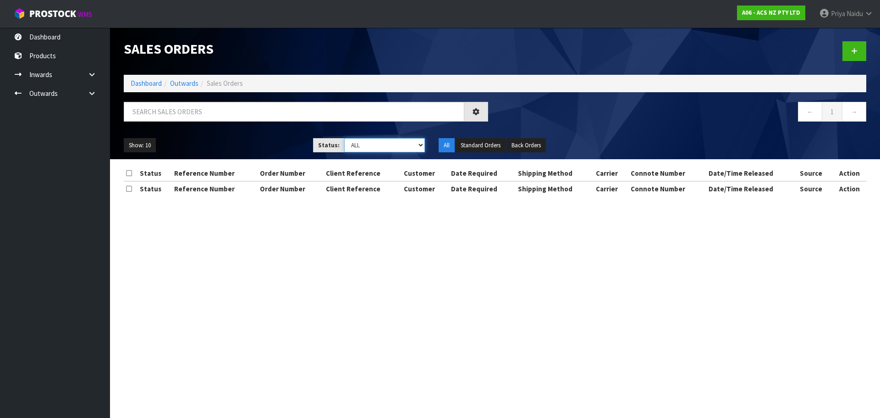
click at [359, 143] on select "Draft Pending Allocated Pending Pick Goods Picked Goods Packed Pending Charges …" at bounding box center [384, 145] width 81 height 14
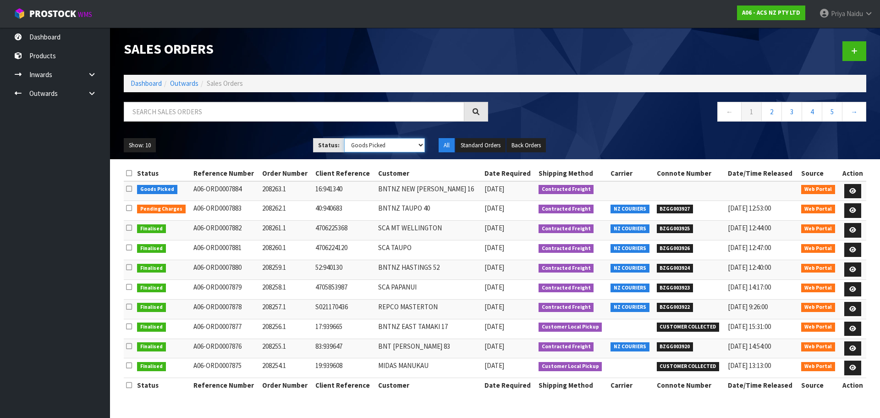
click at [344, 138] on select "Draft Pending Allocated Pending Pick Goods Picked Goods Packed Pending Charges …" at bounding box center [384, 145] width 81 height 14
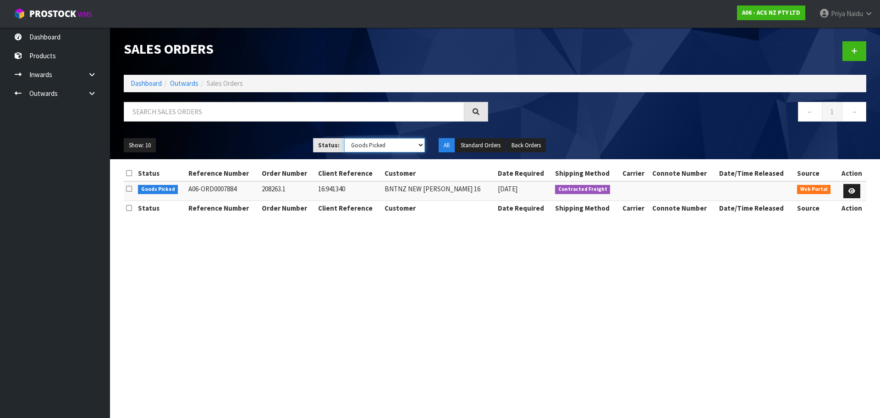
click at [359, 142] on select "Draft Pending Allocated Pending Pick Goods Picked Goods Packed Pending Charges …" at bounding box center [384, 145] width 81 height 14
click at [344, 138] on select "Draft Pending Allocated Pending Pick Goods Picked Goods Packed Pending Charges …" at bounding box center [384, 145] width 81 height 14
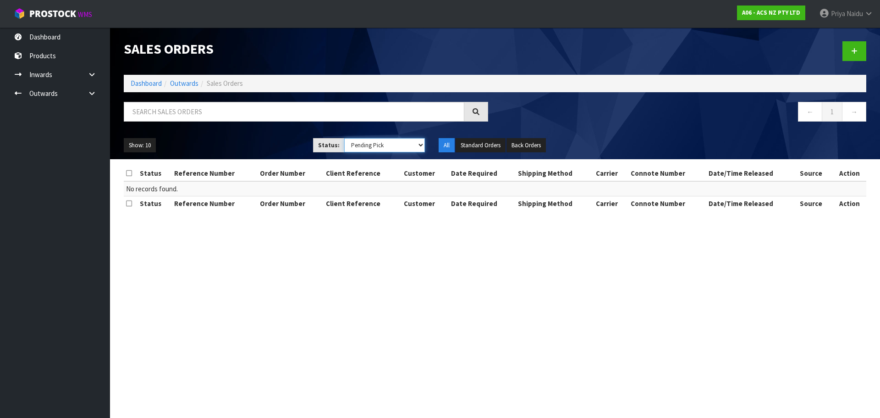
click at [368, 147] on select "Draft Pending Allocated Pending Pick Goods Picked Goods Packed Pending Charges …" at bounding box center [384, 145] width 81 height 14
click at [344, 138] on select "Draft Pending Allocated Pending Pick Goods Picked Goods Packed Pending Charges …" at bounding box center [384, 145] width 81 height 14
click at [364, 143] on select "Draft Pending Allocated Pending Pick Goods Picked Goods Packed Pending Charges …" at bounding box center [384, 145] width 81 height 14
click at [344, 138] on select "Draft Pending Allocated Pending Pick Goods Picked Goods Packed Pending Charges …" at bounding box center [384, 145] width 81 height 14
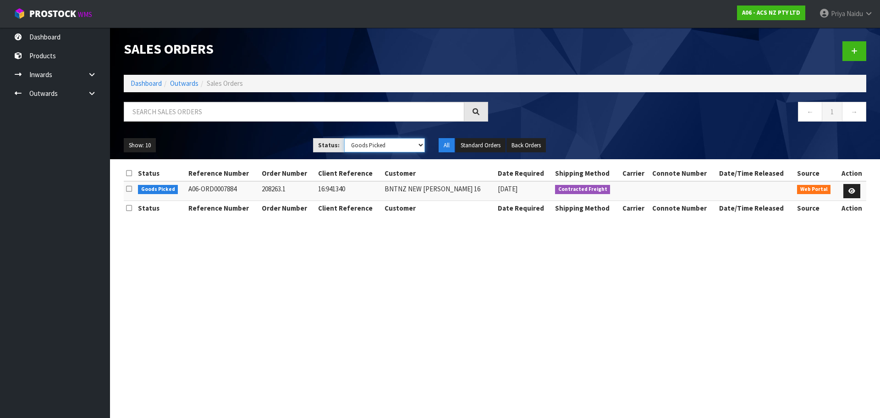
click at [362, 146] on select "Draft Pending Allocated Pending Pick Goods Picked Goods Packed Pending Charges …" at bounding box center [384, 145] width 81 height 14
click at [344, 138] on select "Draft Pending Allocated Pending Pick Goods Picked Goods Packed Pending Charges …" at bounding box center [384, 145] width 81 height 14
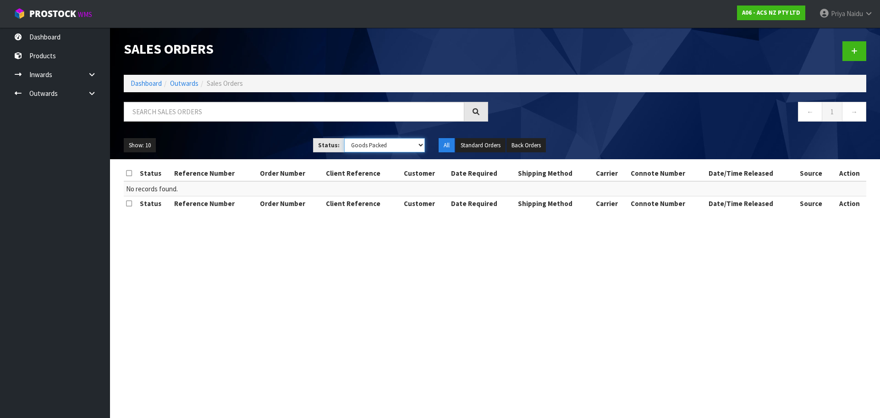
click at [370, 143] on select "Draft Pending Allocated Pending Pick Goods Picked Goods Packed Pending Charges …" at bounding box center [384, 145] width 81 height 14
click at [344, 138] on select "Draft Pending Allocated Pending Pick Goods Picked Goods Packed Pending Charges …" at bounding box center [384, 145] width 81 height 14
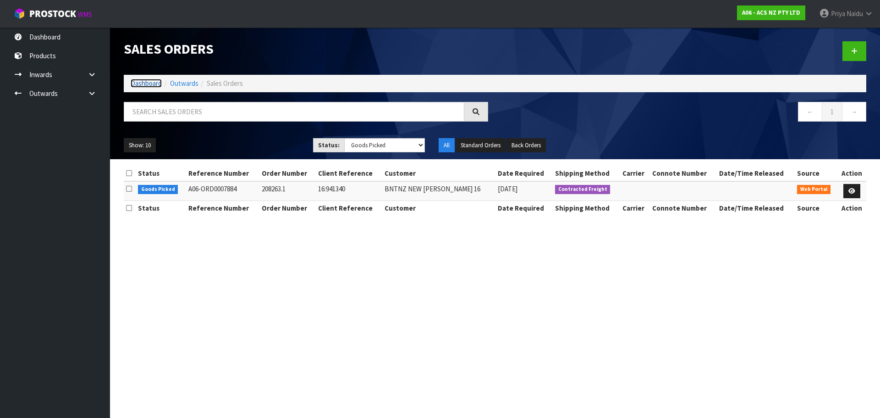
click at [142, 83] on link "Dashboard" at bounding box center [146, 83] width 31 height 9
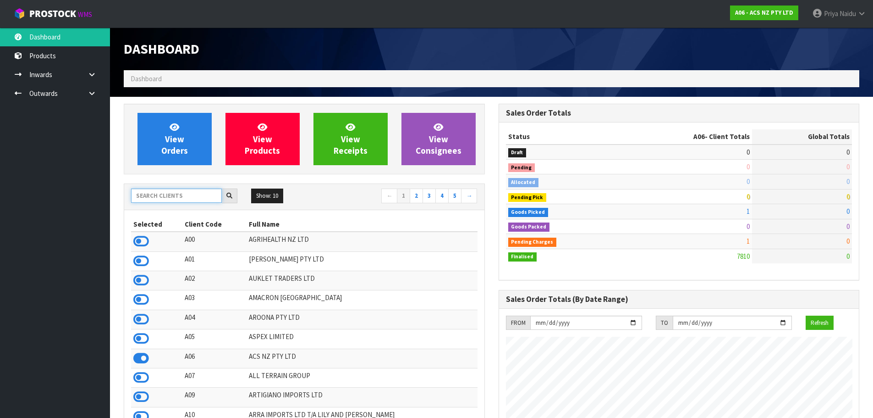
click at [180, 191] on input "text" at bounding box center [176, 195] width 91 height 14
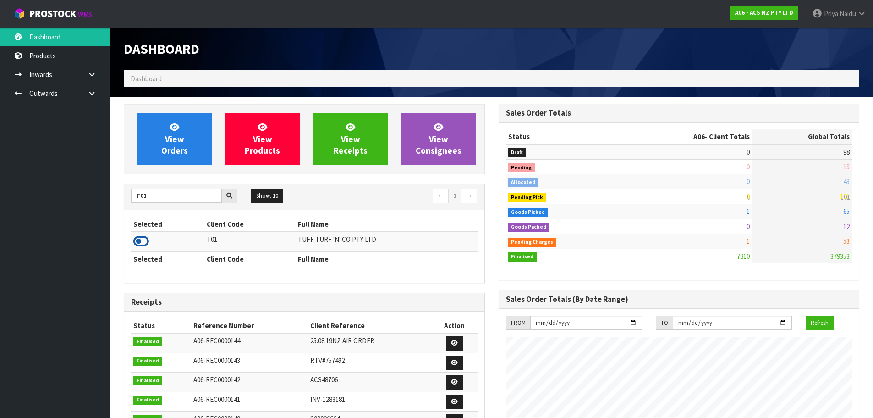
click at [143, 241] on icon at bounding box center [141, 241] width 16 height 14
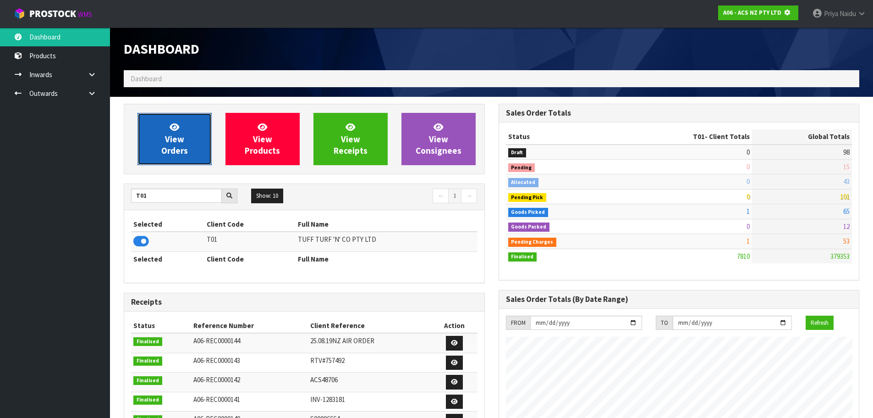
click at [170, 152] on span "View Orders" at bounding box center [174, 138] width 27 height 34
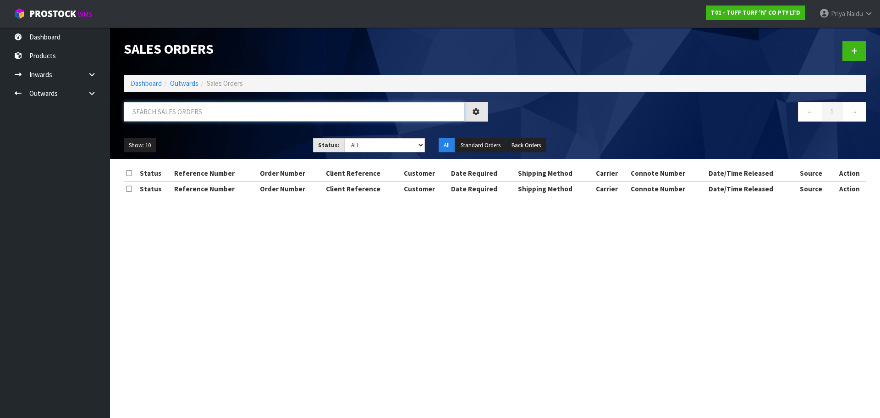
click at [182, 116] on input "text" at bounding box center [294, 112] width 341 height 20
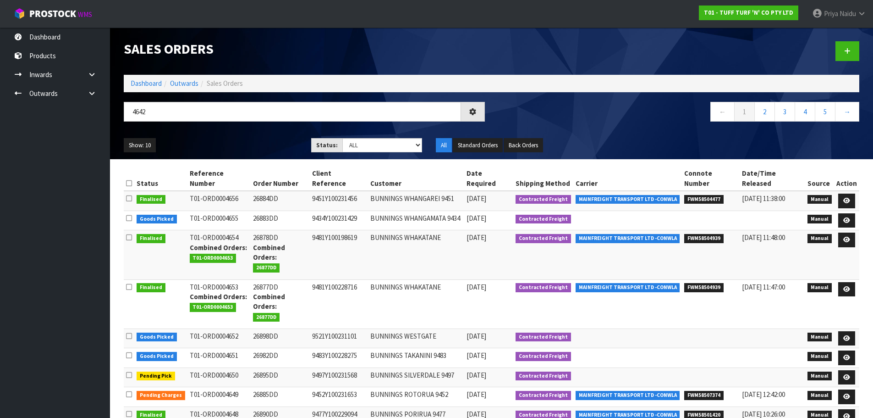
click at [198, 142] on ul "Show: 10 5 10 25 50" at bounding box center [211, 145] width 174 height 15
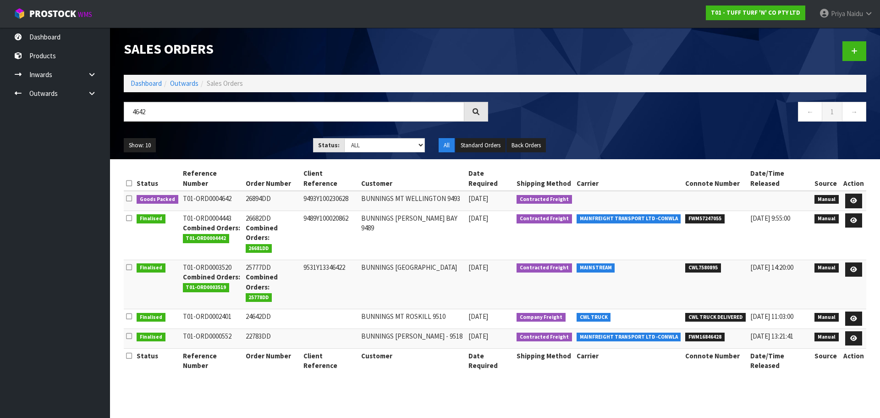
click at [256, 135] on div "Show: 10 5 10 25 50 Status: Draft Pending Allocated Pending Pick Goods Picked G…" at bounding box center [495, 145] width 756 height 28
click at [257, 141] on ul "Show: 10 5 10 25 50" at bounding box center [212, 145] width 176 height 15
click at [239, 134] on div "Show: 10 5 10 25 50 Status: Draft Pending Allocated Pending Pick Goods Picked G…" at bounding box center [495, 145] width 756 height 28
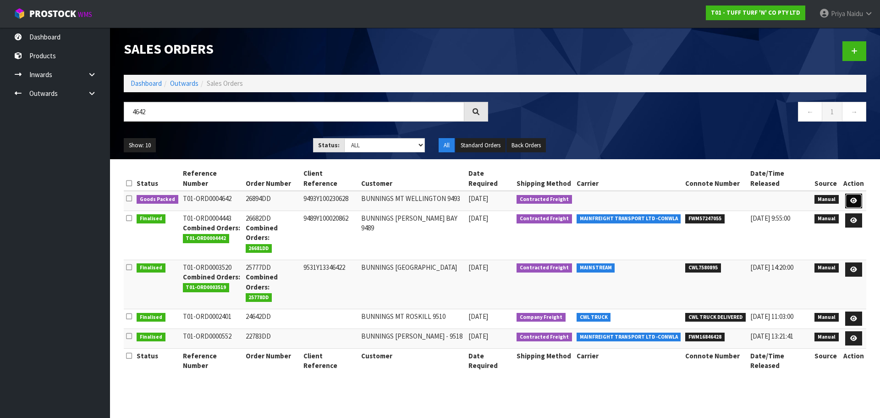
click at [849, 193] on link at bounding box center [853, 200] width 17 height 15
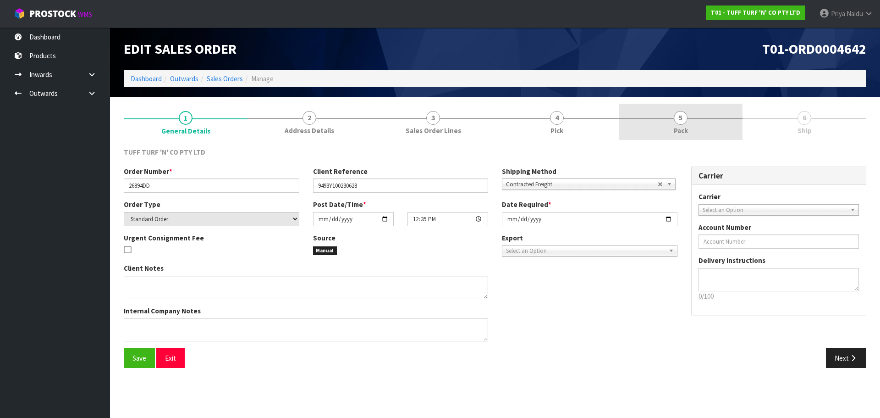
click at [673, 125] on link "5 Pack" at bounding box center [681, 122] width 124 height 36
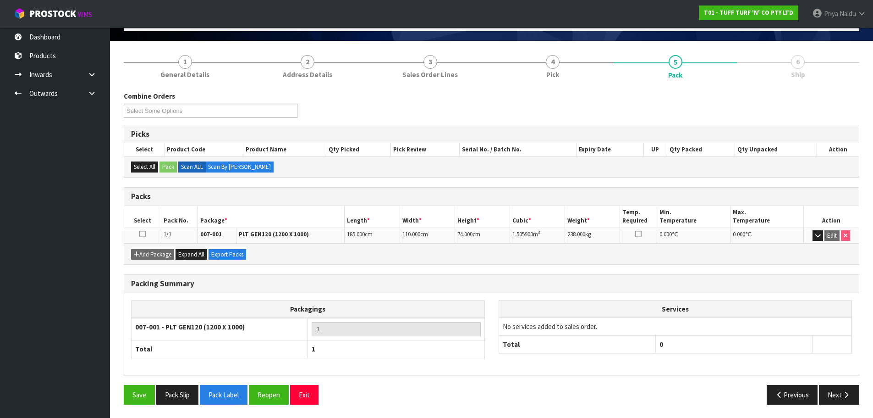
scroll to position [56, 0]
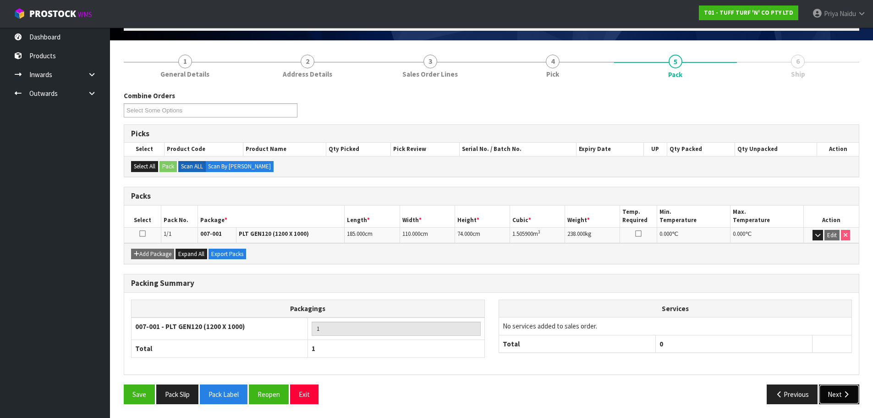
click at [835, 395] on button "Next" at bounding box center [839, 394] width 40 height 20
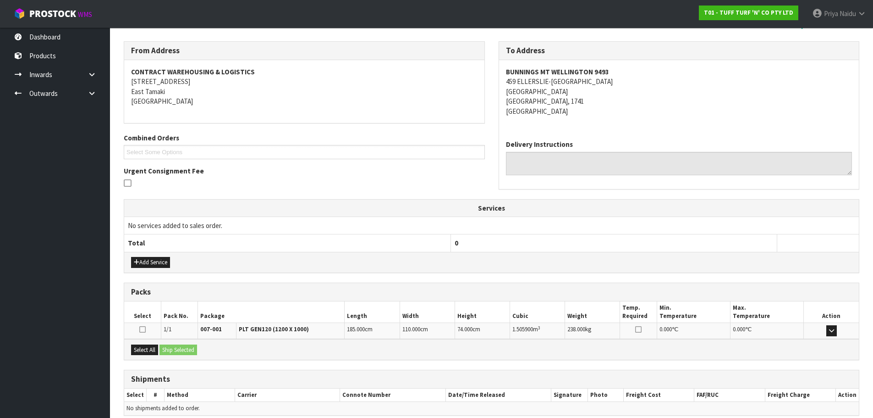
scroll to position [147, 0]
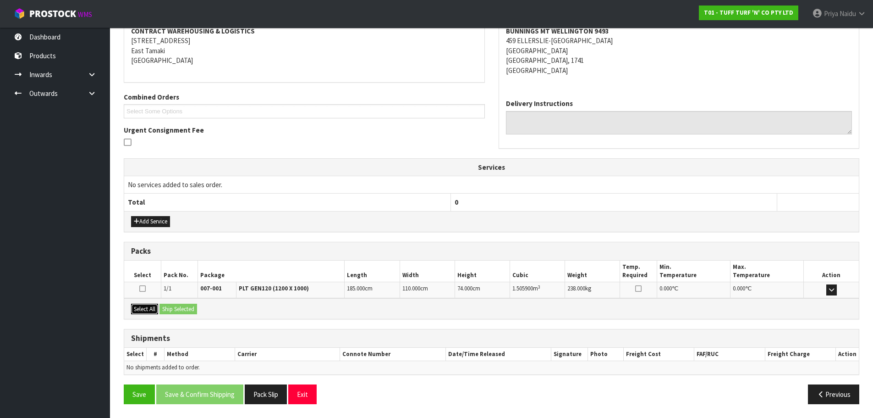
click at [146, 306] on button "Select All" at bounding box center [144, 308] width 27 height 11
drag, startPoint x: 168, startPoint y: 307, endPoint x: 180, endPoint y: 308, distance: 12.0
click at [169, 308] on button "Ship Selected" at bounding box center [179, 308] width 38 height 11
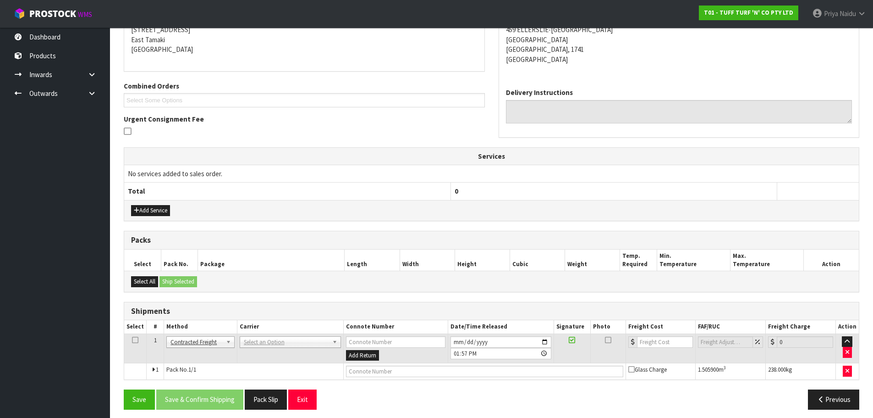
scroll to position [163, 0]
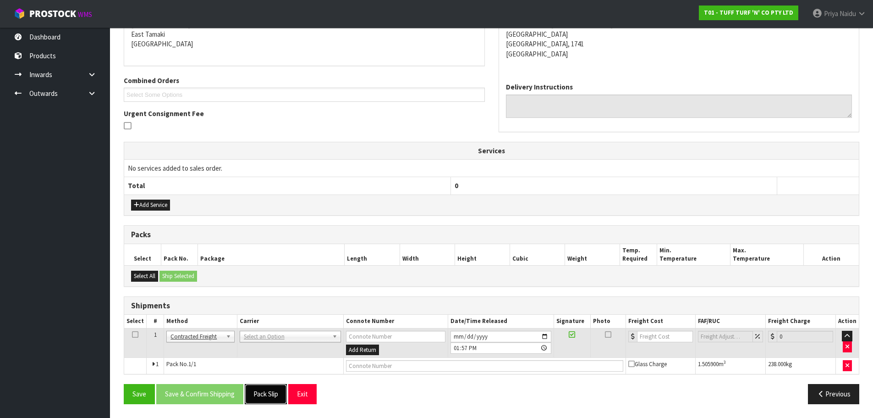
click at [270, 395] on button "Pack Slip" at bounding box center [266, 394] width 42 height 20
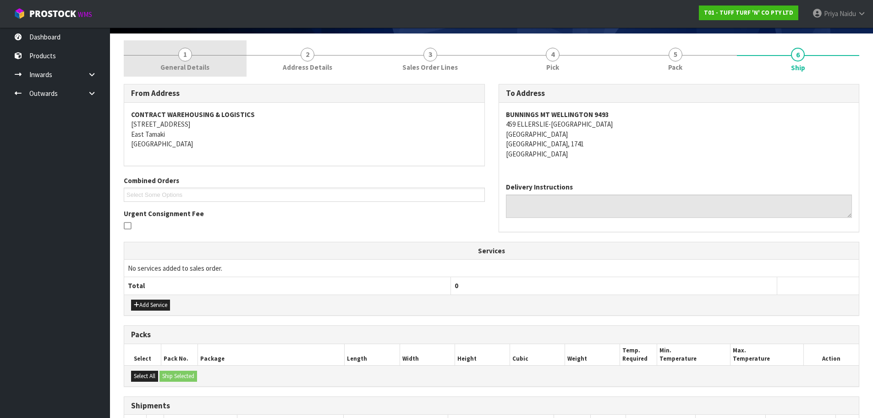
scroll to position [0, 0]
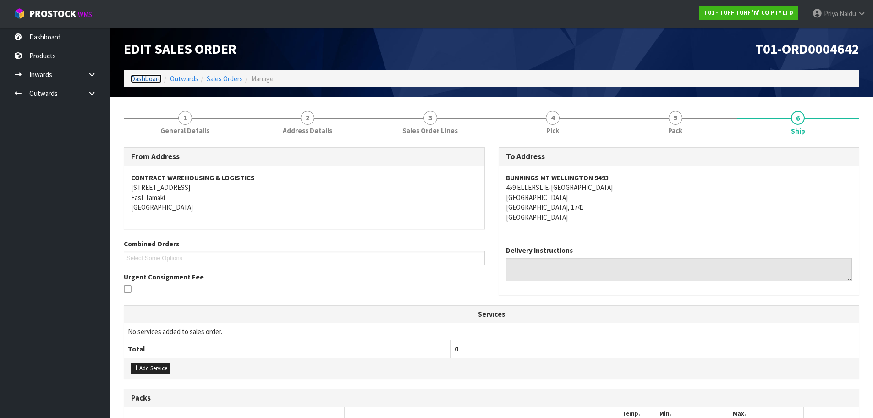
click at [148, 77] on link "Dashboard" at bounding box center [146, 78] width 31 height 9
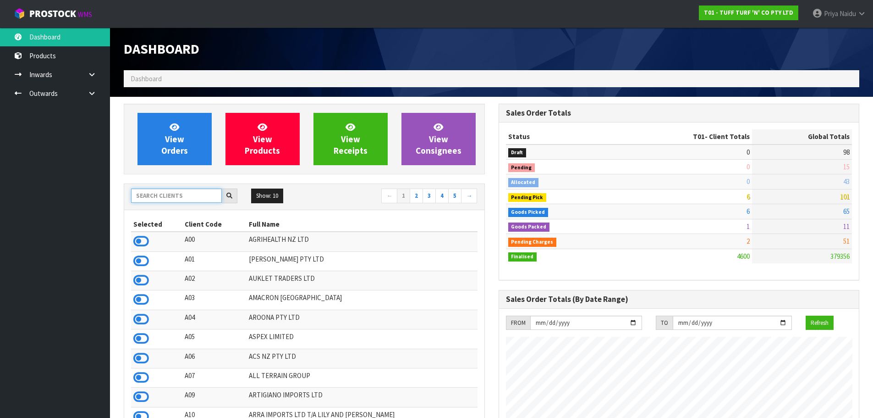
click at [193, 198] on input "text" at bounding box center [176, 195] width 91 height 14
drag, startPoint x: 832, startPoint y: 6, endPoint x: 831, endPoint y: 12, distance: 6.0
click at [832, 6] on link "[PERSON_NAME]" at bounding box center [839, 14] width 68 height 28
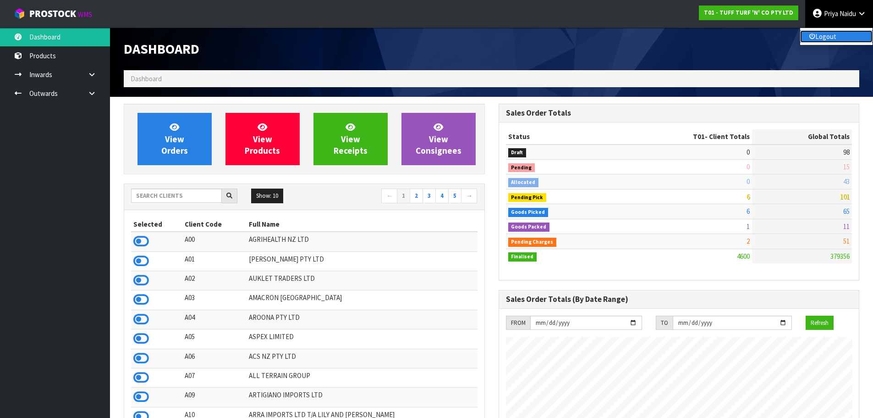
click at [828, 36] on link "Logout" at bounding box center [836, 36] width 72 height 12
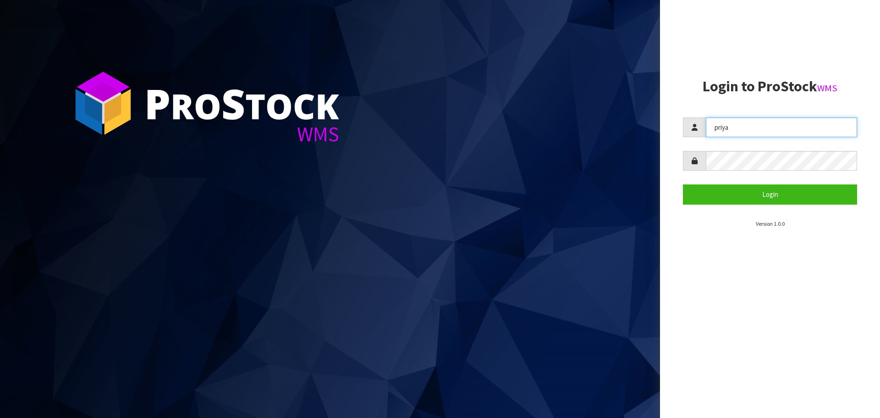
click at [749, 132] on input "priya" at bounding box center [781, 127] width 151 height 20
type input "[EMAIL_ADDRESS][DOMAIN_NAME]"
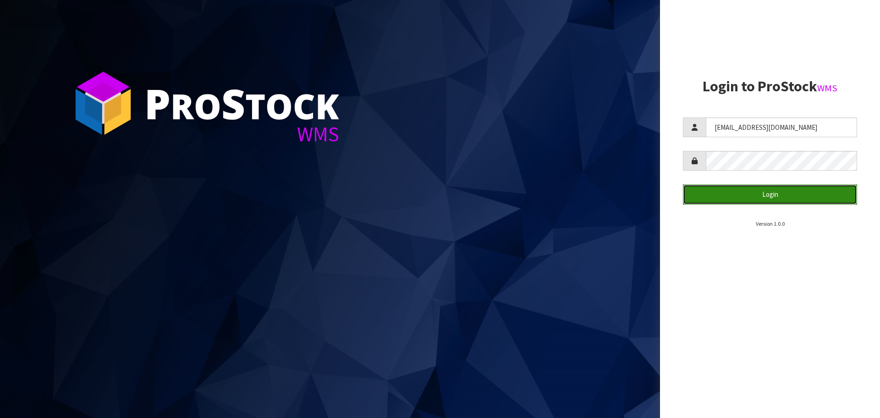
click at [762, 199] on button "Login" at bounding box center [770, 194] width 174 height 20
